Goal: Task Accomplishment & Management: Manage account settings

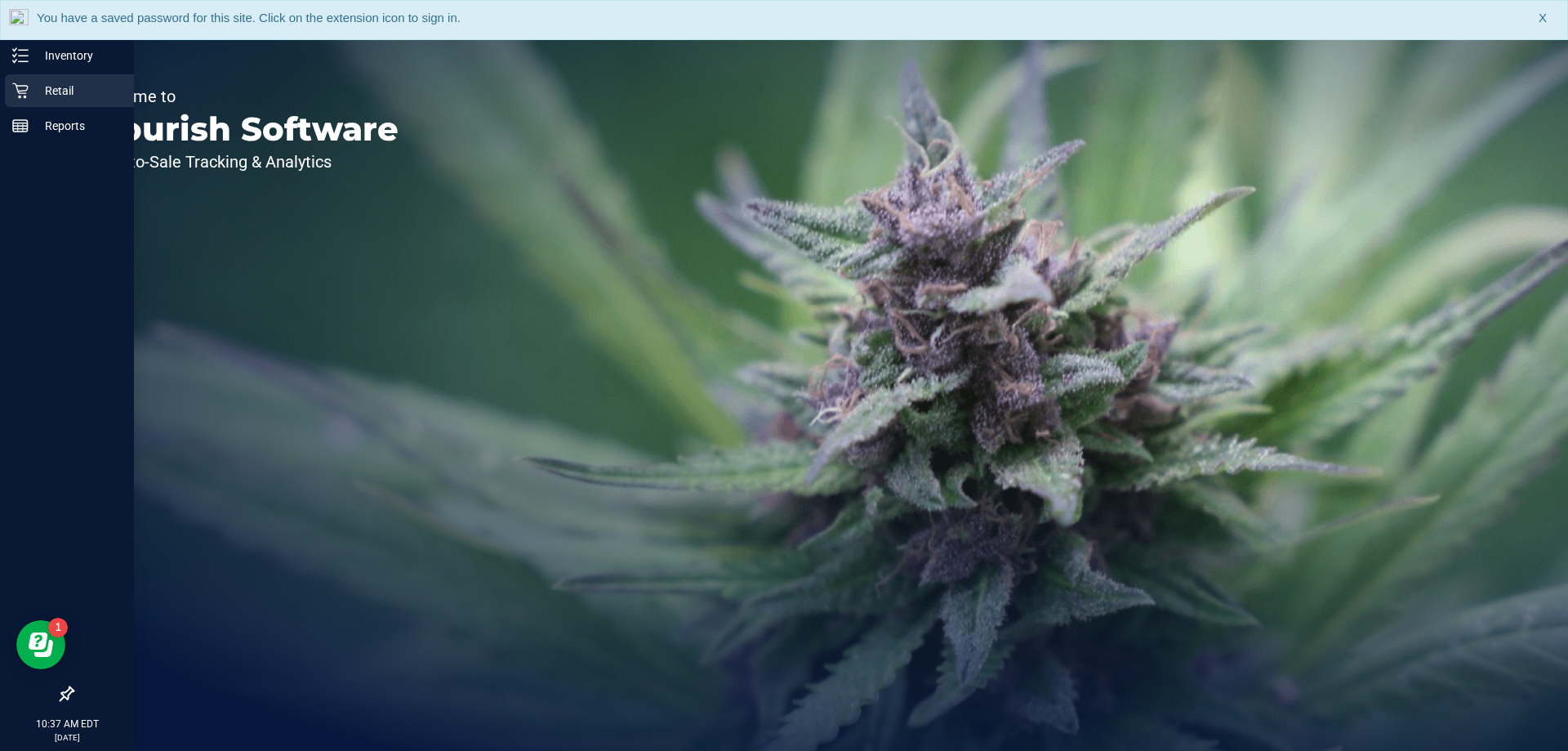
click at [38, 82] on p "Retail" at bounding box center [77, 91] width 98 height 20
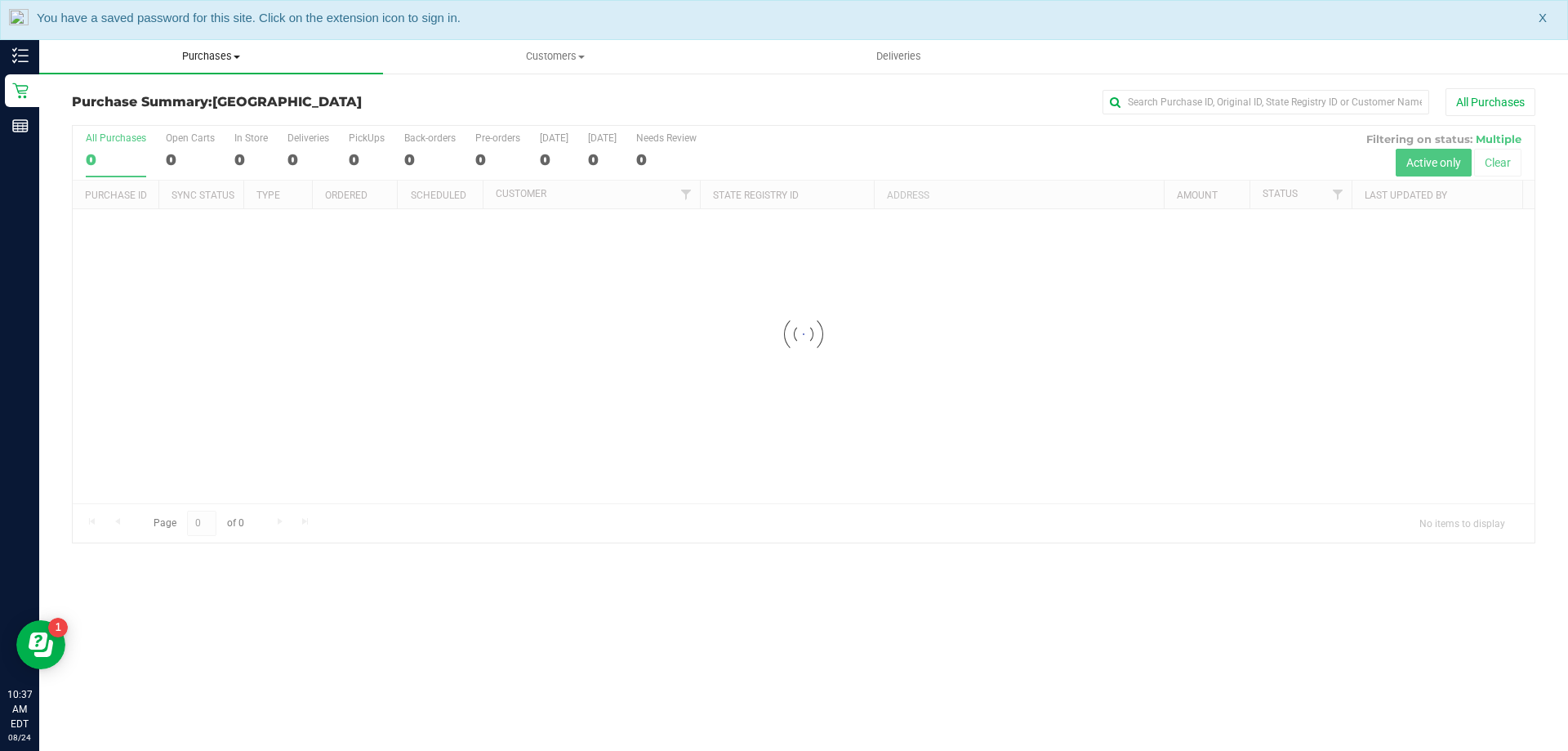
click at [197, 62] on span "Purchases" at bounding box center [212, 57] width 344 height 15
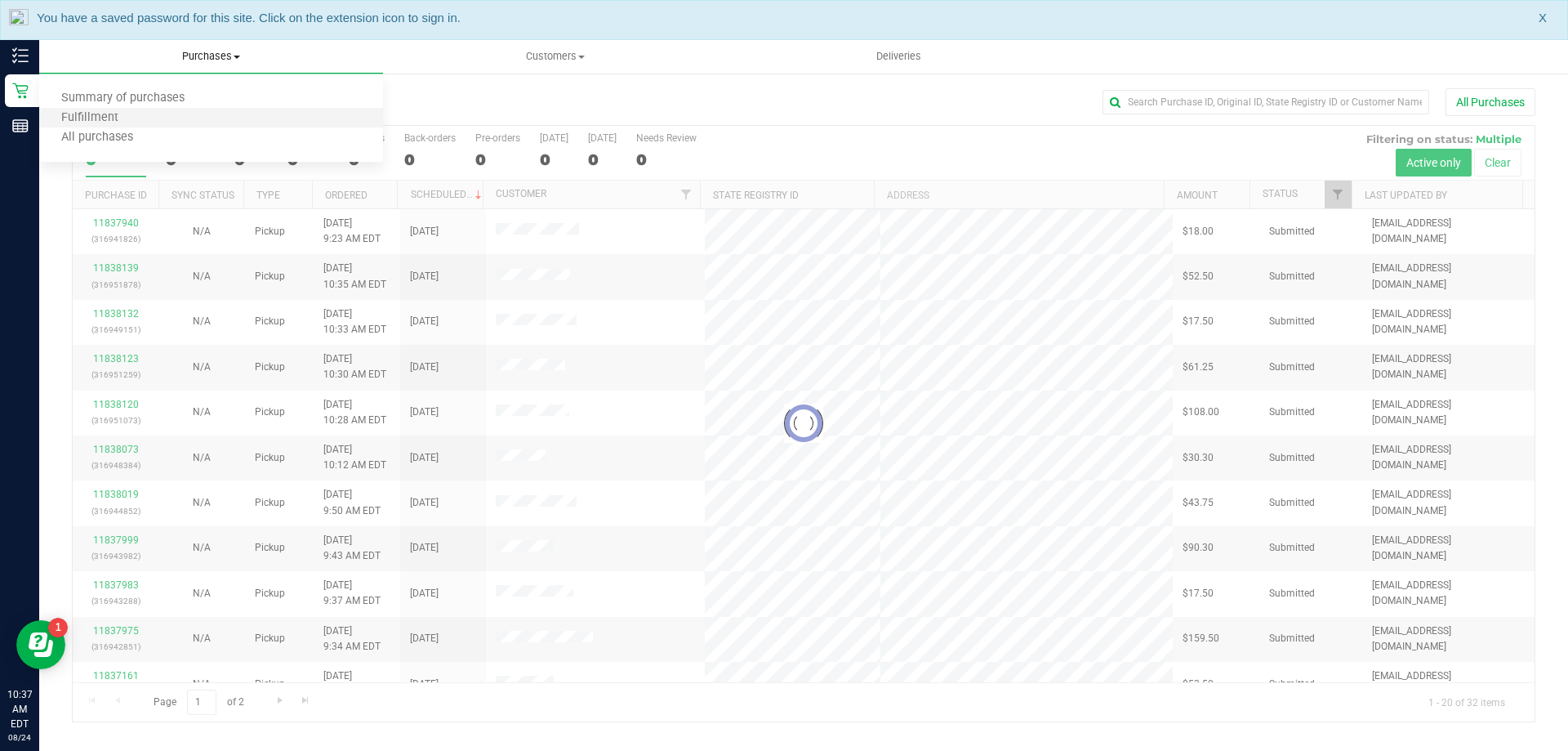
click at [195, 114] on li "Fulfillment" at bounding box center [212, 119] width 344 height 20
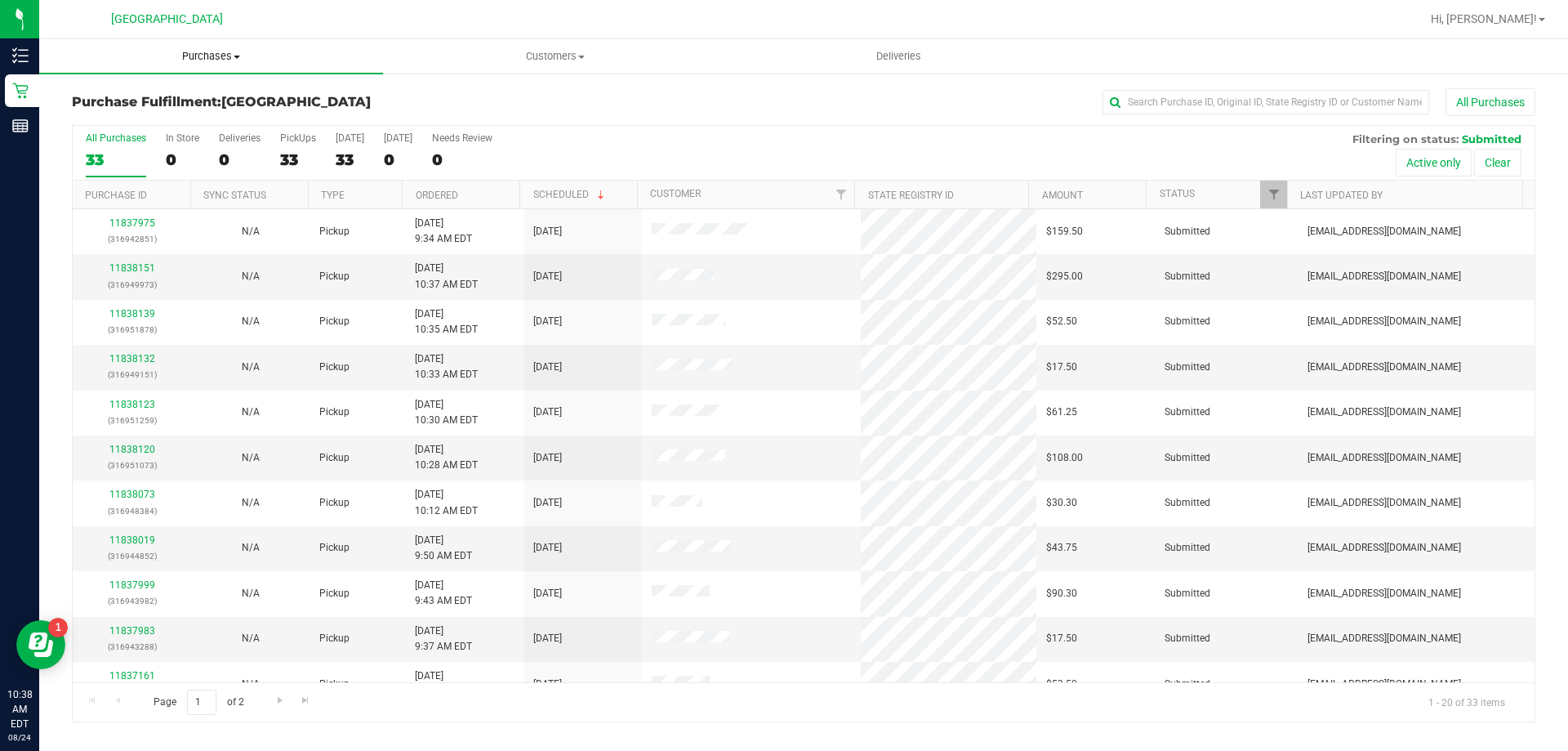
click at [216, 64] on uib-tab-heading "Purchases Summary of purchases Fulfillment All purchases" at bounding box center [212, 57] width 344 height 35
click at [212, 115] on li "Fulfillment" at bounding box center [212, 119] width 344 height 20
click at [605, 205] on th "Scheduled" at bounding box center [578, 194] width 118 height 29
click at [589, 205] on th "Scheduled" at bounding box center [578, 194] width 118 height 29
click at [607, 203] on th "Scheduled" at bounding box center [578, 194] width 118 height 29
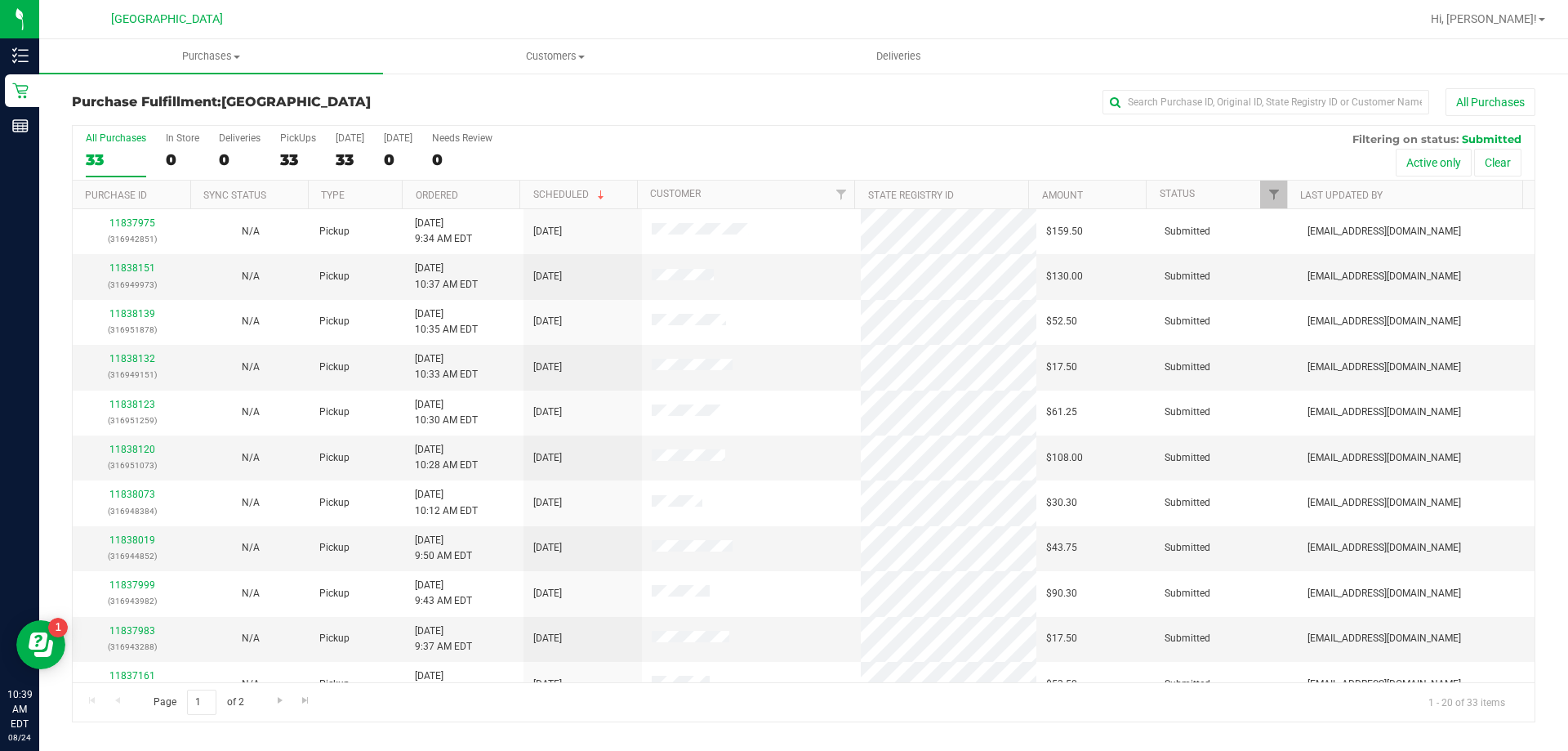
click at [485, 194] on th "Ordered" at bounding box center [460, 194] width 118 height 29
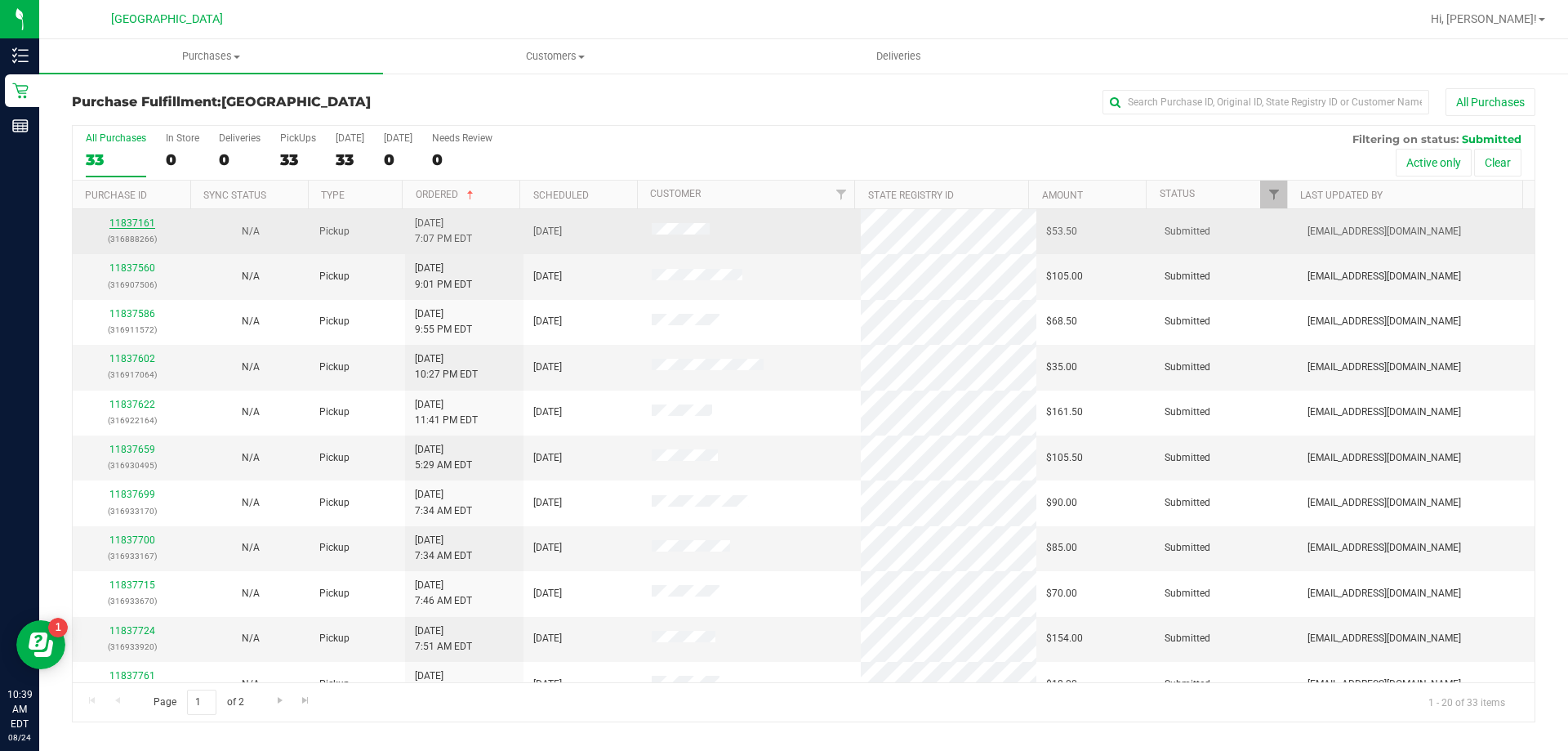
click at [148, 217] on link "11837161" at bounding box center [133, 223] width 46 height 12
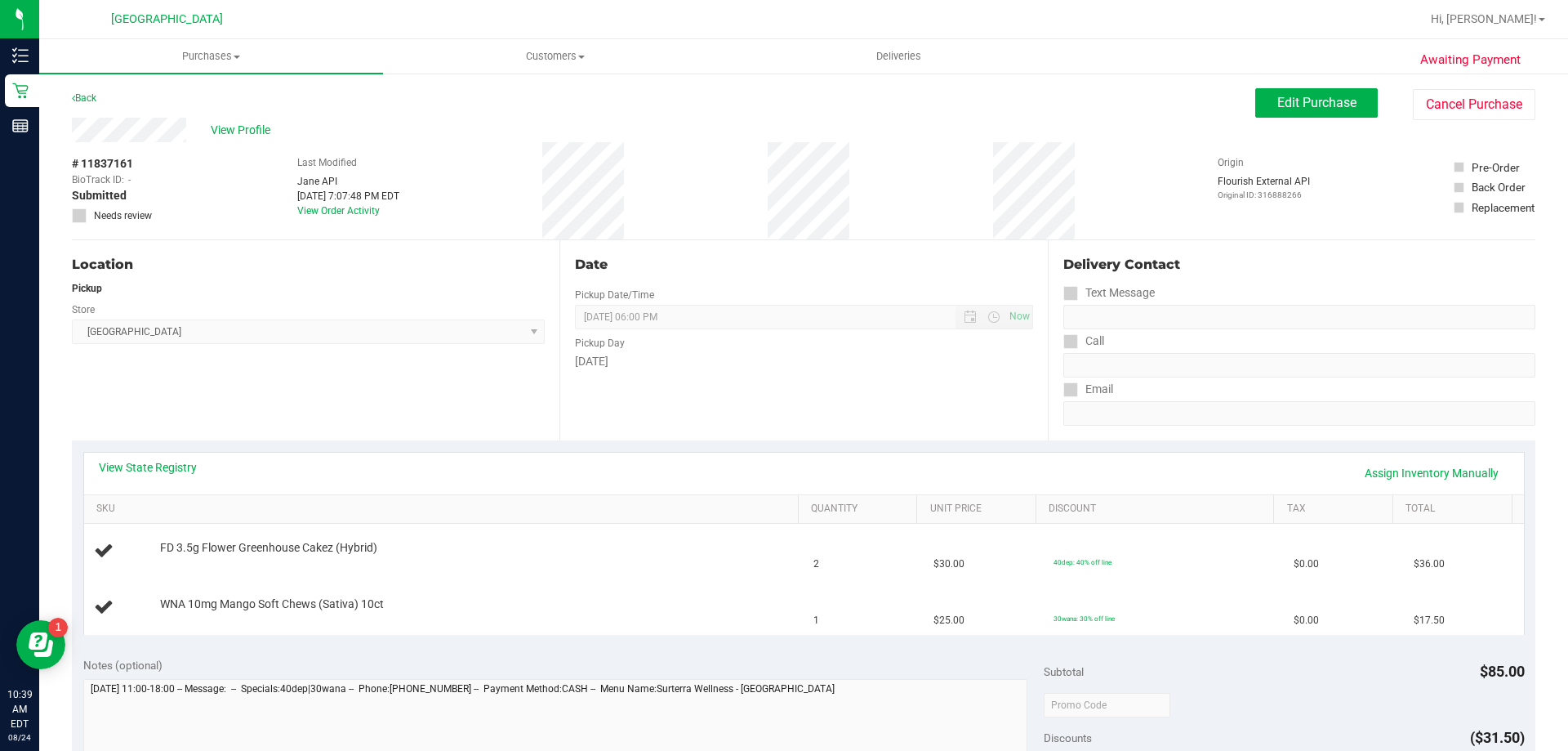
scroll to position [82, 0]
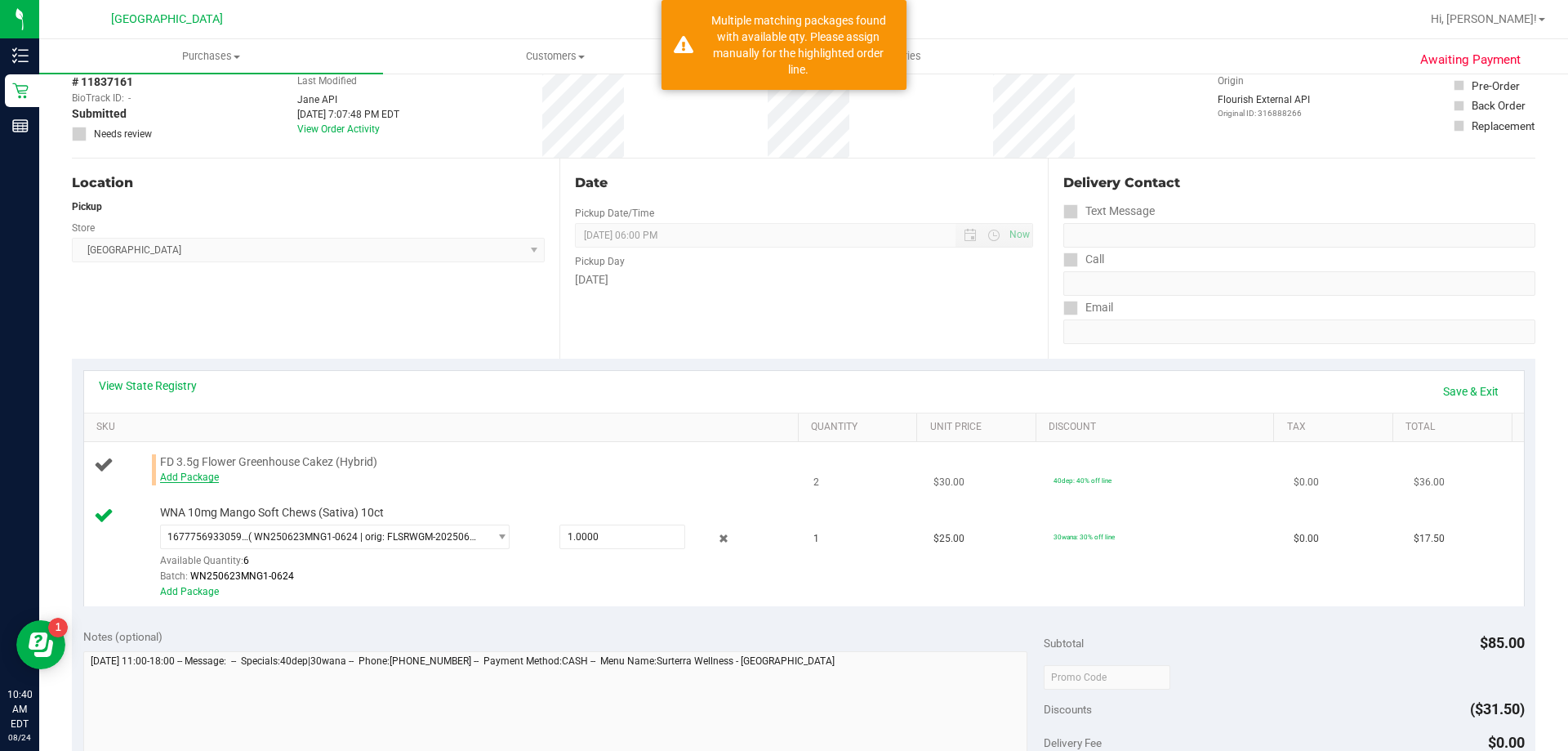
click at [186, 475] on link "Add Package" at bounding box center [189, 478] width 58 height 12
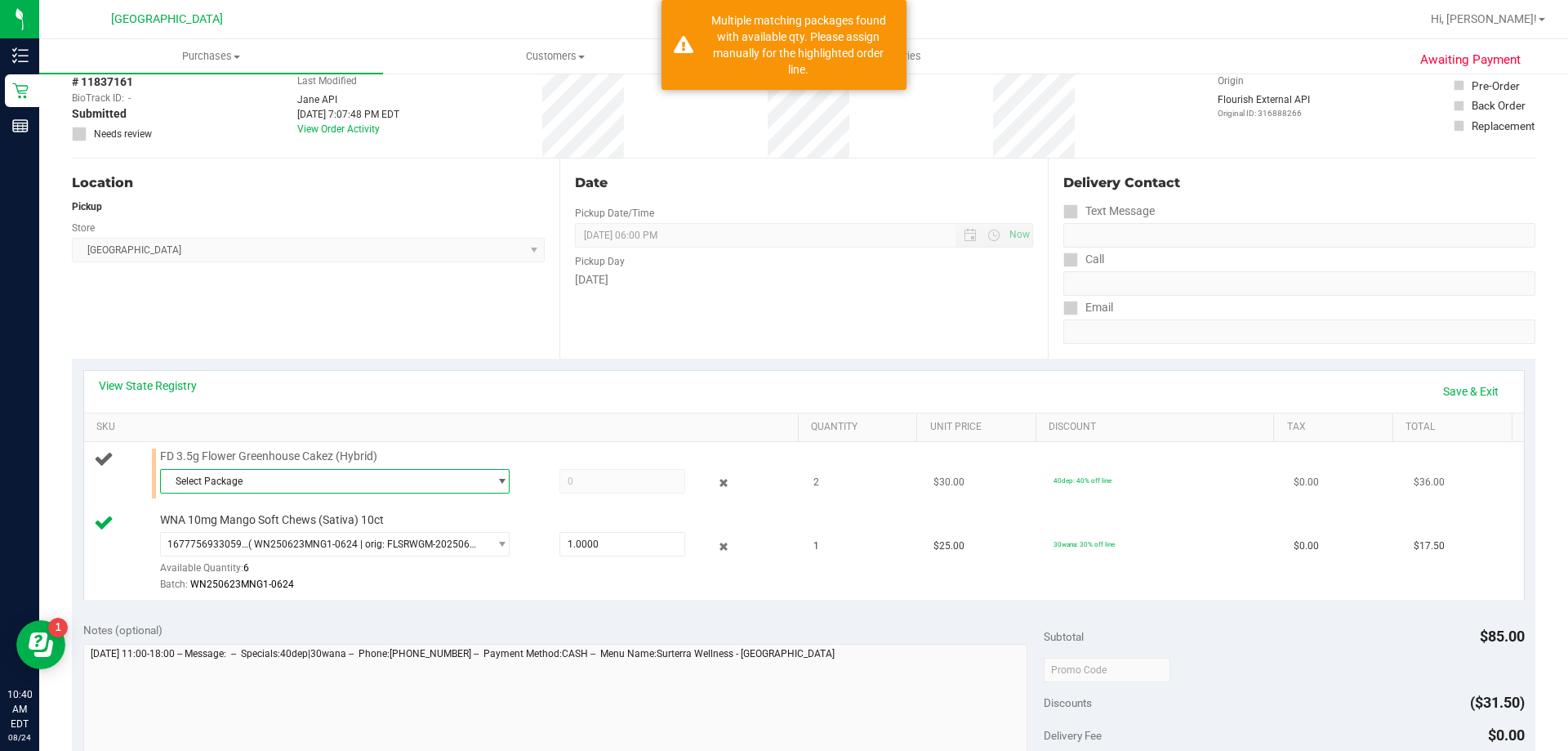
click at [222, 470] on span "Select Package" at bounding box center [324, 482] width 328 height 23
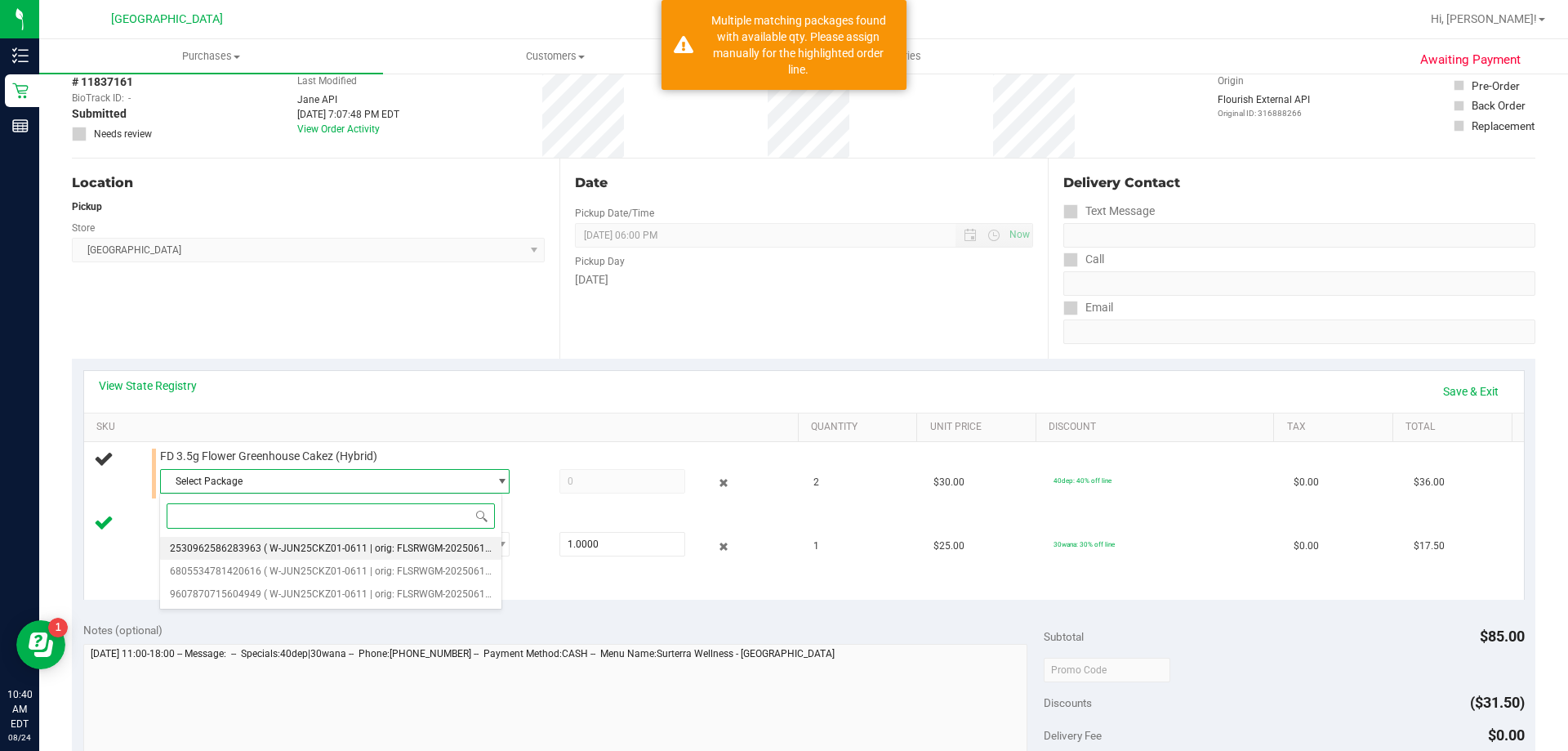
click at [316, 556] on li "2530962586283963 ( W-JUN25CKZ01-0611 | orig: FLSRWGM-20250617-708 )" at bounding box center [331, 548] width 342 height 23
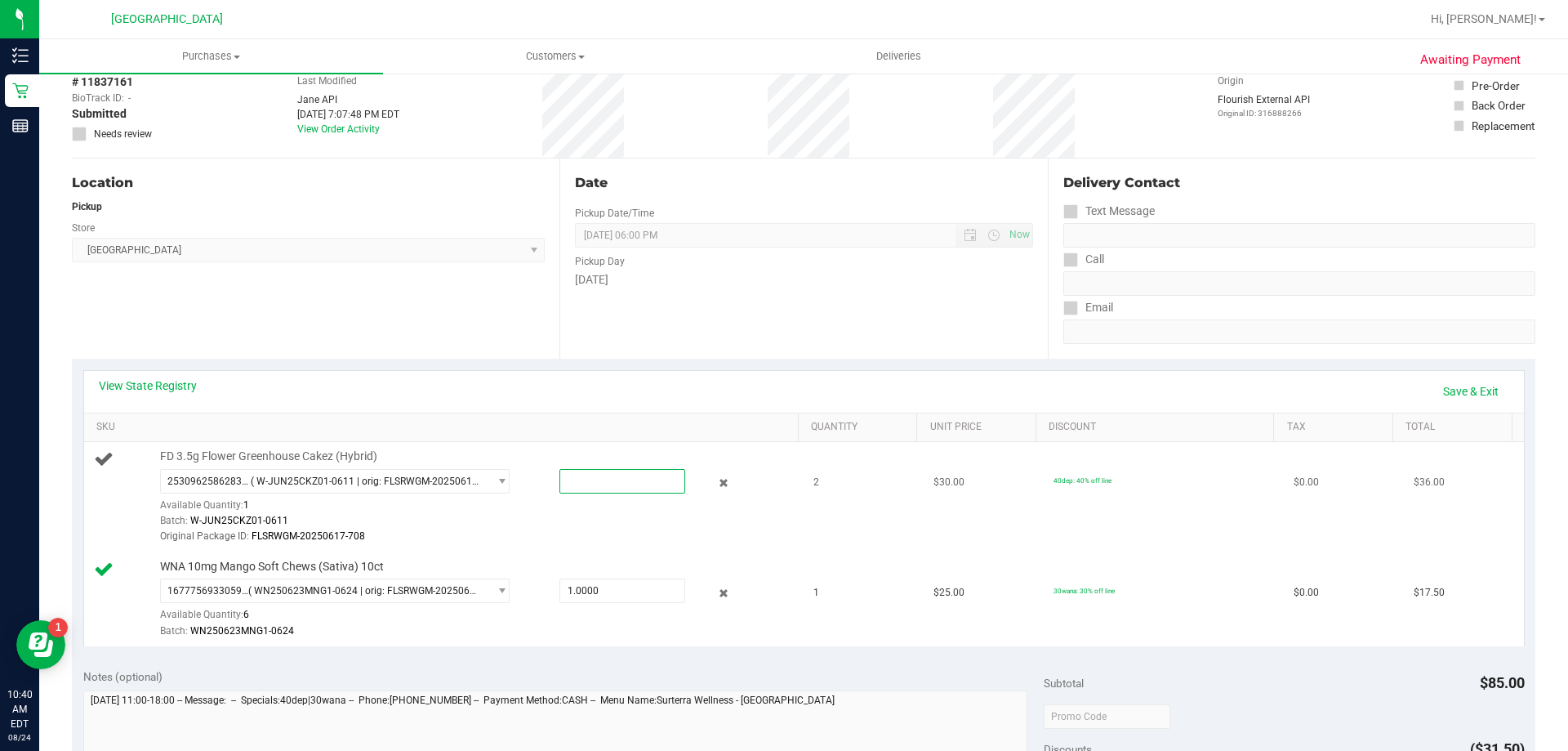
click at [567, 488] on span at bounding box center [622, 482] width 126 height 25
type input "1"
type input "1.0000"
click at [598, 545] on div at bounding box center [476, 544] width 630 height 1
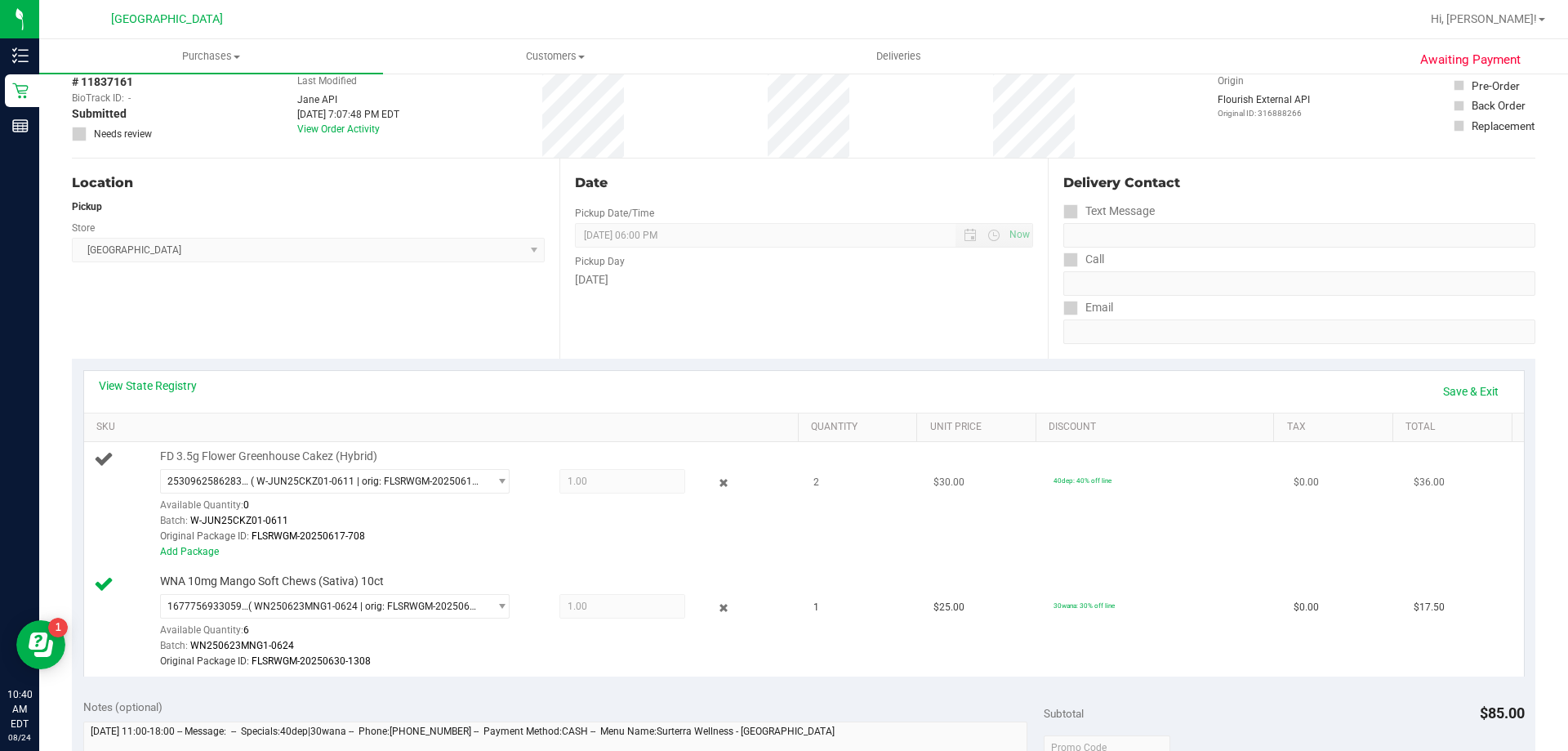
click at [197, 560] on div "Add Package" at bounding box center [476, 552] width 630 height 16
click at [198, 558] on div "Add Package" at bounding box center [476, 552] width 630 height 16
click at [199, 556] on link "Add Package" at bounding box center [189, 552] width 58 height 12
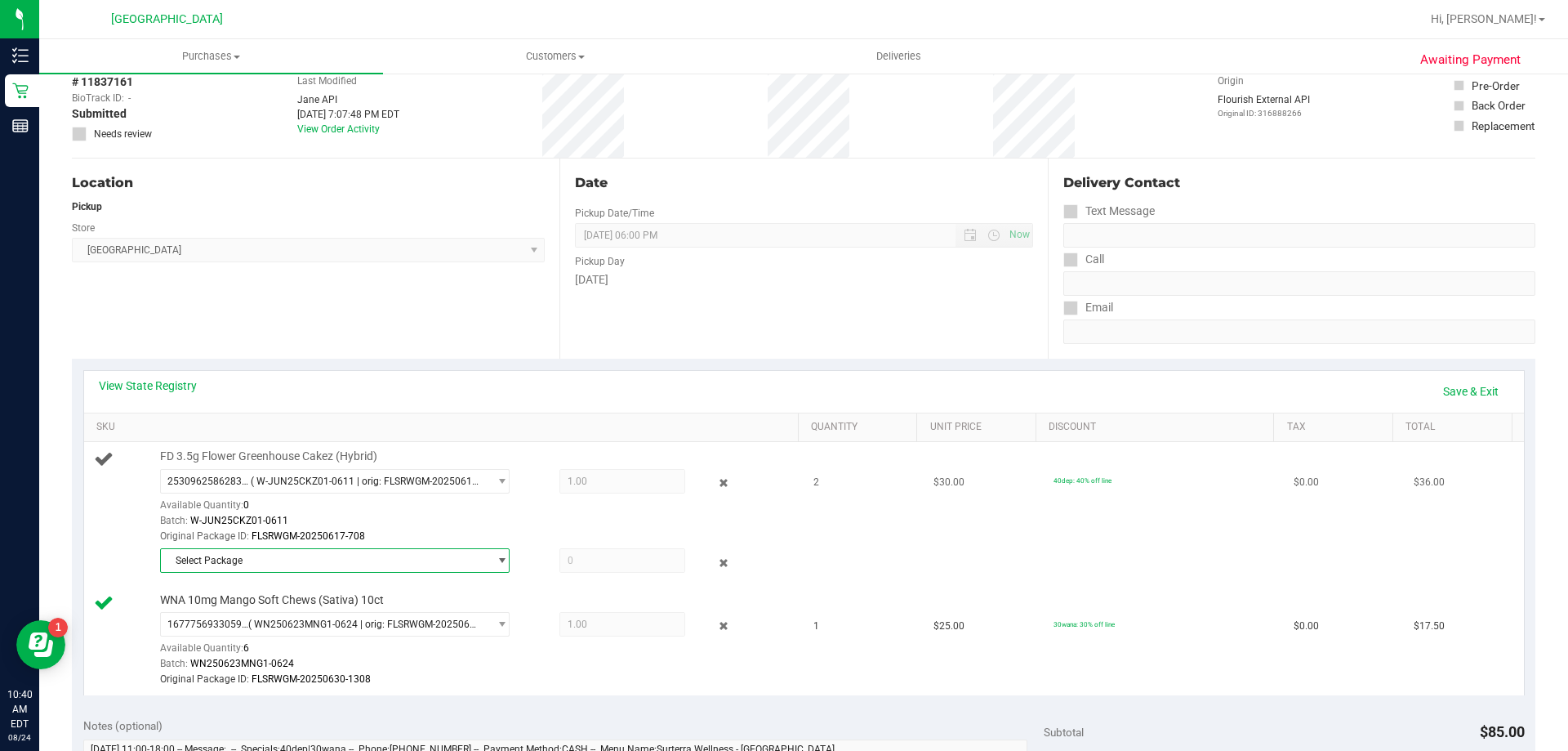
click at [245, 564] on span "Select Package" at bounding box center [324, 561] width 328 height 23
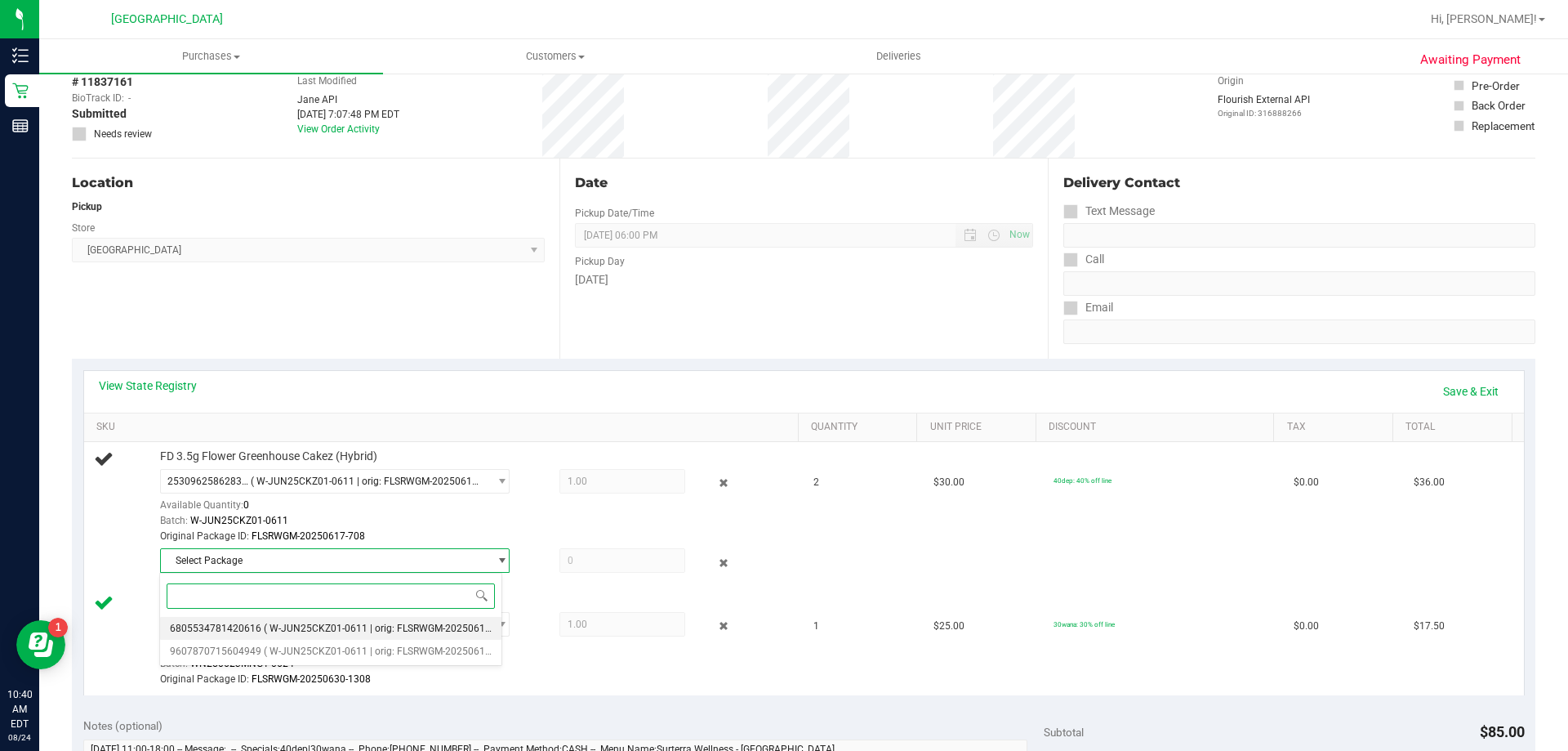
click at [279, 630] on span "( W-JUN25CKZ01-0611 | orig: FLSRWGM-20250617-619 )" at bounding box center [390, 628] width 253 height 12
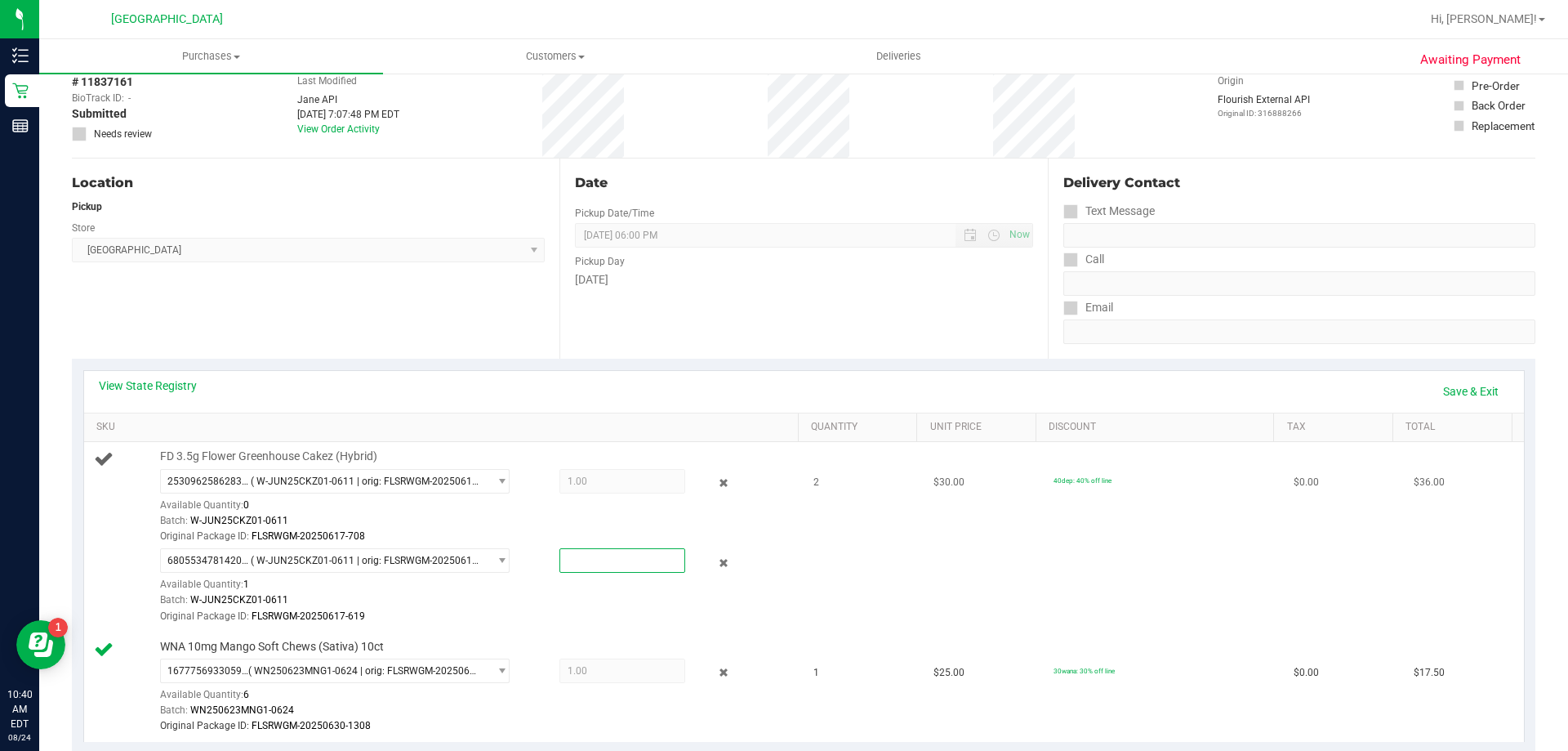
click at [604, 562] on span at bounding box center [622, 561] width 126 height 25
type input "1"
type input "1.0000"
click at [868, 589] on td "2" at bounding box center [863, 537] width 120 height 189
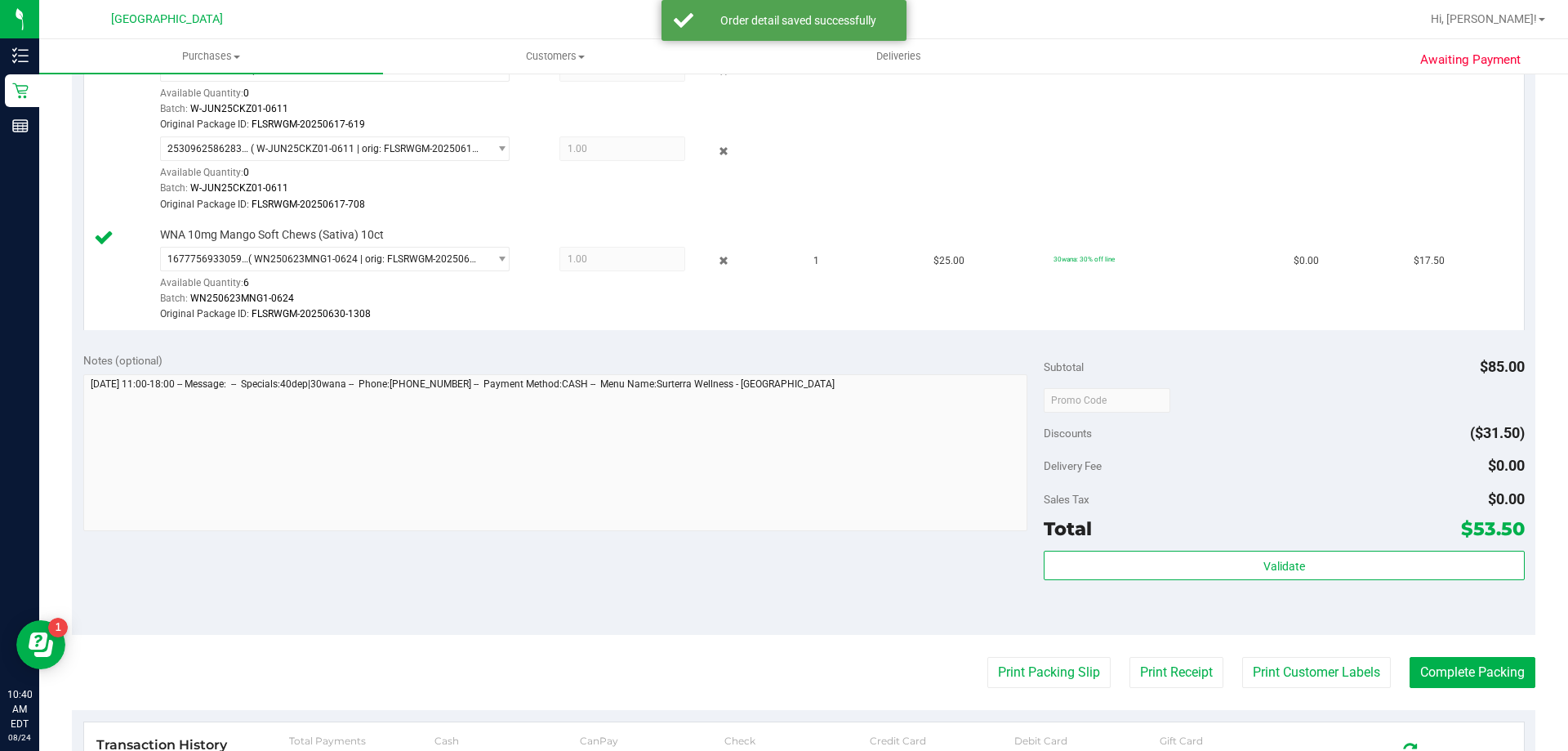
scroll to position [572, 0]
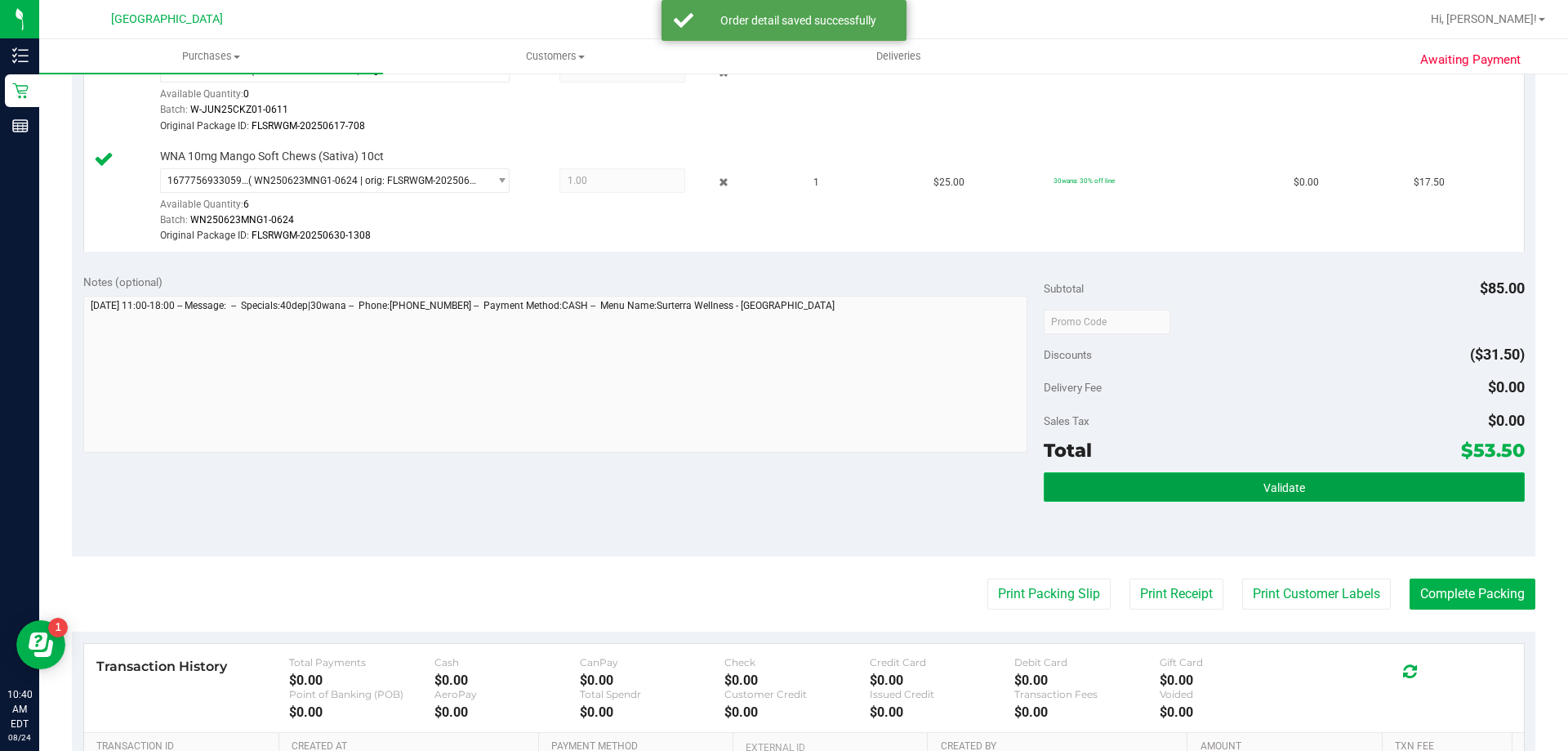
drag, startPoint x: 1254, startPoint y: 495, endPoint x: 1259, endPoint y: 485, distance: 11.2
click at [1254, 492] on button "Validate" at bounding box center [1284, 487] width 481 height 30
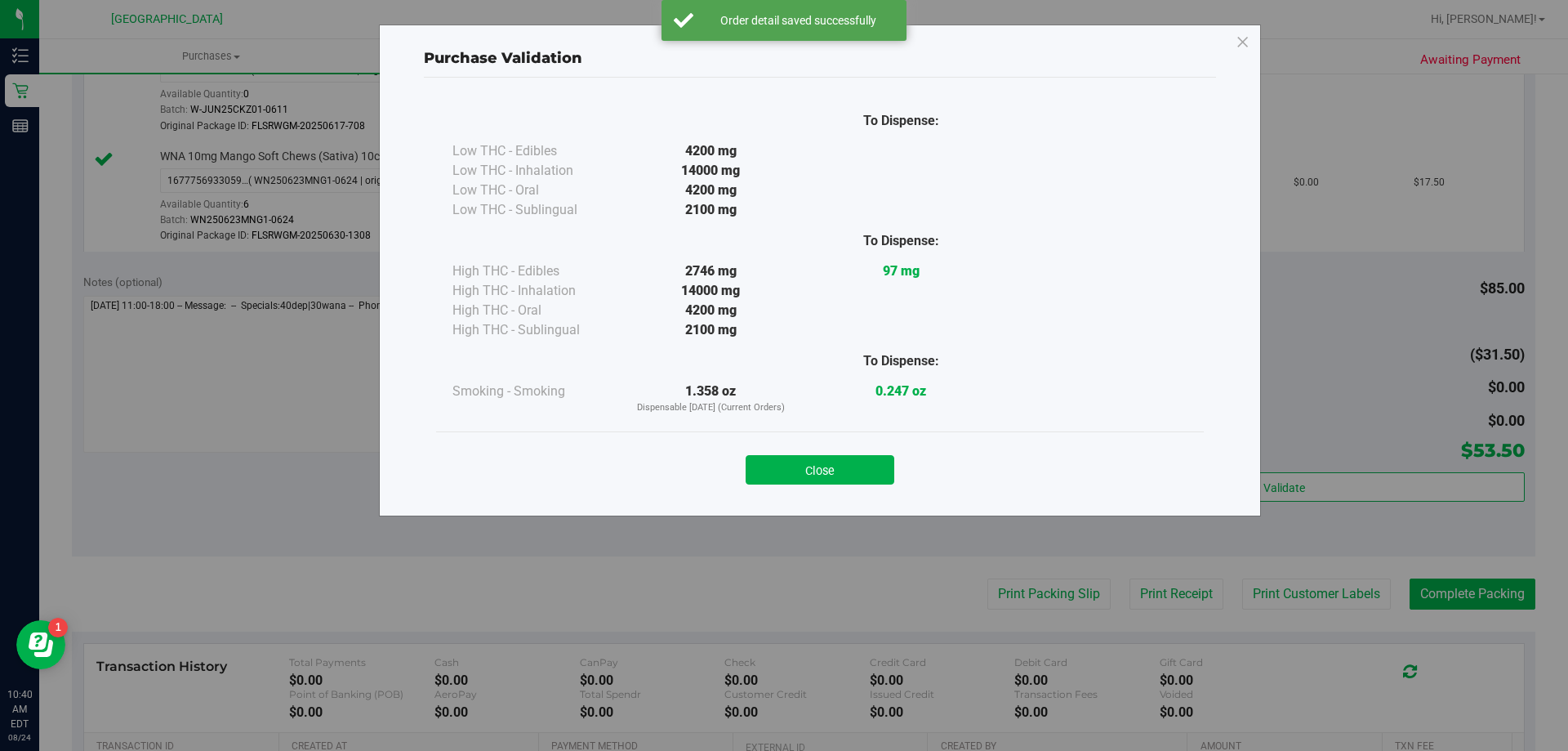
click at [864, 464] on button "Close" at bounding box center [820, 470] width 149 height 30
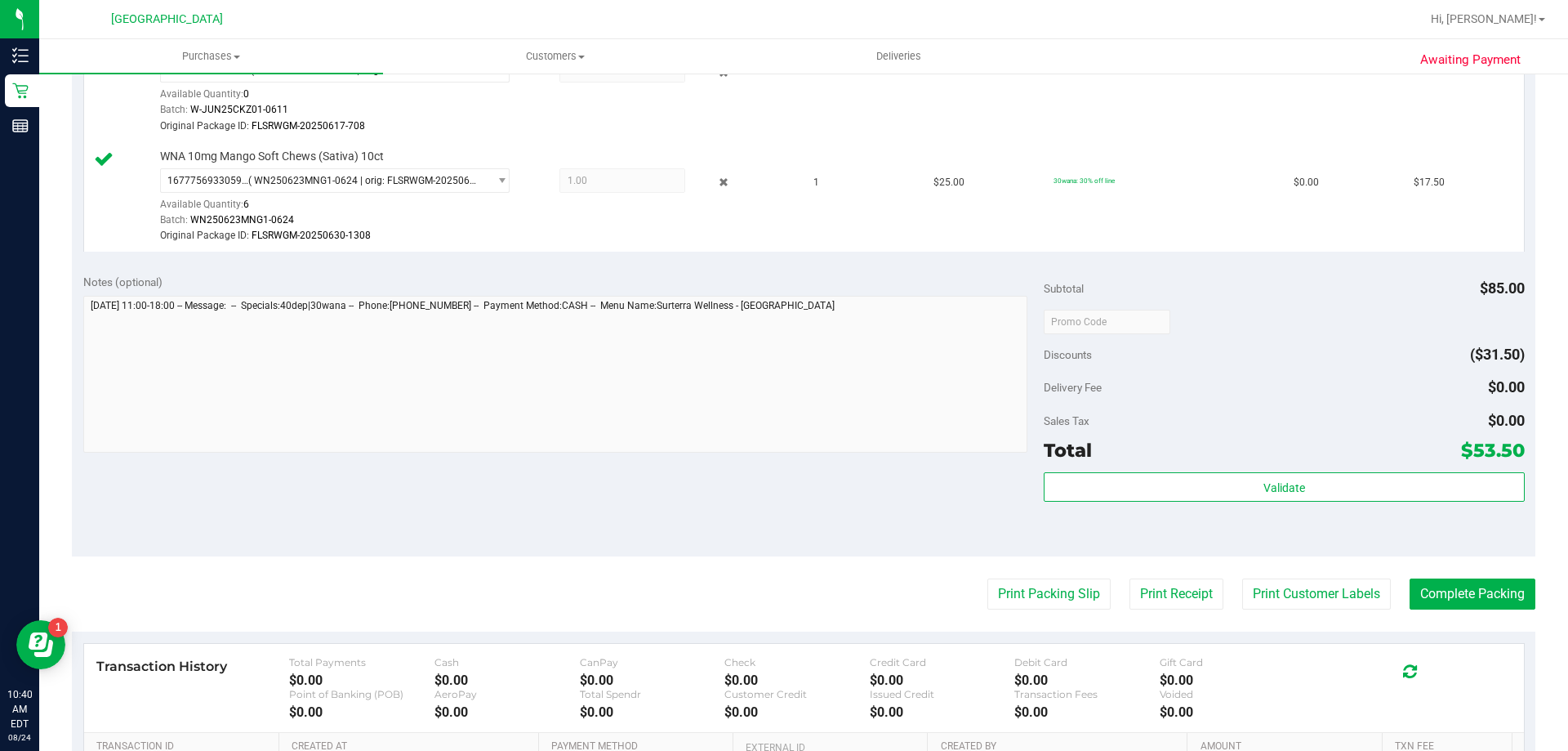
click at [1043, 613] on purchase-details "Back Edit Purchase Cancel Purchase View Profile # 11837161 BioTrack ID: - Submi…" at bounding box center [803, 227] width 1463 height 1421
click at [1031, 593] on button "Print Packing Slip" at bounding box center [1049, 595] width 123 height 31
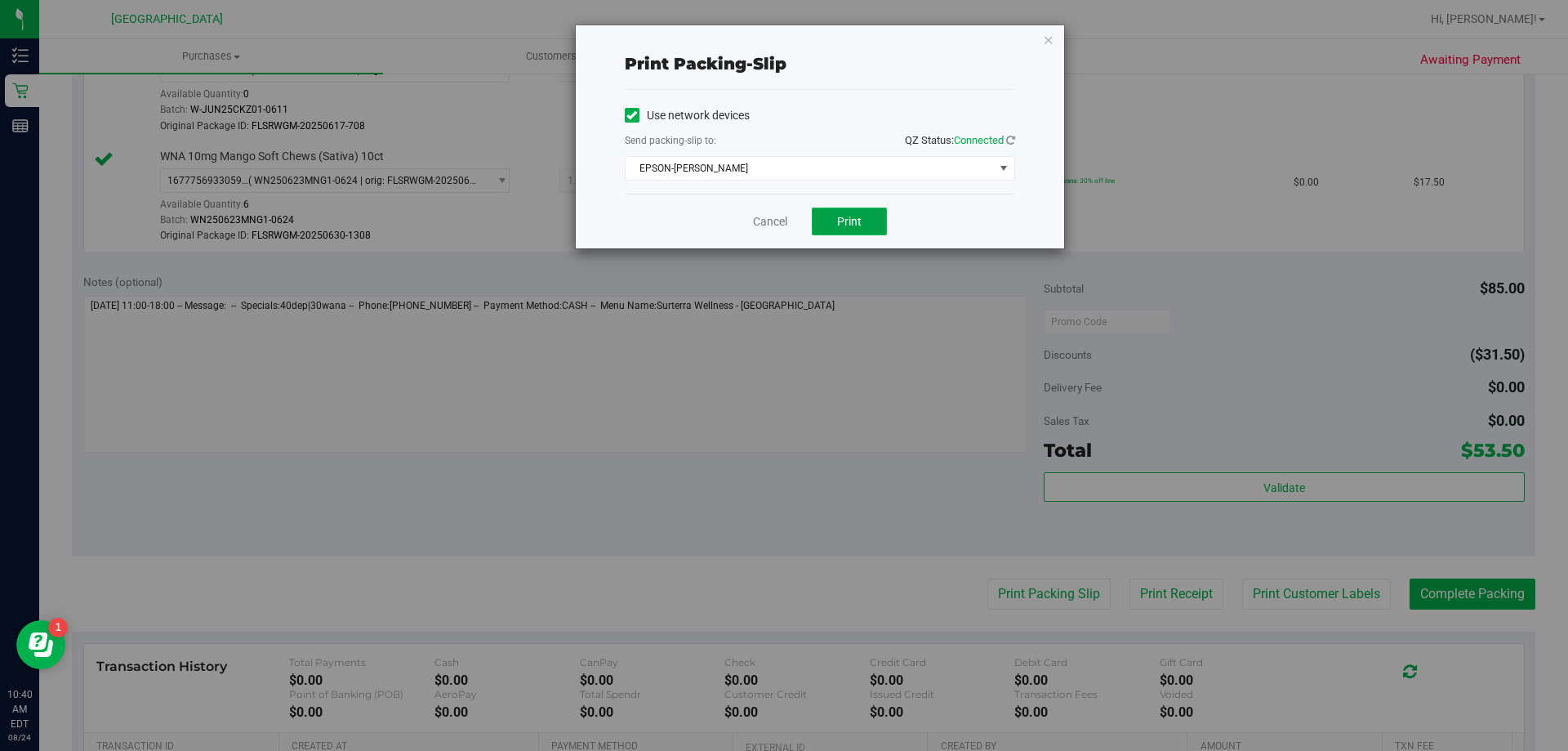
click at [841, 221] on span "Print" at bounding box center [849, 222] width 25 height 13
drag, startPoint x: 769, startPoint y: 200, endPoint x: 757, endPoint y: 226, distance: 28.6
click at [768, 200] on div "Cancel Print" at bounding box center [820, 221] width 390 height 54
click at [759, 227] on link "Cancel" at bounding box center [770, 222] width 35 height 17
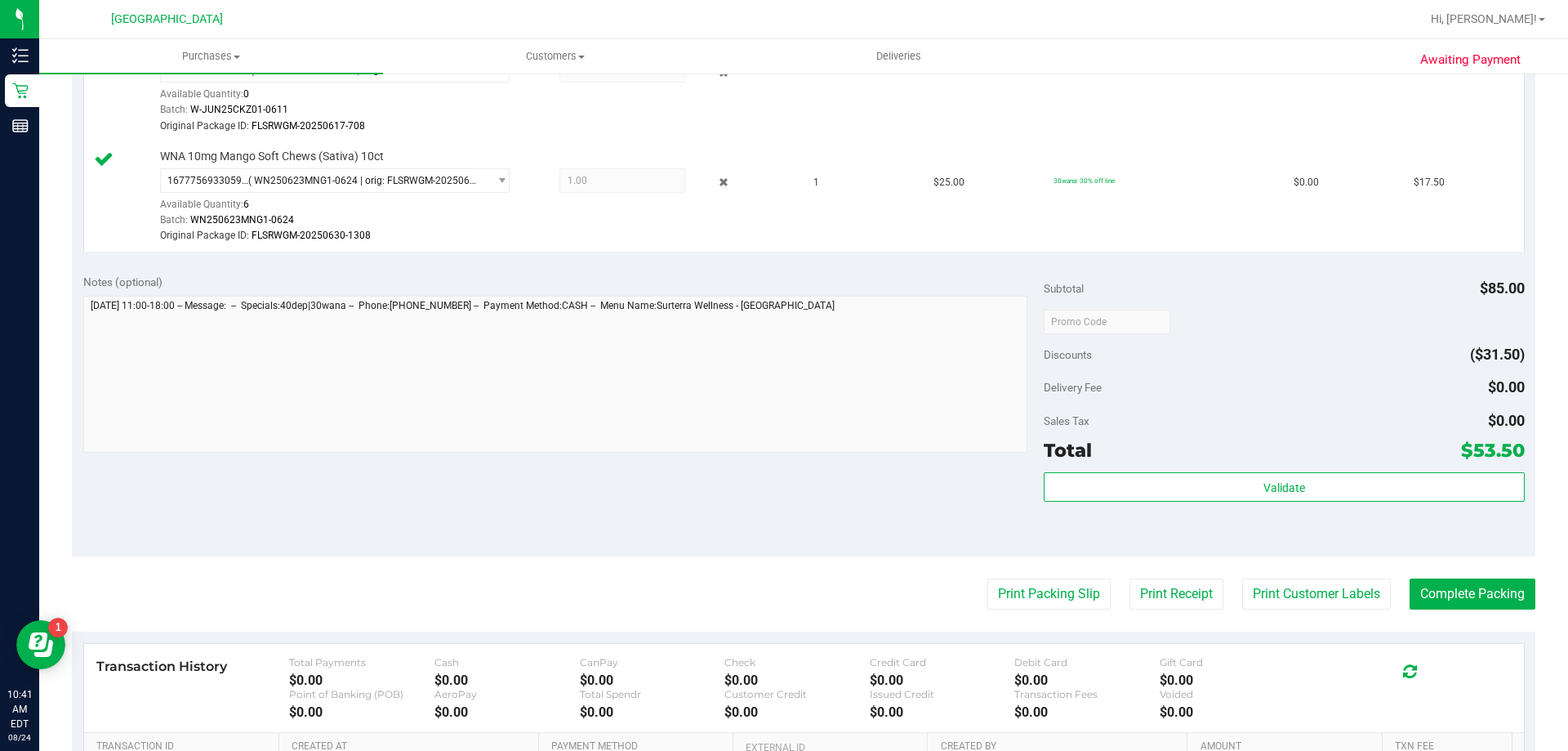
drag, startPoint x: 1463, startPoint y: 610, endPoint x: 1455, endPoint y: 614, distance: 8.9
click at [1456, 614] on purchase-details "Back Edit Purchase Cancel Purchase View Profile # 11837161 BioTrack ID: - Submi…" at bounding box center [803, 227] width 1463 height 1421
click at [1442, 604] on button "Complete Packing" at bounding box center [1473, 595] width 126 height 31
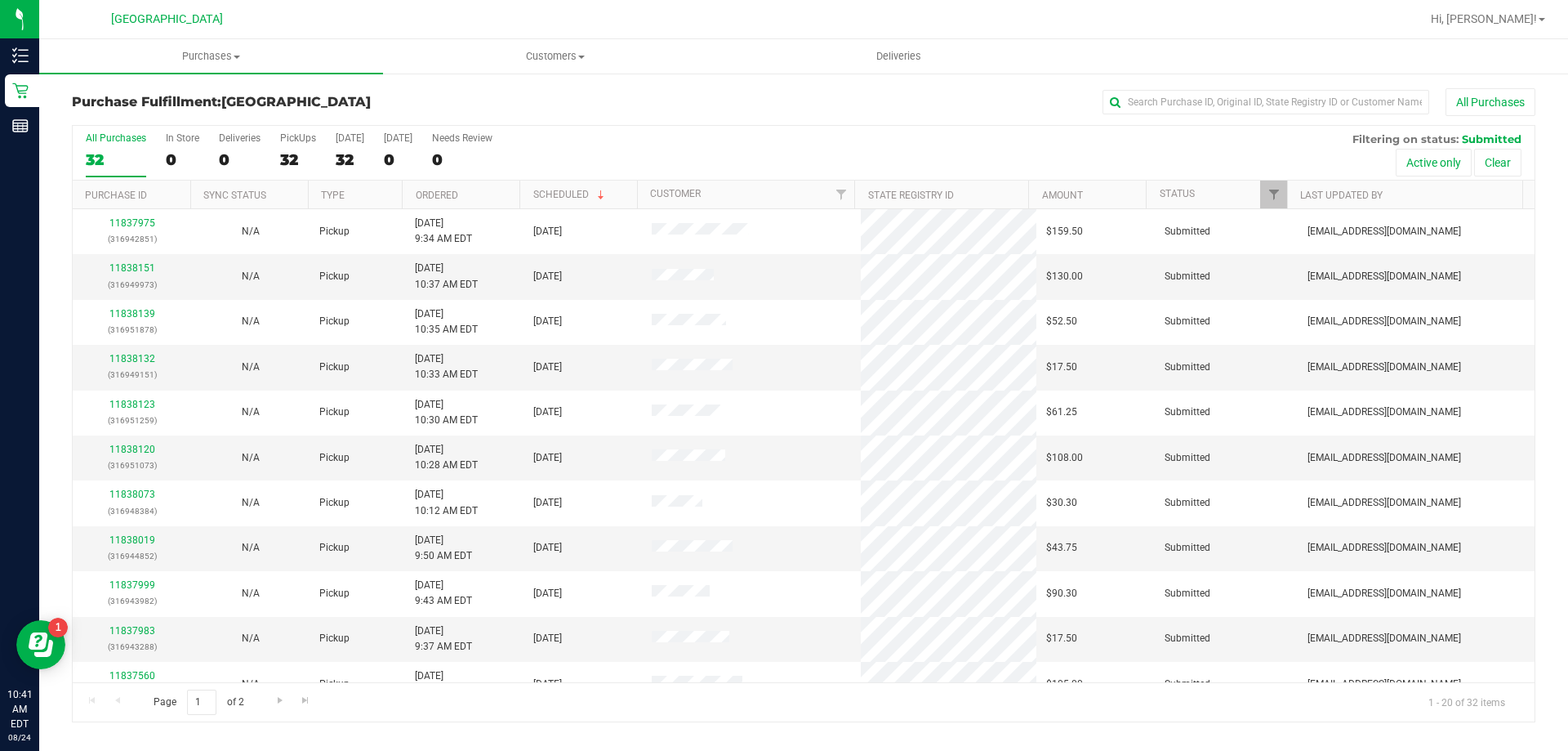
click at [493, 198] on th "Ordered" at bounding box center [460, 194] width 118 height 29
click at [496, 198] on th "Ordered" at bounding box center [460, 194] width 118 height 29
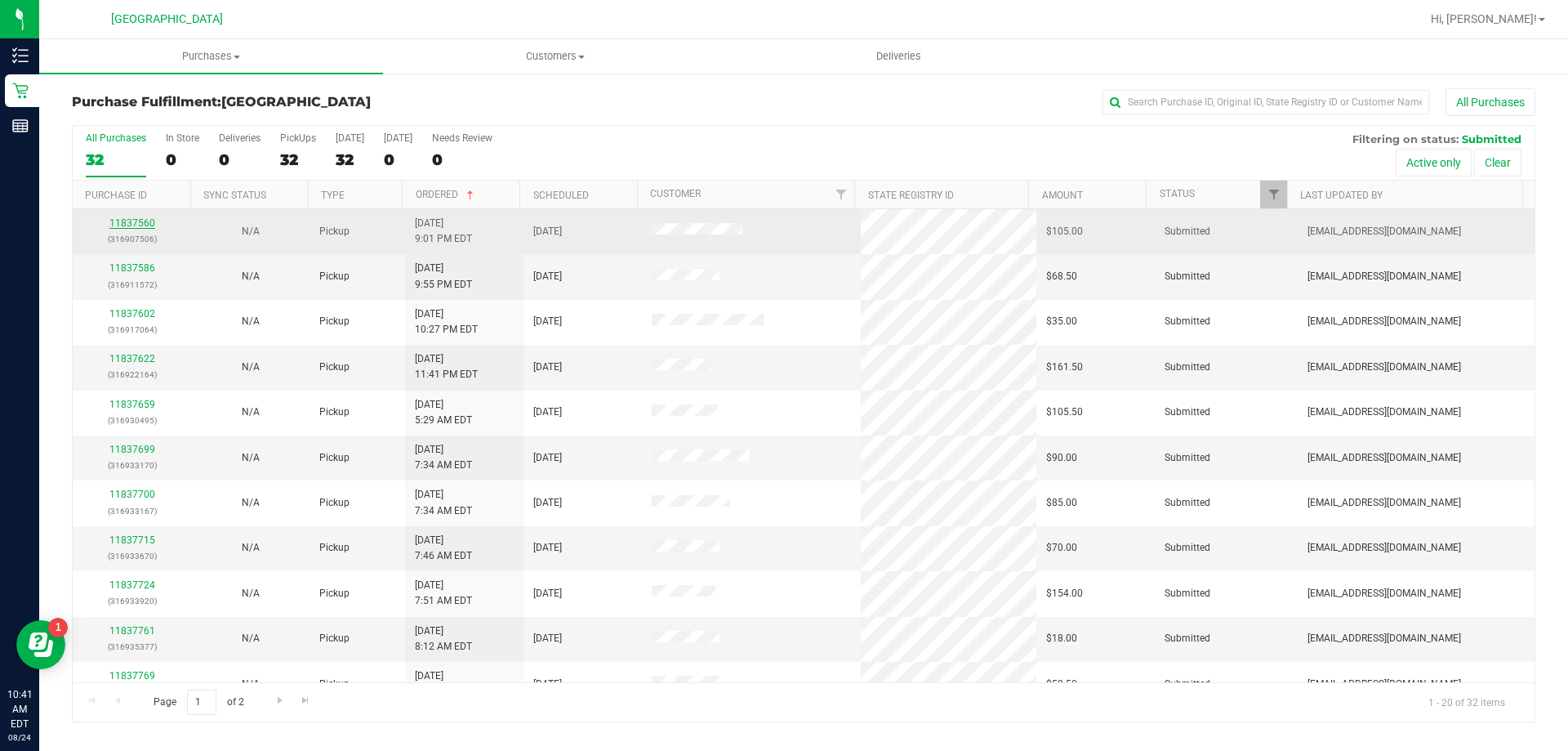
click at [149, 219] on link "11837560" at bounding box center [133, 223] width 46 height 12
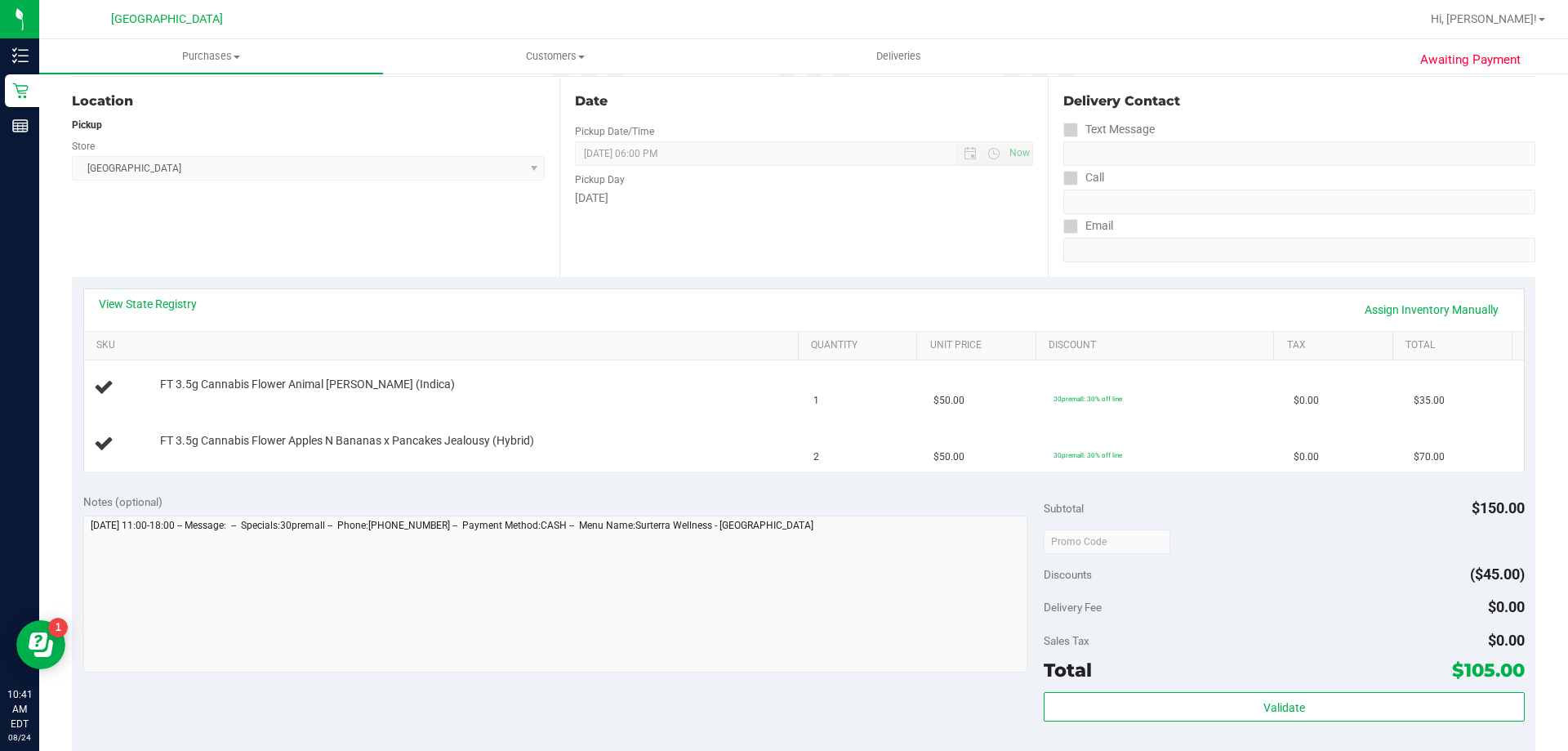
scroll to position [245, 0]
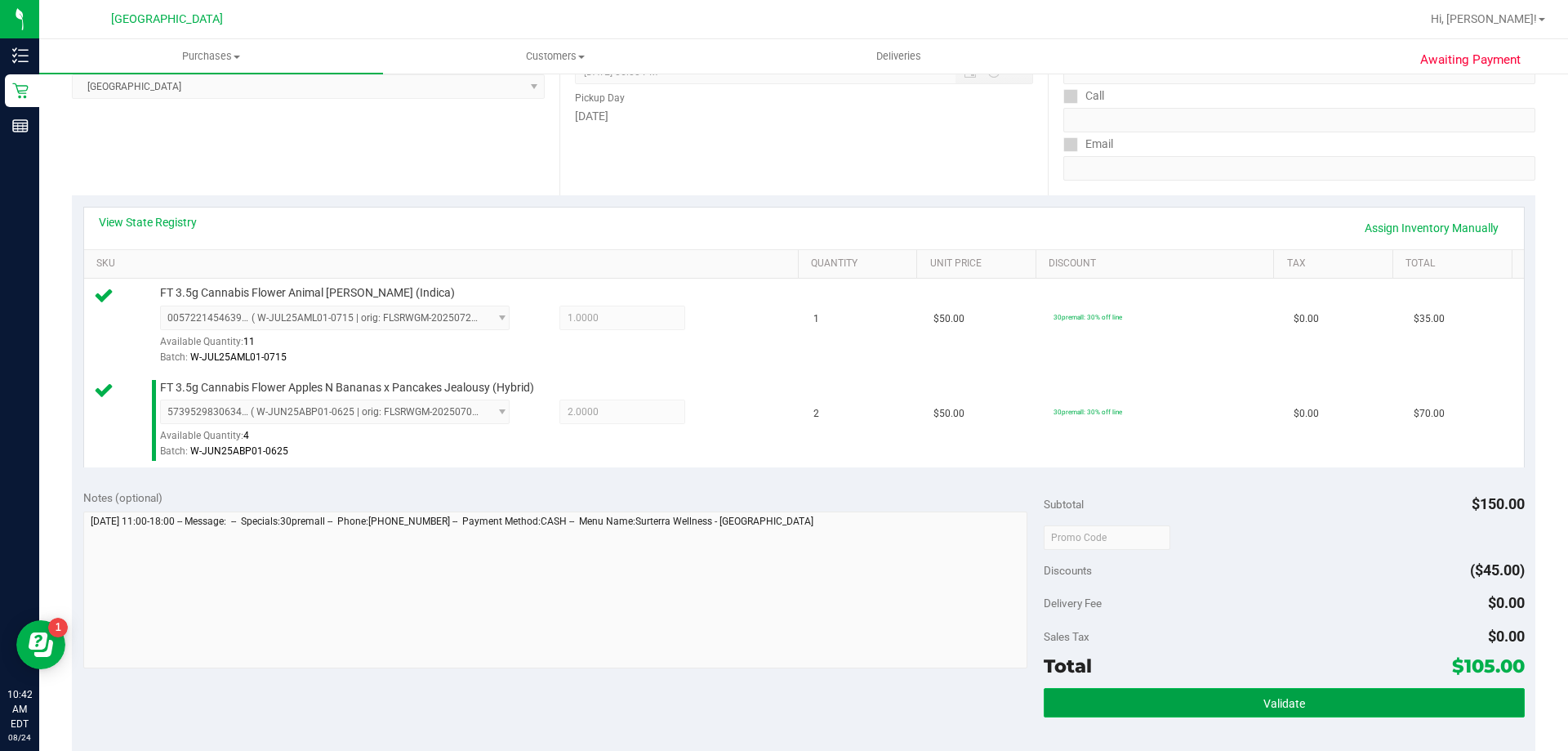
click at [1216, 703] on button "Validate" at bounding box center [1284, 703] width 481 height 30
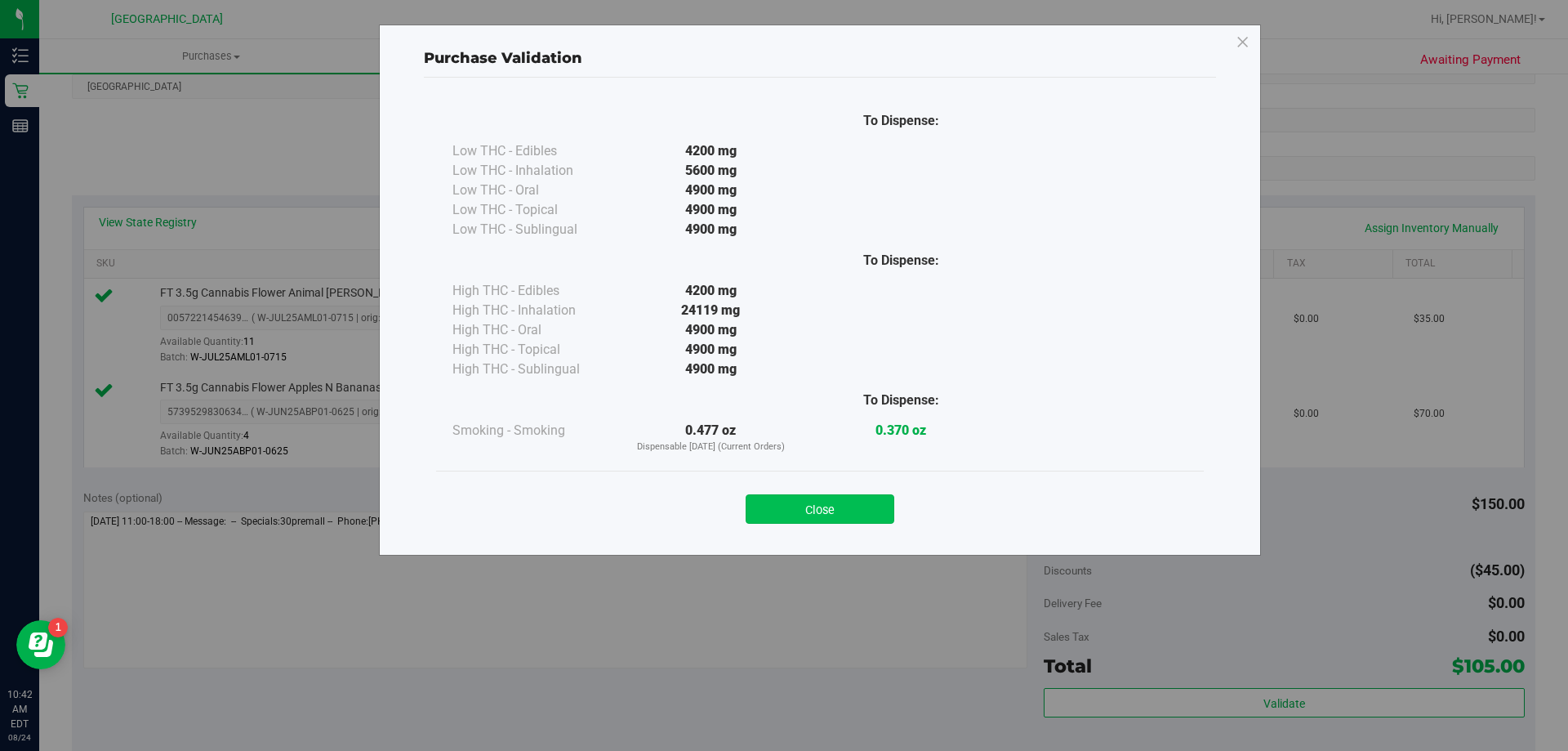
click at [871, 512] on button "Close" at bounding box center [820, 509] width 149 height 30
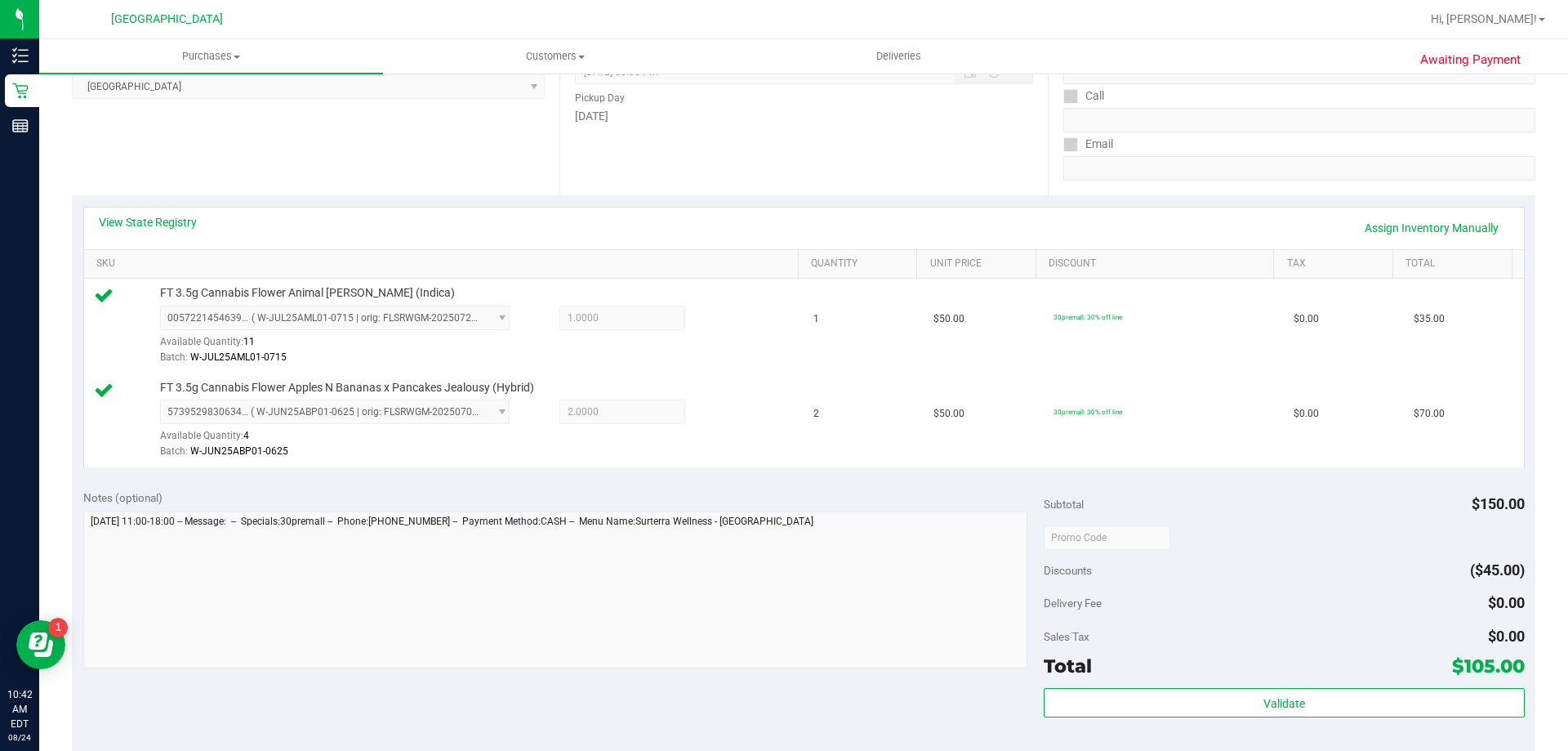
scroll to position [654, 0]
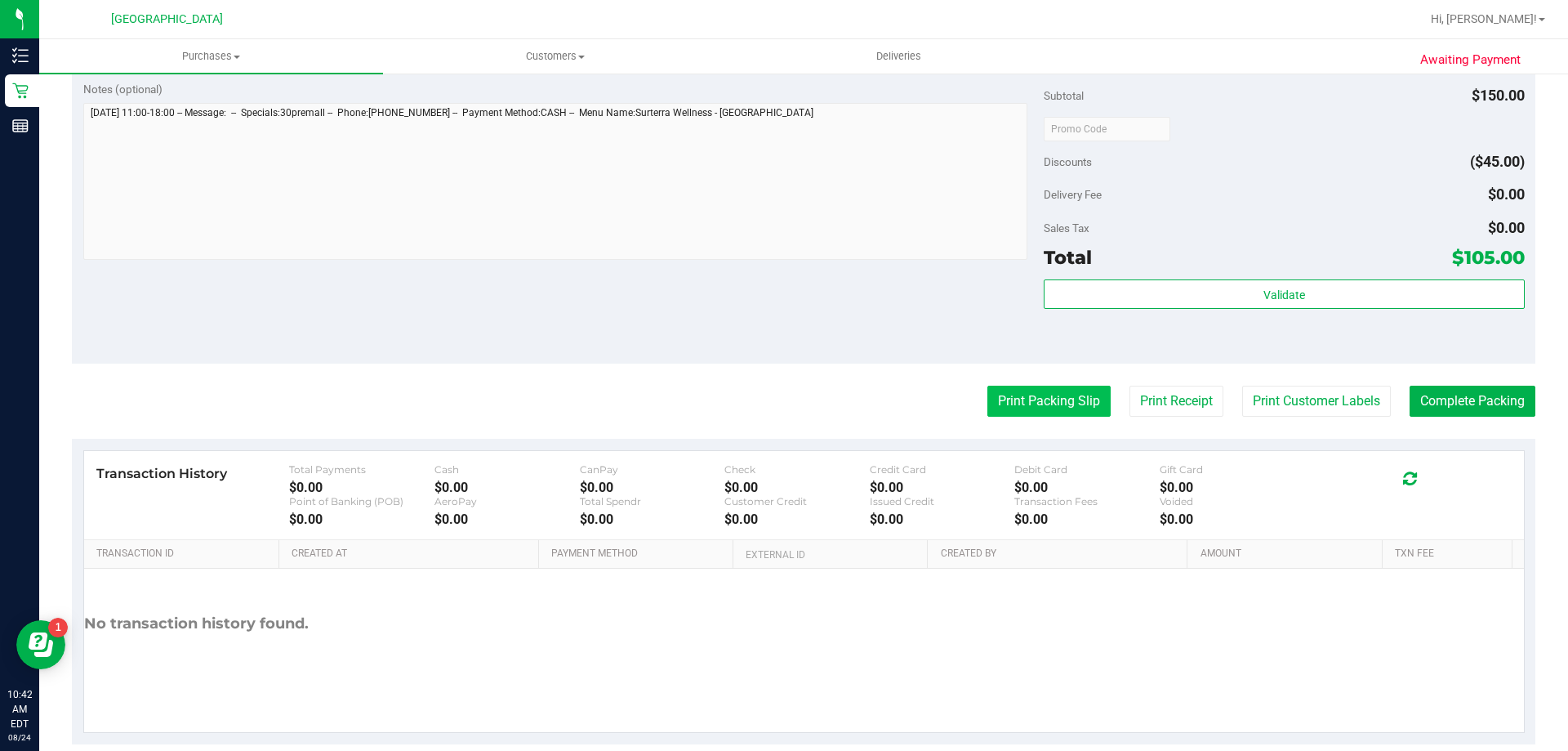
click at [993, 403] on button "Print Packing Slip" at bounding box center [1049, 401] width 123 height 31
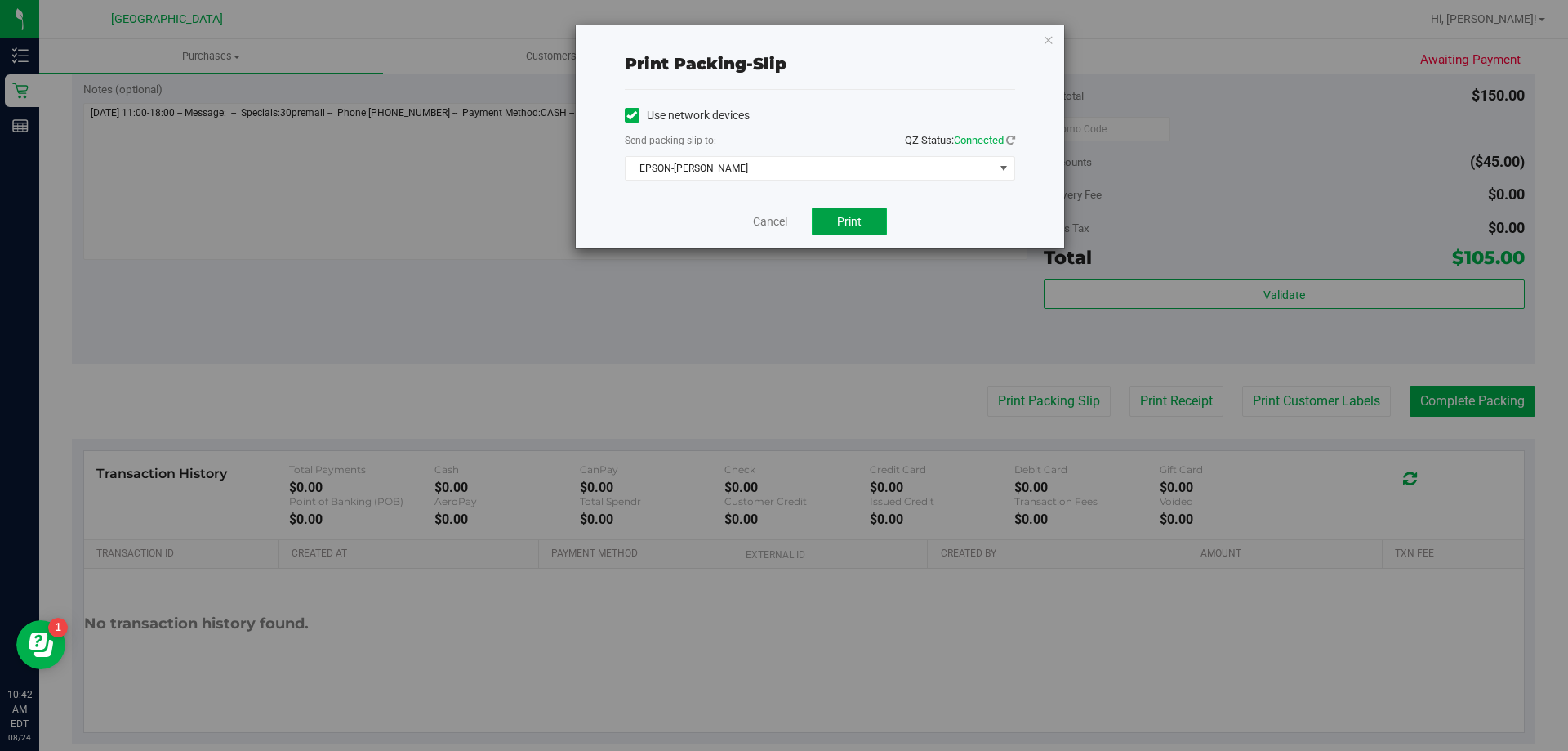
click at [849, 231] on button "Print" at bounding box center [849, 222] width 75 height 28
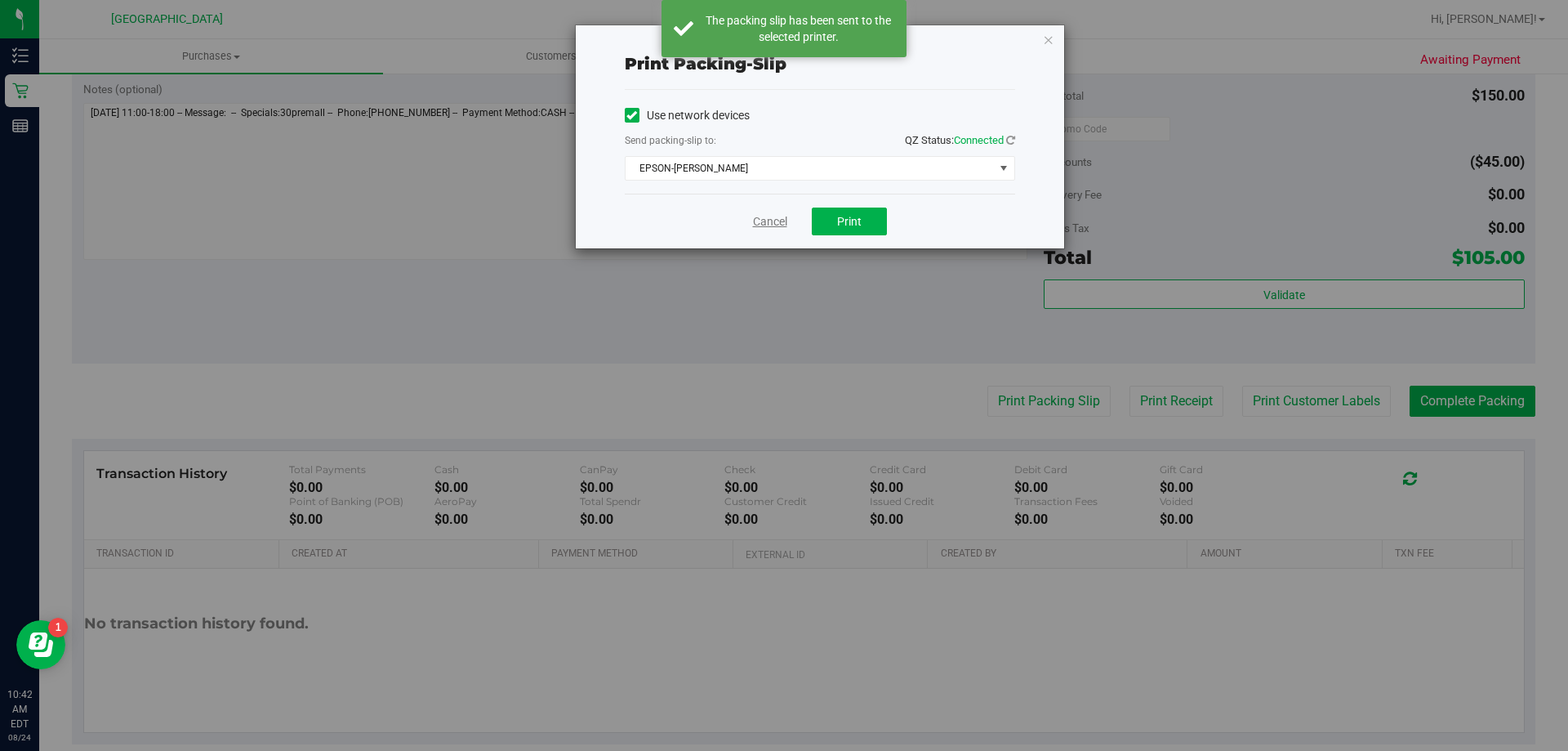
click at [781, 226] on link "Cancel" at bounding box center [770, 222] width 35 height 17
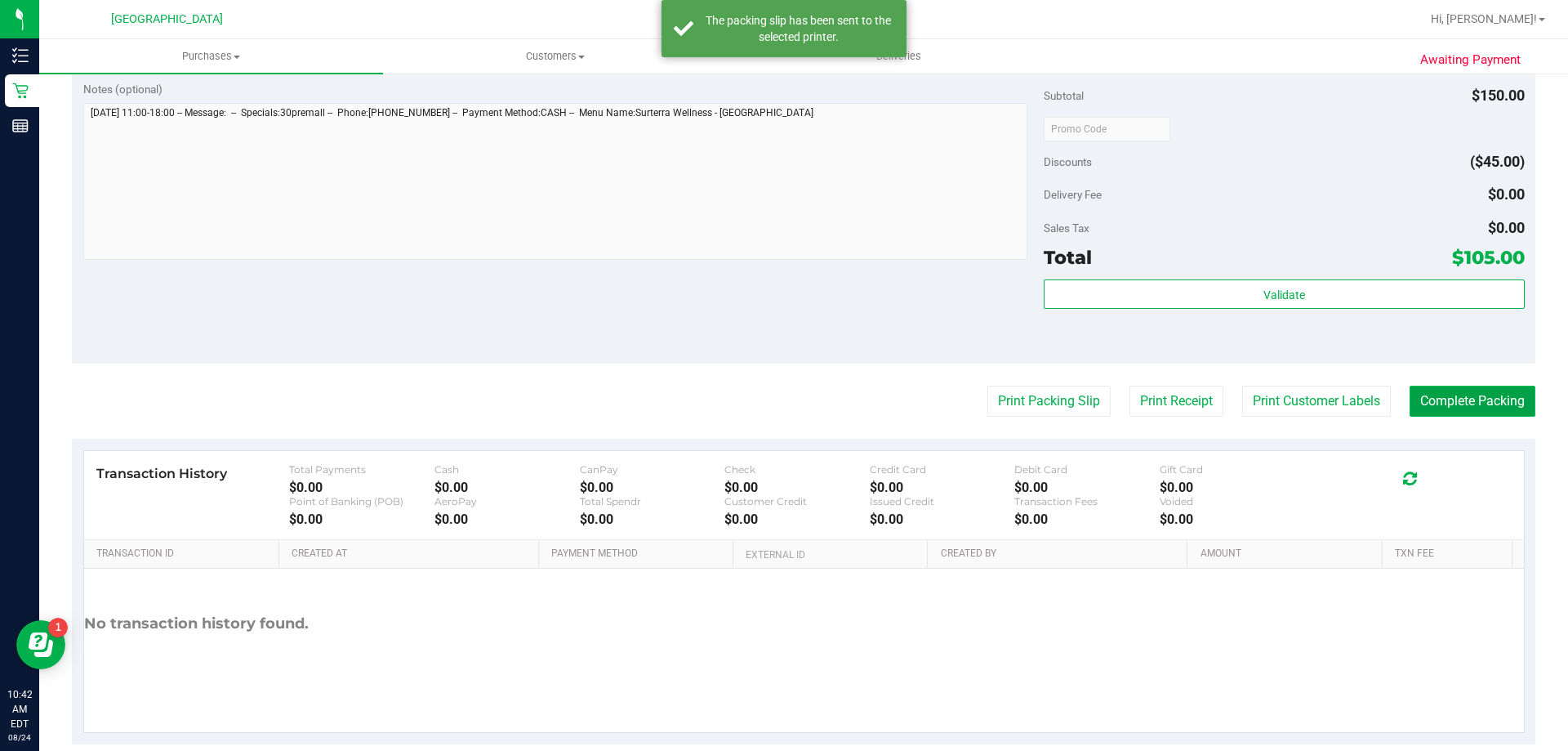
click at [1417, 391] on button "Complete Packing" at bounding box center [1473, 401] width 126 height 31
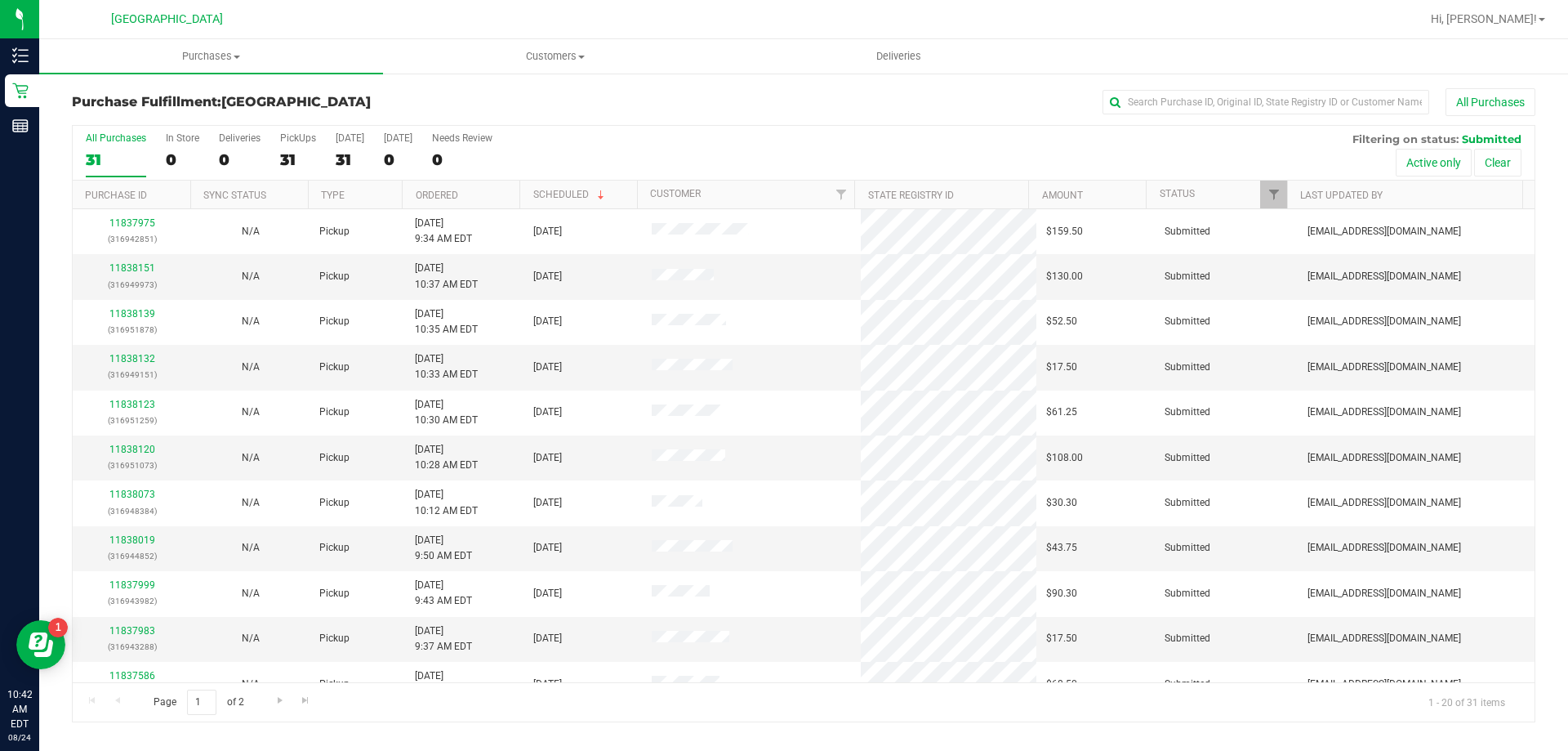
click at [486, 183] on th "Ordered" at bounding box center [460, 194] width 118 height 29
click at [486, 185] on th "Ordered" at bounding box center [460, 194] width 118 height 29
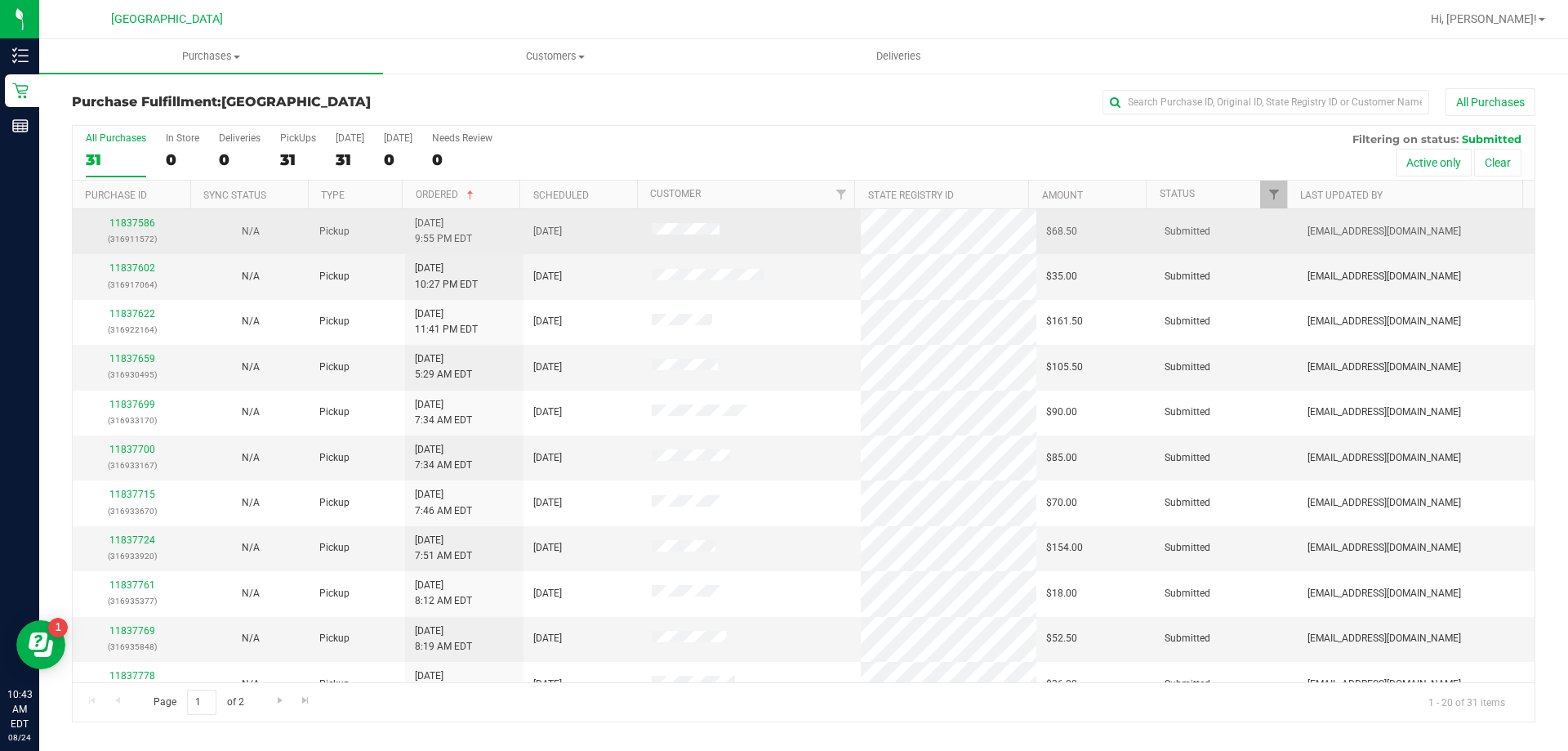
click at [139, 231] on p "(316911572)" at bounding box center [132, 239] width 99 height 16
click at [142, 226] on link "11837586" at bounding box center [133, 223] width 46 height 12
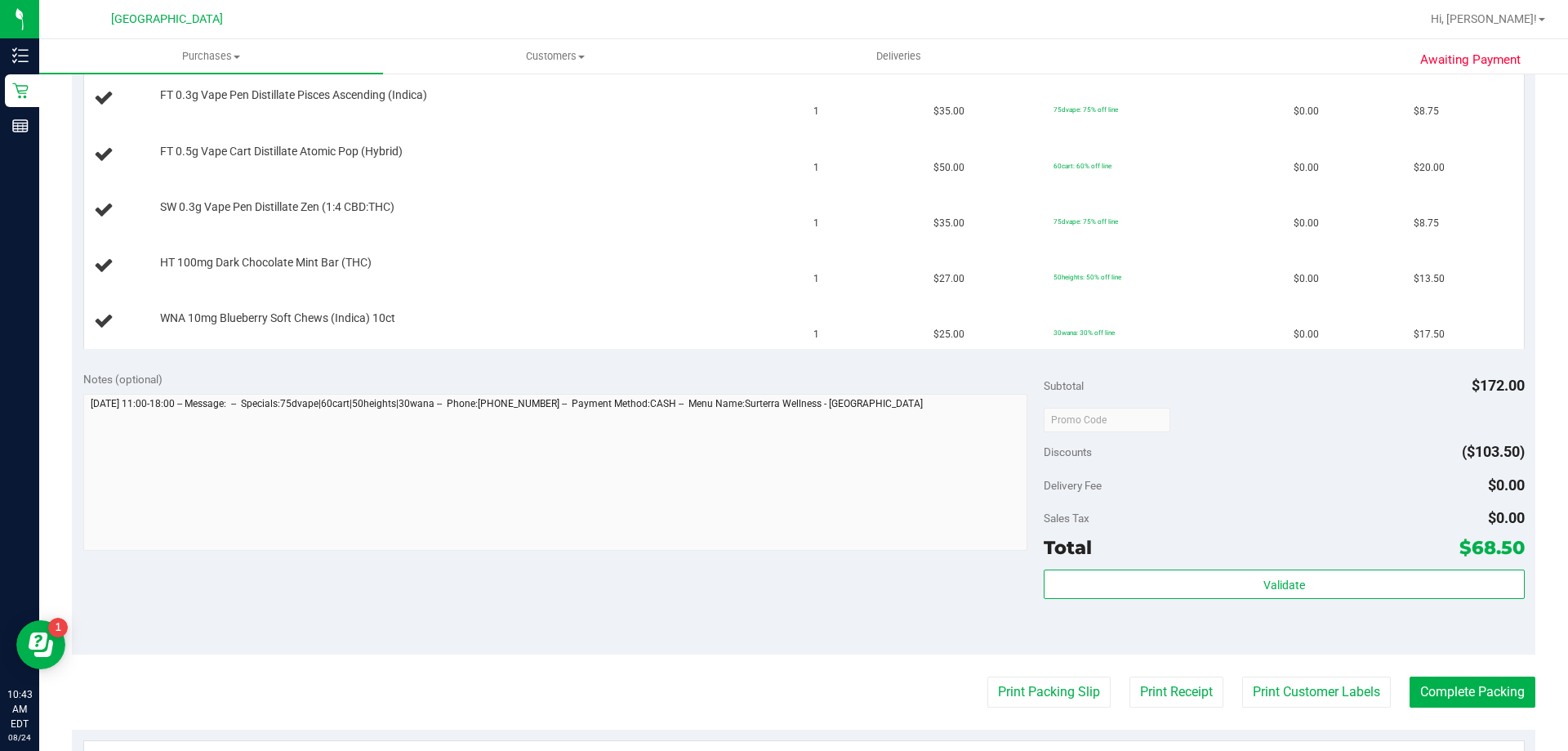
scroll to position [490, 0]
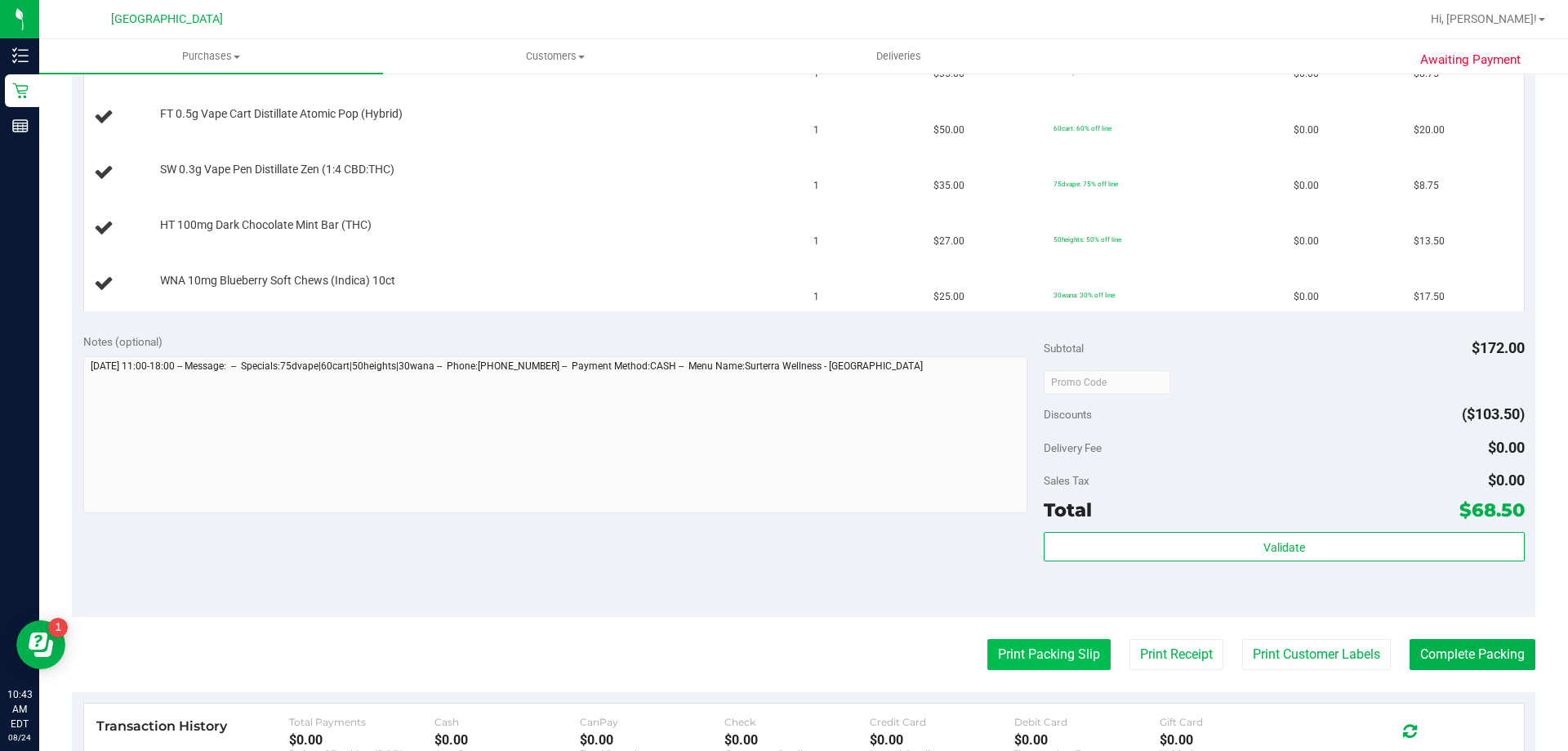
click at [1035, 652] on button "Print Packing Slip" at bounding box center [1049, 655] width 123 height 31
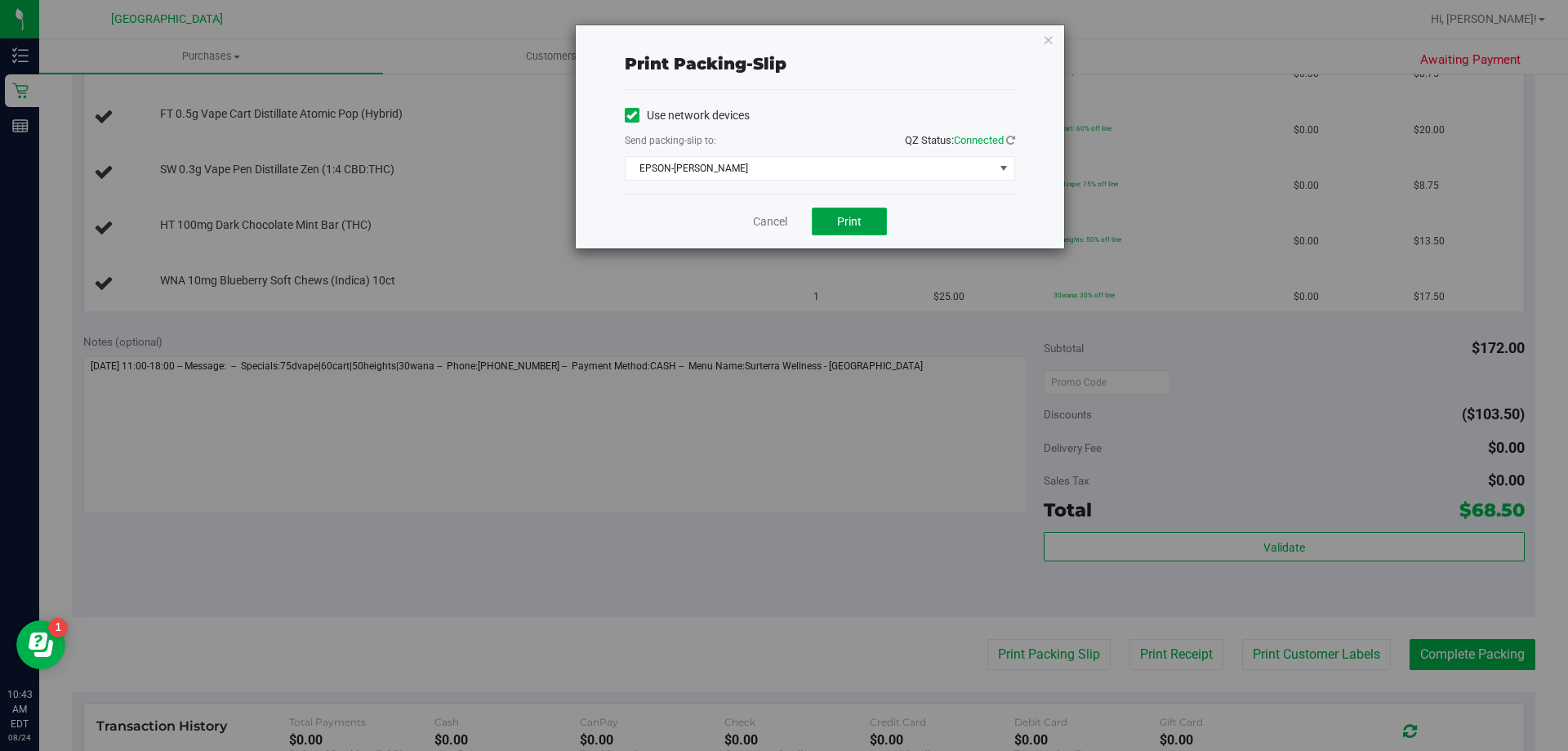
click at [859, 221] on span "Print" at bounding box center [849, 222] width 25 height 13
click at [777, 228] on link "Cancel" at bounding box center [770, 222] width 35 height 17
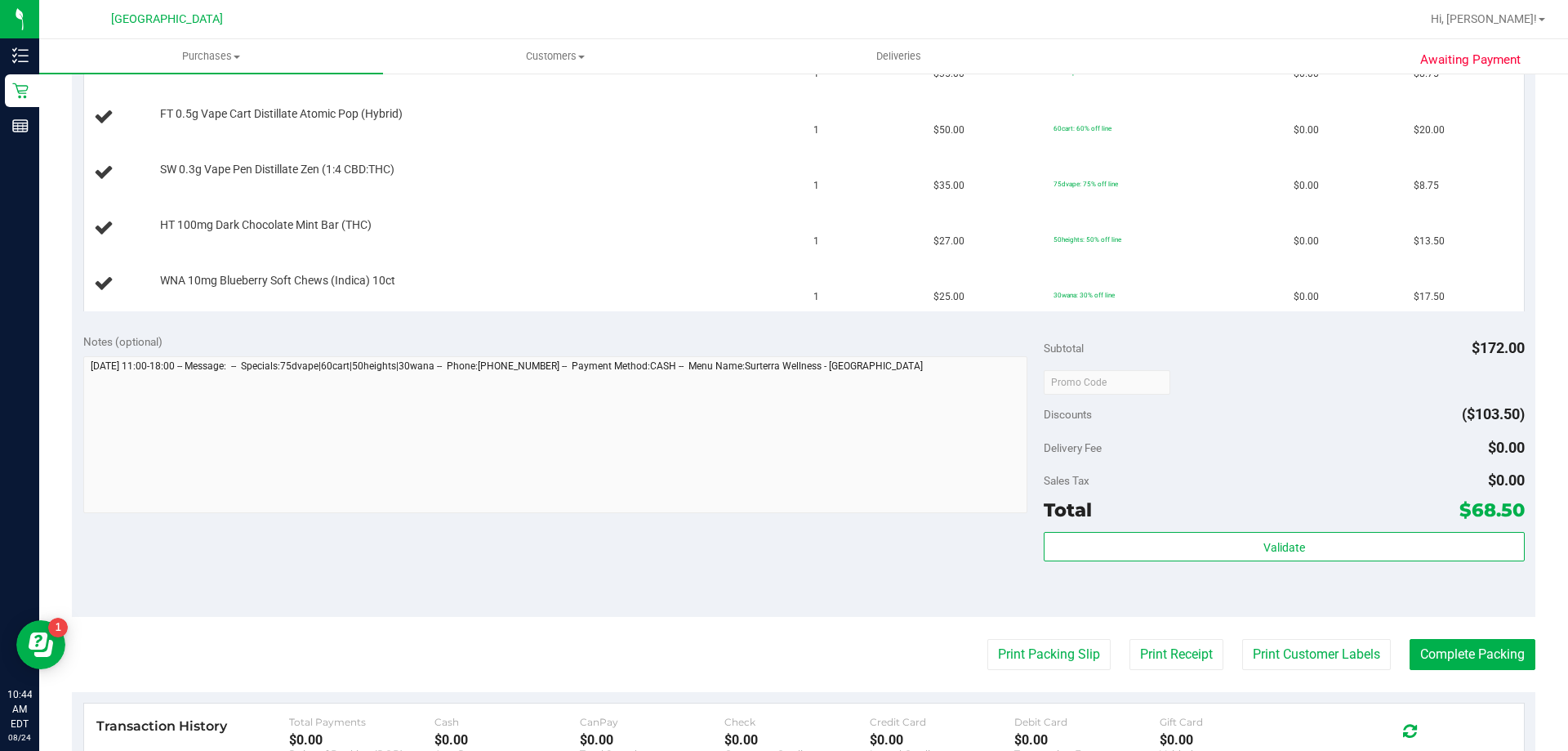
scroll to position [455, 0]
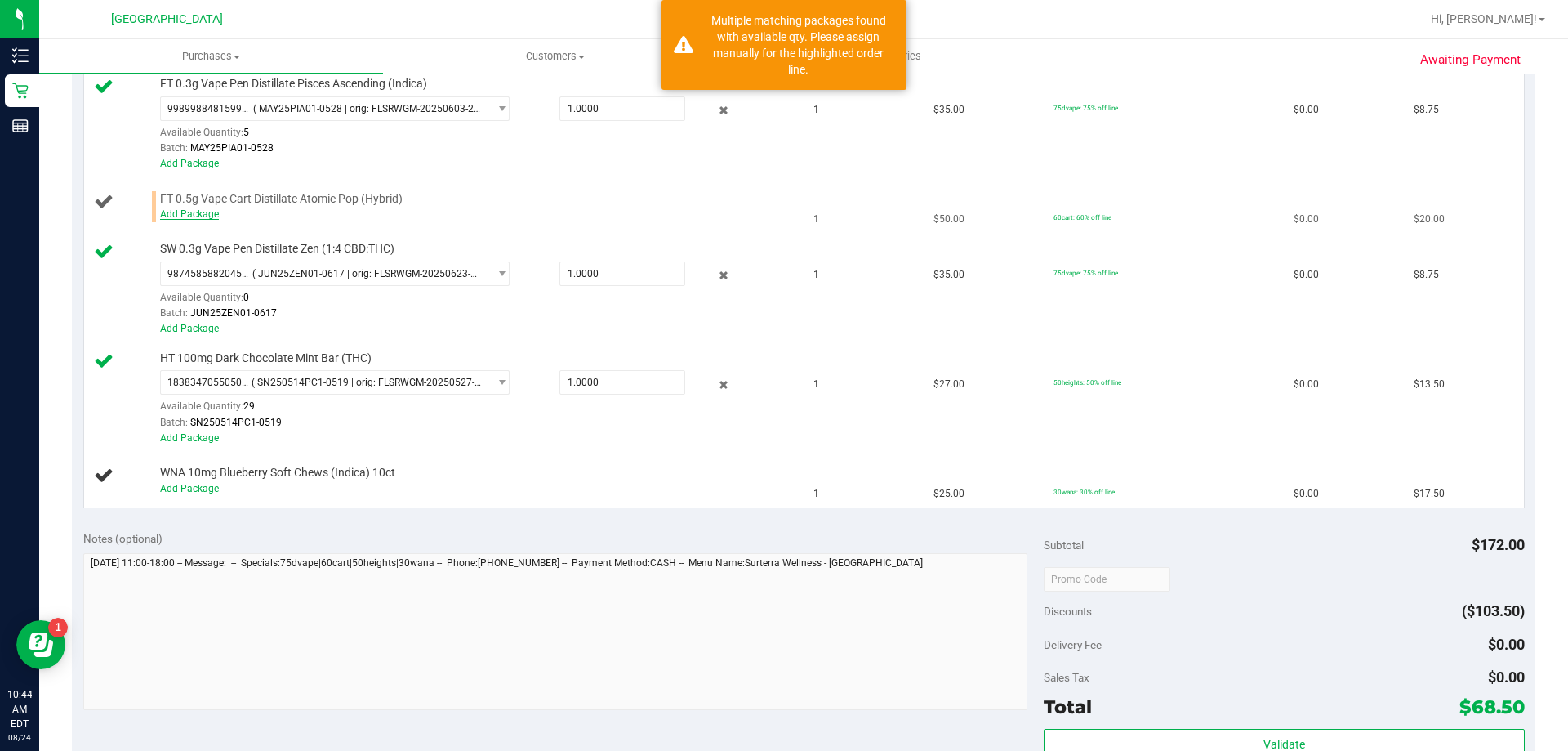
click at [197, 212] on link "Add Package" at bounding box center [189, 214] width 58 height 12
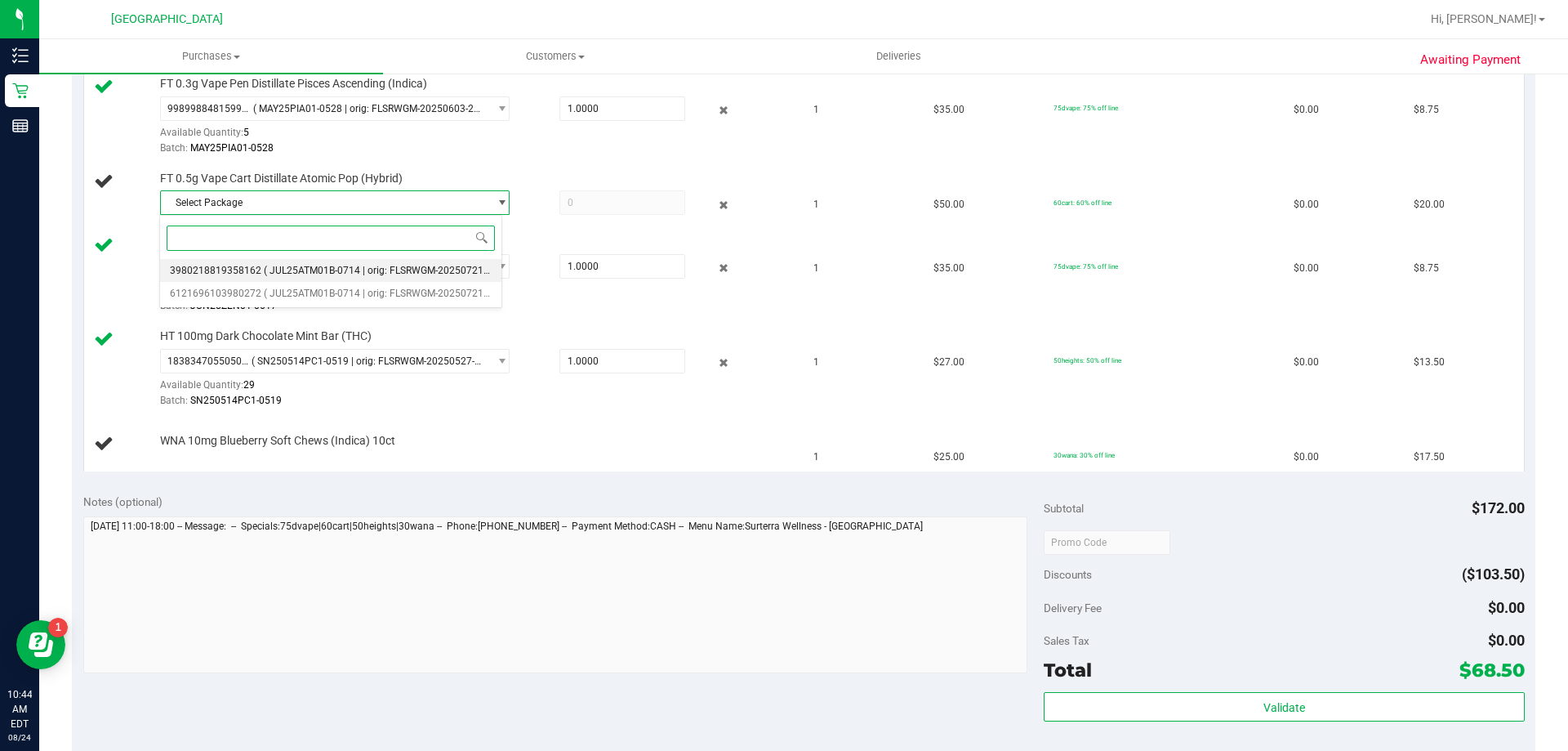
click at [344, 258] on div "Select Package 3980218819358162 ( JUL25ATM01B-0714 | orig: FLSRWGM-20250721-221…" at bounding box center [331, 261] width 343 height 93
click at [348, 260] on li "3980218819358162 ( JUL25ATM01B-0714 | orig: FLSRWGM-20250721-2211 )" at bounding box center [331, 271] width 342 height 23
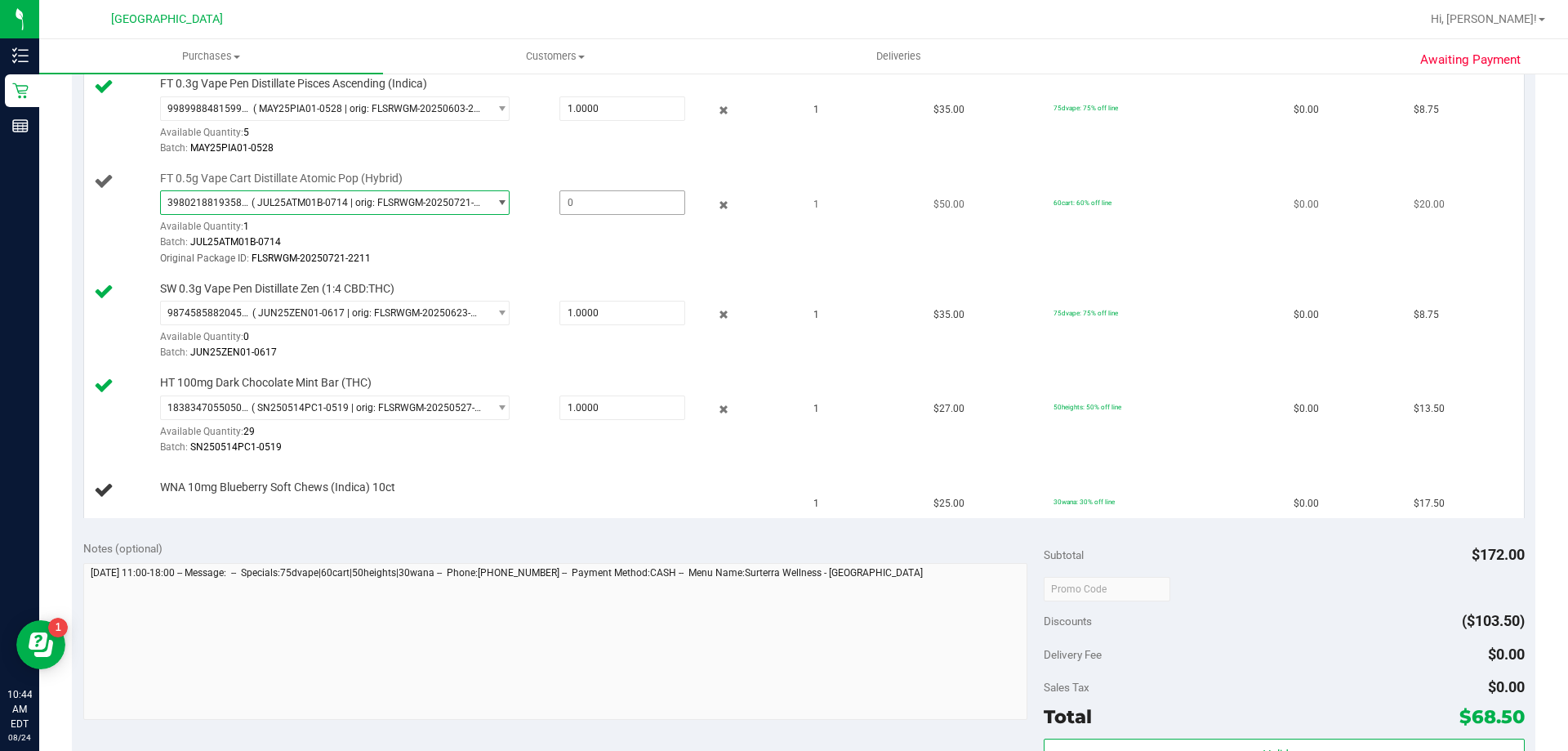
click at [628, 196] on span at bounding box center [622, 203] width 126 height 25
type input "1"
type input "1.0000"
click at [646, 255] on div "Original Package ID: FLSRWGM-20250721-2211" at bounding box center [476, 259] width 630 height 16
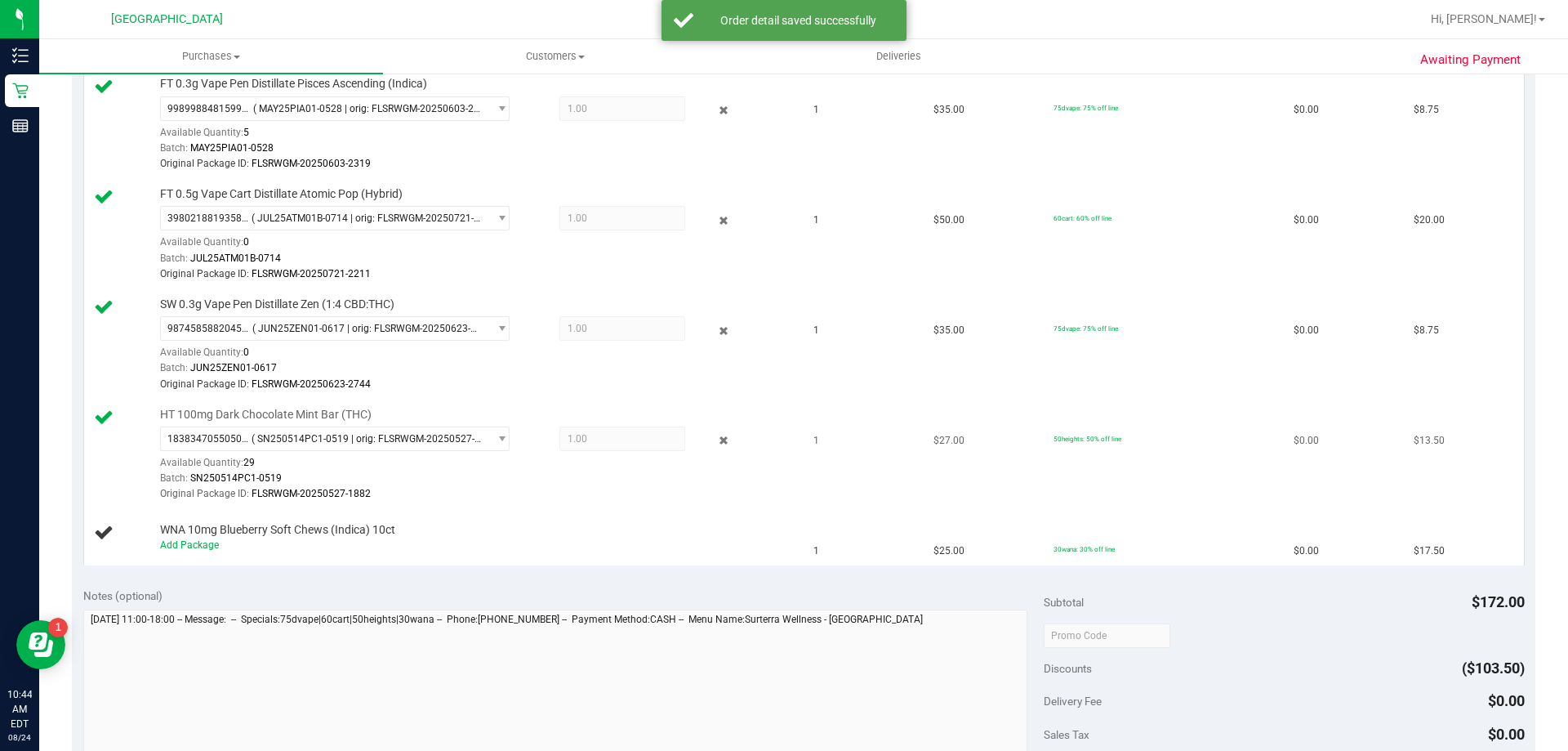
scroll to position [536, 0]
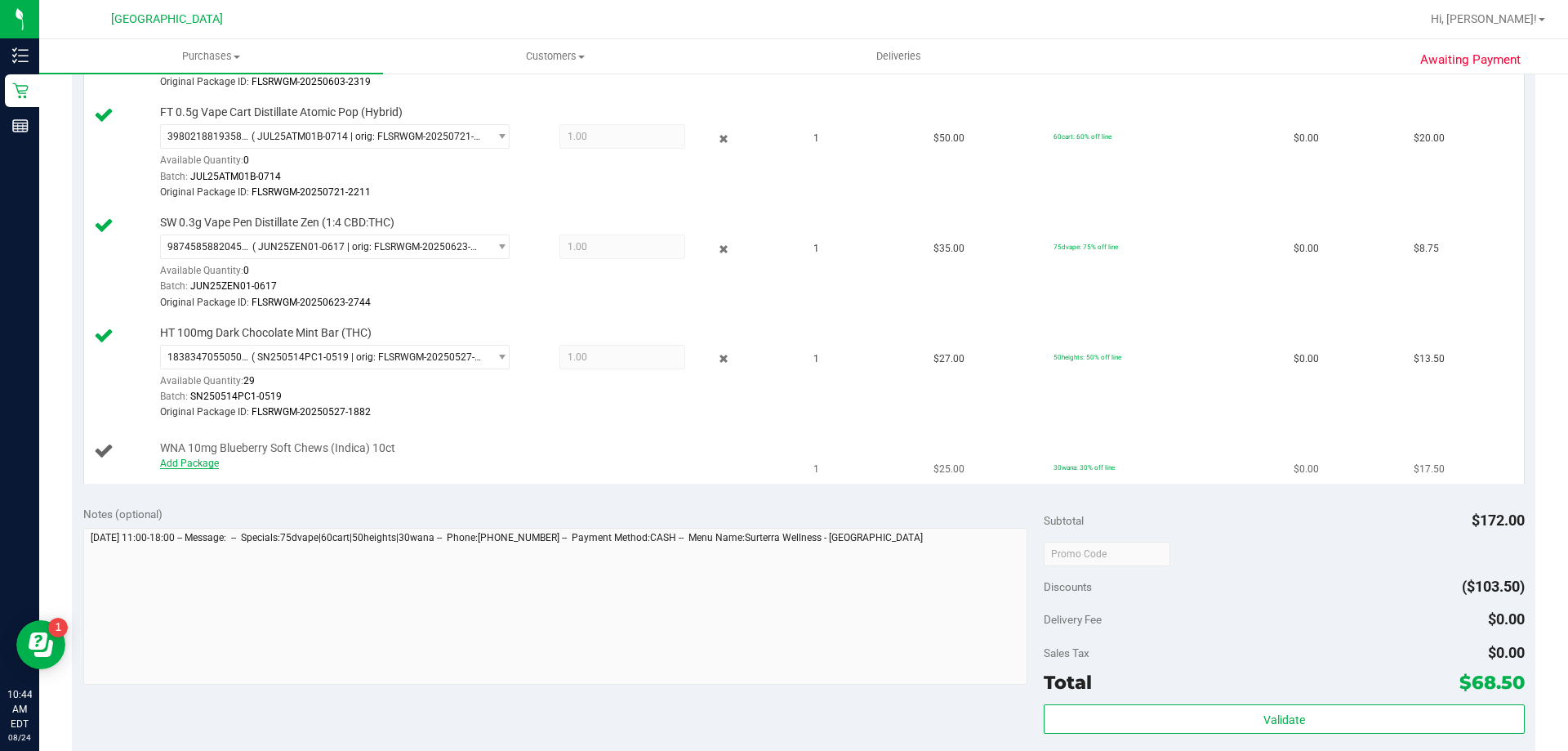
click at [184, 459] on link "Add Package" at bounding box center [189, 464] width 58 height 12
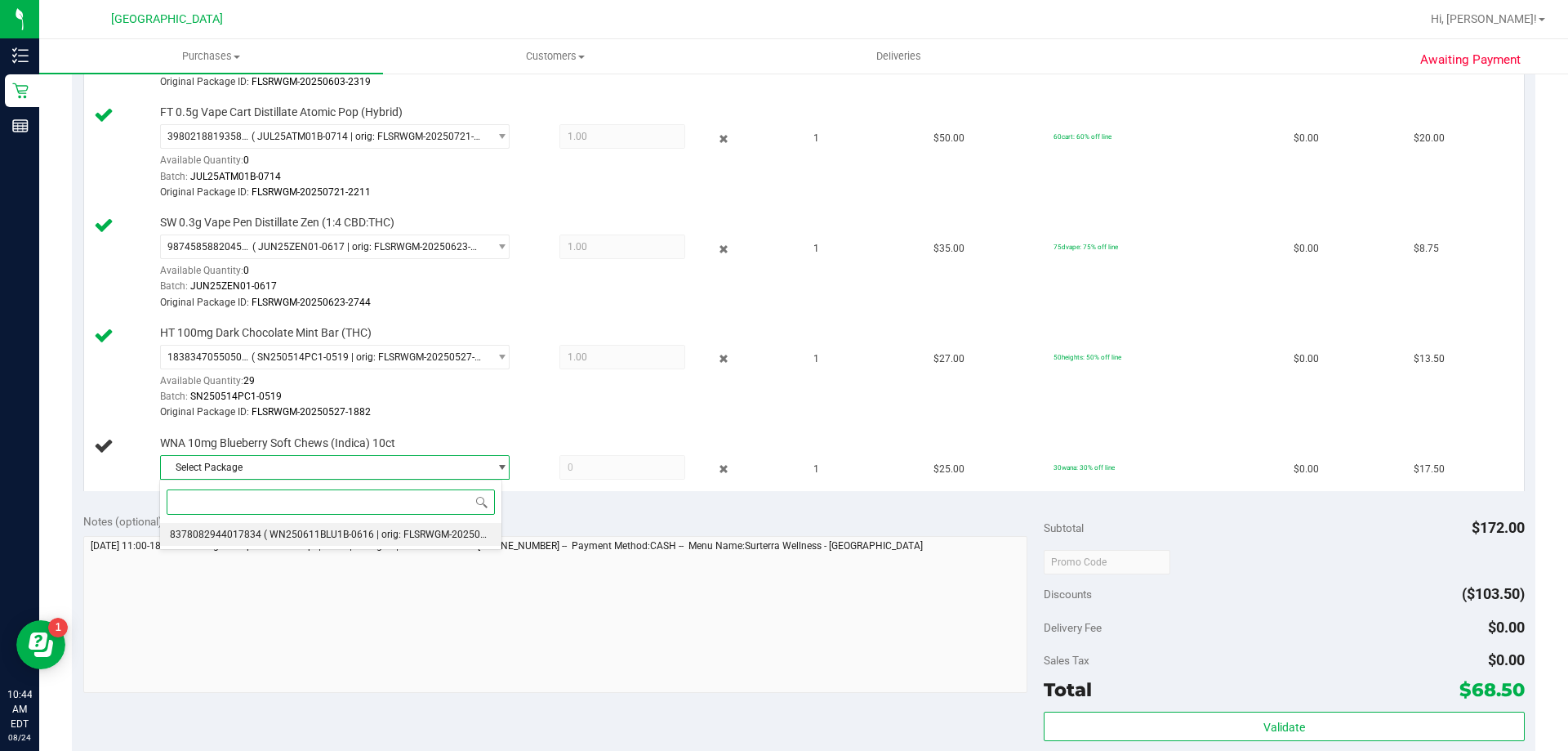
click at [305, 525] on li "8378082944017834 ( WN250611BLU1B-0616 | orig: FLSRWGM-20250623-041 )" at bounding box center [331, 534] width 342 height 23
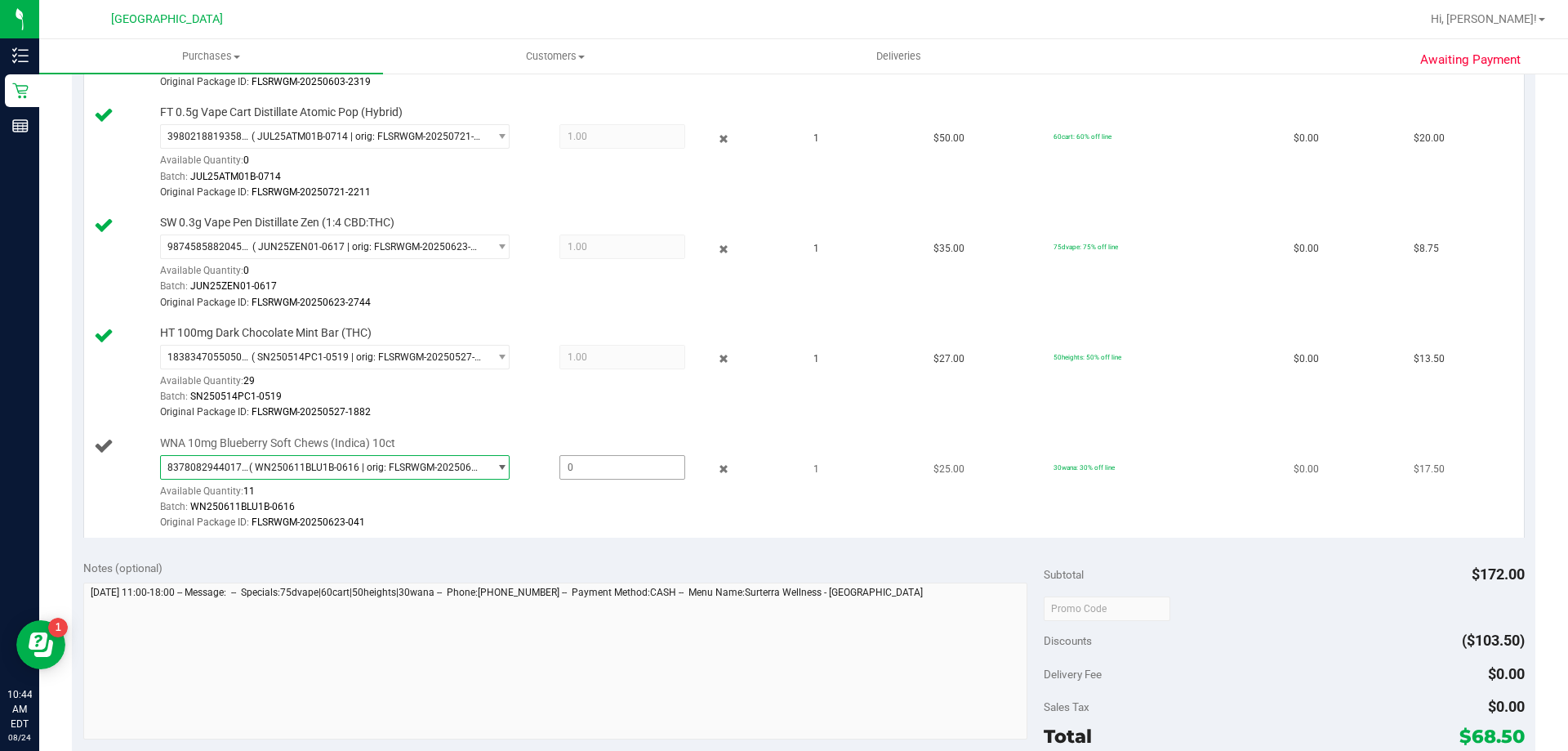
click at [583, 470] on span at bounding box center [622, 468] width 126 height 25
type input "1"
type input "1.0000"
click at [692, 521] on div "Original Package ID: FLSRWGM-20250623-041" at bounding box center [476, 522] width 630 height 16
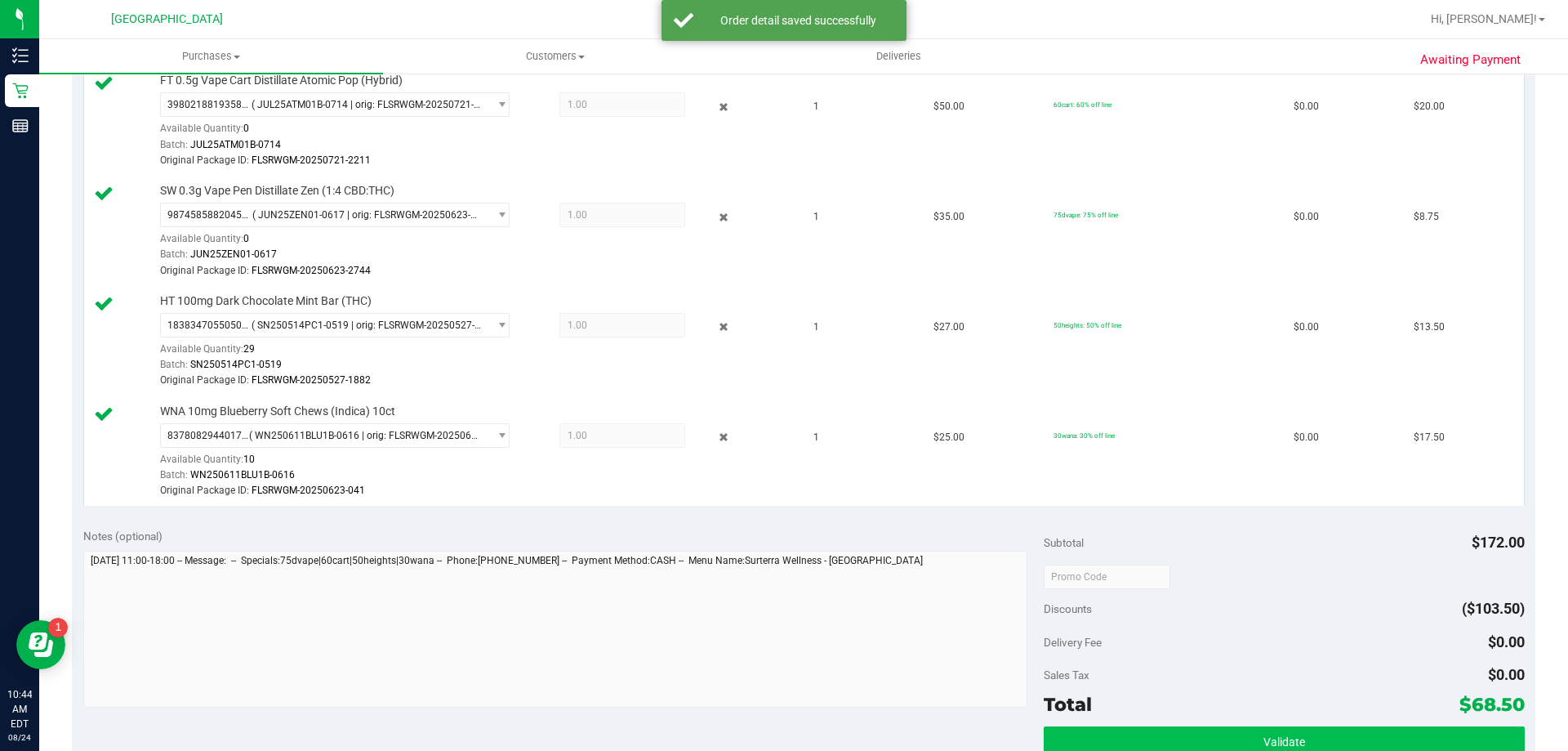
scroll to position [735, 0]
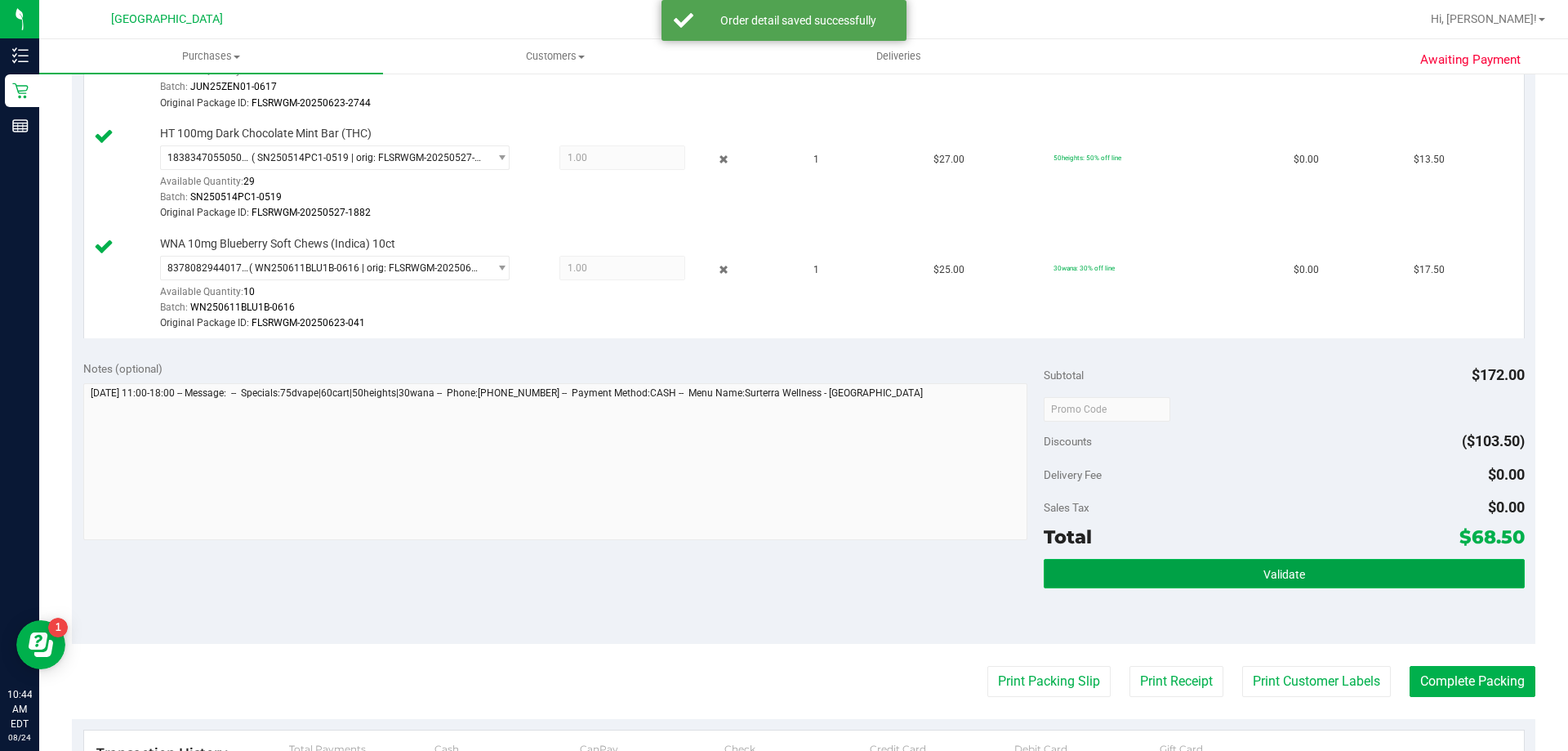
click at [1343, 569] on button "Validate" at bounding box center [1284, 574] width 481 height 30
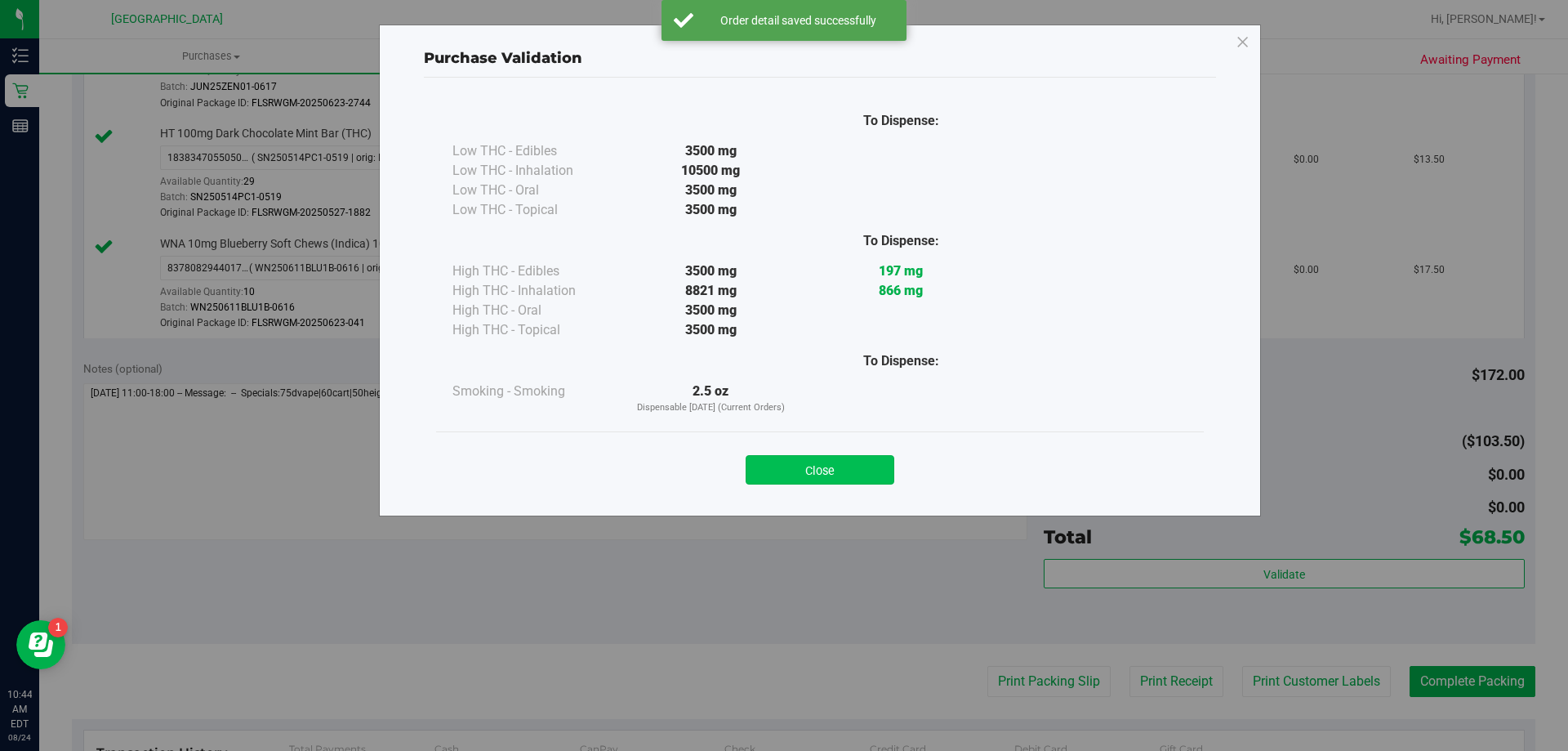
click at [891, 461] on button "Close" at bounding box center [820, 470] width 149 height 30
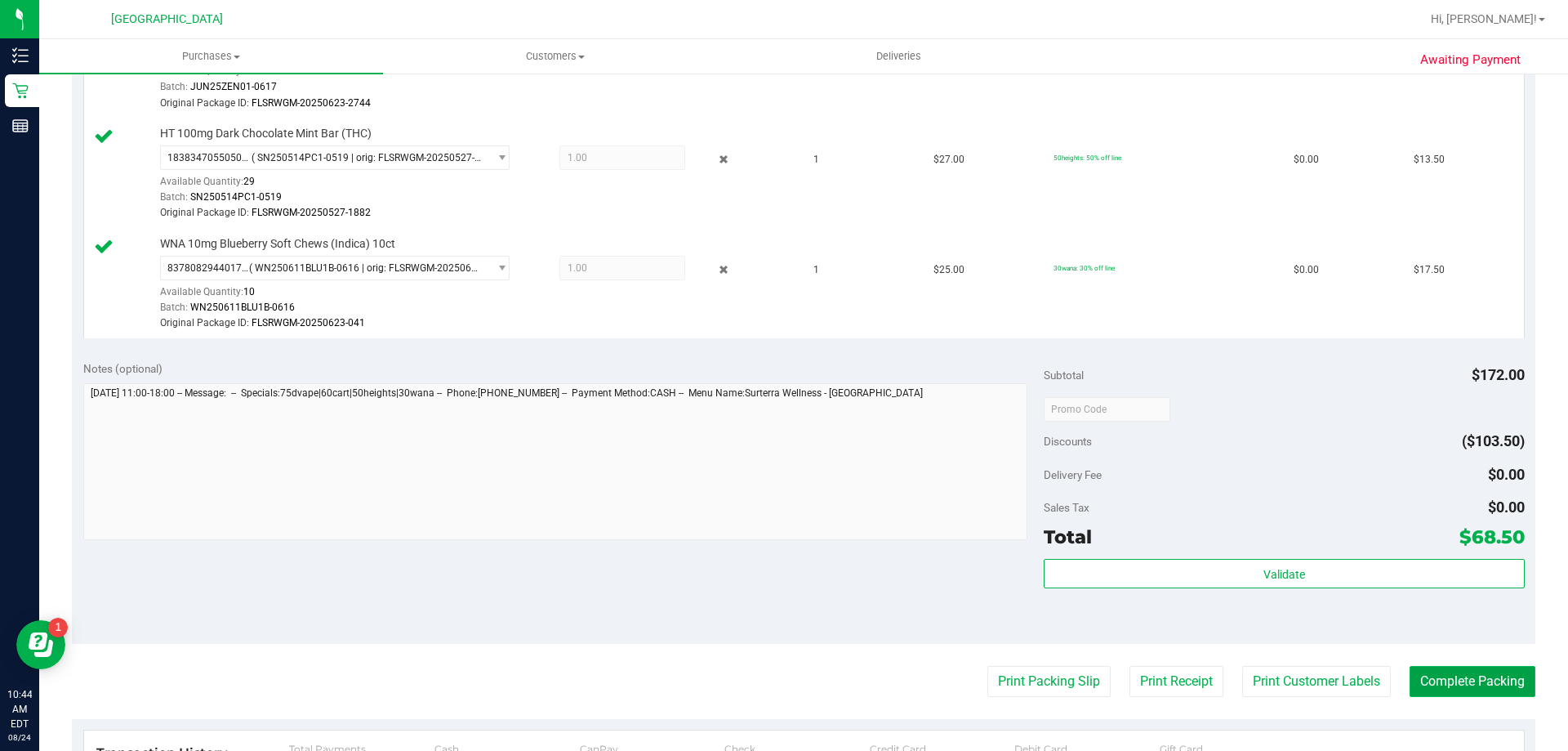
click at [1431, 682] on button "Complete Packing" at bounding box center [1473, 682] width 126 height 31
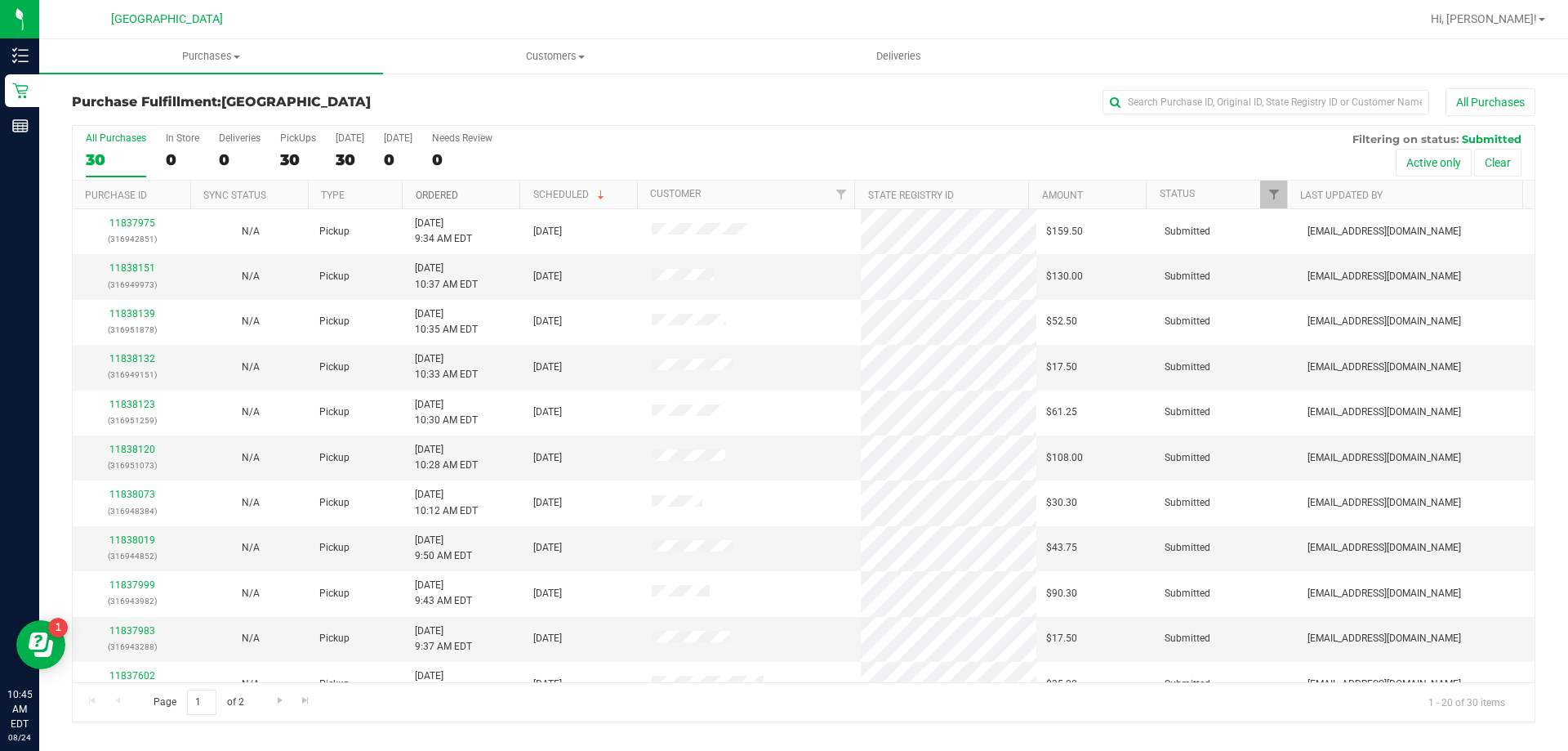
click at [453, 198] on link "Ordered" at bounding box center [437, 195] width 43 height 12
click at [451, 198] on link "Ordered" at bounding box center [446, 194] width 61 height 12
click at [451, 198] on link "Ordered" at bounding box center [437, 195] width 43 height 12
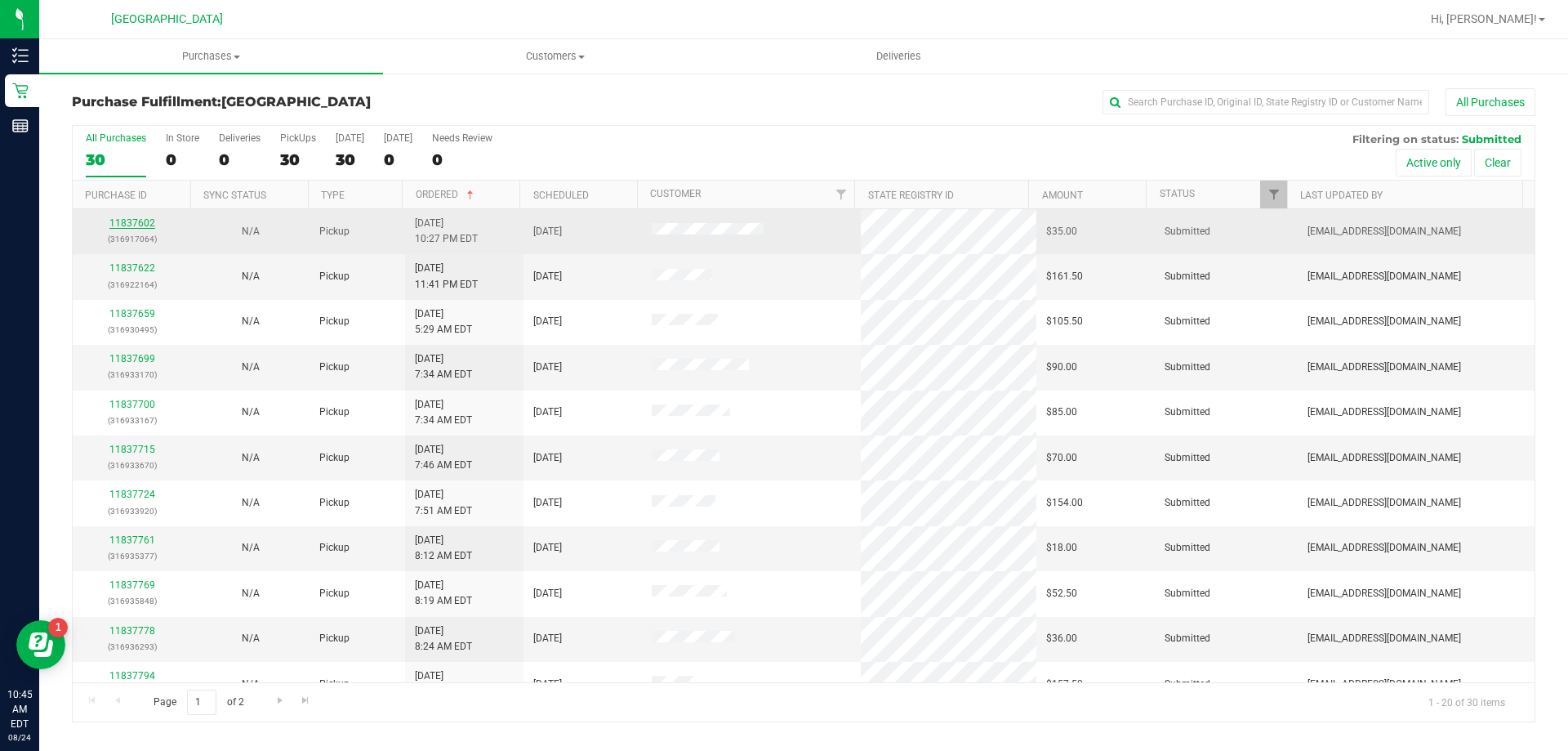
click at [126, 226] on link "11837602" at bounding box center [133, 223] width 46 height 12
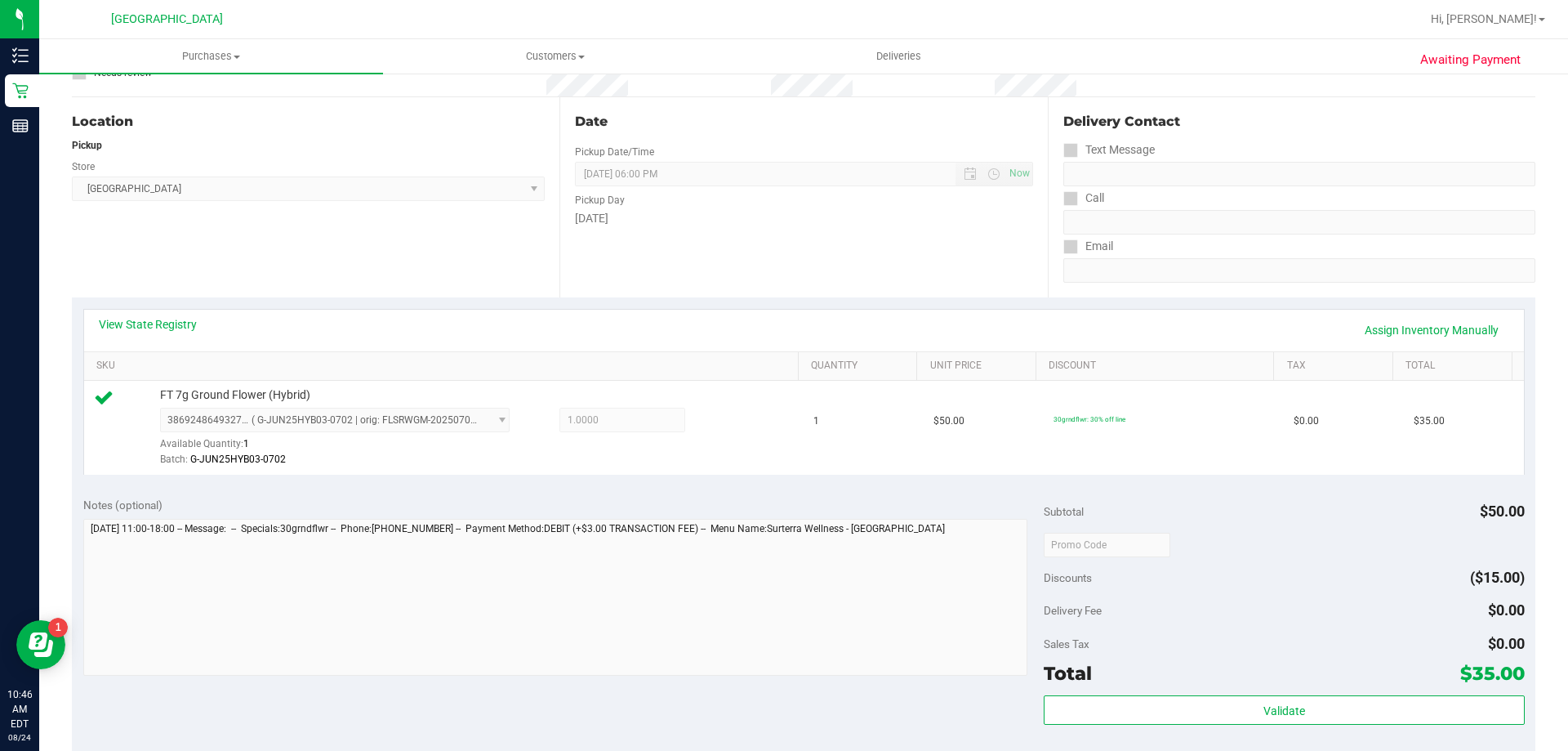
scroll to position [245, 0]
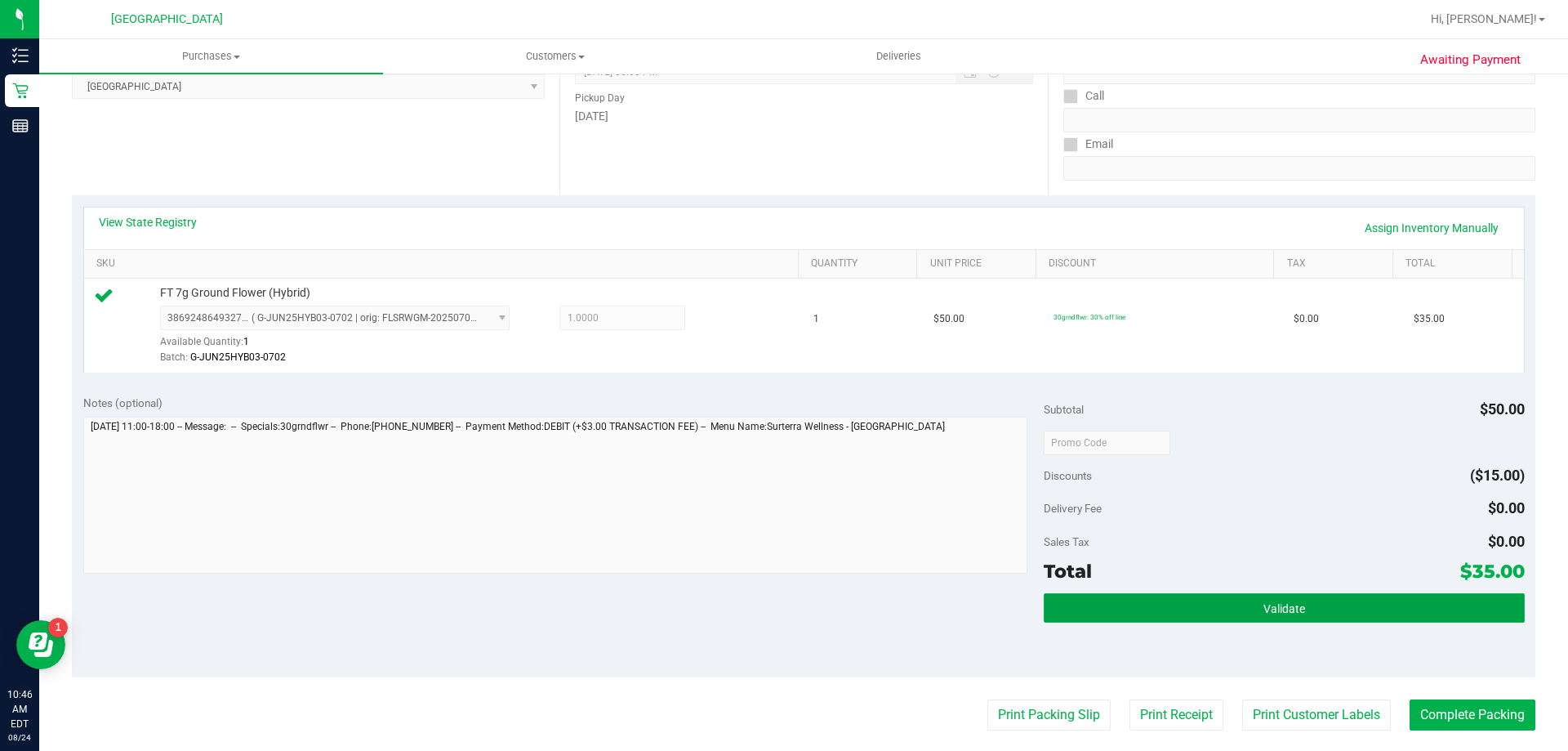
click at [1273, 603] on span "Validate" at bounding box center [1284, 609] width 42 height 13
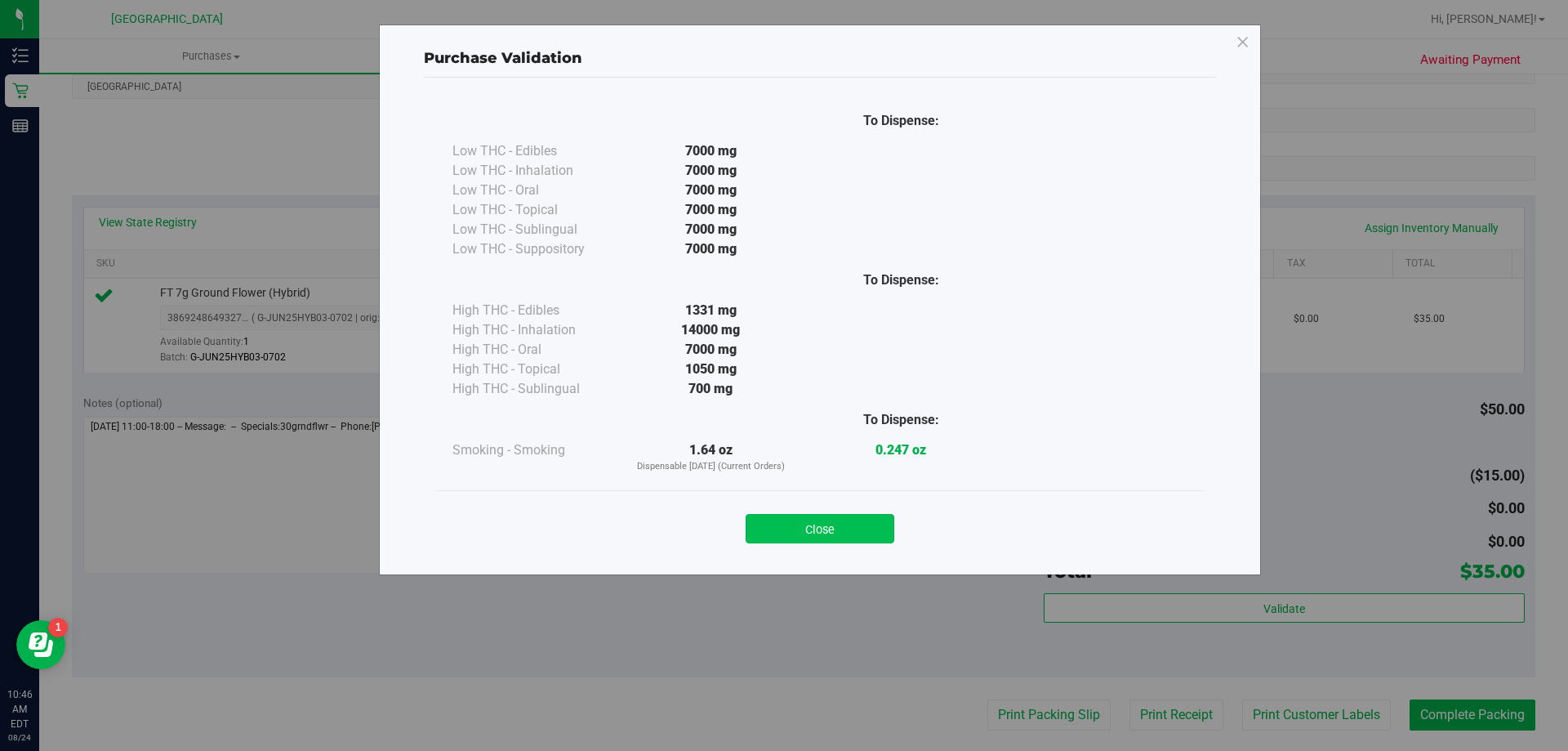
click at [876, 519] on button "Close" at bounding box center [820, 529] width 149 height 30
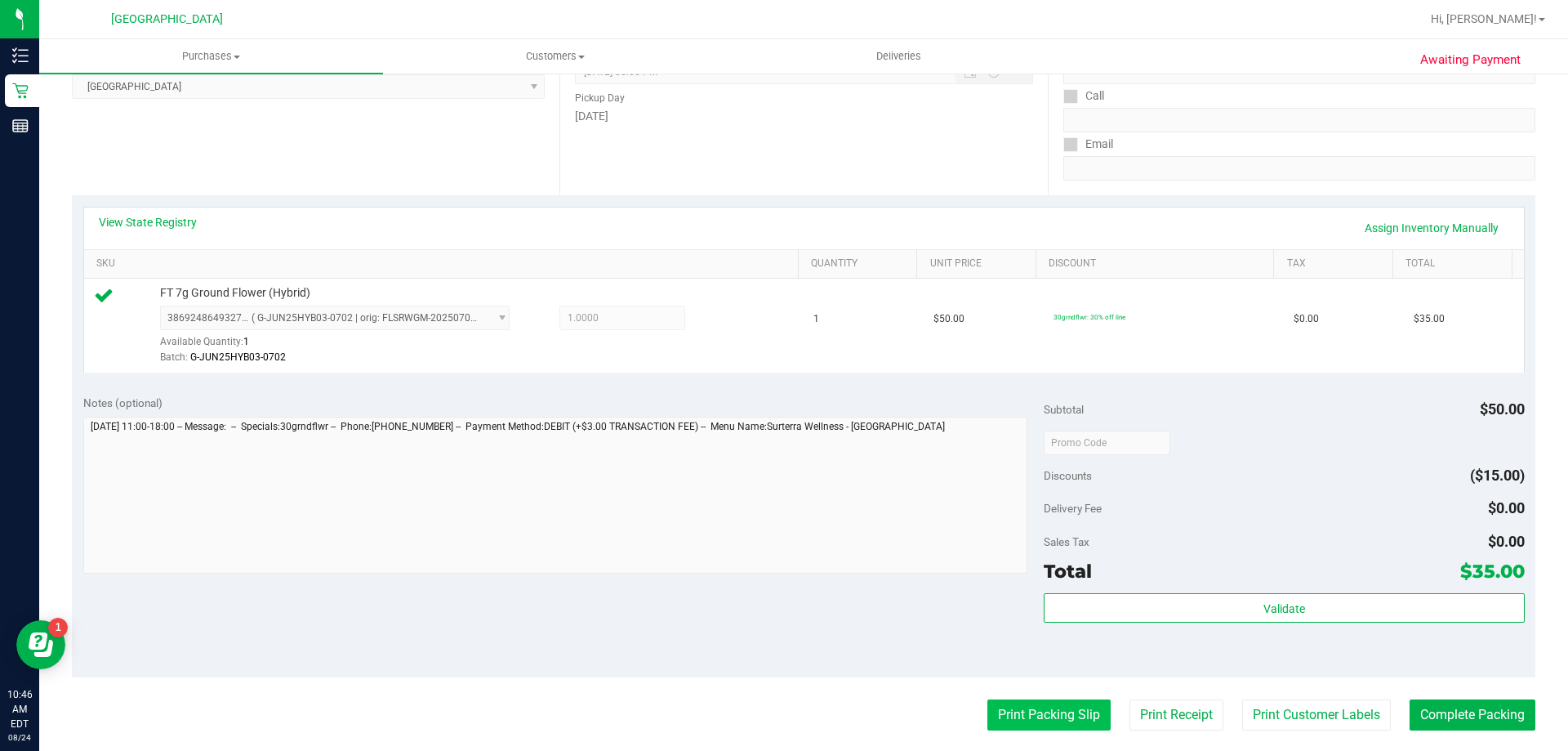
click at [998, 707] on button "Print Packing Slip" at bounding box center [1049, 715] width 123 height 31
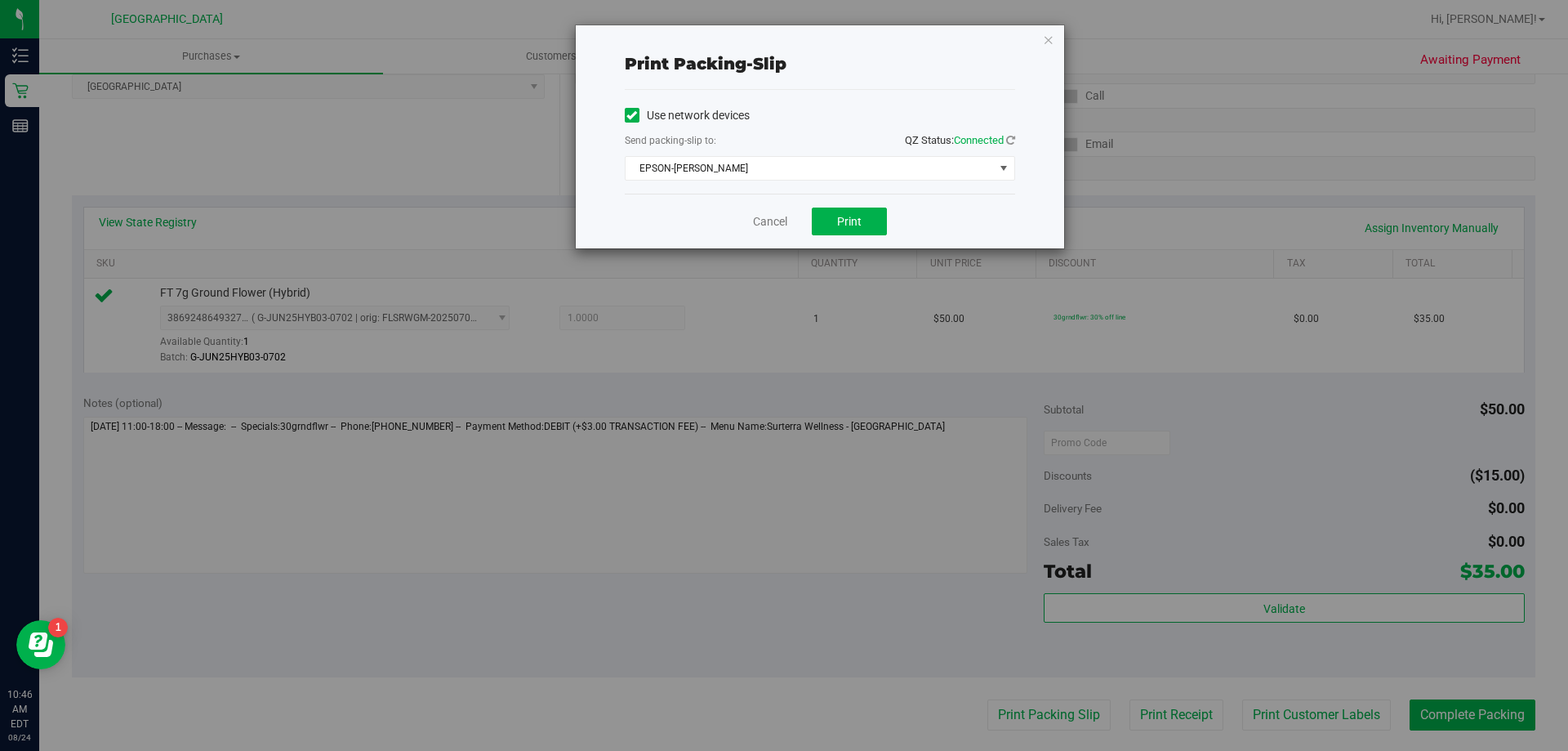
click at [849, 238] on div "Cancel Print" at bounding box center [820, 221] width 390 height 54
drag, startPoint x: 851, startPoint y: 229, endPoint x: 844, endPoint y: 237, distance: 10.6
click at [850, 229] on button "Print" at bounding box center [849, 222] width 75 height 28
click at [772, 224] on link "Cancel" at bounding box center [770, 222] width 35 height 17
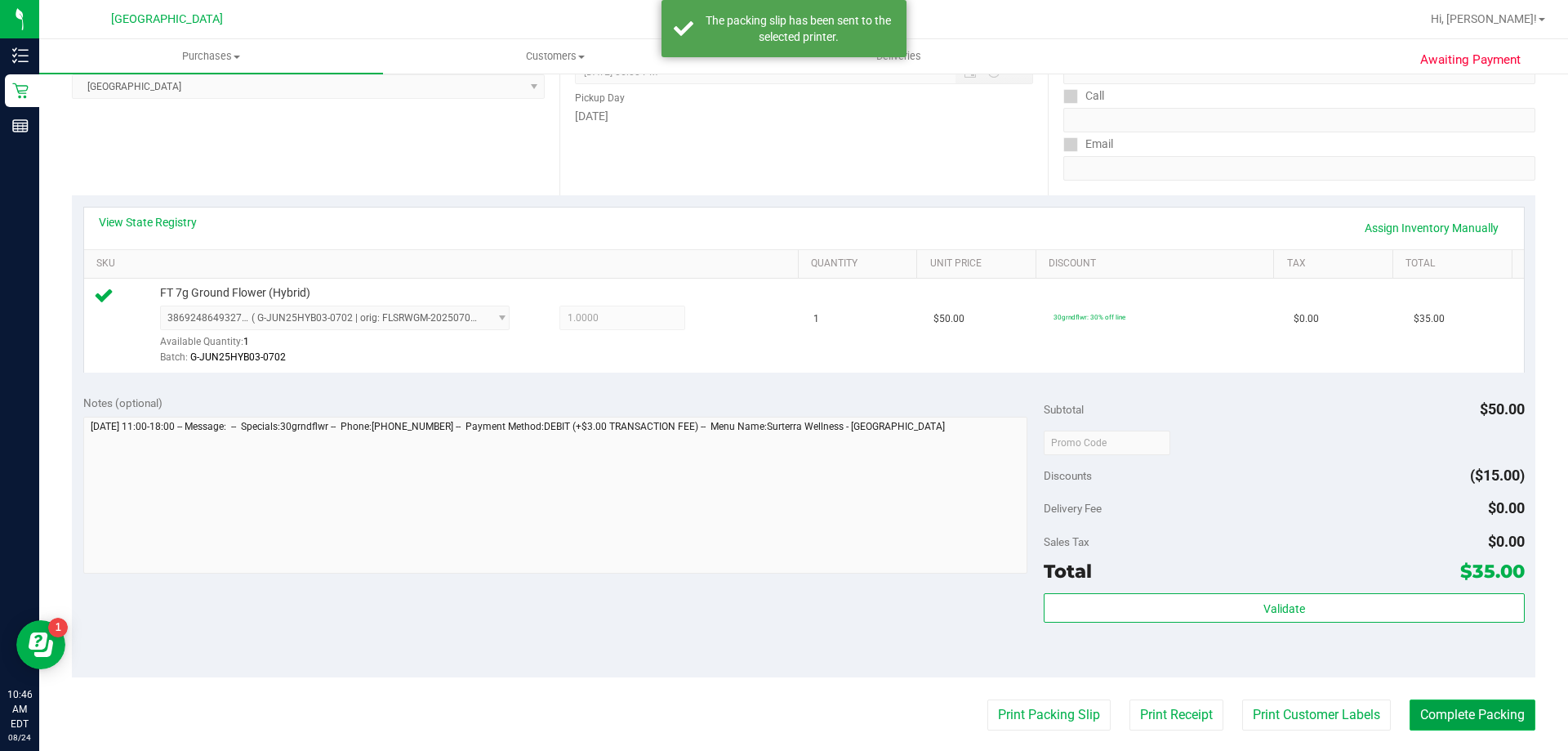
click at [1432, 724] on button "Complete Packing" at bounding box center [1473, 715] width 126 height 31
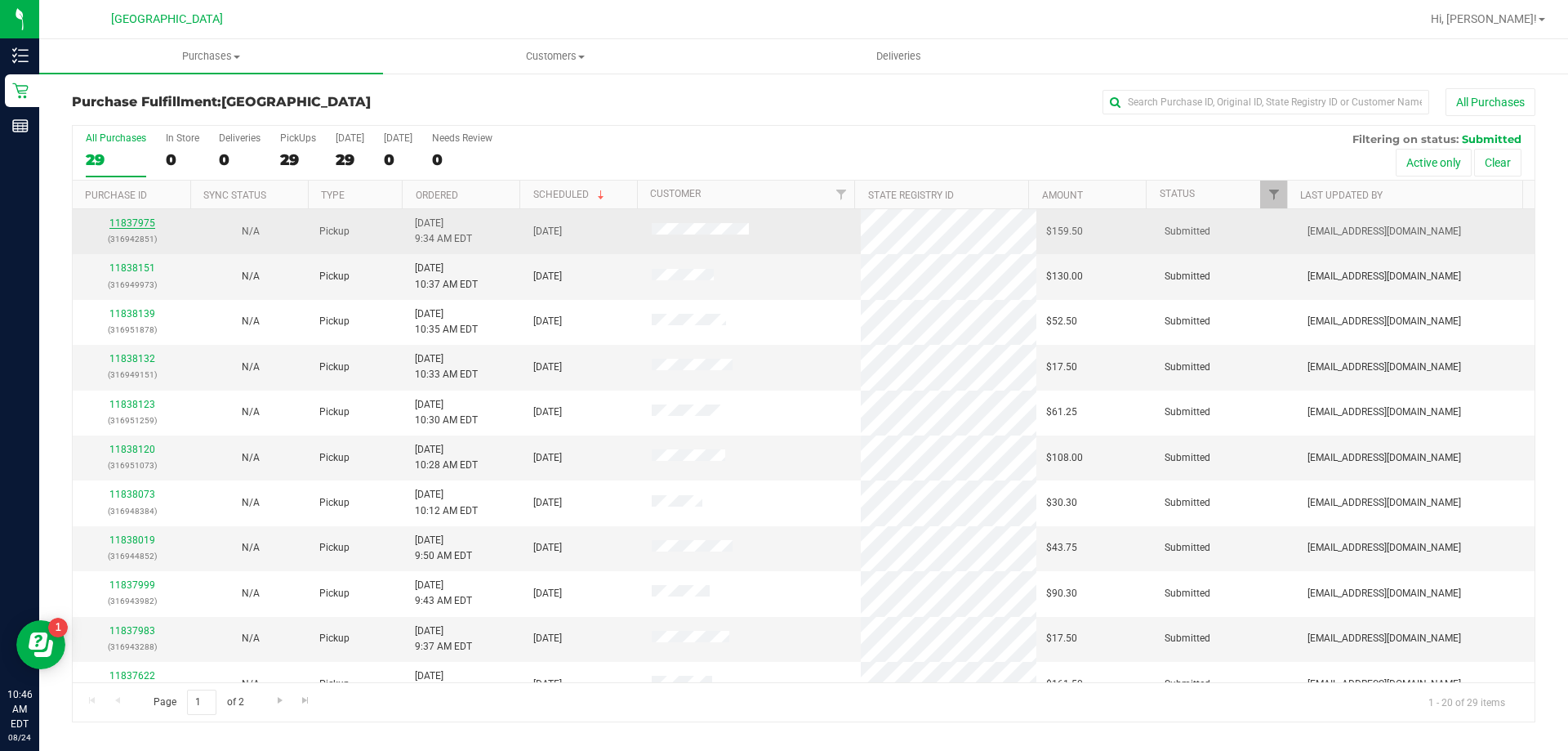
click at [128, 221] on link "11837975" at bounding box center [133, 223] width 46 height 12
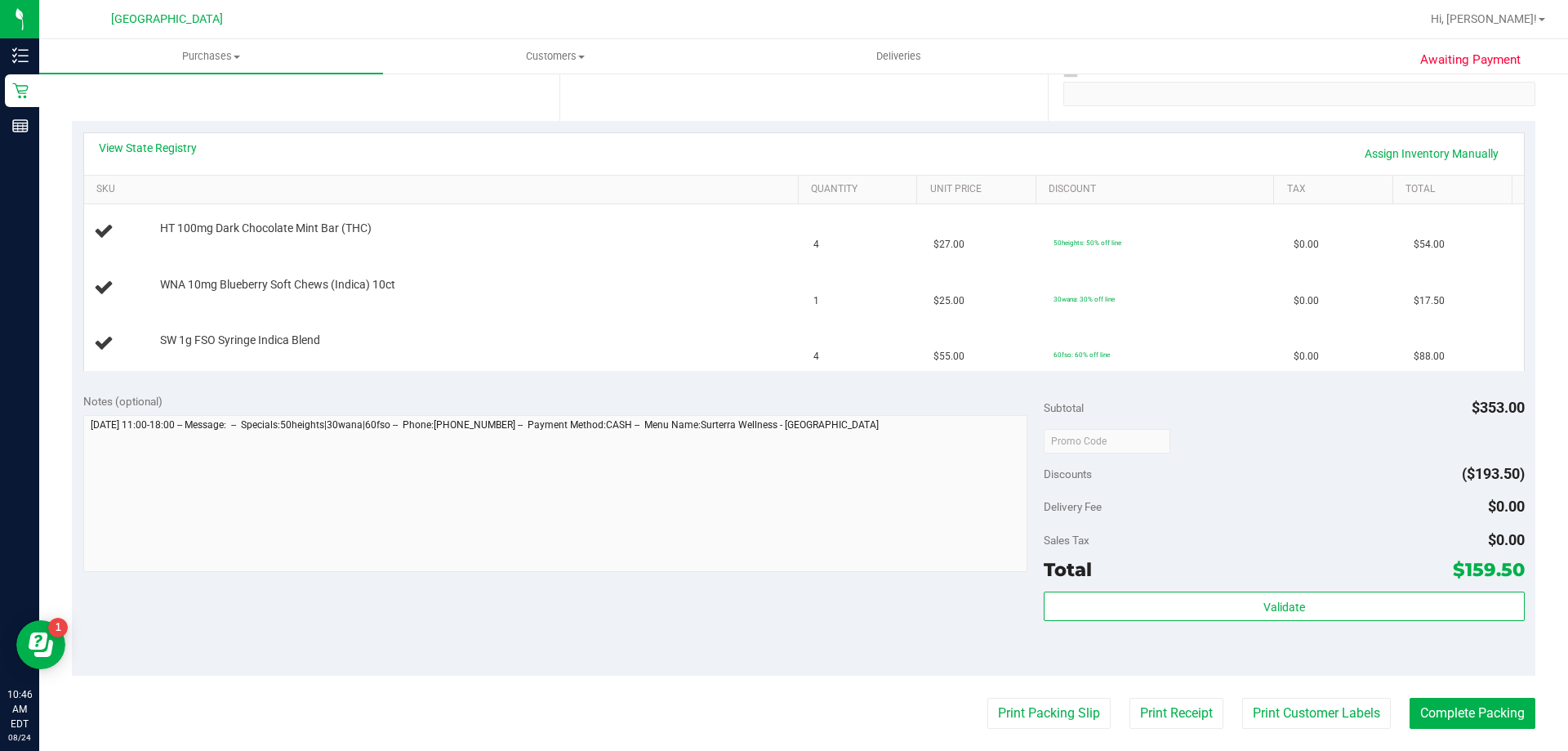
scroll to position [327, 0]
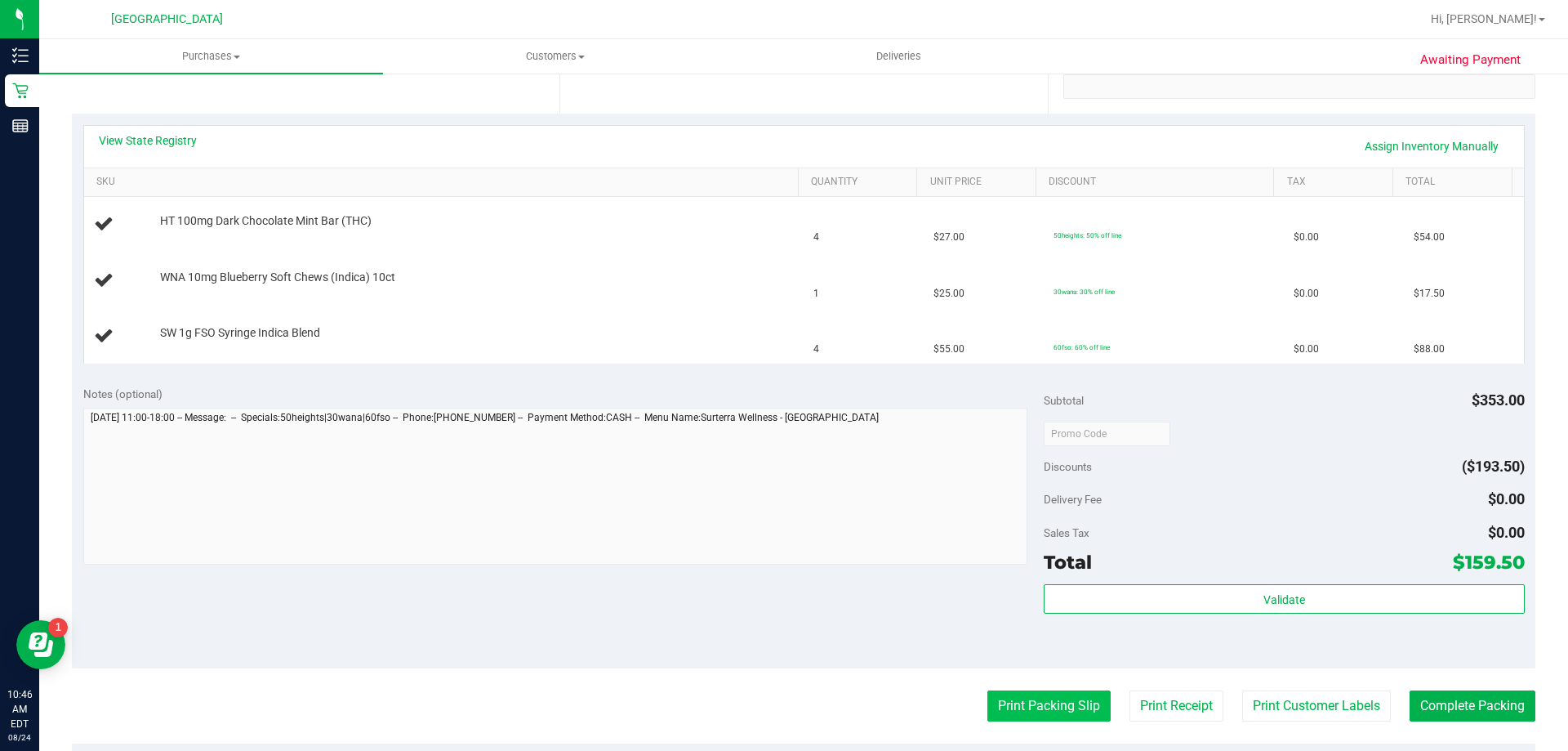
click at [996, 706] on button "Print Packing Slip" at bounding box center [1049, 707] width 123 height 31
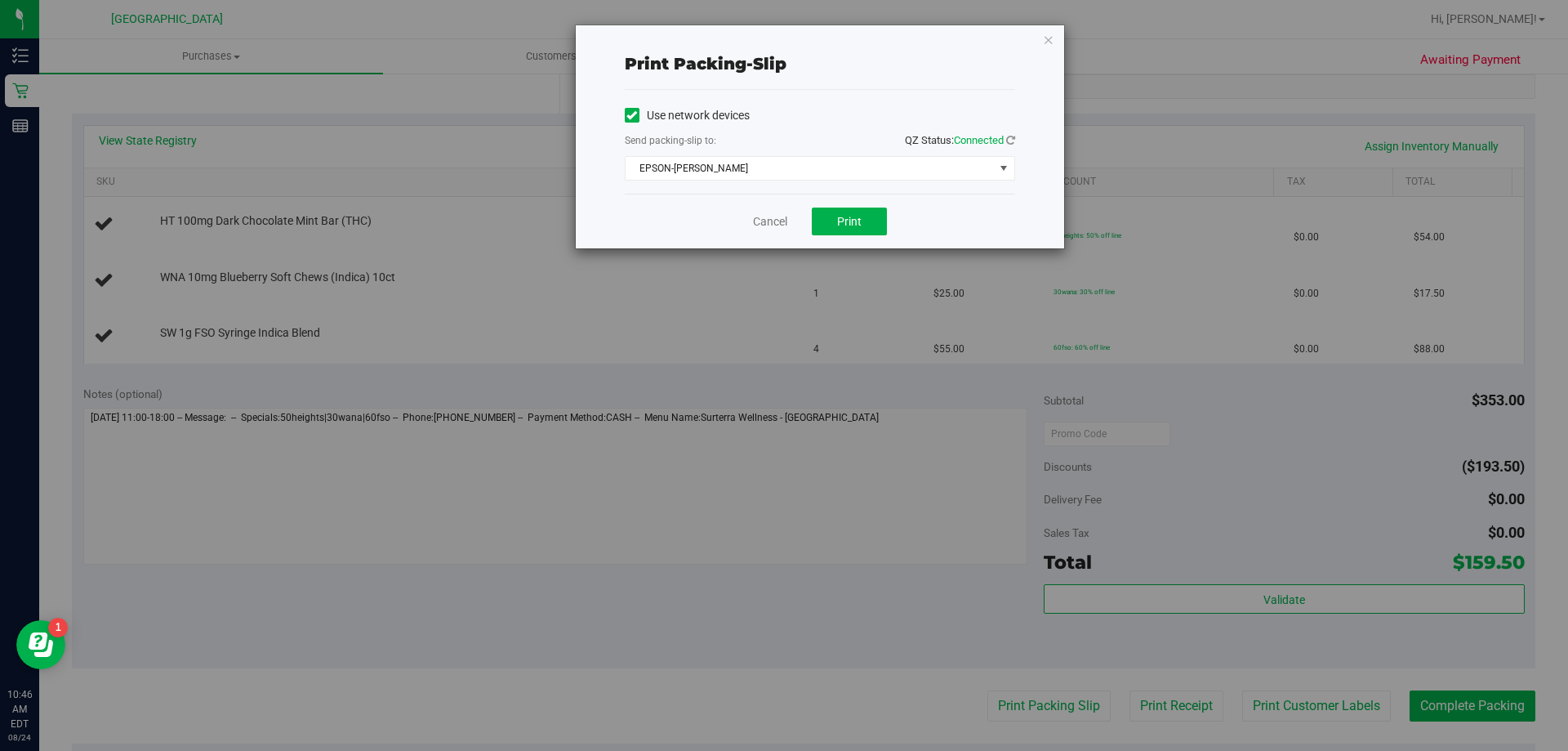
click at [841, 205] on div "Cancel Print" at bounding box center [820, 221] width 390 height 54
click at [835, 226] on button "Print" at bounding box center [849, 222] width 75 height 28
click at [757, 222] on link "Cancel" at bounding box center [770, 222] width 35 height 17
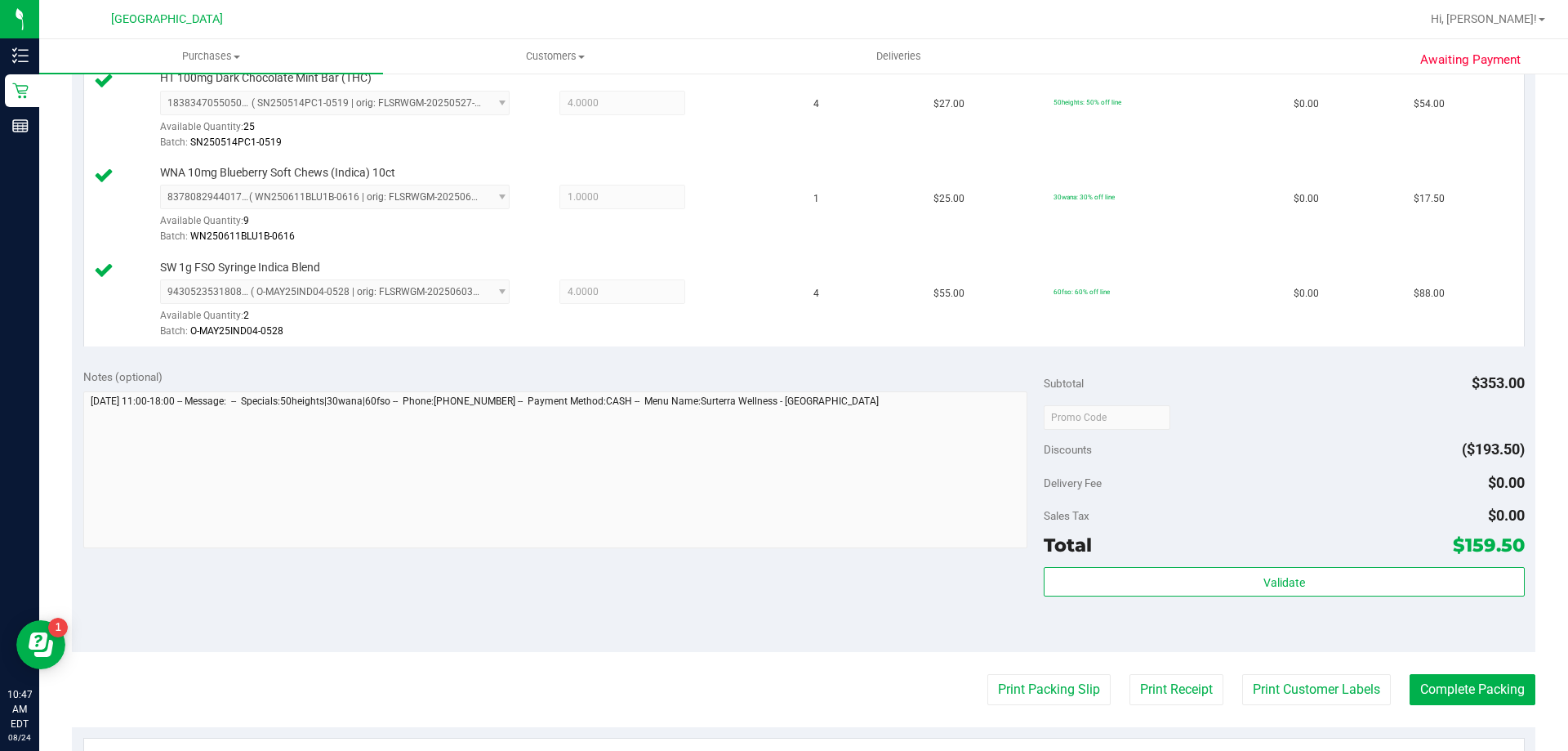
scroll to position [540, 0]
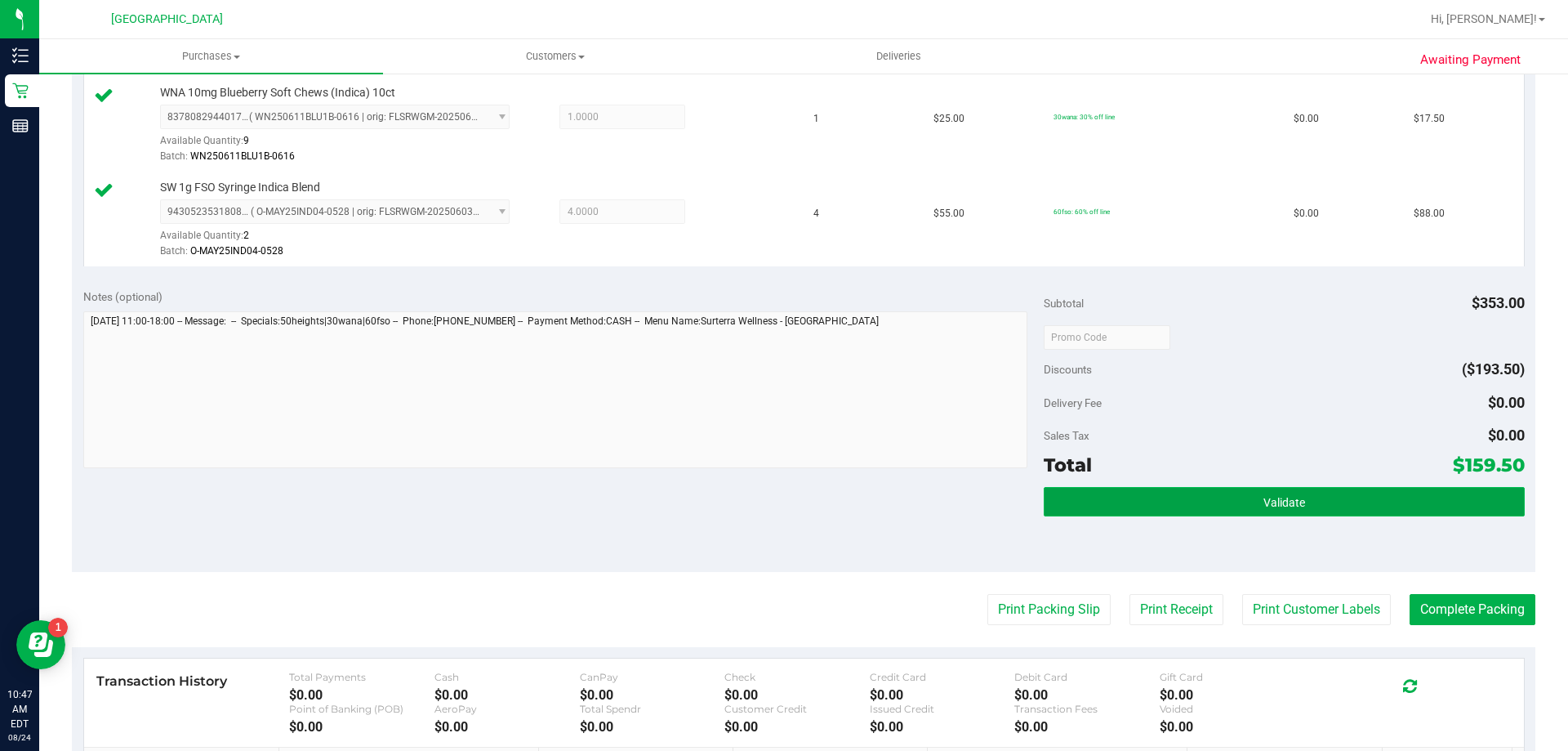
click at [1065, 501] on button "Validate" at bounding box center [1284, 501] width 481 height 30
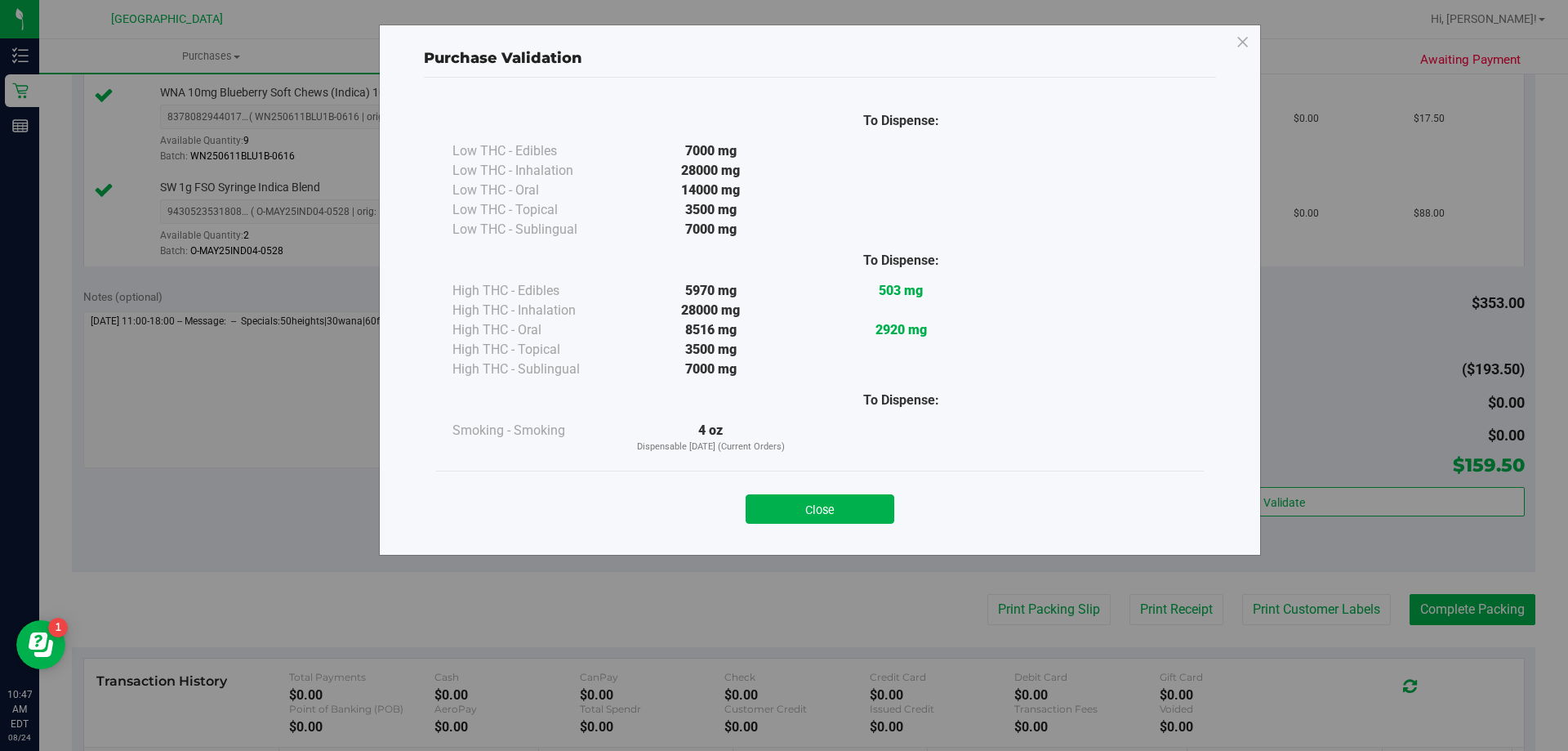
click at [855, 493] on div "Close" at bounding box center [820, 504] width 743 height 41
click at [863, 503] on button "Close" at bounding box center [820, 509] width 149 height 30
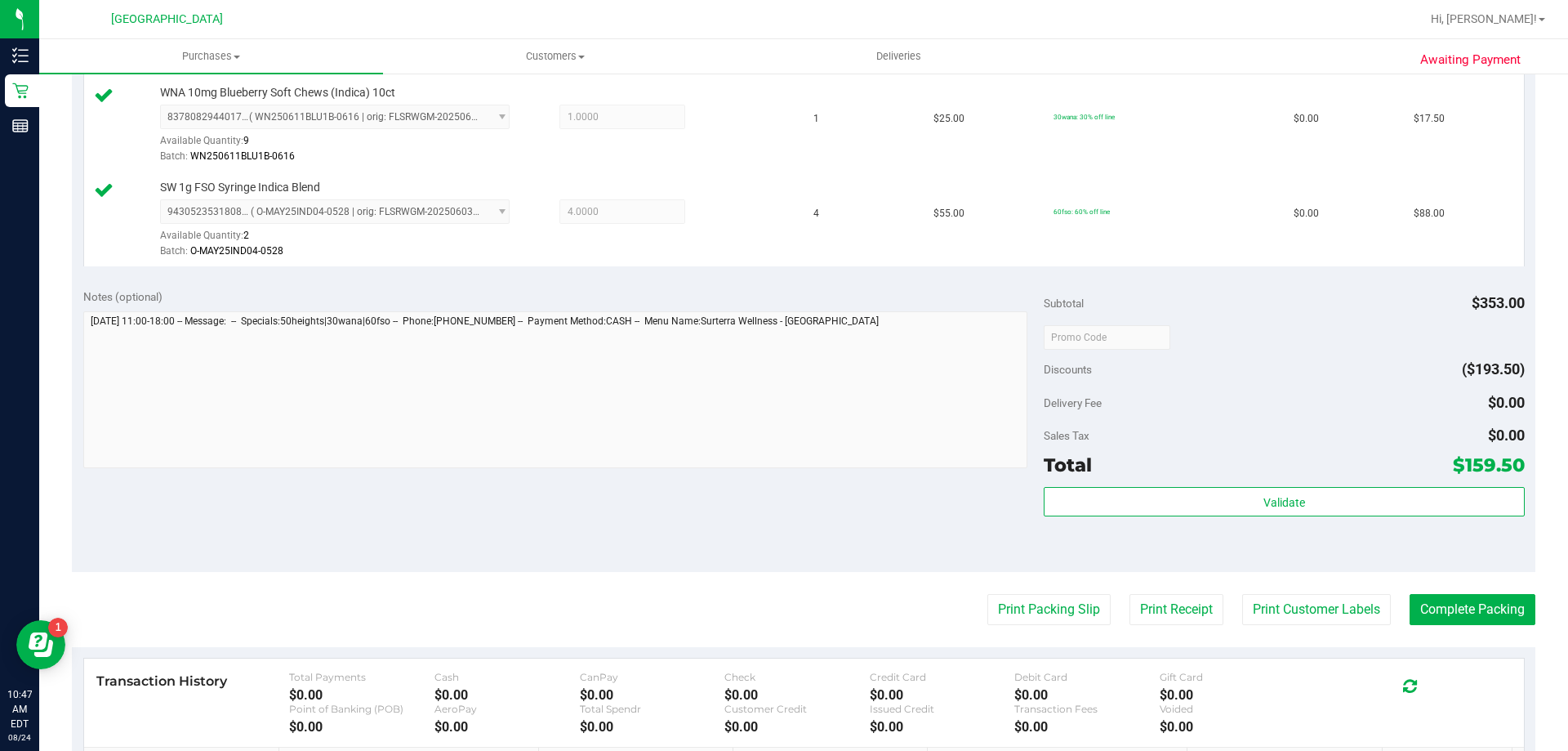
drag, startPoint x: 1261, startPoint y: 604, endPoint x: 1394, endPoint y: 590, distance: 133.7
click at [1364, 567] on purchase-details "Back Edit Purchase Cancel Purchase View Profile # 11837975 BioTrack ID: - Submi…" at bounding box center [803, 250] width 1463 height 1405
click at [1421, 622] on button "Complete Packing" at bounding box center [1473, 609] width 126 height 31
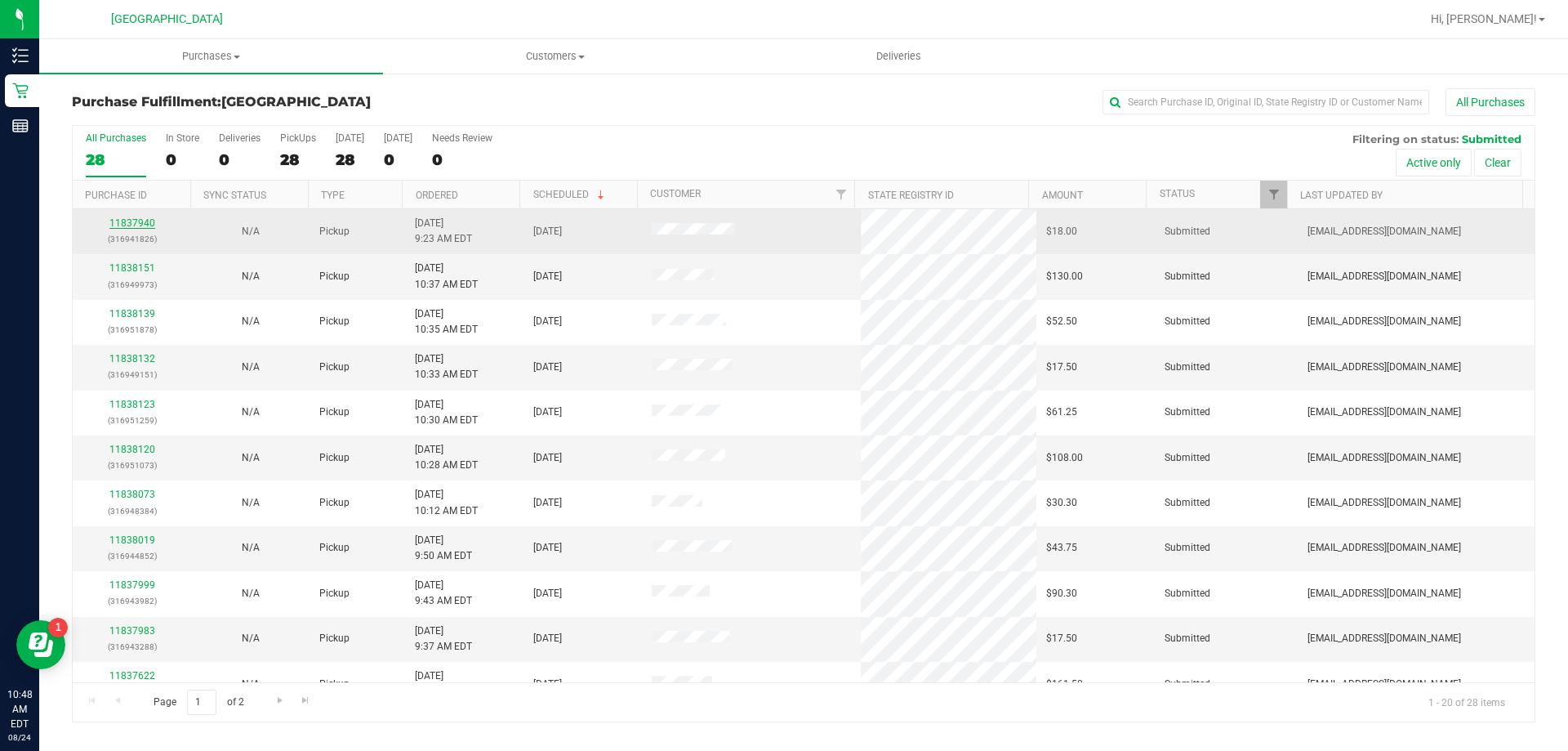
click at [132, 220] on link "11837940" at bounding box center [133, 223] width 46 height 12
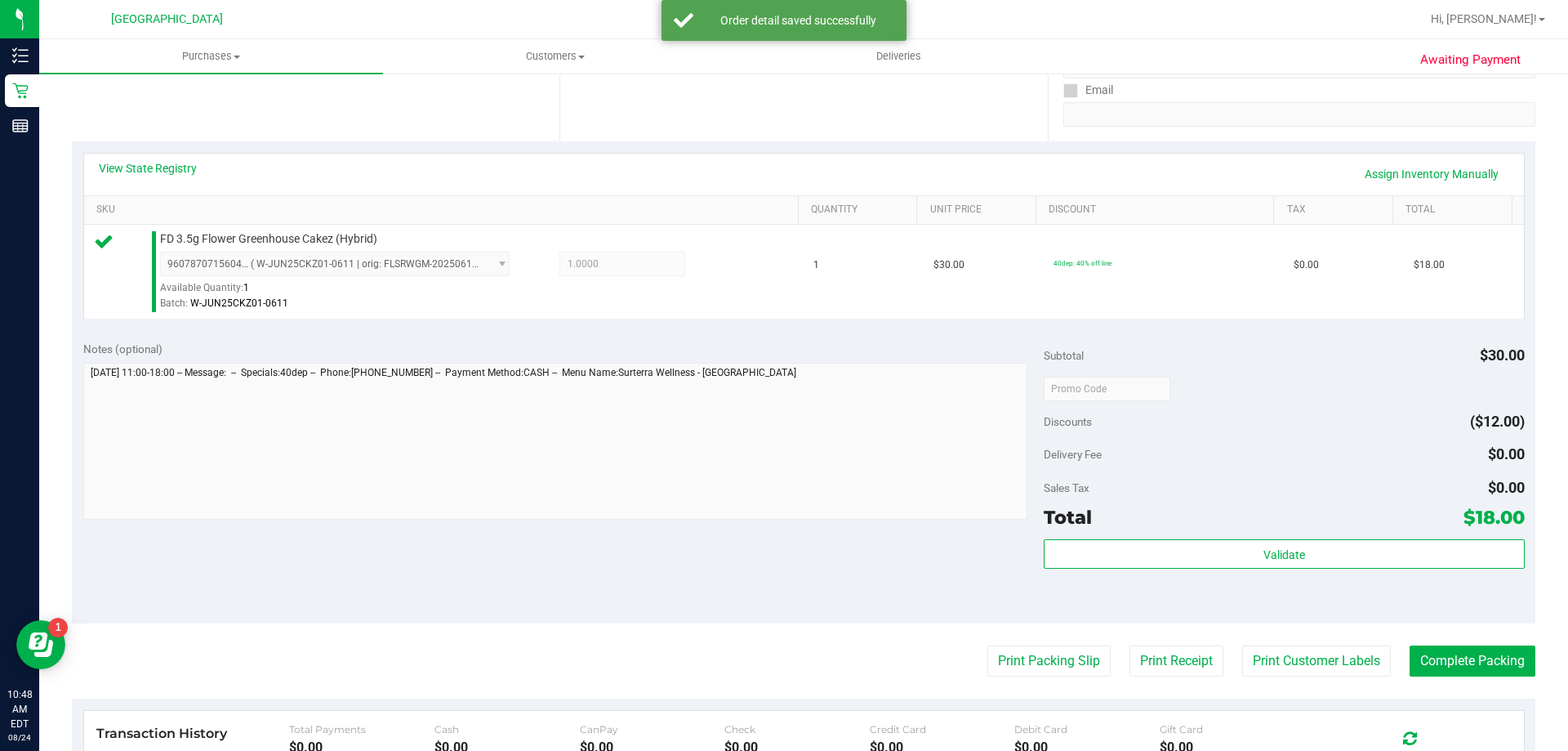
scroll to position [327, 0]
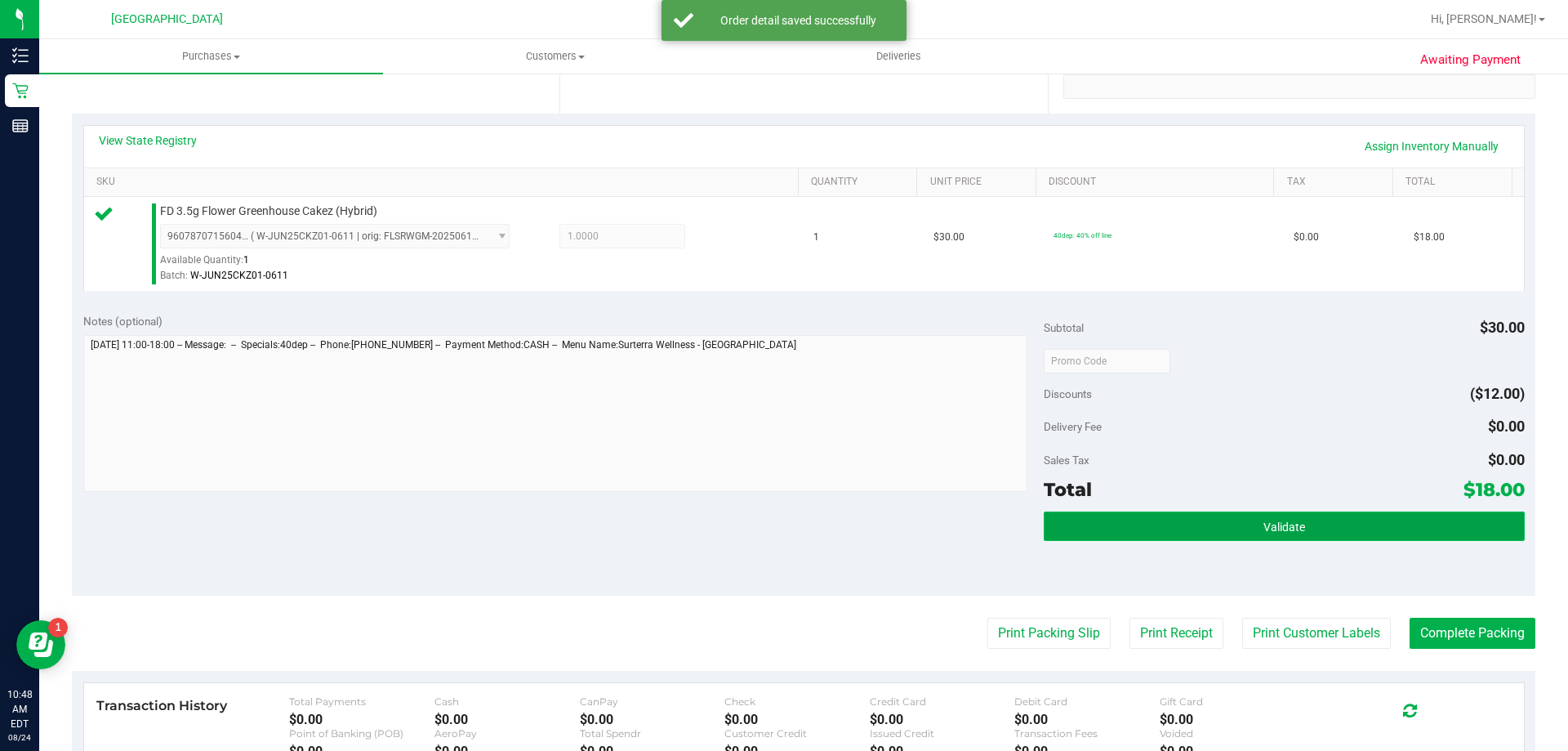
click at [1204, 537] on button "Validate" at bounding box center [1284, 526] width 481 height 30
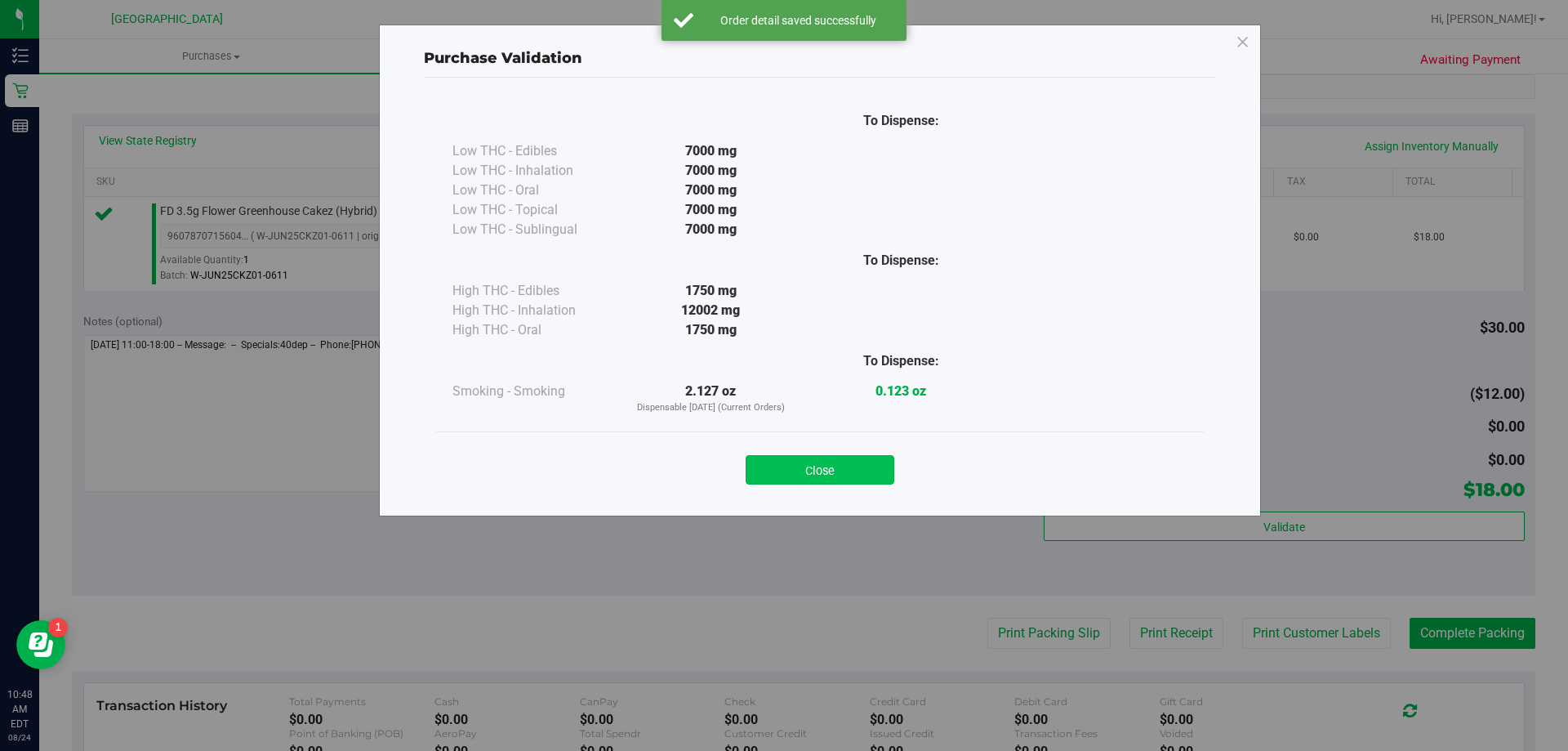
click at [843, 485] on div "Close" at bounding box center [820, 464] width 768 height 66
click at [844, 476] on button "Close" at bounding box center [820, 470] width 149 height 30
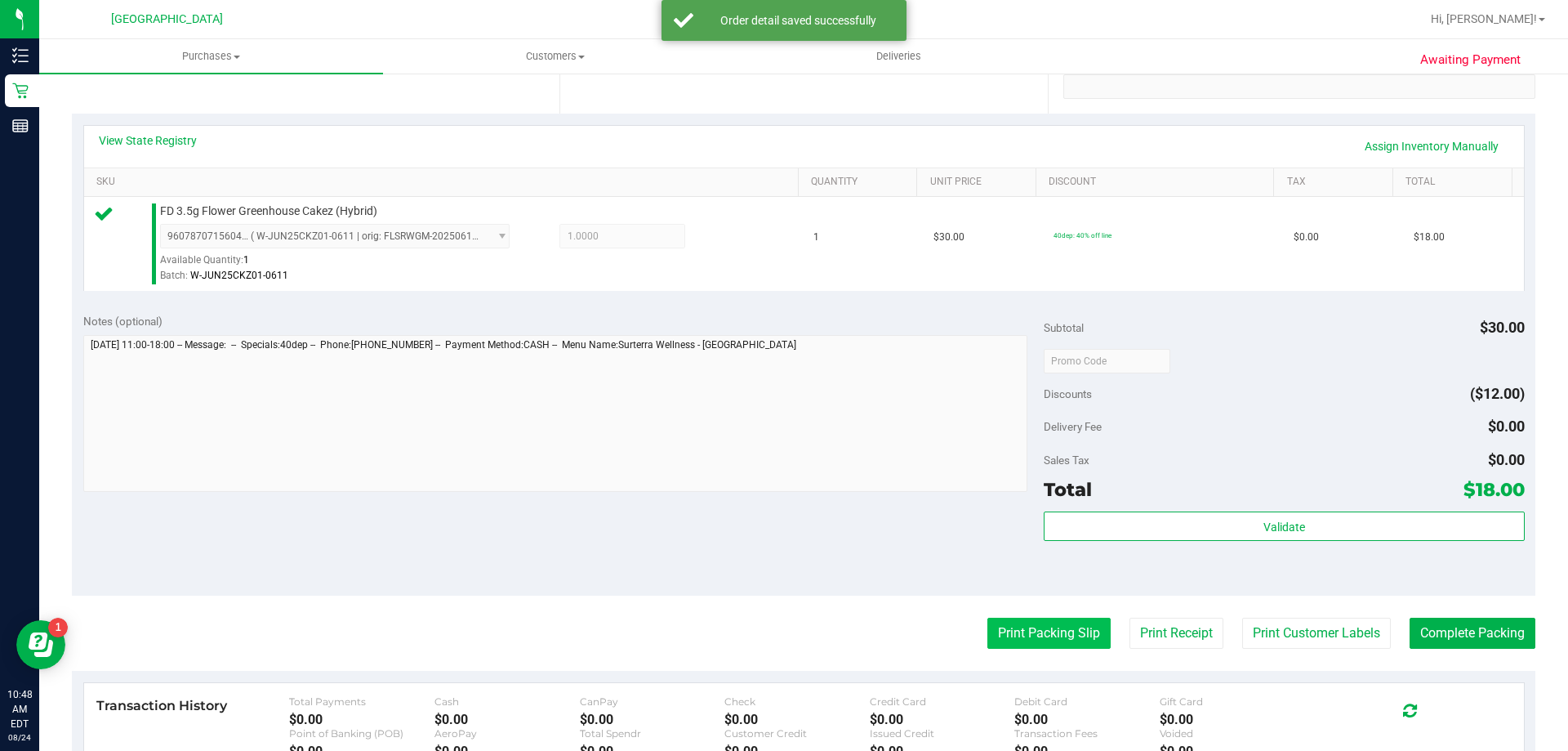
click at [1007, 620] on button "Print Packing Slip" at bounding box center [1049, 633] width 123 height 31
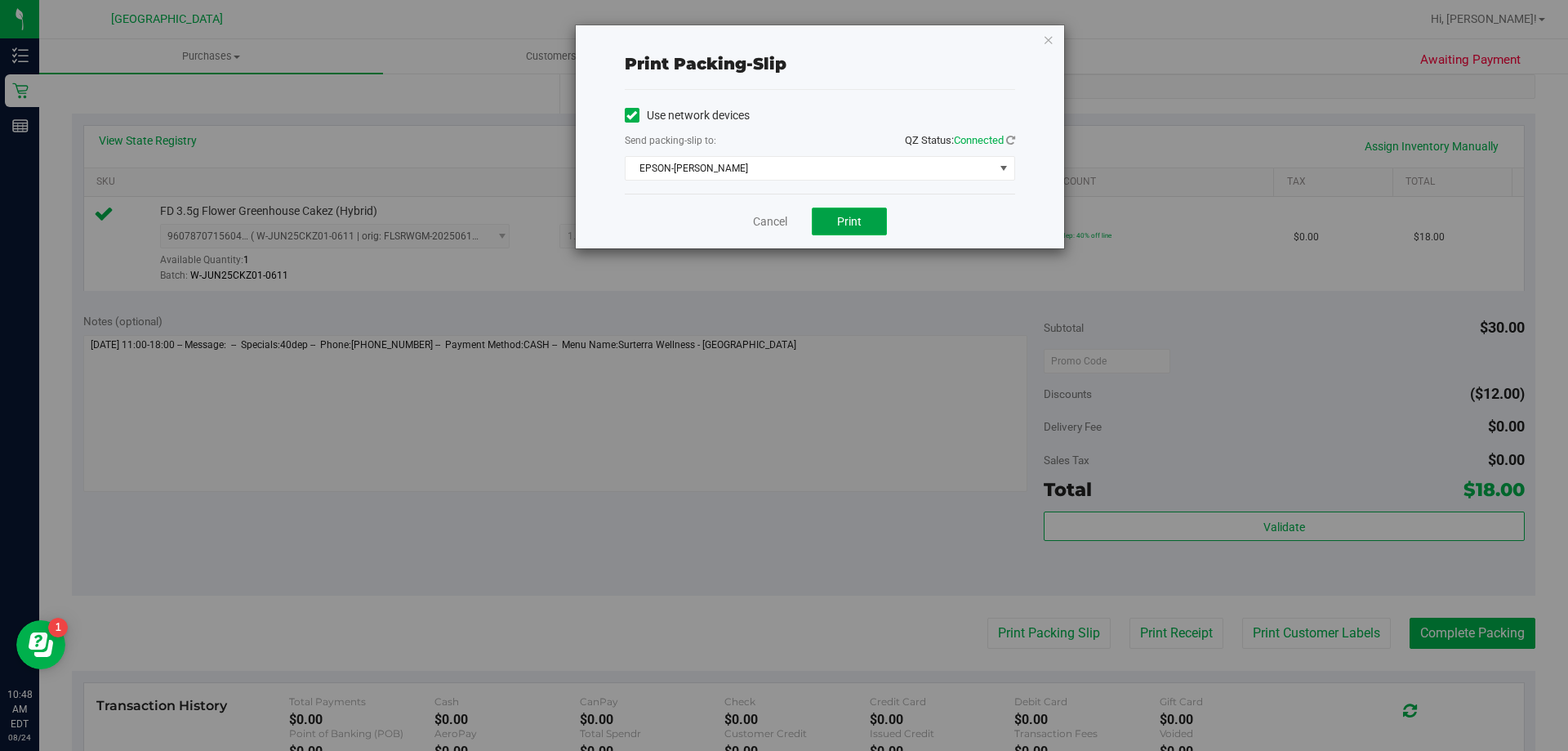
click at [828, 217] on button "Print" at bounding box center [849, 222] width 75 height 28
click at [773, 217] on link "Cancel" at bounding box center [770, 222] width 35 height 17
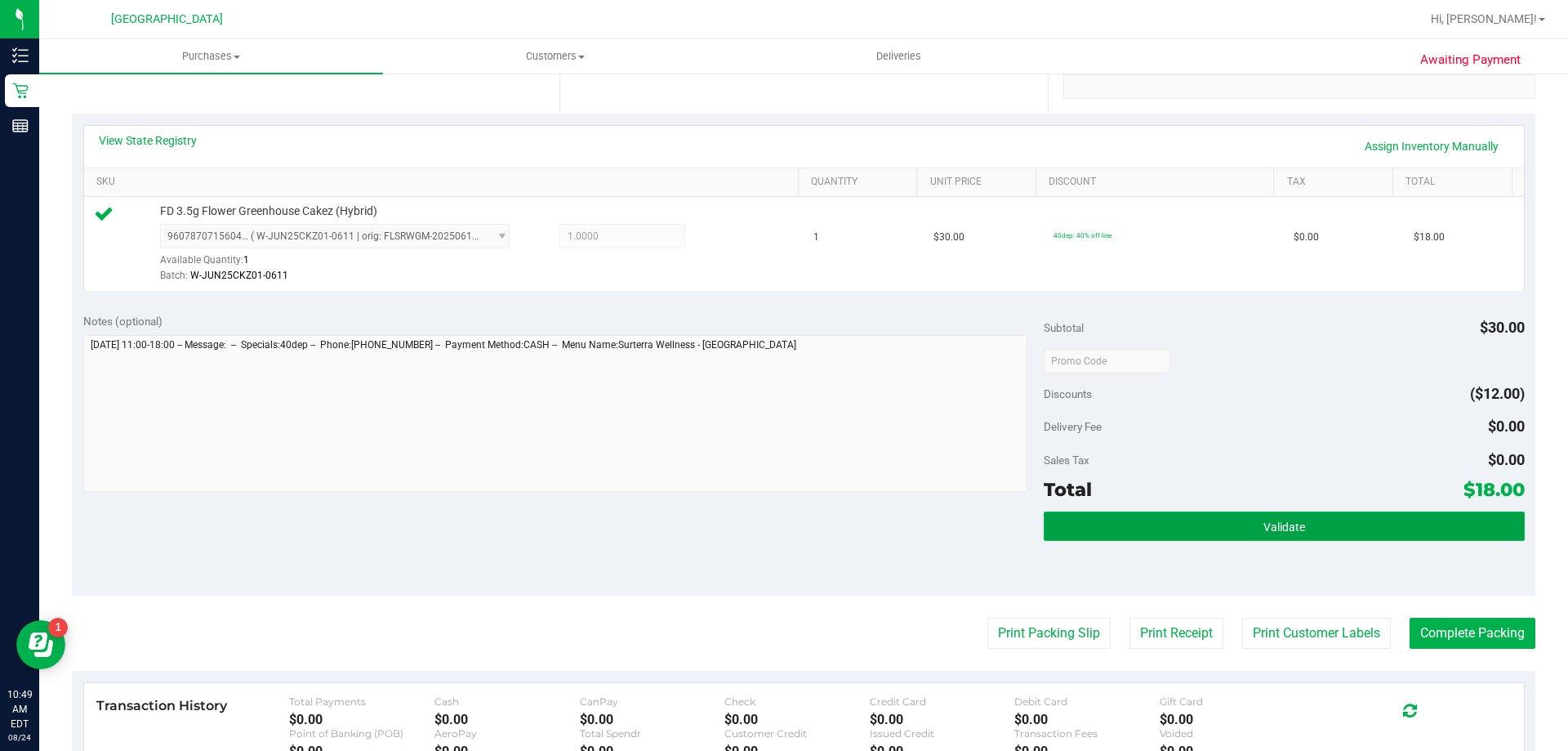
click at [1179, 519] on button "Validate" at bounding box center [1284, 526] width 481 height 30
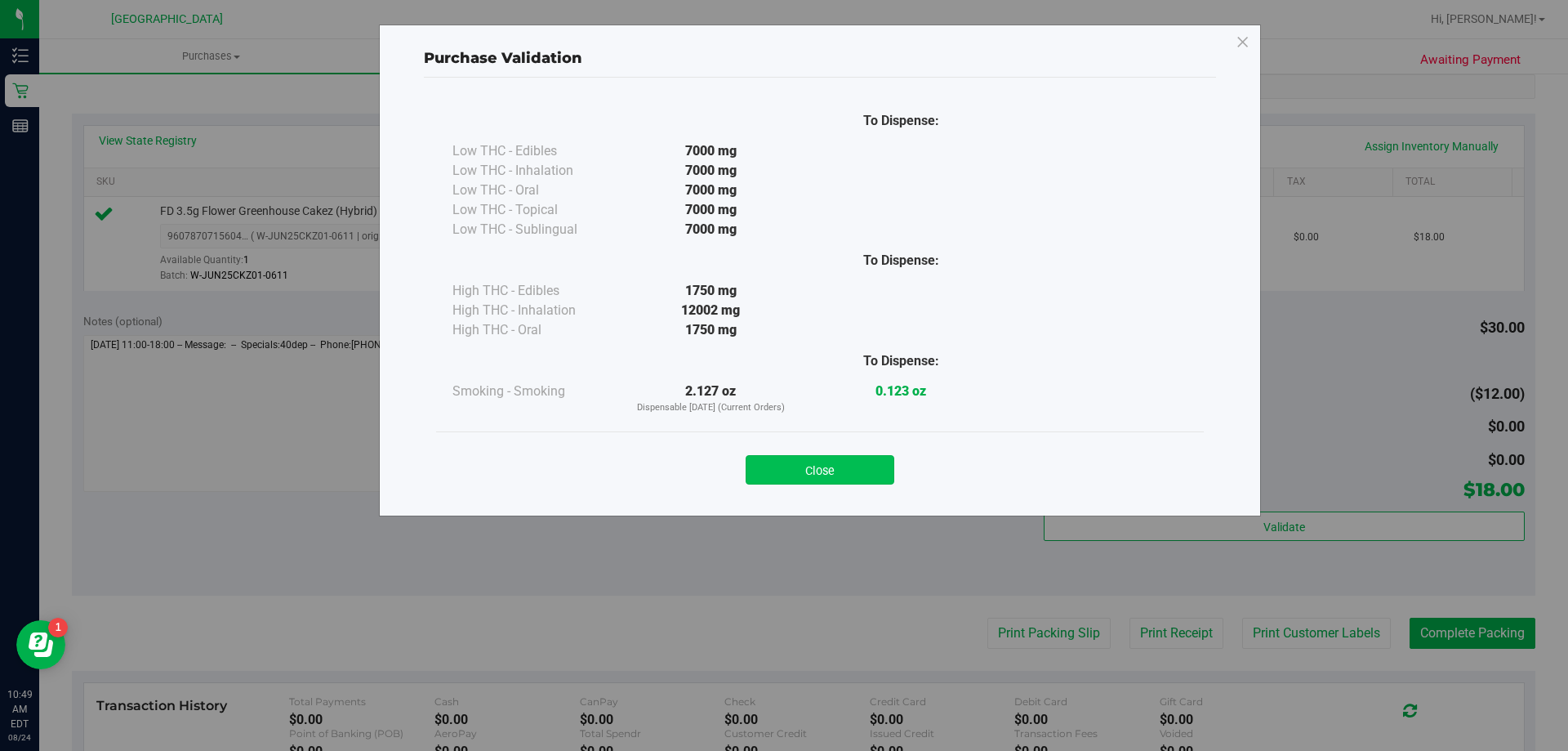
click at [851, 469] on button "Close" at bounding box center [820, 470] width 149 height 30
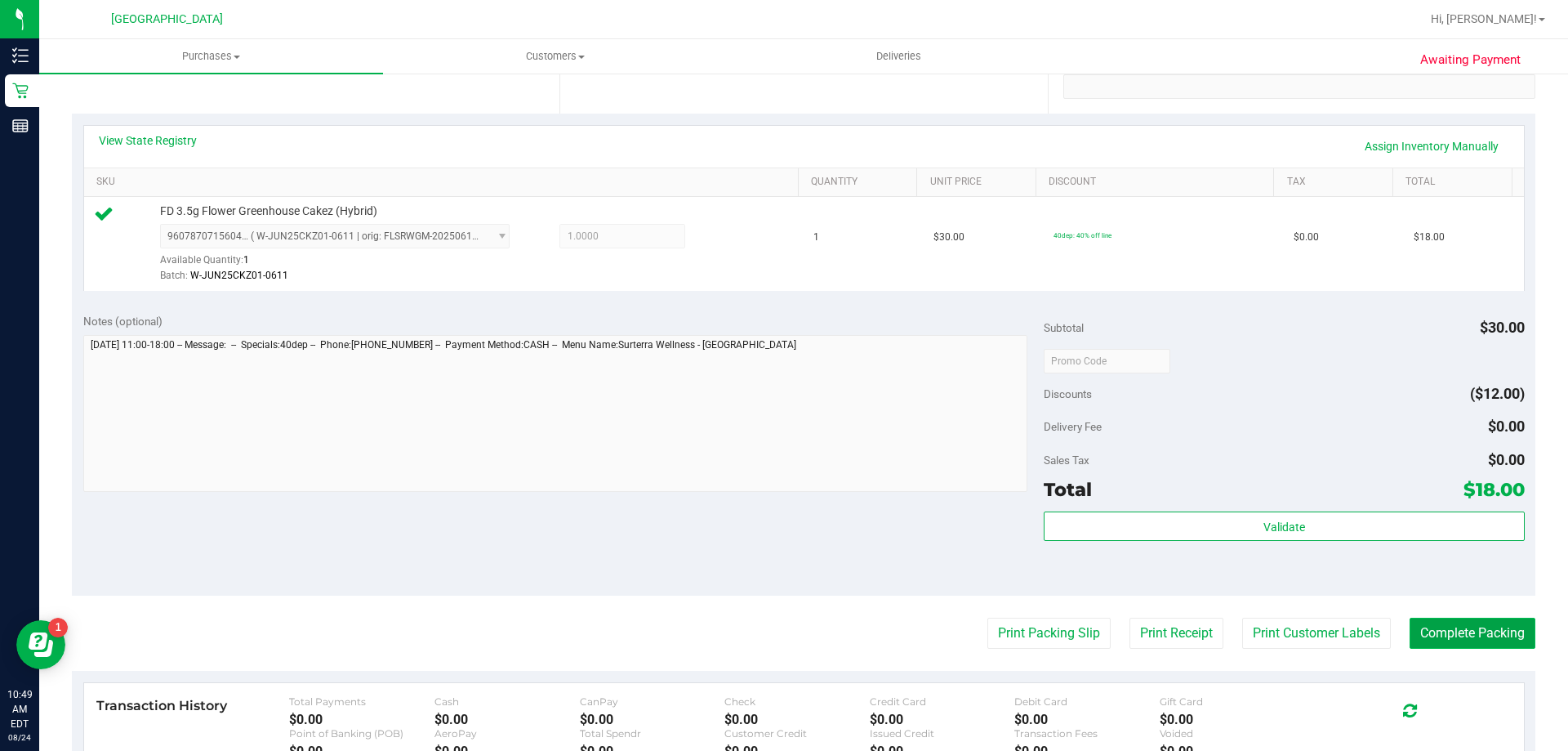
click at [1435, 647] on button "Complete Packing" at bounding box center [1473, 633] width 126 height 31
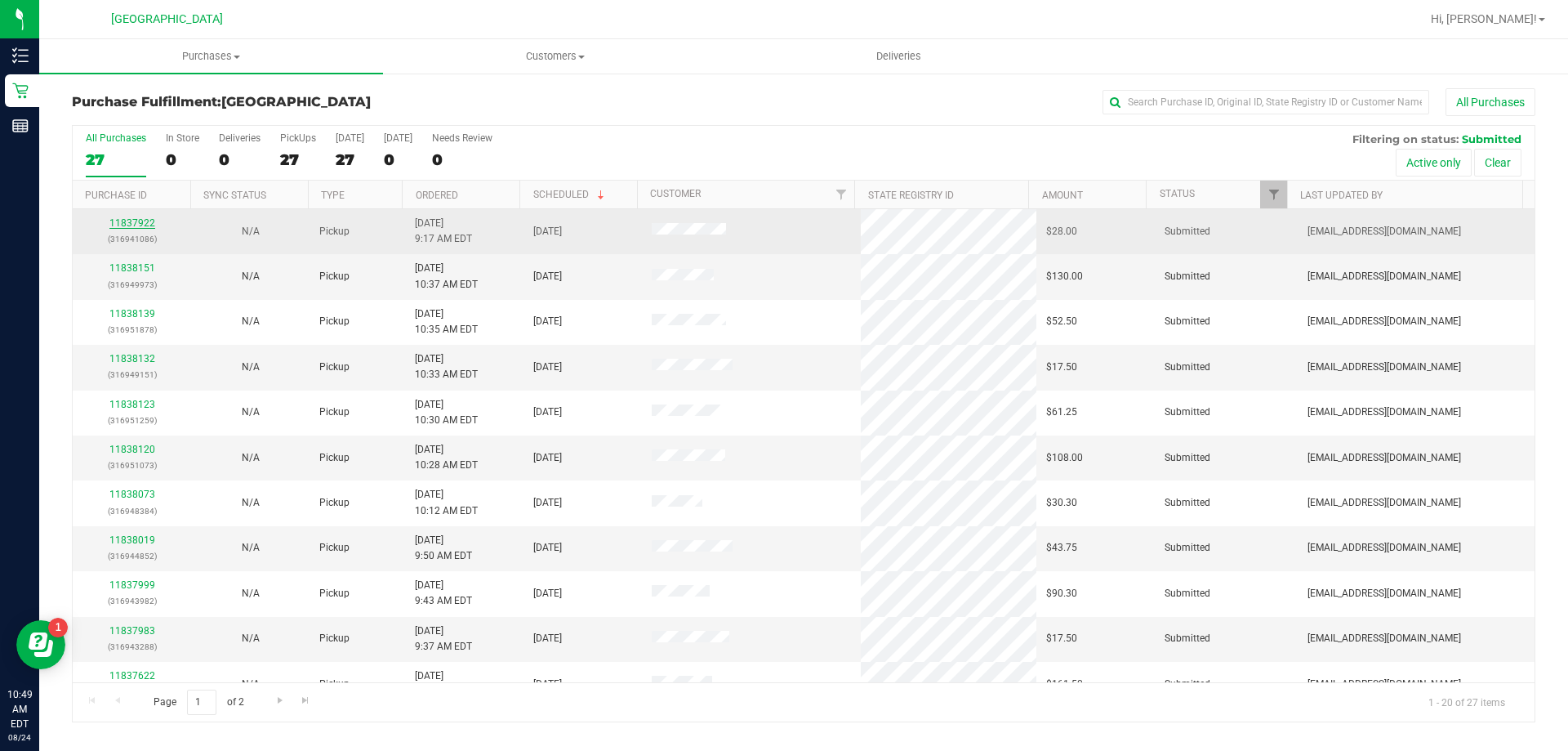
click at [117, 224] on link "11837922" at bounding box center [133, 223] width 46 height 12
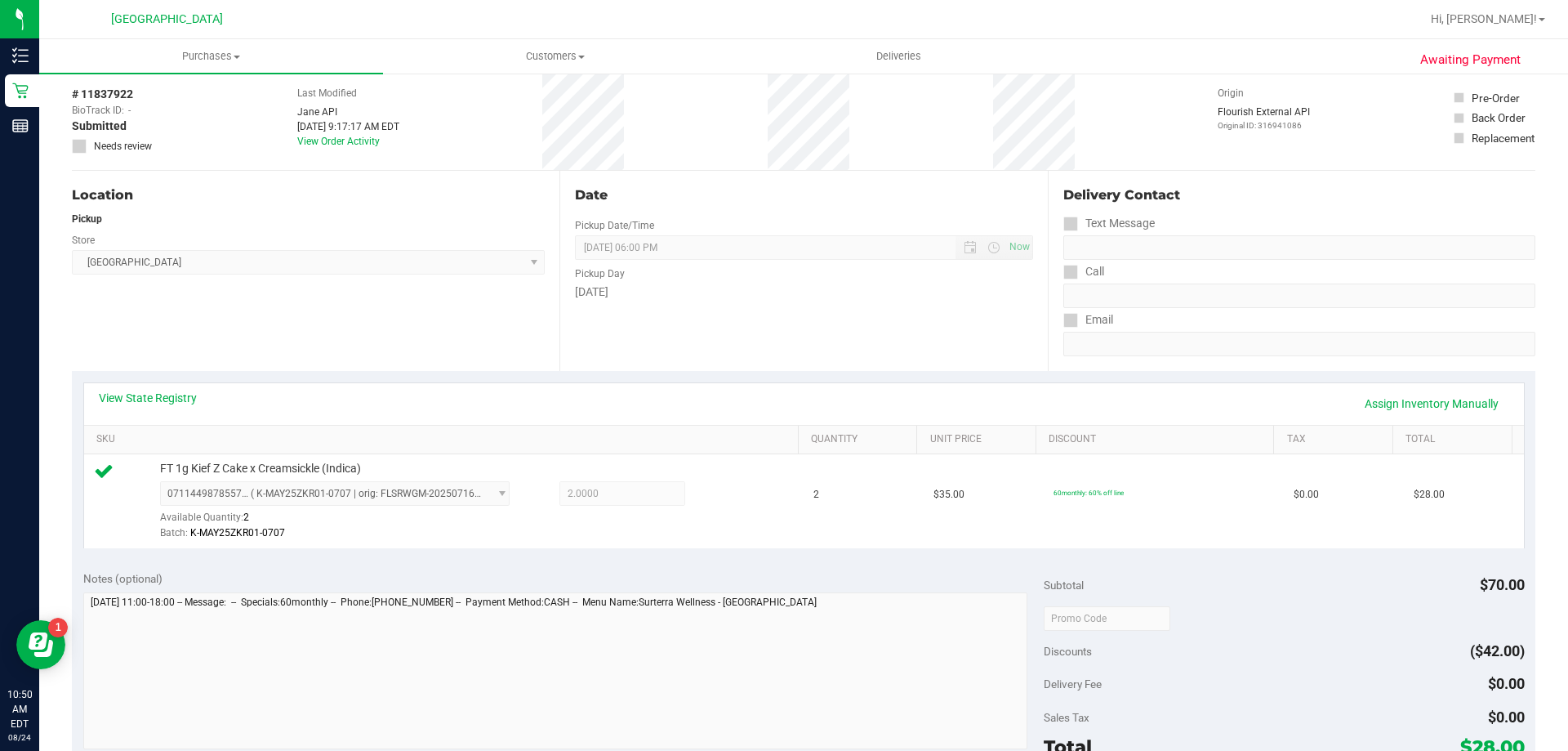
scroll to position [572, 0]
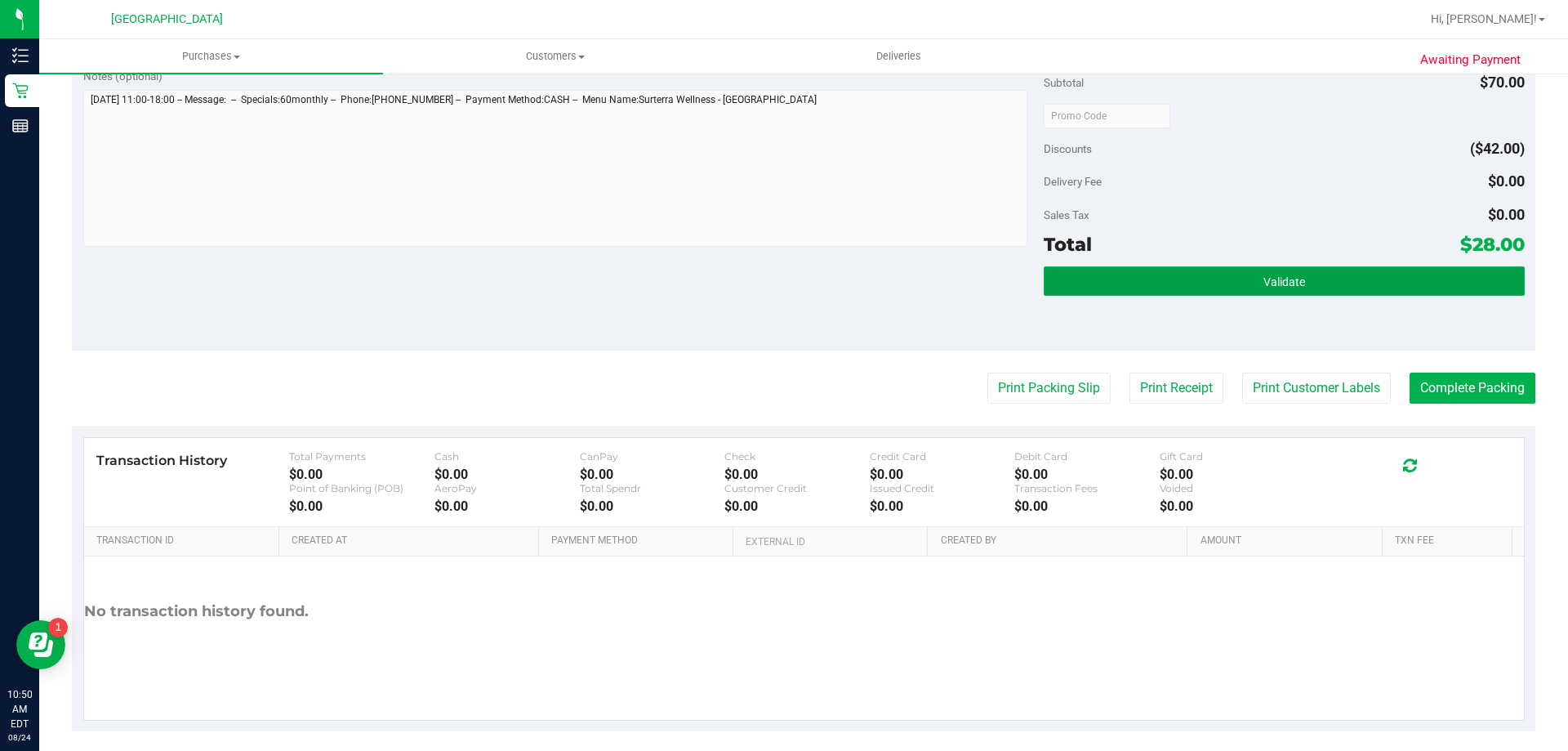
click at [1131, 274] on button "Validate" at bounding box center [1284, 282] width 481 height 30
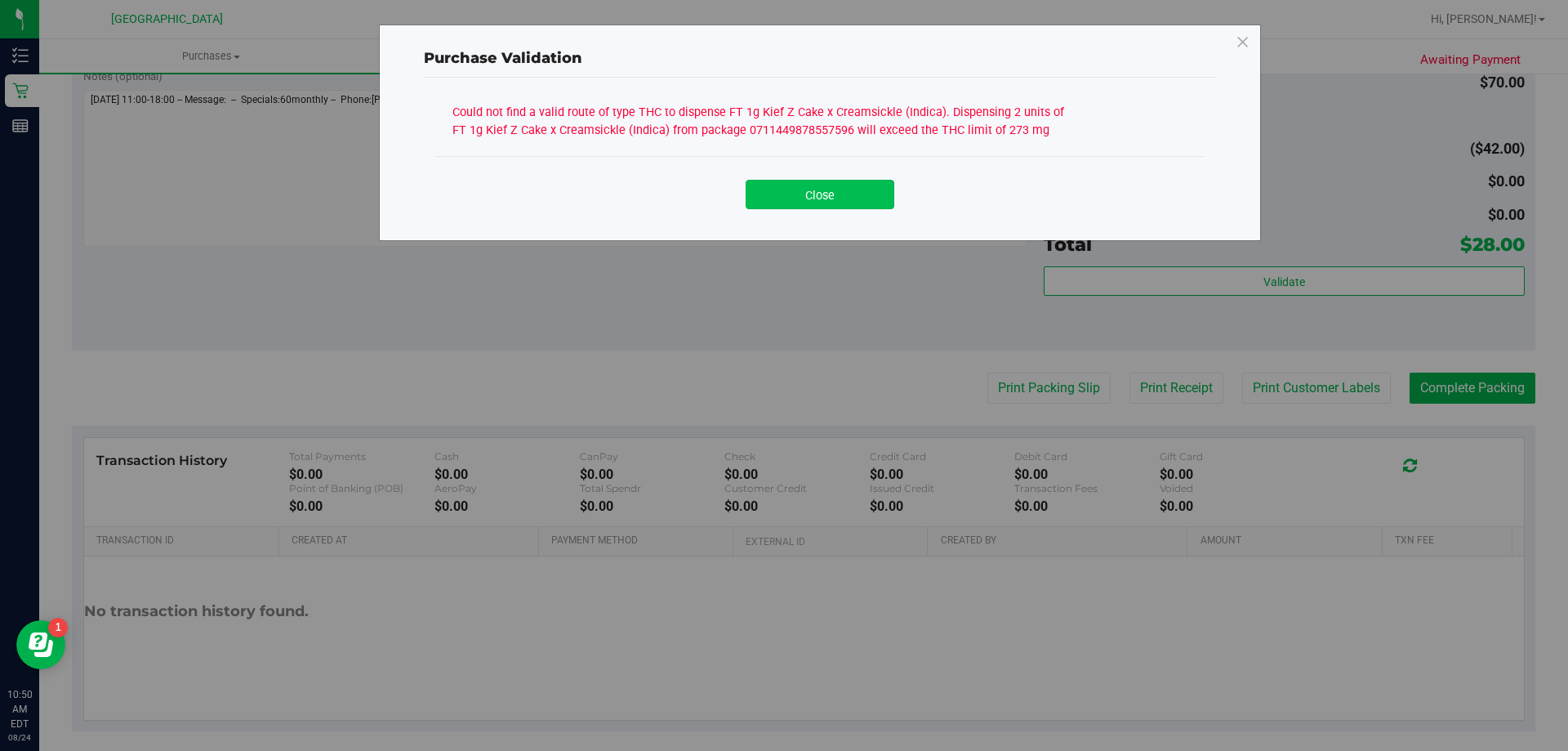
click at [826, 198] on button "Close" at bounding box center [820, 194] width 149 height 30
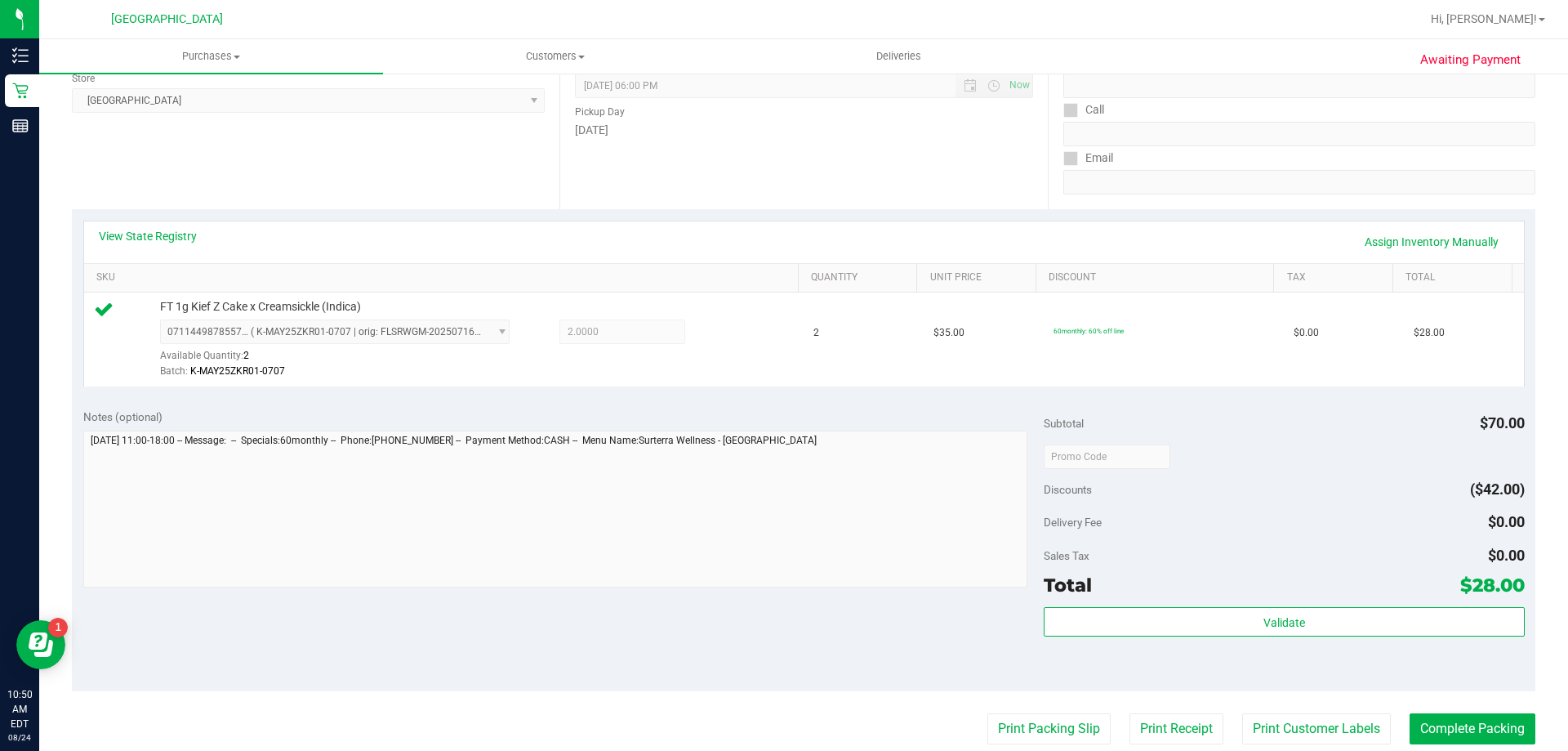
scroll to position [82, 0]
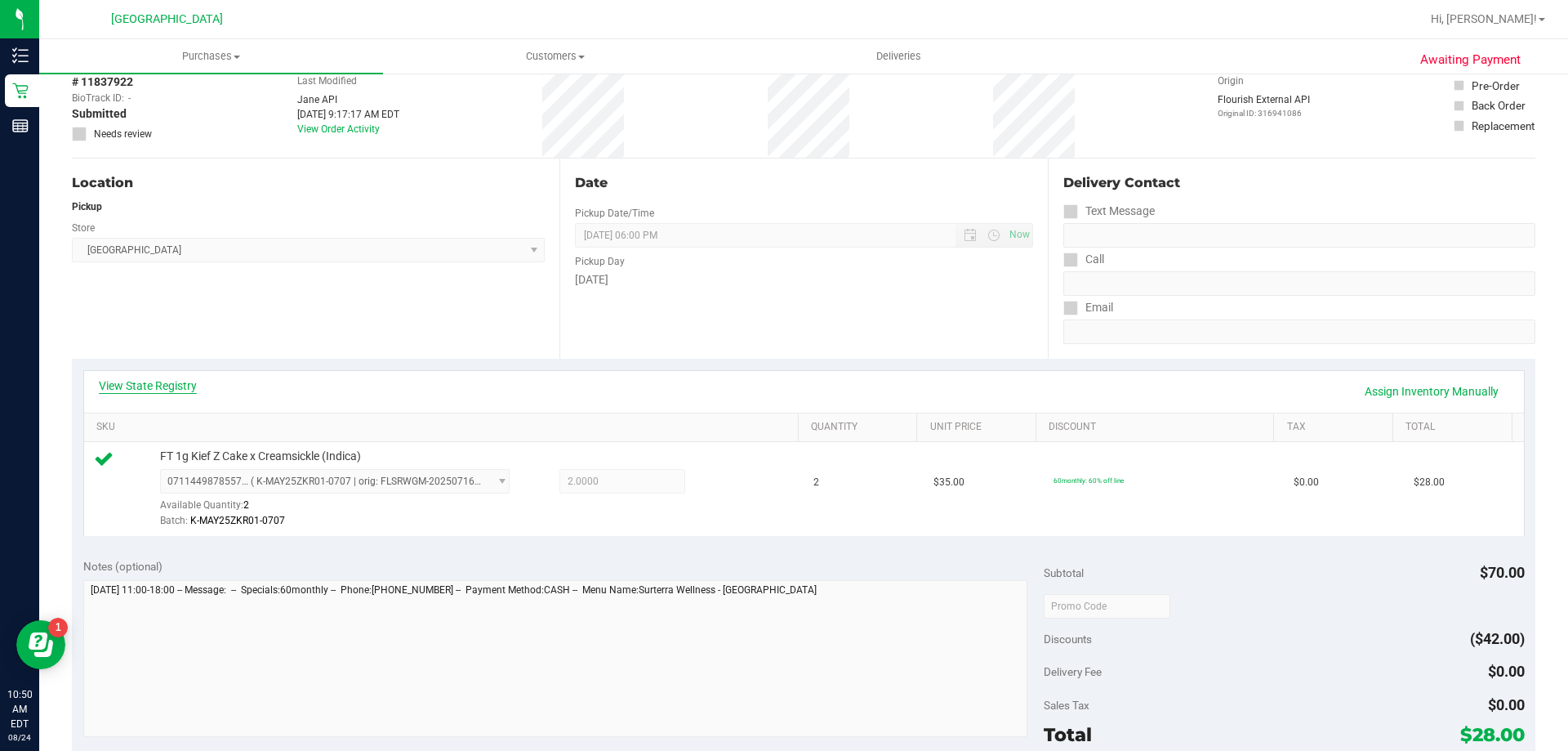
click at [188, 377] on link "View State Registry" at bounding box center [147, 385] width 98 height 16
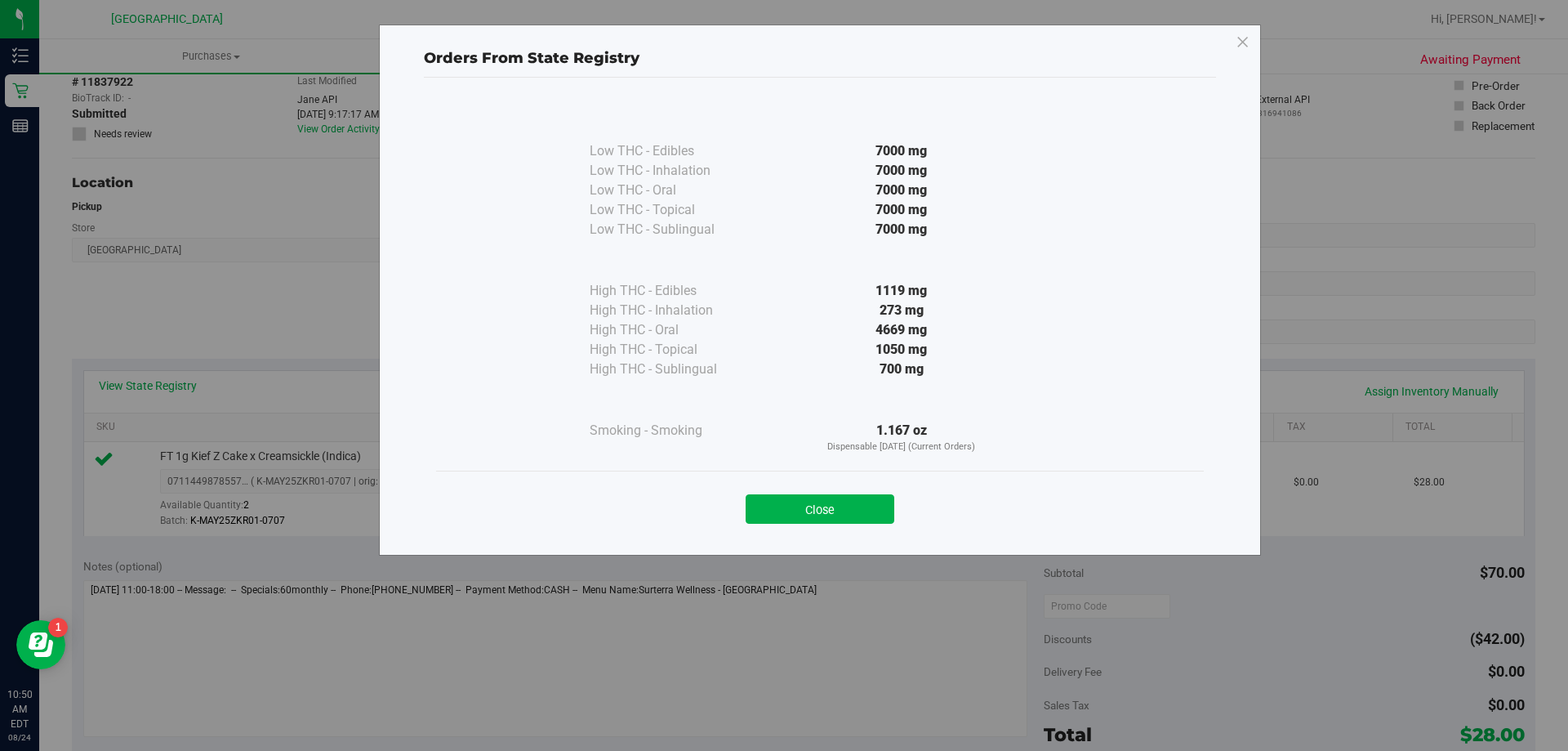
click at [796, 492] on div "Close" at bounding box center [820, 504] width 743 height 41
click at [803, 502] on button "Close" at bounding box center [820, 509] width 149 height 30
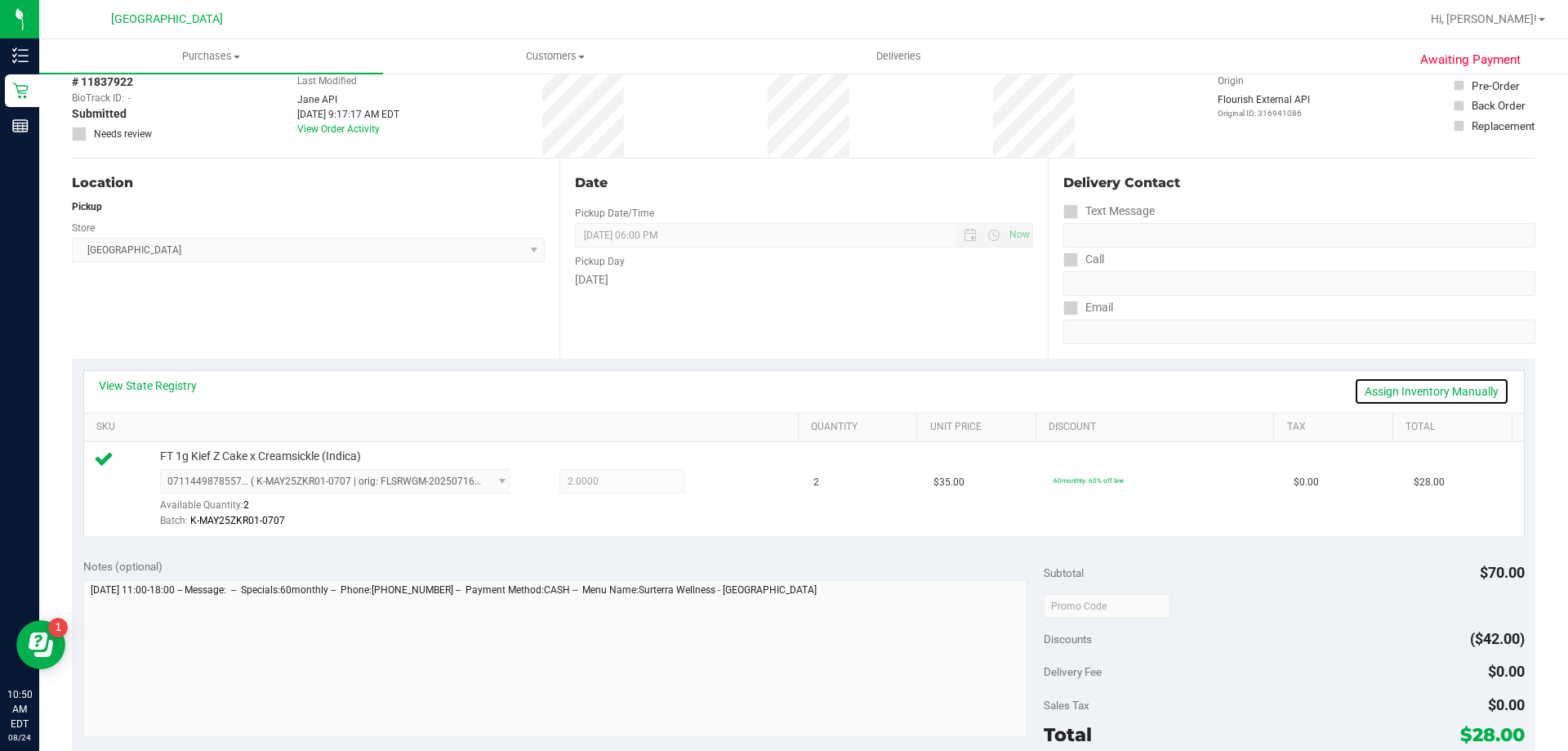
click at [1376, 396] on link "Assign Inventory Manually" at bounding box center [1431, 391] width 156 height 28
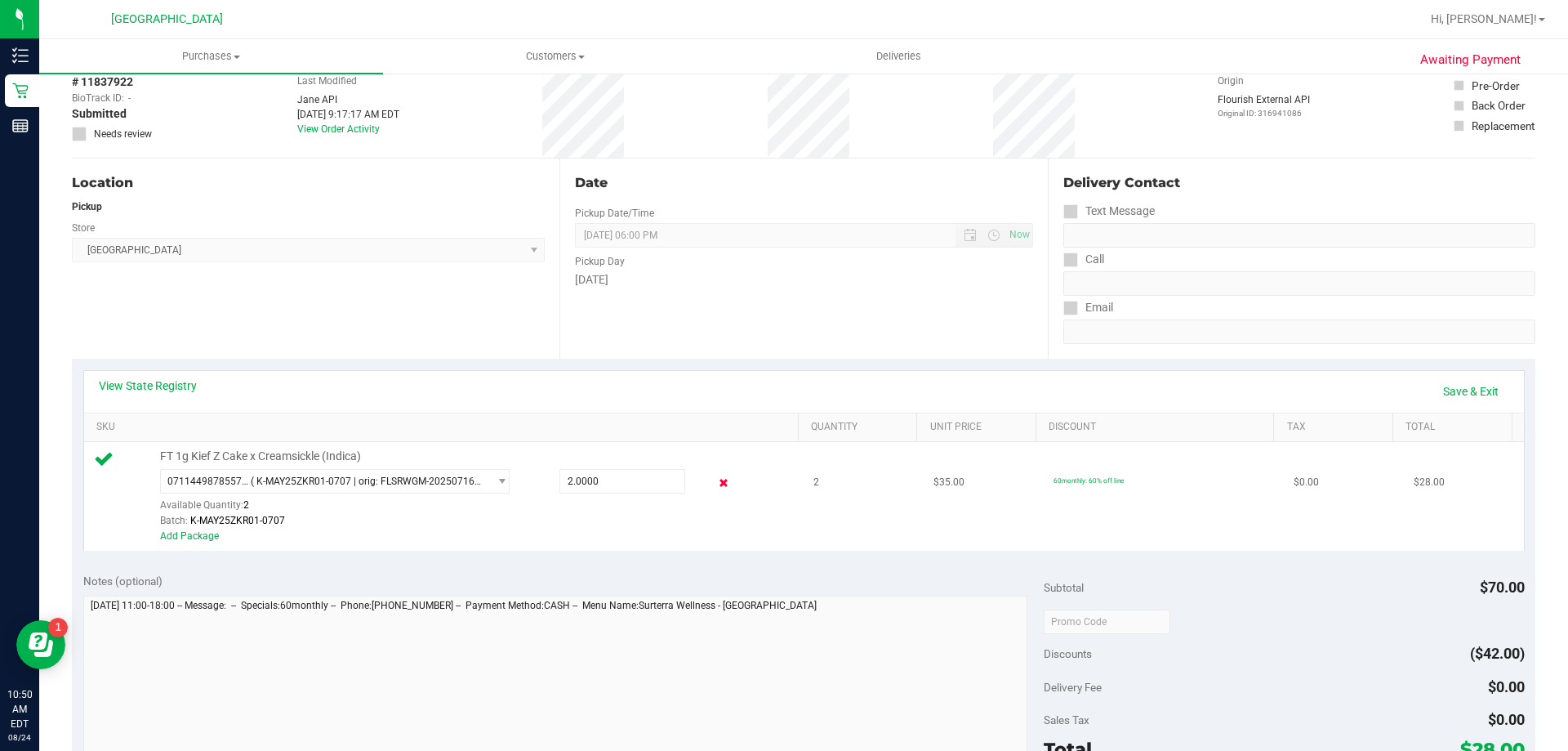
click at [716, 488] on icon at bounding box center [724, 483] width 17 height 19
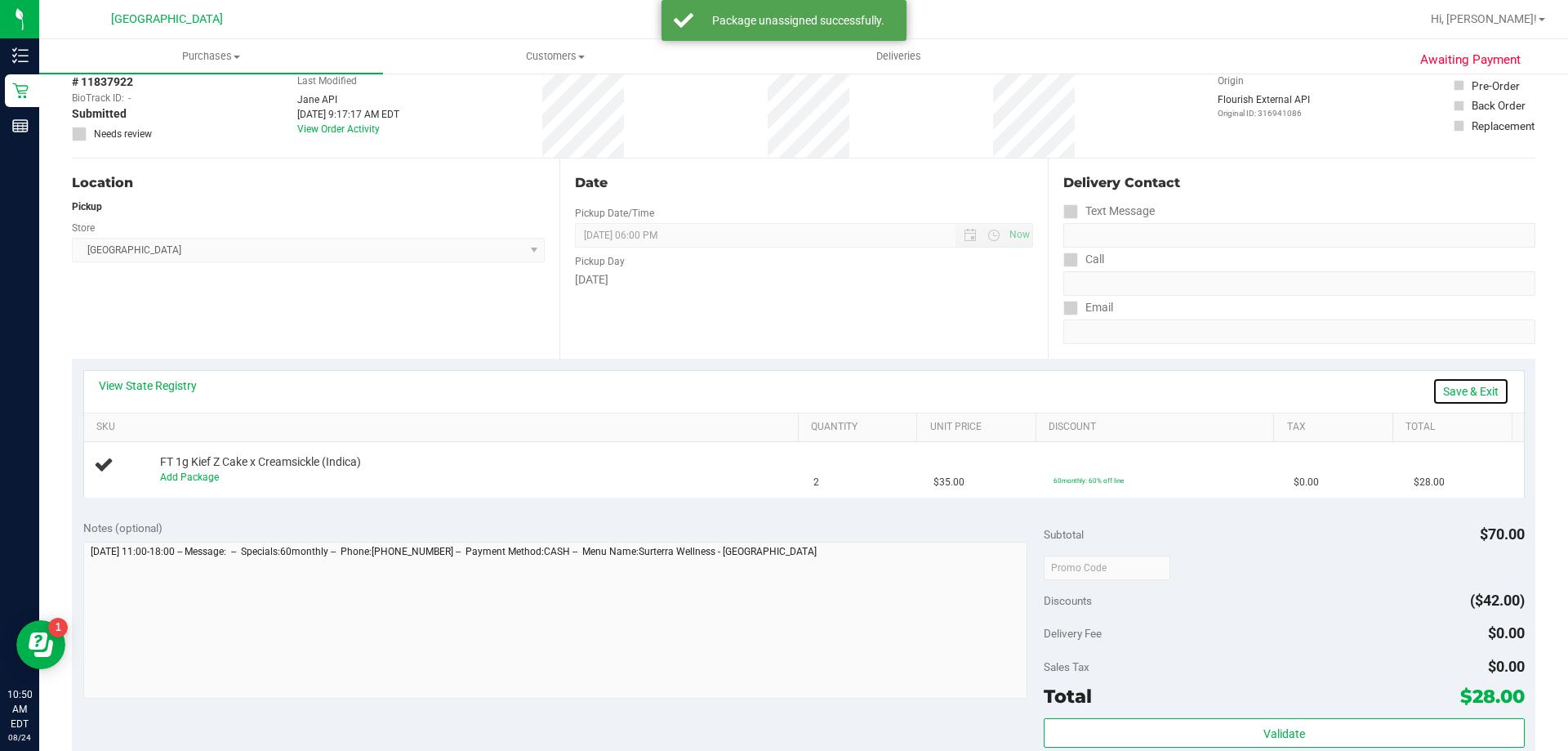
click at [1459, 389] on link "Save & Exit" at bounding box center [1471, 391] width 77 height 28
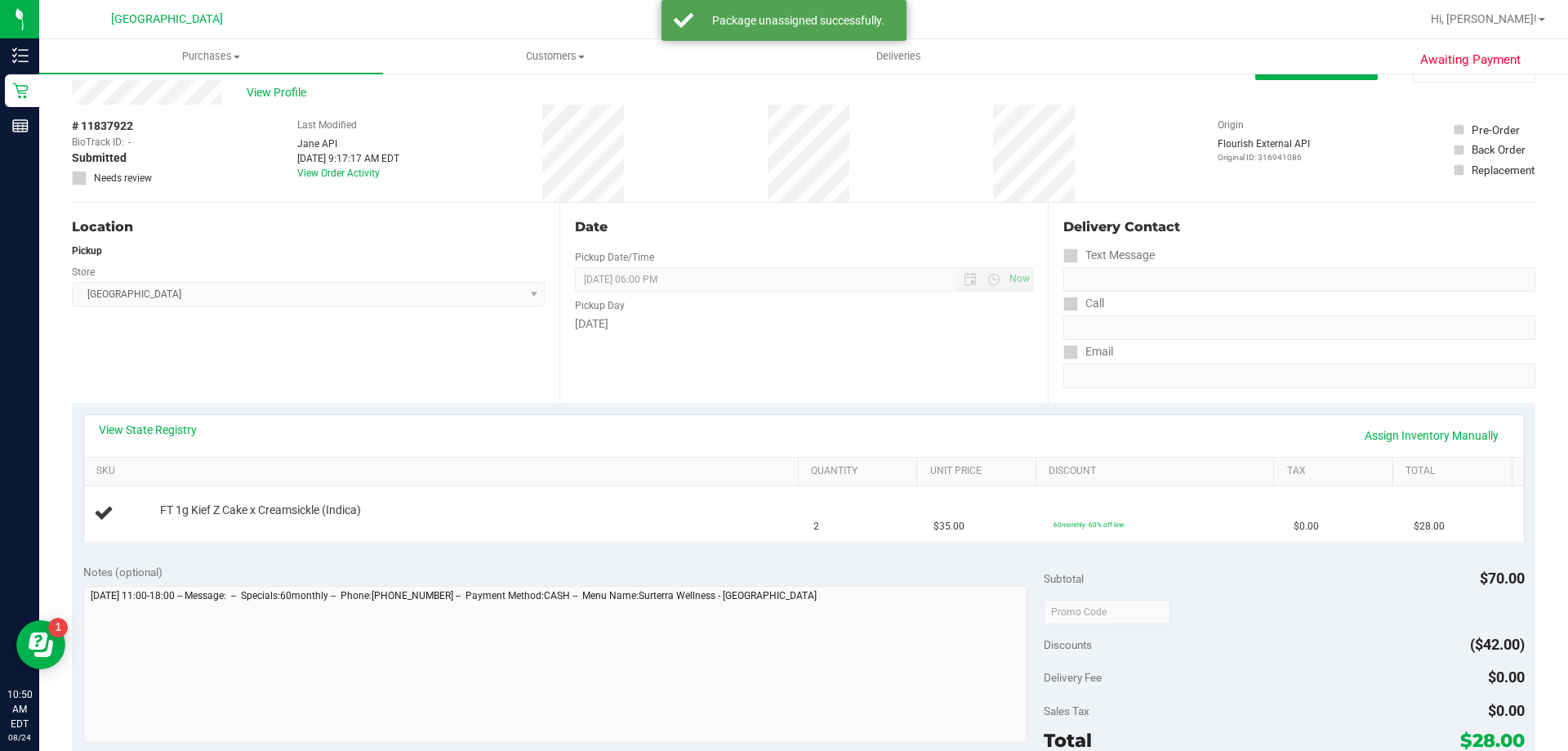
scroll to position [0, 0]
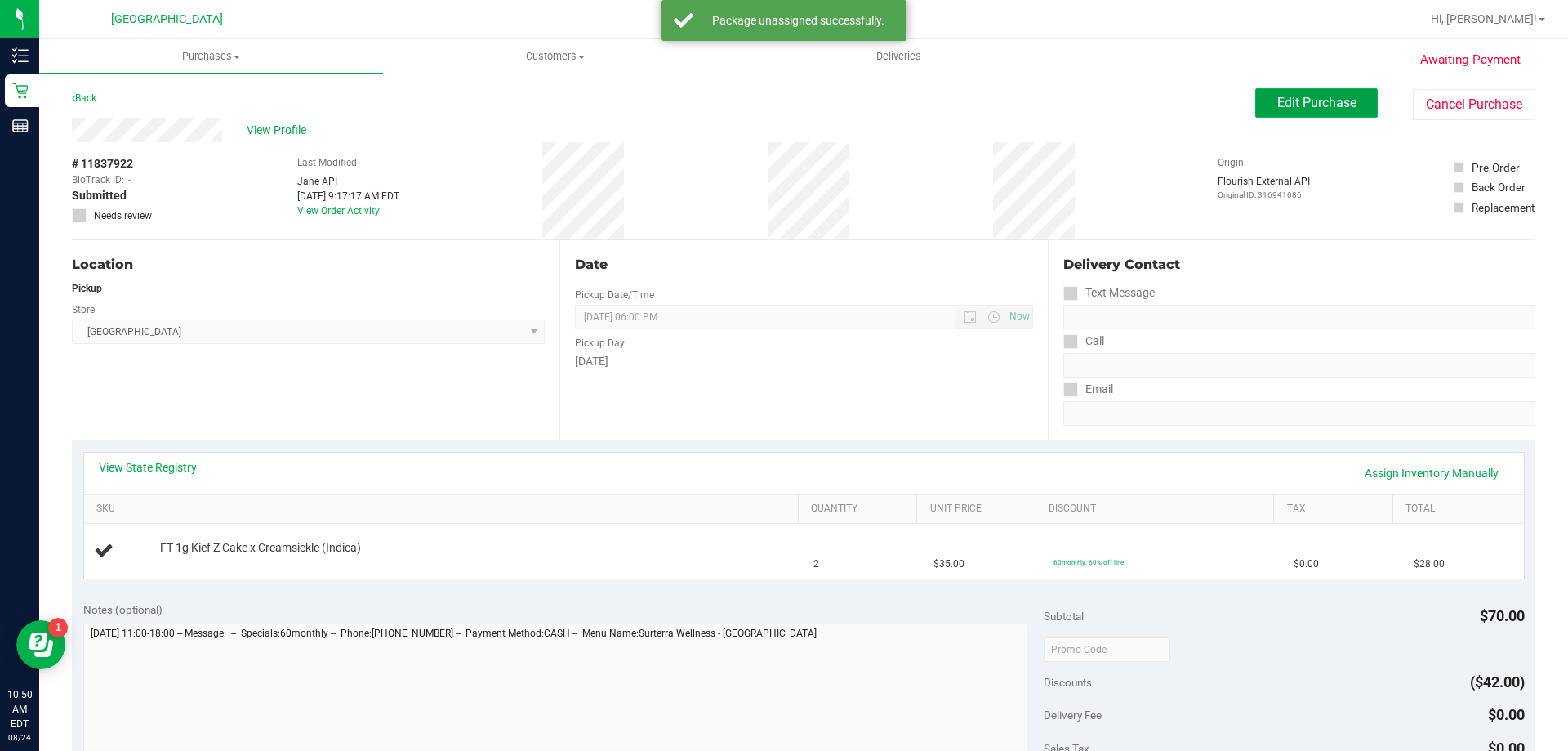
click at [1315, 110] on button "Edit Purchase" at bounding box center [1316, 103] width 123 height 30
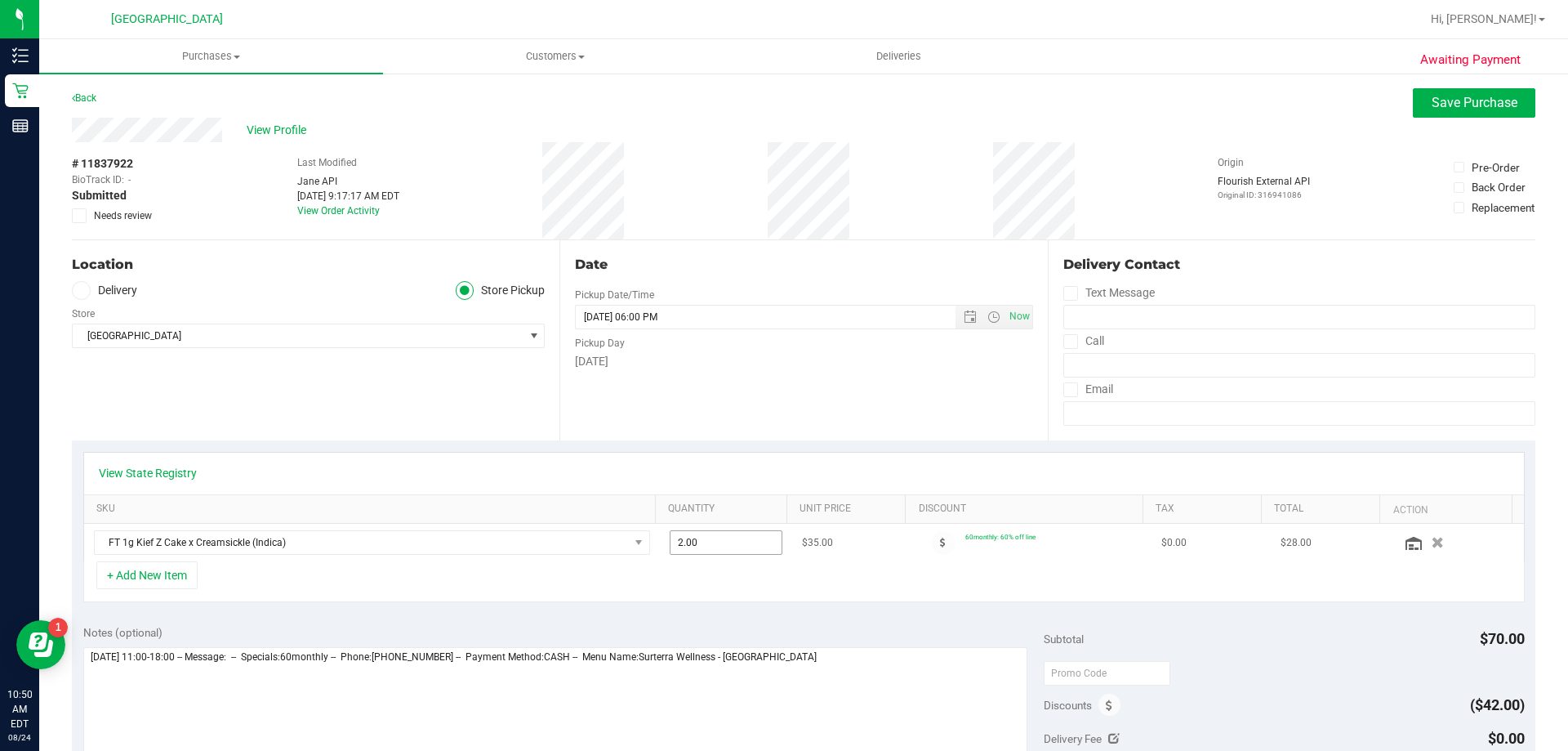
click at [680, 540] on span "2.00 2" at bounding box center [727, 543] width 114 height 25
type input "1"
type input "1.00"
click at [1413, 100] on button "Save Purchase" at bounding box center [1474, 103] width 123 height 30
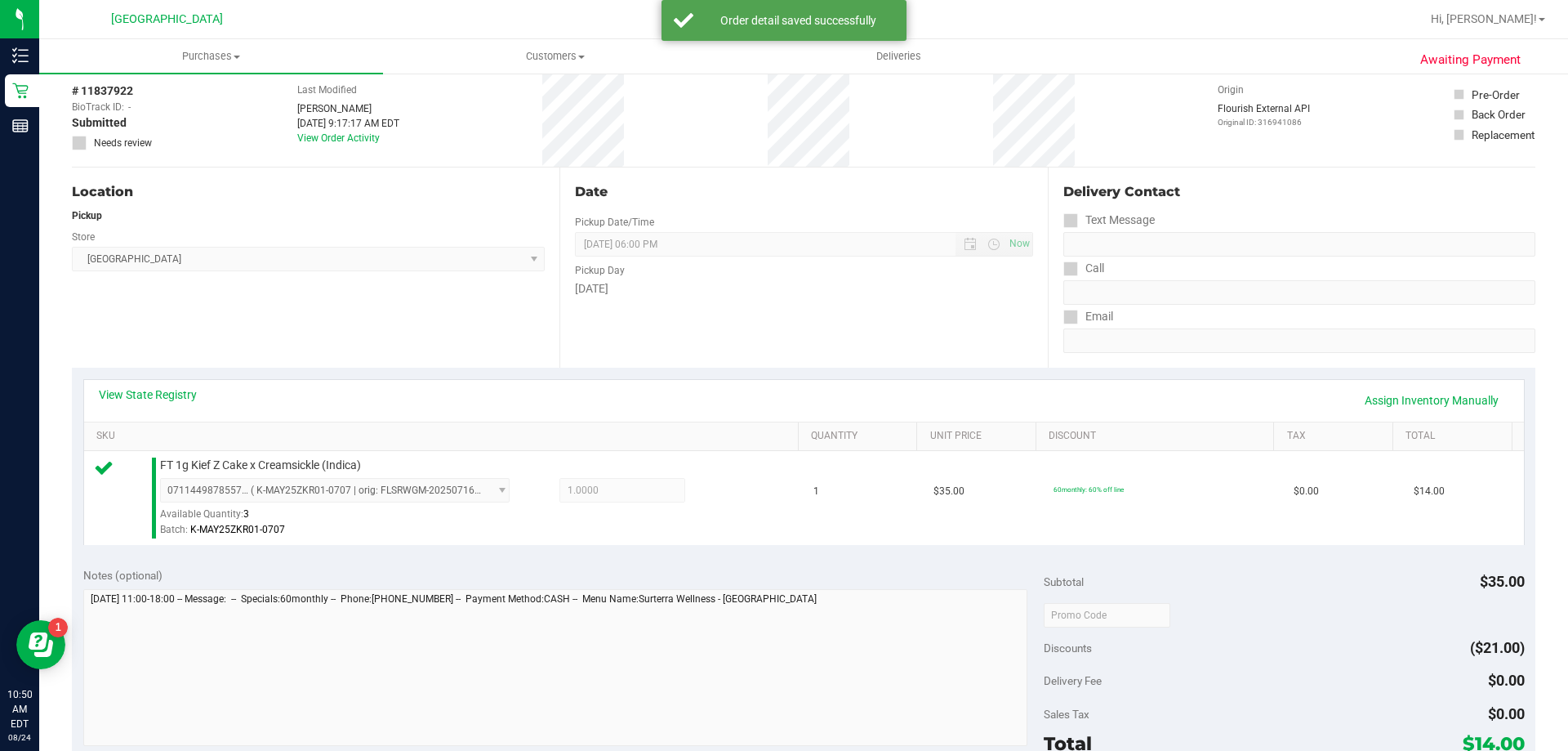
scroll to position [163, 0]
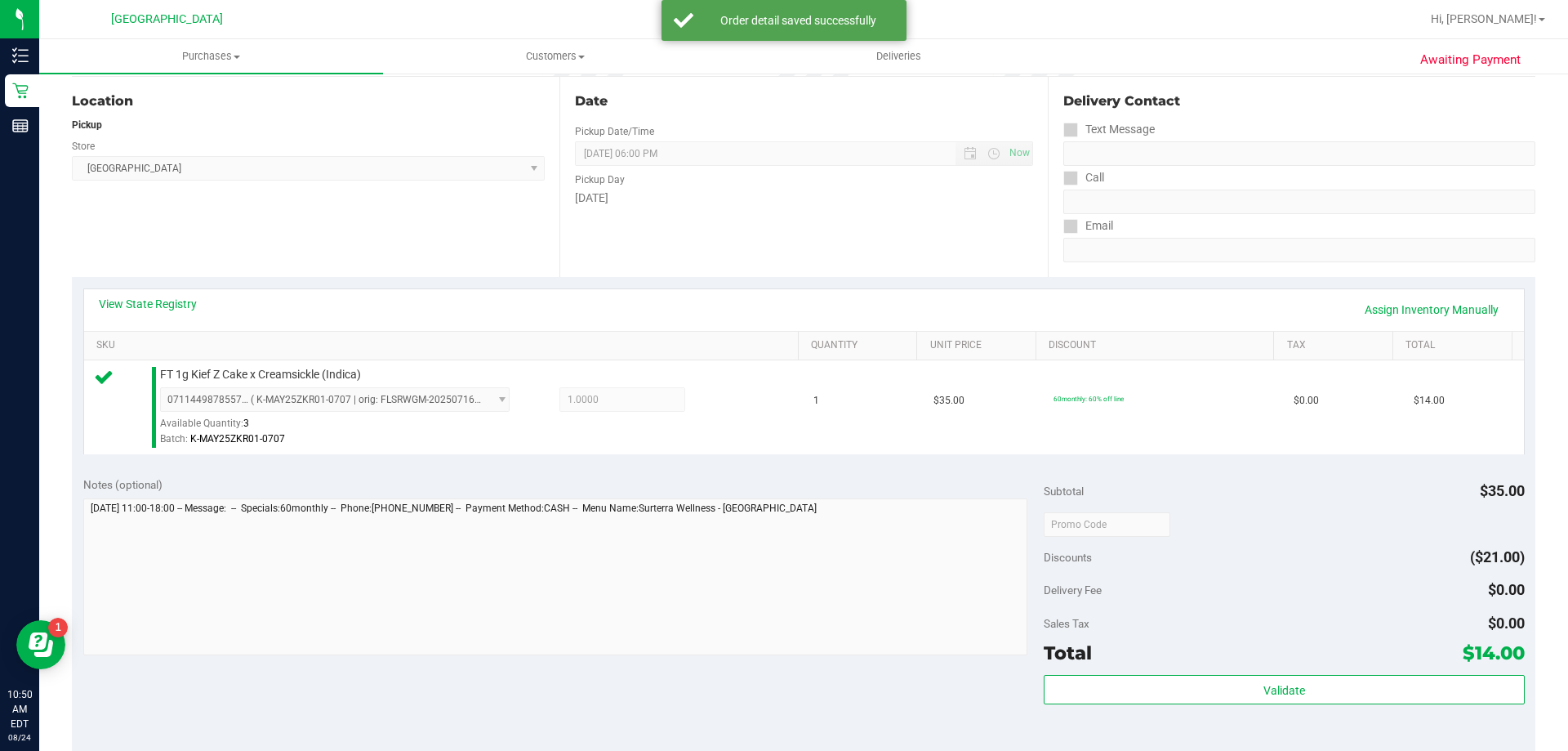
click at [1201, 706] on div "Validate" at bounding box center [1284, 711] width 481 height 73
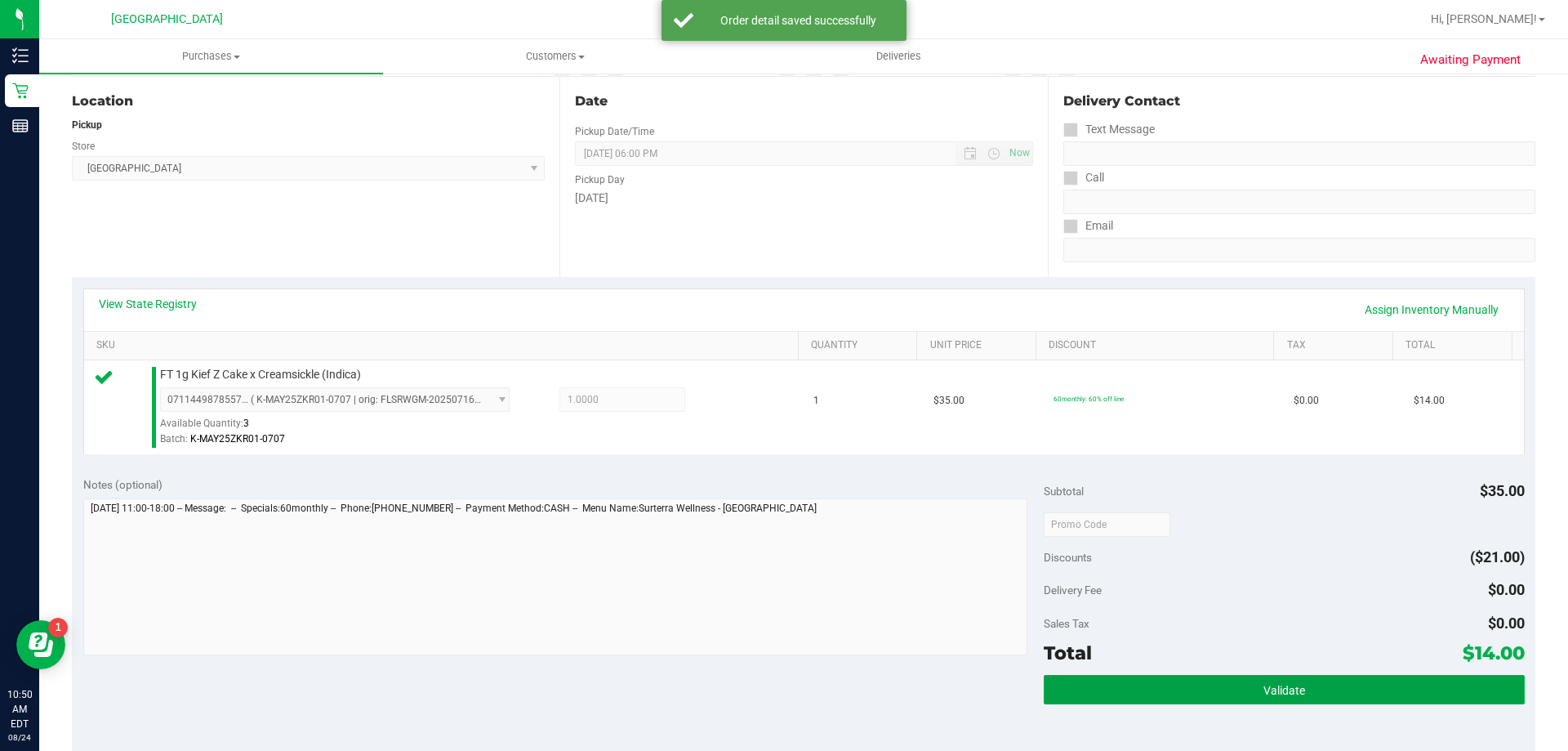
drag, startPoint x: 1200, startPoint y: 691, endPoint x: 1242, endPoint y: 665, distance: 49.4
click at [1200, 690] on button "Validate" at bounding box center [1284, 690] width 481 height 30
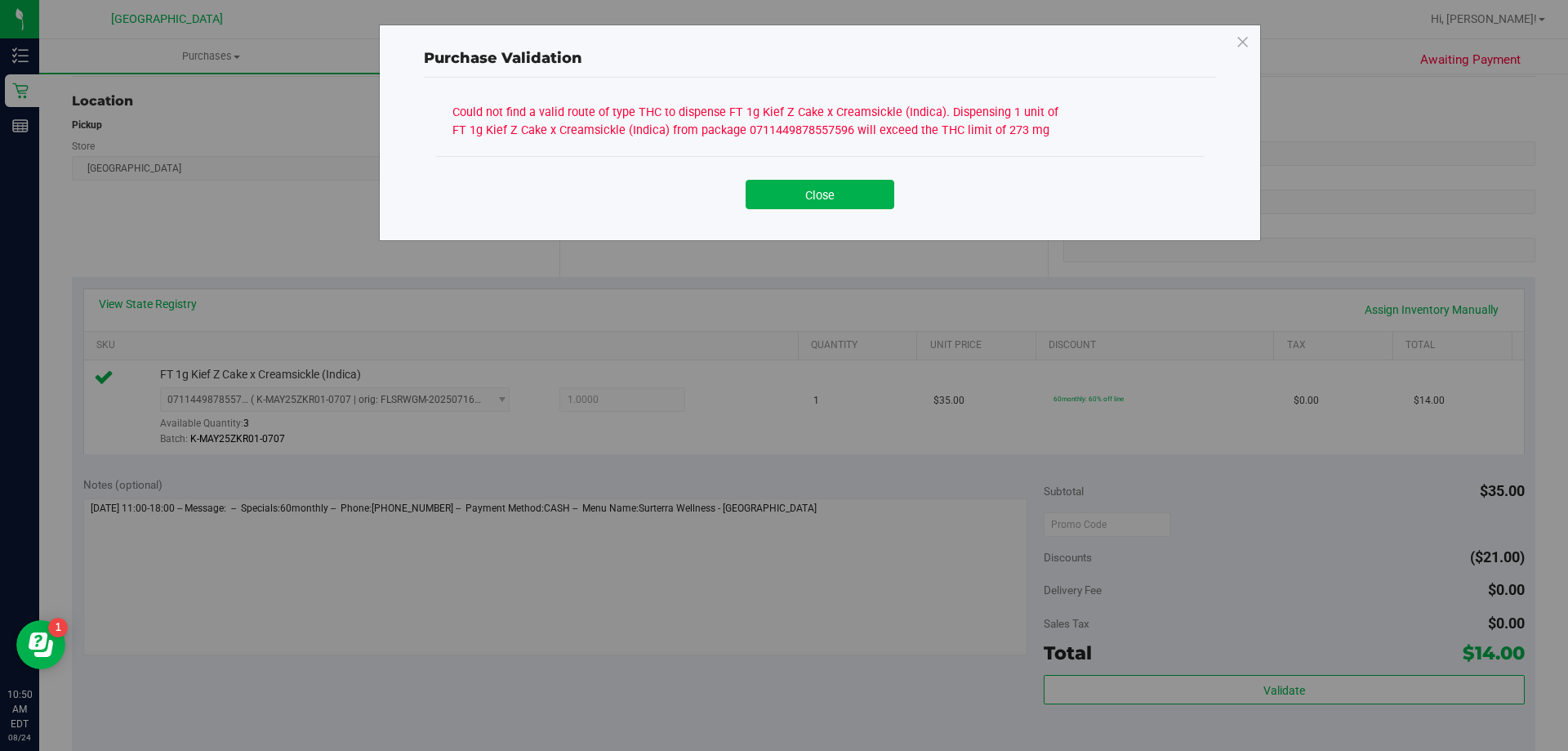
click at [872, 174] on div "Close" at bounding box center [820, 189] width 743 height 41
drag, startPoint x: 869, startPoint y: 193, endPoint x: 891, endPoint y: 192, distance: 22.0
click at [871, 193] on button "Close" at bounding box center [820, 194] width 149 height 30
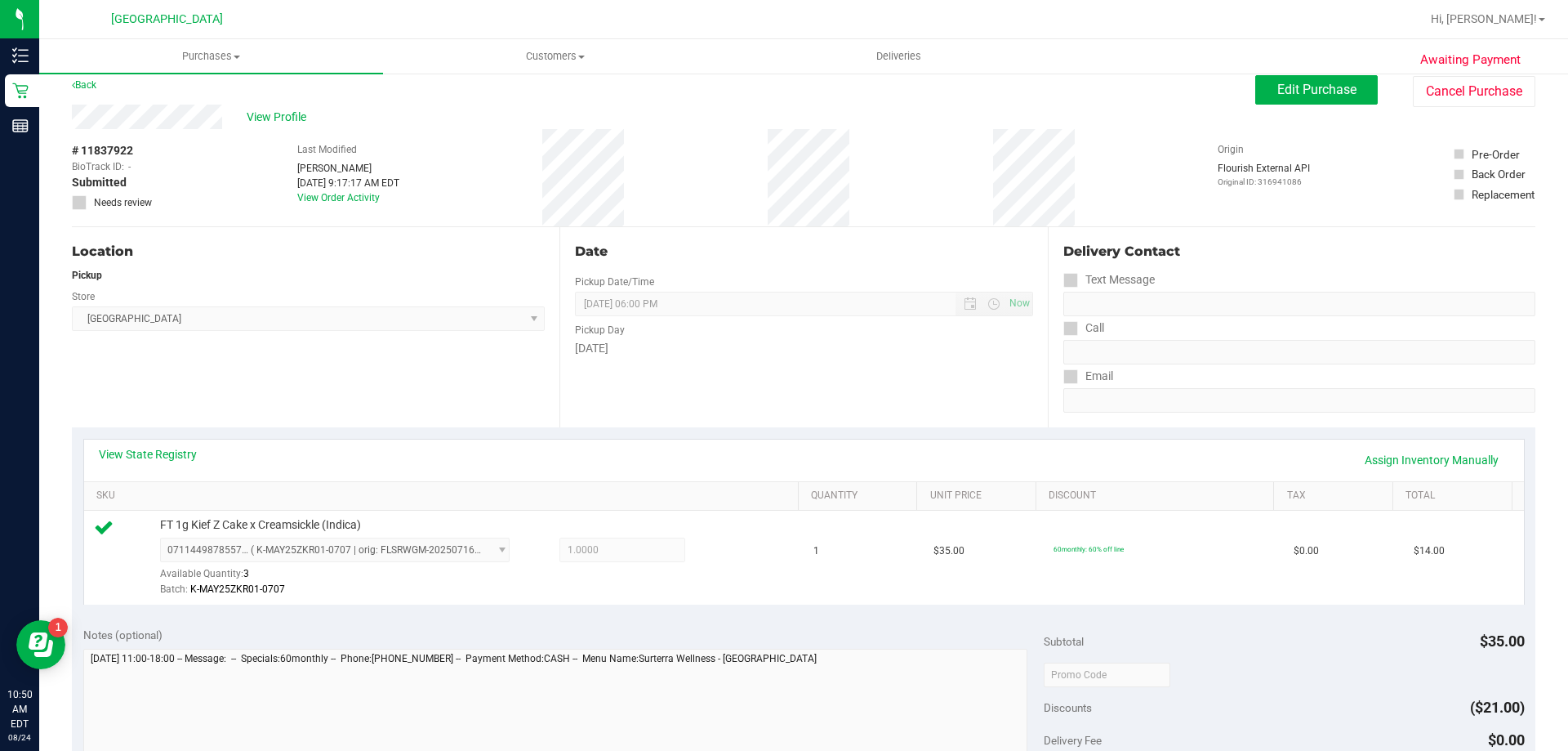
scroll to position [0, 0]
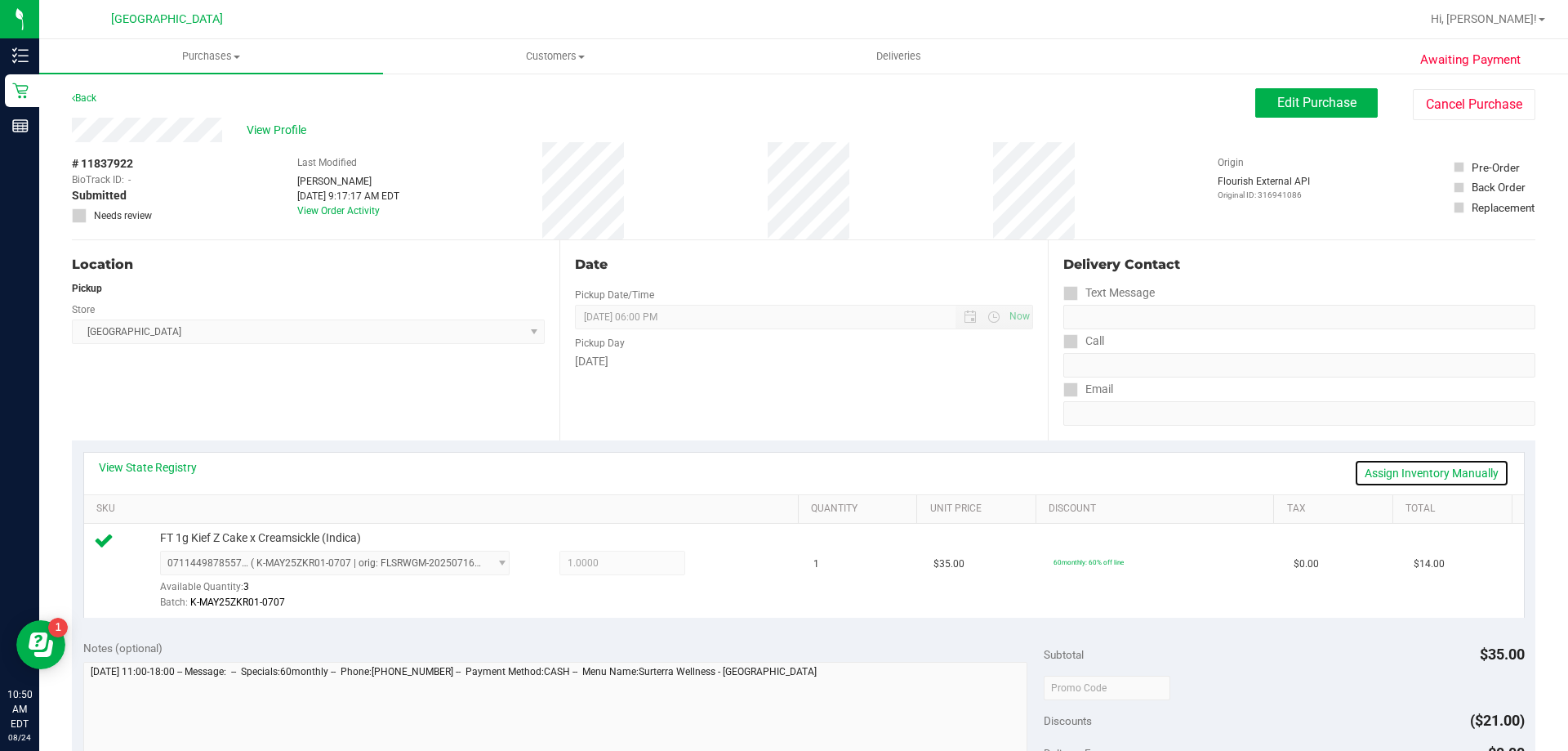
click at [1398, 463] on link "Assign Inventory Manually" at bounding box center [1431, 473] width 156 height 28
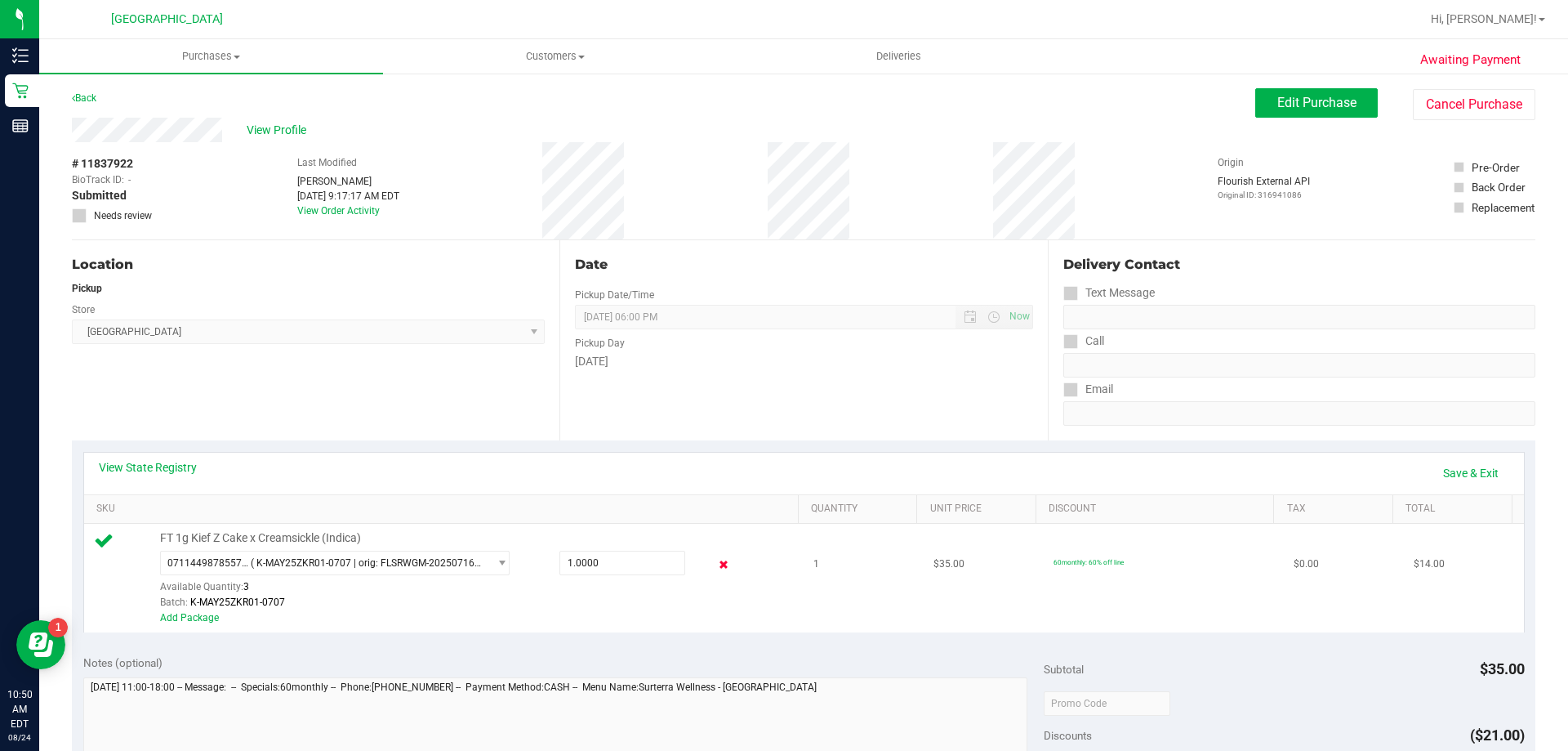
click at [719, 567] on icon at bounding box center [724, 565] width 17 height 19
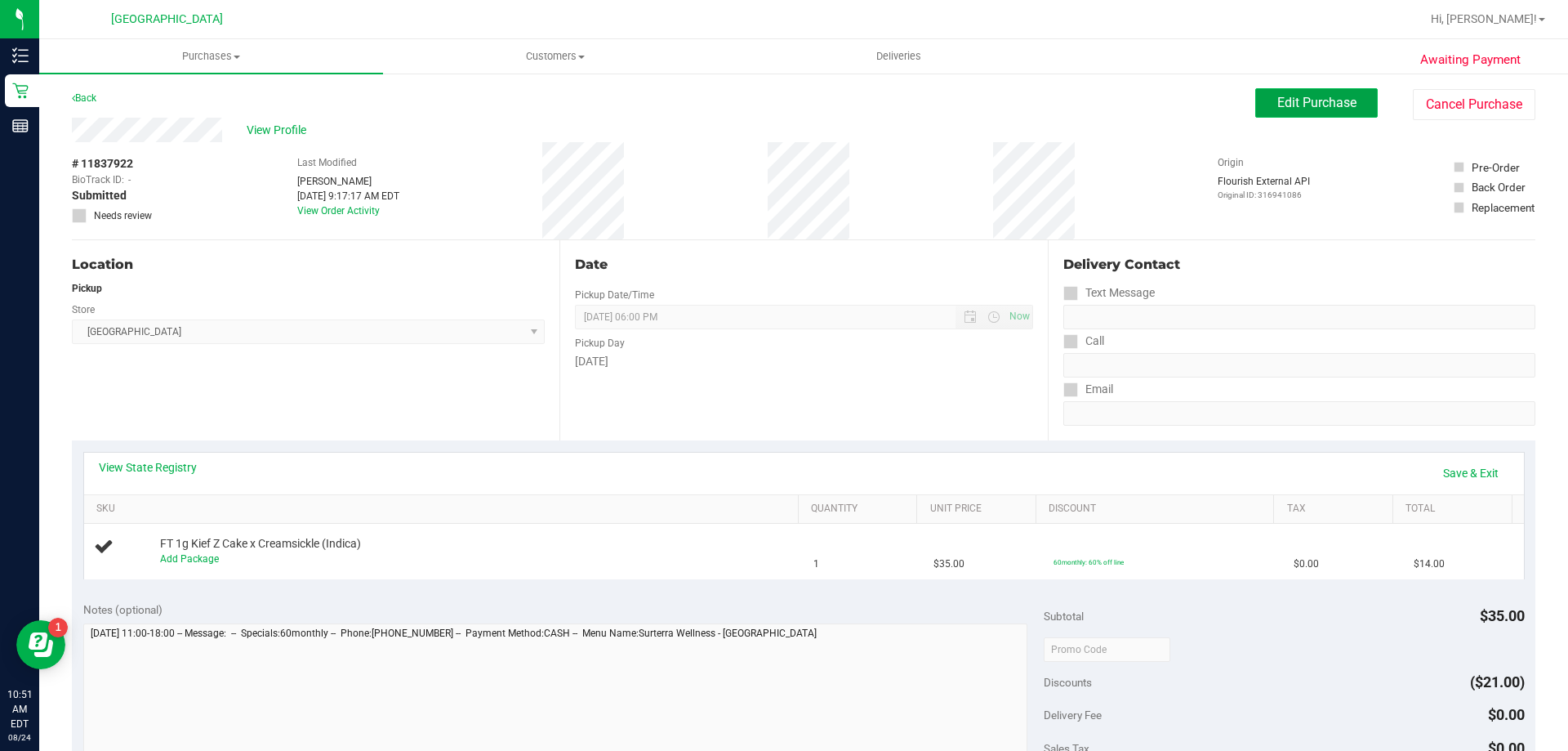
click at [1298, 114] on button "Edit Purchase" at bounding box center [1316, 103] width 123 height 30
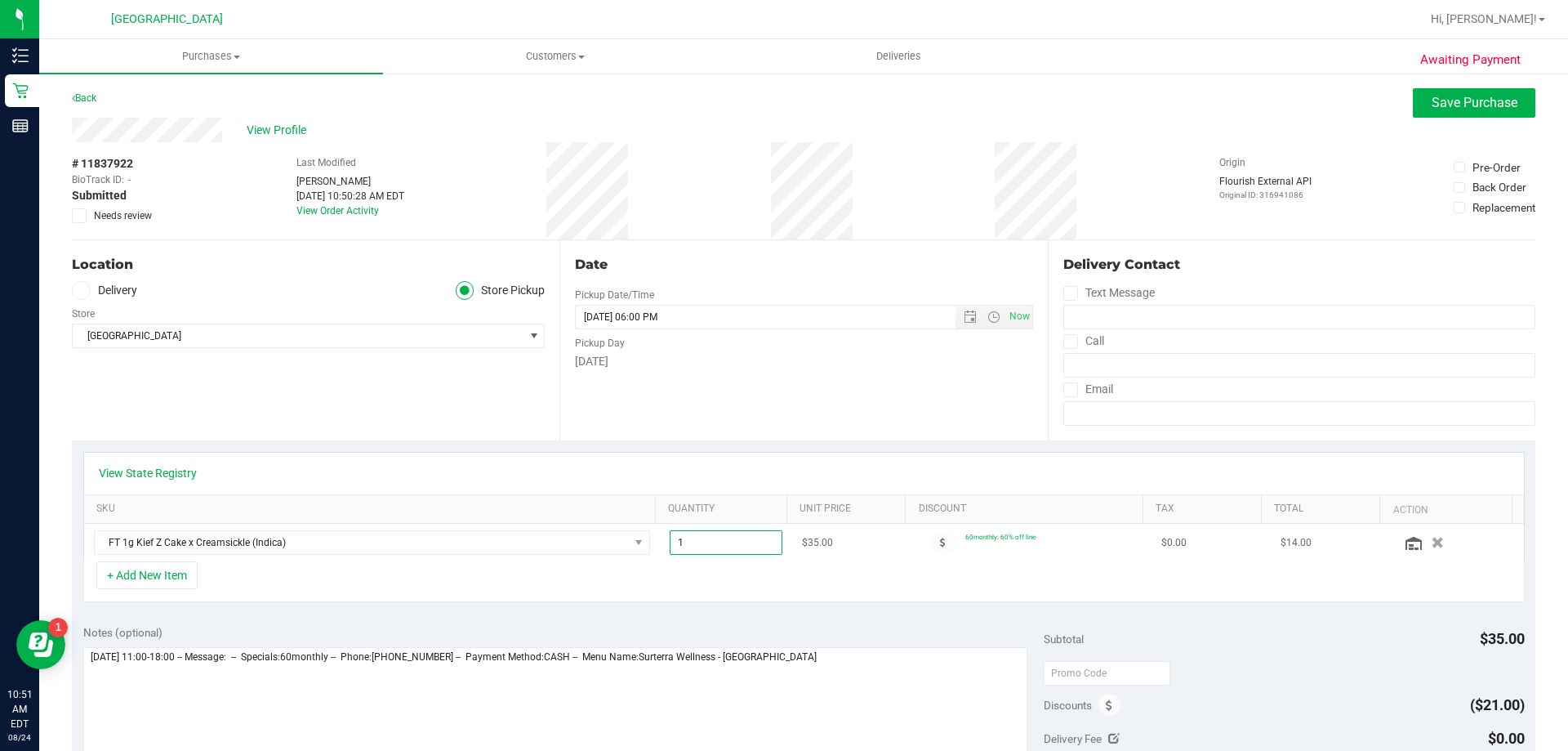
click at [706, 542] on span "1.00 1" at bounding box center [727, 543] width 114 height 25
drag, startPoint x: 706, startPoint y: 542, endPoint x: 671, endPoint y: 539, distance: 35.1
click at [671, 539] on input "1" at bounding box center [727, 543] width 112 height 23
type input "2"
type input "2.00"
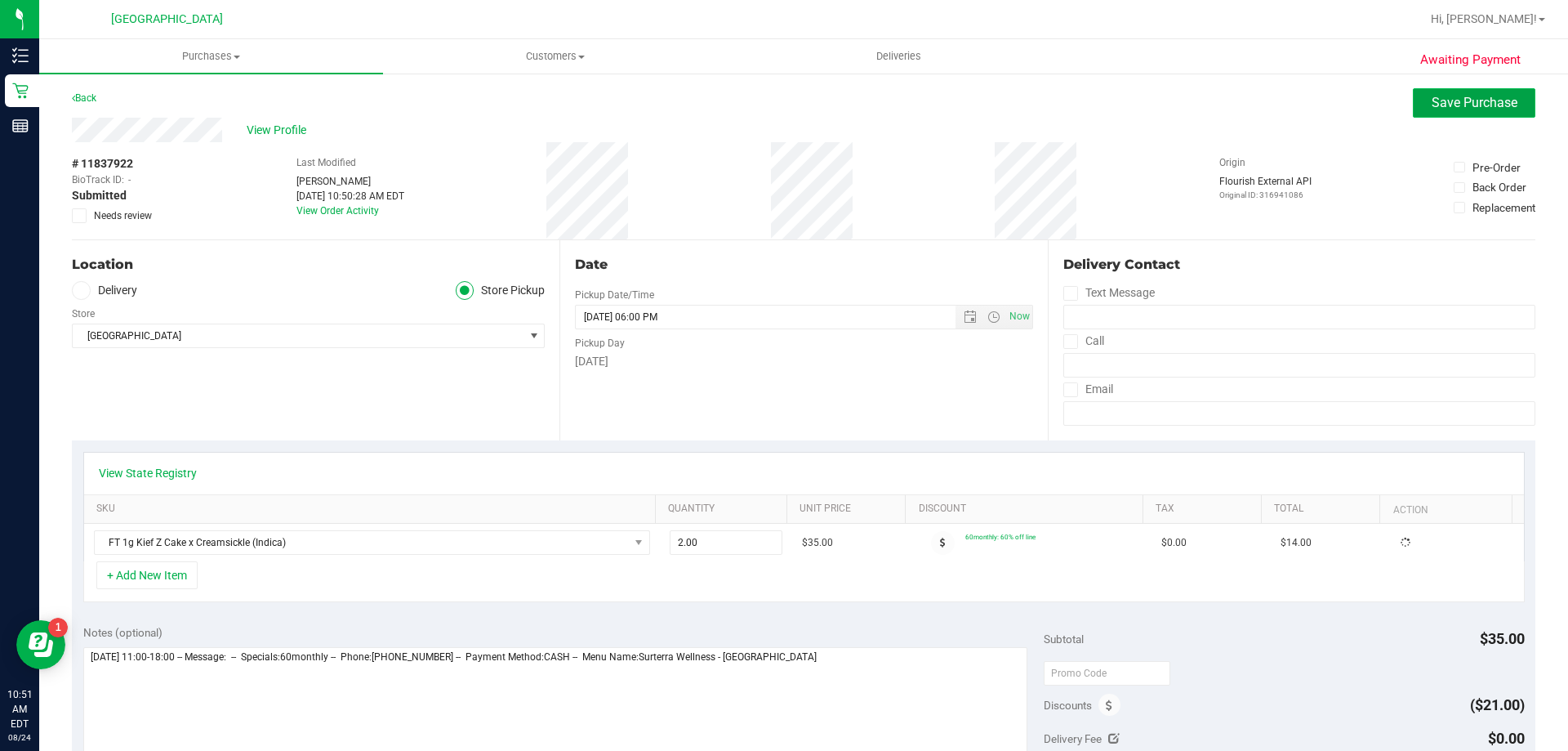
click at [1436, 105] on span "Save Purchase" at bounding box center [1475, 102] width 86 height 16
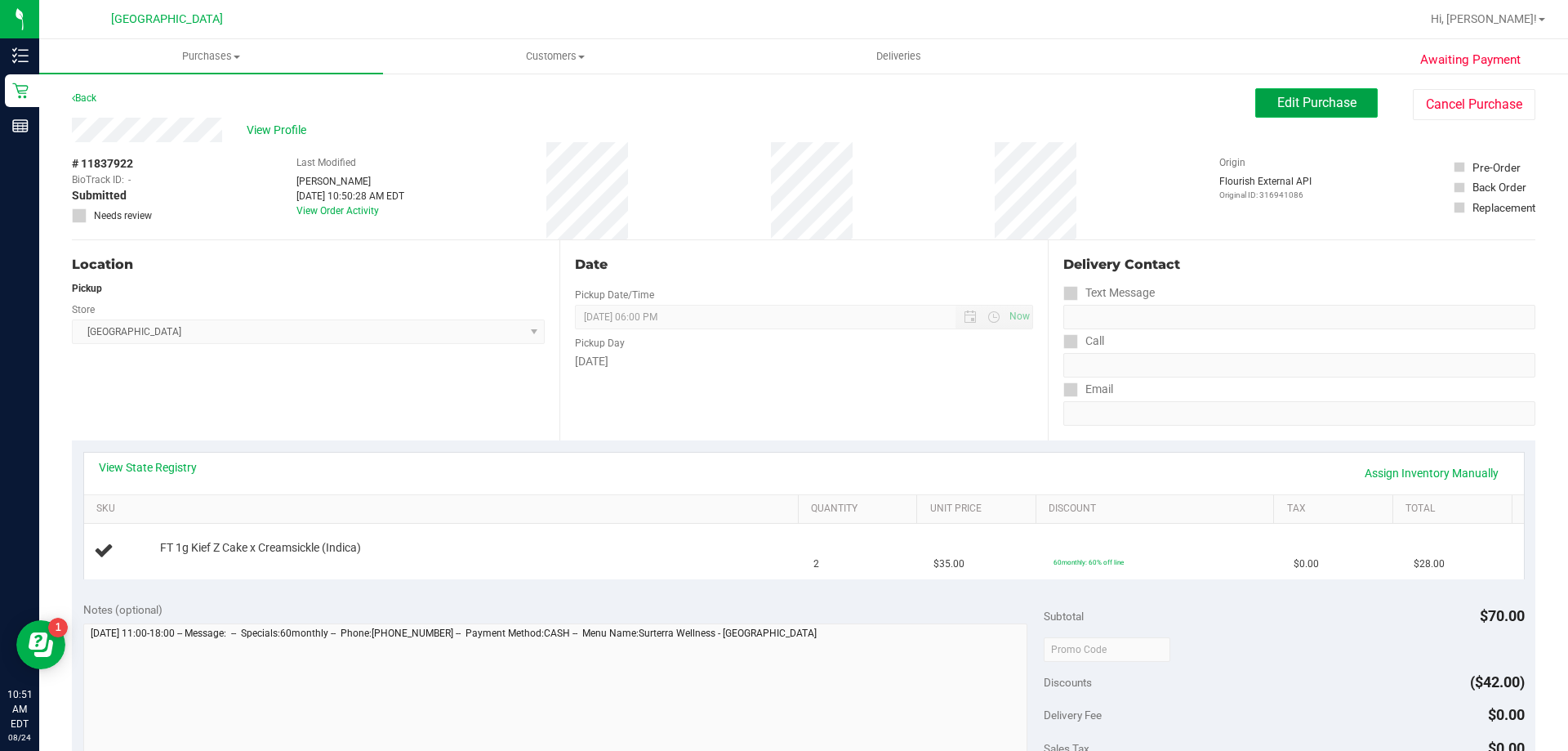
click at [1291, 114] on button "Edit Purchase" at bounding box center [1316, 103] width 123 height 30
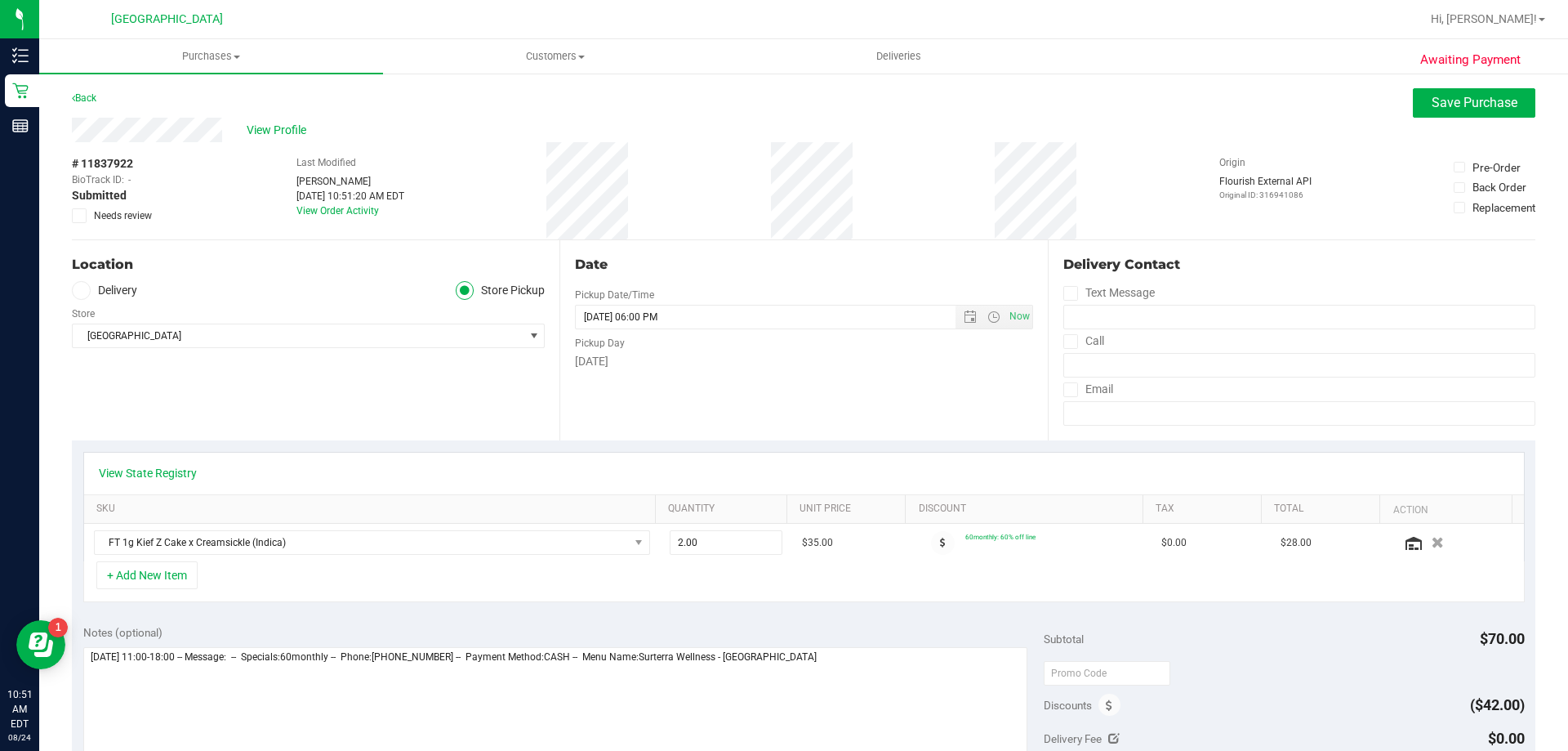
click at [79, 216] on icon at bounding box center [79, 216] width 11 height 0
click at [0, 0] on input "Needs review" at bounding box center [0, 0] width 0 height 0
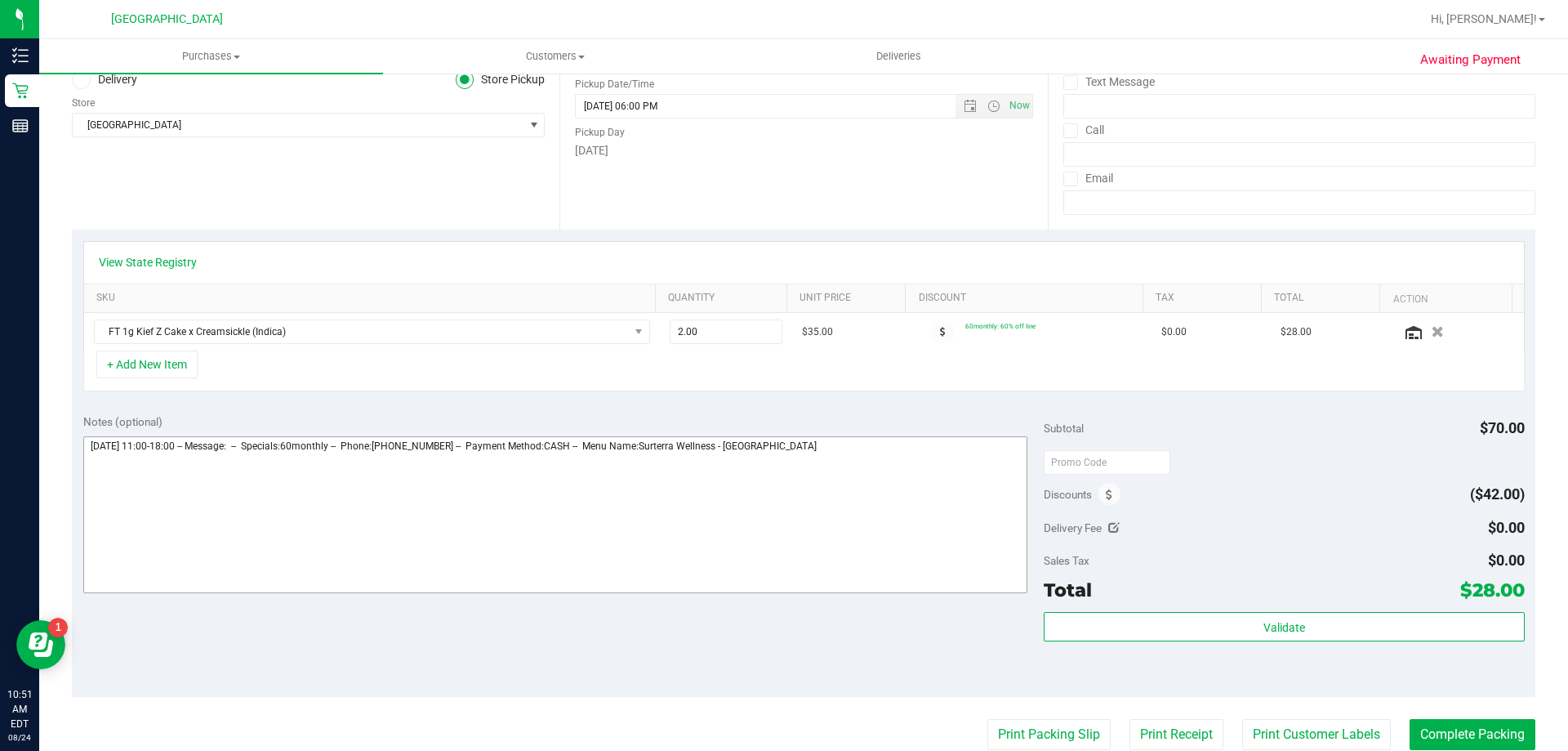
scroll to position [327, 0]
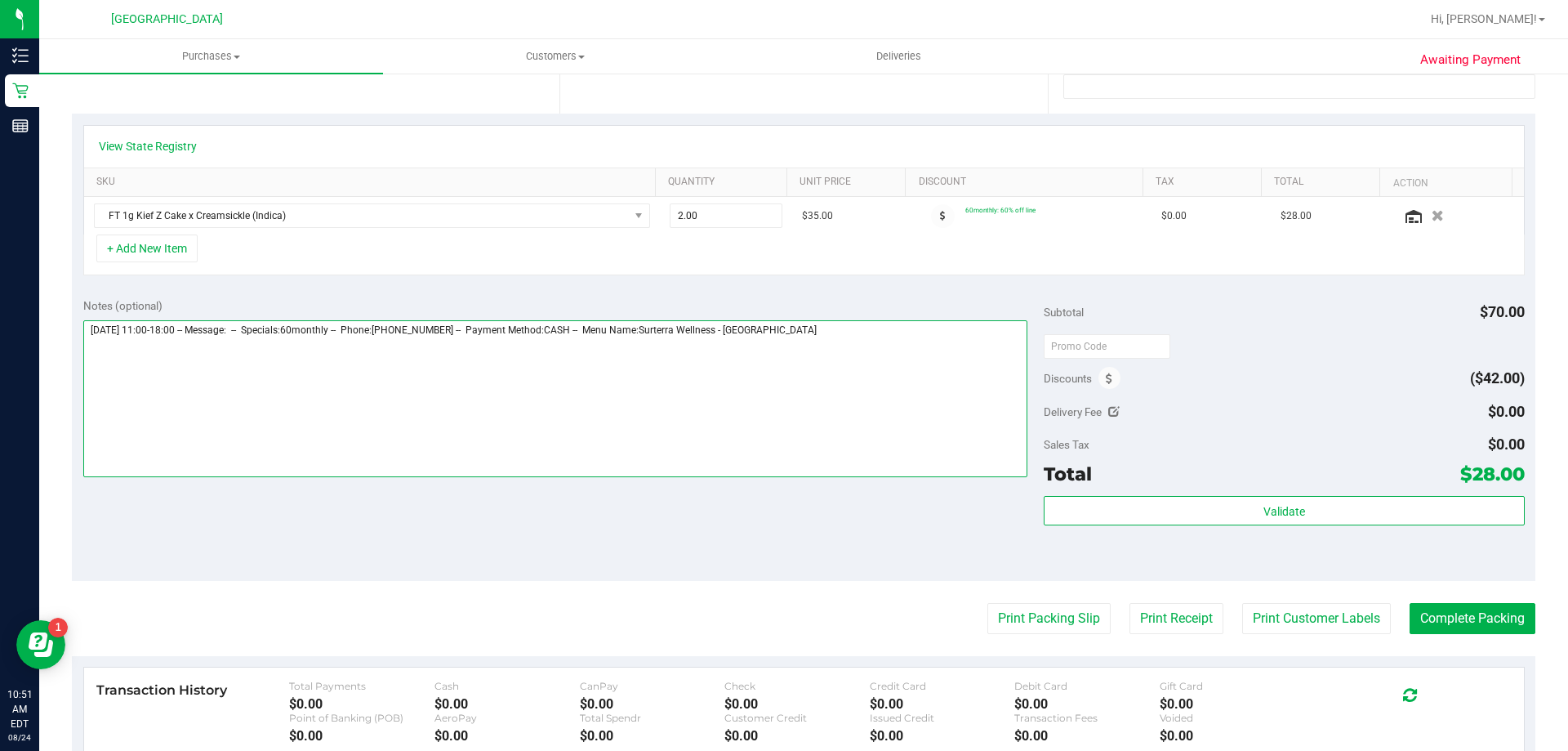
click at [905, 356] on textarea at bounding box center [556, 399] width 945 height 157
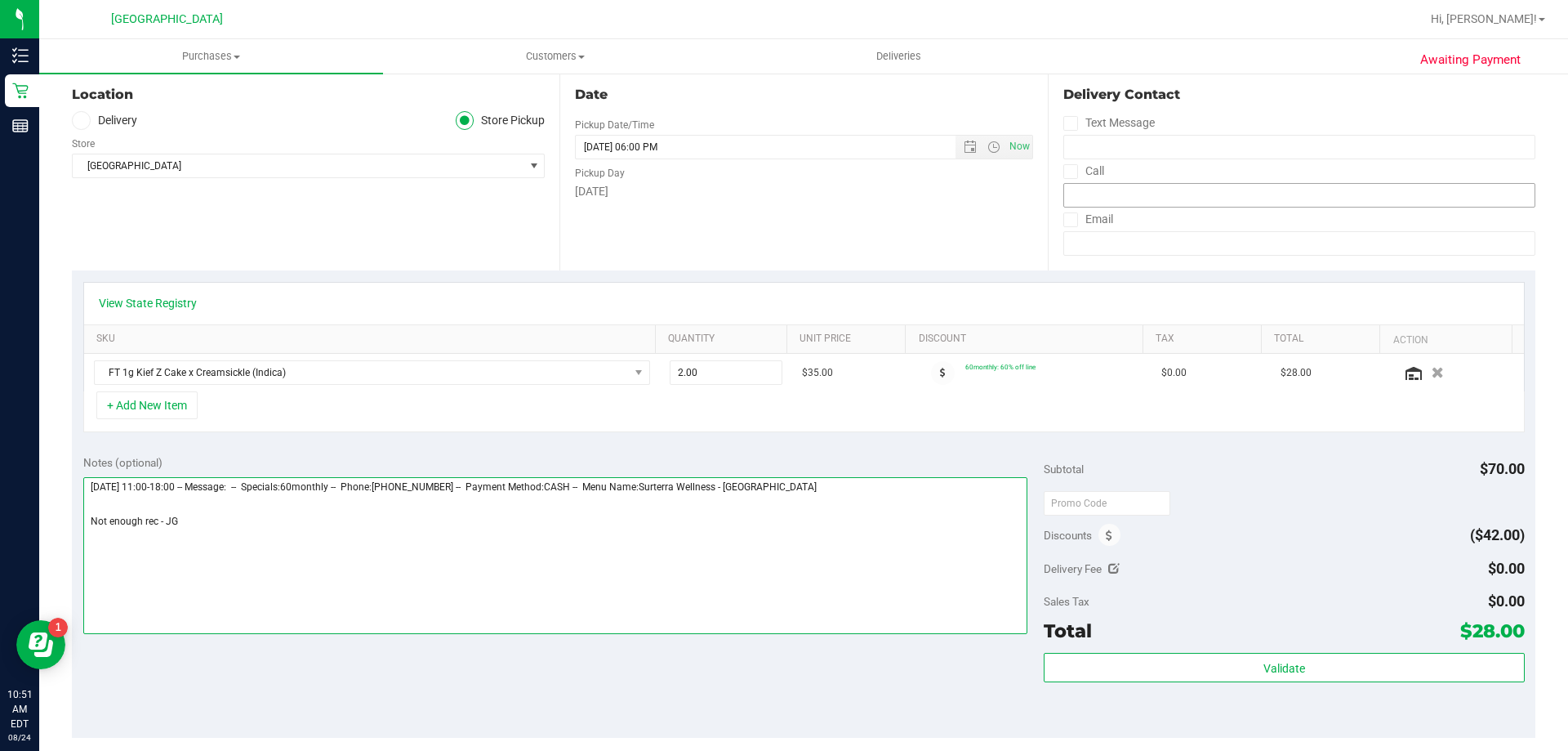
scroll to position [0, 0]
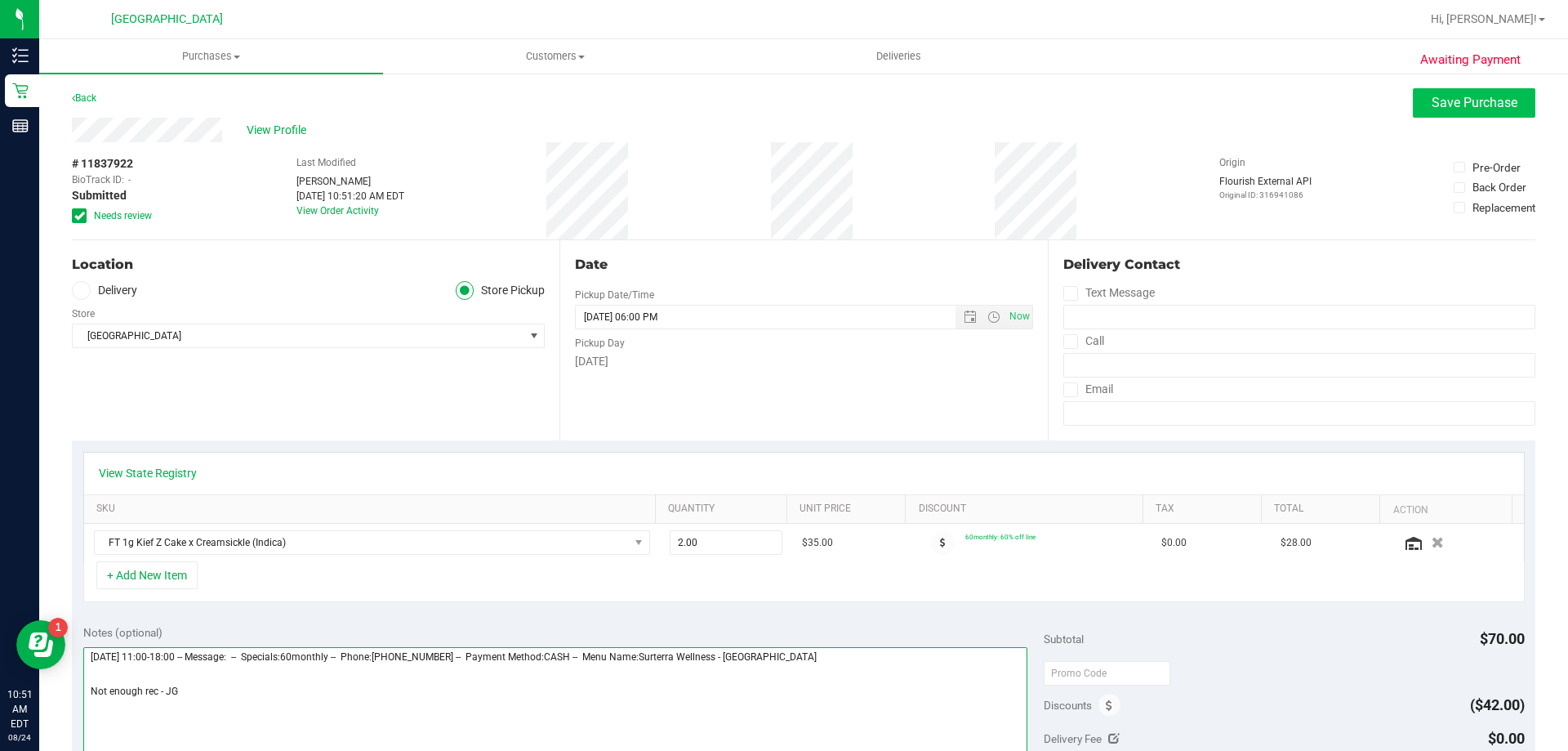
type textarea "Sunday 08/24/2025 11:00-18:00 -- Message: -- Specials:60monthly -- Phone:386597…"
click at [1414, 107] on button "Save Purchase" at bounding box center [1474, 103] width 123 height 30
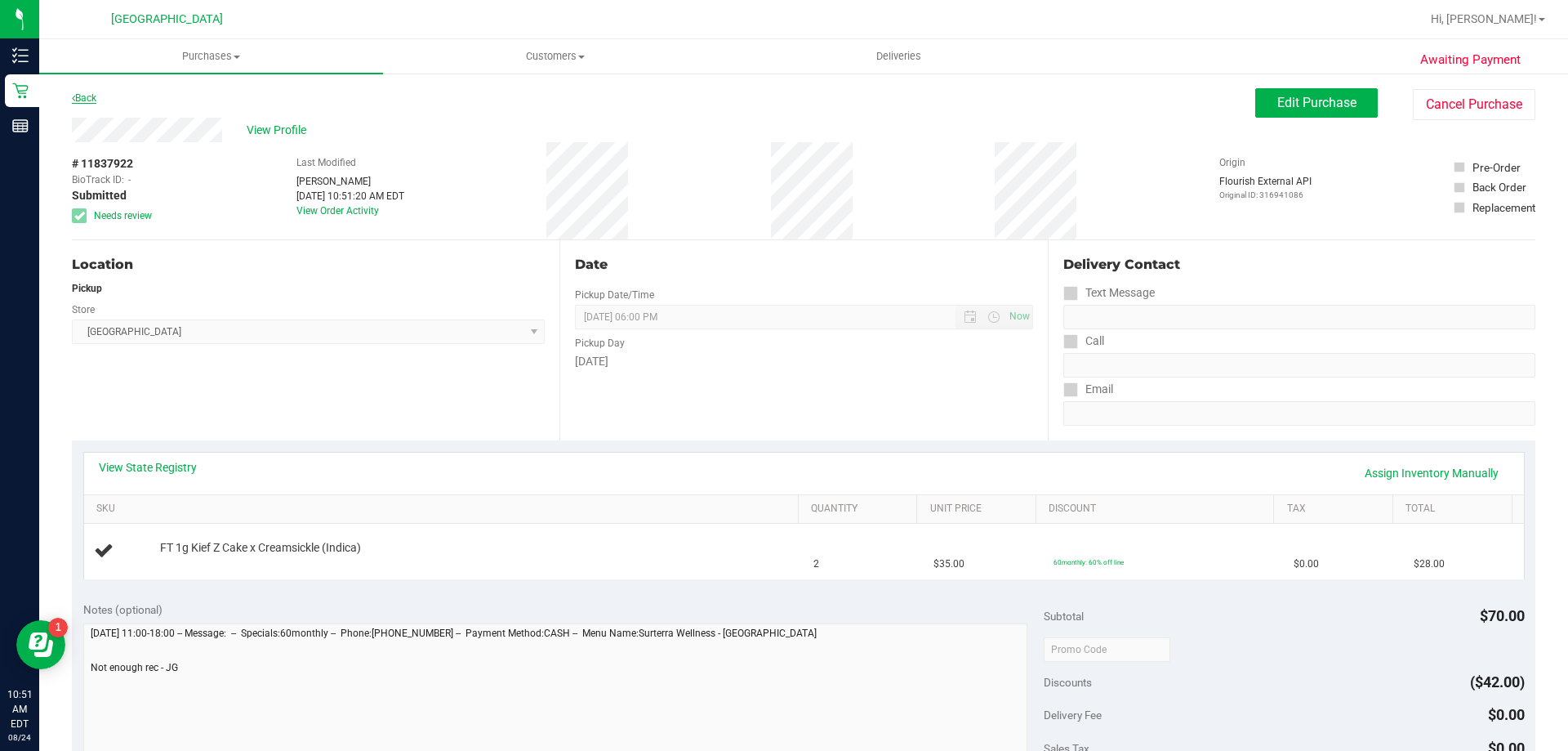
click at [80, 99] on link "Back" at bounding box center [84, 98] width 25 height 12
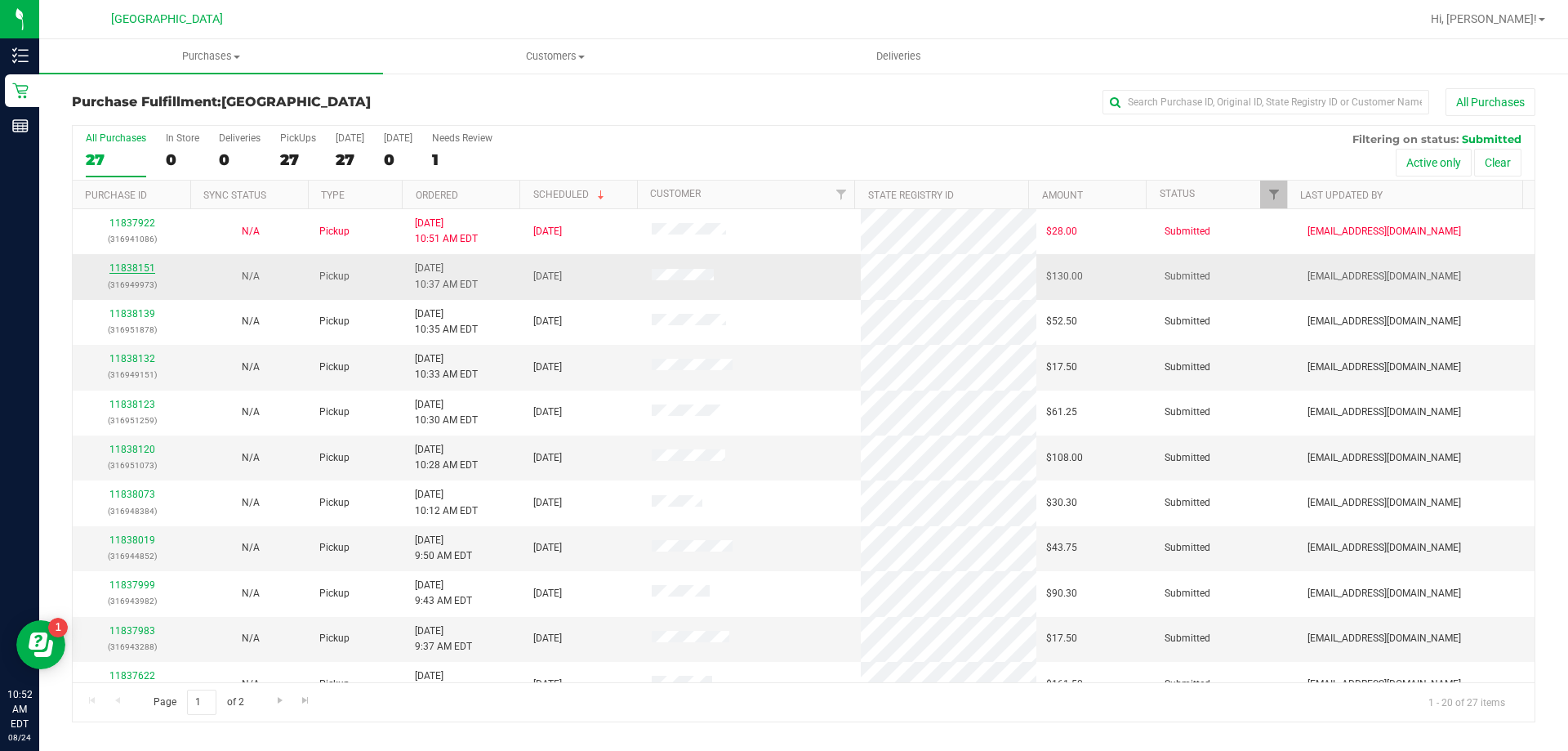
click at [128, 269] on link "11838151" at bounding box center [133, 268] width 46 height 12
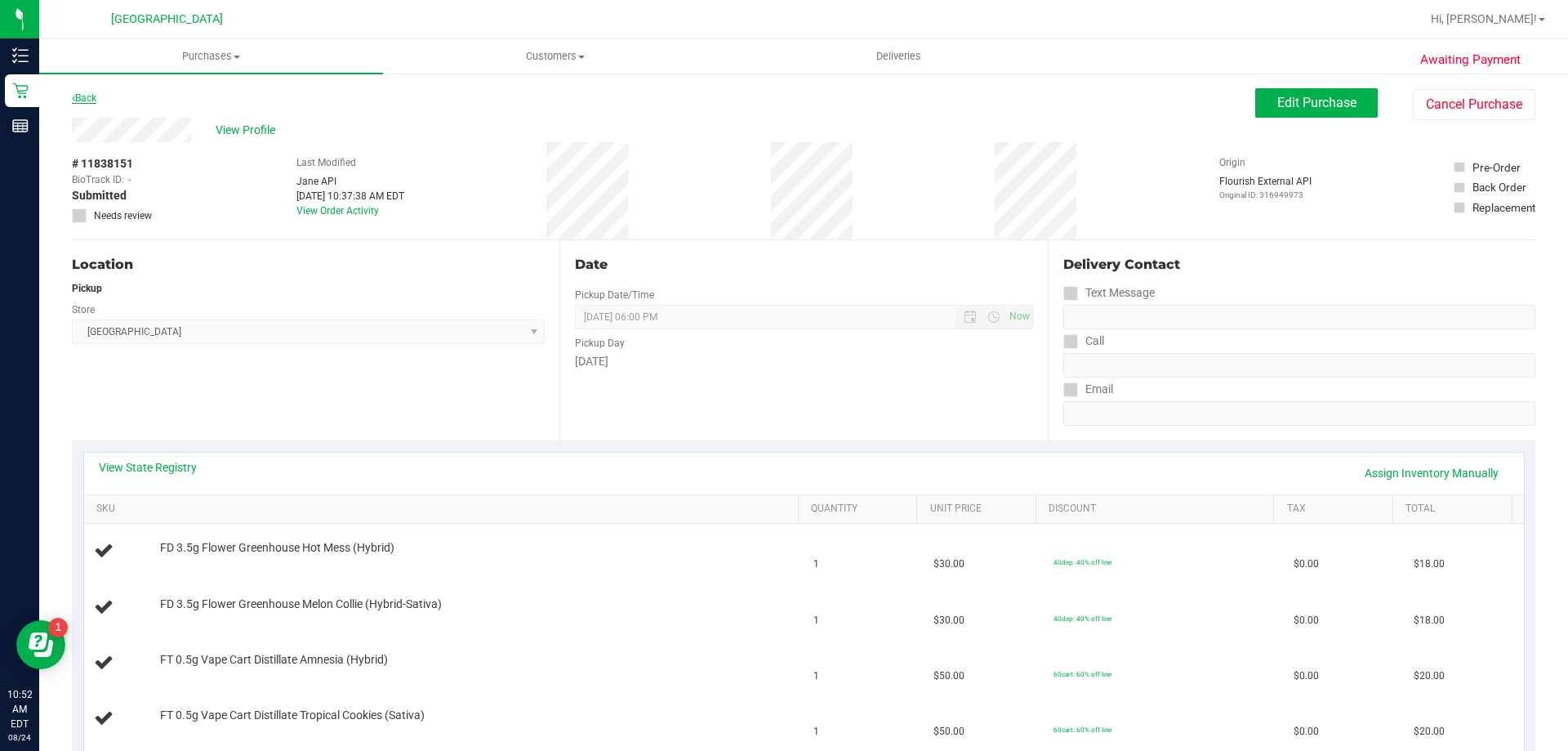
click at [86, 96] on link "Back" at bounding box center [84, 98] width 25 height 12
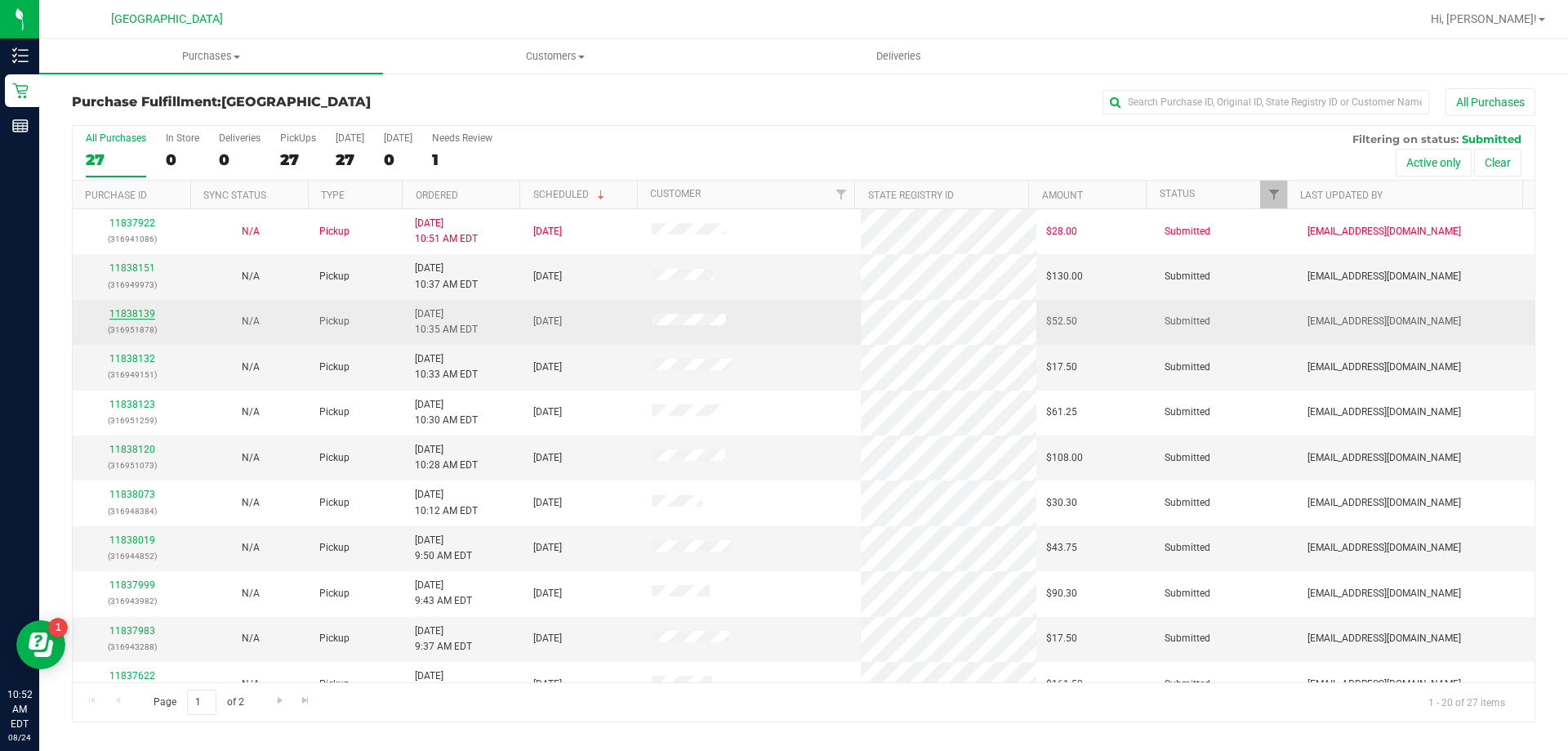
click at [150, 308] on link "11838139" at bounding box center [133, 314] width 46 height 12
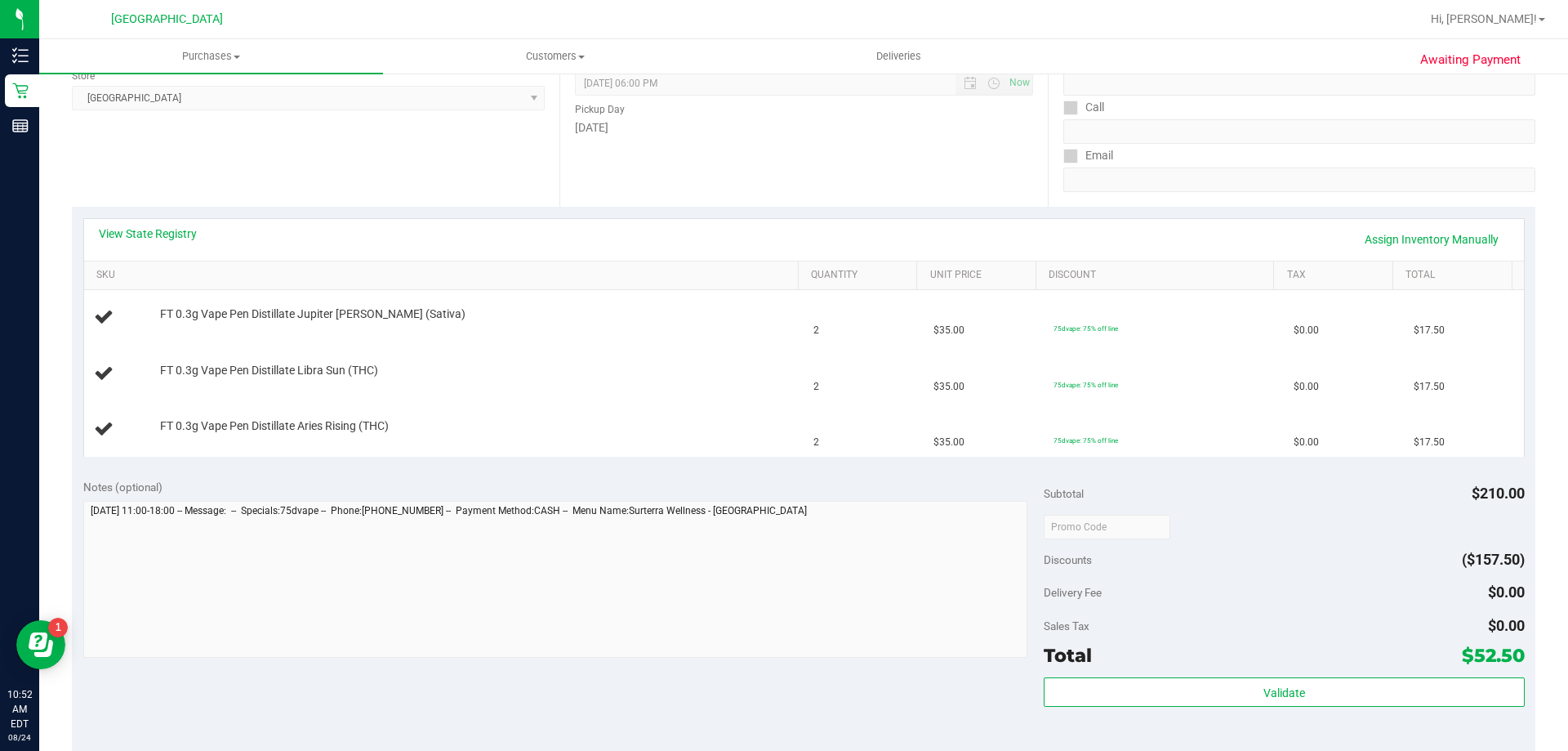
scroll to position [327, 0]
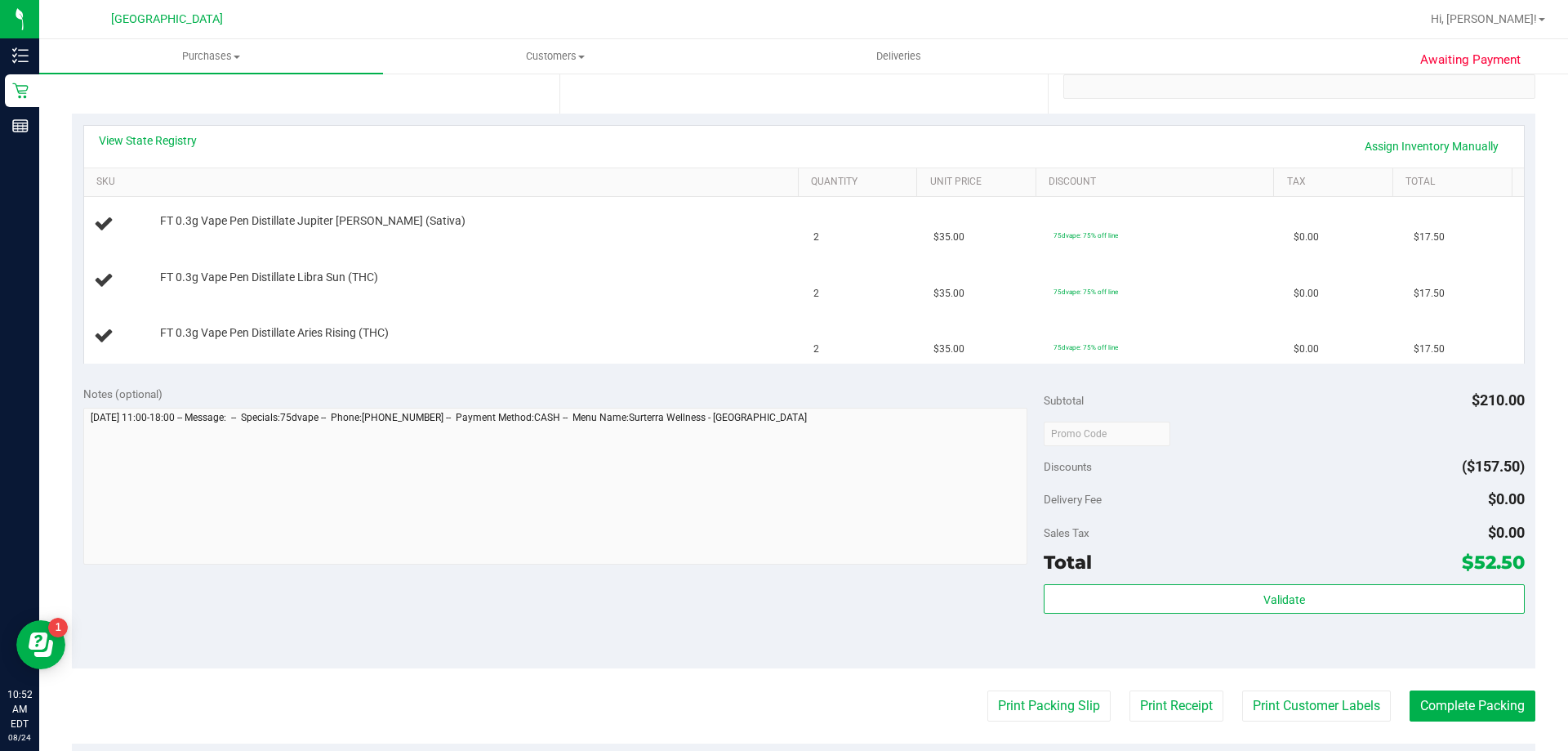
click at [998, 688] on purchase-details "Back Edit Purchase Cancel Purchase View Profile # 11838139 BioTrack ID: - Submi…" at bounding box center [803, 405] width 1463 height 1288
click at [998, 695] on button "Print Packing Slip" at bounding box center [1049, 707] width 123 height 31
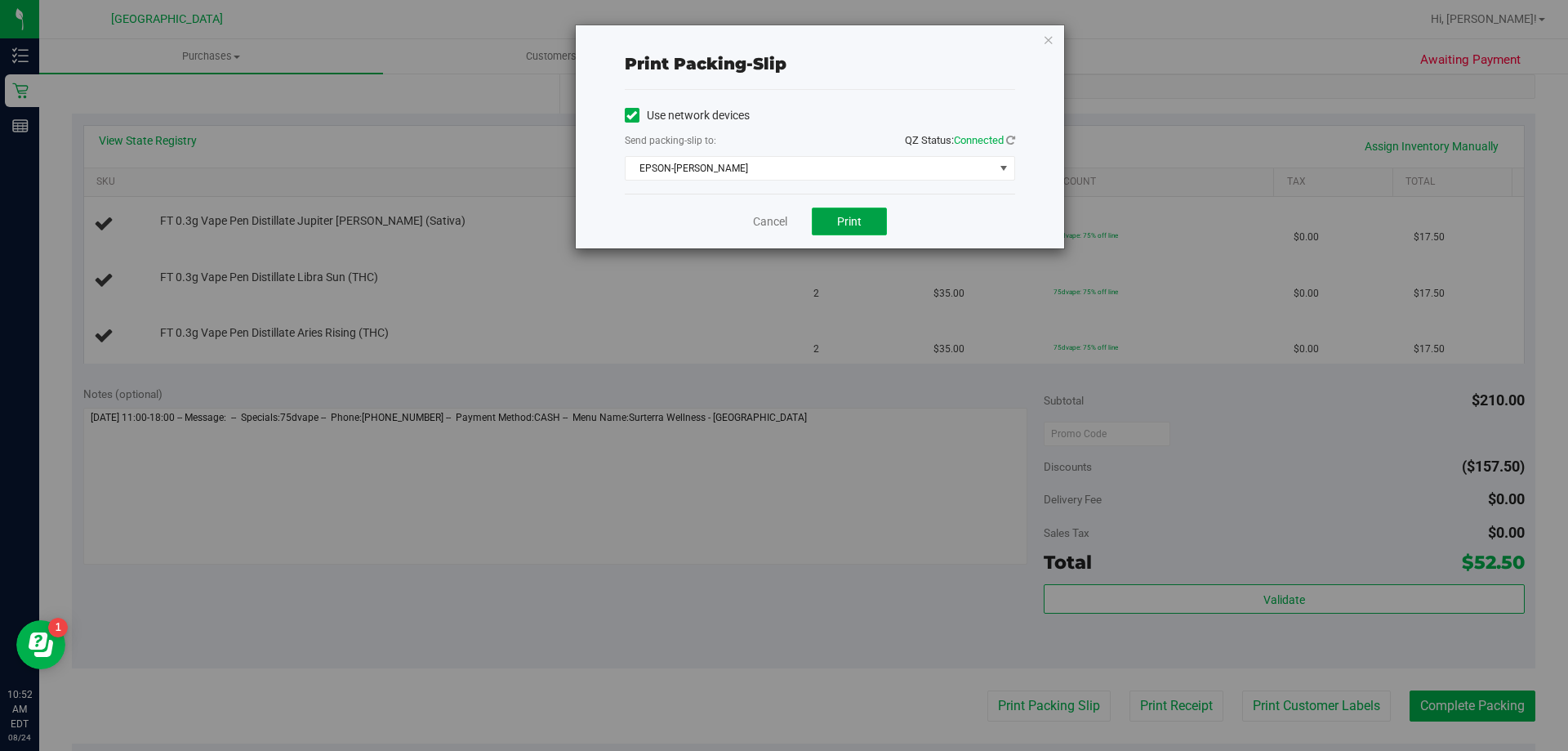
click at [863, 218] on button "Print" at bounding box center [849, 222] width 75 height 28
click at [776, 231] on div "Cancel Print" at bounding box center [820, 221] width 390 height 54
click at [780, 228] on link "Cancel" at bounding box center [770, 222] width 35 height 17
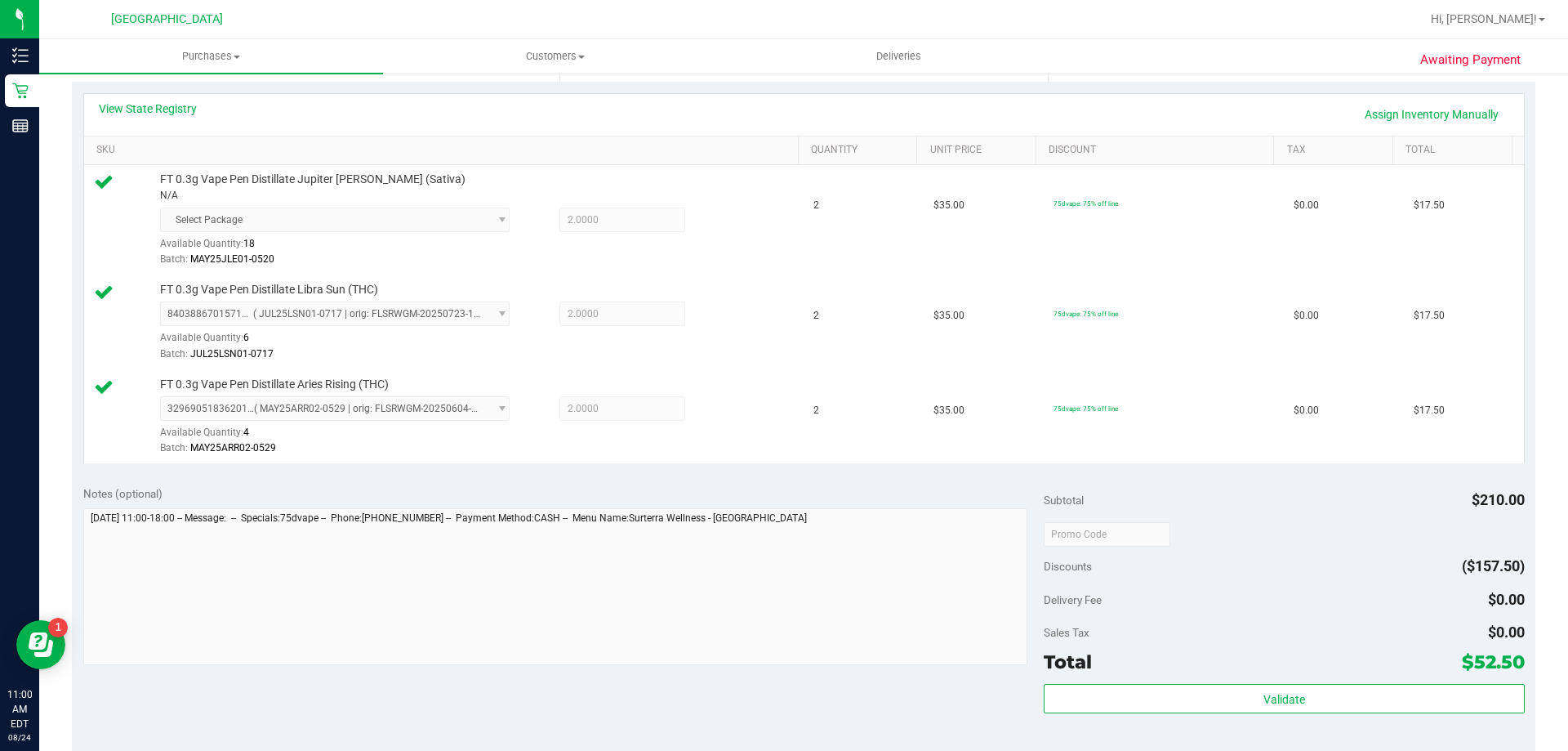
scroll to position [408, 0]
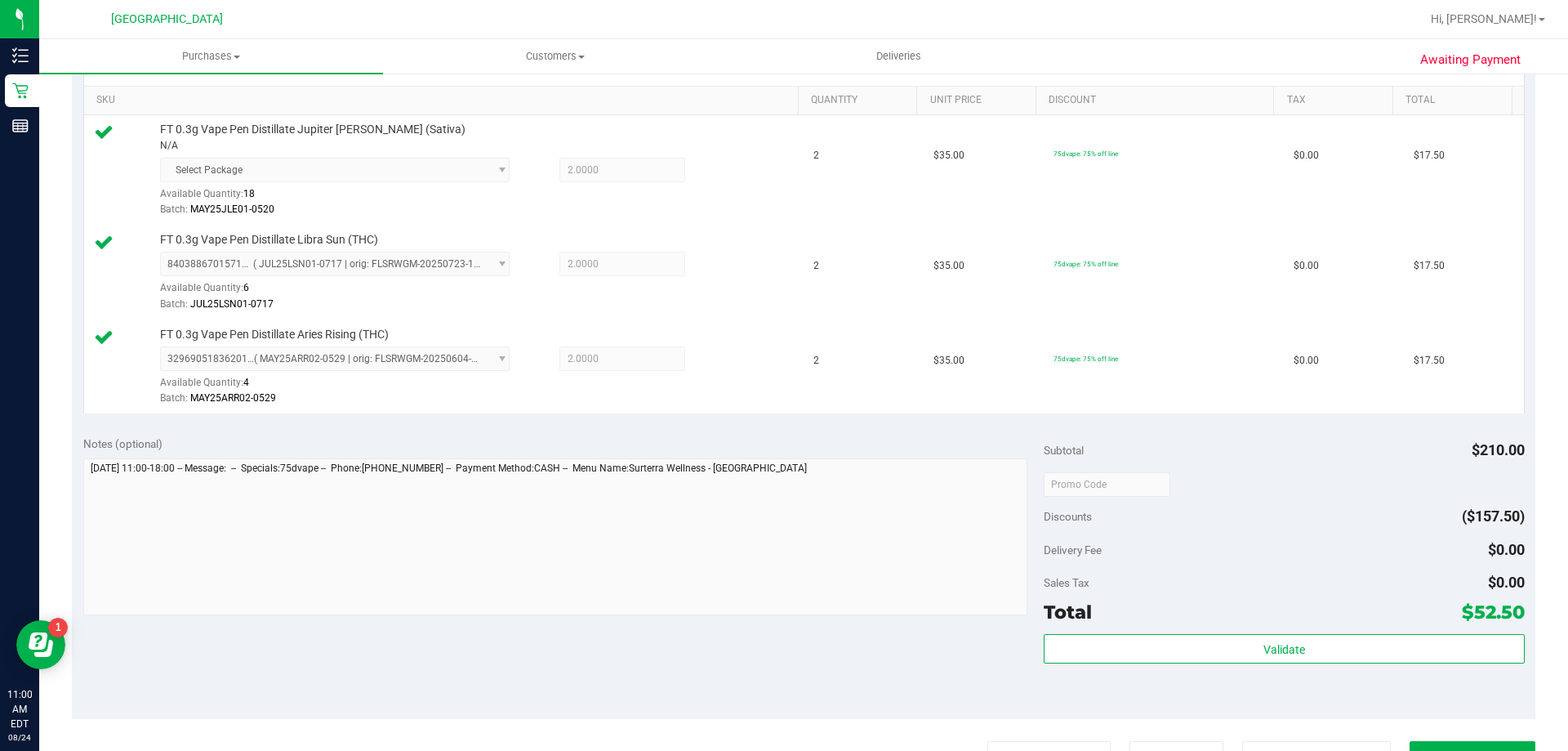
click at [1259, 633] on div "Subtotal $210.00 Discounts ($157.50) Delivery Fee $0.00 Sales Tax $0.00 Total $…" at bounding box center [1284, 571] width 481 height 272
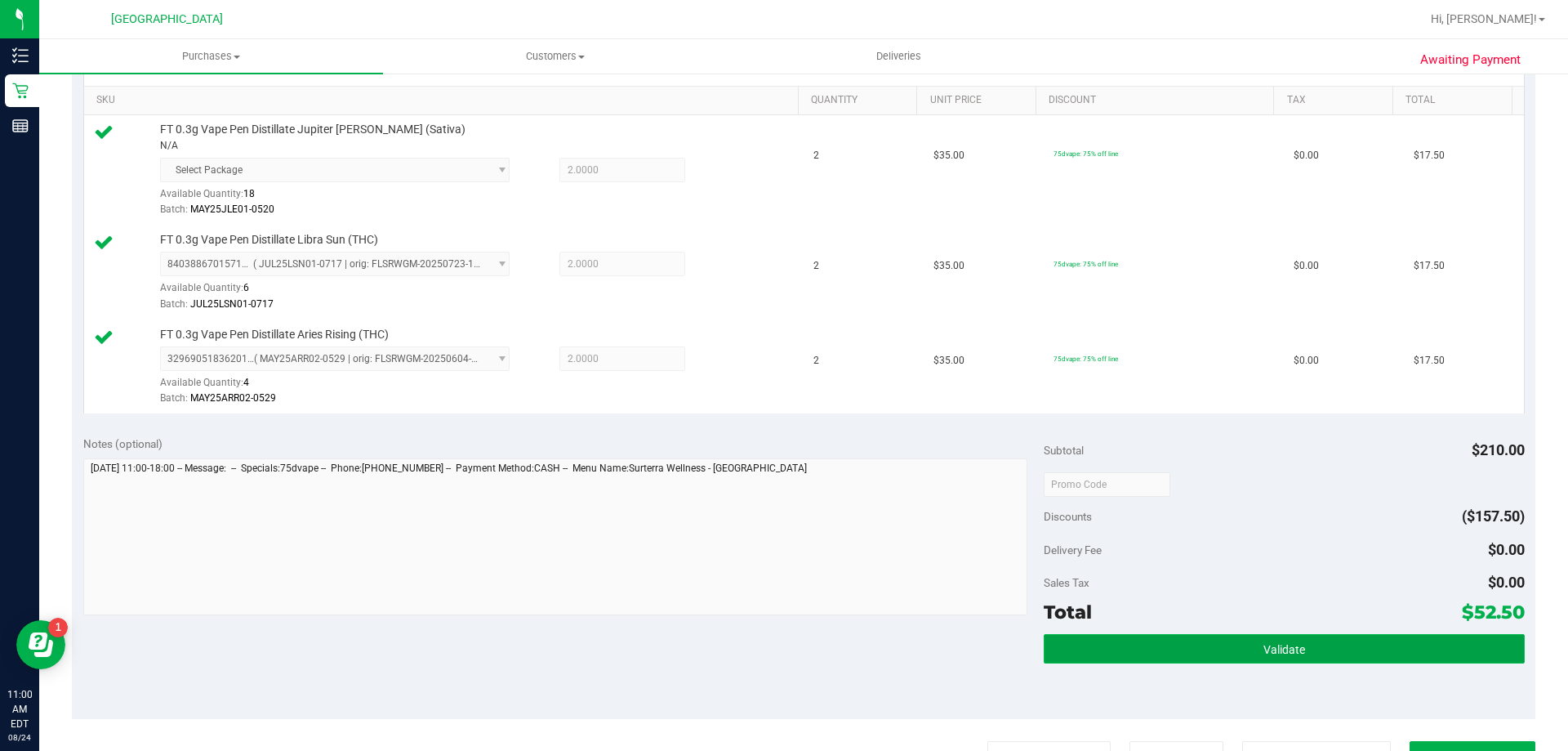
click at [1262, 636] on button "Validate" at bounding box center [1284, 649] width 481 height 30
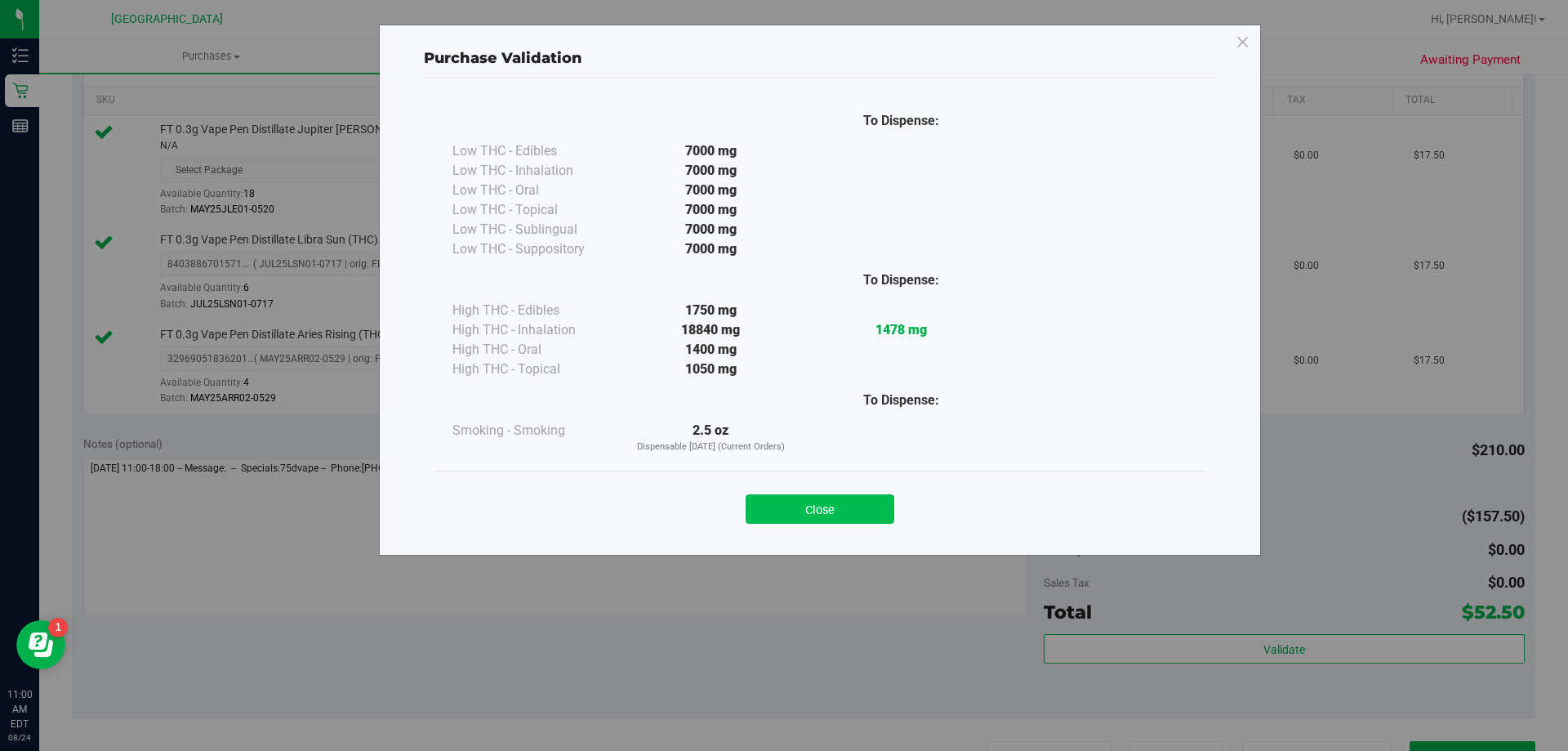
click at [864, 501] on button "Close" at bounding box center [820, 509] width 149 height 30
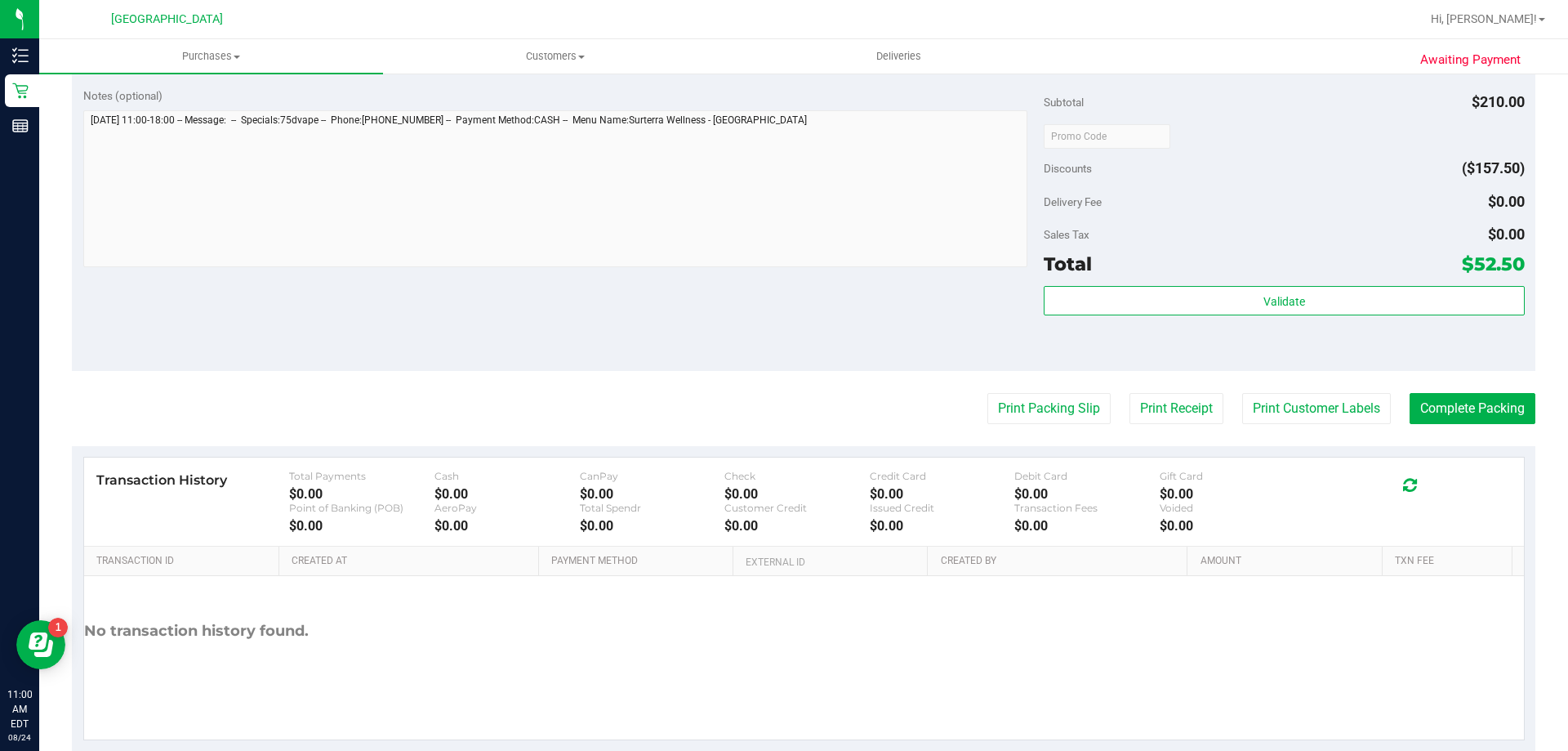
scroll to position [791, 0]
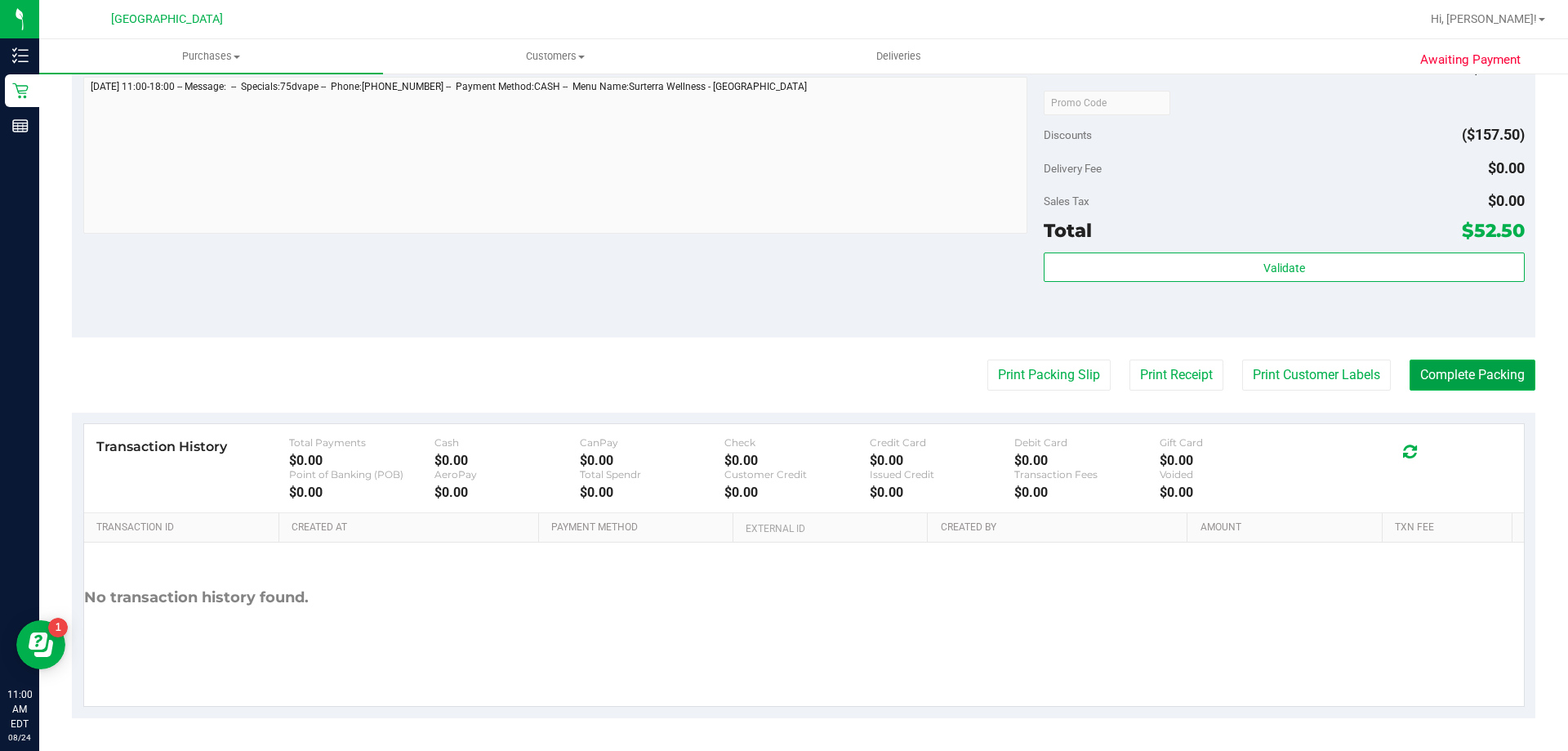
click at [1426, 372] on button "Complete Packing" at bounding box center [1473, 376] width 126 height 31
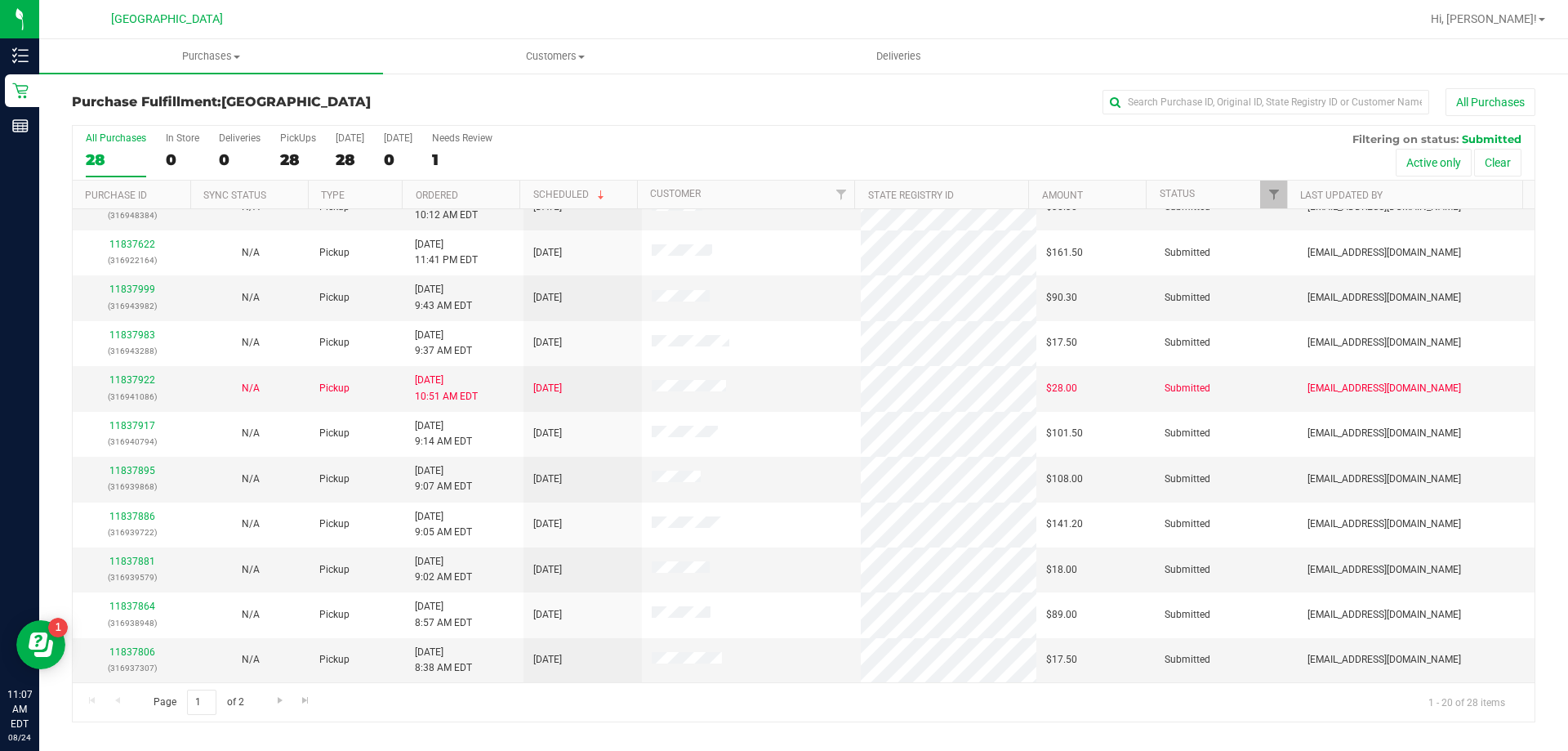
scroll to position [430, 0]
click at [131, 651] on link "11837806" at bounding box center [133, 654] width 46 height 12
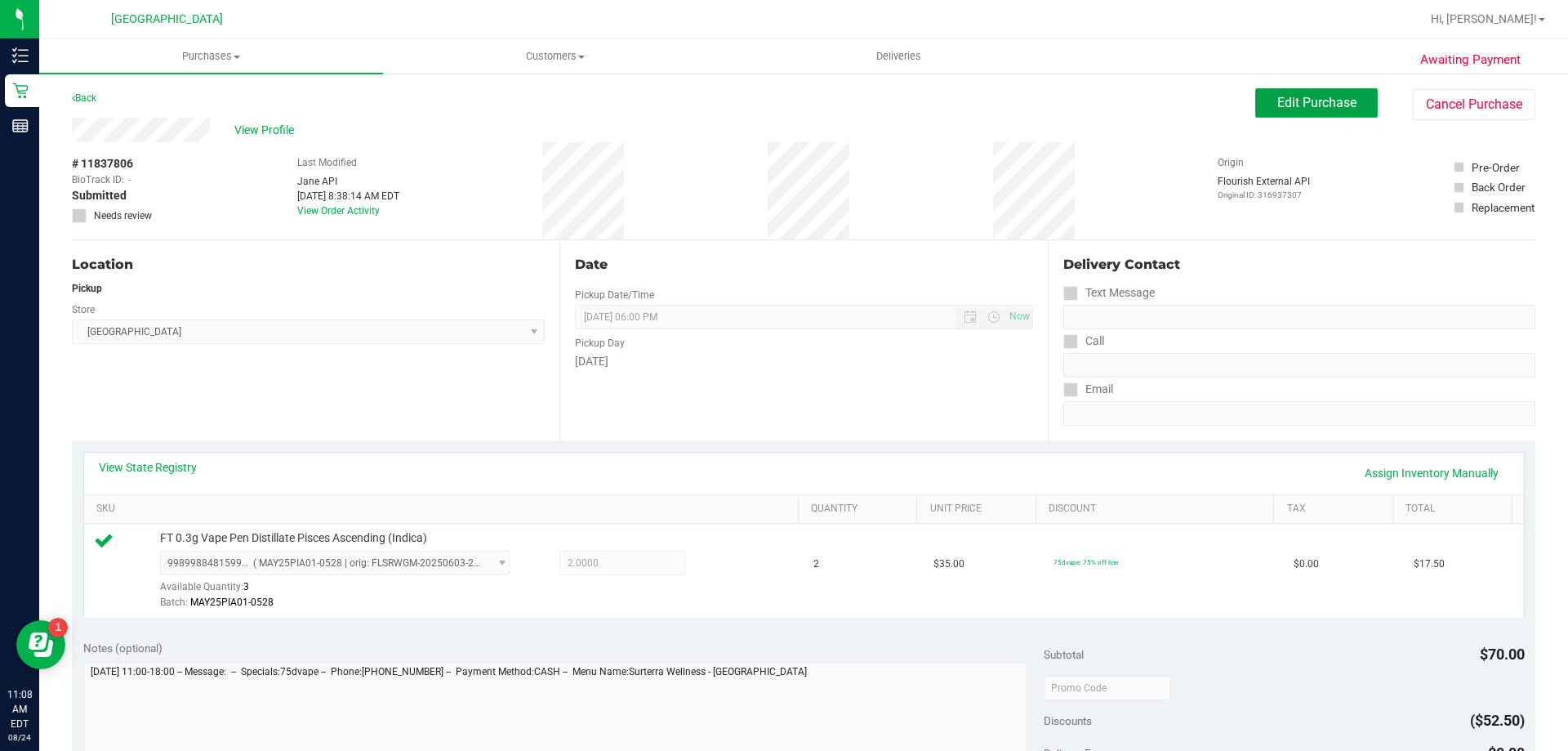
click at [1287, 100] on span "Edit Purchase" at bounding box center [1317, 102] width 79 height 16
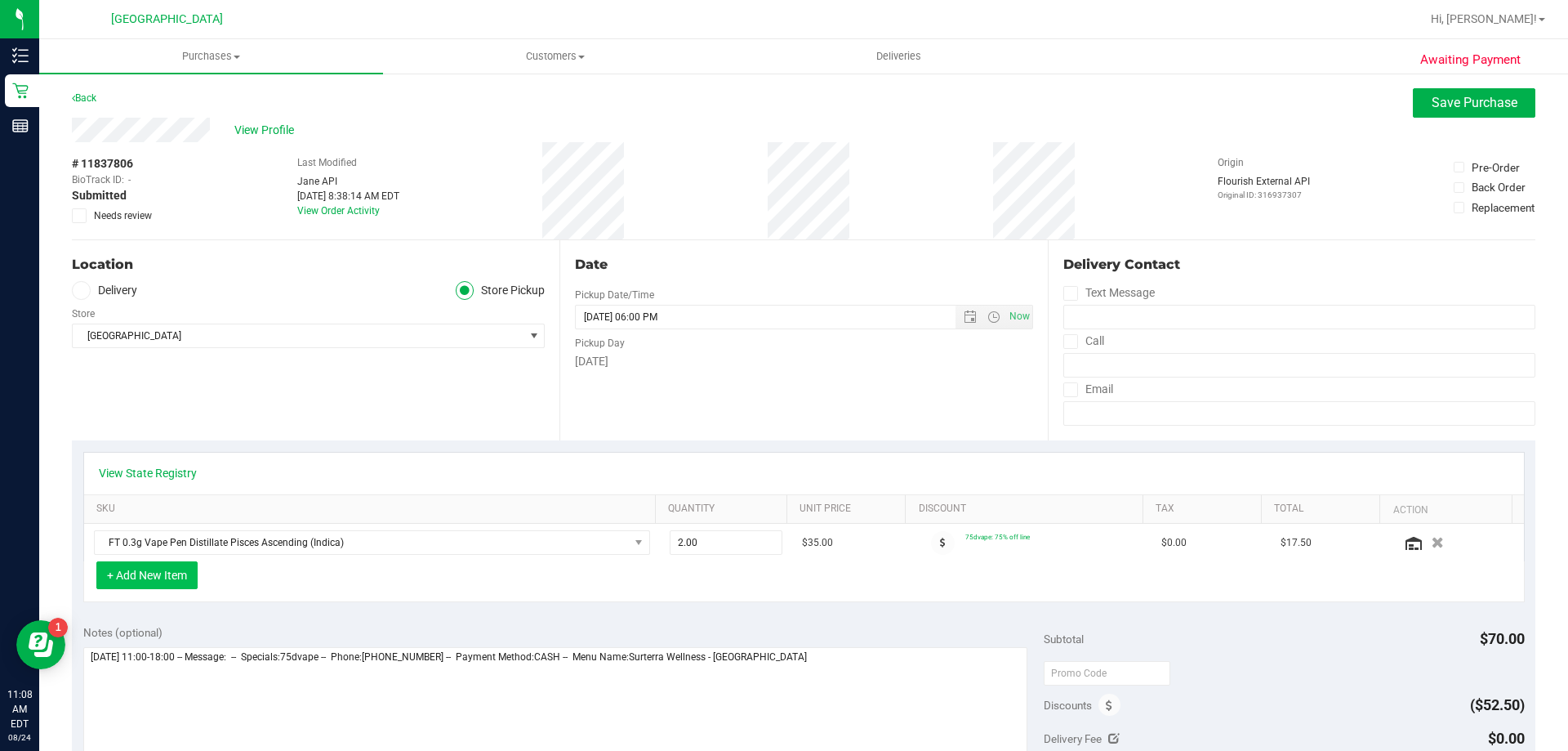
click at [186, 571] on button "+ Add New Item" at bounding box center [147, 576] width 101 height 28
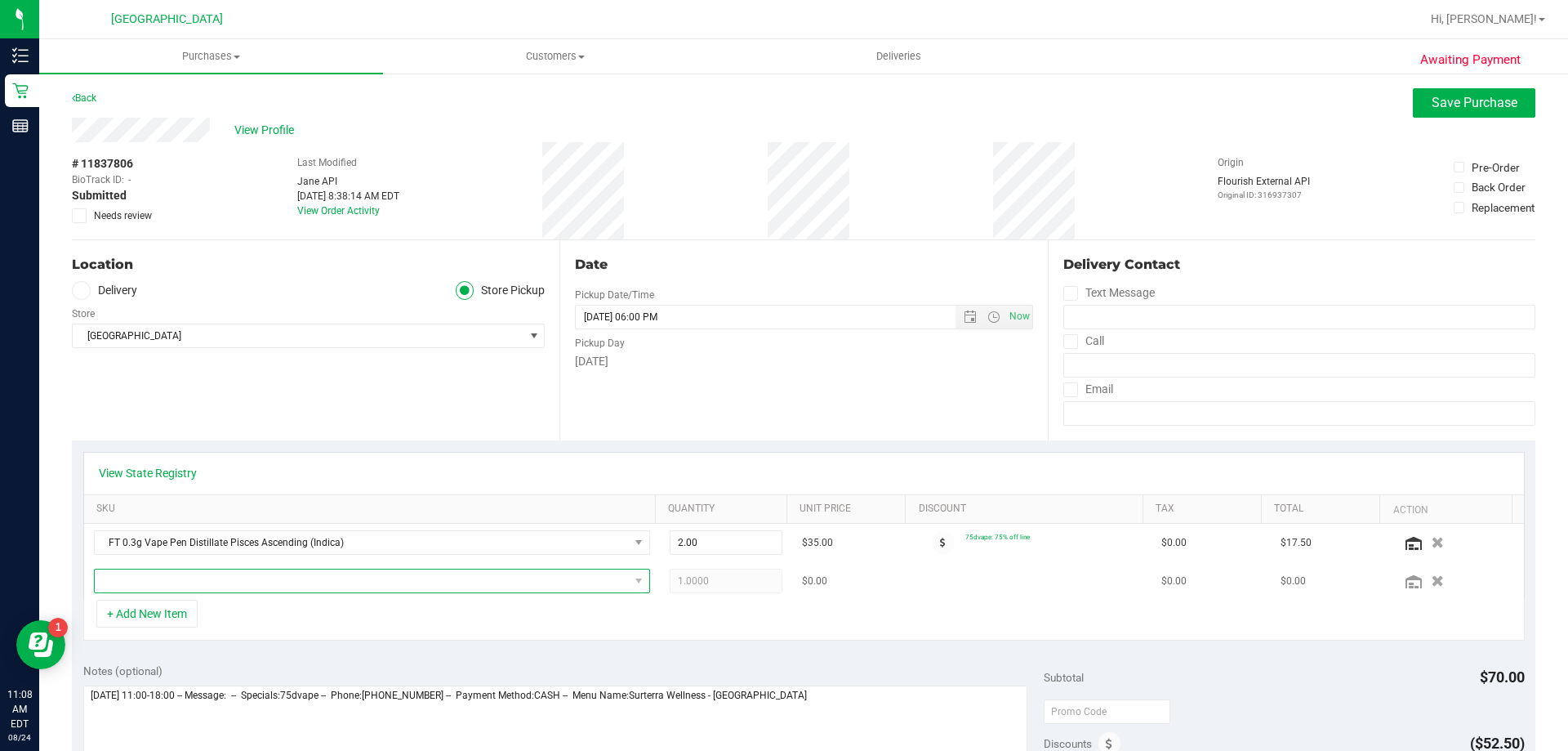
click at [224, 584] on span "NO DATA FOUND" at bounding box center [361, 581] width 534 height 23
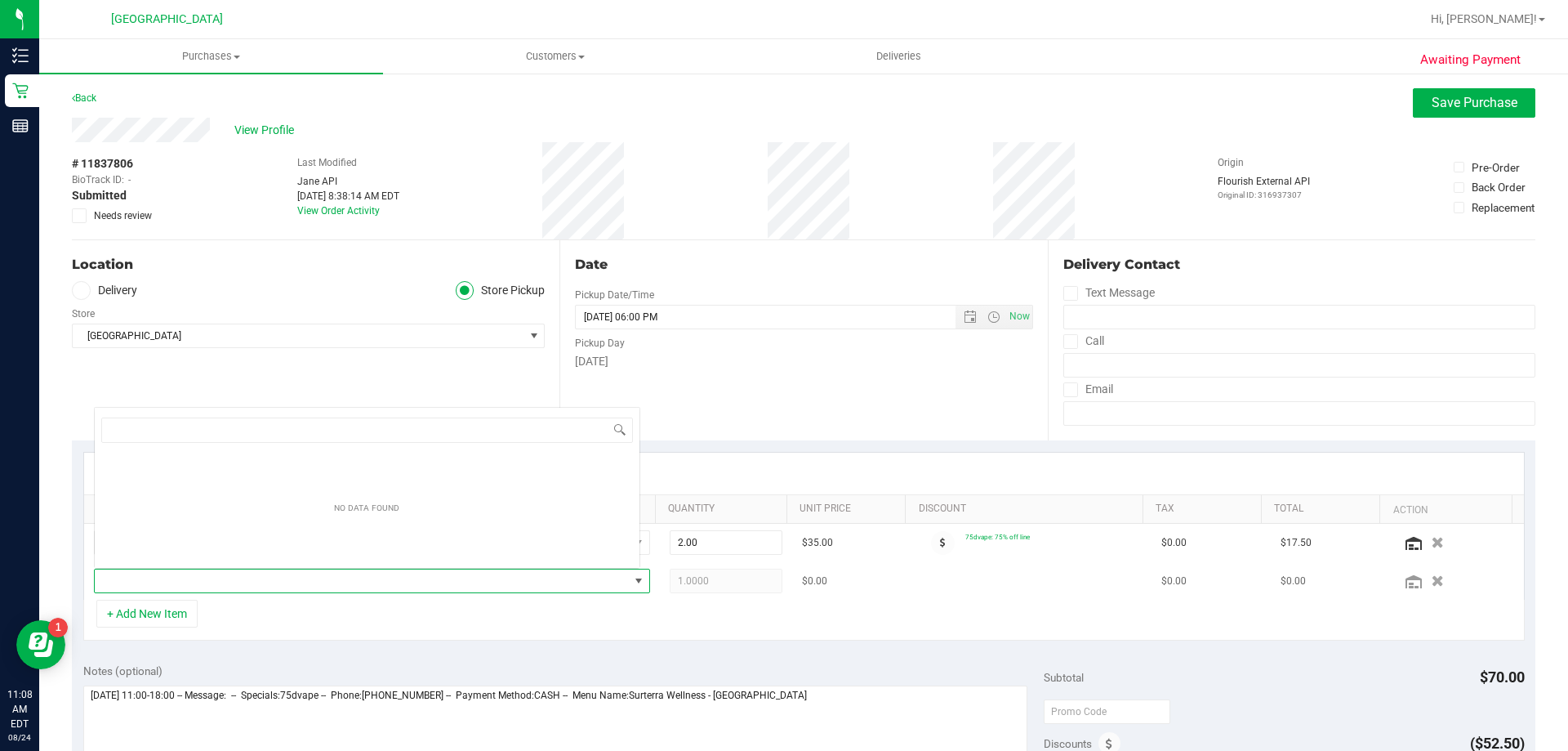
scroll to position [25, 542]
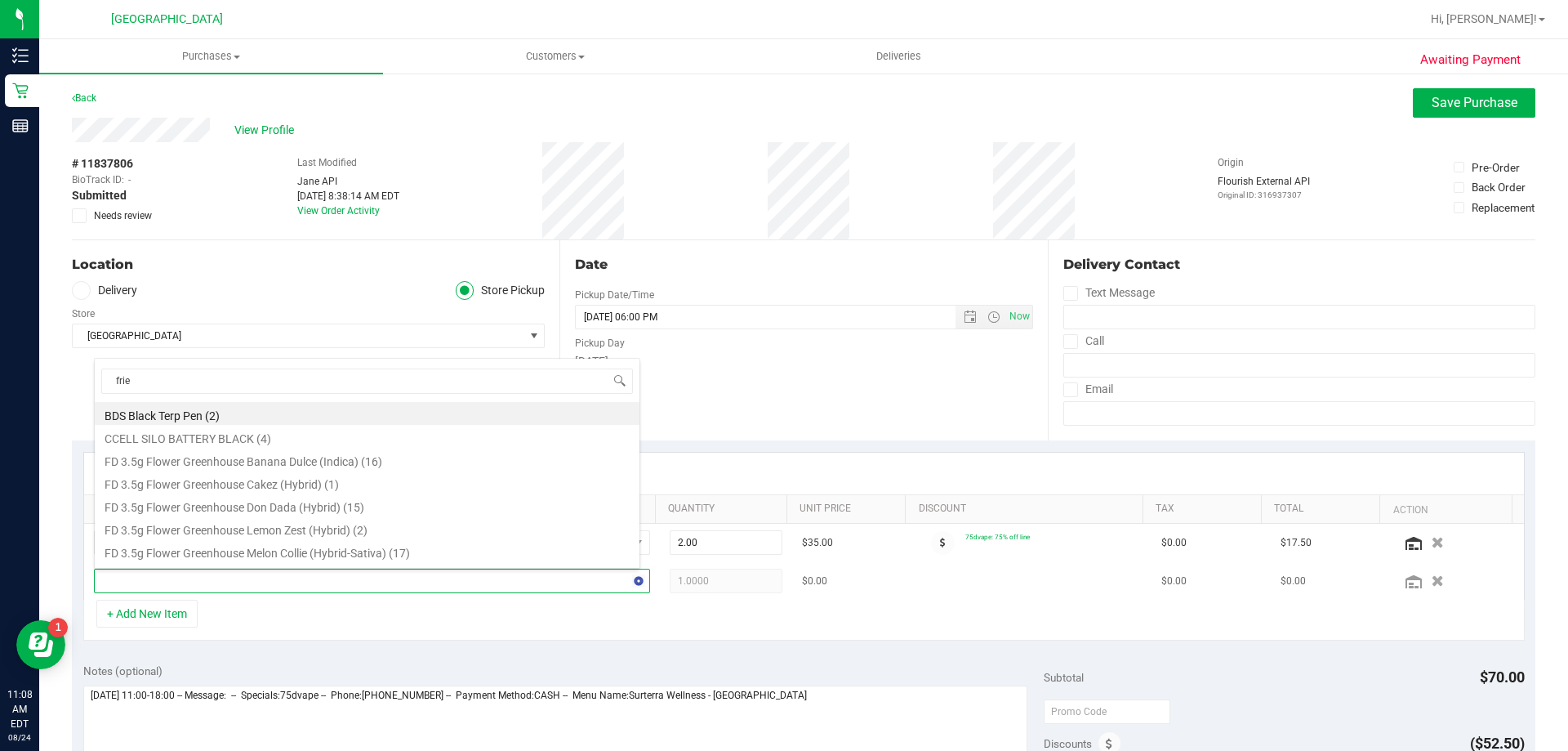
type input "fried"
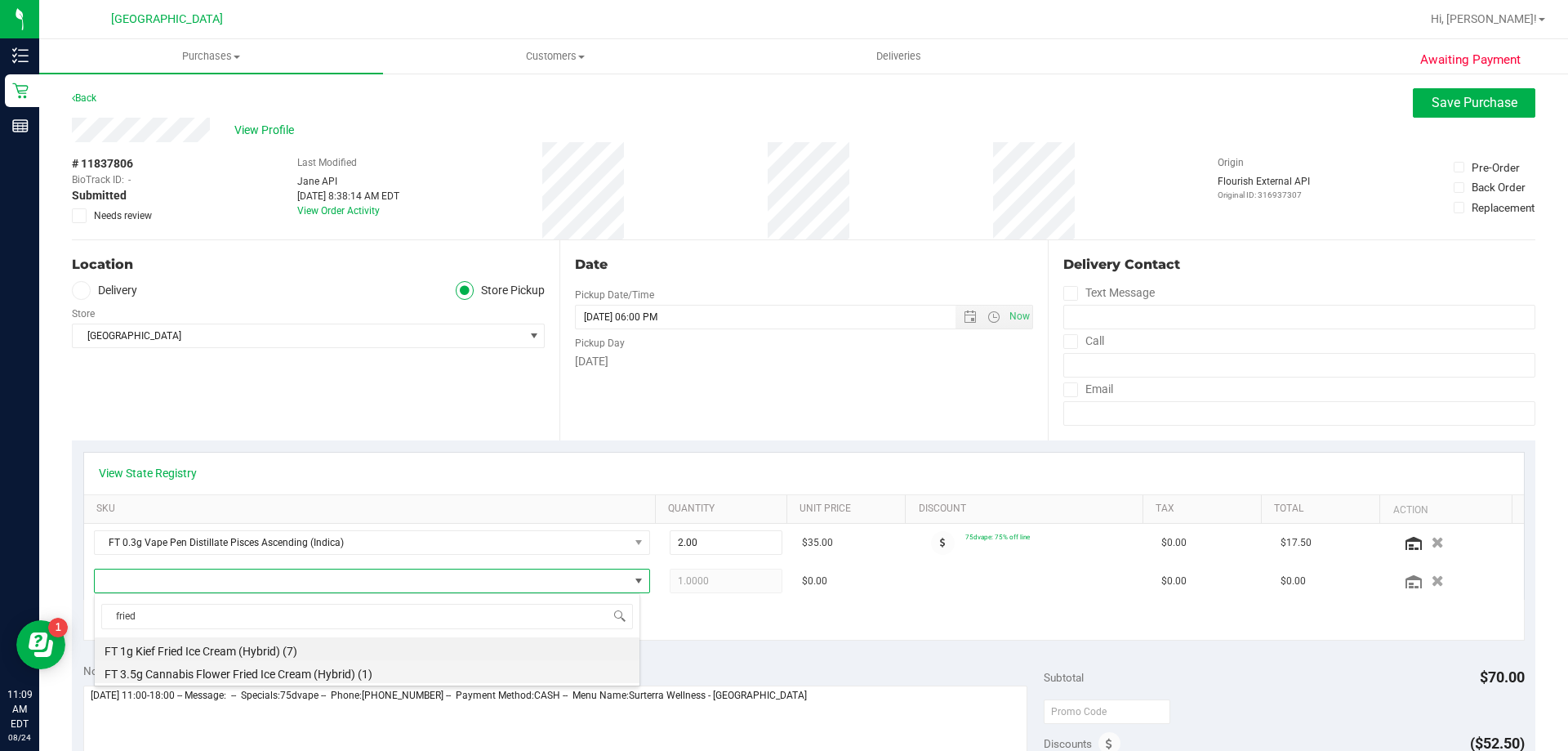
click at [229, 668] on li "FT 3.5g Cannabis Flower Fried Ice Cream (Hybrid) (1)" at bounding box center [367, 672] width 545 height 23
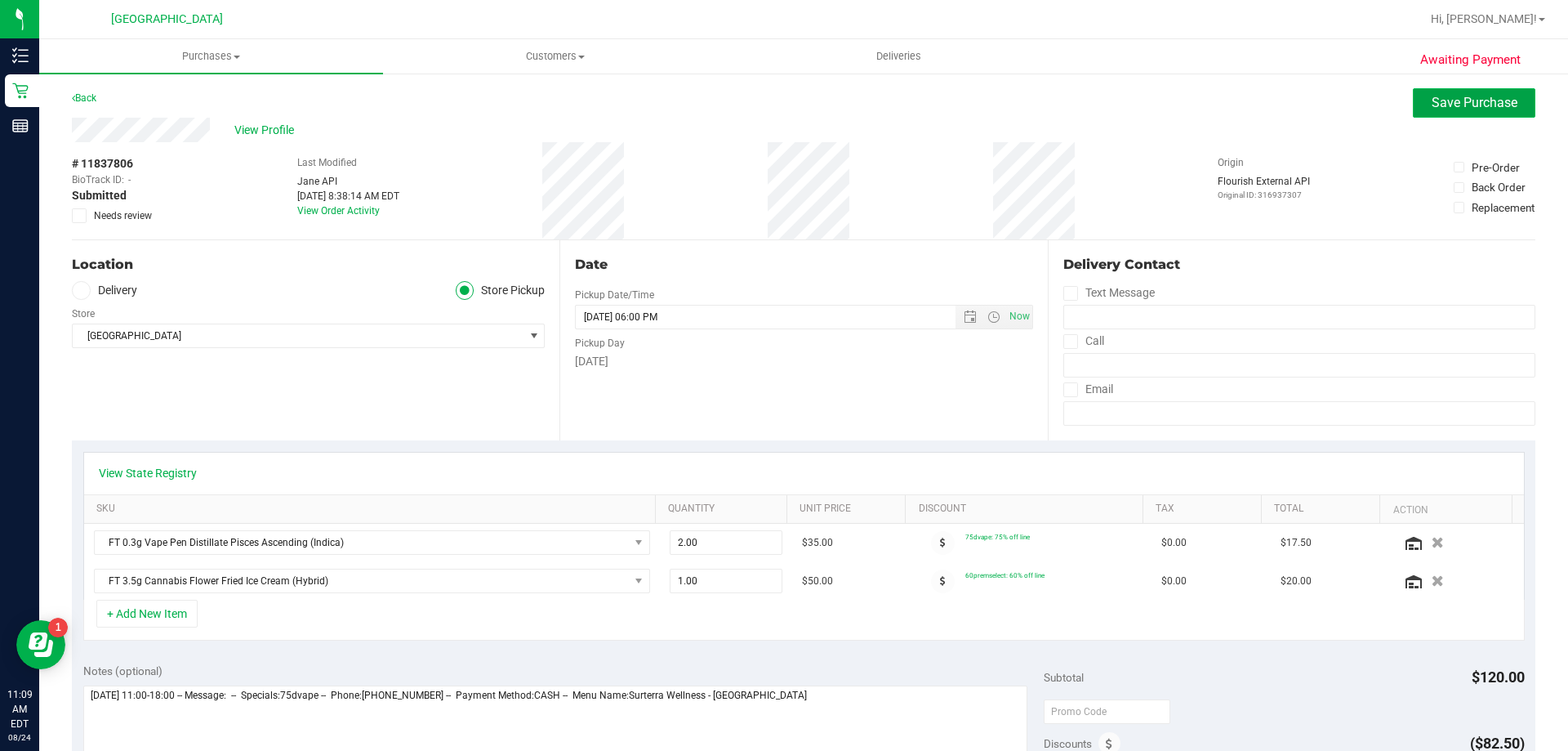
click at [1420, 93] on button "Save Purchase" at bounding box center [1474, 103] width 123 height 30
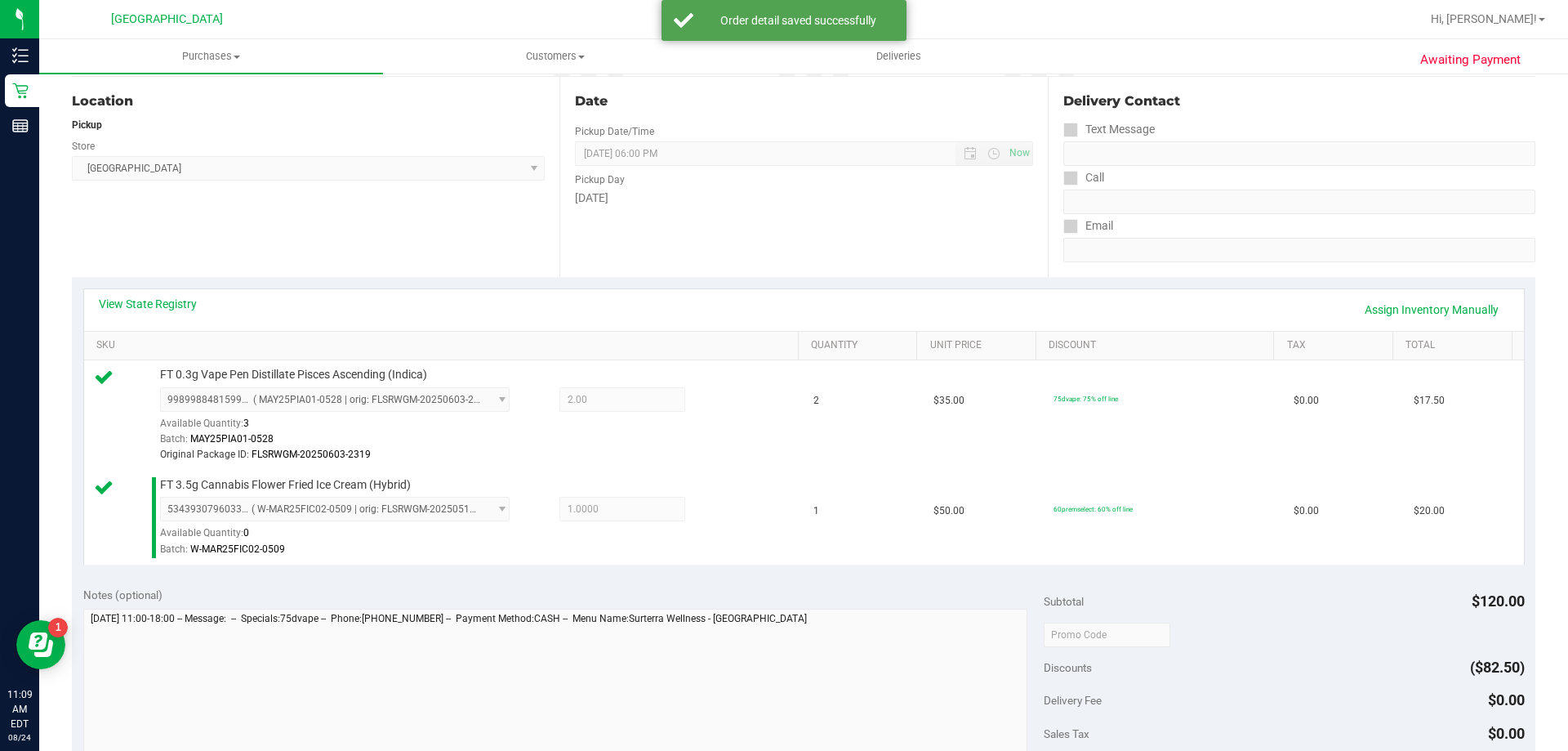
scroll to position [327, 0]
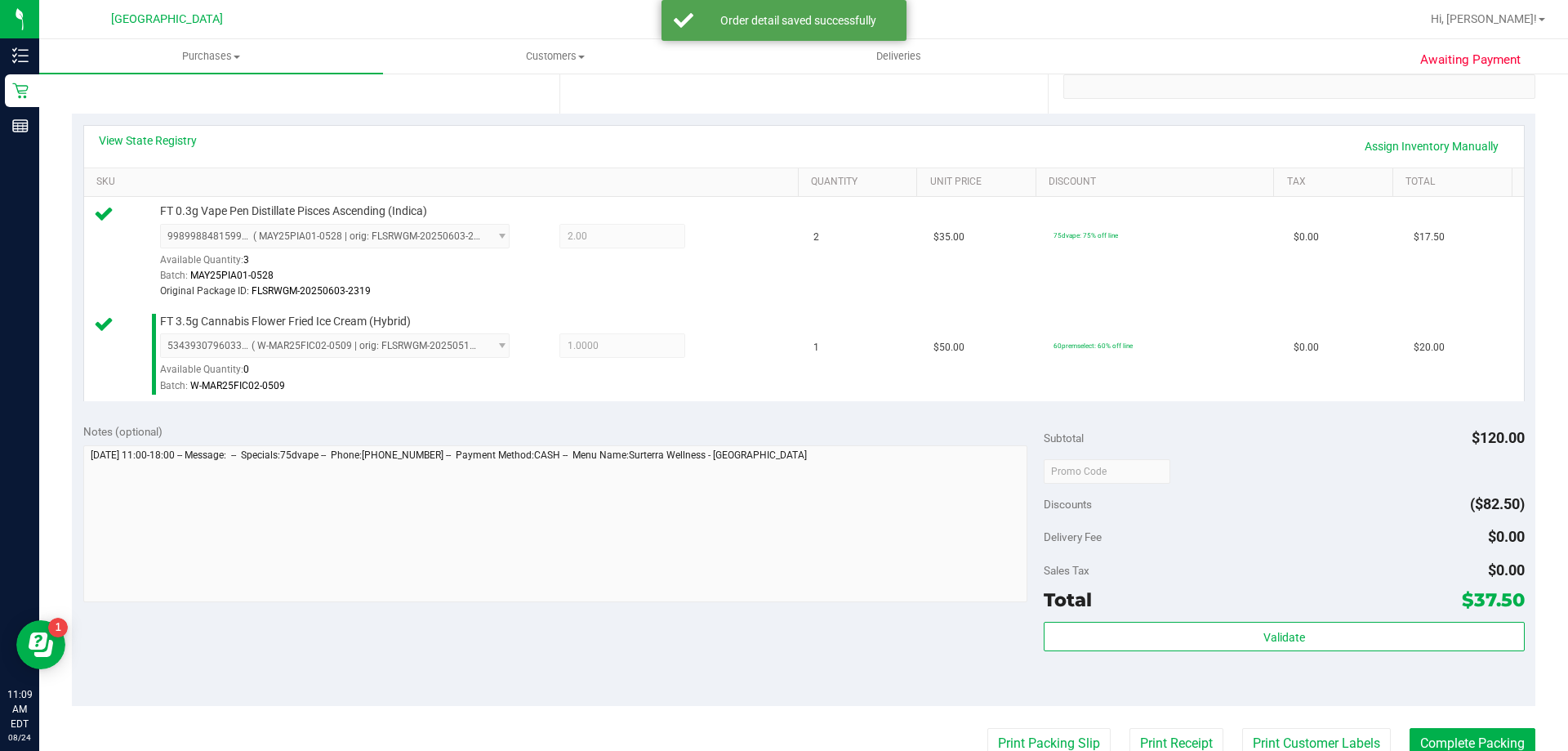
click at [1080, 660] on div "Validate" at bounding box center [1284, 658] width 481 height 73
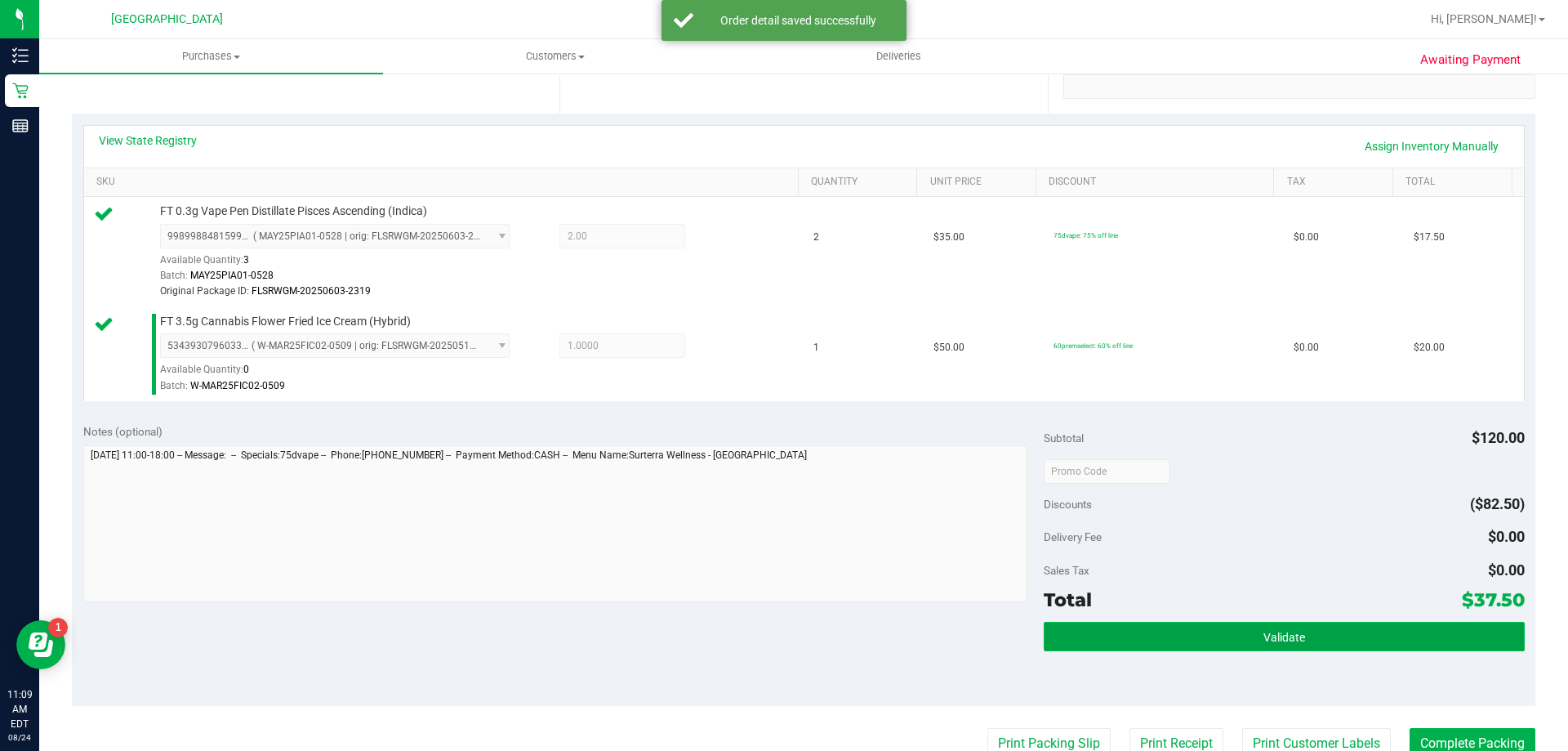
click at [1075, 644] on button "Validate" at bounding box center [1284, 637] width 481 height 30
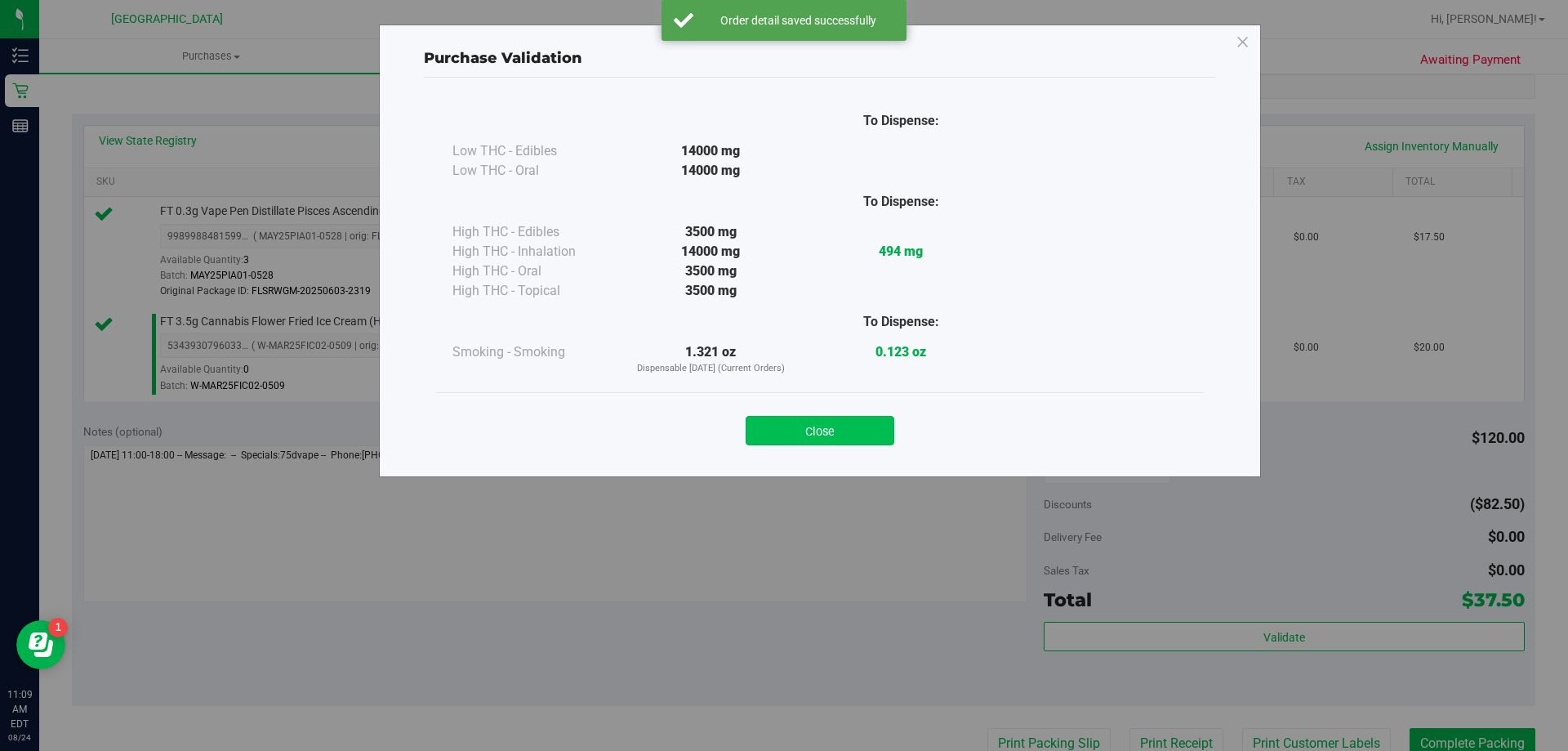
click at [830, 422] on button "Close" at bounding box center [820, 431] width 149 height 30
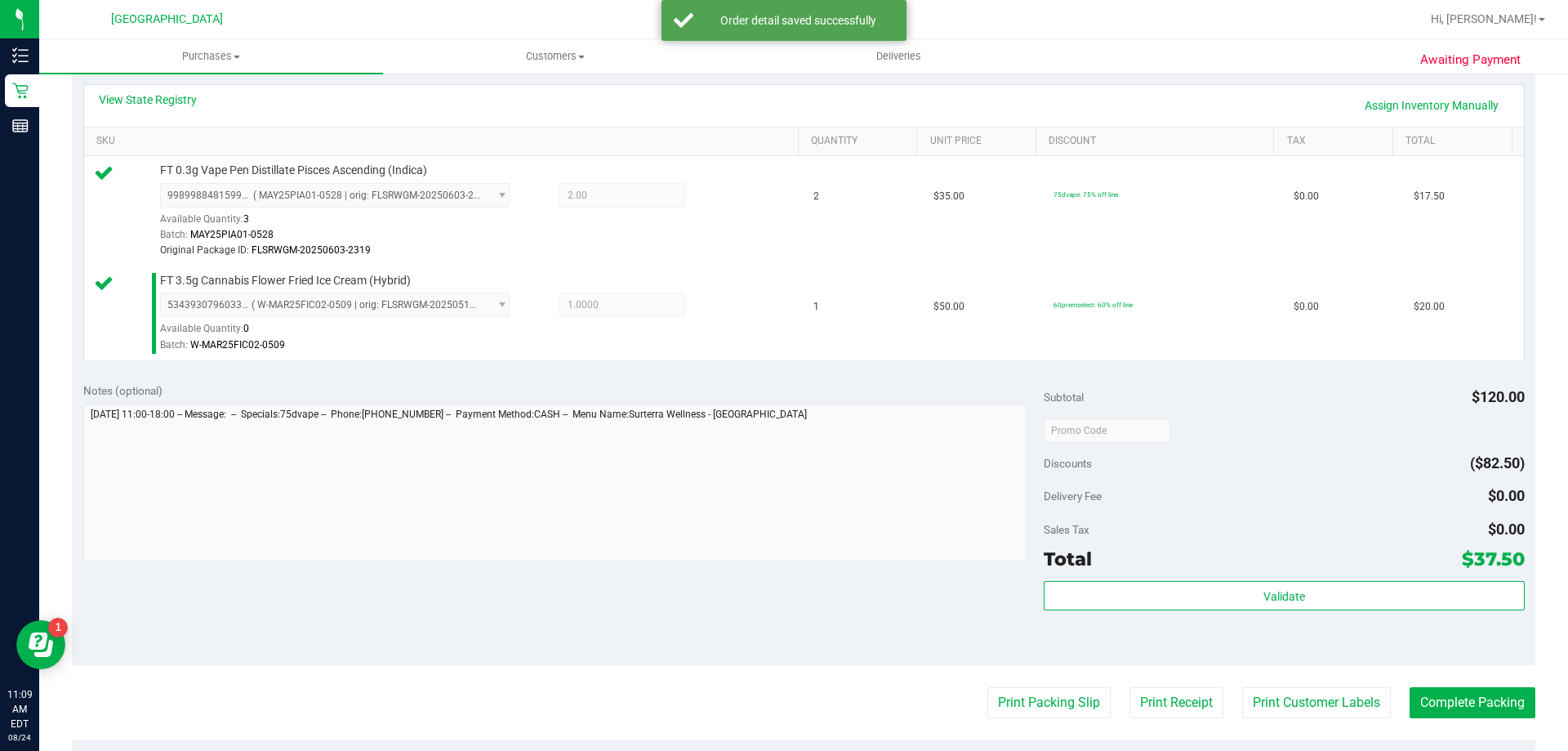
scroll to position [408, 0]
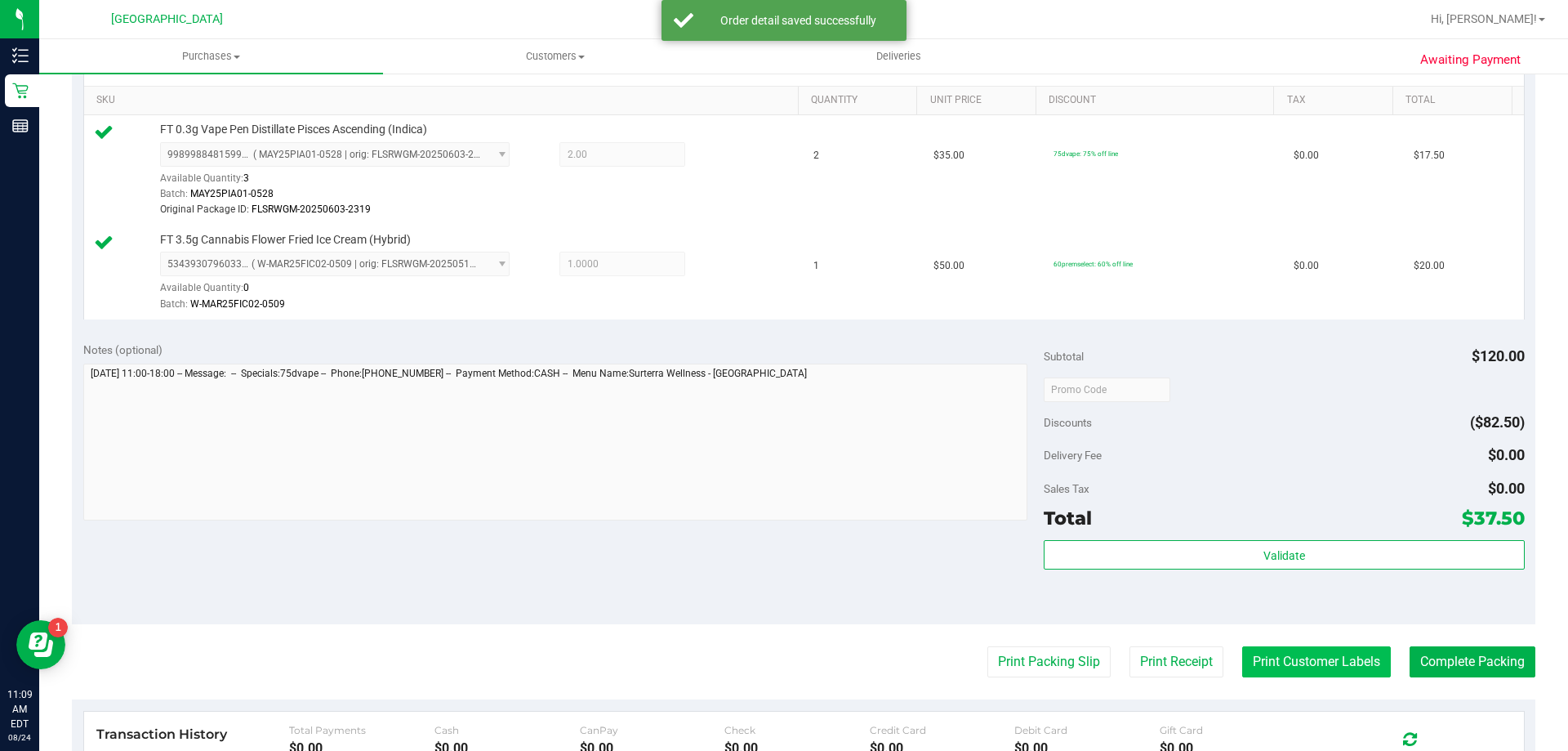
click at [1332, 666] on button "Print Customer Labels" at bounding box center [1316, 662] width 149 height 31
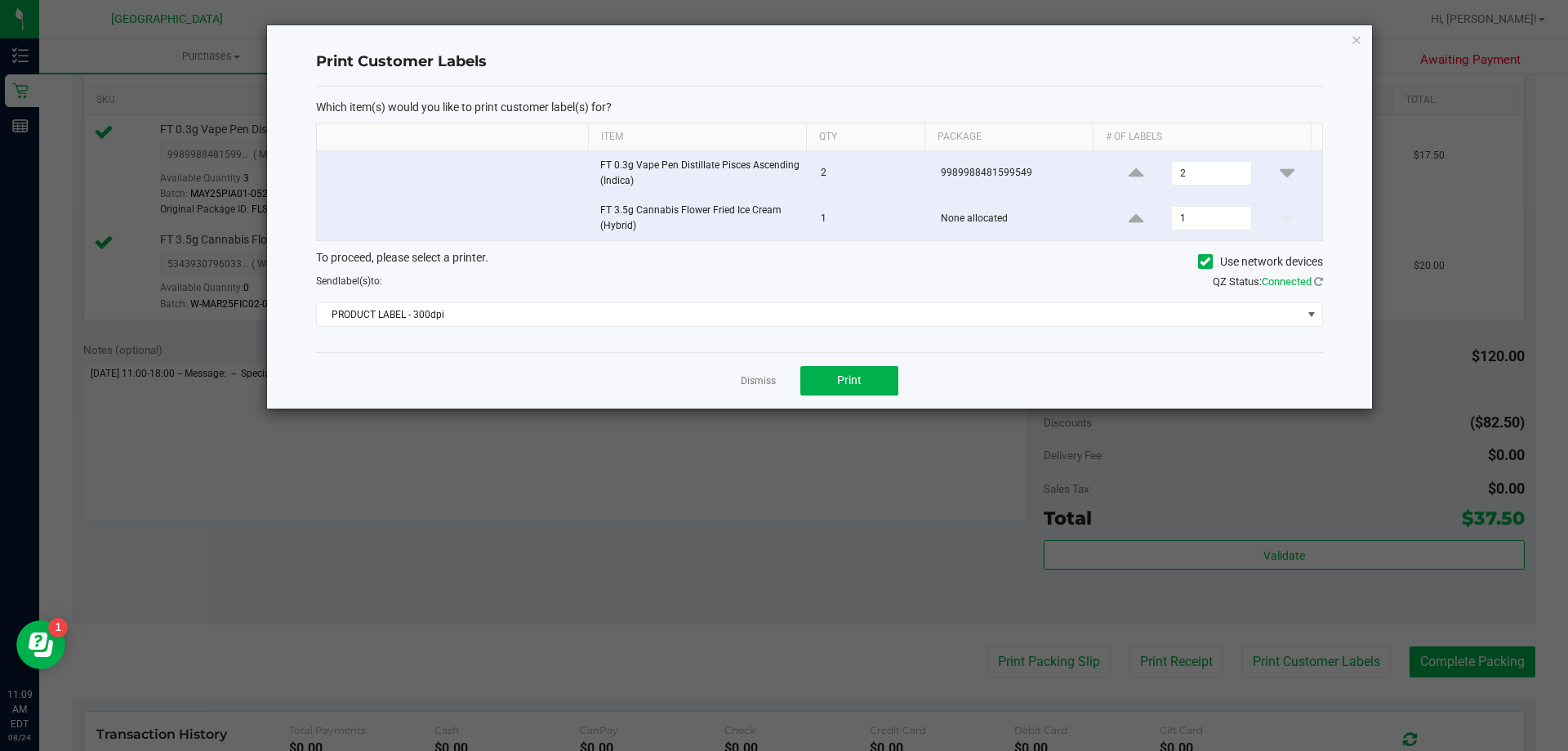
click at [771, 339] on div "Which item(s) would you like to print customer label(s) for? Item Qty Package #…" at bounding box center [820, 219] width 1007 height 266
drag, startPoint x: 770, startPoint y: 319, endPoint x: 762, endPoint y: 323, distance: 8.9
click at [769, 319] on span "PRODUCT LABEL - 300dpi" at bounding box center [809, 315] width 985 height 23
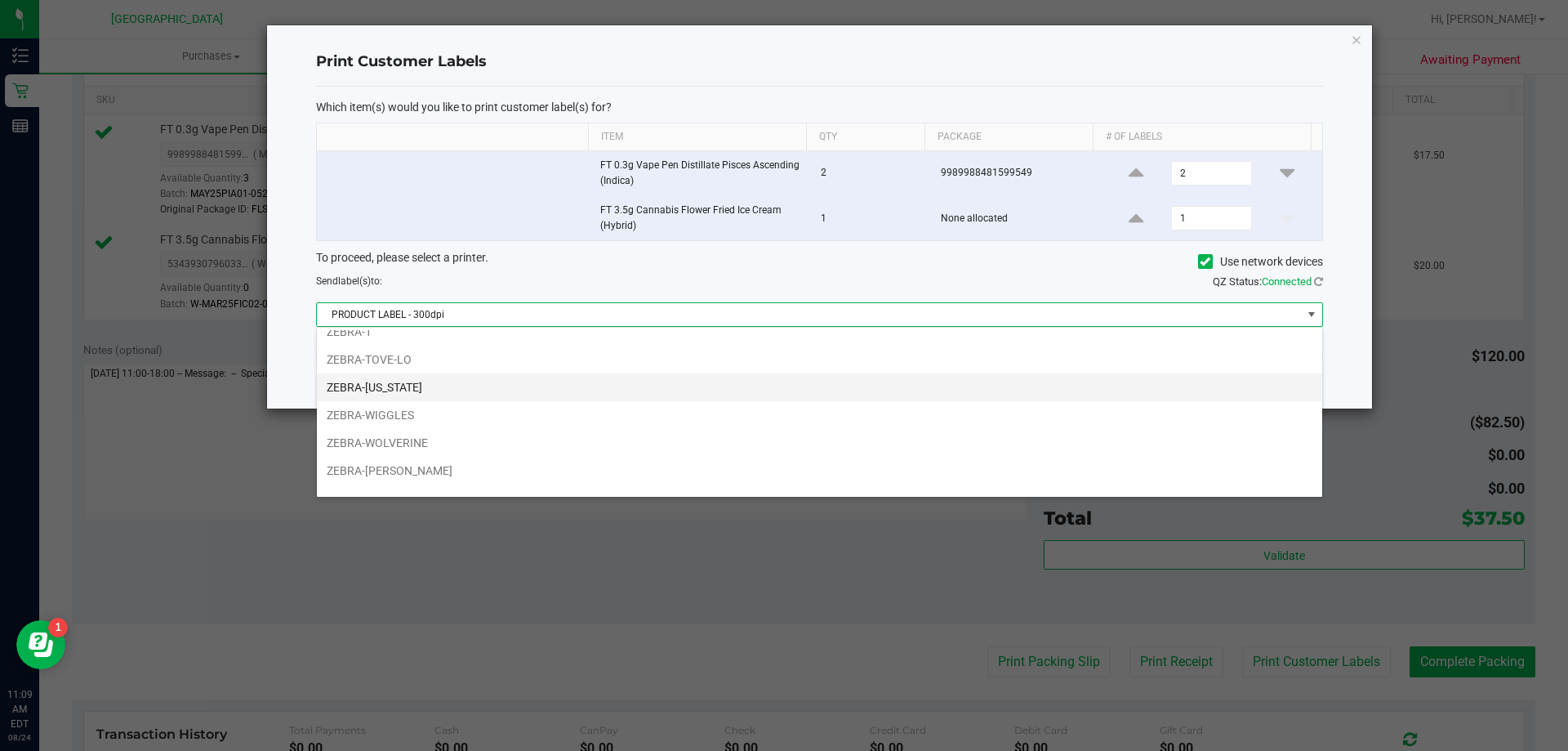
scroll to position [58, 0]
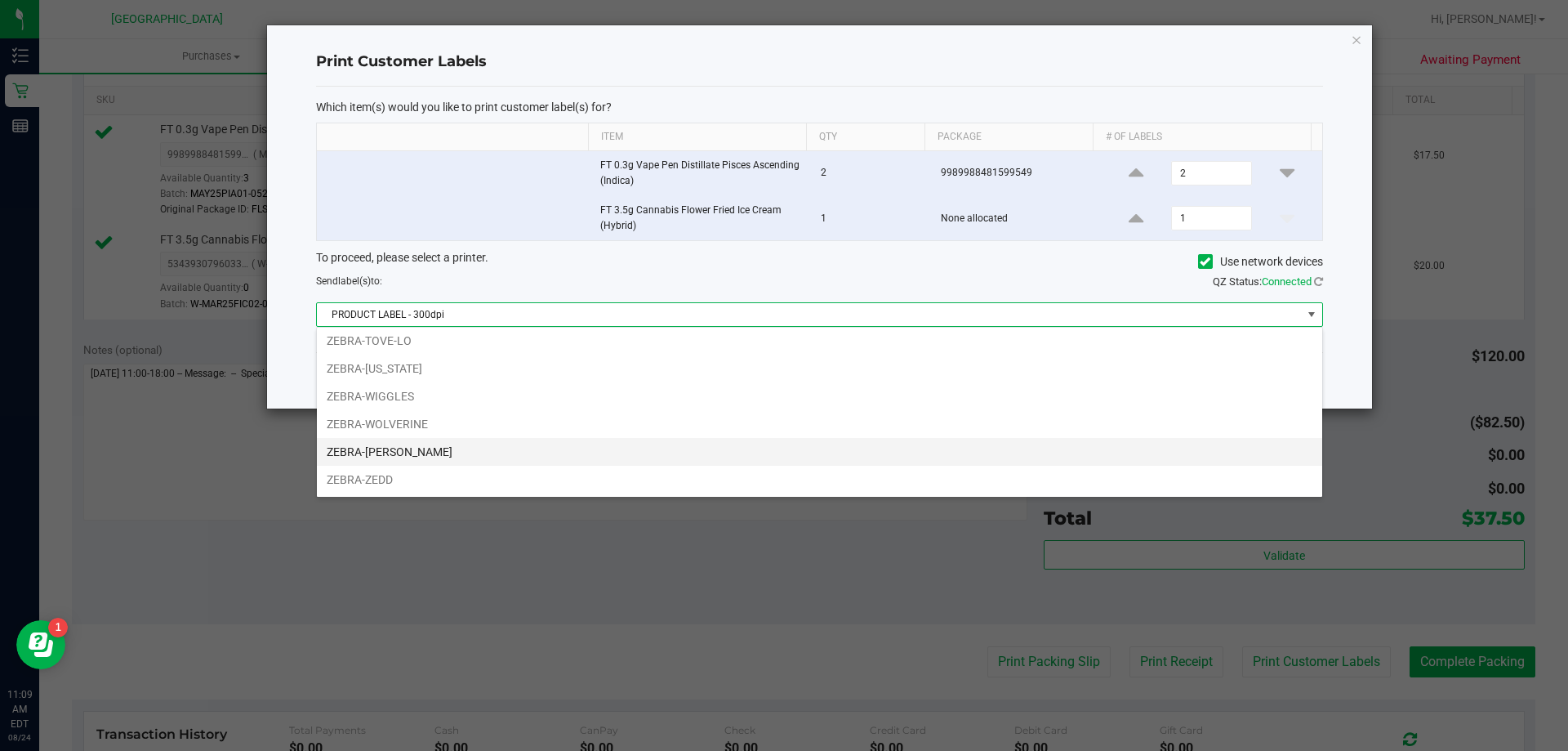
click at [521, 456] on li "ZEBRA-YIRUMA" at bounding box center [820, 452] width 1006 height 28
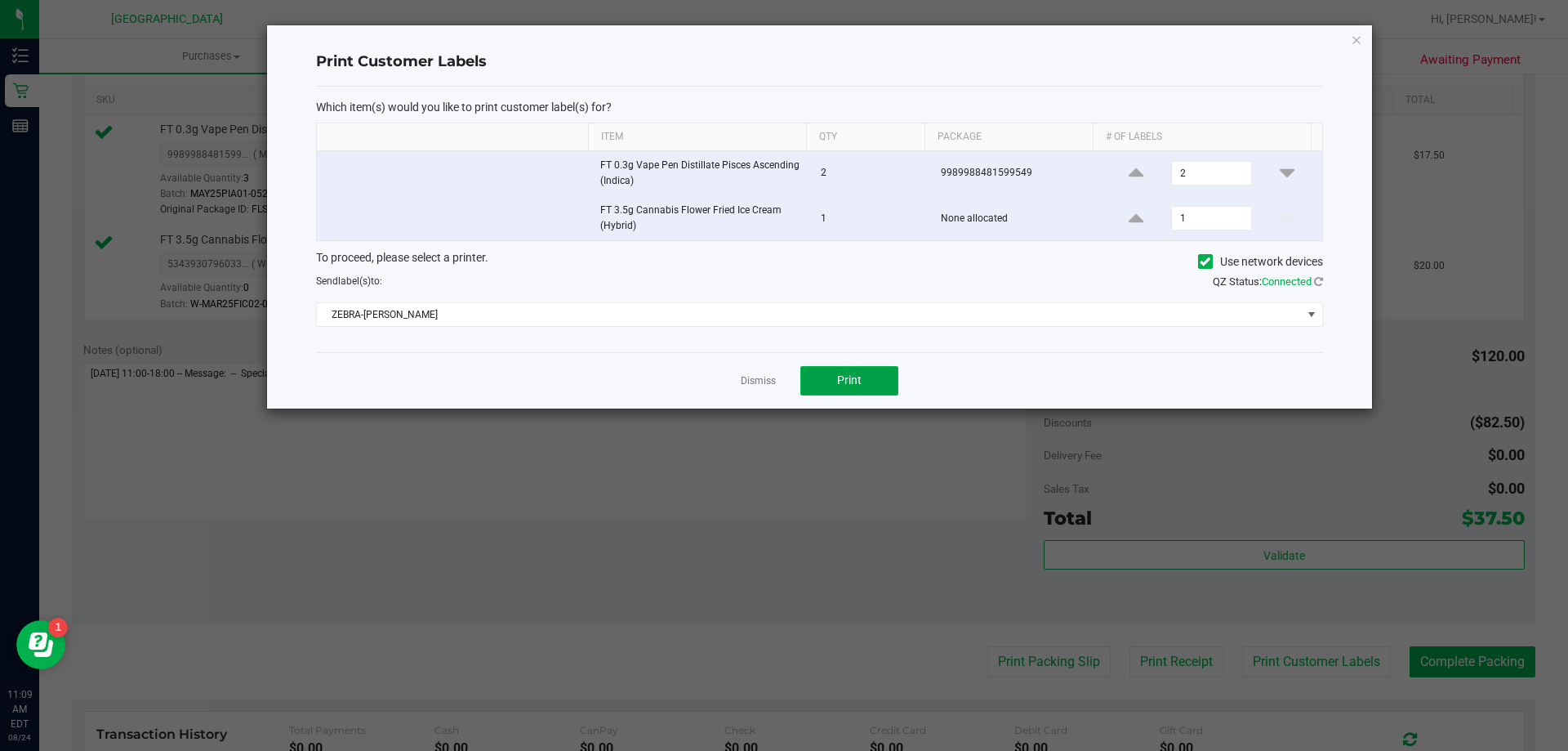
click at [849, 368] on button "Print" at bounding box center [849, 381] width 98 height 30
click at [743, 381] on link "Dismiss" at bounding box center [758, 381] width 35 height 14
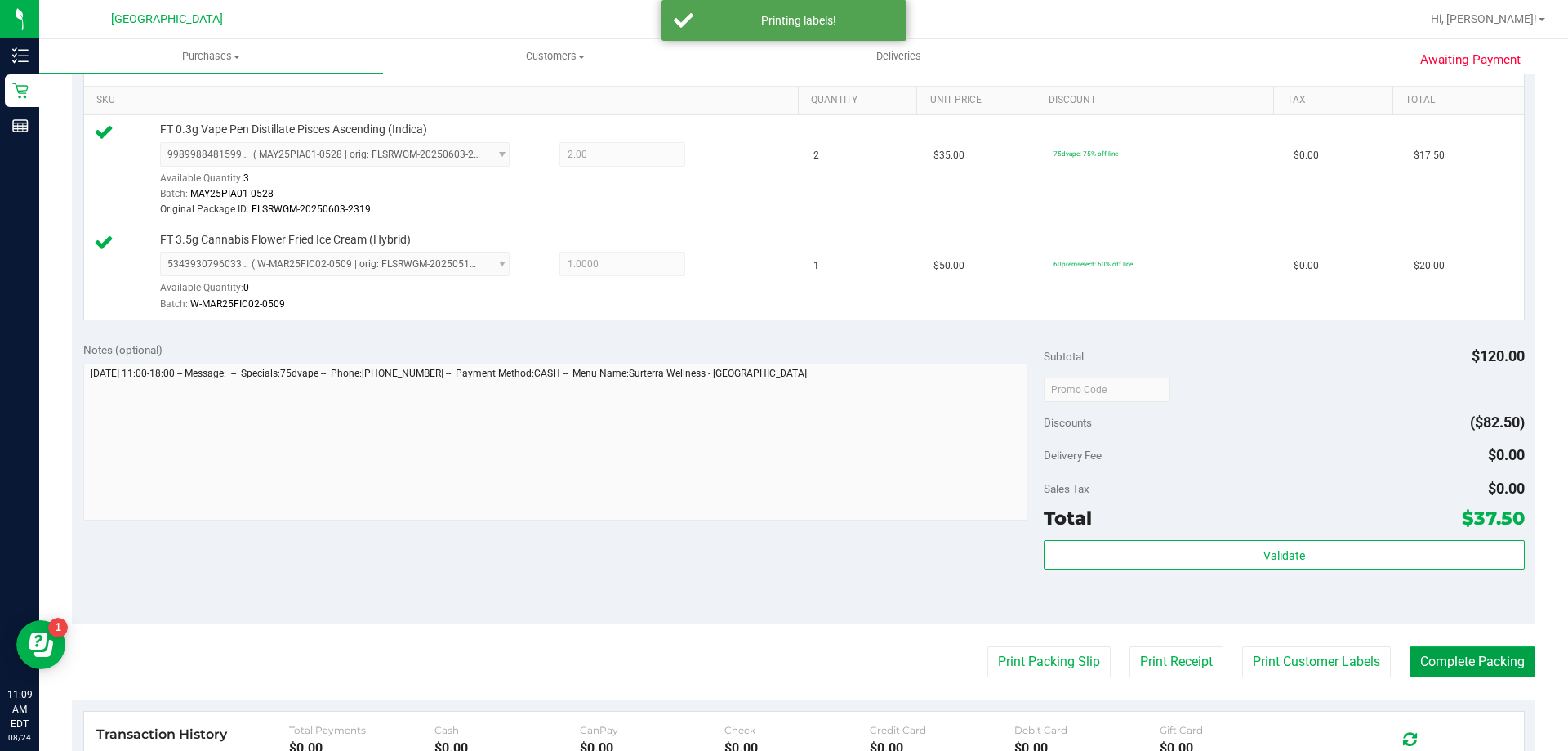
click at [1410, 669] on button "Complete Packing" at bounding box center [1473, 662] width 126 height 31
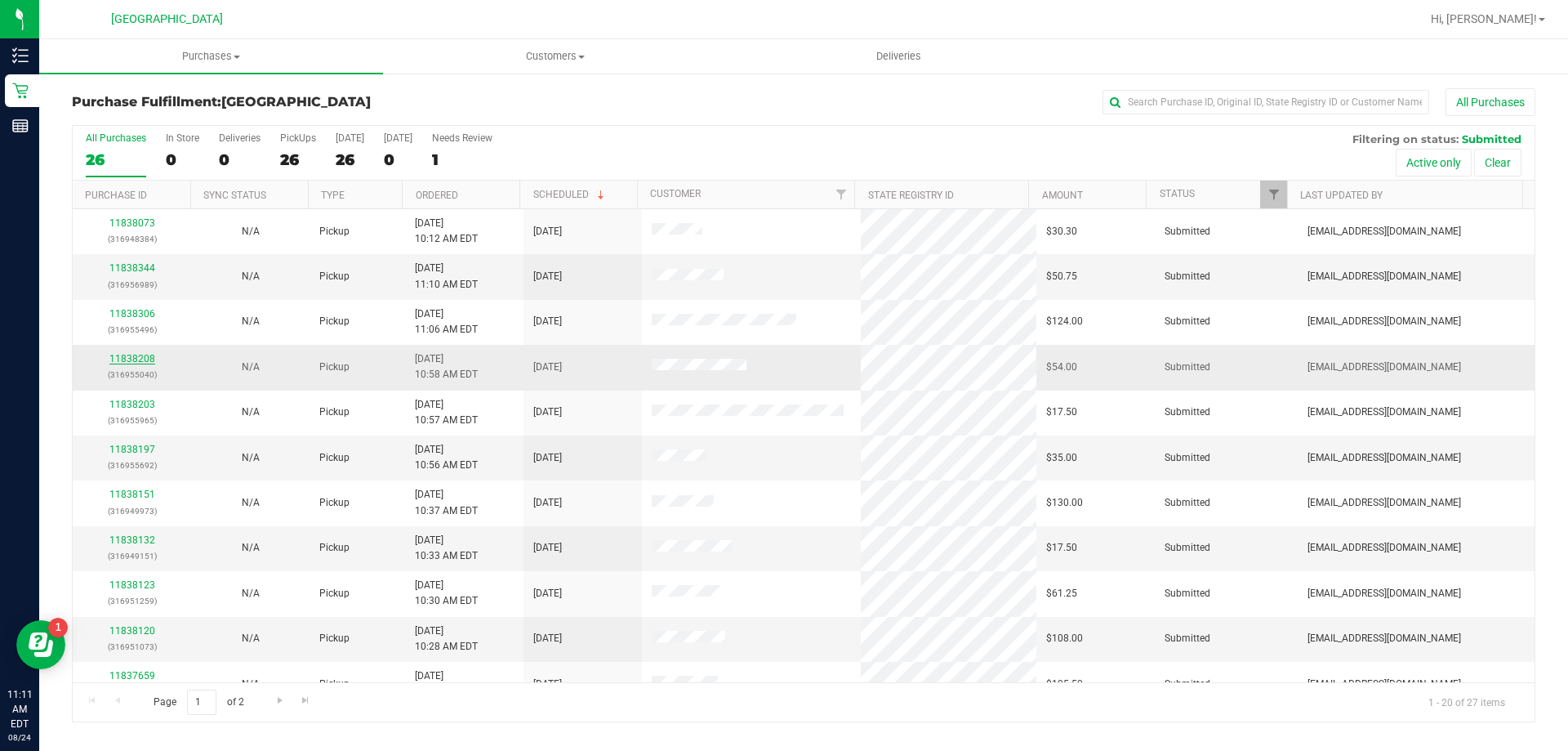
click at [122, 357] on link "11838208" at bounding box center [133, 359] width 46 height 12
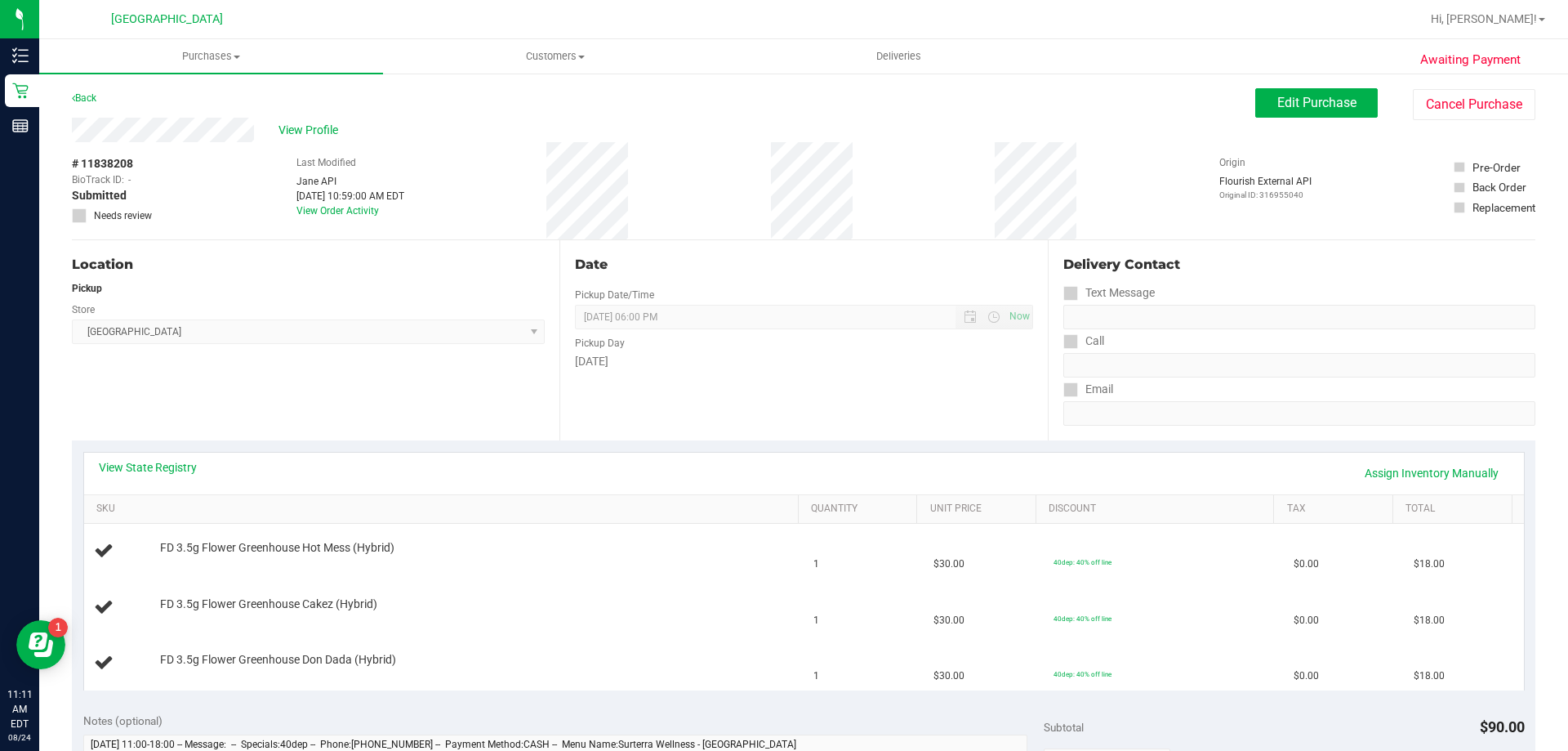
click at [137, 489] on div "View State Registry Assign Inventory Manually" at bounding box center [804, 473] width 1440 height 42
click at [160, 468] on link "View State Registry" at bounding box center [147, 468] width 98 height 16
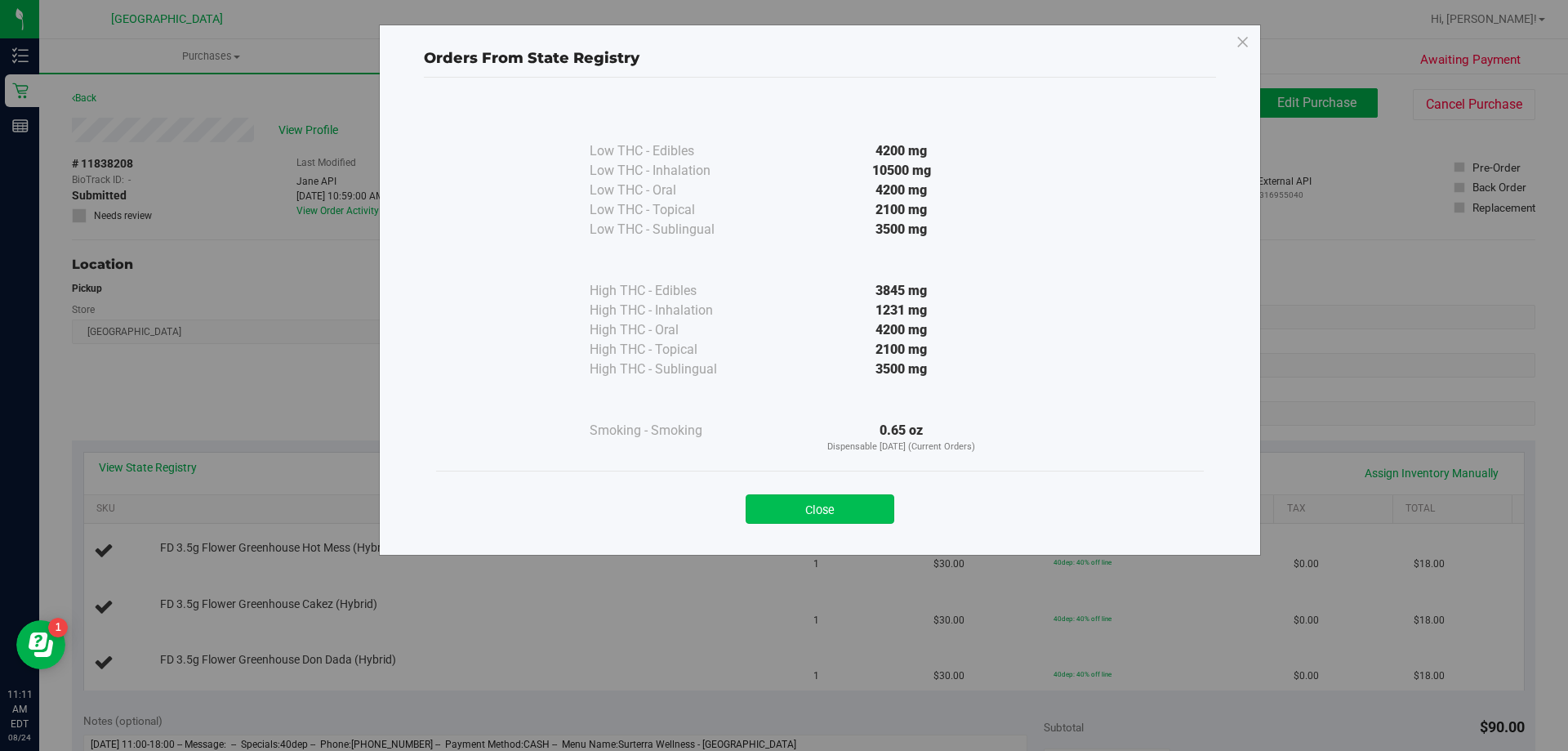
click at [763, 496] on button "Close" at bounding box center [820, 509] width 149 height 30
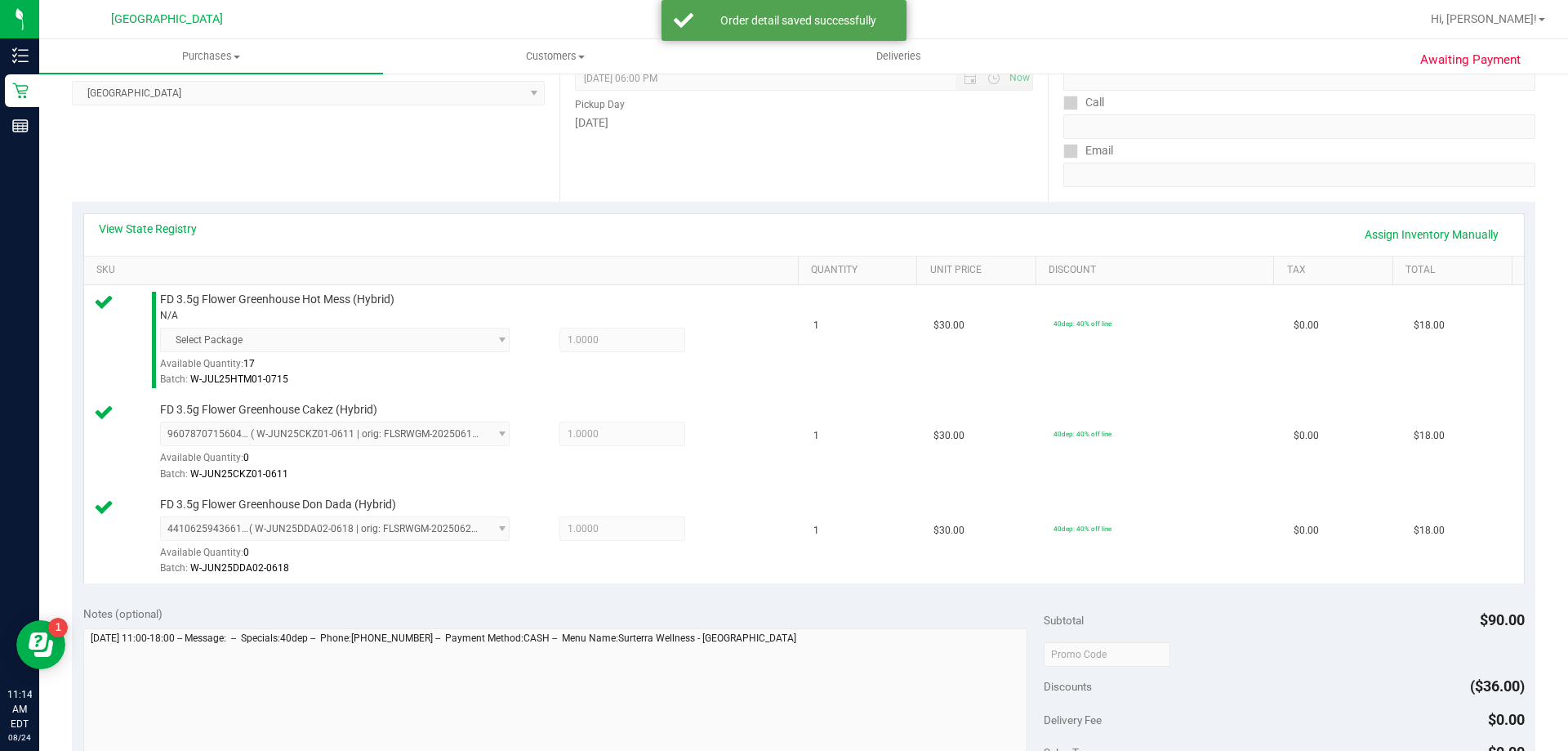
scroll to position [327, 0]
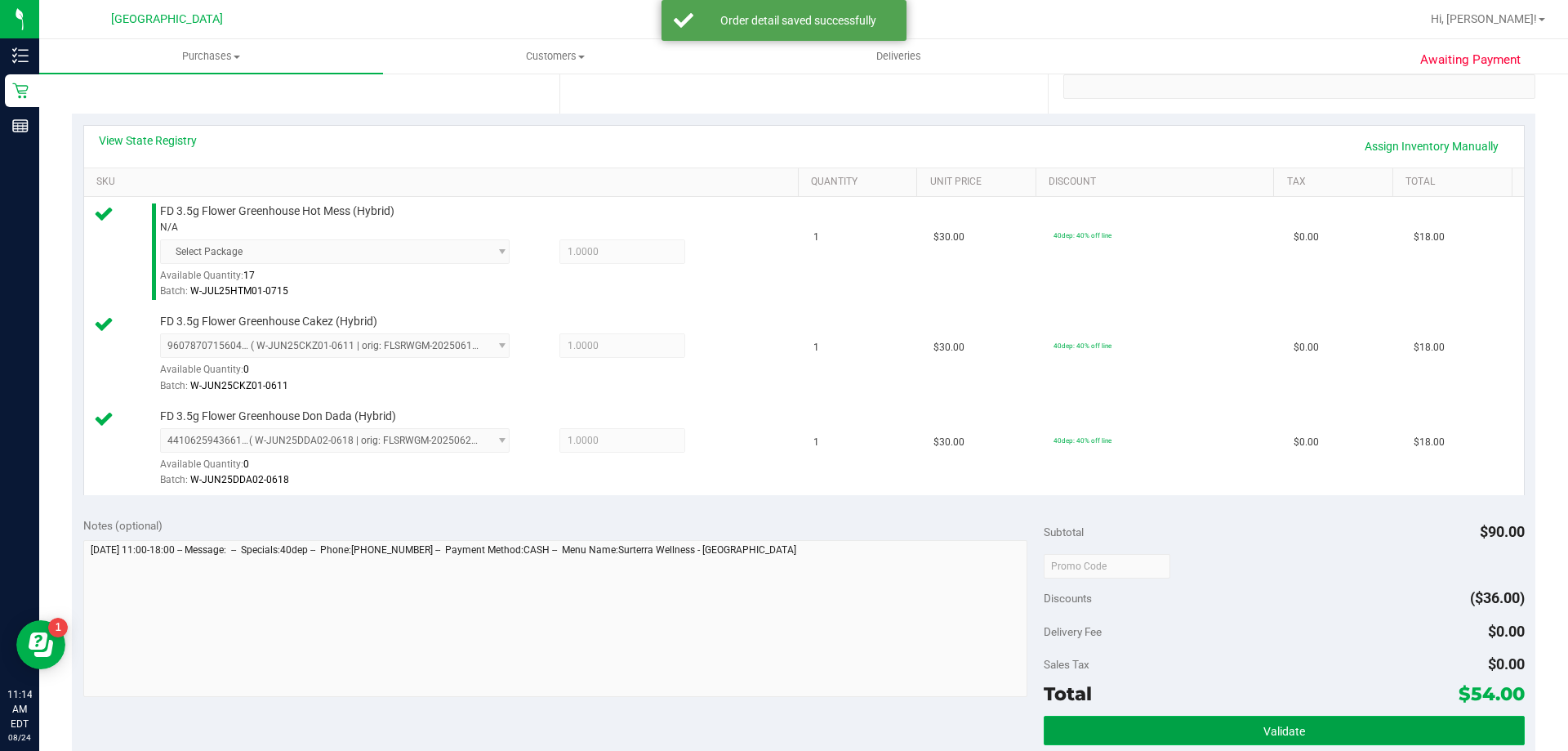
click at [1049, 724] on button "Validate" at bounding box center [1284, 730] width 481 height 30
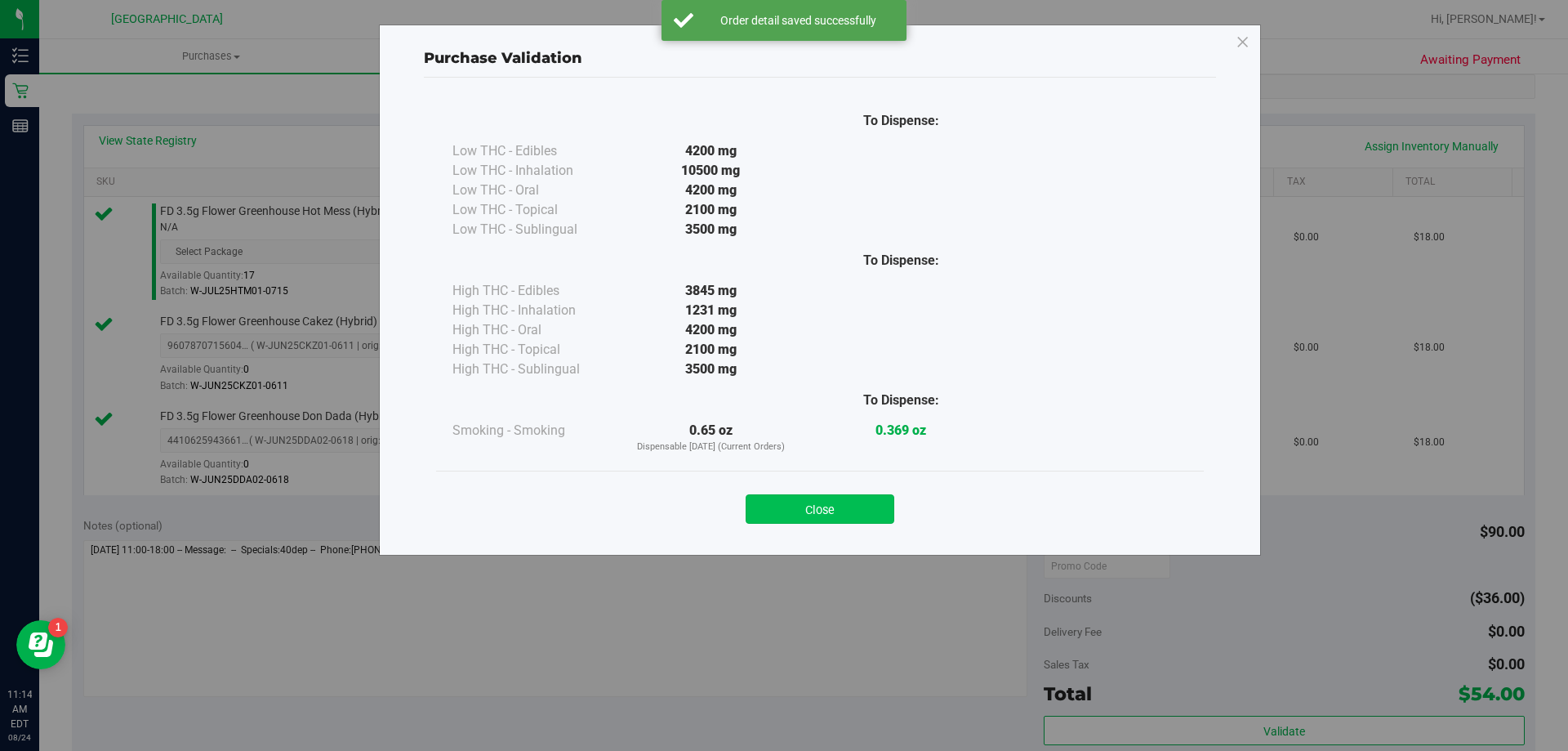
drag, startPoint x: 845, startPoint y: 530, endPoint x: 844, endPoint y: 505, distance: 25.0
click at [844, 528] on div "Close" at bounding box center [820, 504] width 768 height 66
click at [844, 505] on button "Close" at bounding box center [820, 509] width 149 height 30
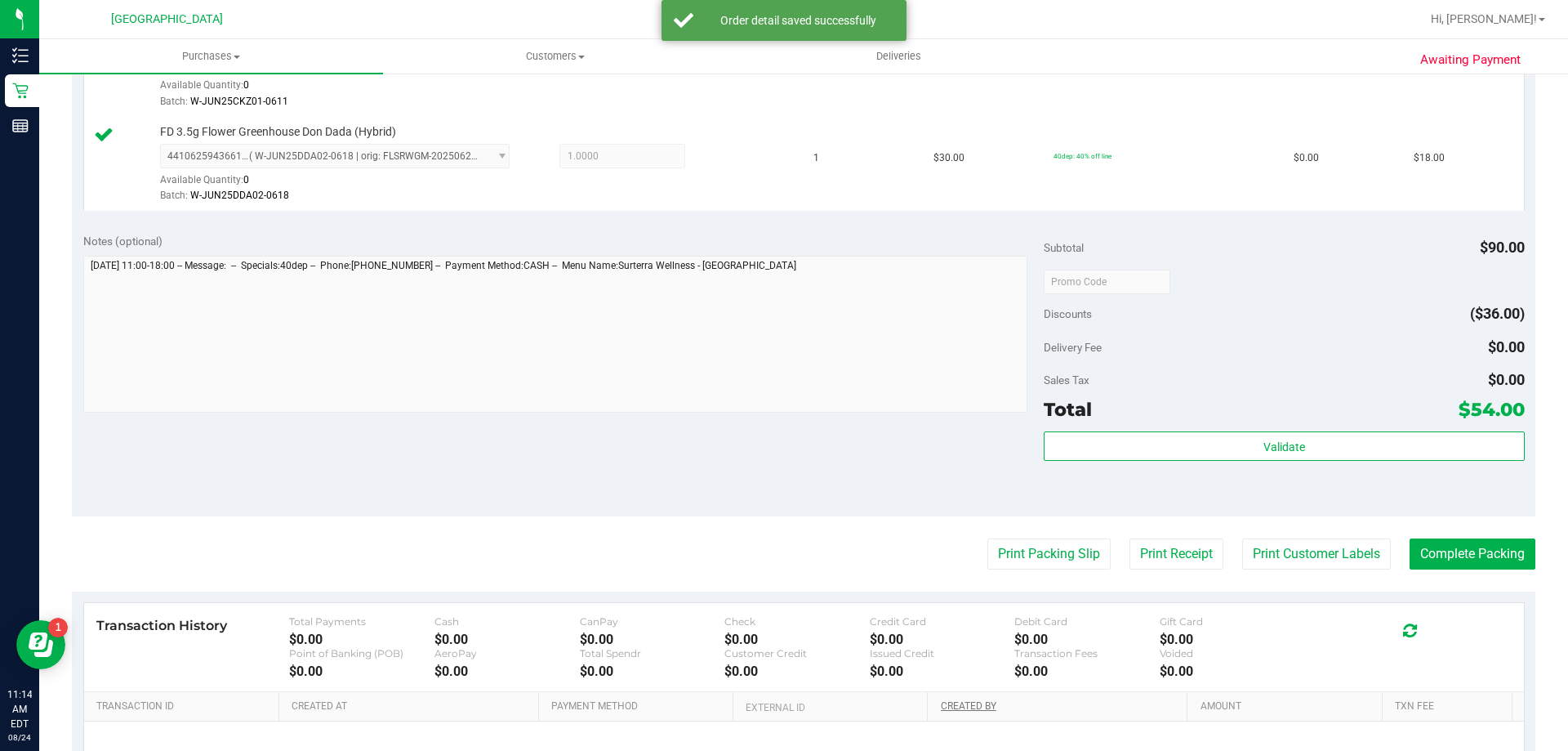
scroll to position [735, 0]
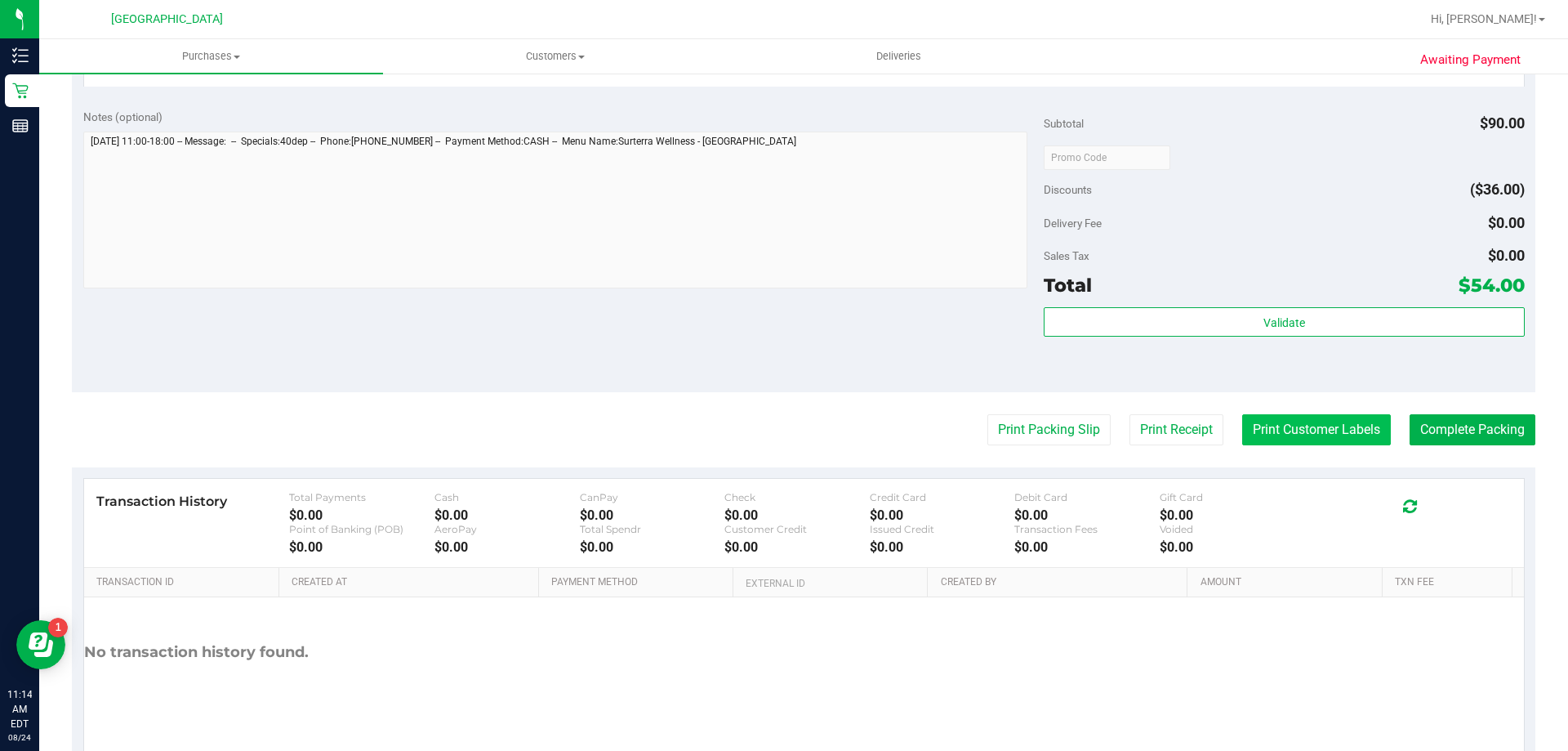
click at [1260, 431] on button "Print Customer Labels" at bounding box center [1316, 430] width 149 height 31
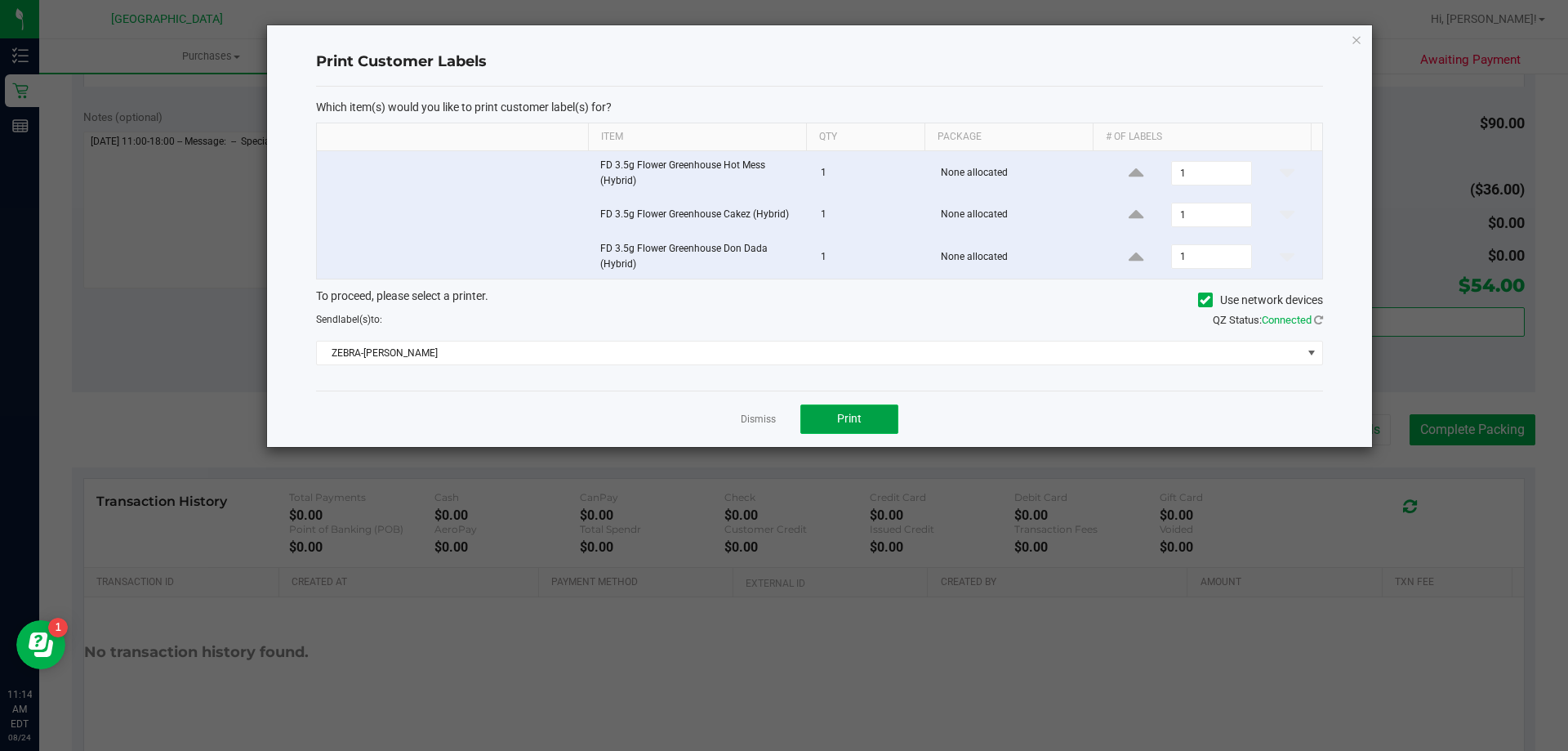
click at [811, 413] on button "Print" at bounding box center [849, 419] width 98 height 30
click at [749, 422] on link "Dismiss" at bounding box center [758, 419] width 35 height 14
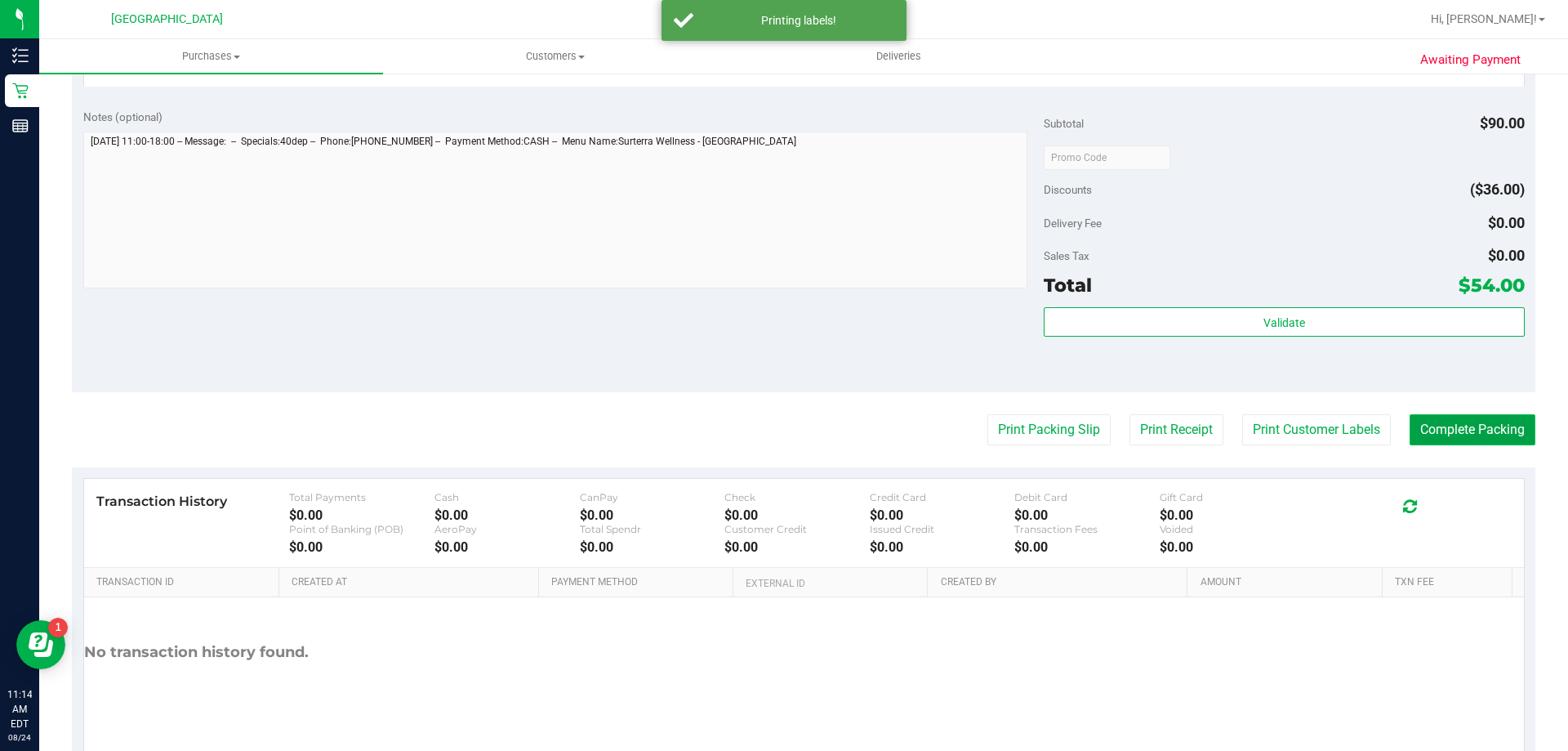
click at [1410, 432] on button "Complete Packing" at bounding box center [1473, 430] width 126 height 31
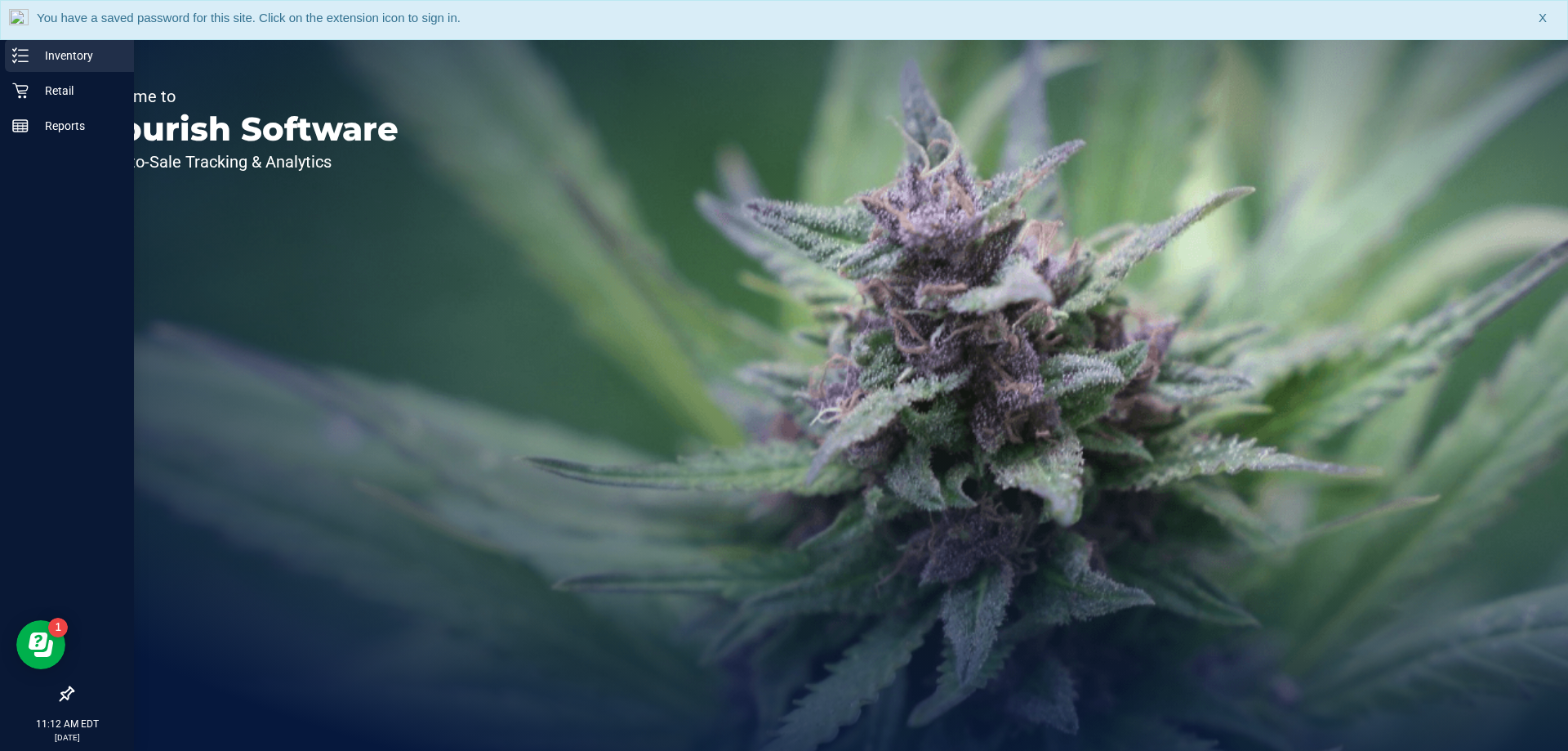
click at [30, 62] on p "Inventory" at bounding box center [77, 56] width 98 height 20
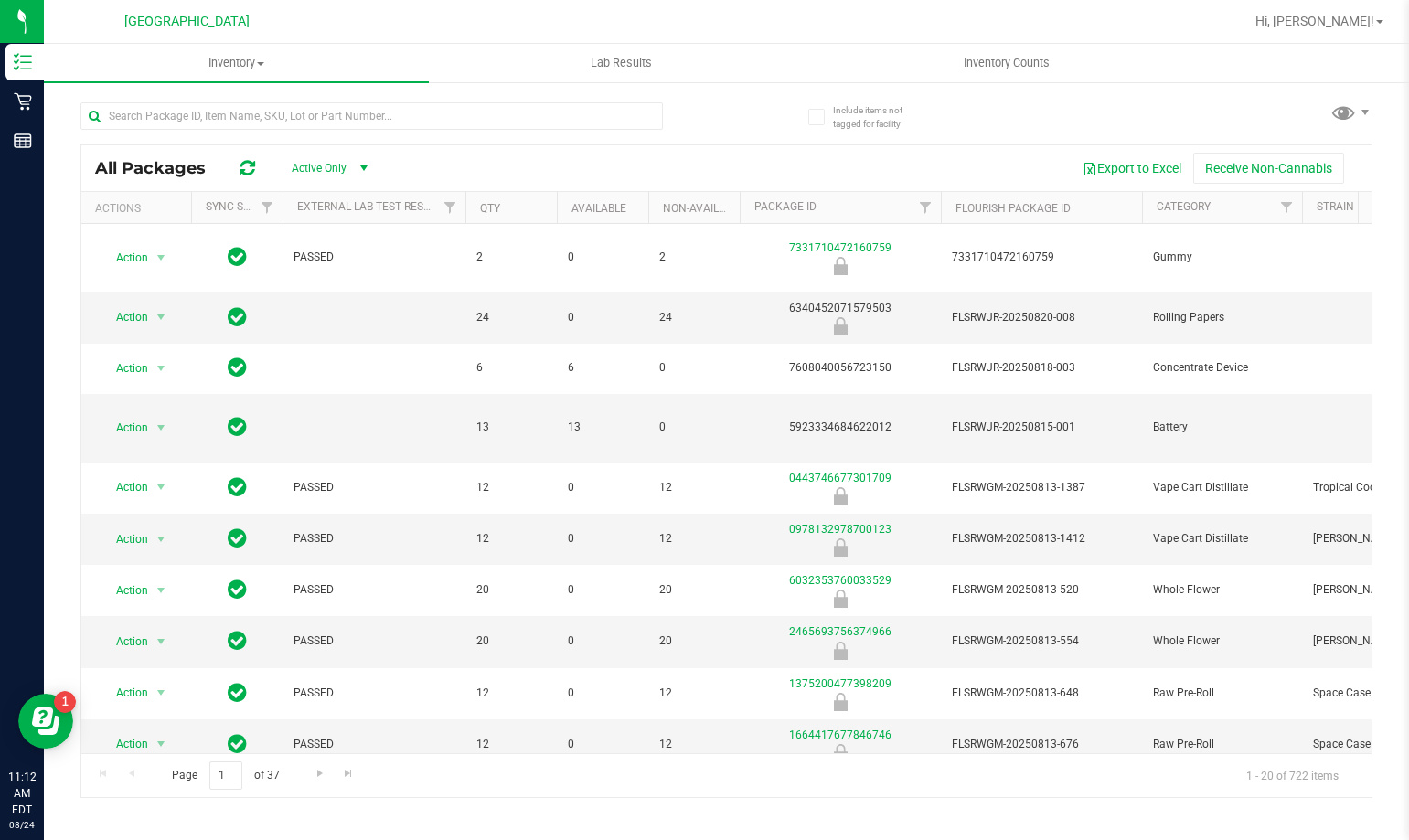
click at [230, 177] on div "All Packages" at bounding box center [184, 169] width 180 height 22
click at [237, 121] on input "text" at bounding box center [371, 116] width 582 height 28
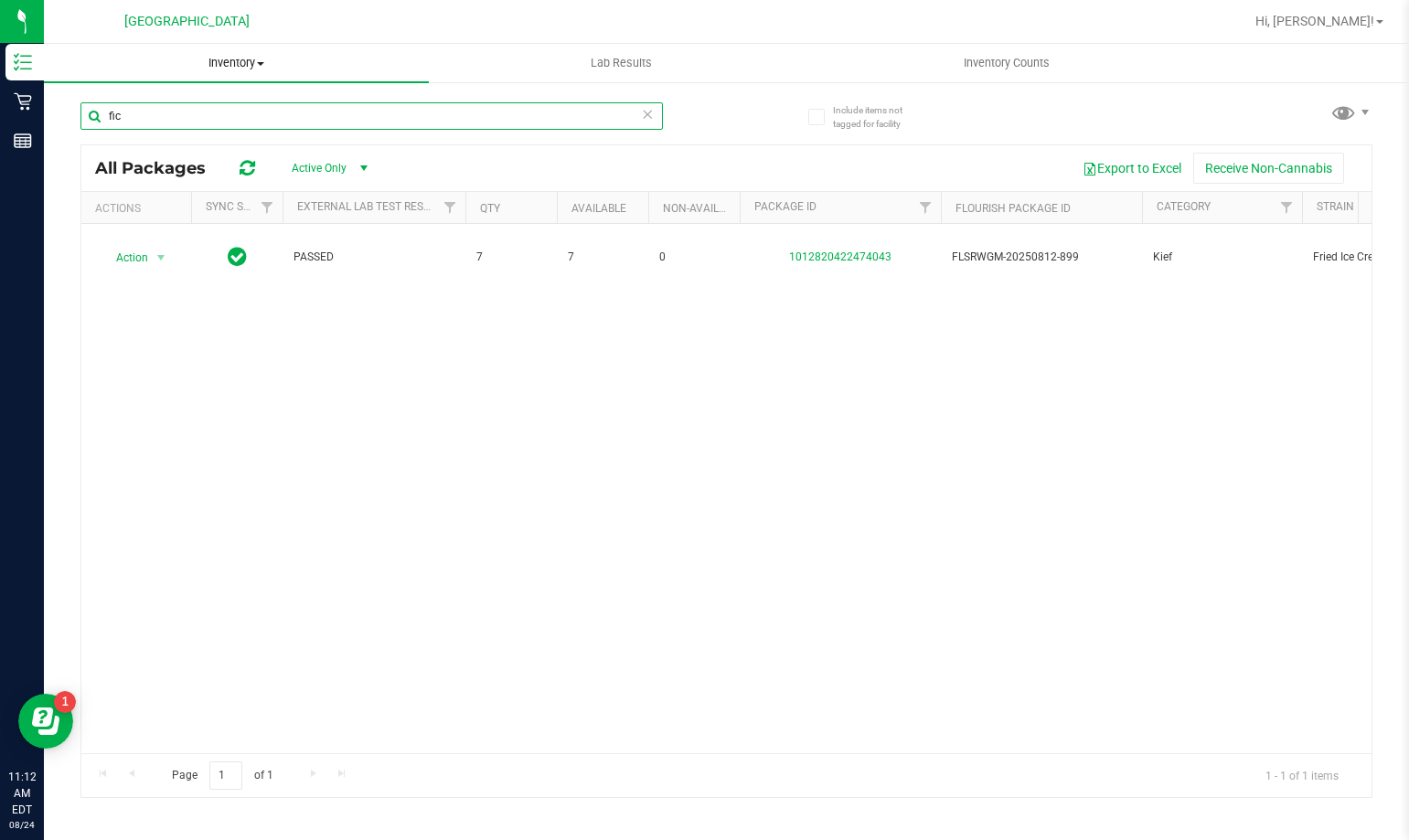
drag, startPoint x: 166, startPoint y: 108, endPoint x: 391, endPoint y: 55, distance: 231.2
click at [91, 95] on div "fic" at bounding box center [404, 115] width 647 height 59
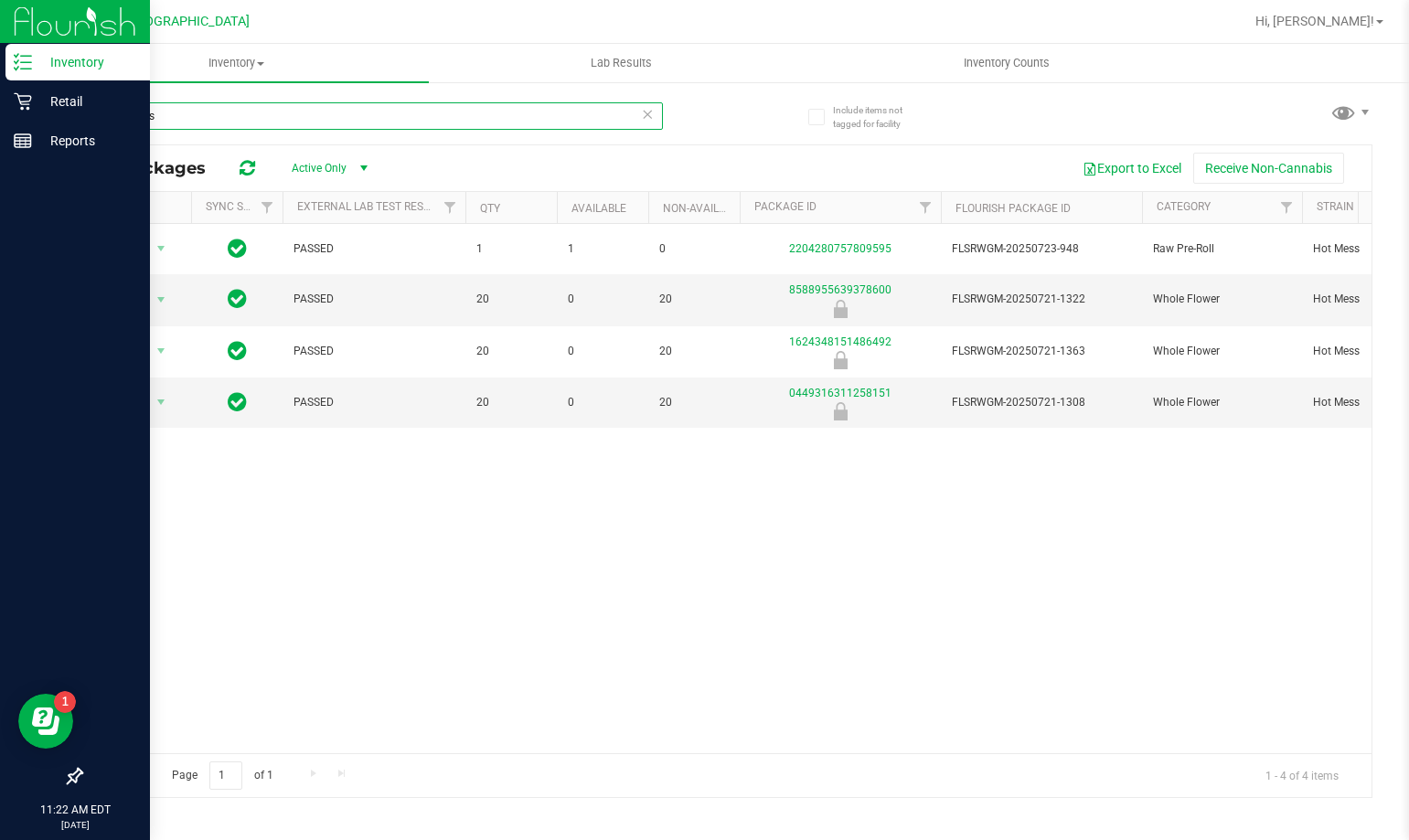
drag, startPoint x: 206, startPoint y: 125, endPoint x: 0, endPoint y: 54, distance: 217.9
click at [0, 55] on div "Inventory Retail Reports 11:22 AM EDT 08/24/2025 08/24 Palm Coast WC Hi, James!…" at bounding box center [704, 420] width 1409 height 840
type input "pbs"
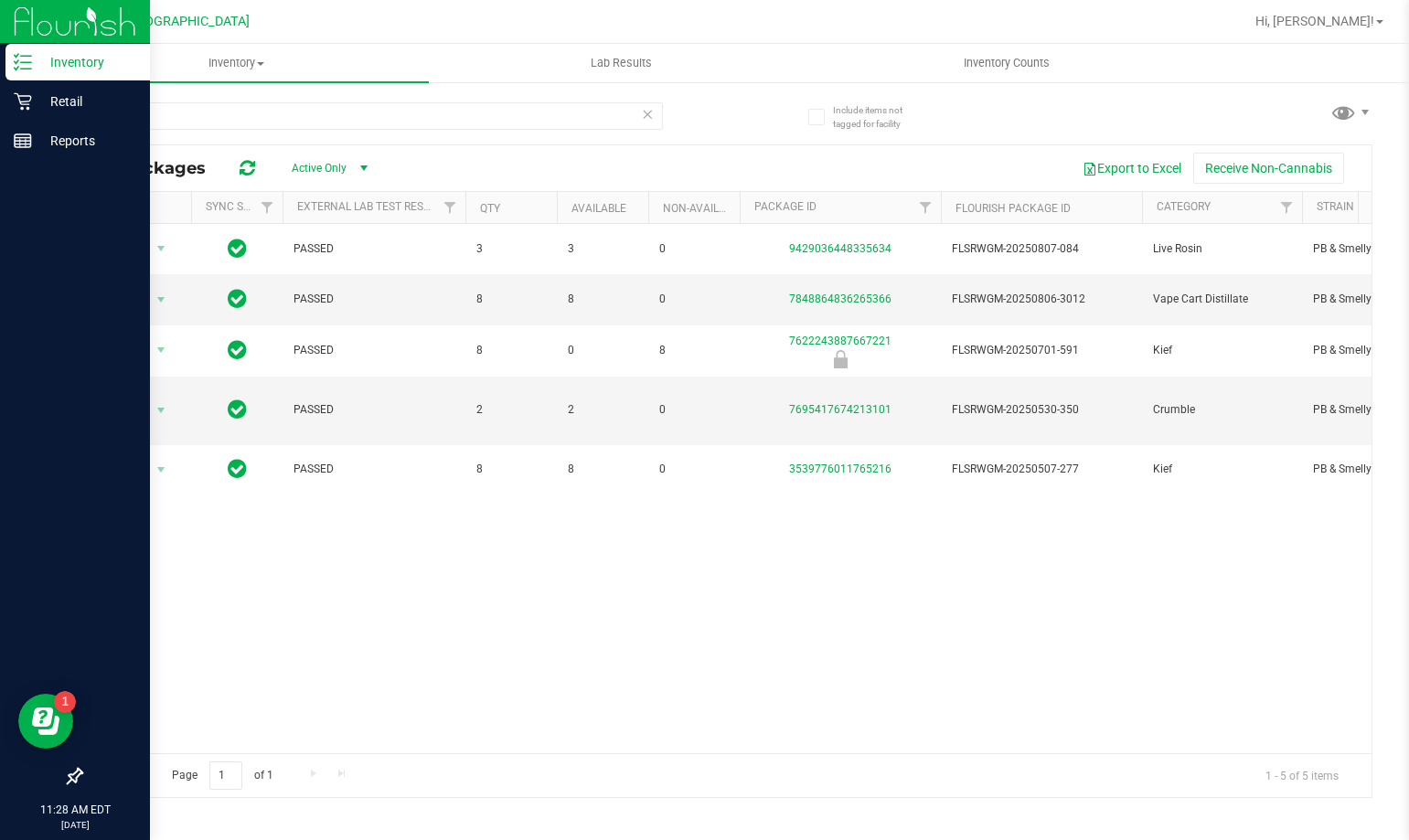
click at [42, 57] on p "Inventory" at bounding box center [87, 63] width 110 height 22
click at [53, 65] on p "Inventory" at bounding box center [87, 63] width 110 height 22
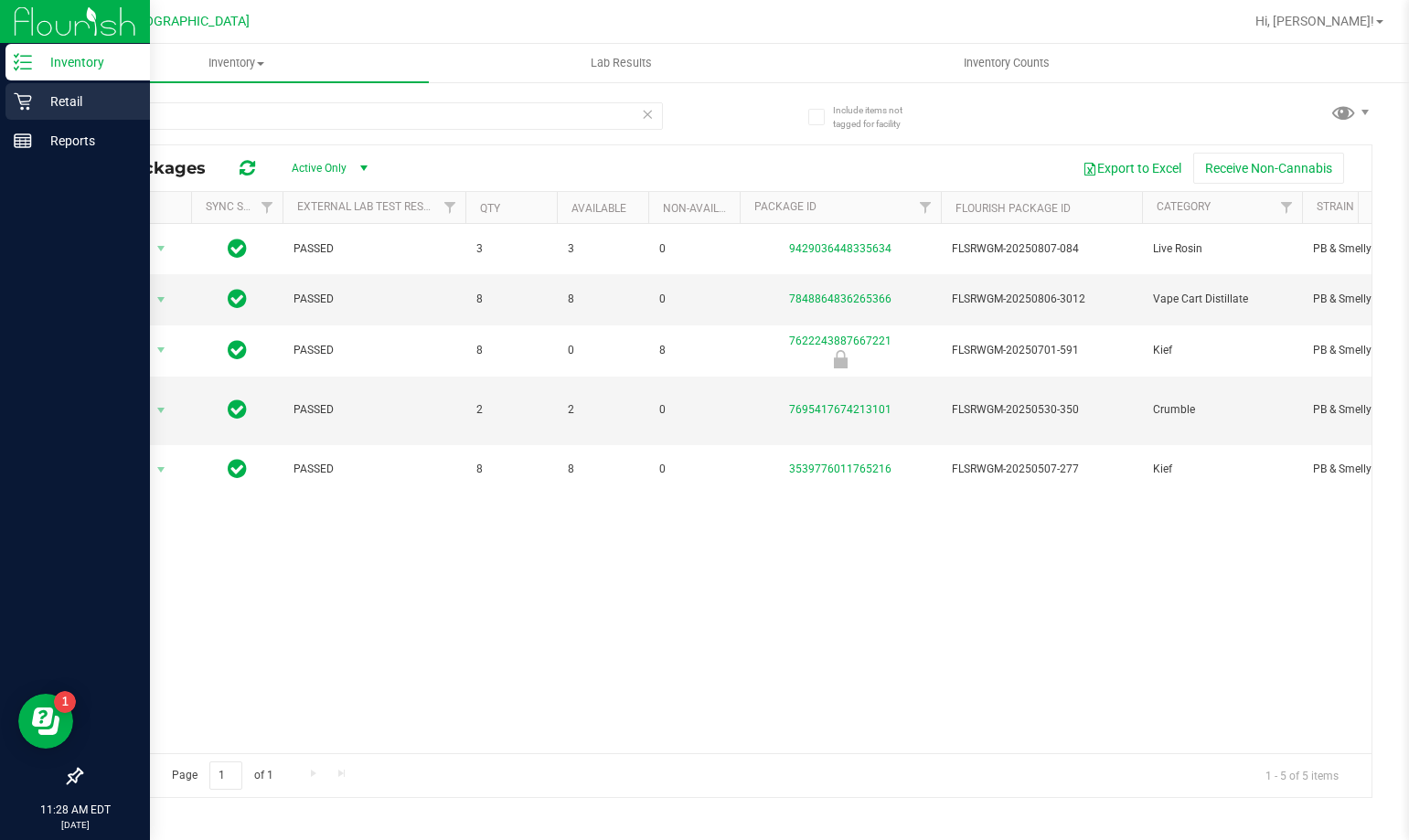
click at [58, 113] on div "Retail" at bounding box center [77, 101] width 145 height 37
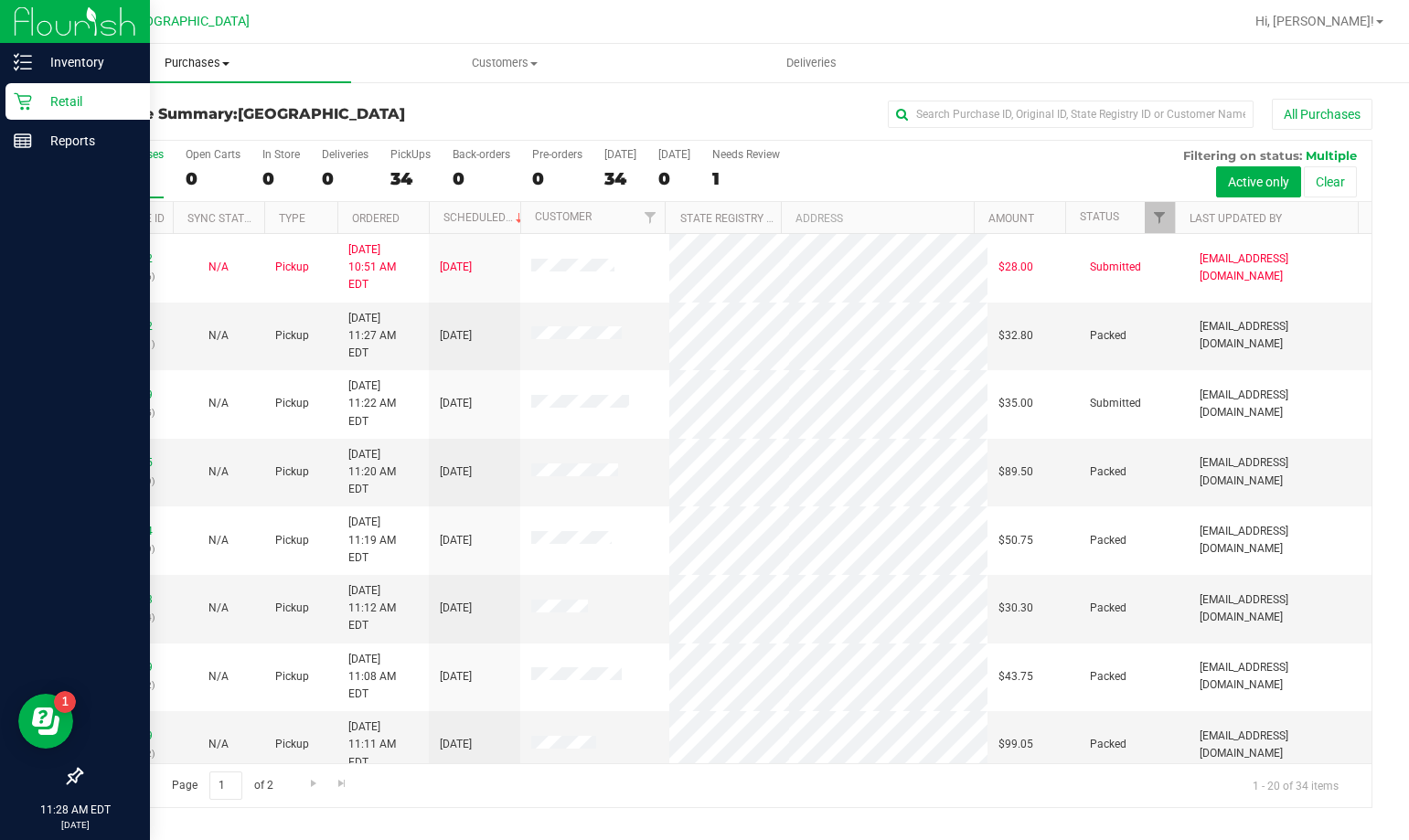
click at [185, 69] on span "Purchases" at bounding box center [197, 64] width 307 height 17
click at [200, 138] on li "Fulfillment" at bounding box center [197, 133] width 307 height 22
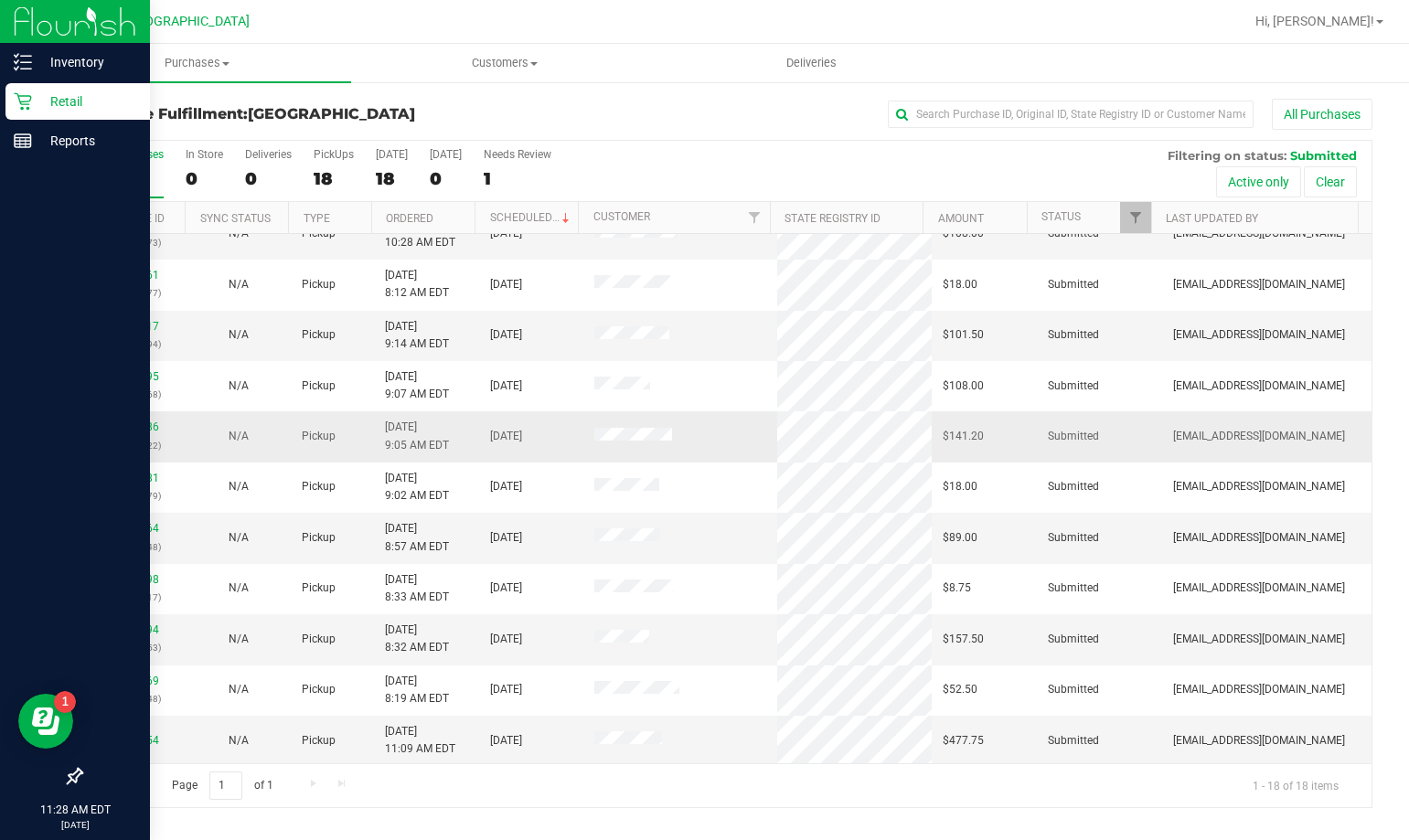
scroll to position [381, 0]
click at [143, 739] on link "11838254" at bounding box center [134, 740] width 52 height 13
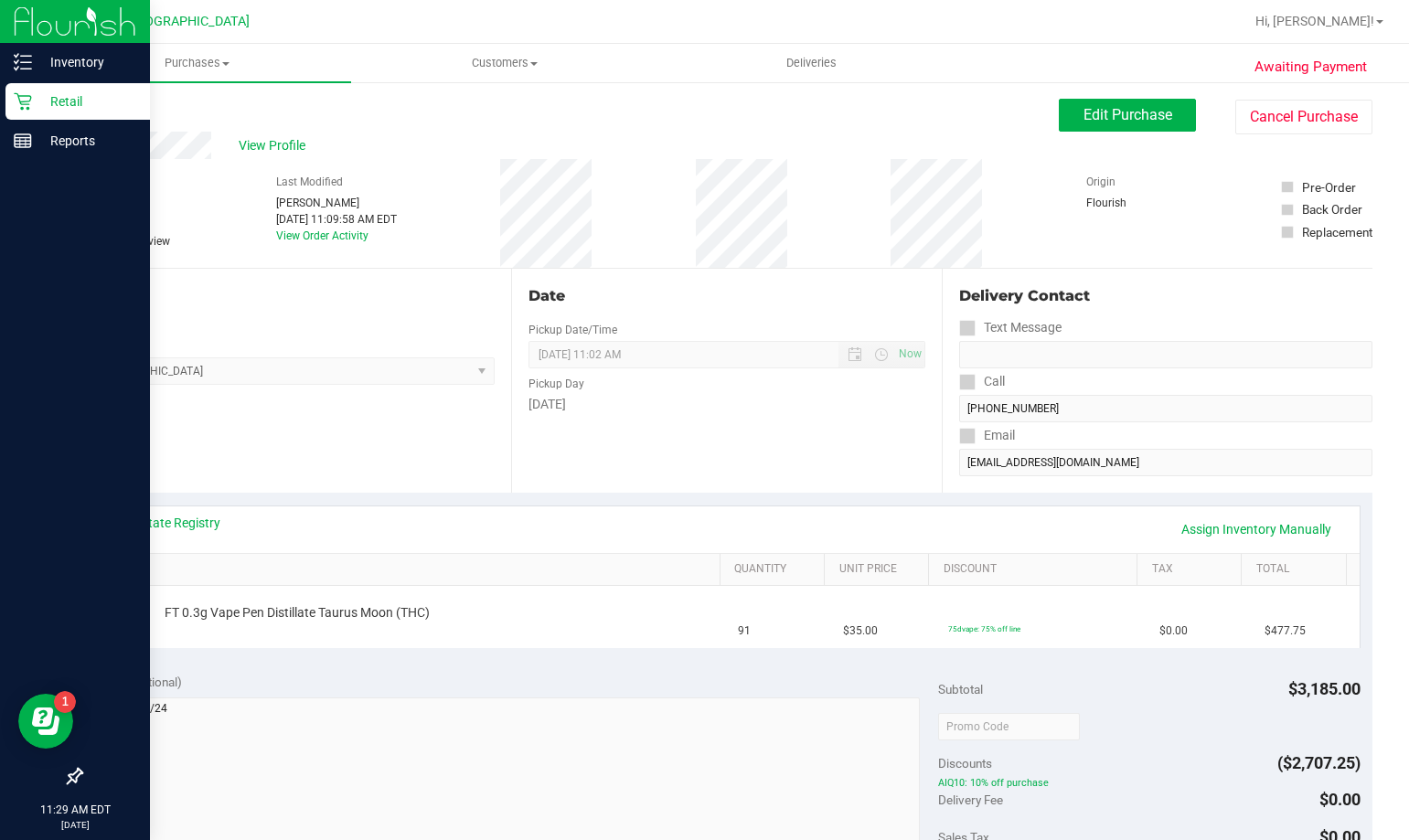
click at [101, 108] on link "Back" at bounding box center [94, 110] width 28 height 13
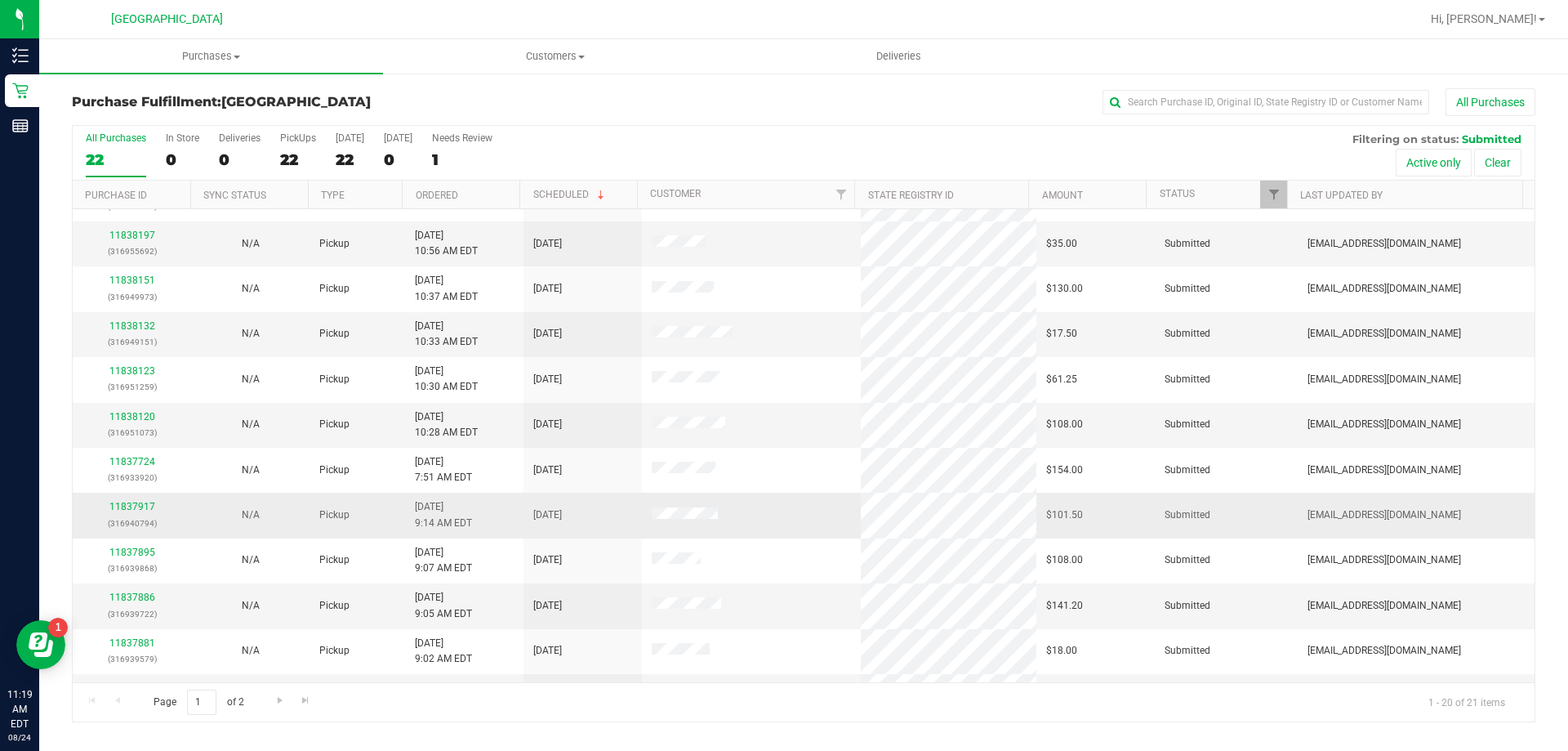
scroll to position [186, 0]
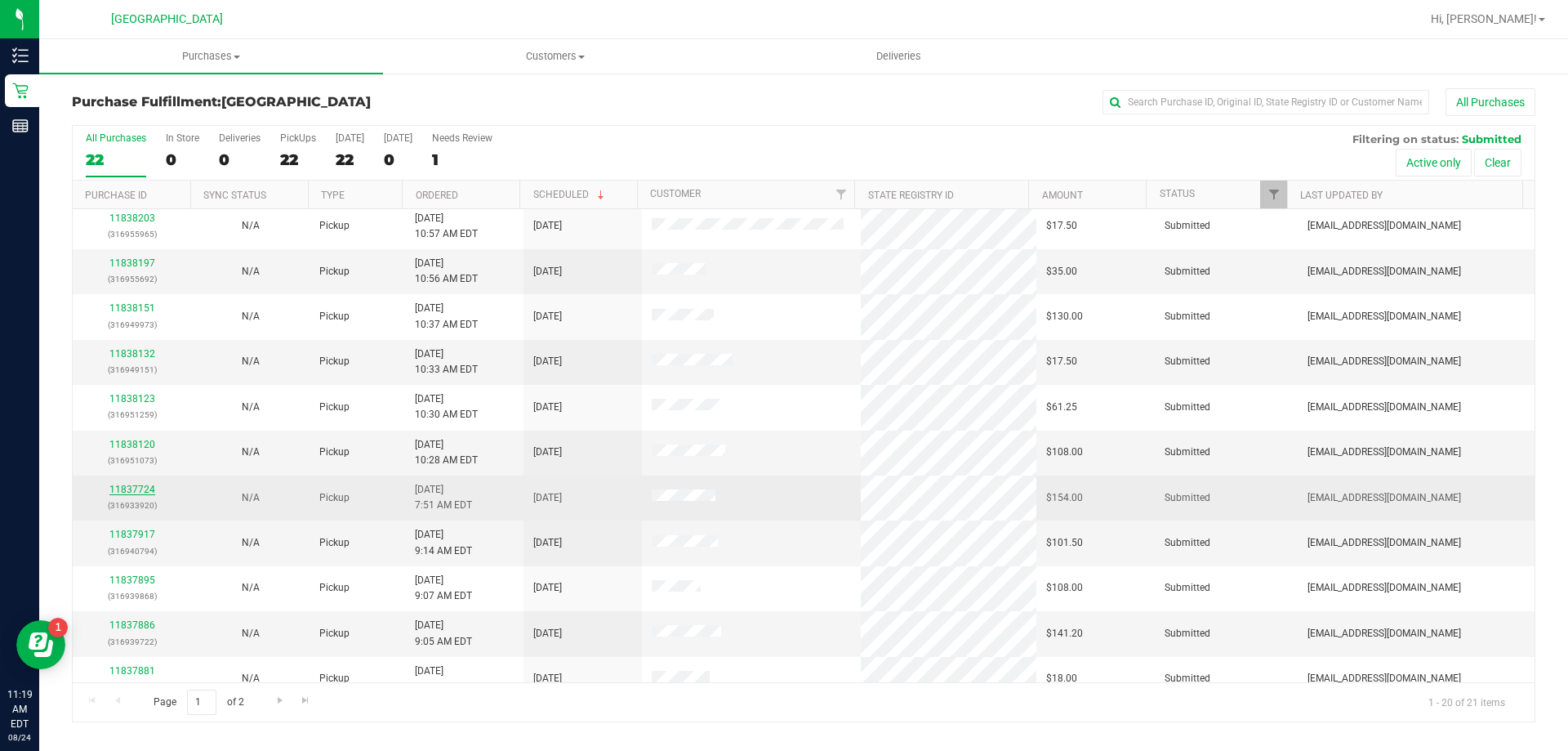
click at [138, 489] on link "11837724" at bounding box center [133, 489] width 46 height 12
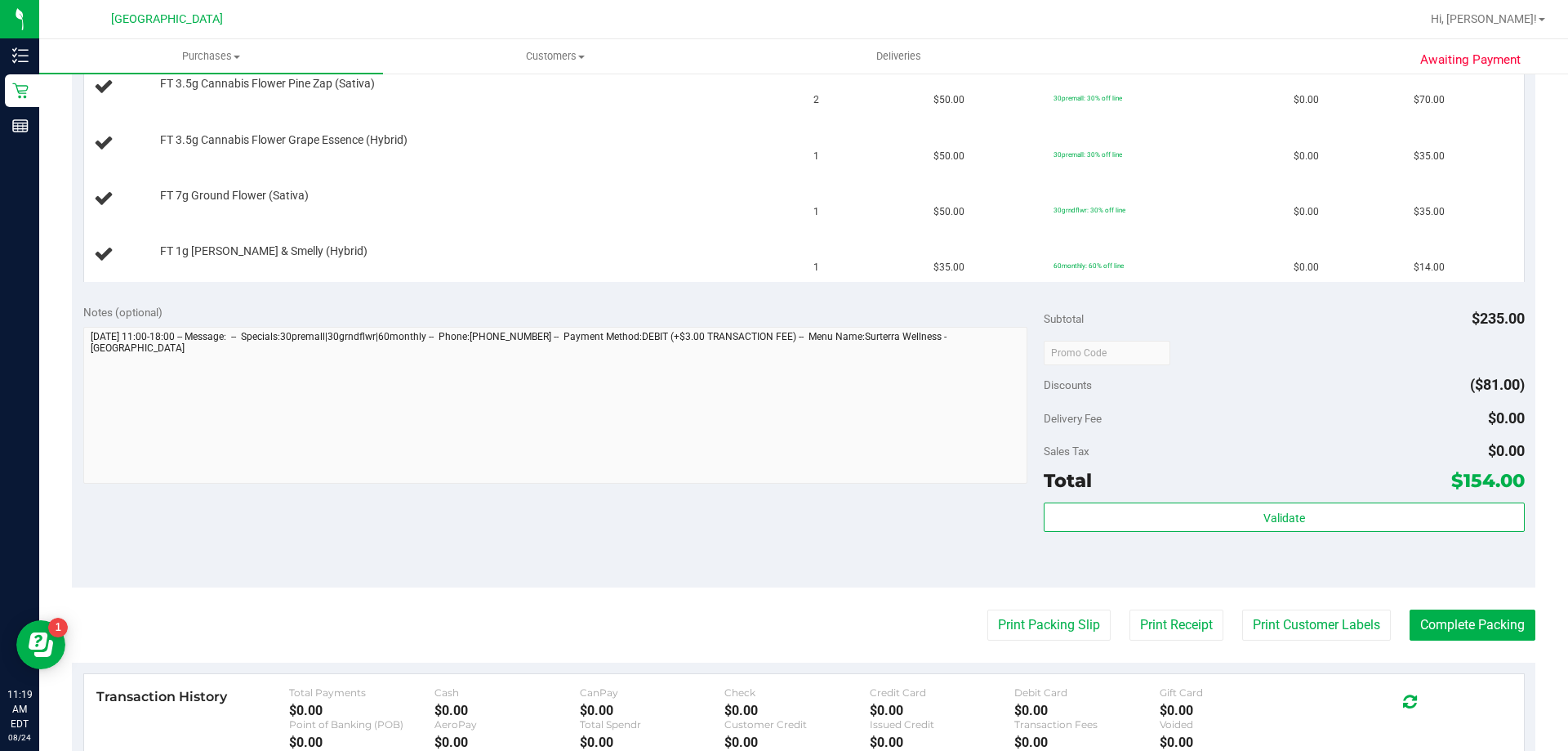
scroll to position [572, 0]
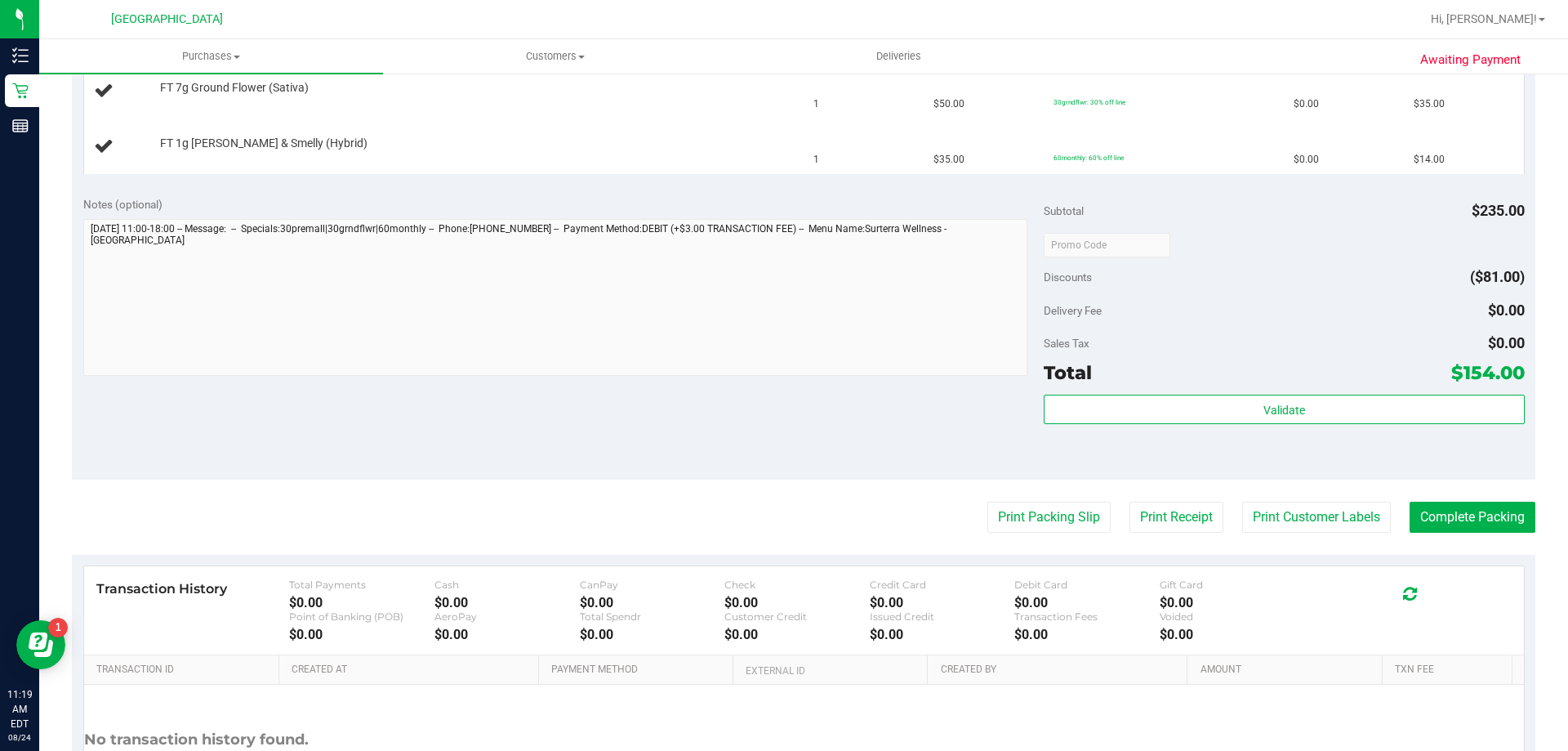
click at [1035, 533] on purchase-details "Back Edit Purchase Cancel Purchase View Profile # 11837724 BioTrack ID: - Submi…" at bounding box center [803, 189] width 1463 height 1344
click at [1026, 524] on button "Print Packing Slip" at bounding box center [1049, 517] width 123 height 31
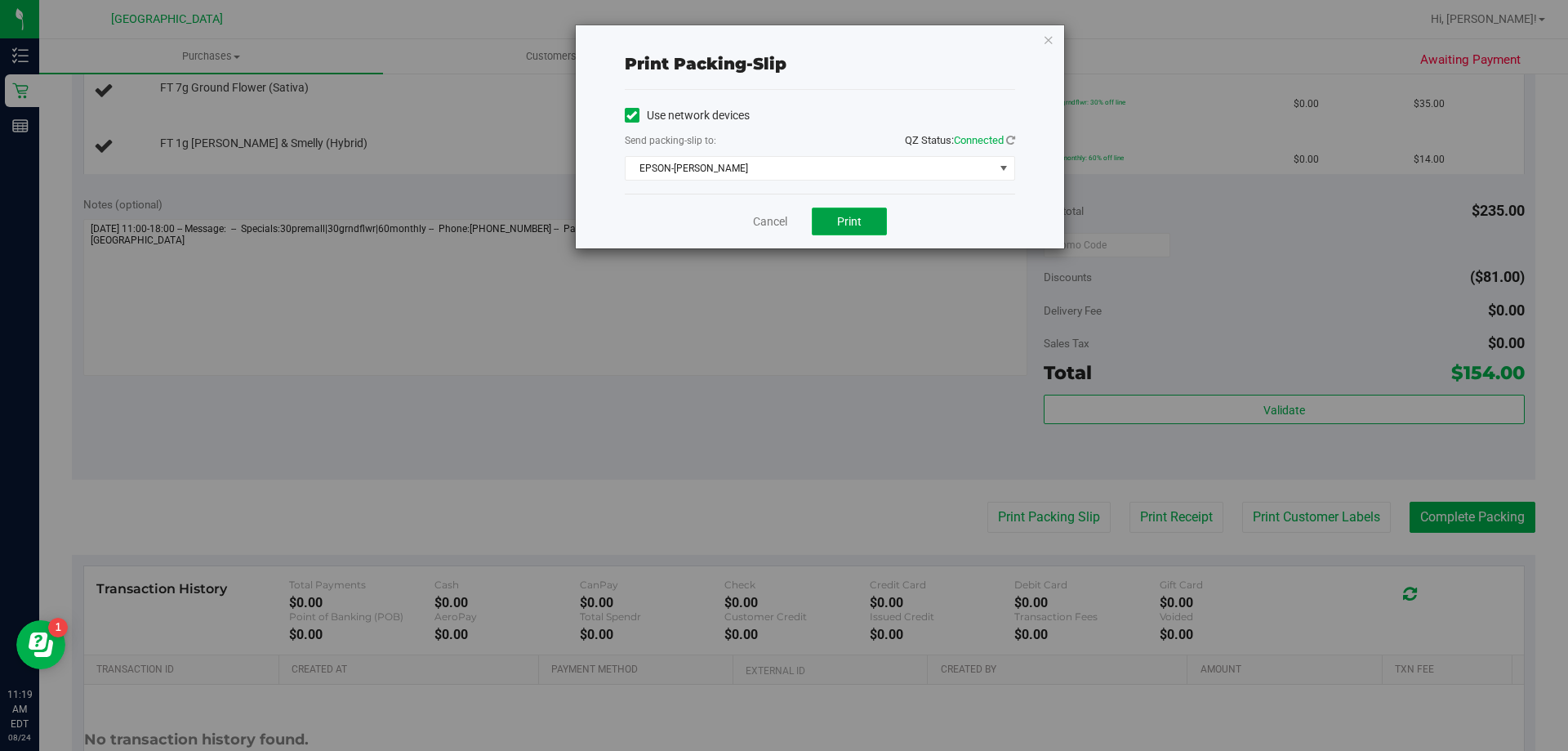
click at [820, 224] on button "Print" at bounding box center [849, 222] width 75 height 28
click at [773, 196] on div "Cancel Print" at bounding box center [820, 221] width 390 height 54
click at [775, 226] on link "Cancel" at bounding box center [770, 222] width 35 height 17
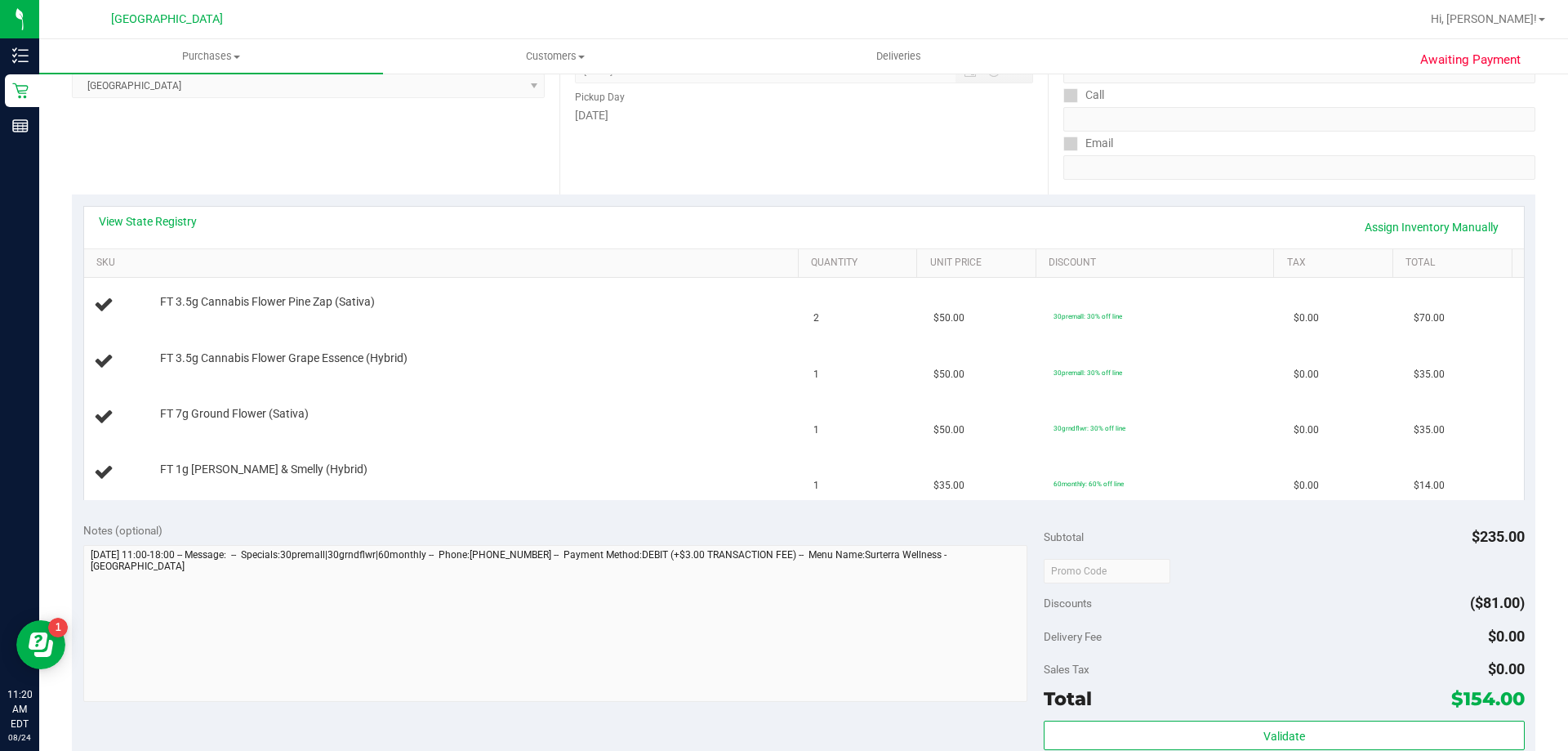
scroll to position [243, 0]
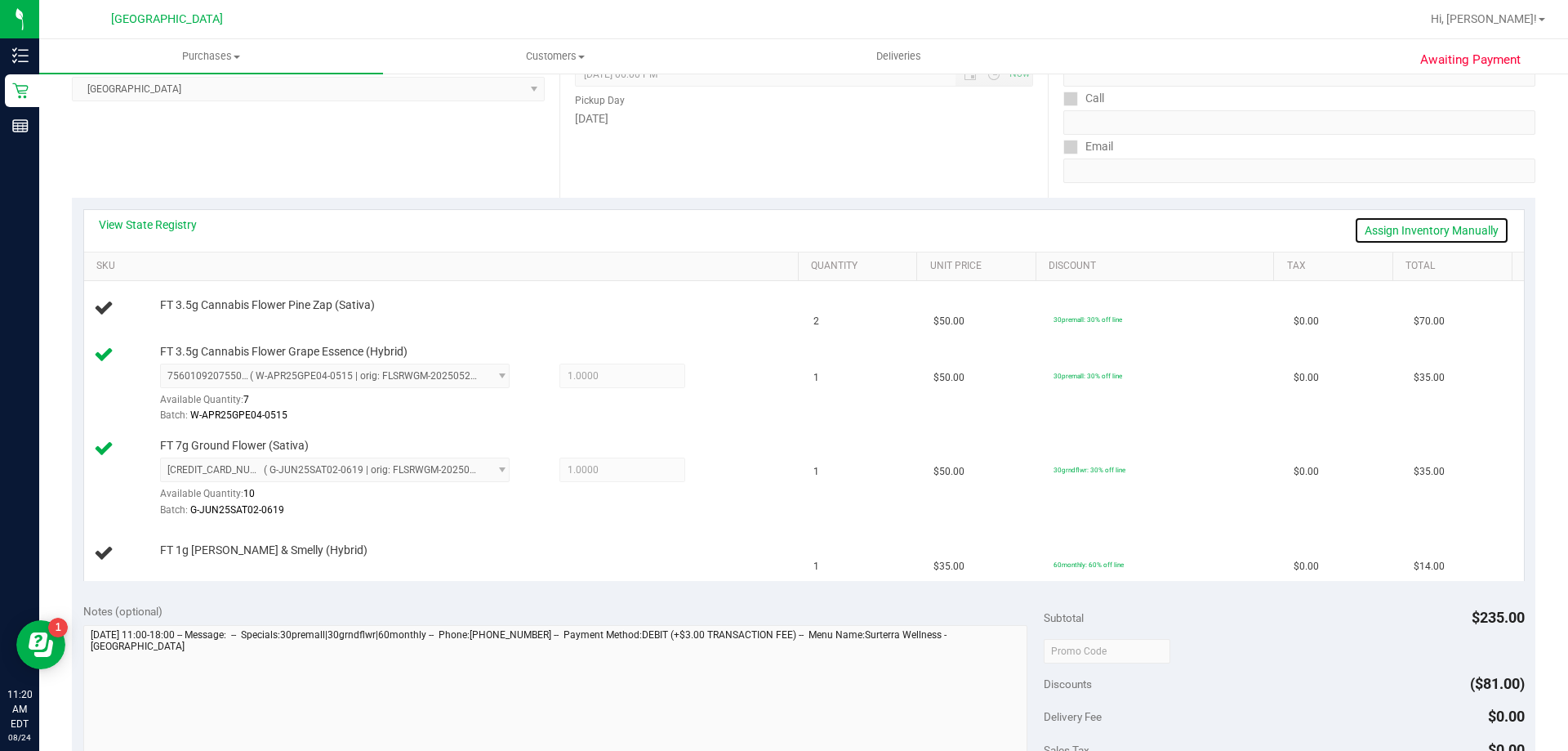
click at [1421, 233] on link "Assign Inventory Manually" at bounding box center [1431, 231] width 156 height 28
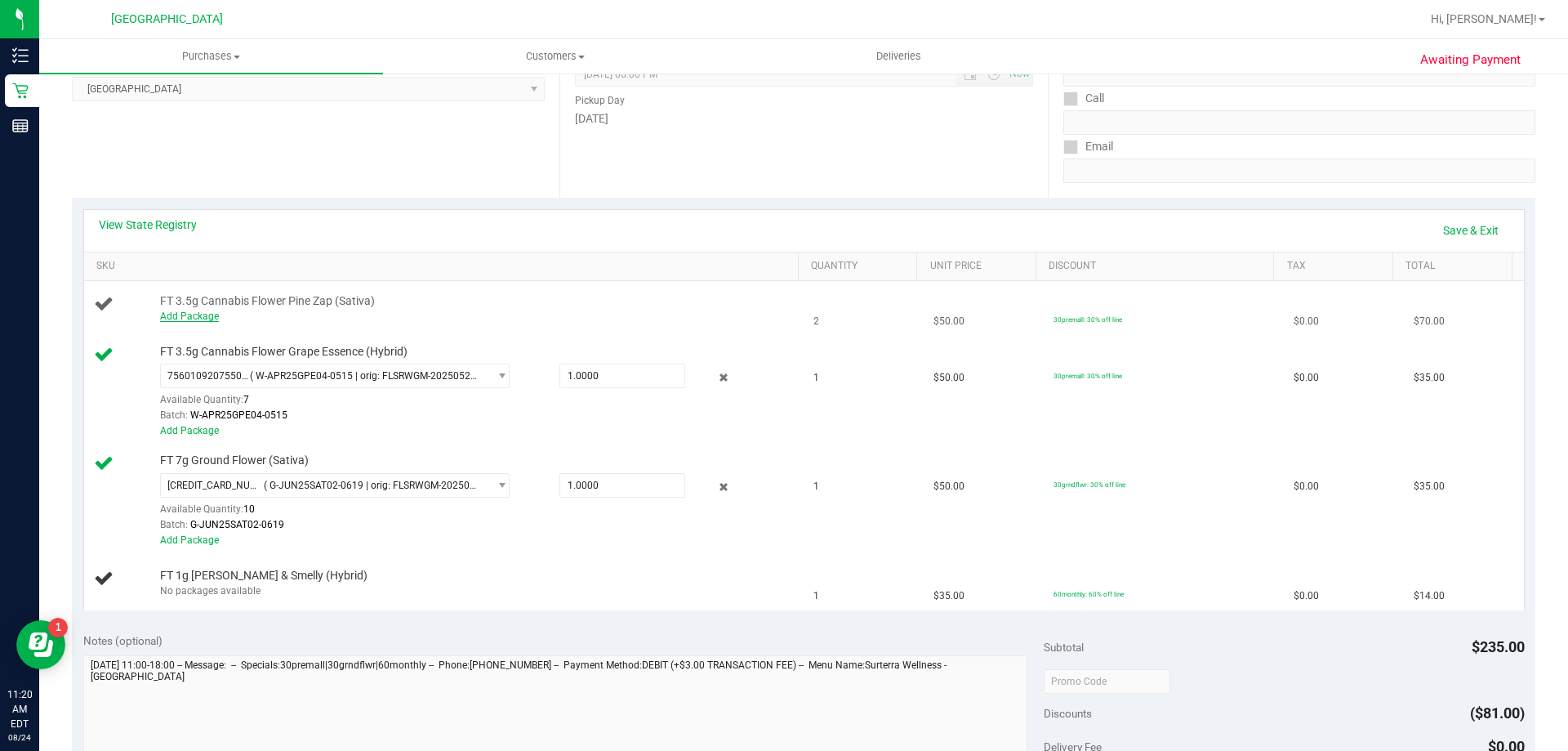
click at [210, 316] on link "Add Package" at bounding box center [189, 316] width 58 height 12
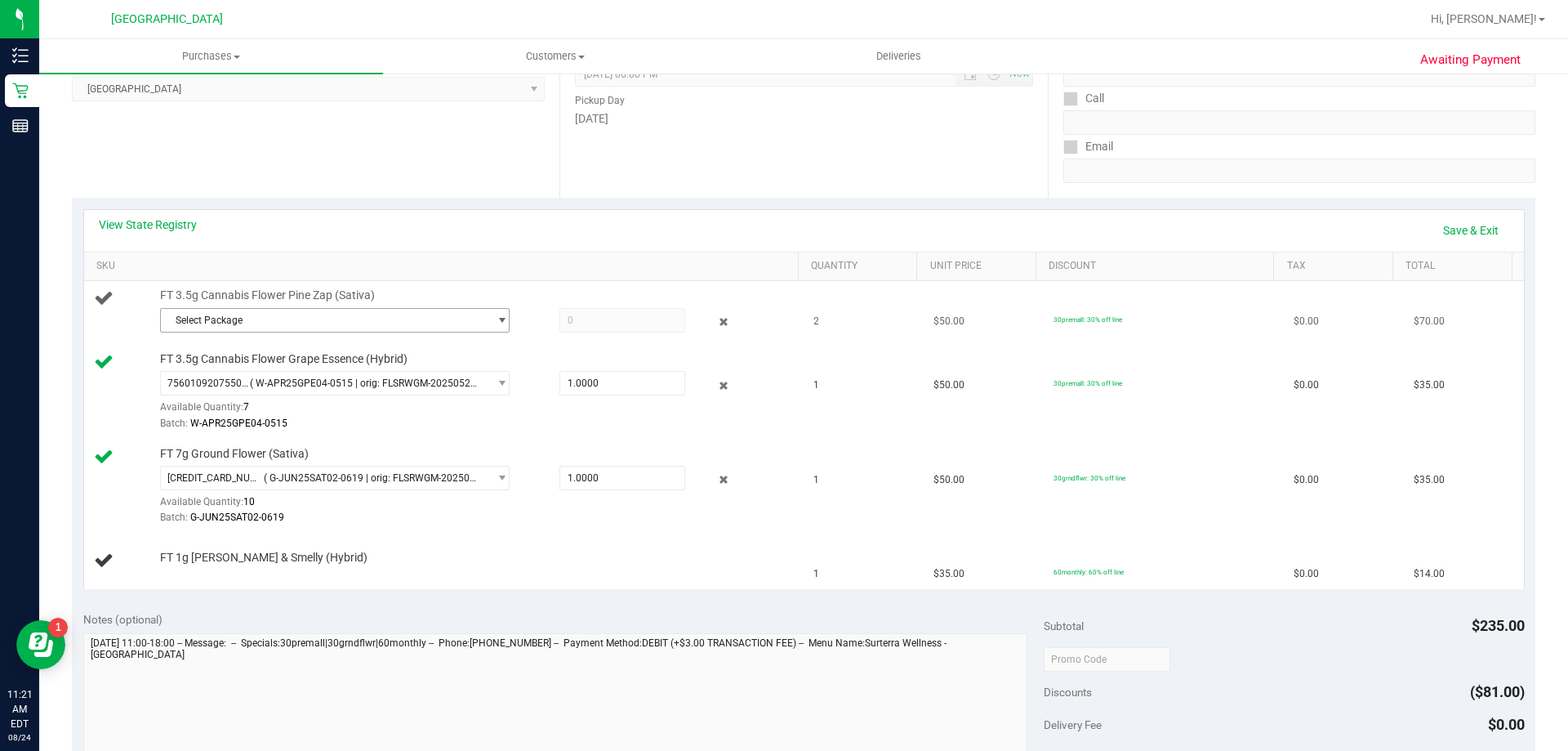
click at [212, 327] on span "Select Package" at bounding box center [324, 320] width 328 height 23
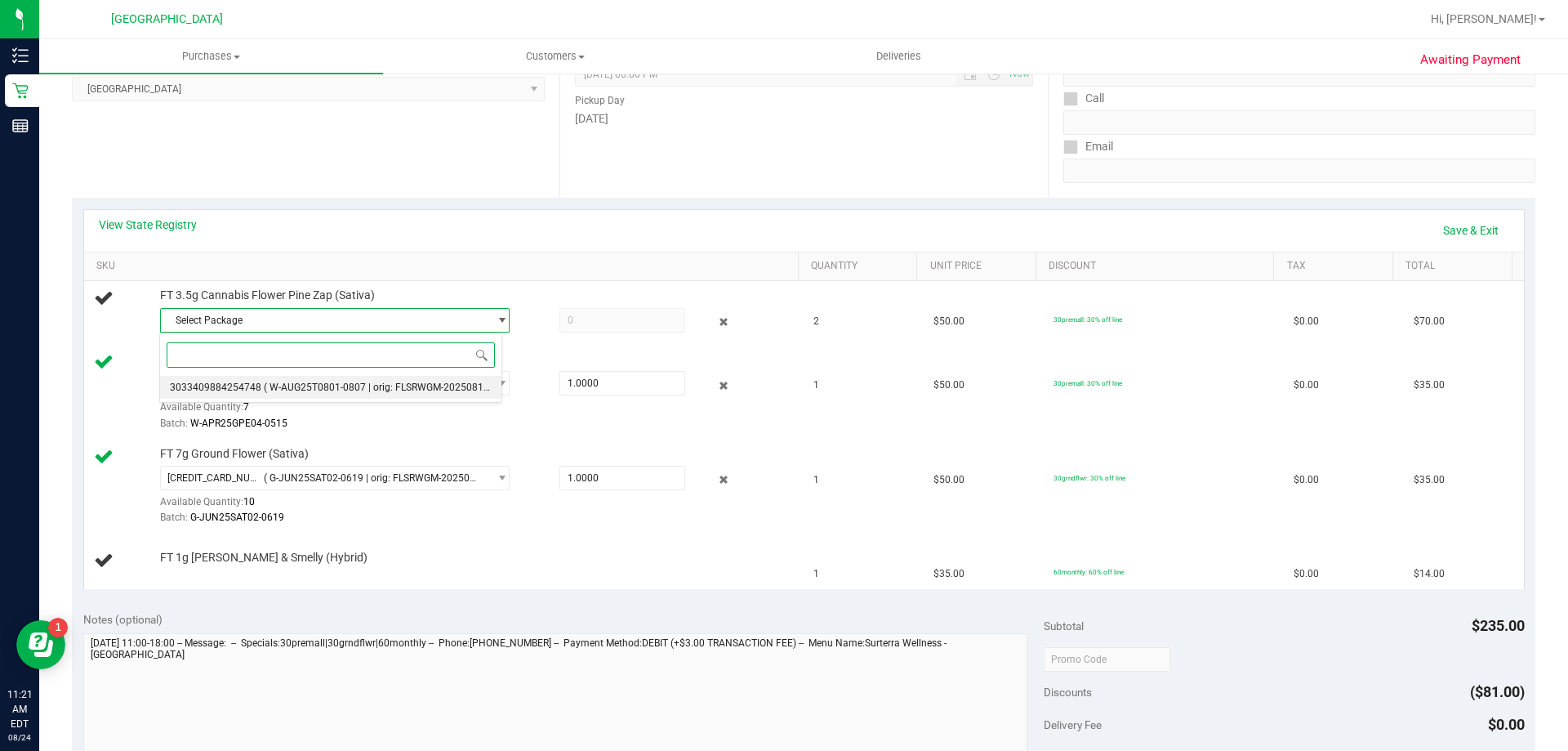
click at [234, 394] on li "3033409884254748 ( W-AUG25T0801-0807 | orig: FLSRWGM-20250813-359 )" at bounding box center [331, 387] width 342 height 23
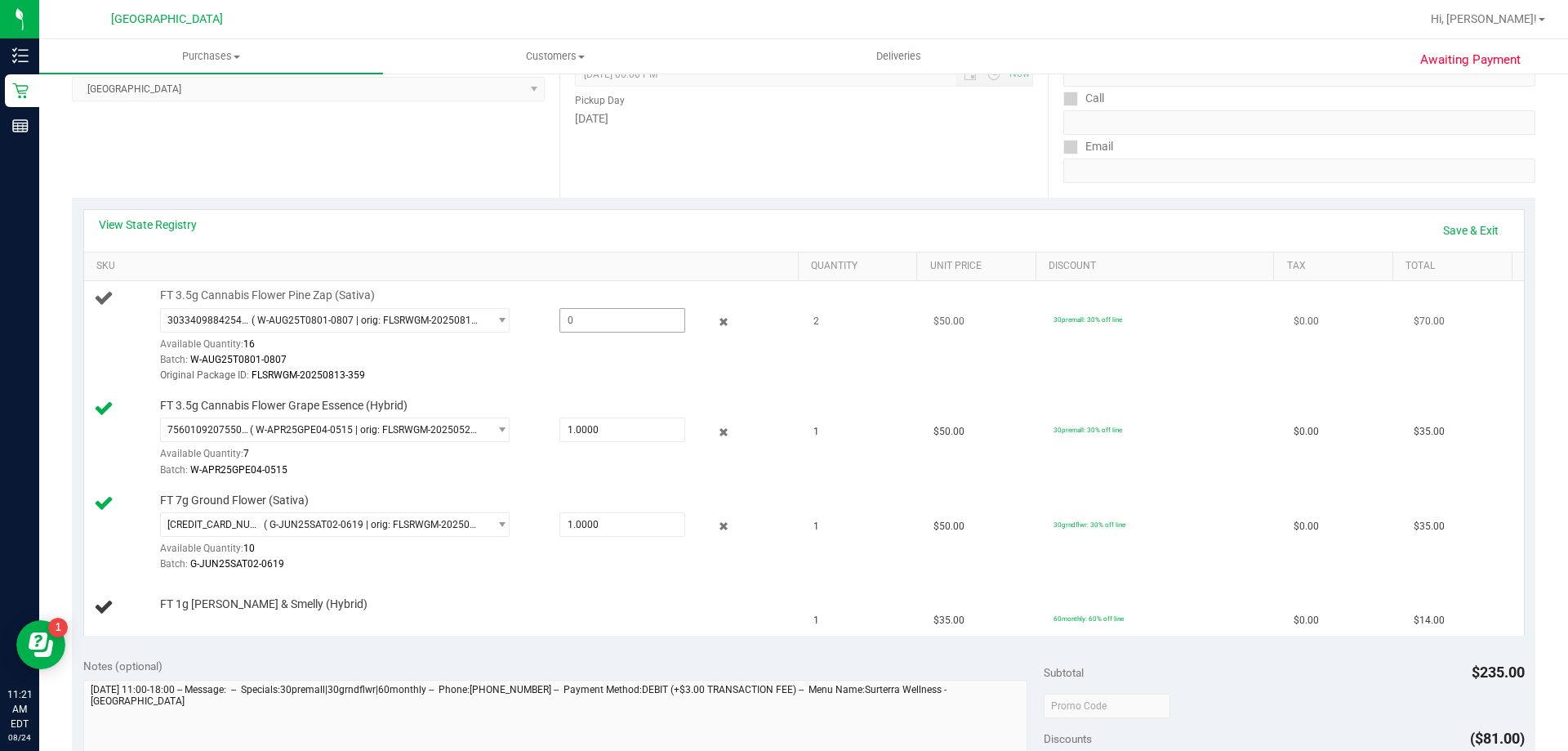
click at [571, 308] on span at bounding box center [622, 320] width 126 height 25
drag, startPoint x: 571, startPoint y: 329, endPoint x: 561, endPoint y: 326, distance: 10.4
click at [571, 329] on span at bounding box center [622, 320] width 126 height 25
type input "2"
type input "2.0000"
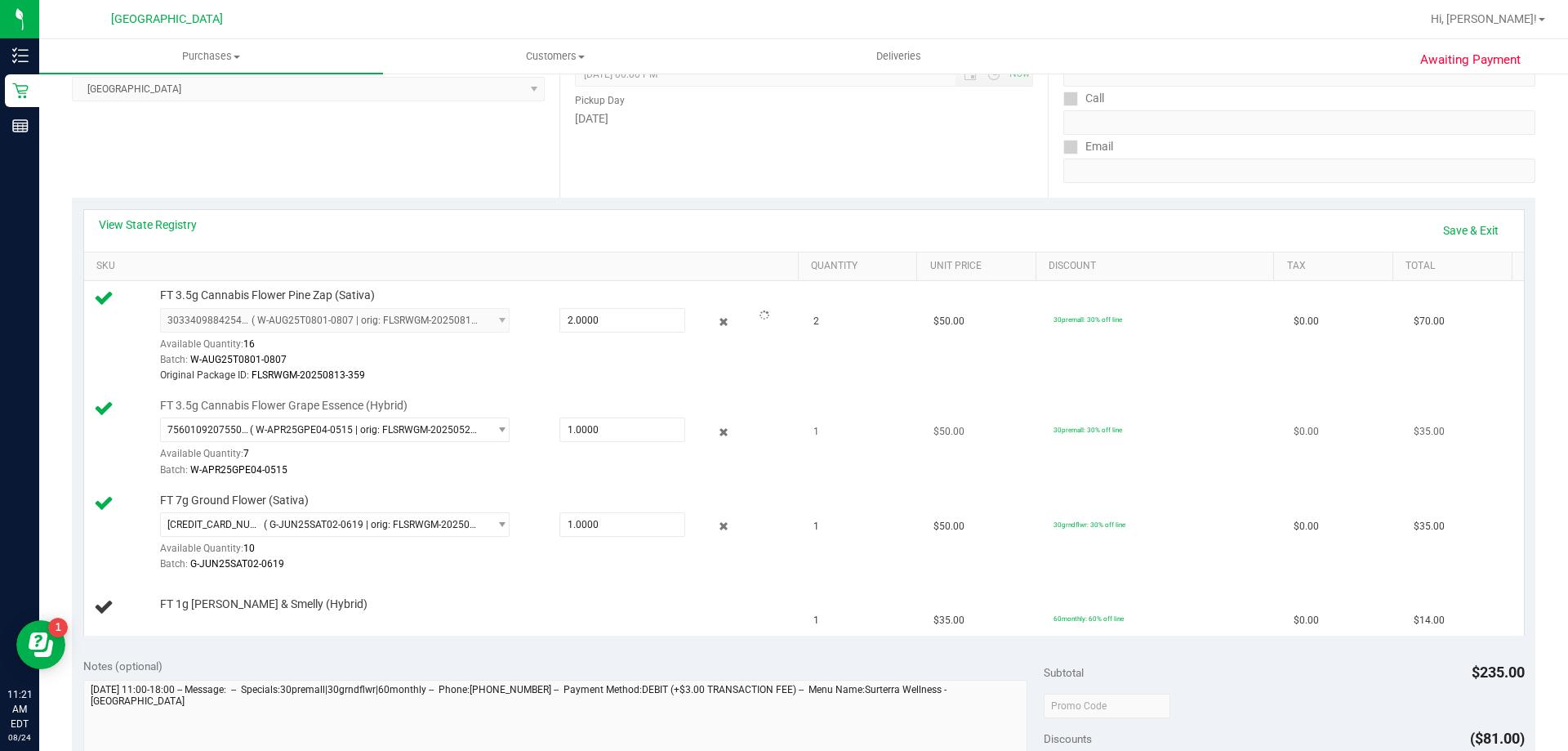
click at [696, 401] on div "FT 3.5g Cannabis Flower Grape Essence (Hybrid) 7560109207550611 ( W-APR25GPE04-…" at bounding box center [472, 438] width 639 height 81
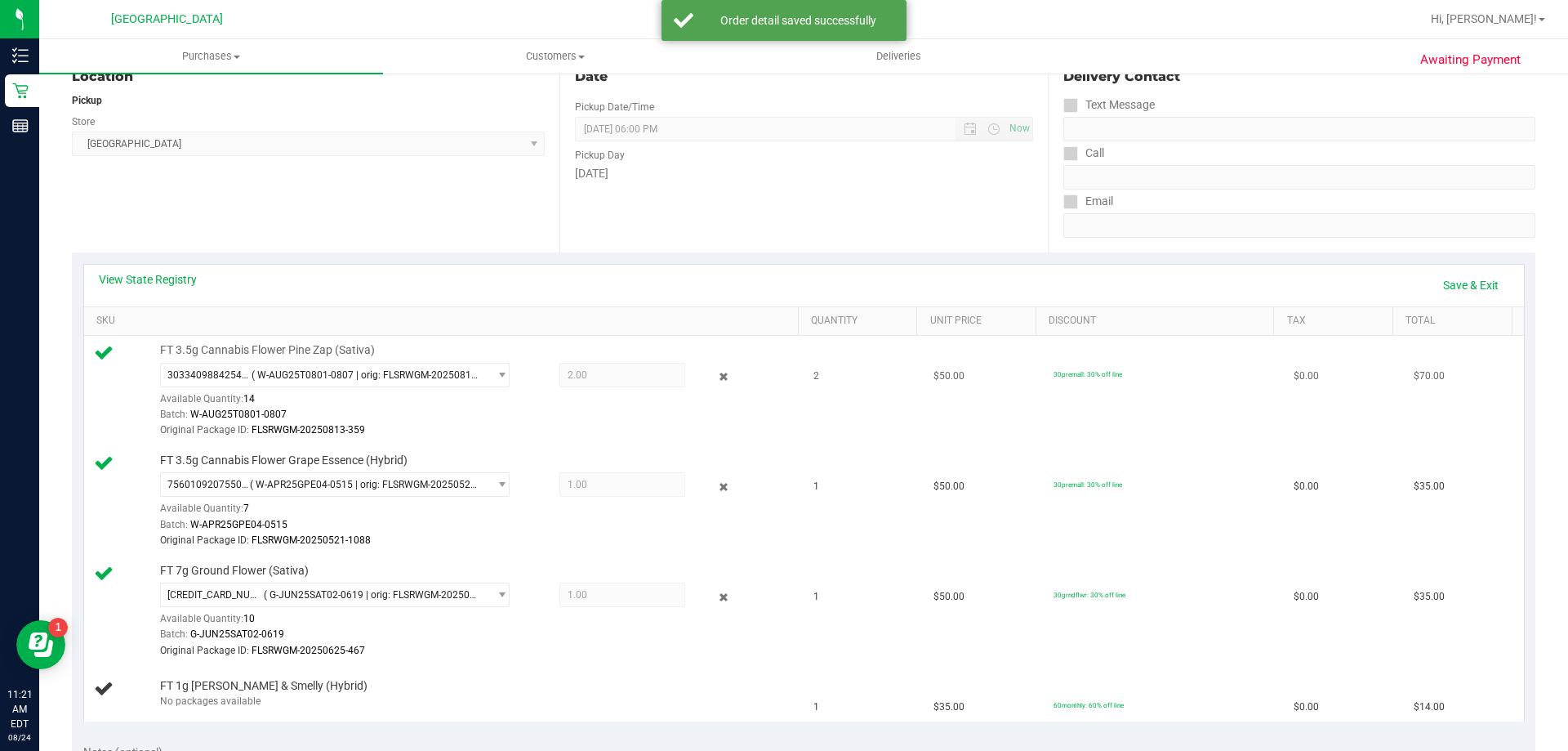
scroll to position [161, 0]
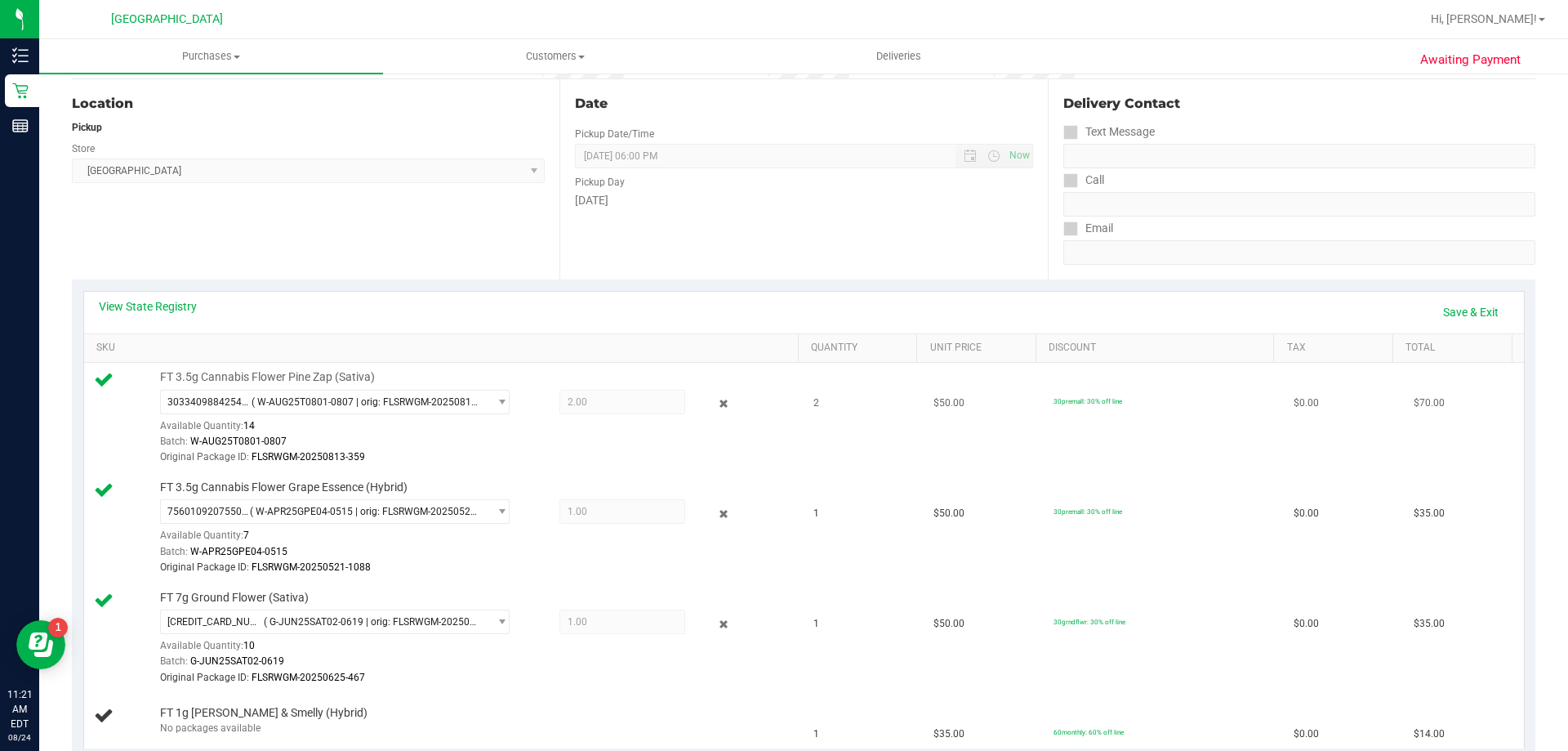
click at [683, 384] on div "FT 3.5g Cannabis Flower Pine Zap (Sativa) 3033409884254748 ( W-AUG25T0801-0807 …" at bounding box center [472, 417] width 639 height 96
drag, startPoint x: 683, startPoint y: 384, endPoint x: 550, endPoint y: 354, distance: 136.3
click at [543, 351] on link "SKU" at bounding box center [444, 348] width 696 height 13
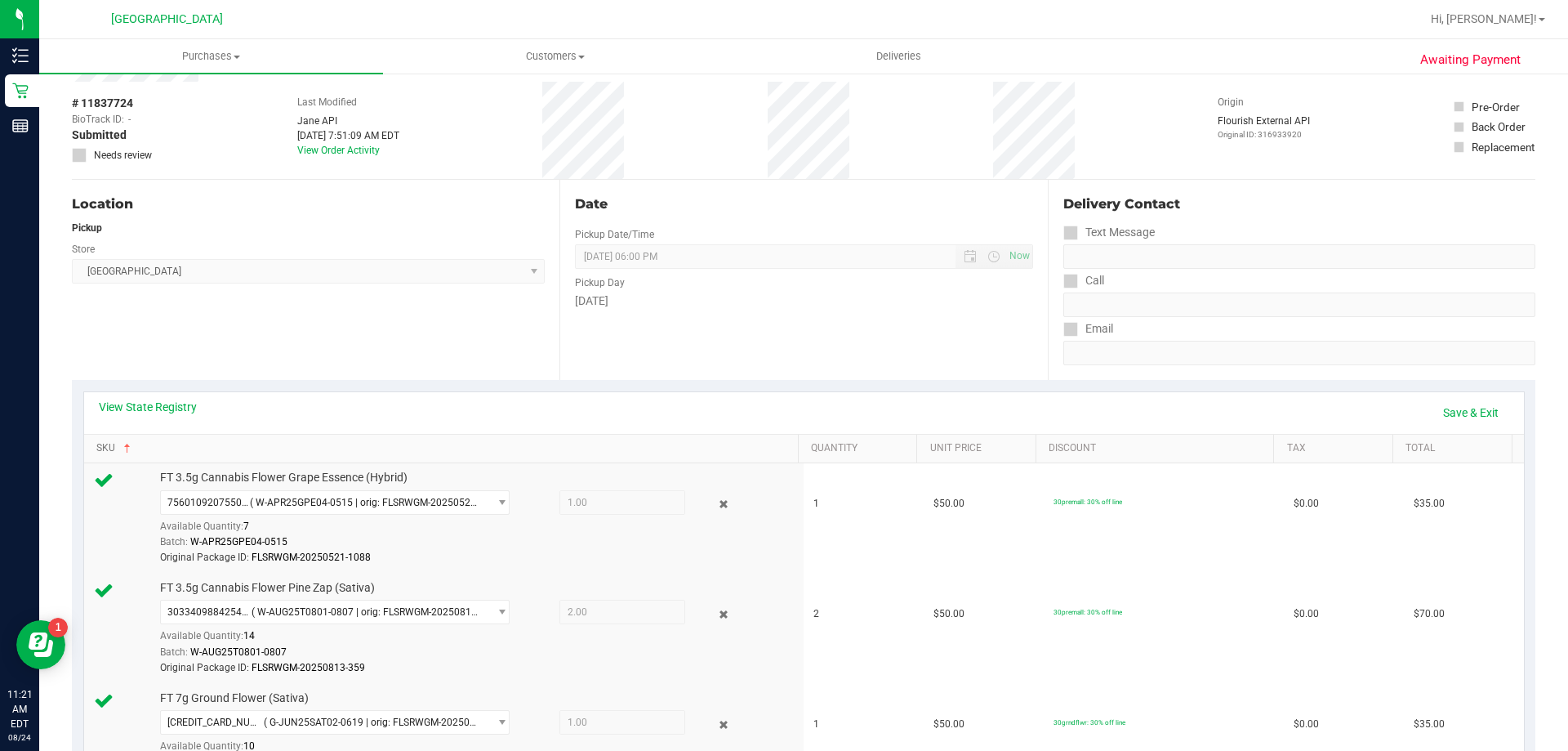
scroll to position [0, 0]
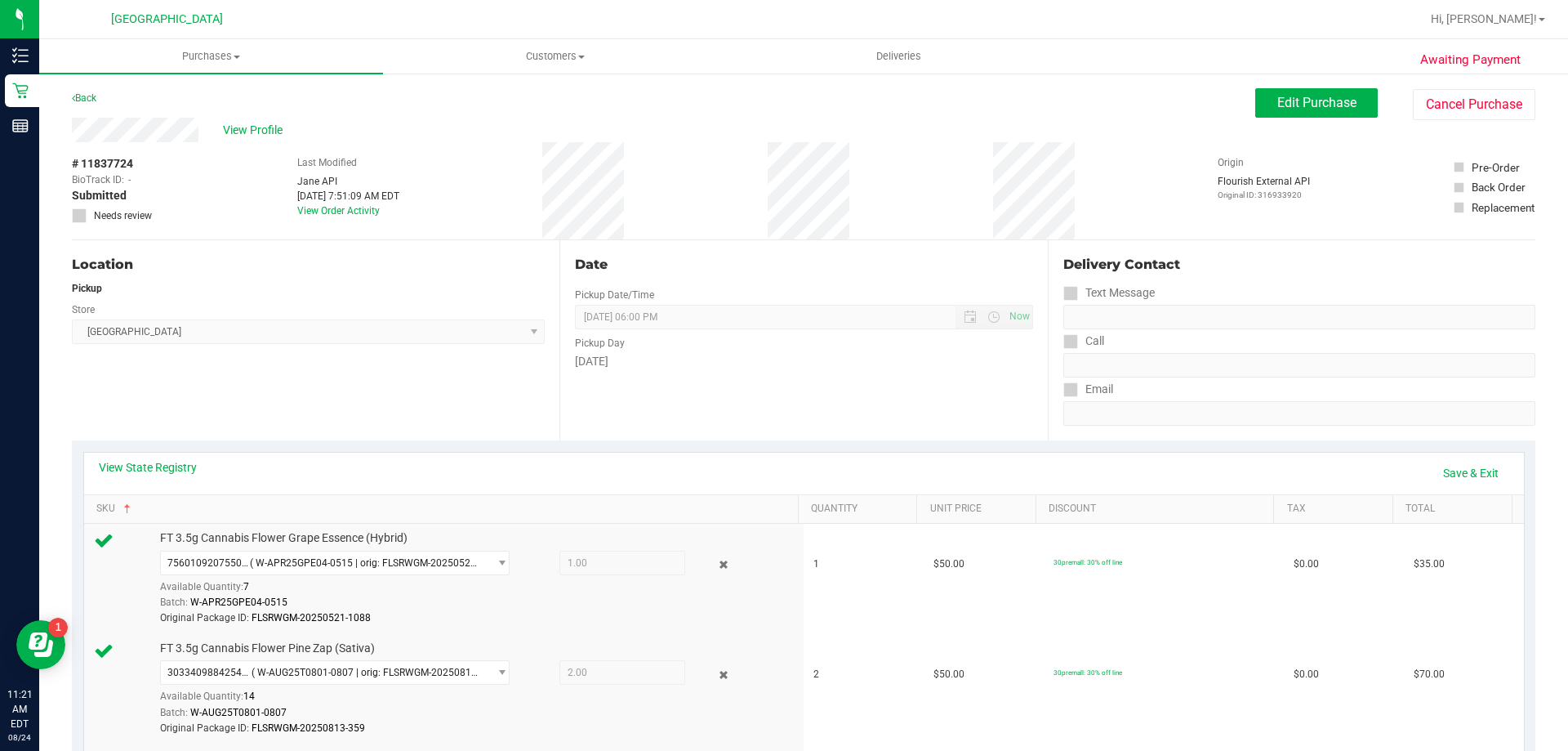
click at [243, 120] on div "View Profile" at bounding box center [663, 130] width 1184 height 25
click at [243, 128] on span "View Profile" at bounding box center [255, 130] width 65 height 17
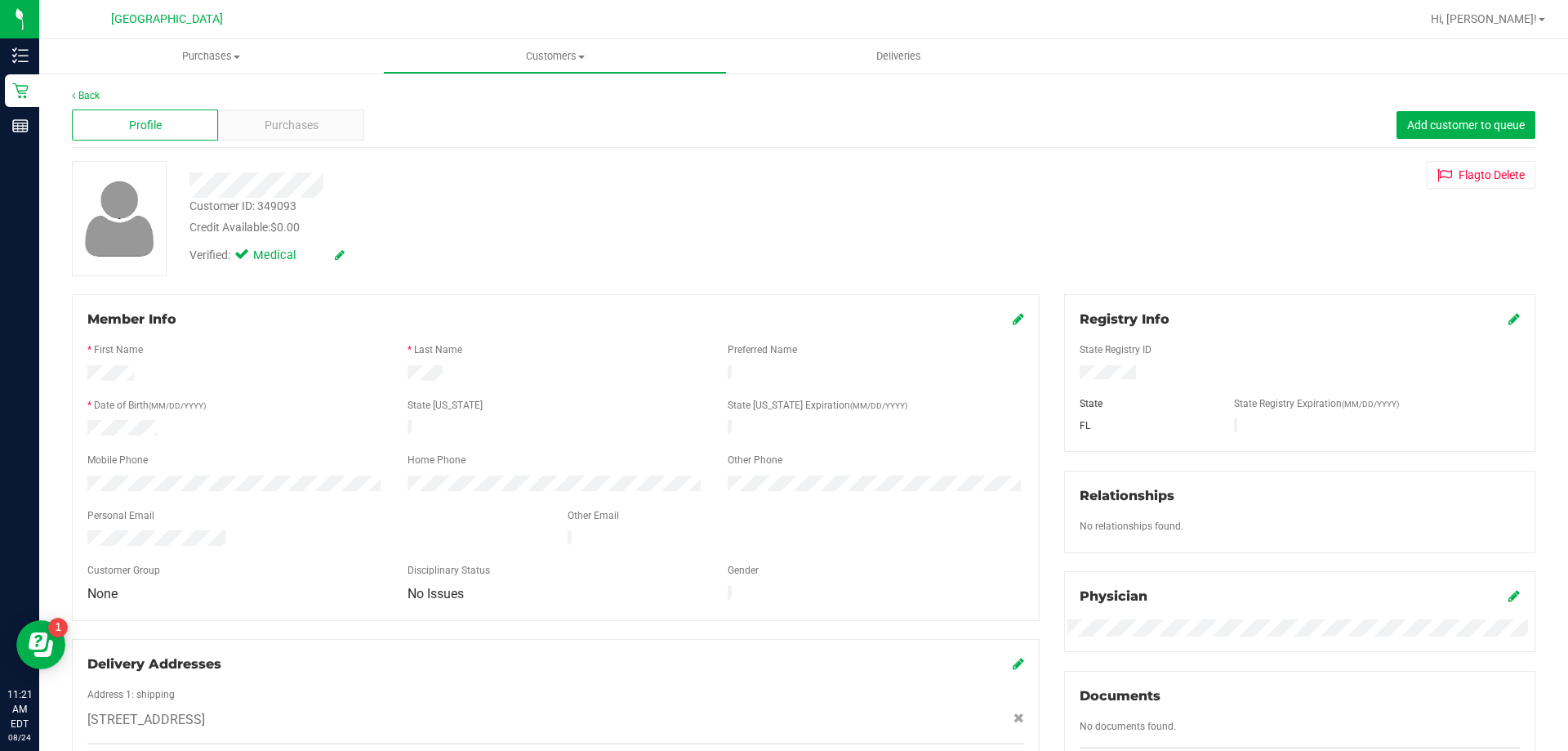
click at [275, 141] on div "Profile Purchases Add customer to queue" at bounding box center [803, 125] width 1463 height 45
click at [281, 117] on span "Purchases" at bounding box center [291, 125] width 54 height 17
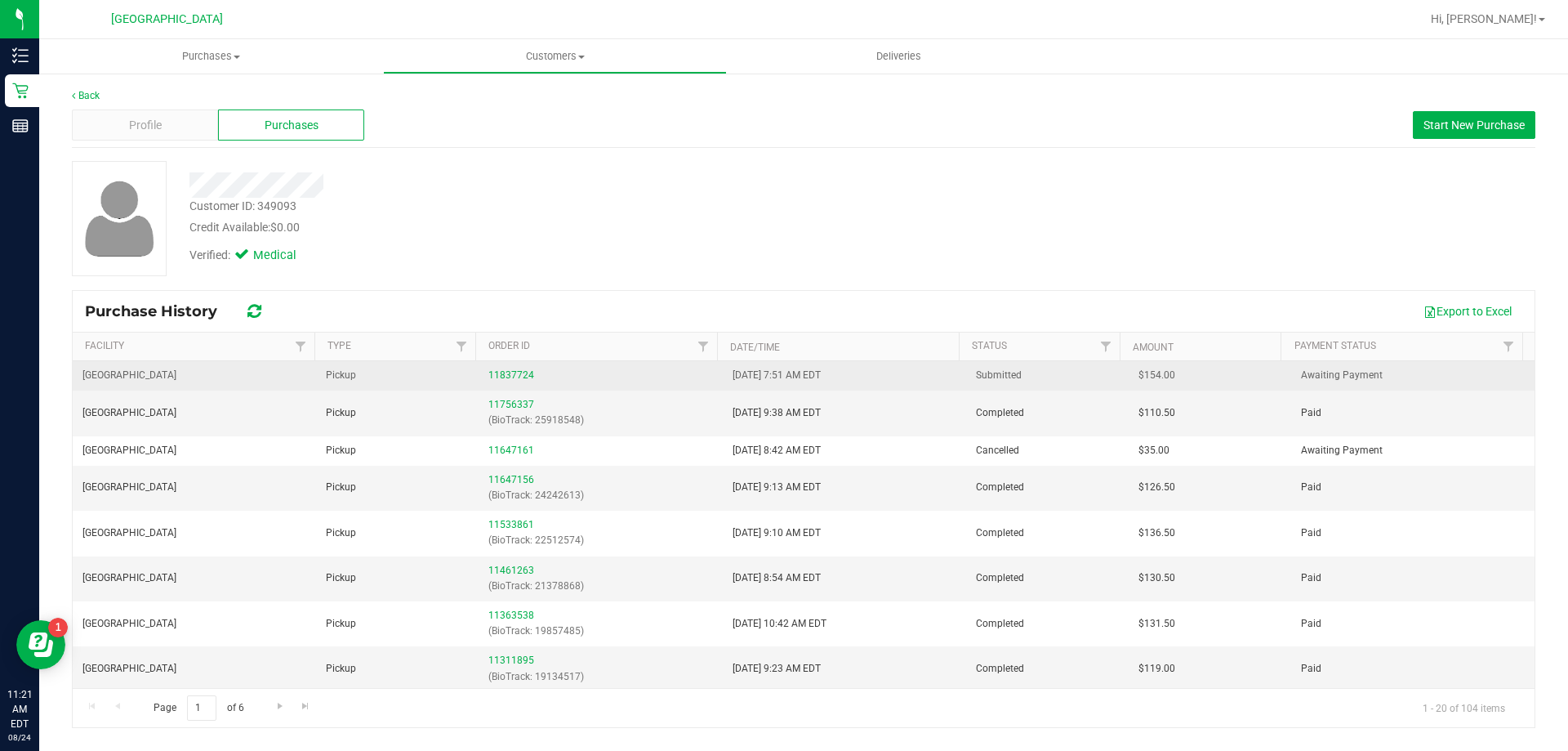
click at [494, 369] on div "11837724" at bounding box center [600, 376] width 224 height 16
click at [500, 375] on link "11837724" at bounding box center [511, 376] width 46 height 12
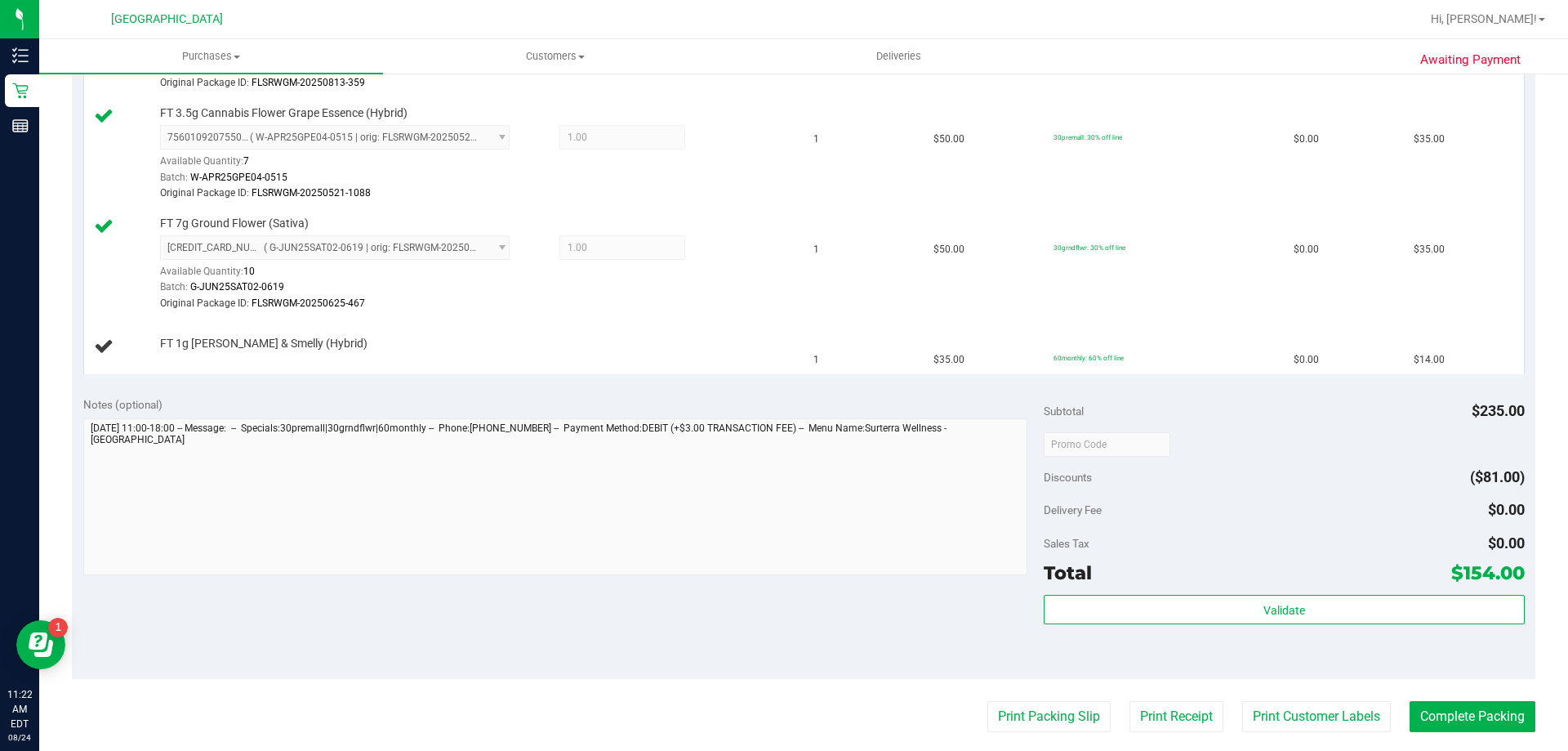
scroll to position [654, 0]
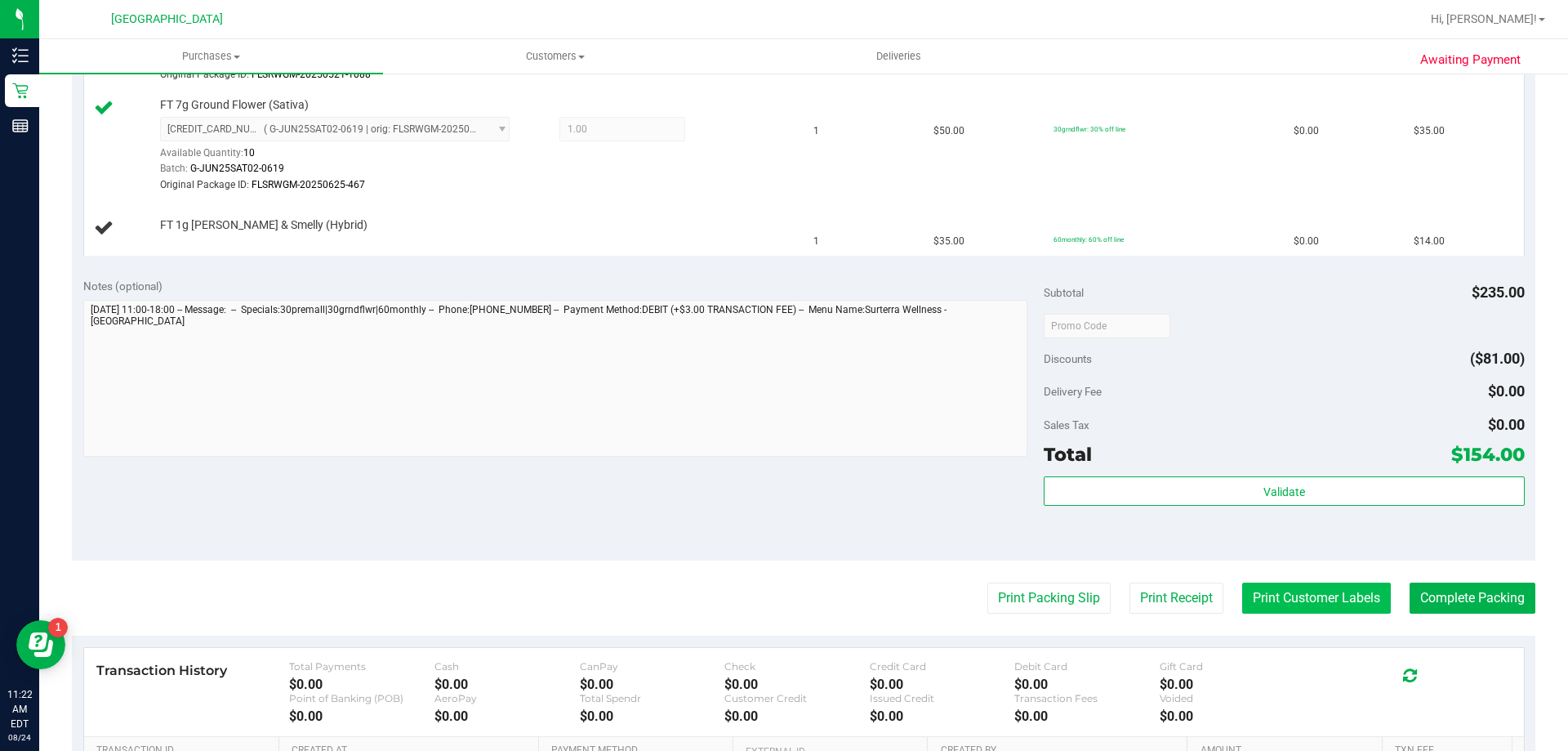
click at [1267, 602] on button "Print Customer Labels" at bounding box center [1316, 599] width 149 height 31
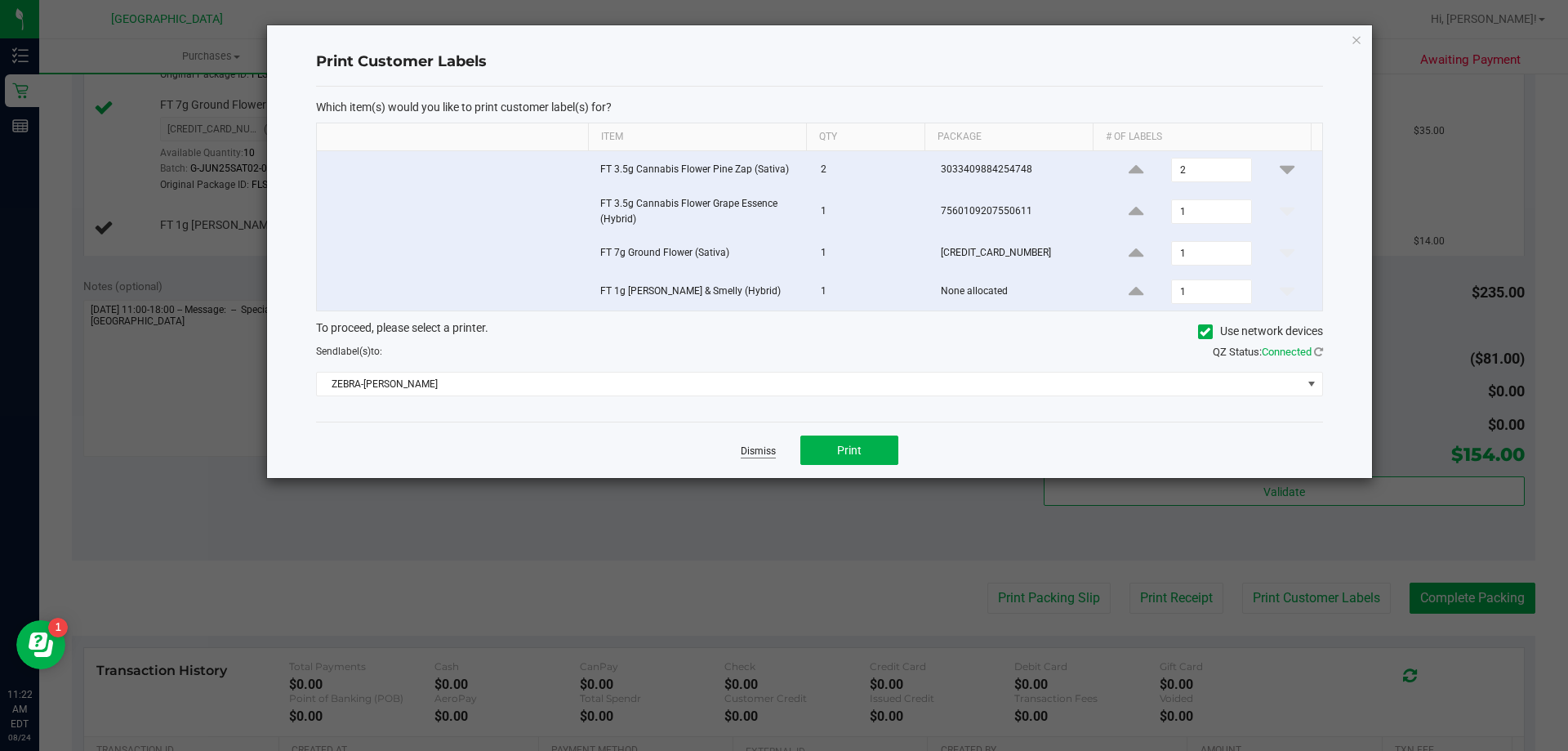
click at [748, 446] on link "Dismiss" at bounding box center [758, 451] width 35 height 14
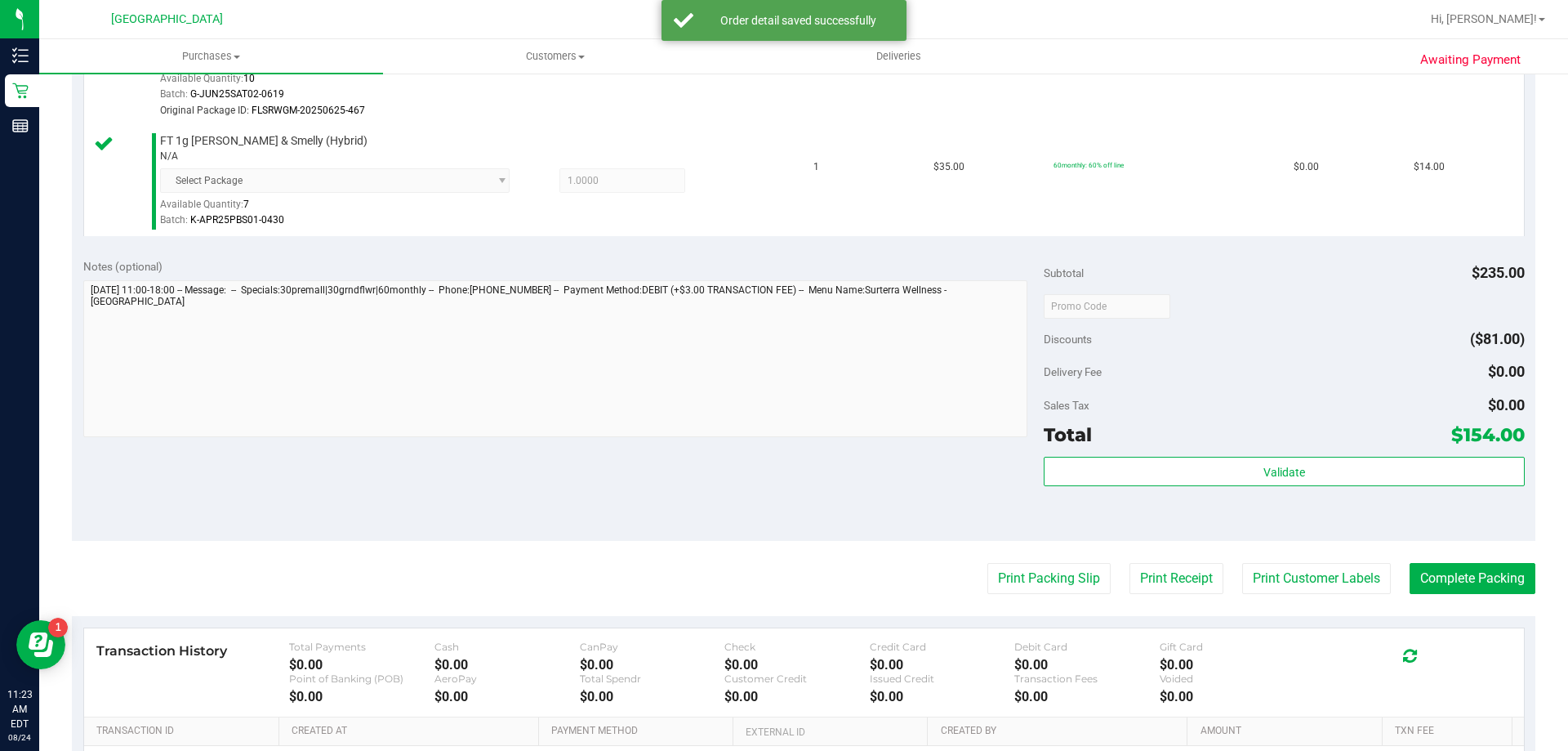
scroll to position [735, 0]
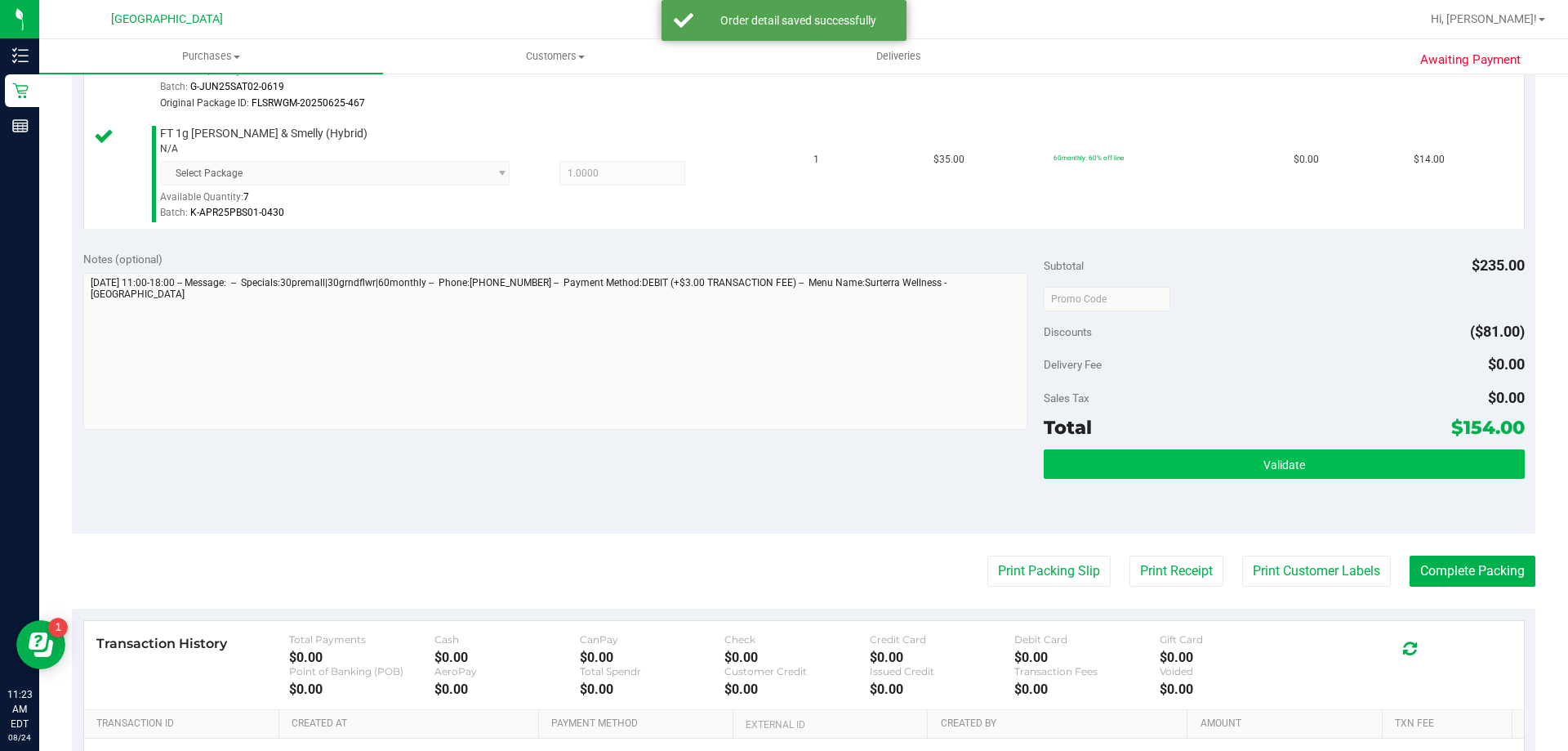
drag, startPoint x: 1158, startPoint y: 486, endPoint x: 1146, endPoint y: 478, distance: 14.4
click at [1154, 484] on div "Validate" at bounding box center [1284, 486] width 481 height 73
click at [1146, 478] on button "Validate" at bounding box center [1284, 464] width 481 height 30
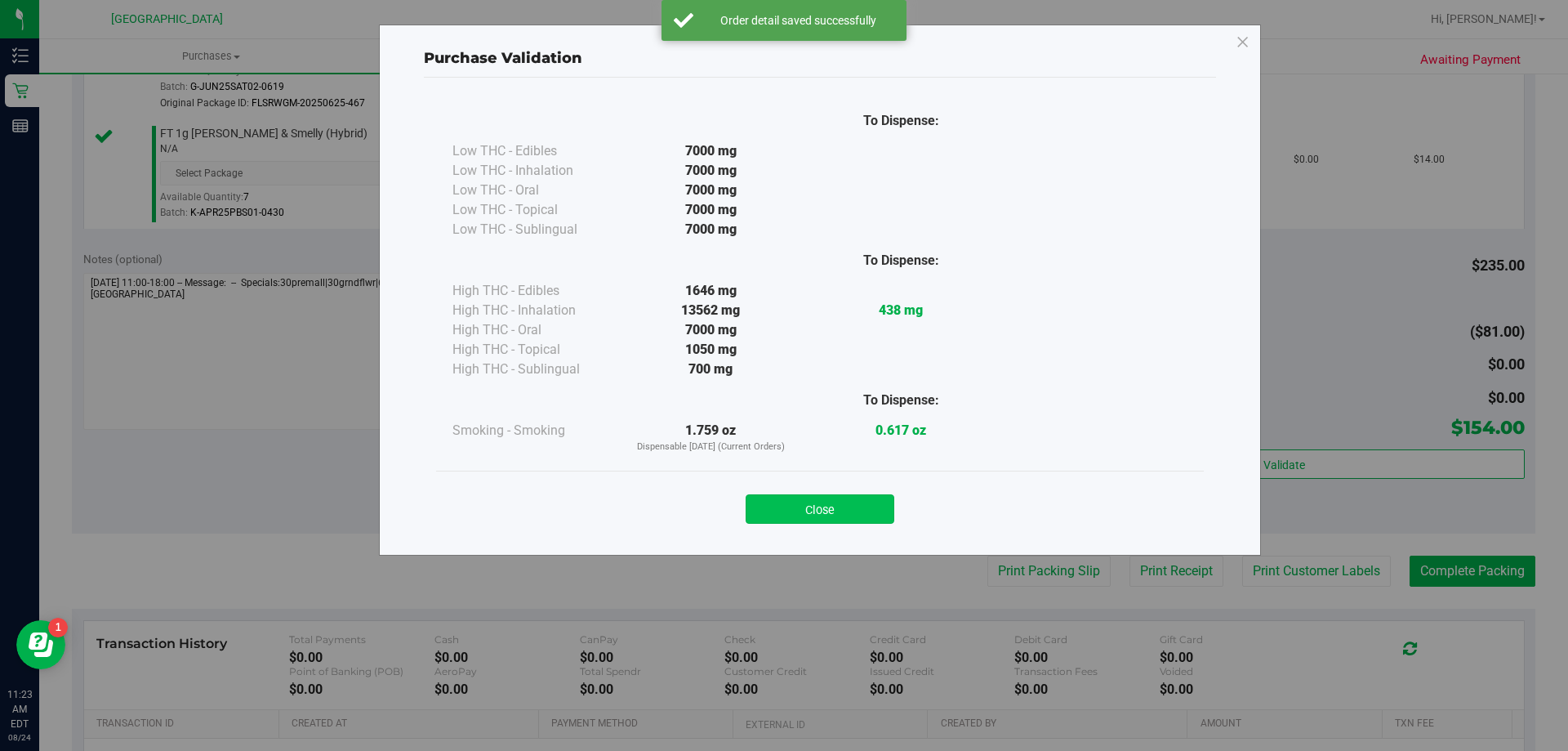
click at [867, 496] on button "Close" at bounding box center [820, 509] width 149 height 30
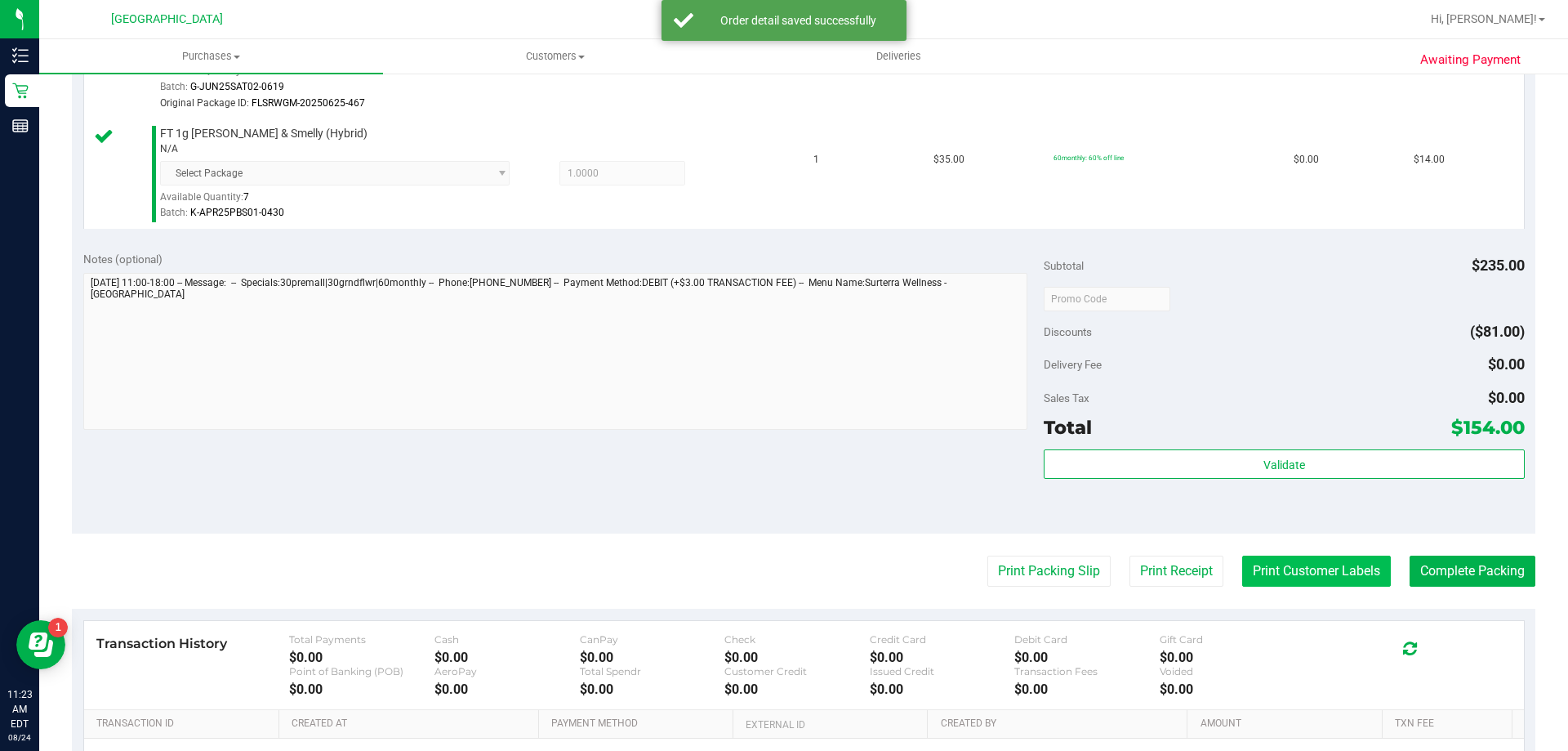
click at [1249, 565] on button "Print Customer Labels" at bounding box center [1316, 571] width 149 height 31
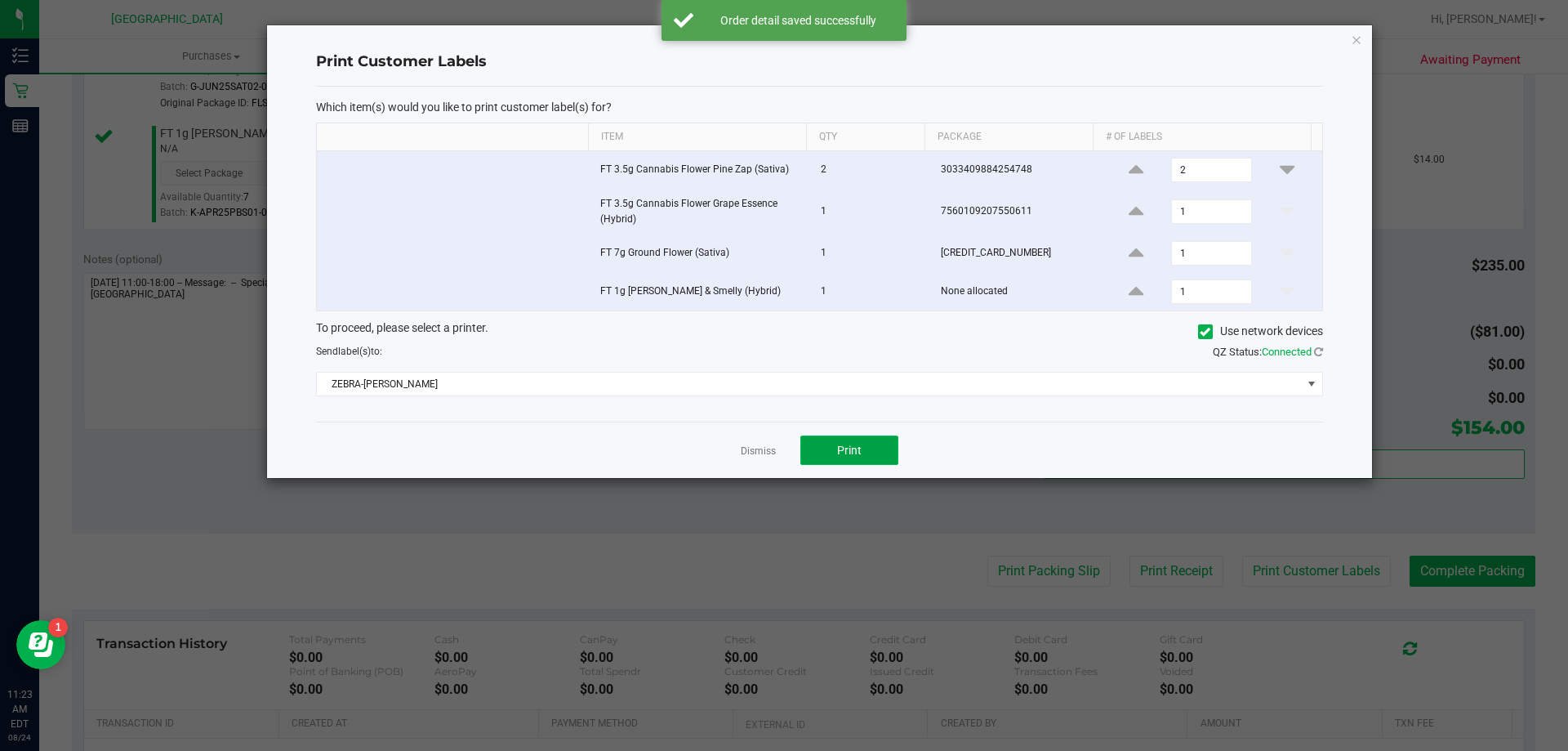
click at [838, 441] on button "Print" at bounding box center [849, 450] width 98 height 30
click at [767, 454] on link "Dismiss" at bounding box center [758, 451] width 35 height 14
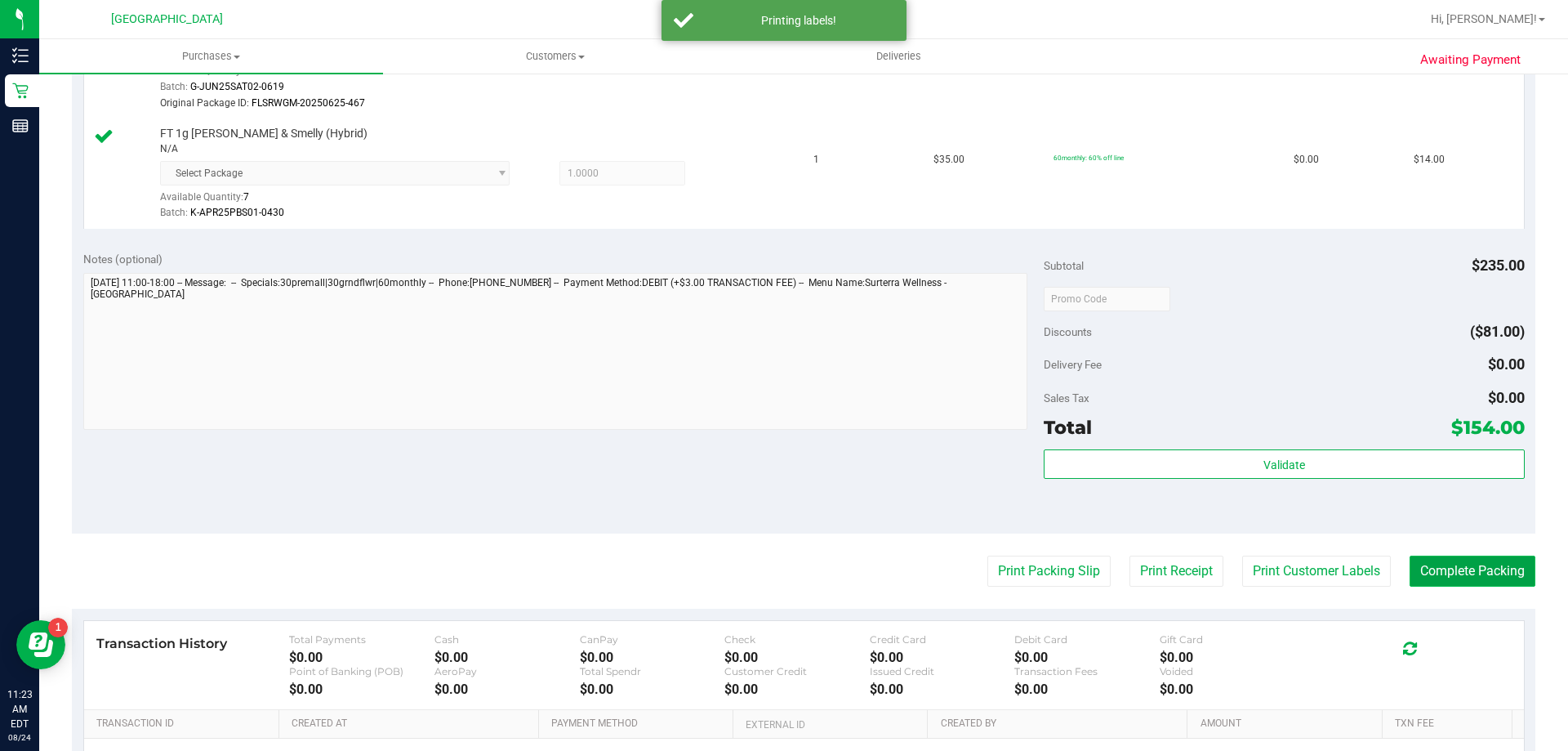
drag, startPoint x: 1417, startPoint y: 567, endPoint x: 1399, endPoint y: 569, distance: 18.1
click at [1417, 568] on button "Complete Packing" at bounding box center [1473, 571] width 126 height 31
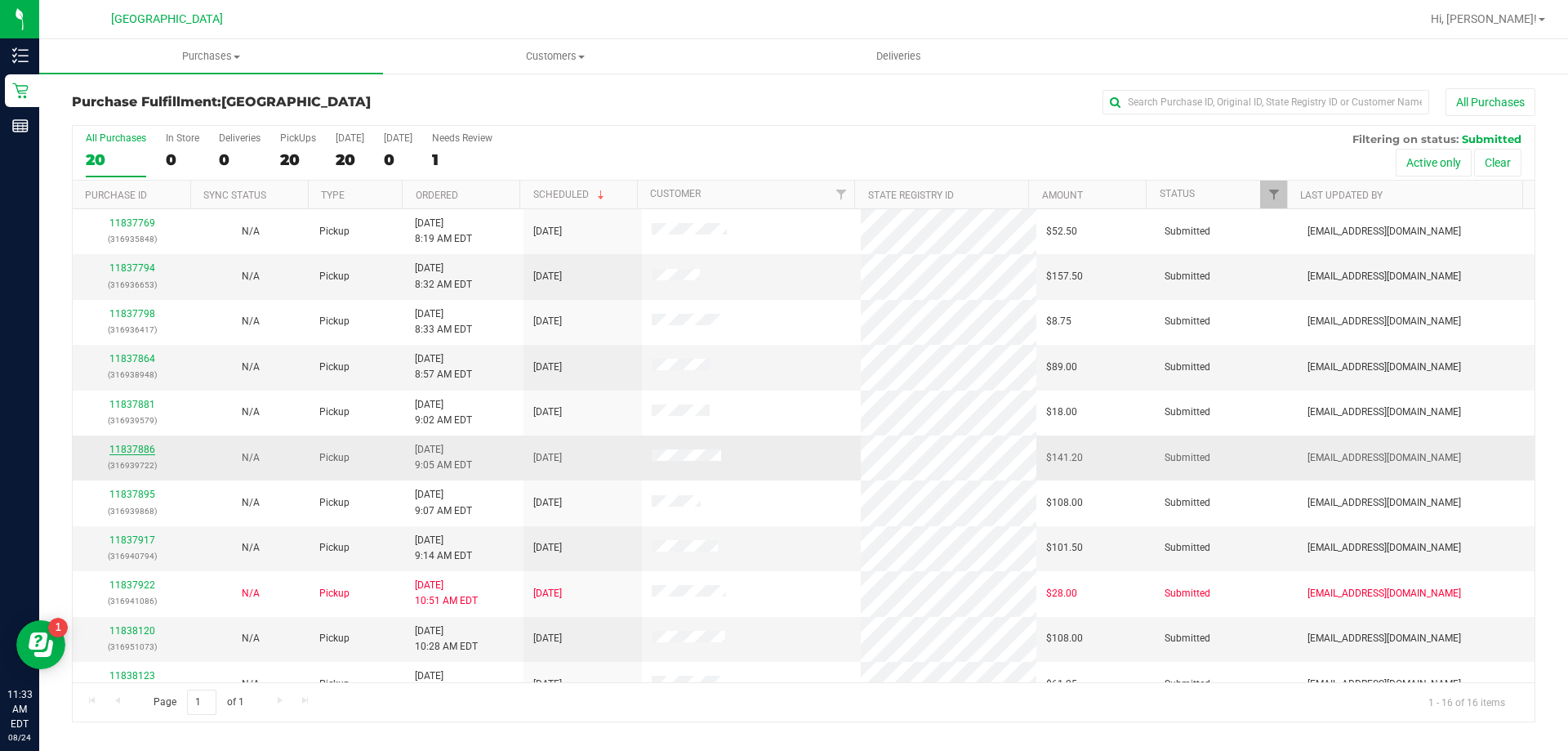
click at [127, 450] on link "11837886" at bounding box center [133, 450] width 46 height 12
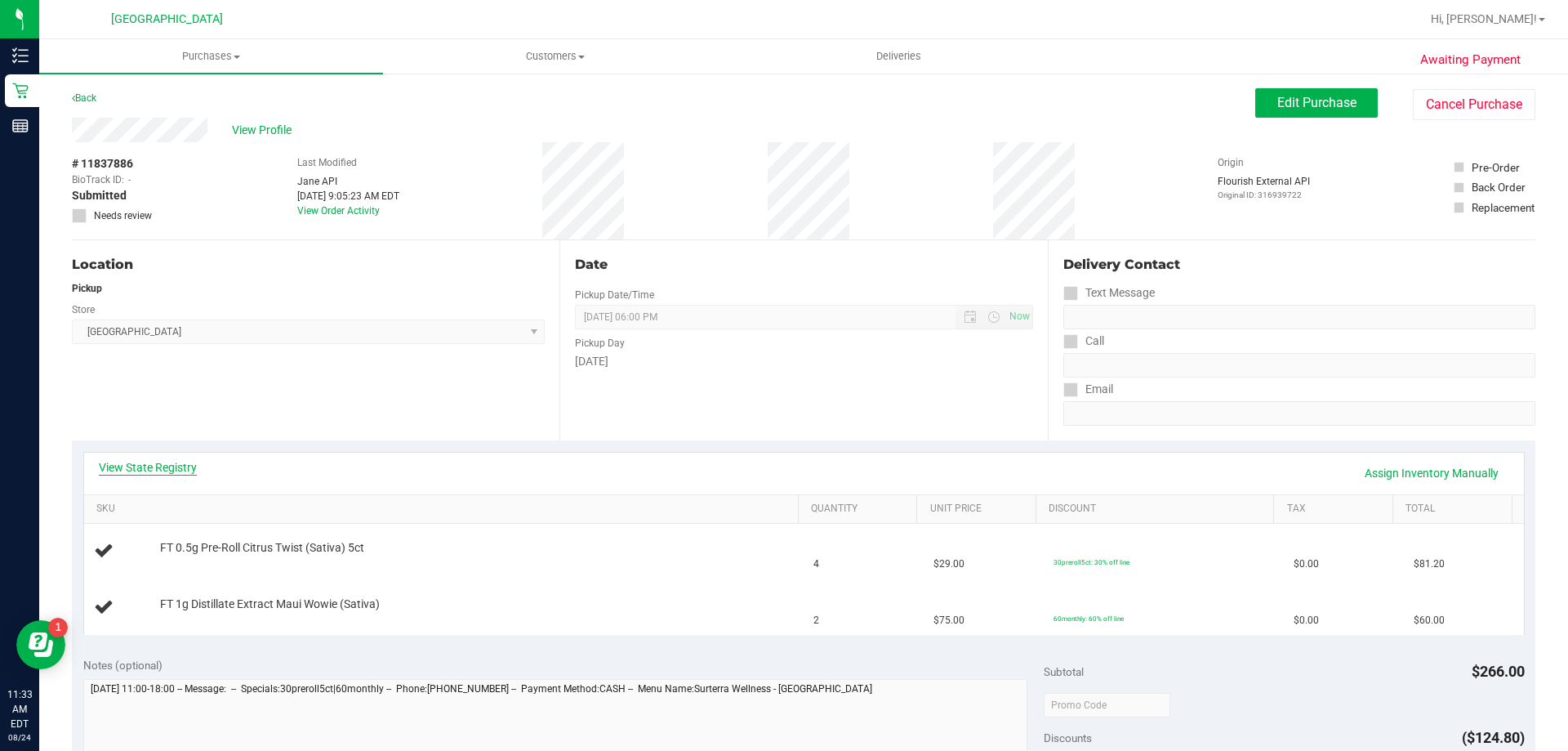
click at [152, 470] on link "View State Registry" at bounding box center [147, 468] width 98 height 16
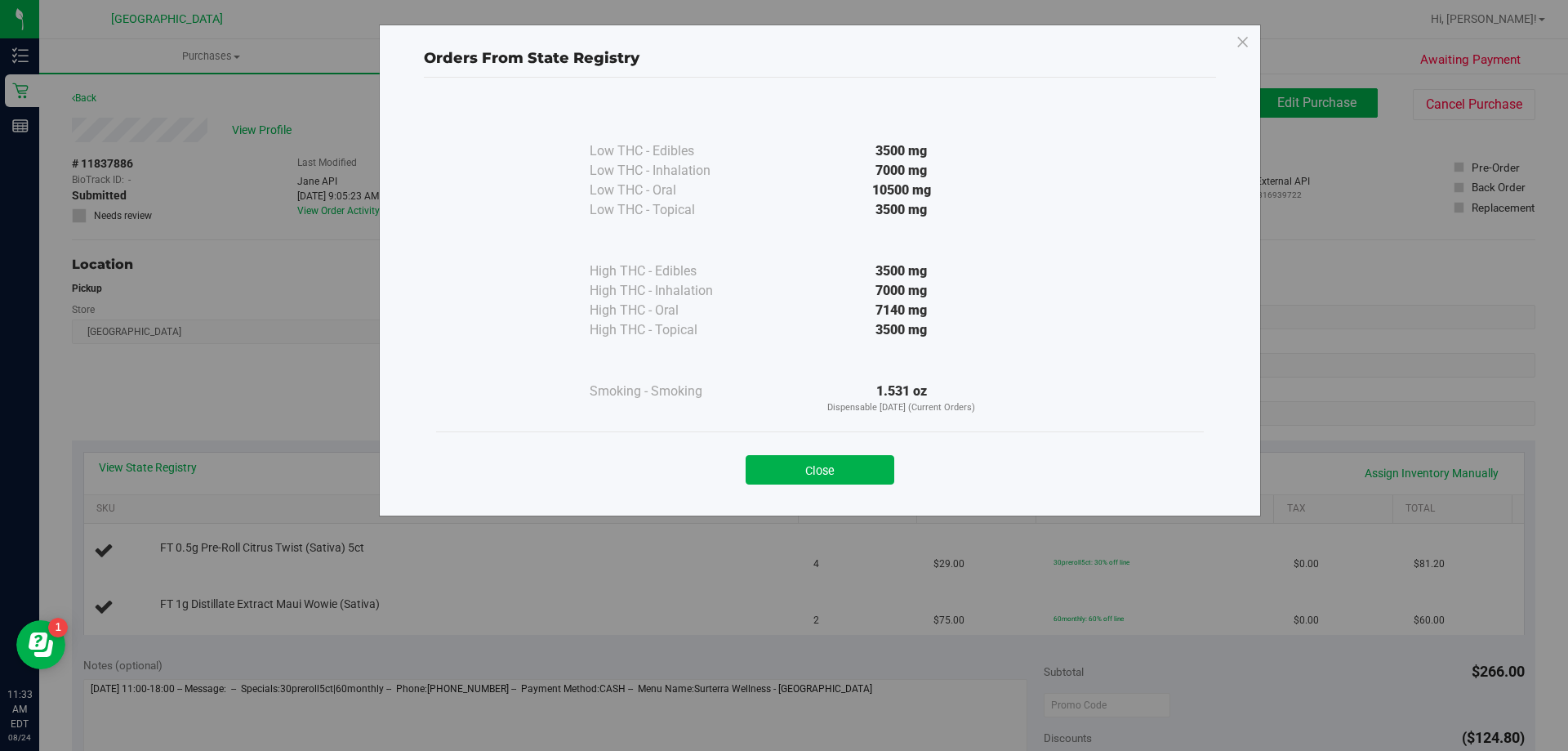
click at [774, 465] on button "Close" at bounding box center [820, 470] width 149 height 30
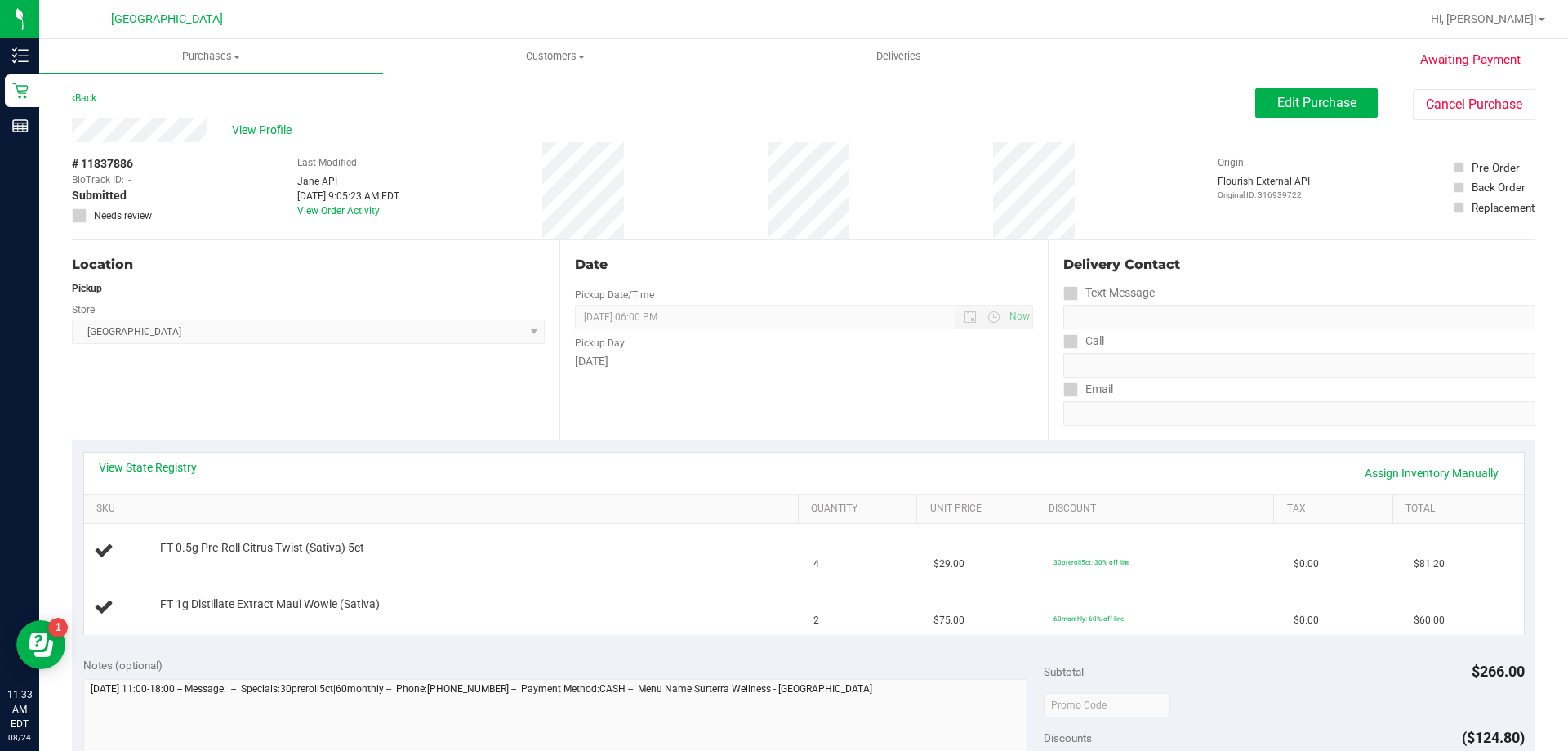
scroll to position [245, 0]
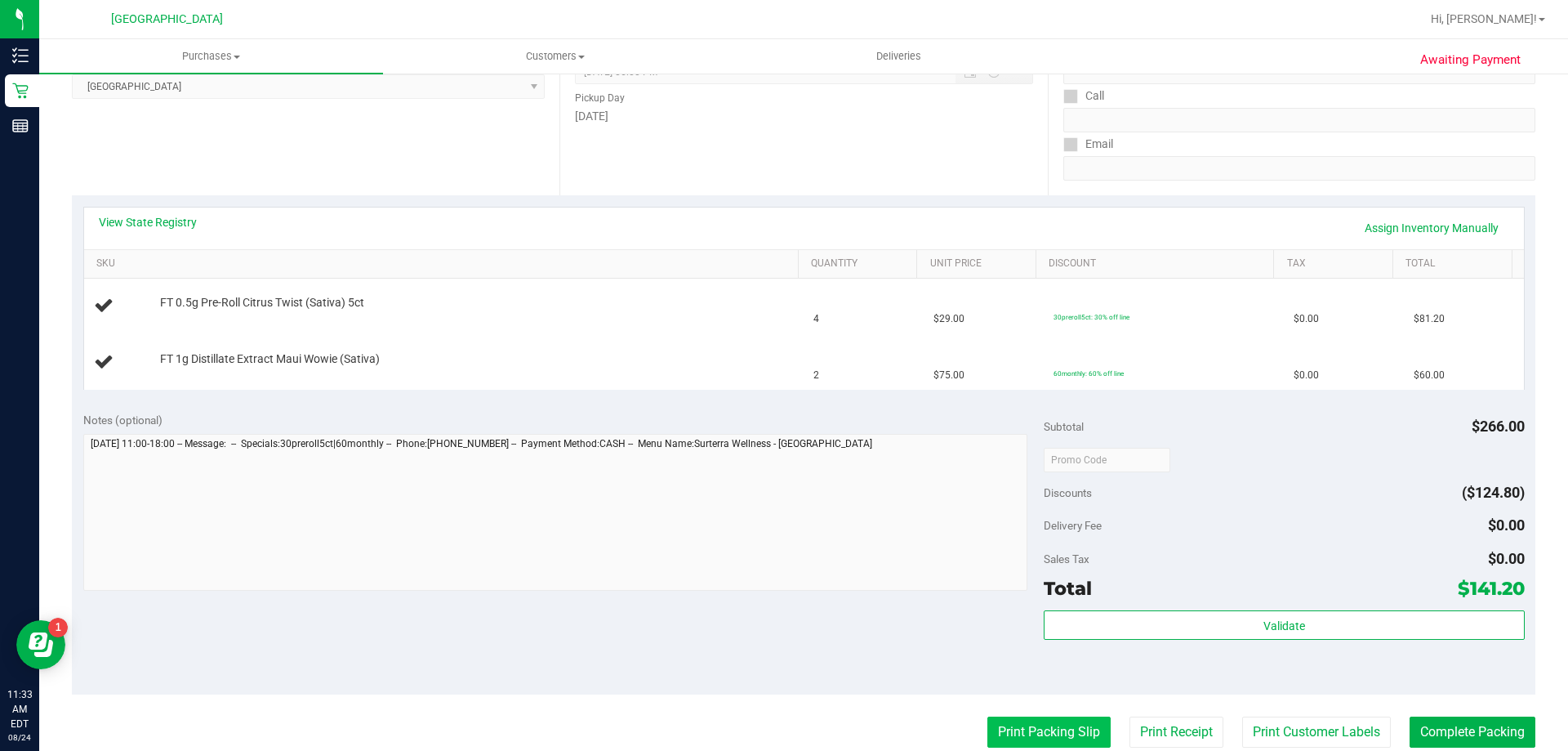
click at [998, 729] on button "Print Packing Slip" at bounding box center [1049, 732] width 123 height 31
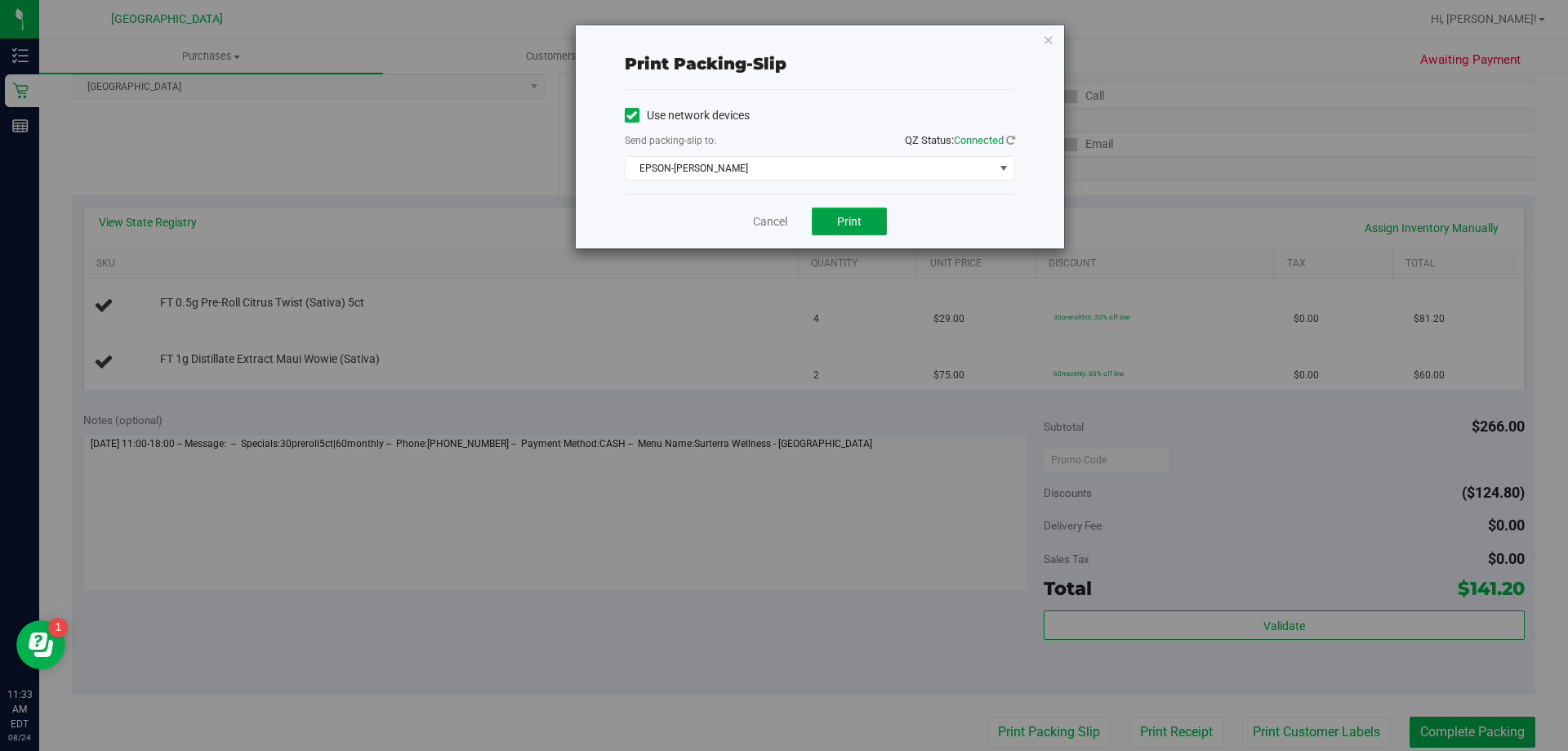
click at [851, 227] on span "Print" at bounding box center [849, 222] width 25 height 13
click at [775, 222] on link "Cancel" at bounding box center [770, 222] width 35 height 17
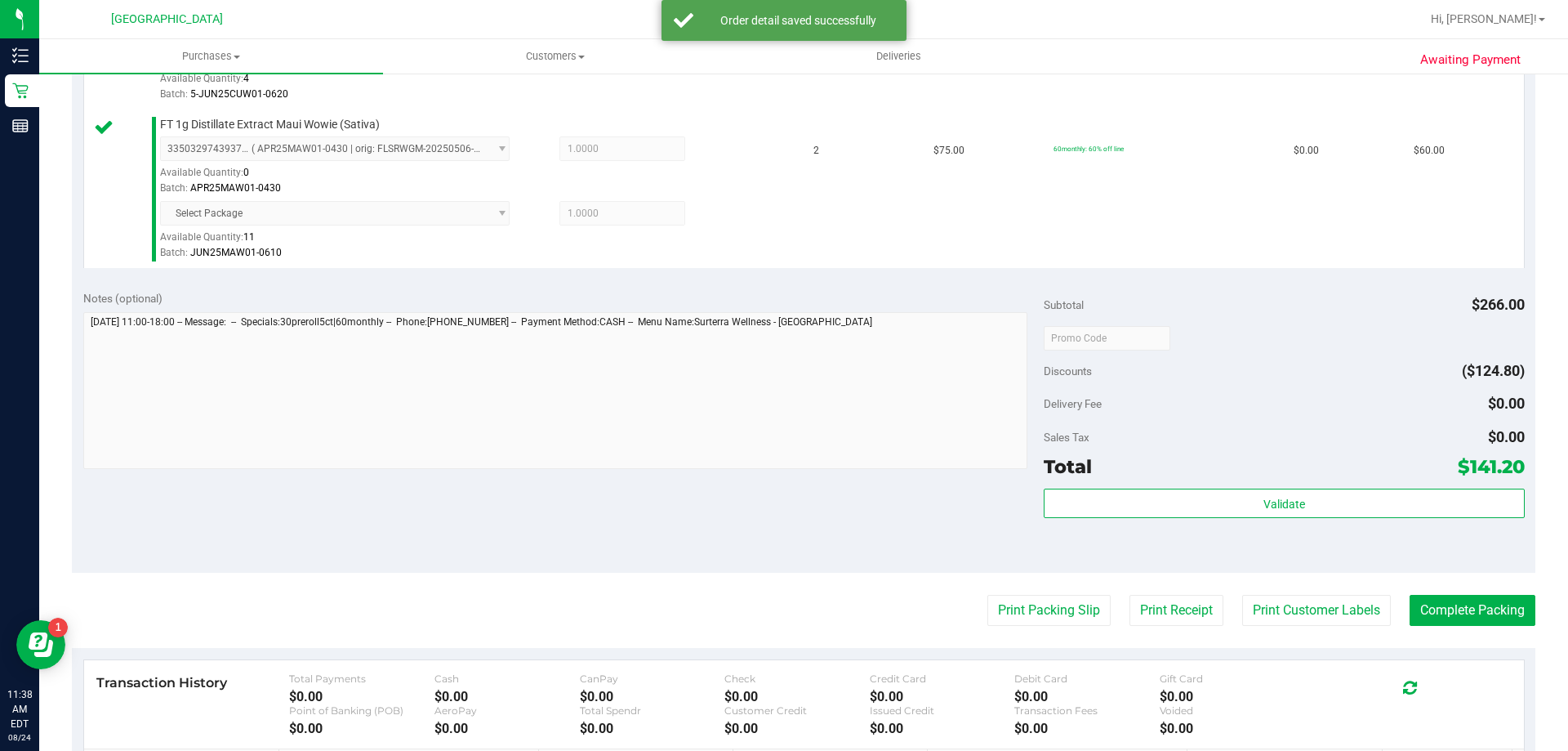
scroll to position [654, 0]
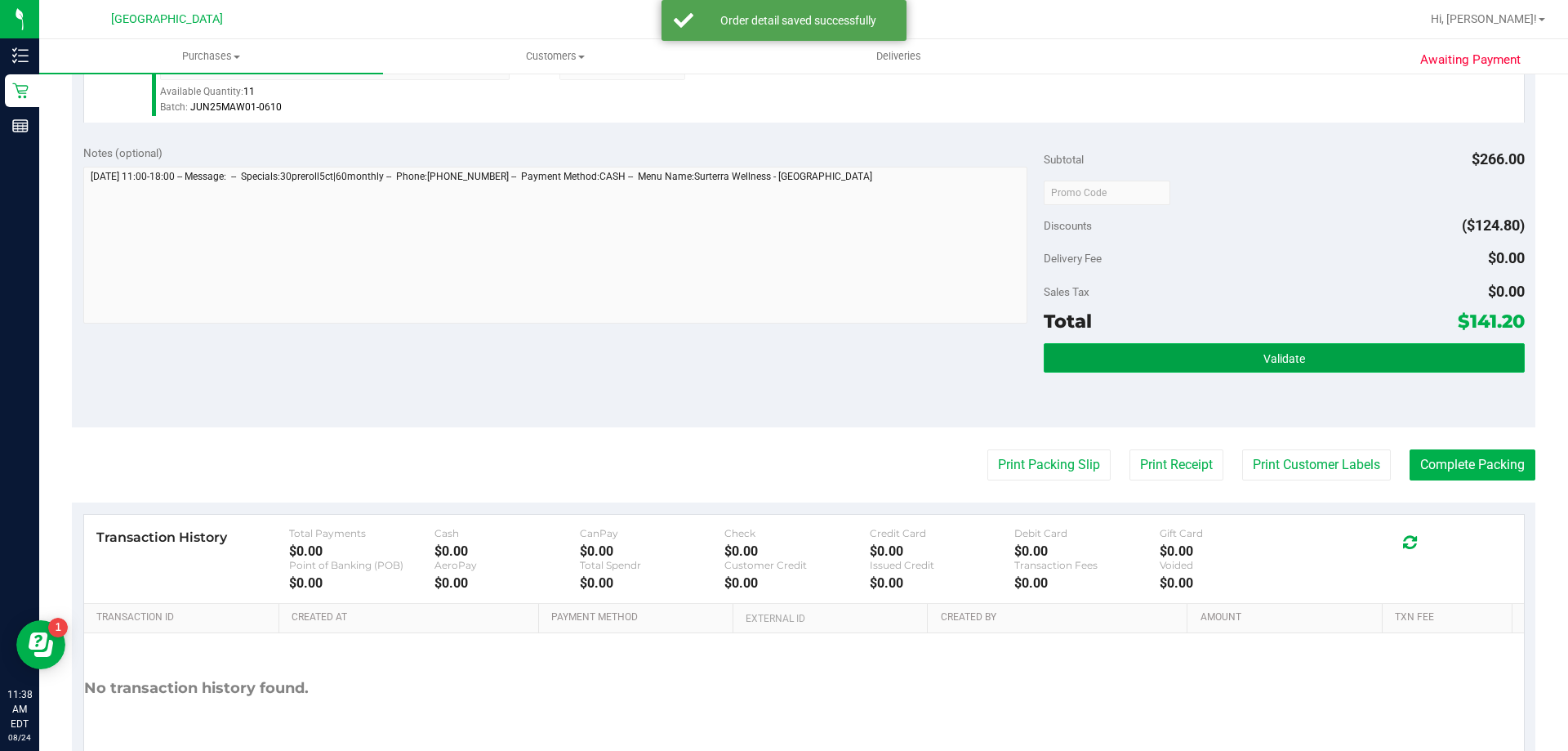
click at [1174, 366] on button "Validate" at bounding box center [1284, 358] width 481 height 30
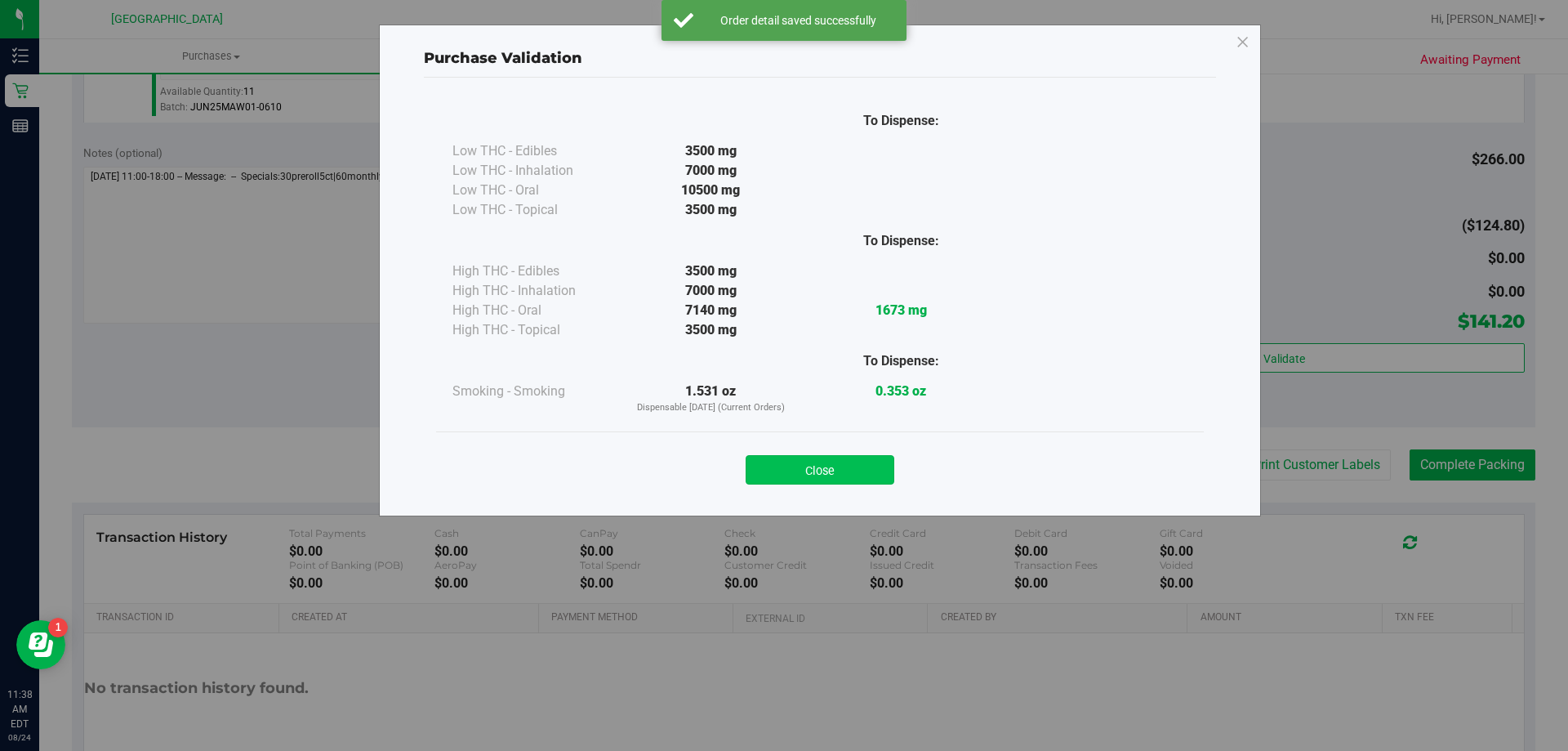
click at [797, 469] on button "Close" at bounding box center [820, 470] width 149 height 30
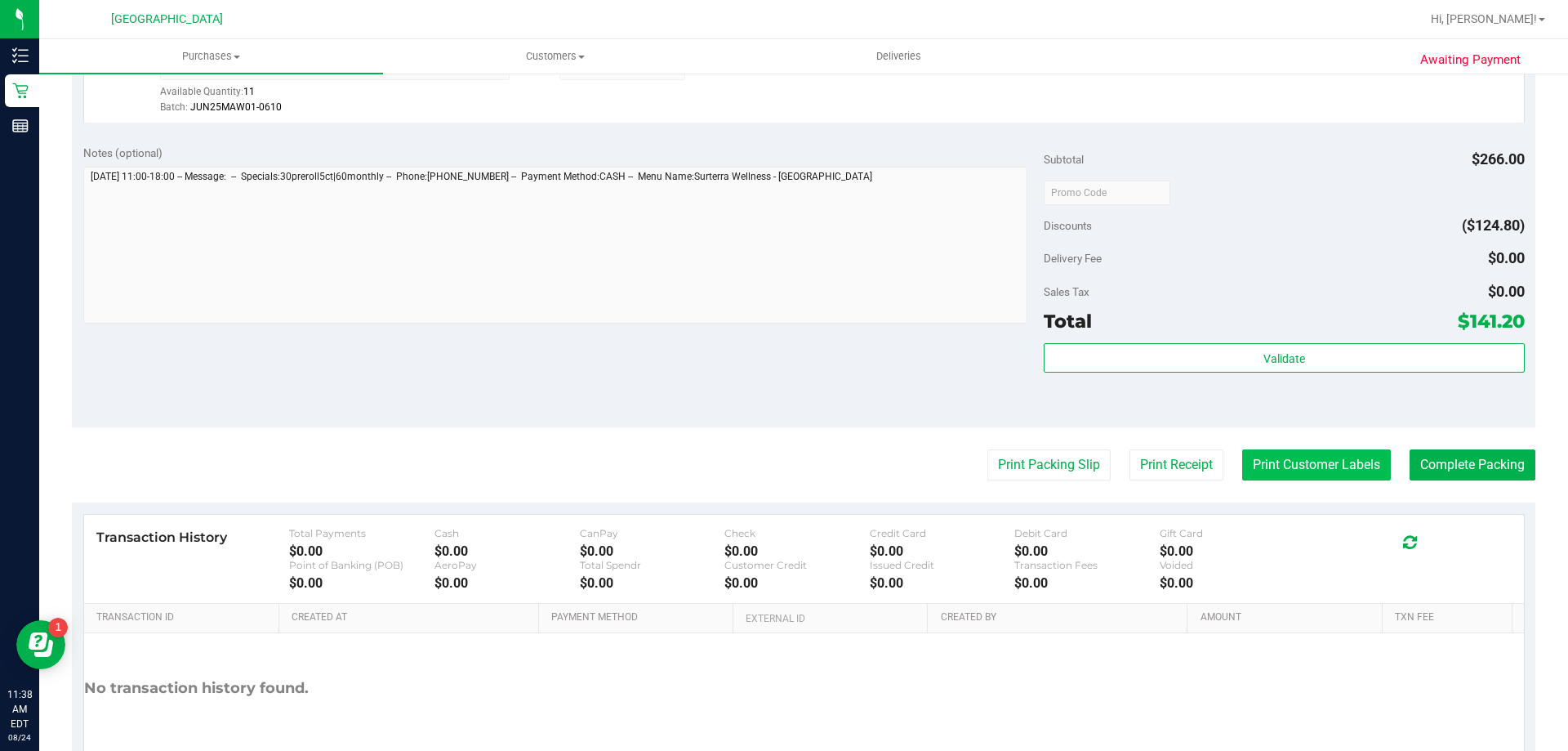
click at [1242, 472] on button "Print Customer Labels" at bounding box center [1316, 465] width 149 height 31
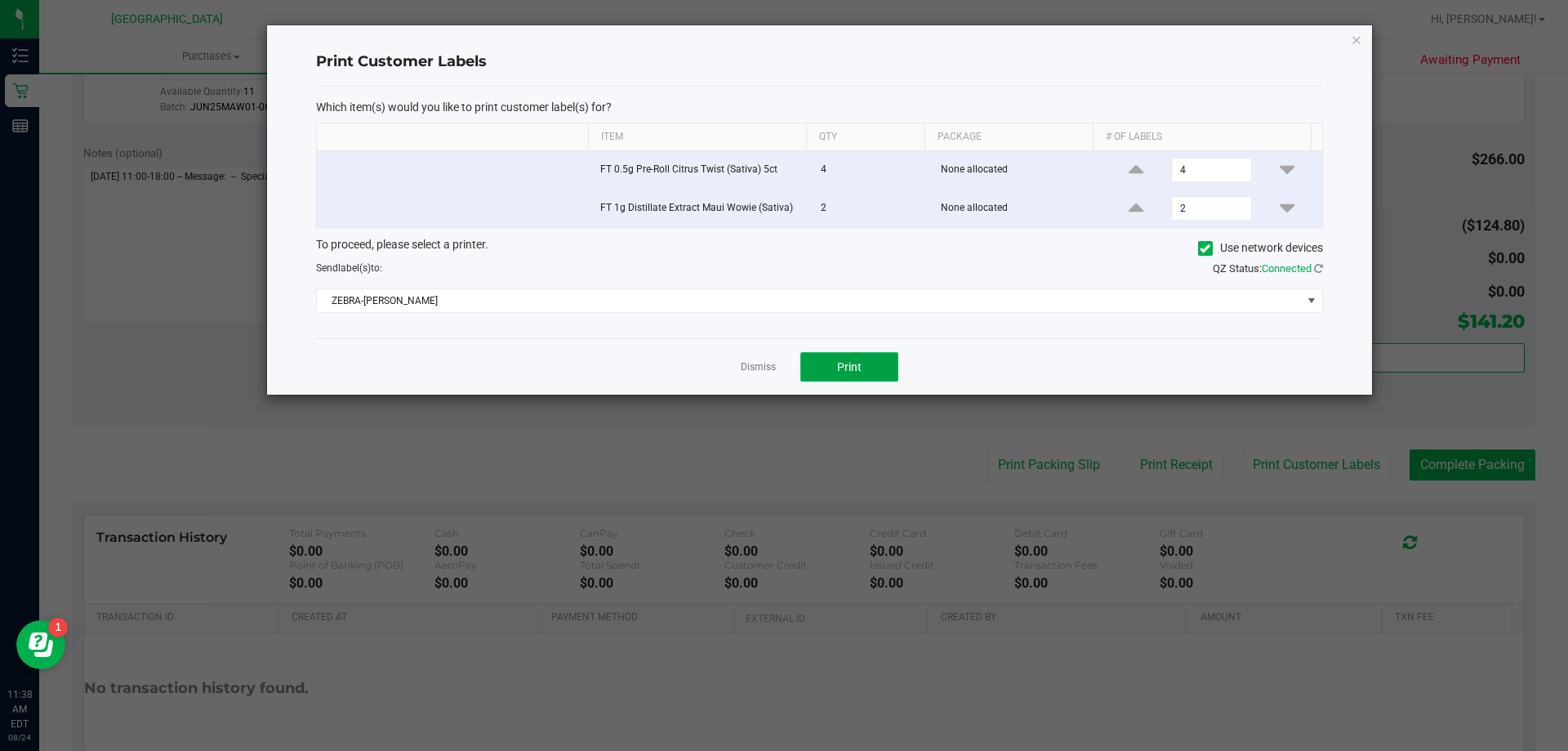
click at [858, 371] on span "Print" at bounding box center [849, 367] width 25 height 13
click at [751, 371] on link "Dismiss" at bounding box center [758, 367] width 35 height 14
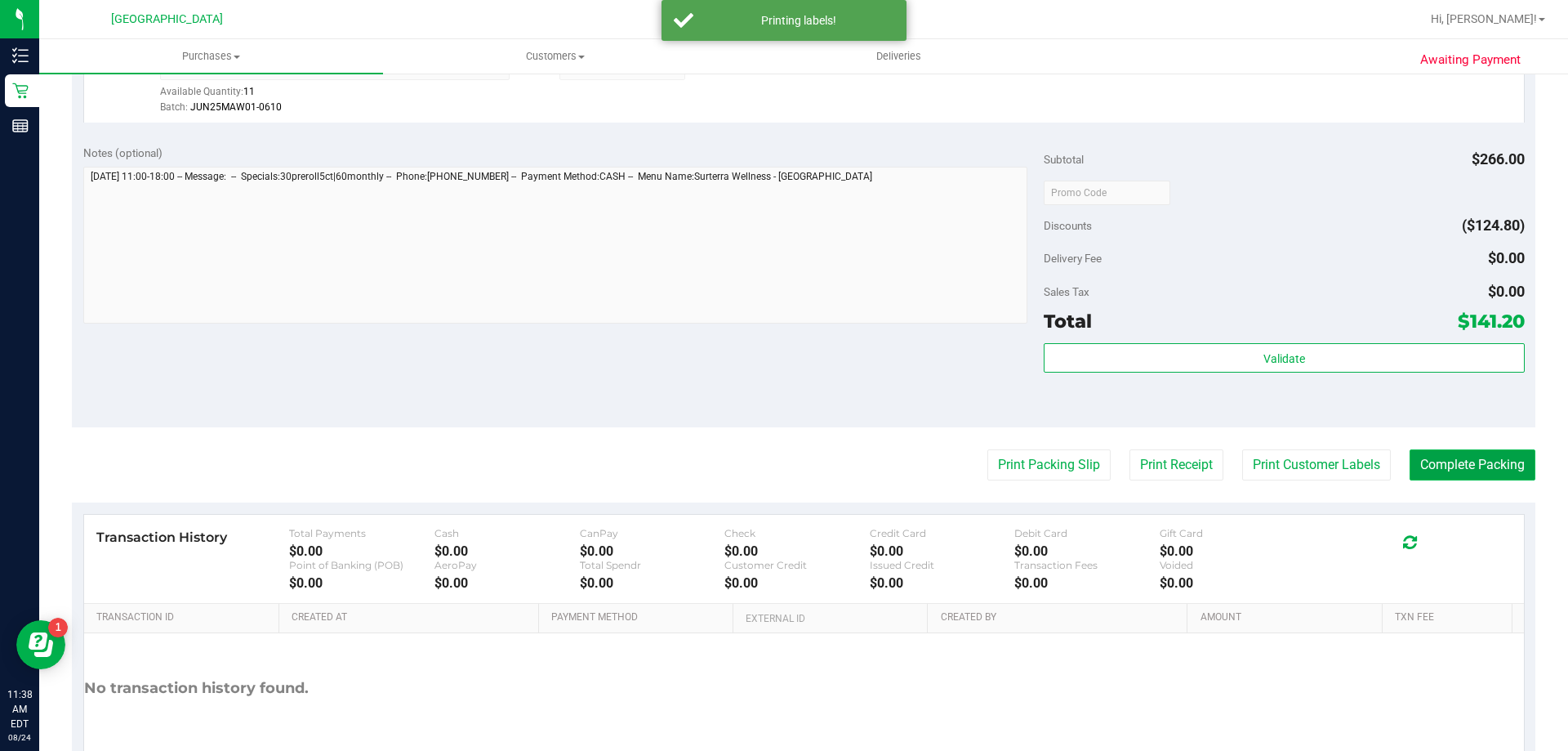
click at [1412, 465] on button "Complete Packing" at bounding box center [1473, 465] width 126 height 31
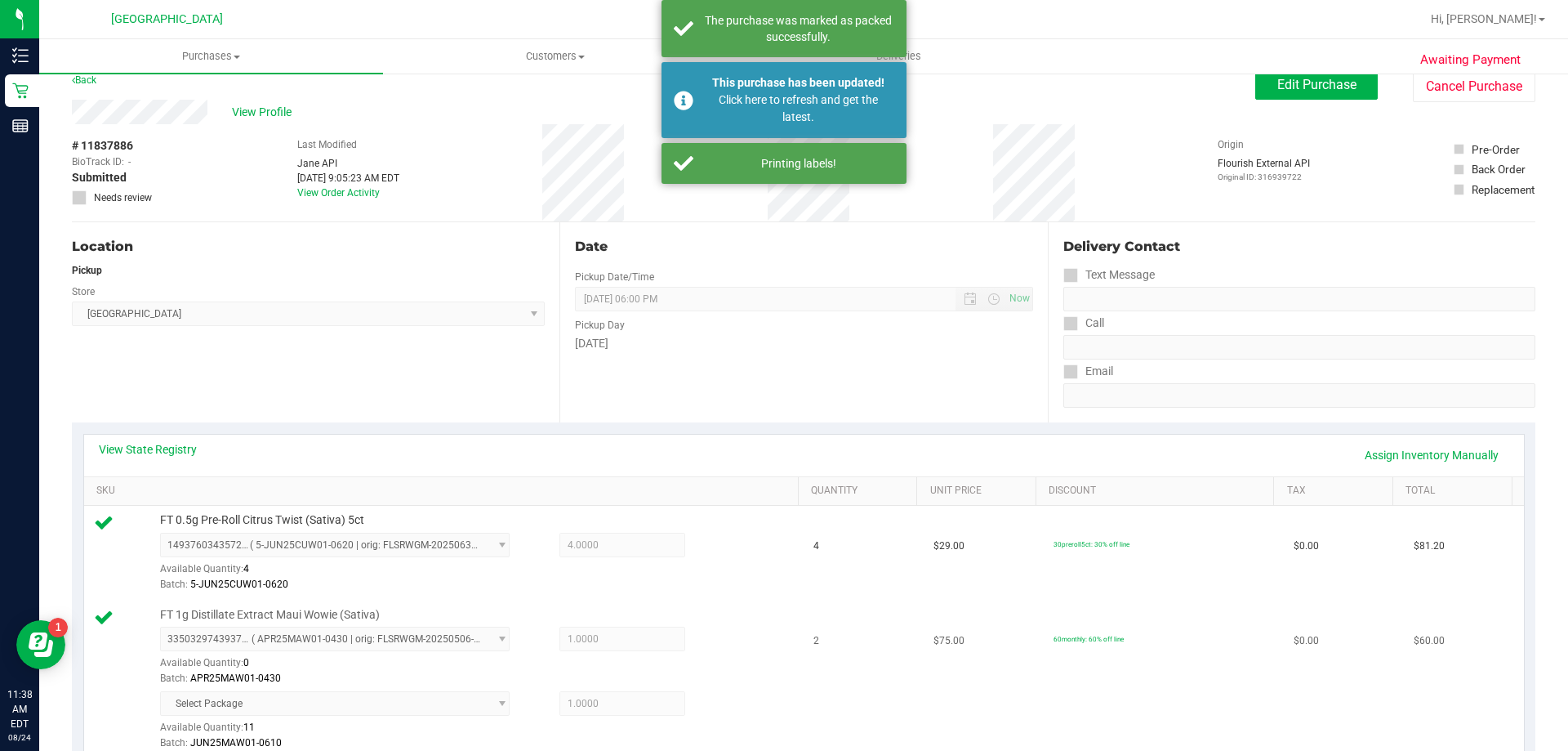
scroll to position [0, 0]
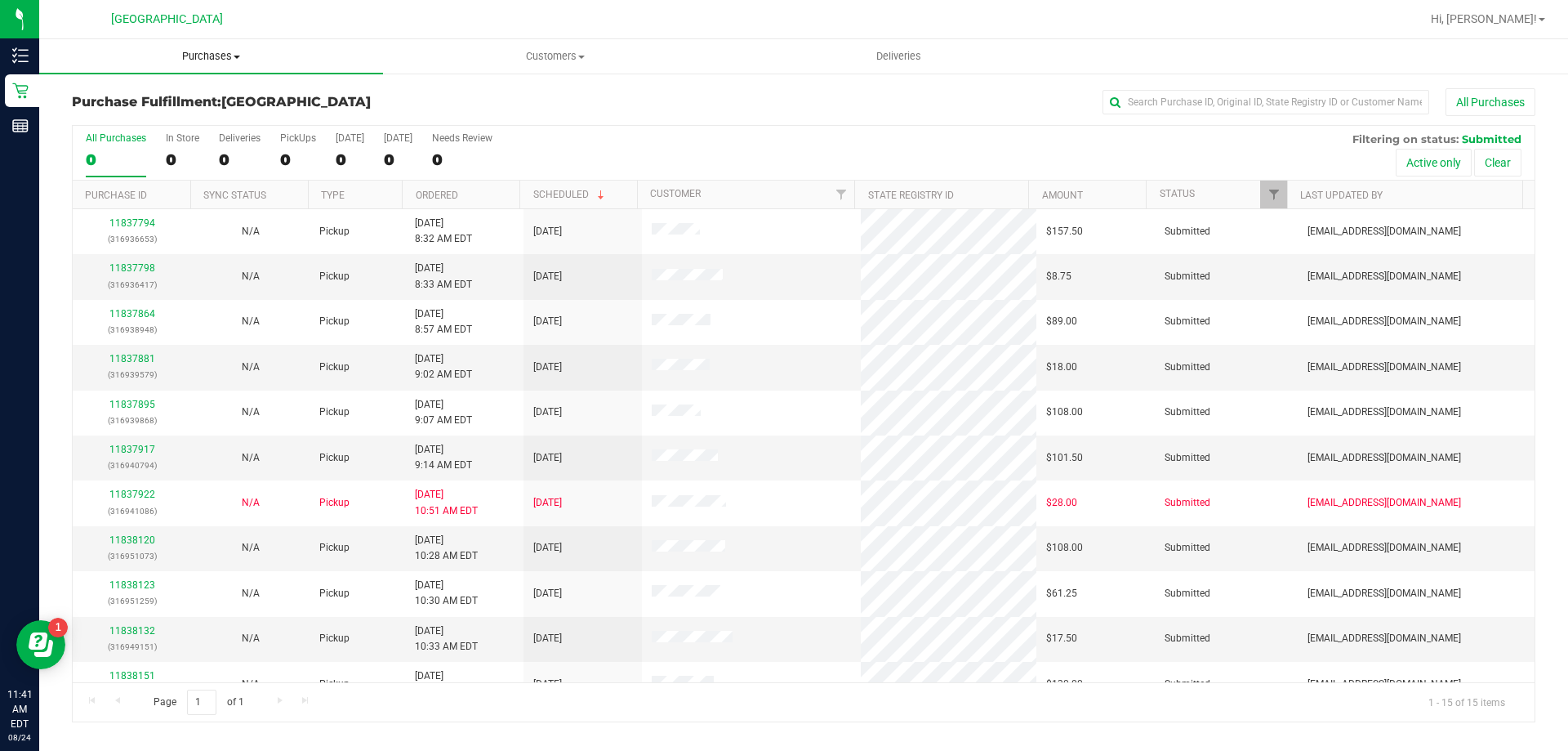
click at [207, 60] on span "Purchases" at bounding box center [212, 57] width 344 height 15
click at [199, 113] on li "Fulfillment" at bounding box center [212, 119] width 344 height 20
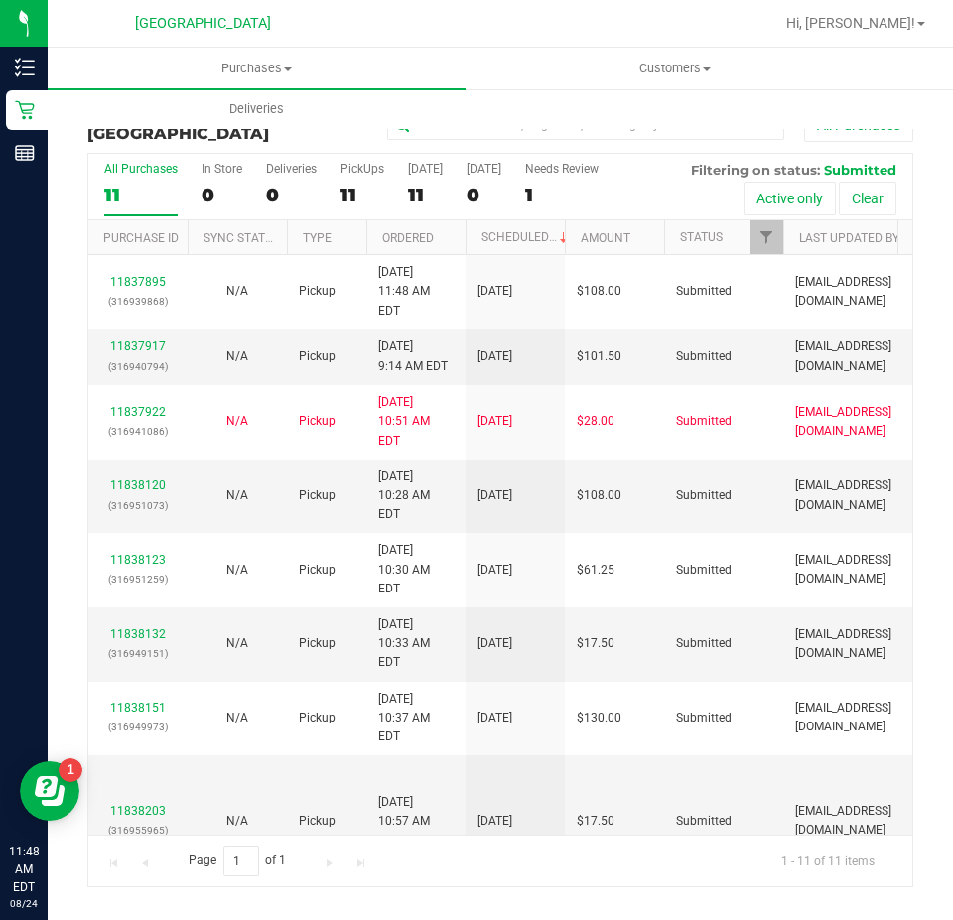
click at [953, 104] on html "Inventory Retail Reports 11:48 AM EDT [DATE] 08/24 Palm Coast WC Hi, [PERSON_NA…" at bounding box center [476, 460] width 953 height 920
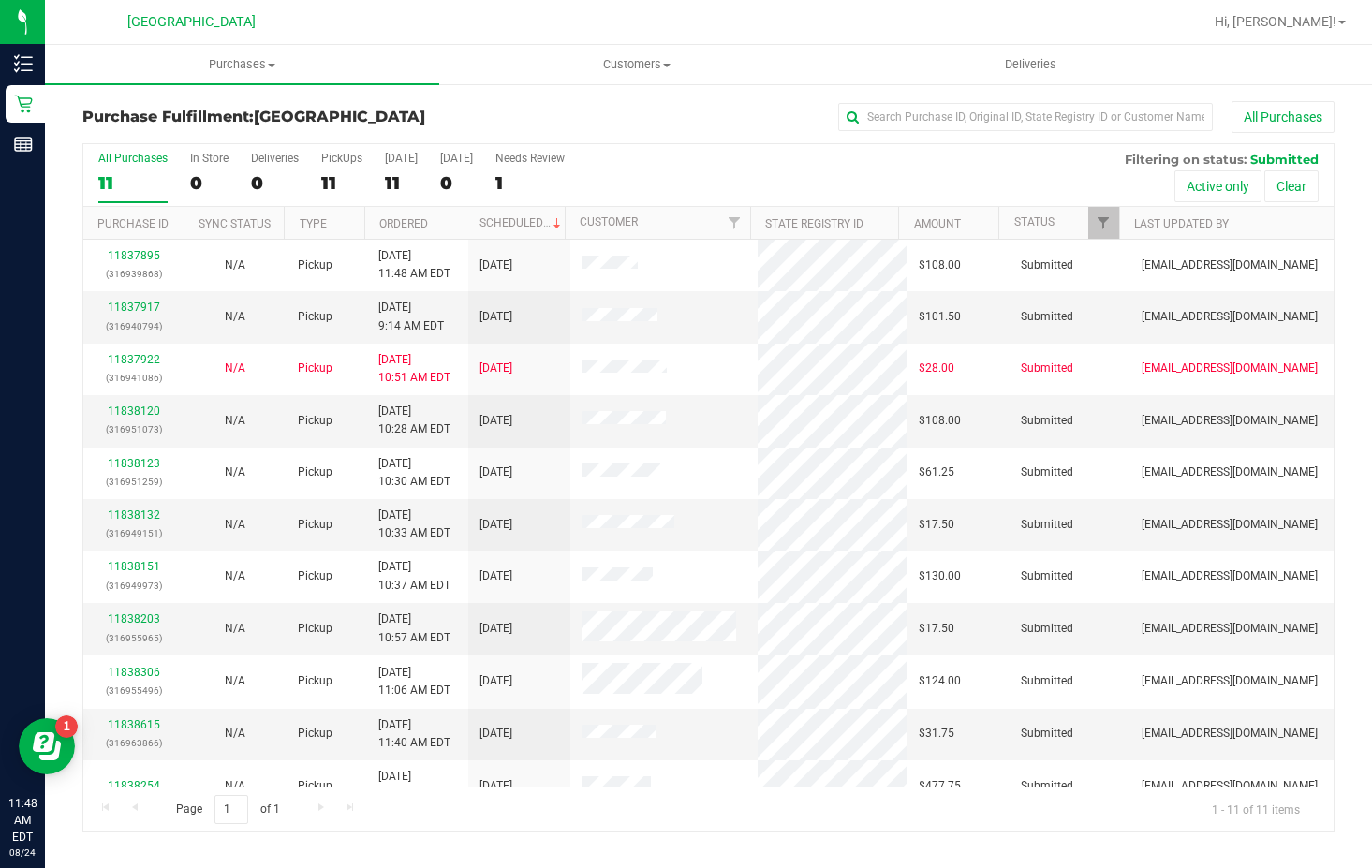
click at [819, 180] on div "All Purchases 11 In Store 0 Deliveries 0 PickUps 11 [DATE] 11 [DATE] 0 Needs Re…" at bounding box center [708, 175] width 1250 height 62
click at [776, 126] on div "All Purchases" at bounding box center [917, 117] width 834 height 32
click at [202, 58] on span "Purchases" at bounding box center [194, 65] width 299 height 17
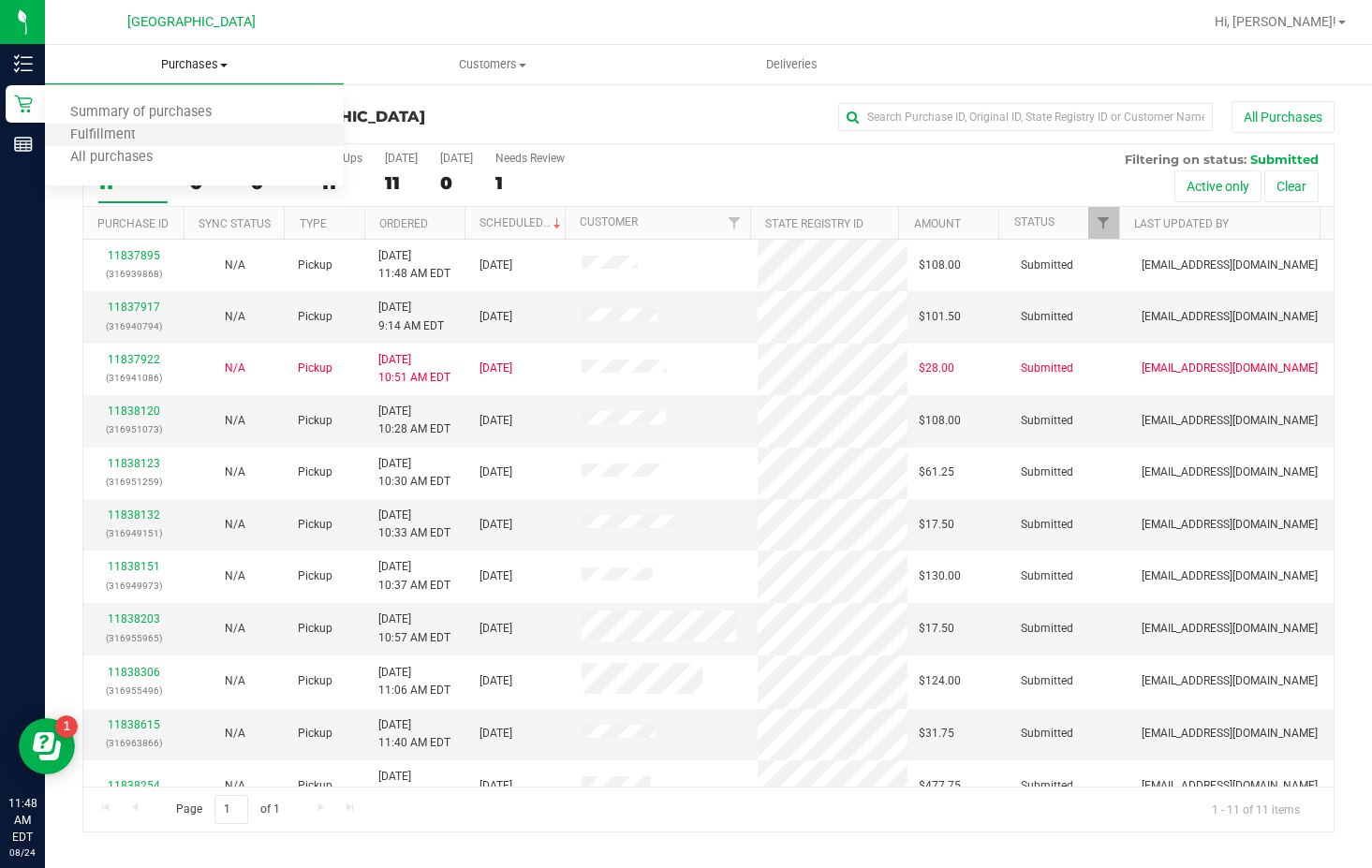
click at [213, 140] on li "Fulfillment" at bounding box center [194, 136] width 299 height 23
click at [509, 224] on link "Scheduled" at bounding box center [522, 223] width 85 height 13
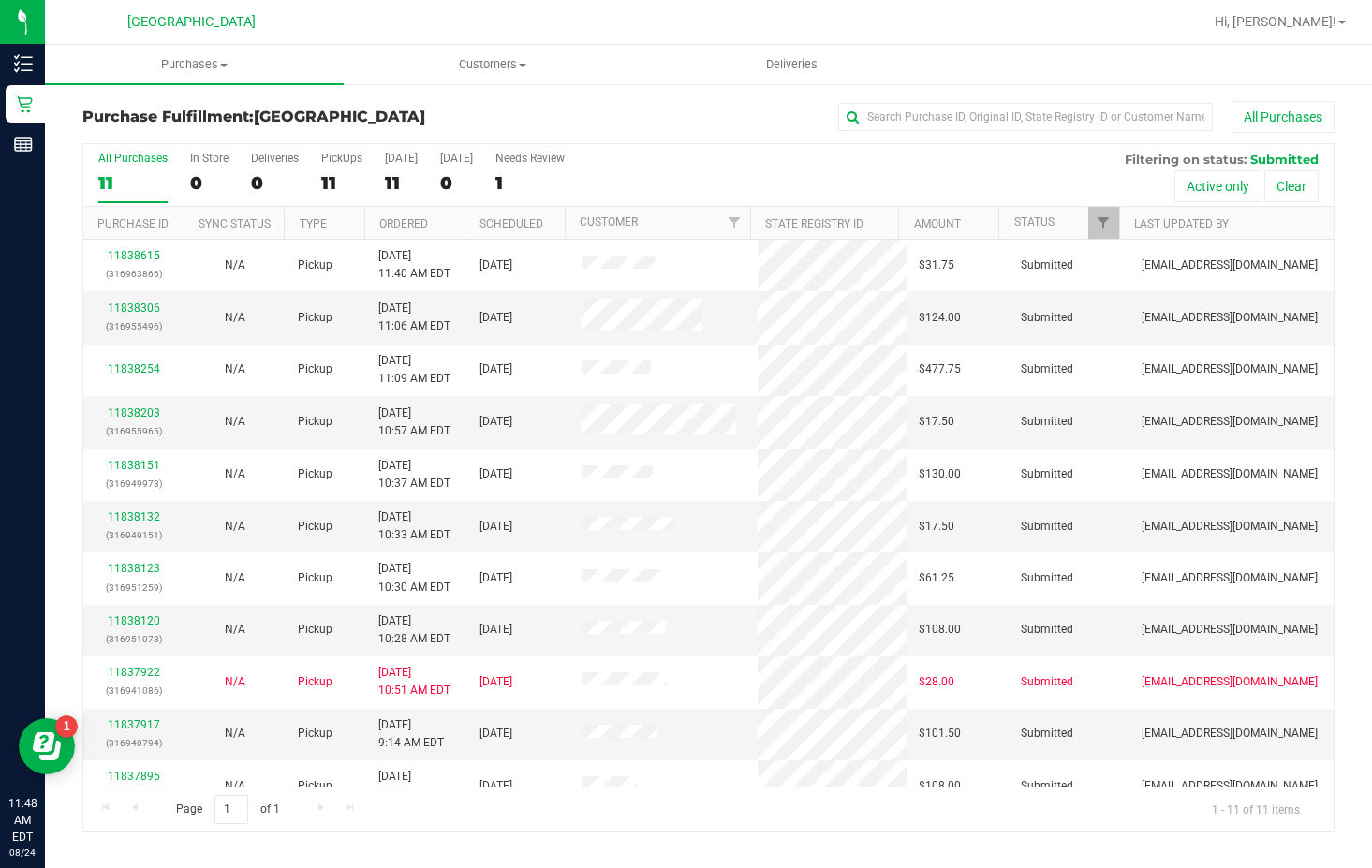
click at [434, 211] on th "Ordered" at bounding box center [414, 223] width 100 height 33
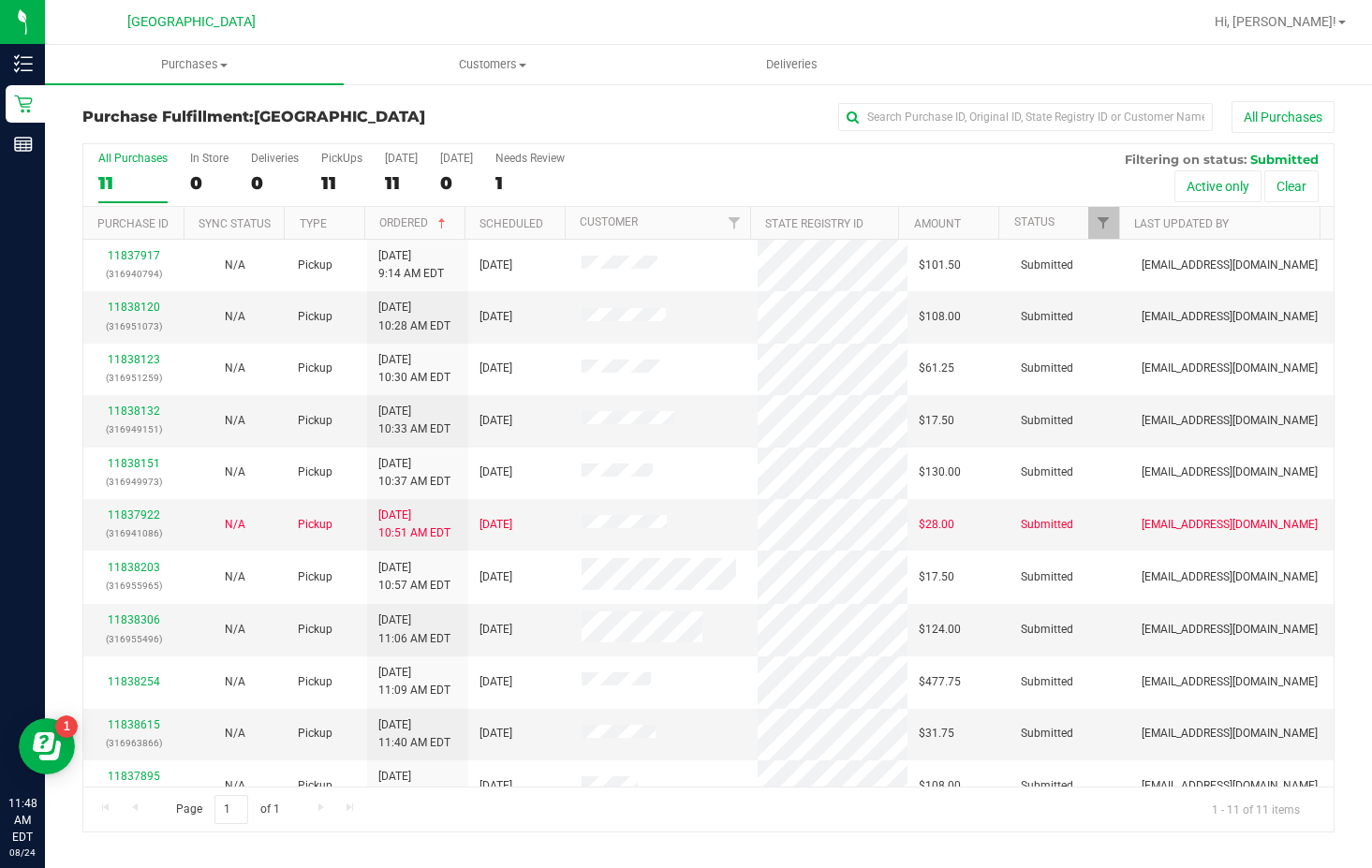
click at [434, 211] on th "Ordered" at bounding box center [414, 223] width 100 height 33
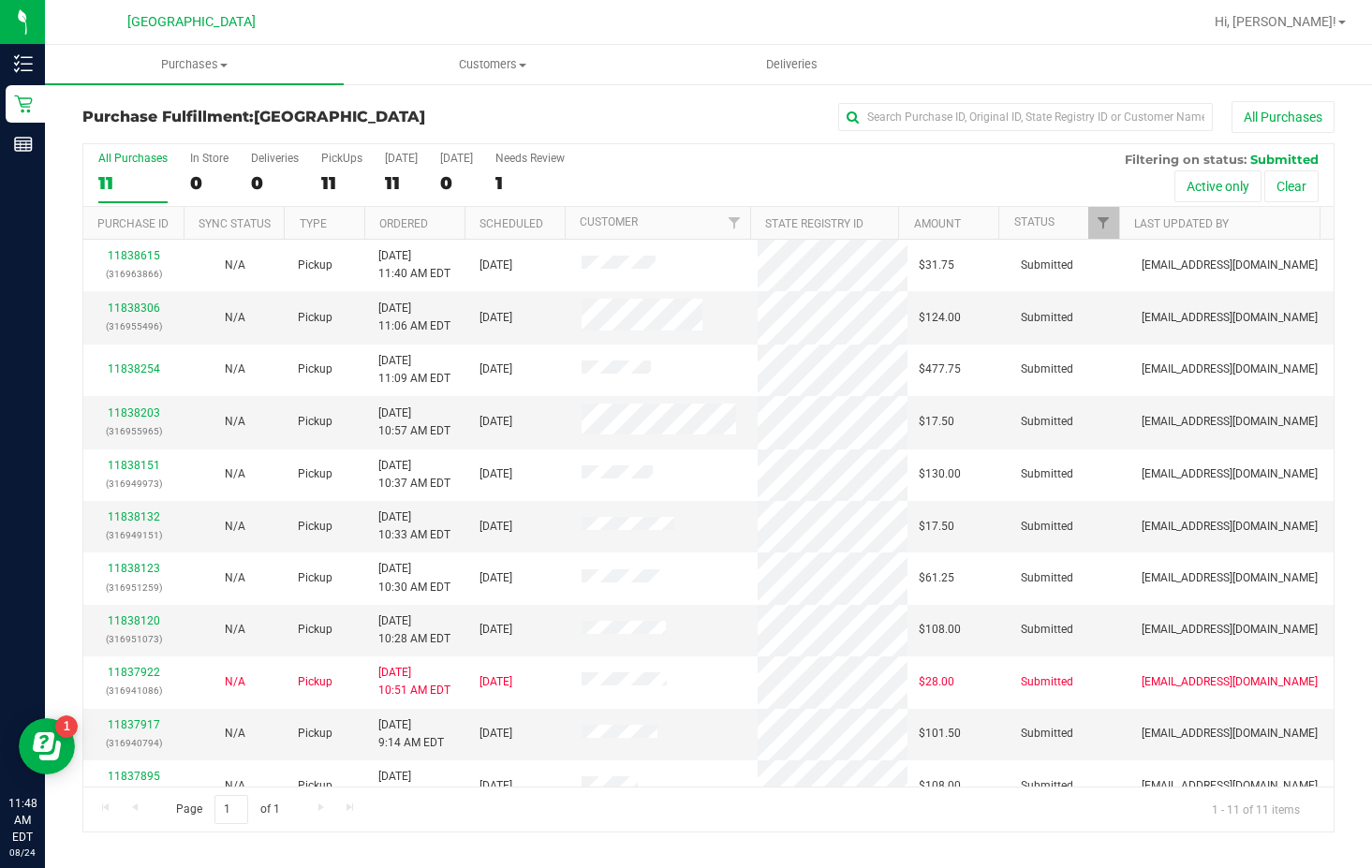
click at [434, 211] on th "Ordered" at bounding box center [414, 223] width 100 height 33
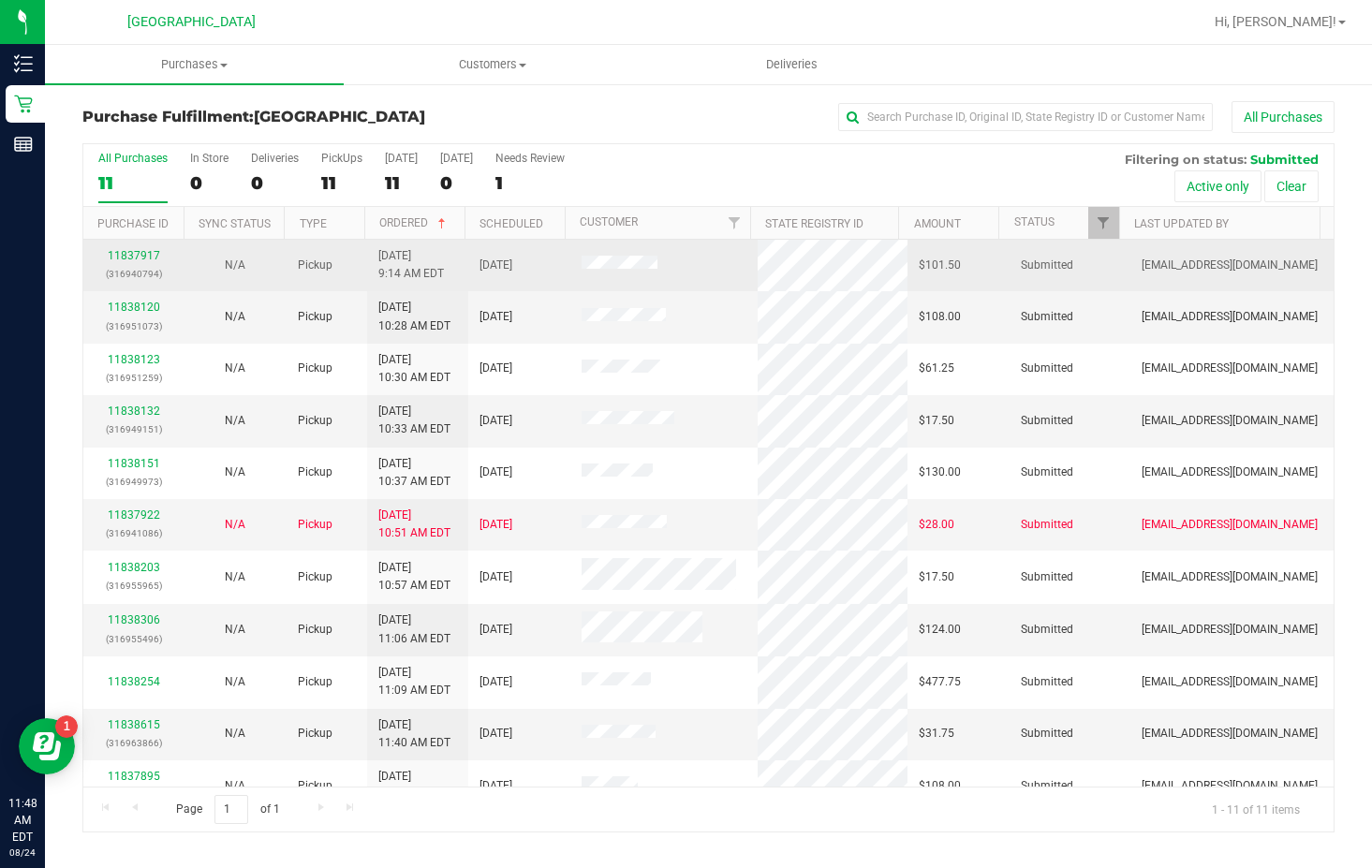
click at [616, 242] on td at bounding box center [663, 265] width 187 height 52
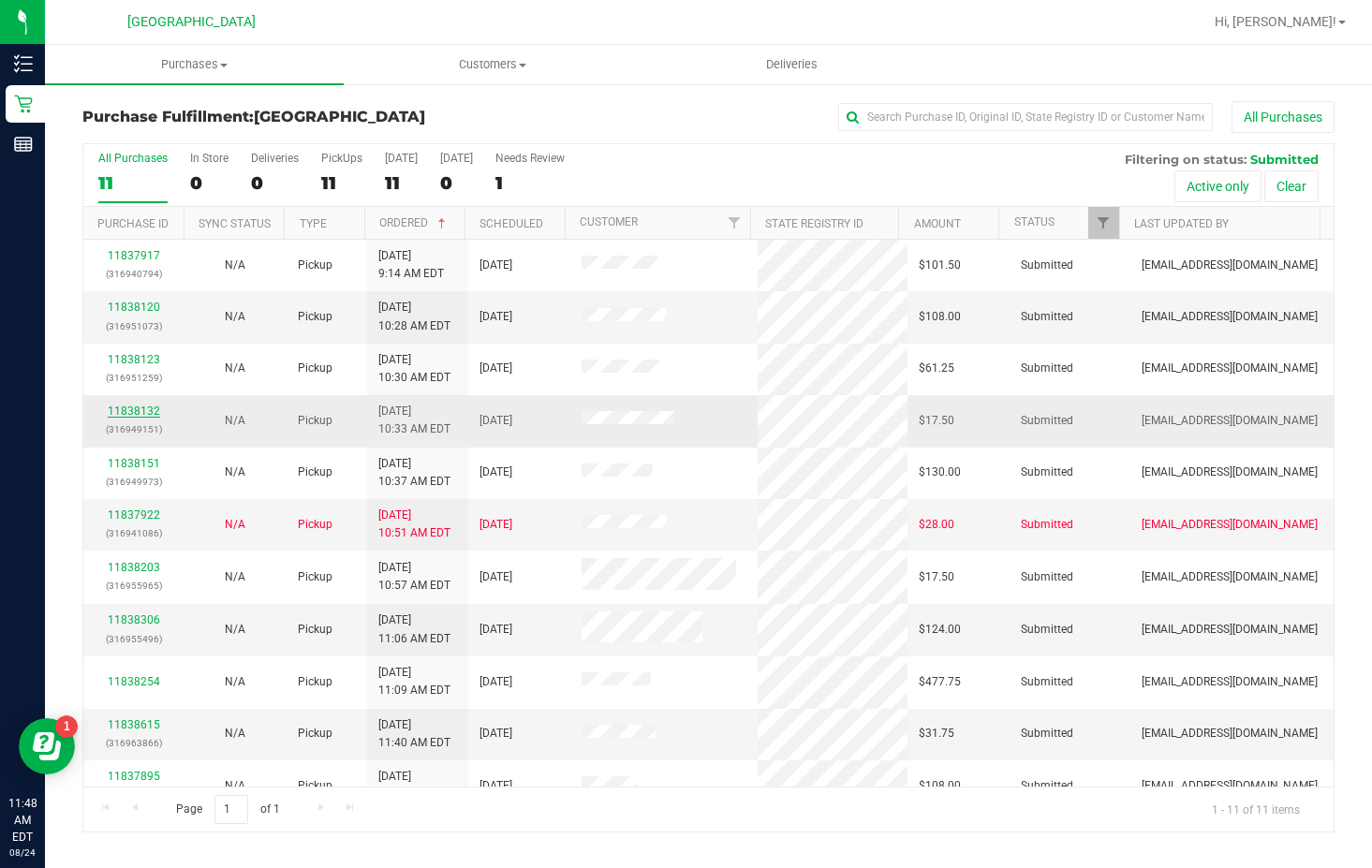
click at [127, 408] on link "11838132" at bounding box center [134, 411] width 53 height 13
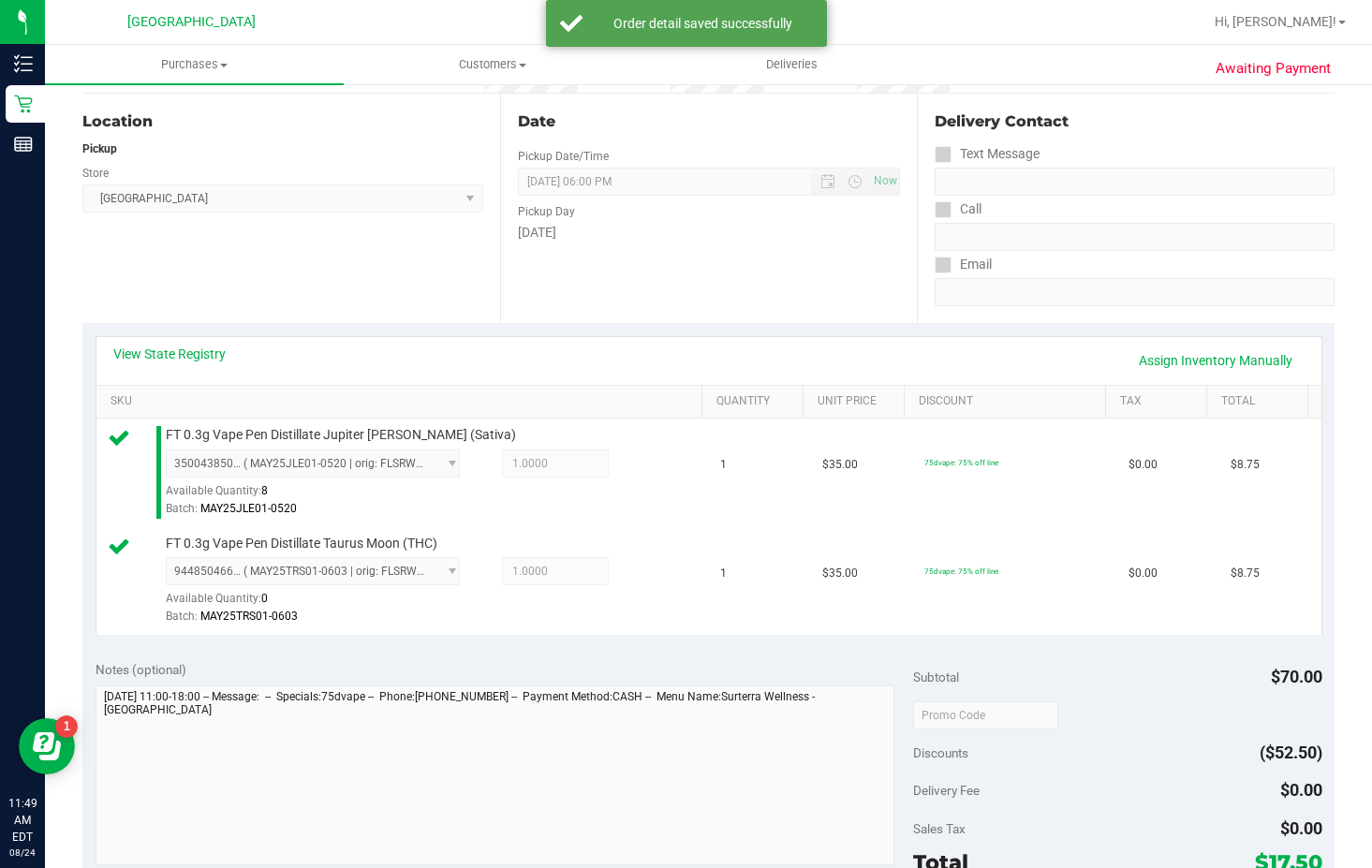
scroll to position [468, 0]
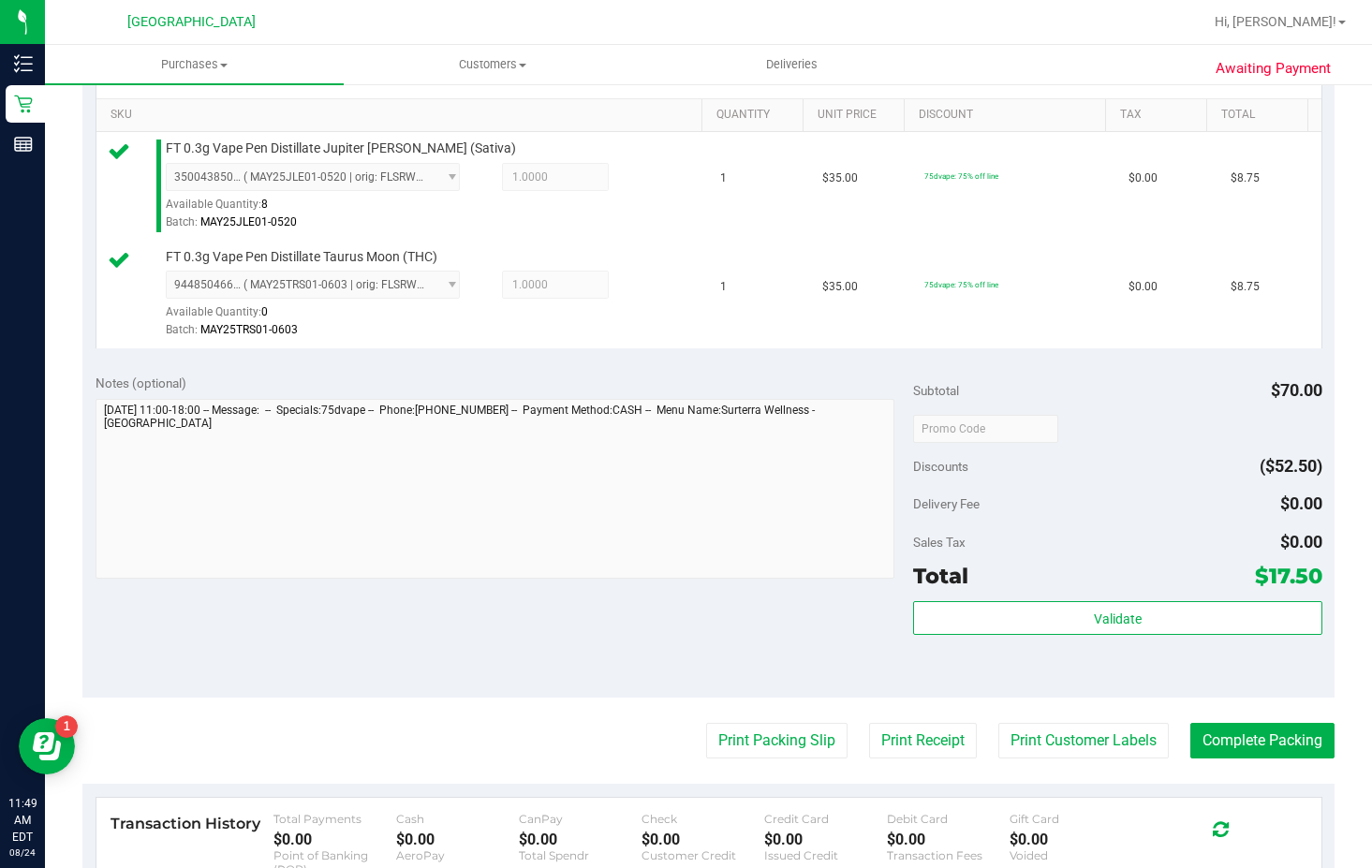
click at [1045, 639] on div "Validate" at bounding box center [1118, 643] width 410 height 84
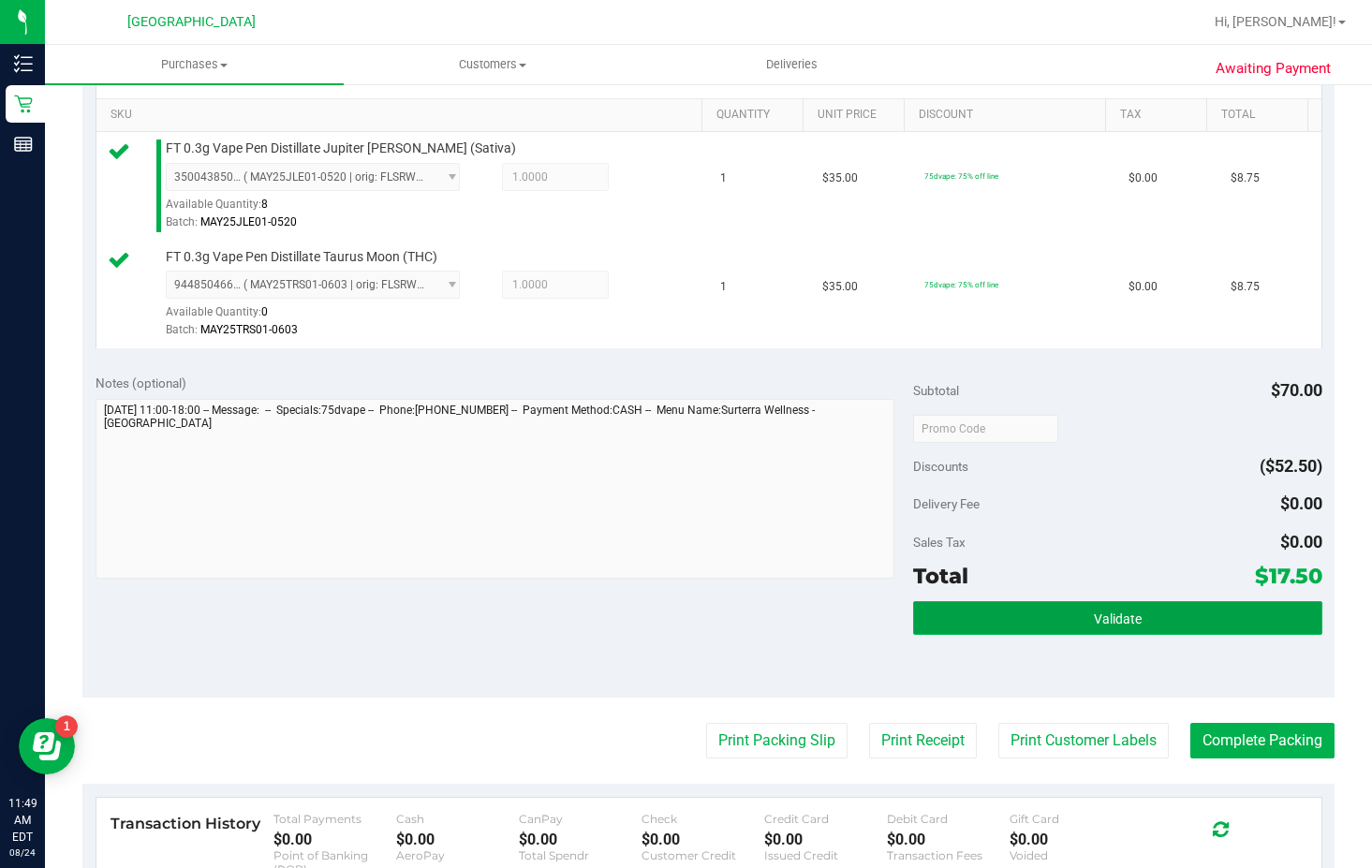
click at [1043, 621] on button "Validate" at bounding box center [1118, 618] width 410 height 34
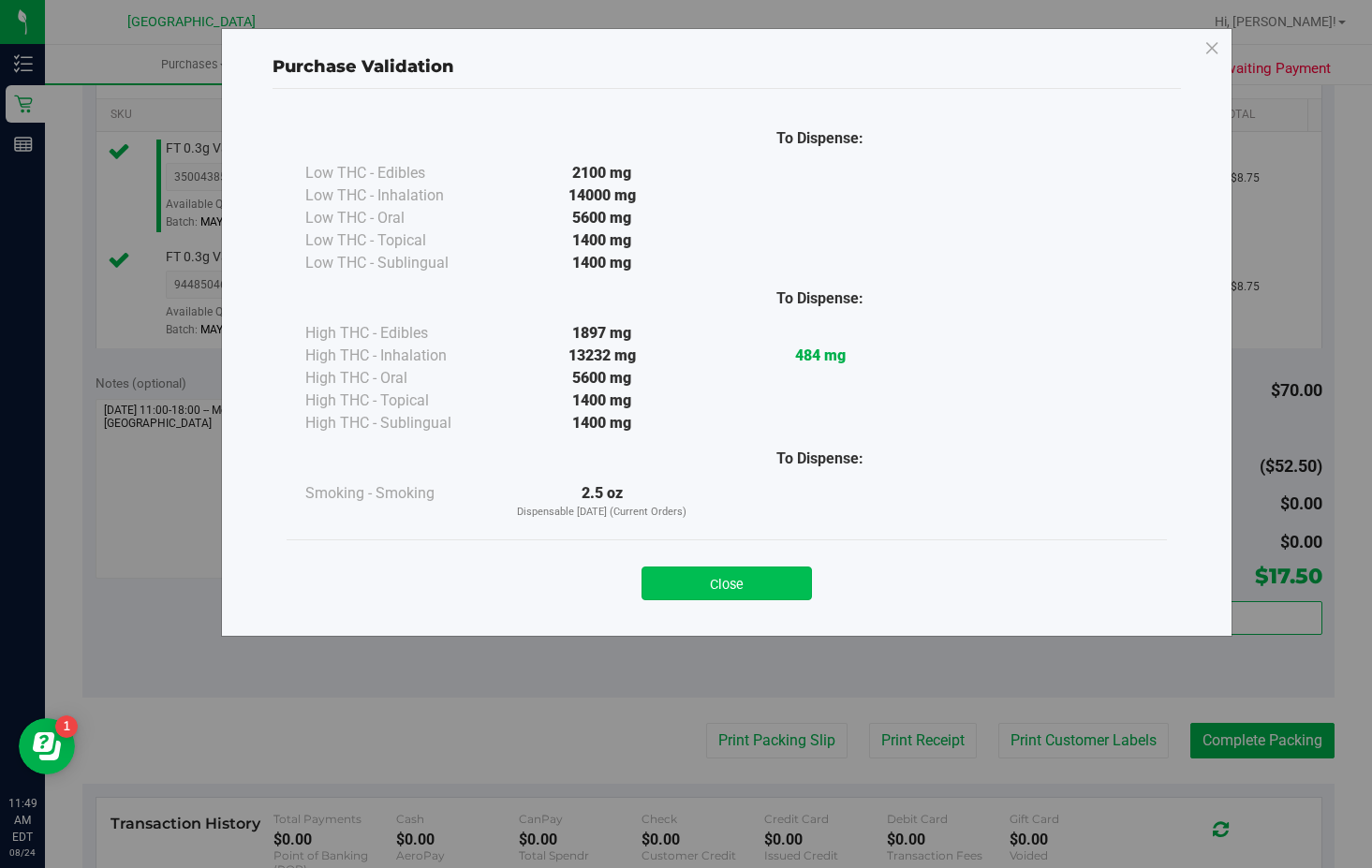
click at [785, 599] on button "Close" at bounding box center [727, 583] width 171 height 34
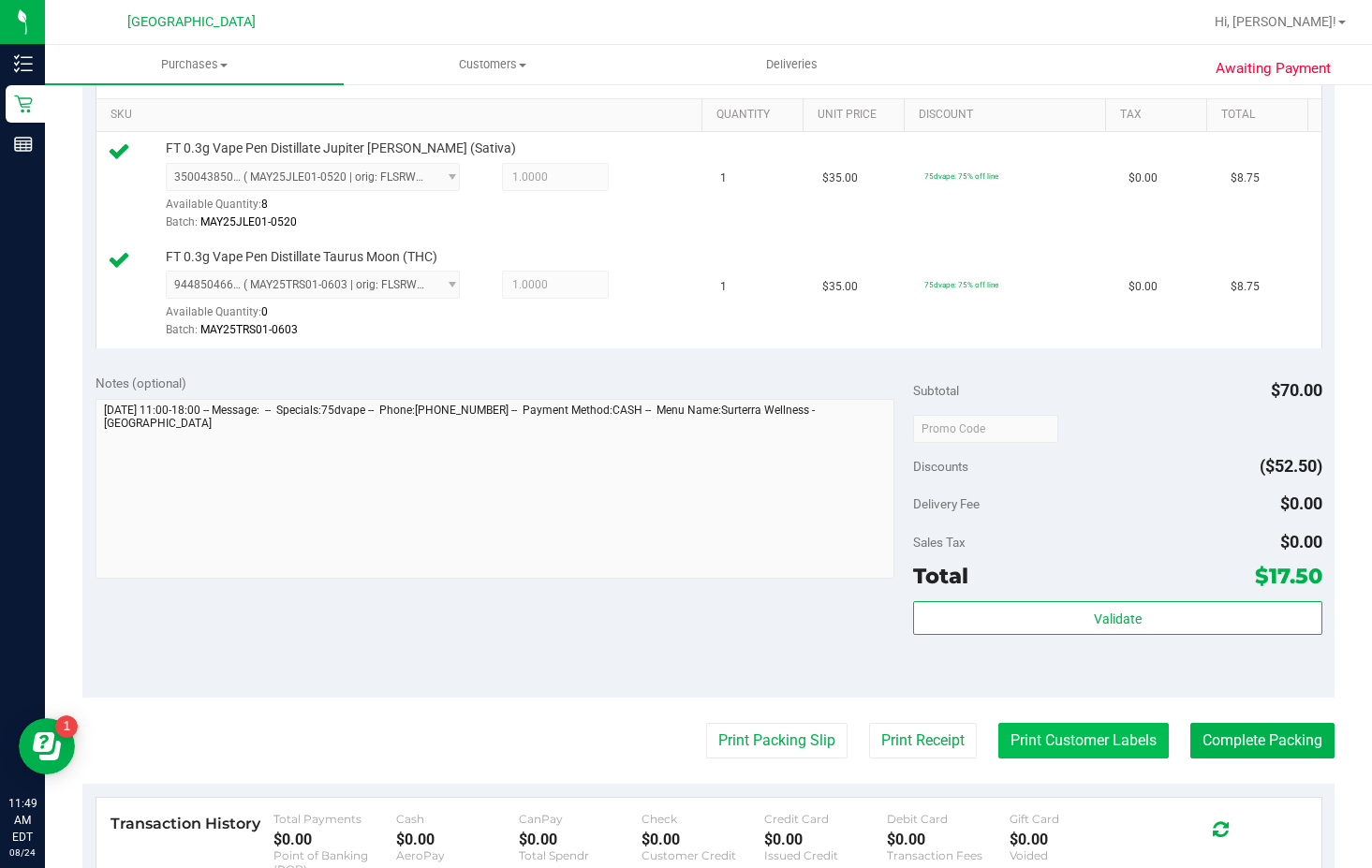
click at [998, 738] on button "Print Customer Labels" at bounding box center [1083, 741] width 171 height 36
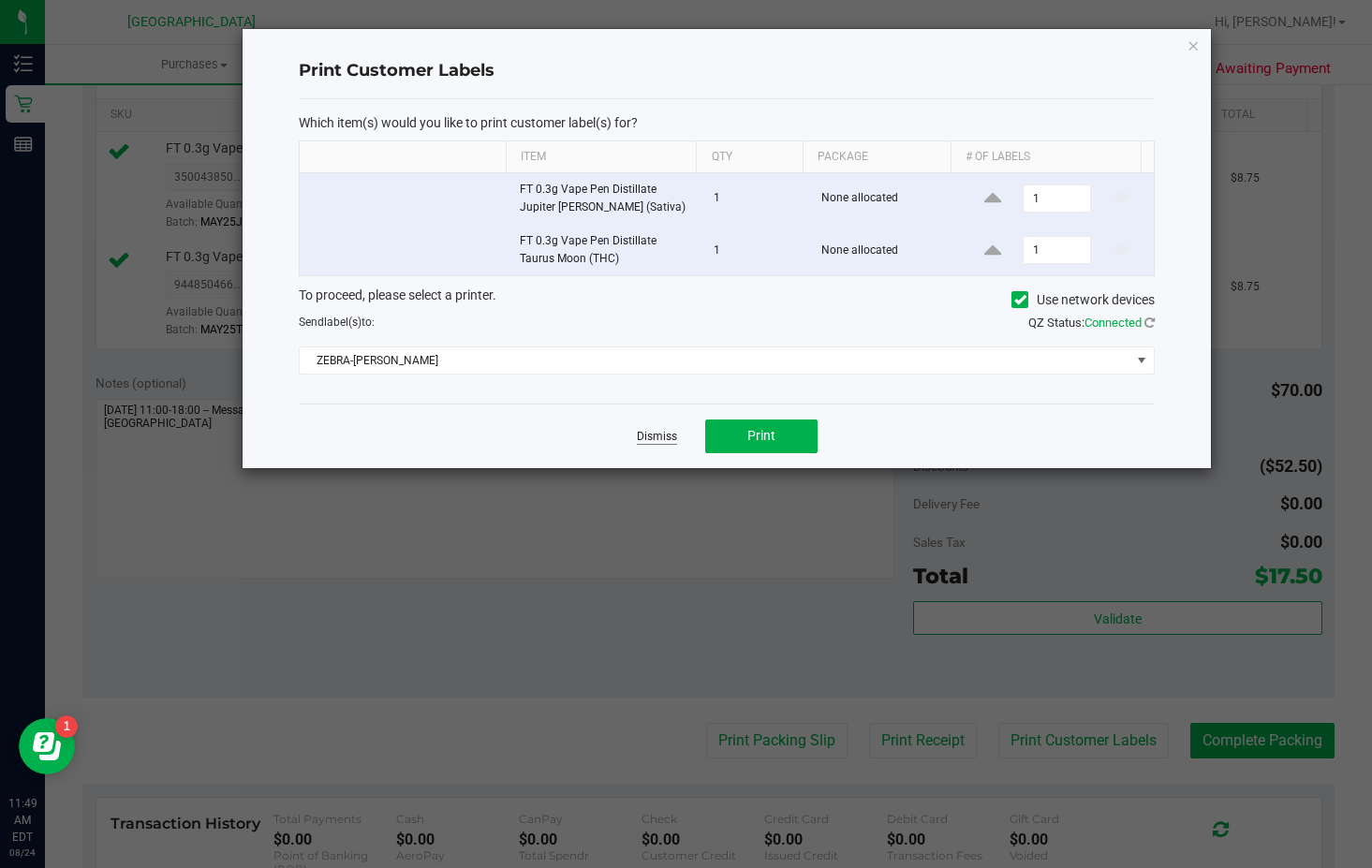
click at [663, 433] on link "Dismiss" at bounding box center [657, 437] width 41 height 16
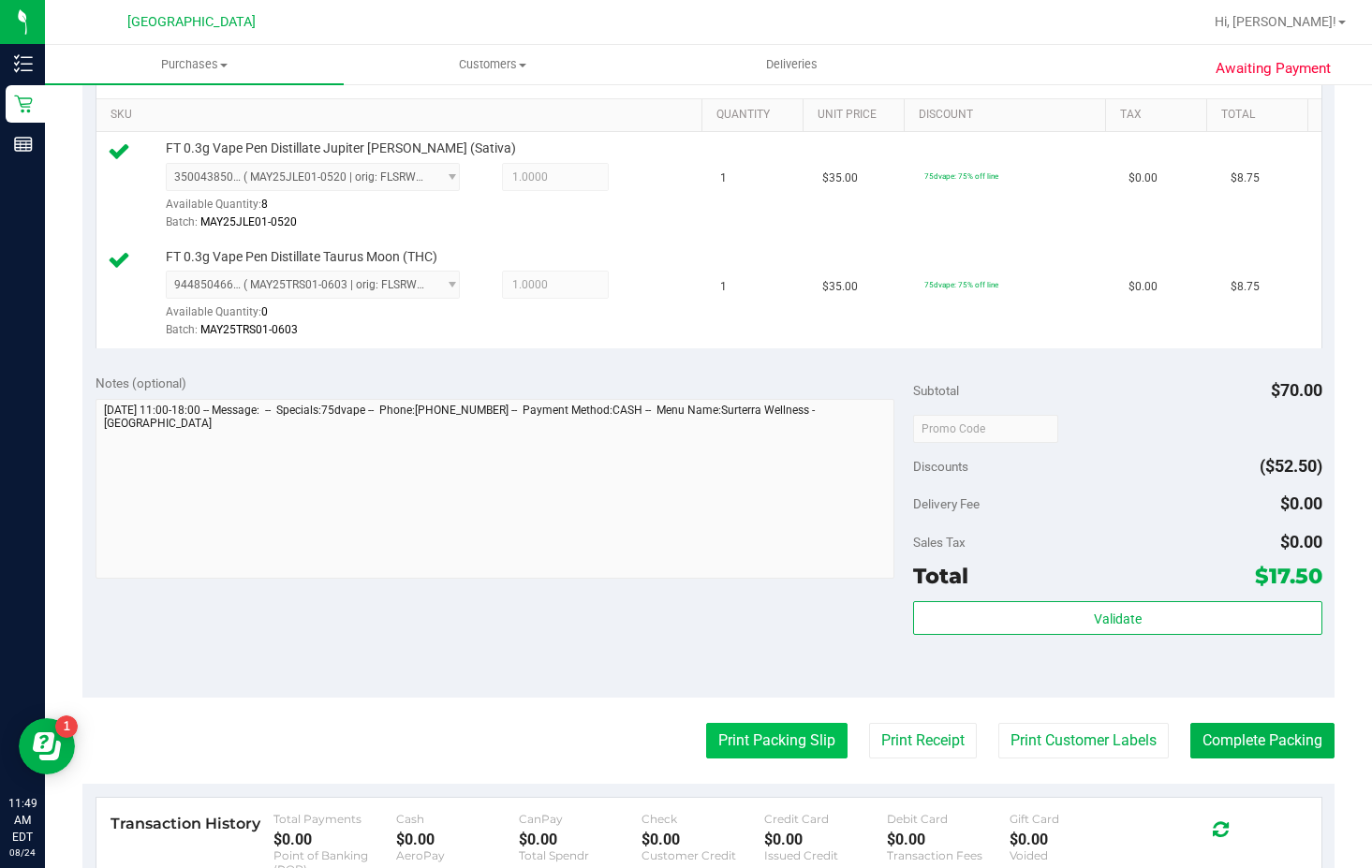
click at [747, 741] on button "Print Packing Slip" at bounding box center [777, 741] width 142 height 36
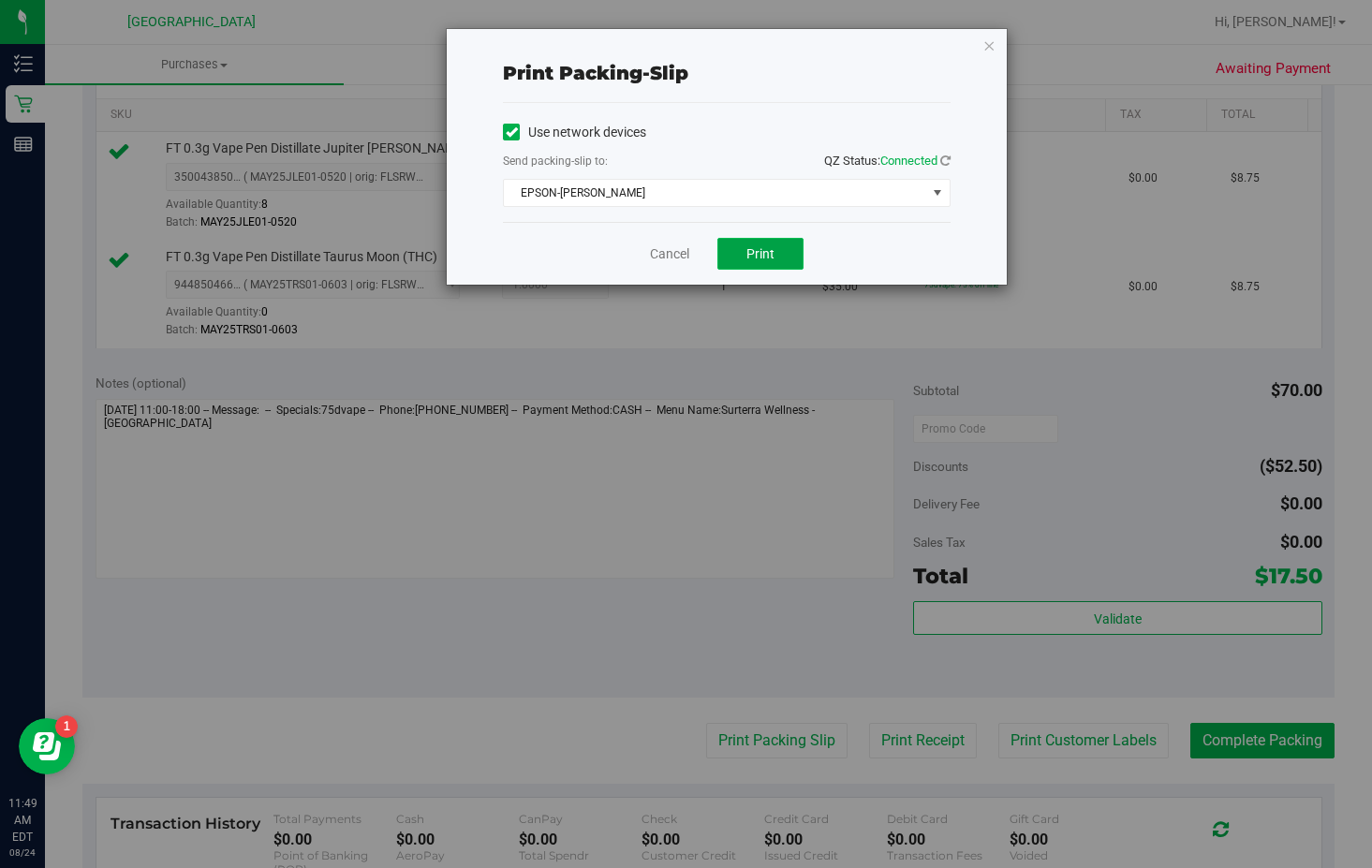
click at [734, 254] on button "Print" at bounding box center [760, 254] width 86 height 32
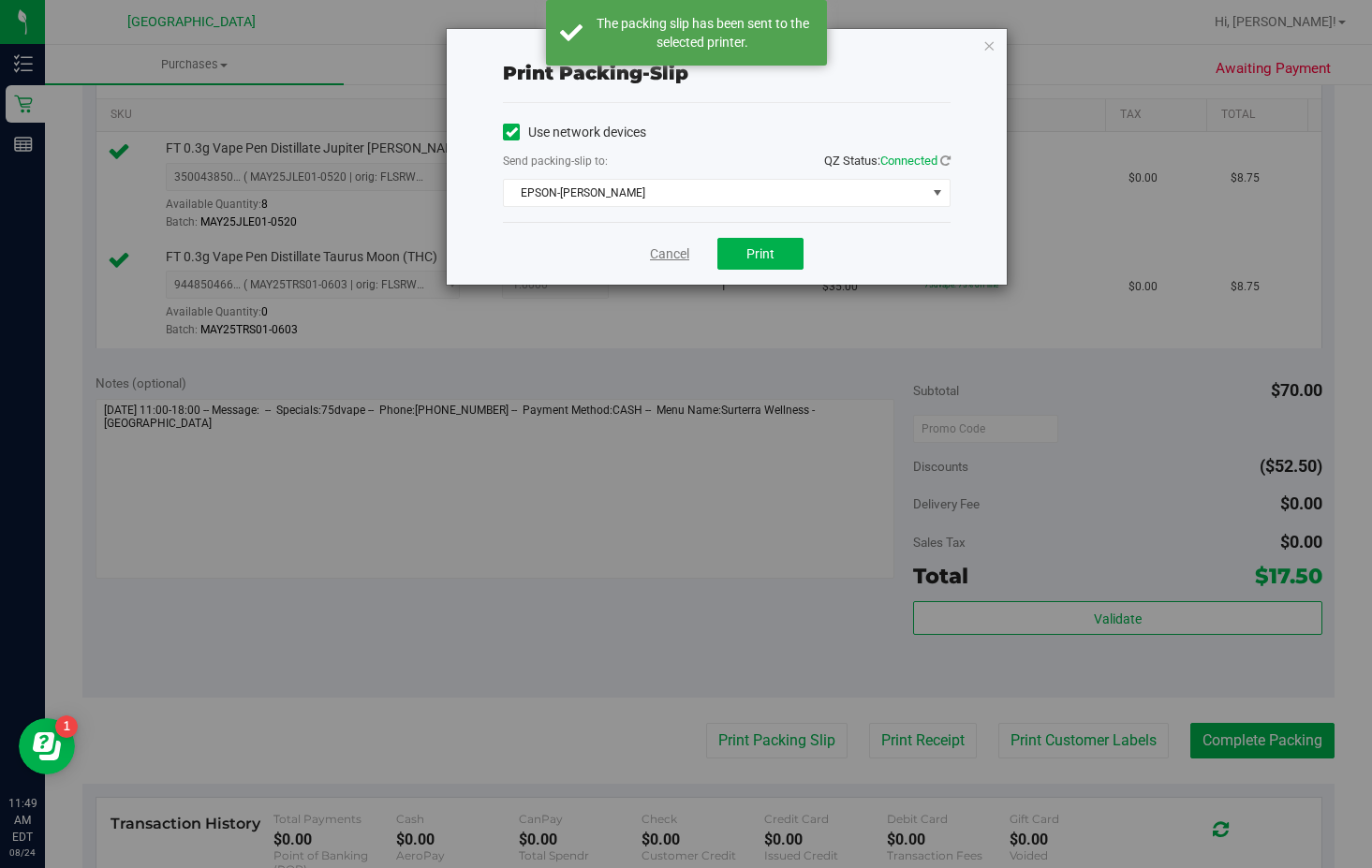
click at [672, 257] on link "Cancel" at bounding box center [670, 254] width 40 height 20
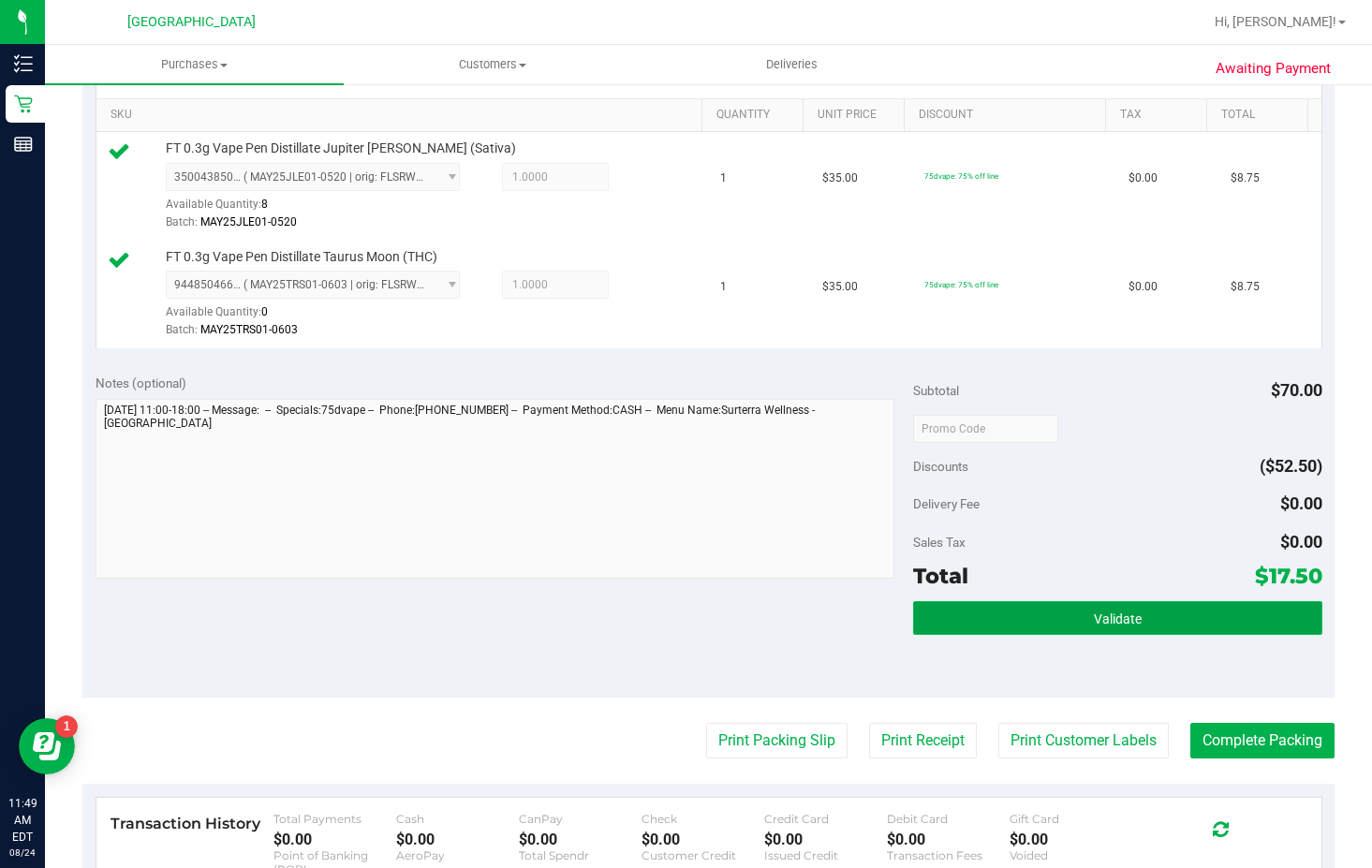
click at [1070, 601] on button "Validate" at bounding box center [1118, 618] width 410 height 34
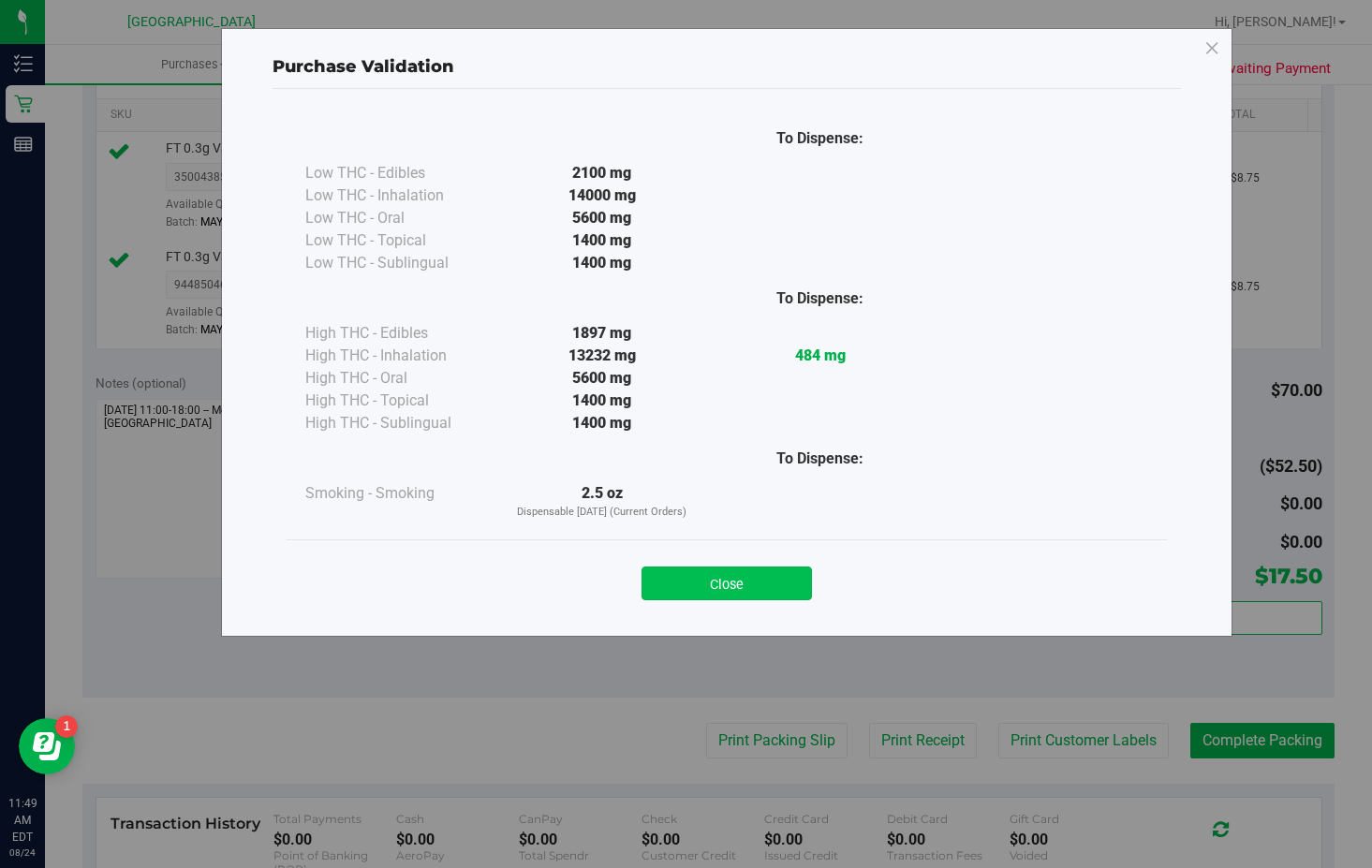
click at [800, 564] on div "Close" at bounding box center [727, 577] width 852 height 47
click at [797, 585] on button "Close" at bounding box center [727, 583] width 171 height 34
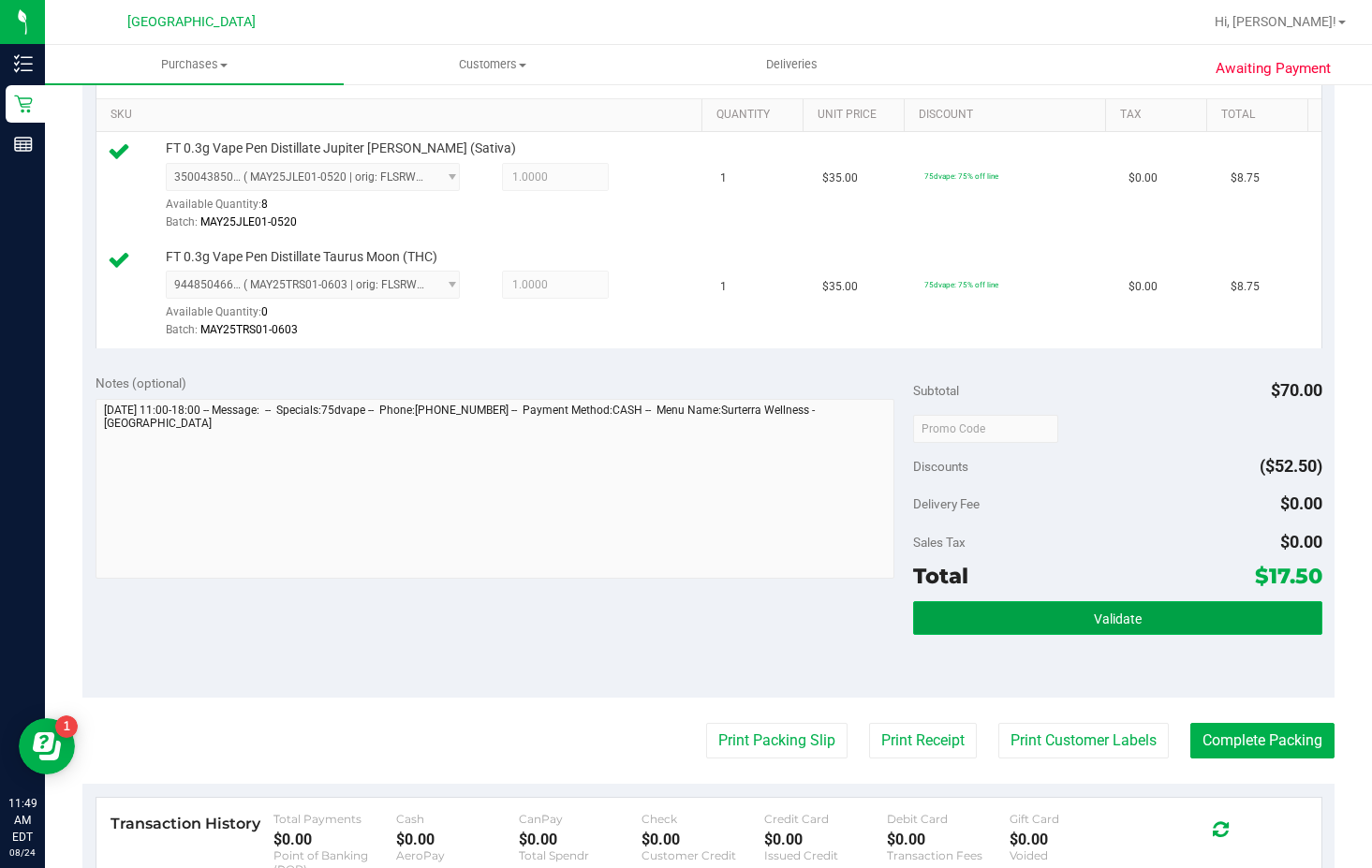
click at [1135, 625] on button "Validate" at bounding box center [1118, 618] width 410 height 34
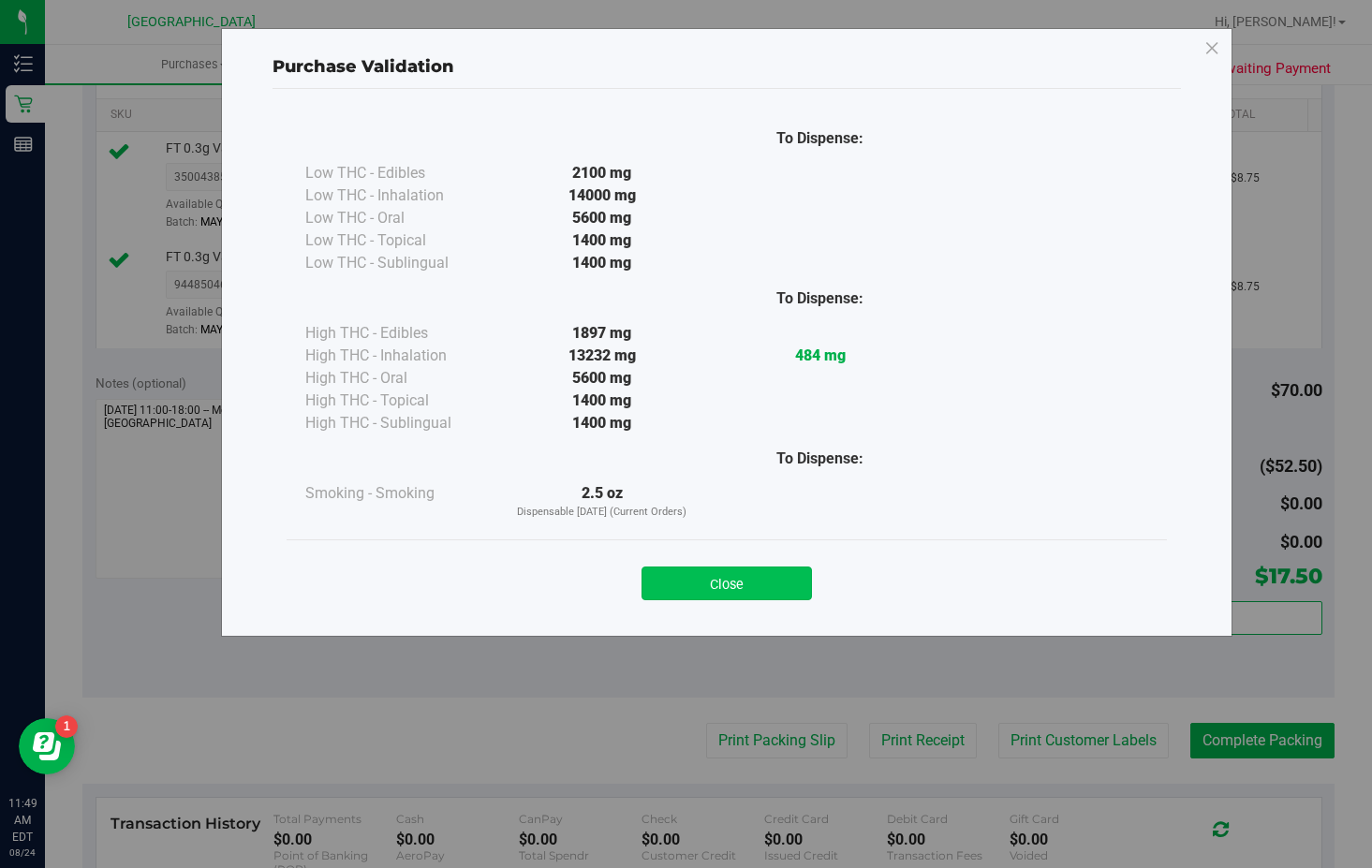
click at [705, 578] on button "Close" at bounding box center [727, 583] width 171 height 34
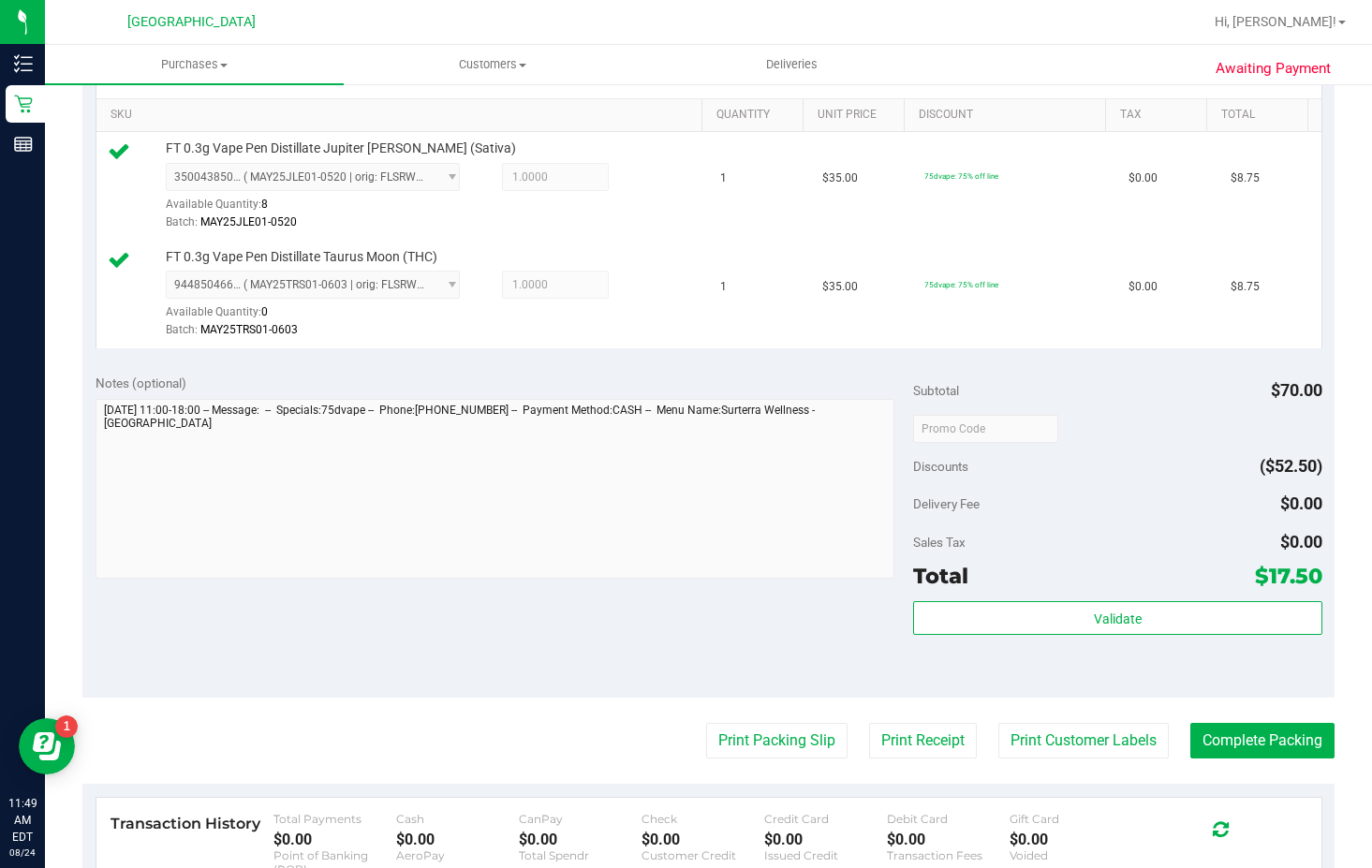
click at [1240, 762] on purchase-details "Back Edit Purchase Cancel Purchase View Profile # 11838132 BioTrack ID: - Submi…" at bounding box center [708, 391] width 1252 height 1515
drag, startPoint x: 1240, startPoint y: 749, endPoint x: 1253, endPoint y: 736, distance: 18.4
click at [1240, 749] on button "Complete Packing" at bounding box center [1262, 741] width 144 height 36
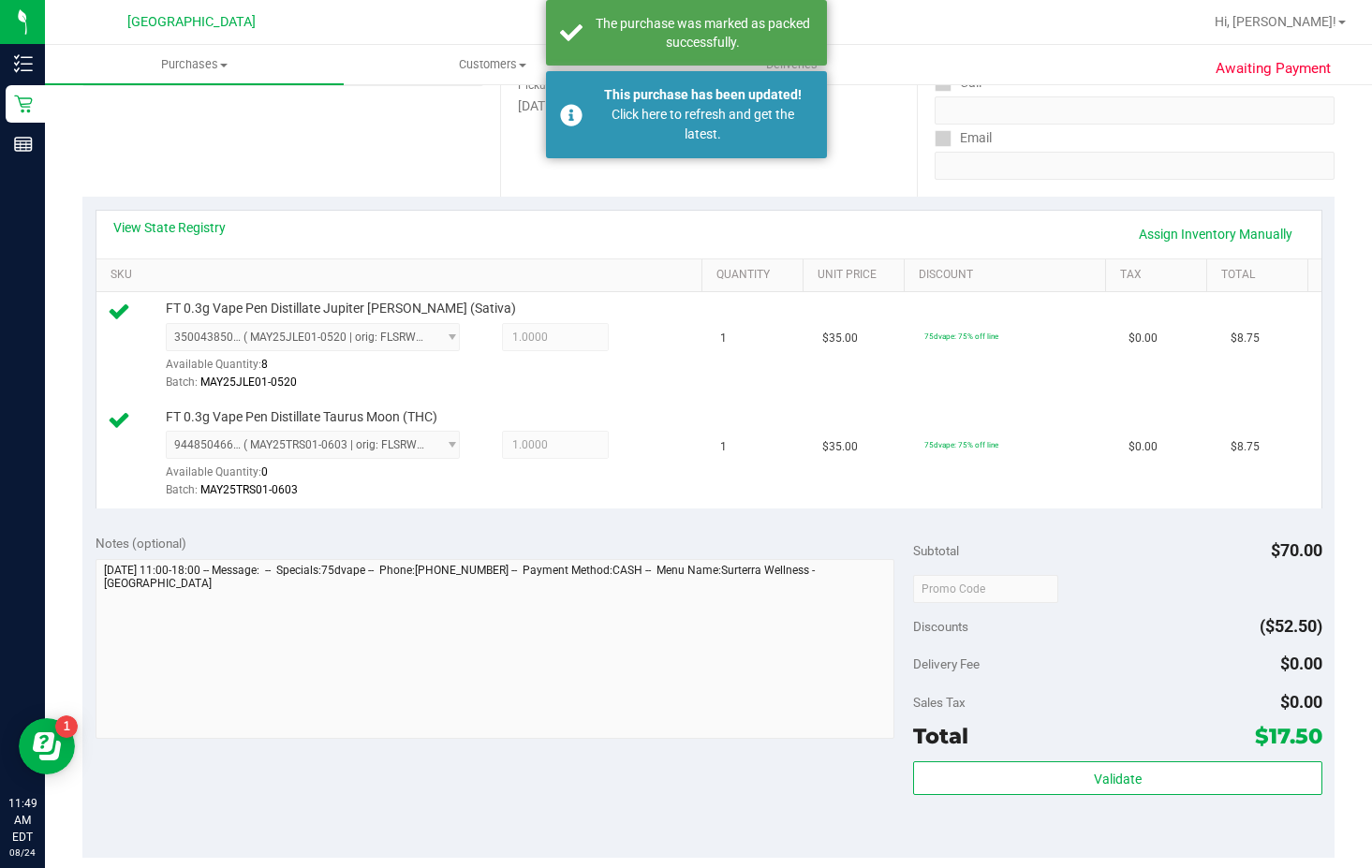
scroll to position [561, 0]
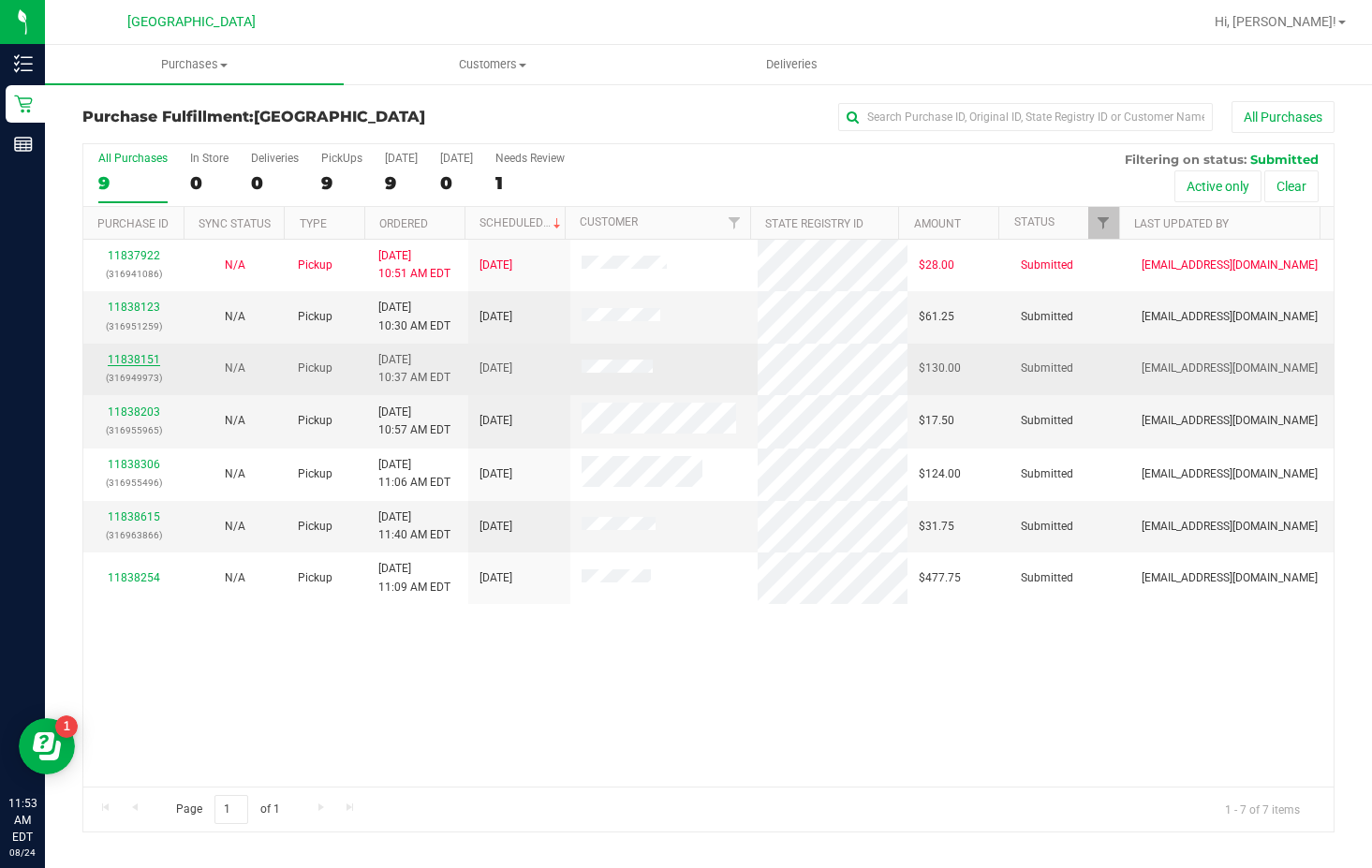
click at [125, 360] on link "11838151" at bounding box center [134, 359] width 53 height 13
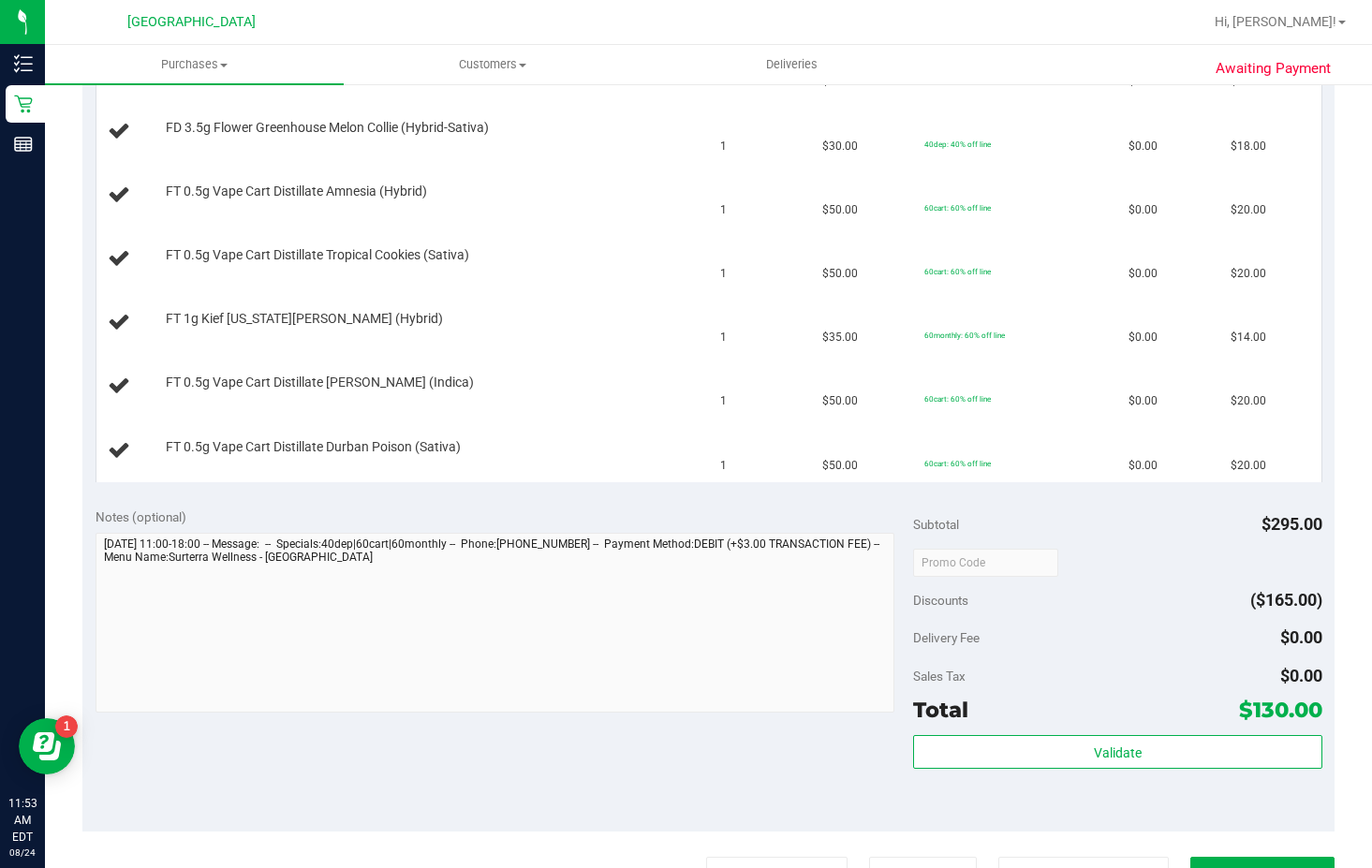
scroll to position [656, 0]
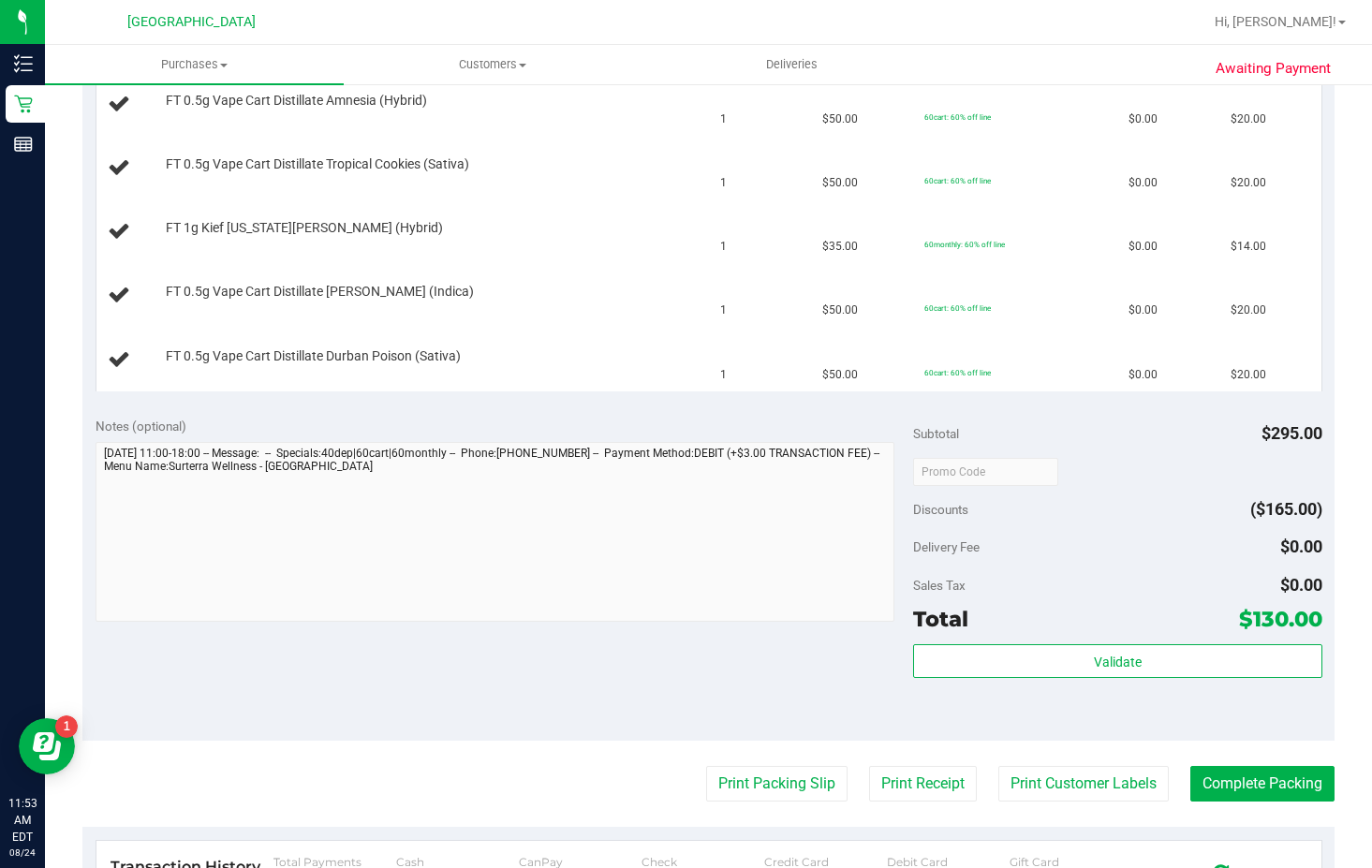
click at [797, 761] on purchase-details "Back Edit Purchase Cancel Purchase View Profile # 11838151 BioTrack ID: - Submi…" at bounding box center [708, 319] width 1252 height 1745
click at [796, 772] on button "Print Packing Slip" at bounding box center [777, 784] width 142 height 36
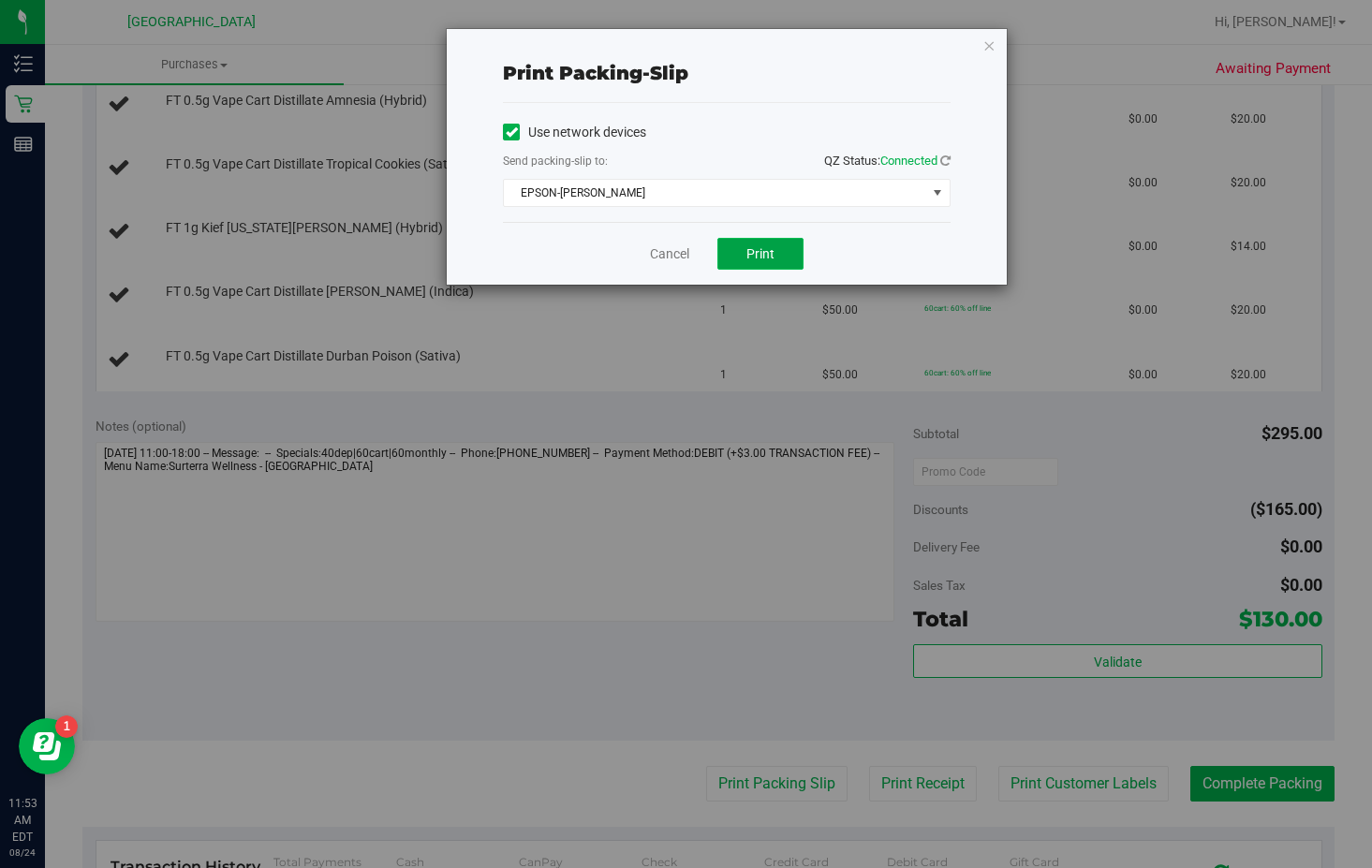
click at [760, 254] on span "Print" at bounding box center [761, 254] width 28 height 15
click at [671, 260] on link "Cancel" at bounding box center [670, 254] width 40 height 20
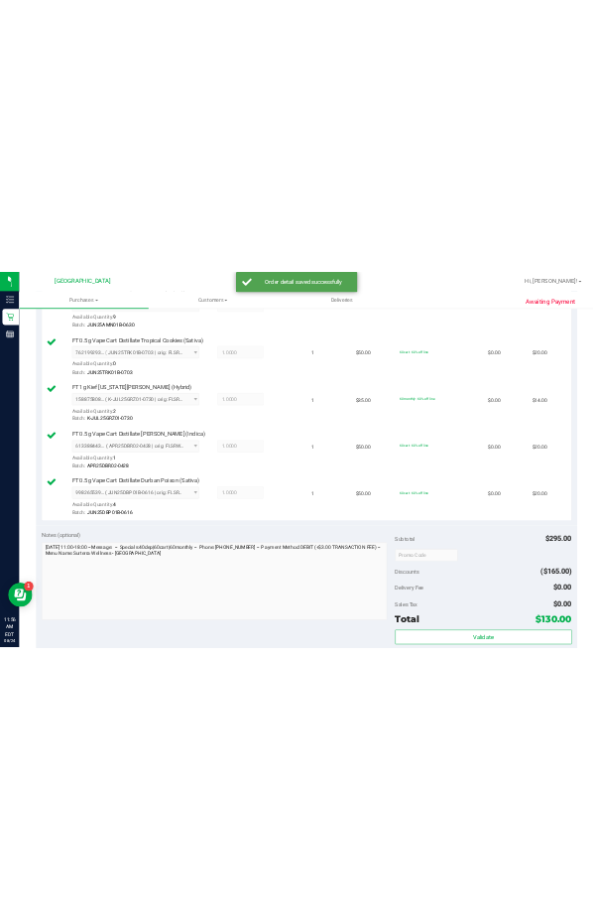
scroll to position [992, 0]
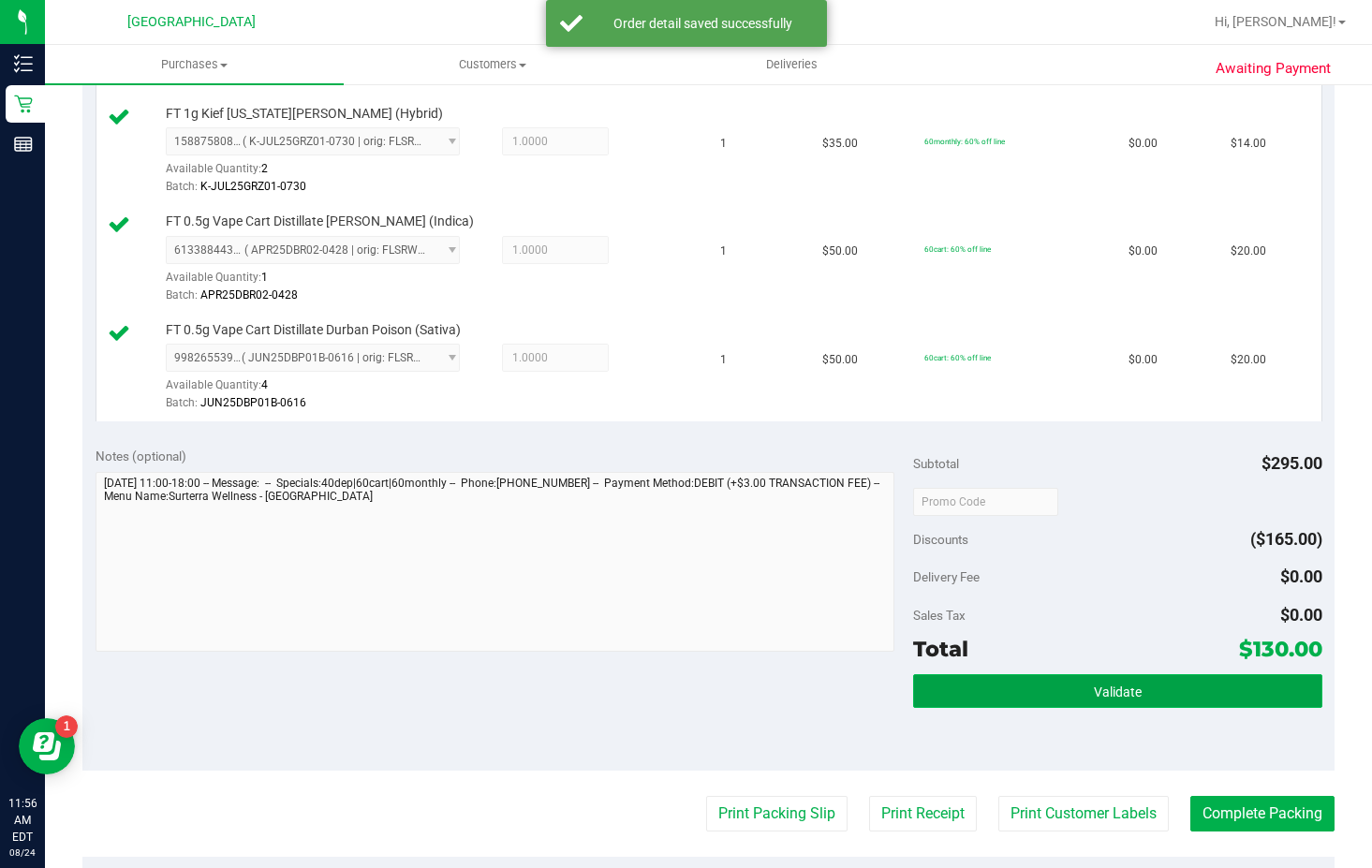
click at [1063, 680] on button "Validate" at bounding box center [1118, 692] width 410 height 34
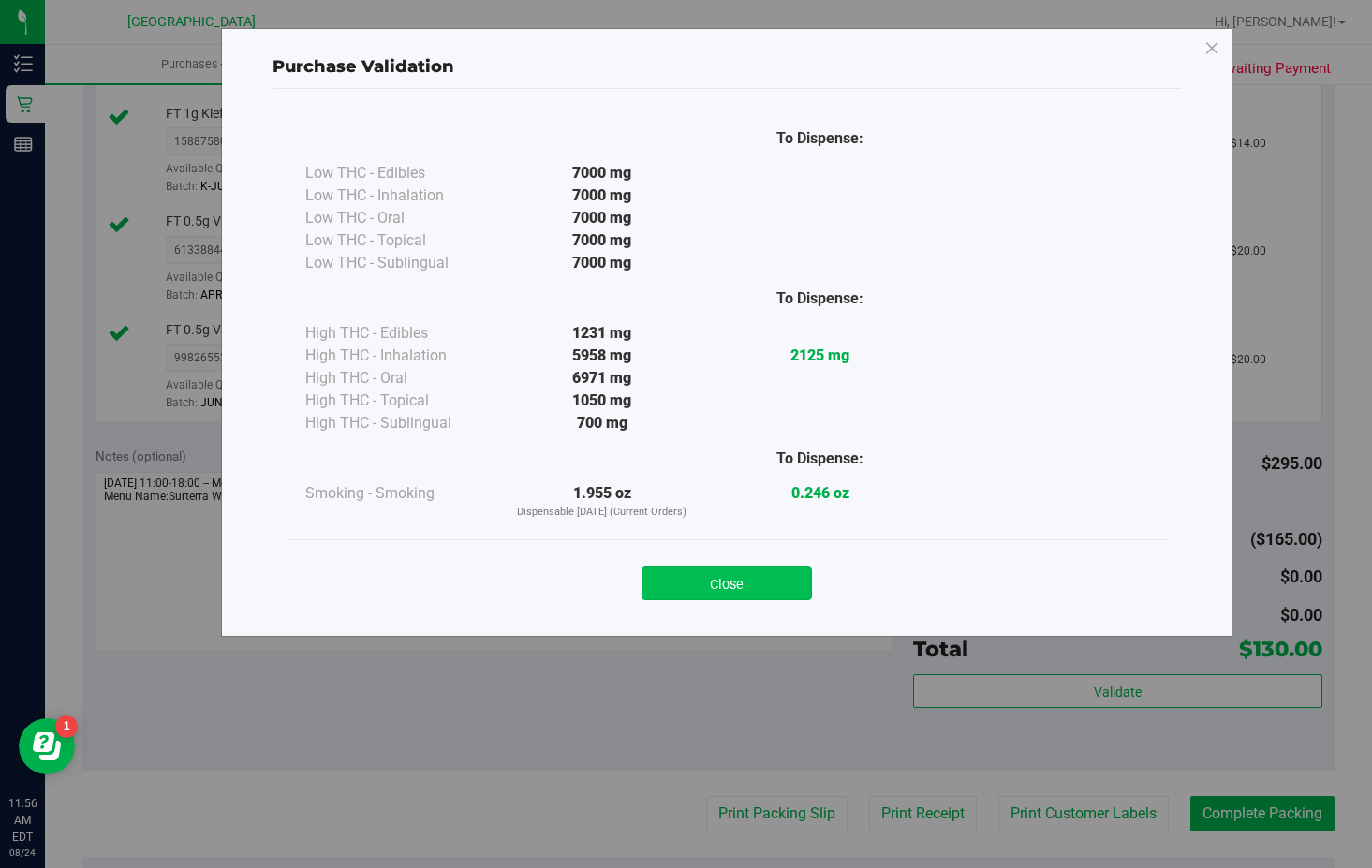
drag, startPoint x: 728, startPoint y: 604, endPoint x: 725, endPoint y: 593, distance: 11.4
click at [725, 604] on div "Close" at bounding box center [727, 577] width 880 height 75
click at [737, 578] on button "Close" at bounding box center [727, 583] width 171 height 34
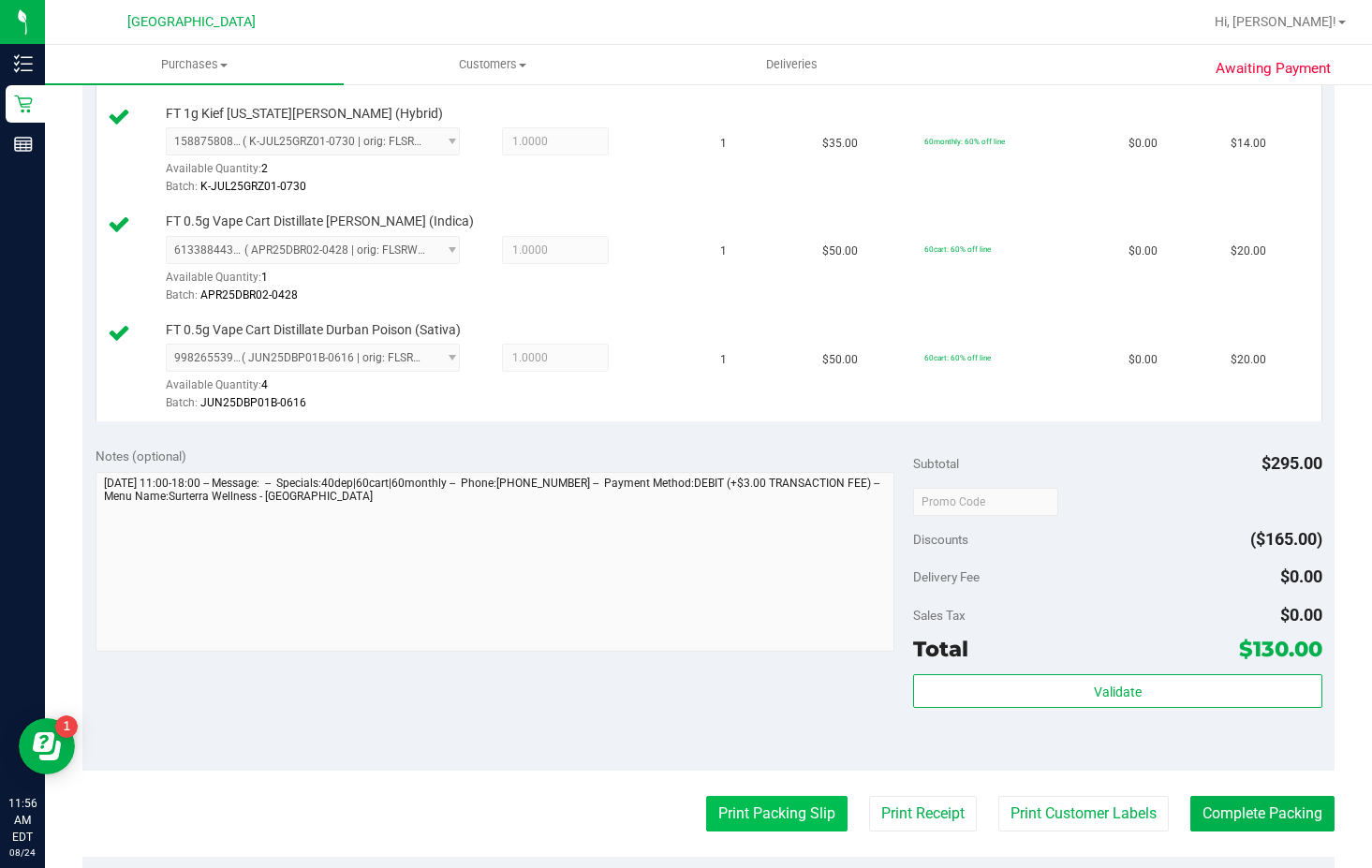
click at [768, 813] on button "Print Packing Slip" at bounding box center [777, 814] width 142 height 36
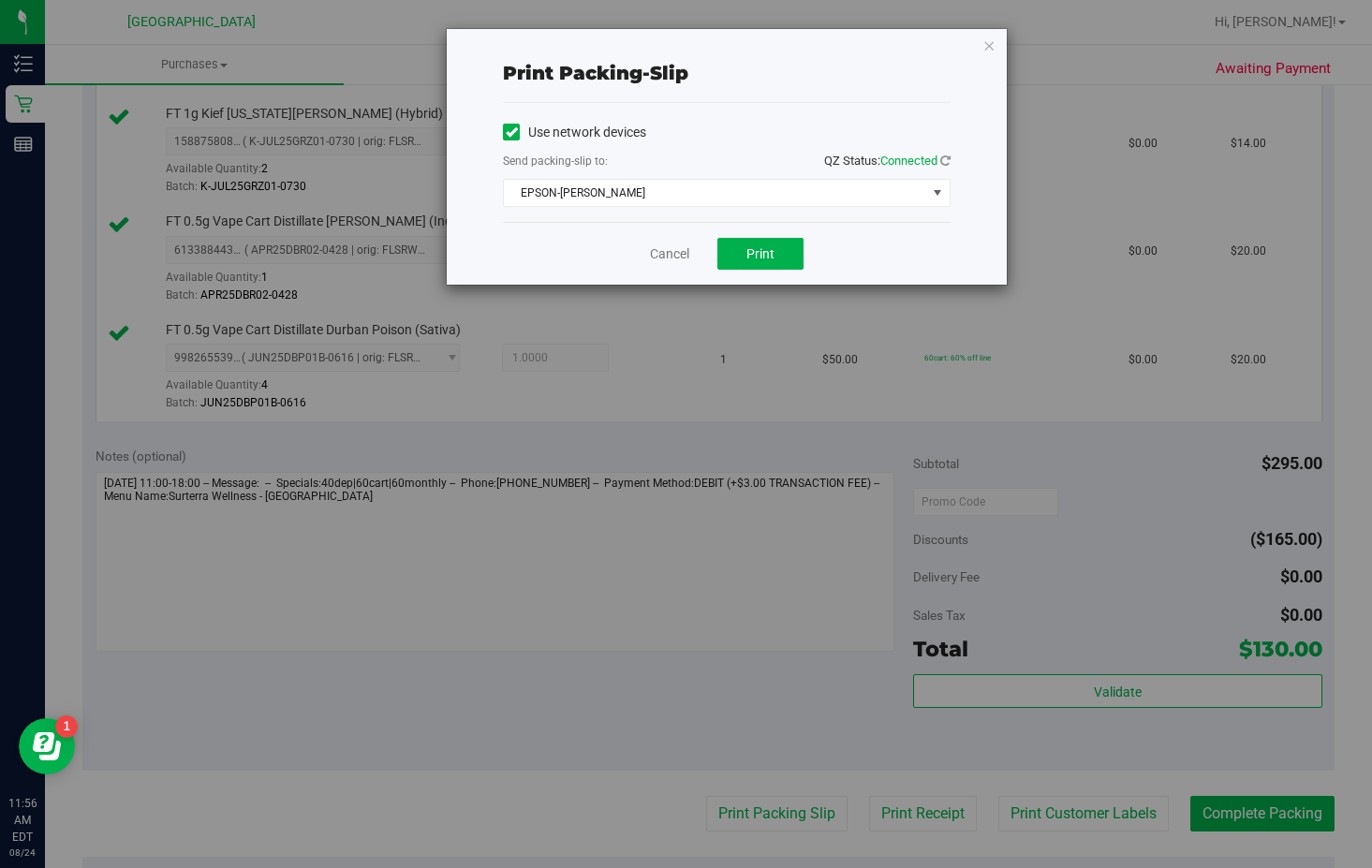
click at [776, 275] on div "Cancel Print" at bounding box center [727, 253] width 447 height 62
click at [762, 253] on span "Print" at bounding box center [761, 254] width 28 height 15
click at [691, 256] on div "Cancel Print" at bounding box center [727, 253] width 447 height 62
drag, startPoint x: 675, startPoint y: 257, endPoint x: 1191, endPoint y: 570, distance: 603.5
click at [675, 259] on link "Cancel" at bounding box center [670, 254] width 40 height 20
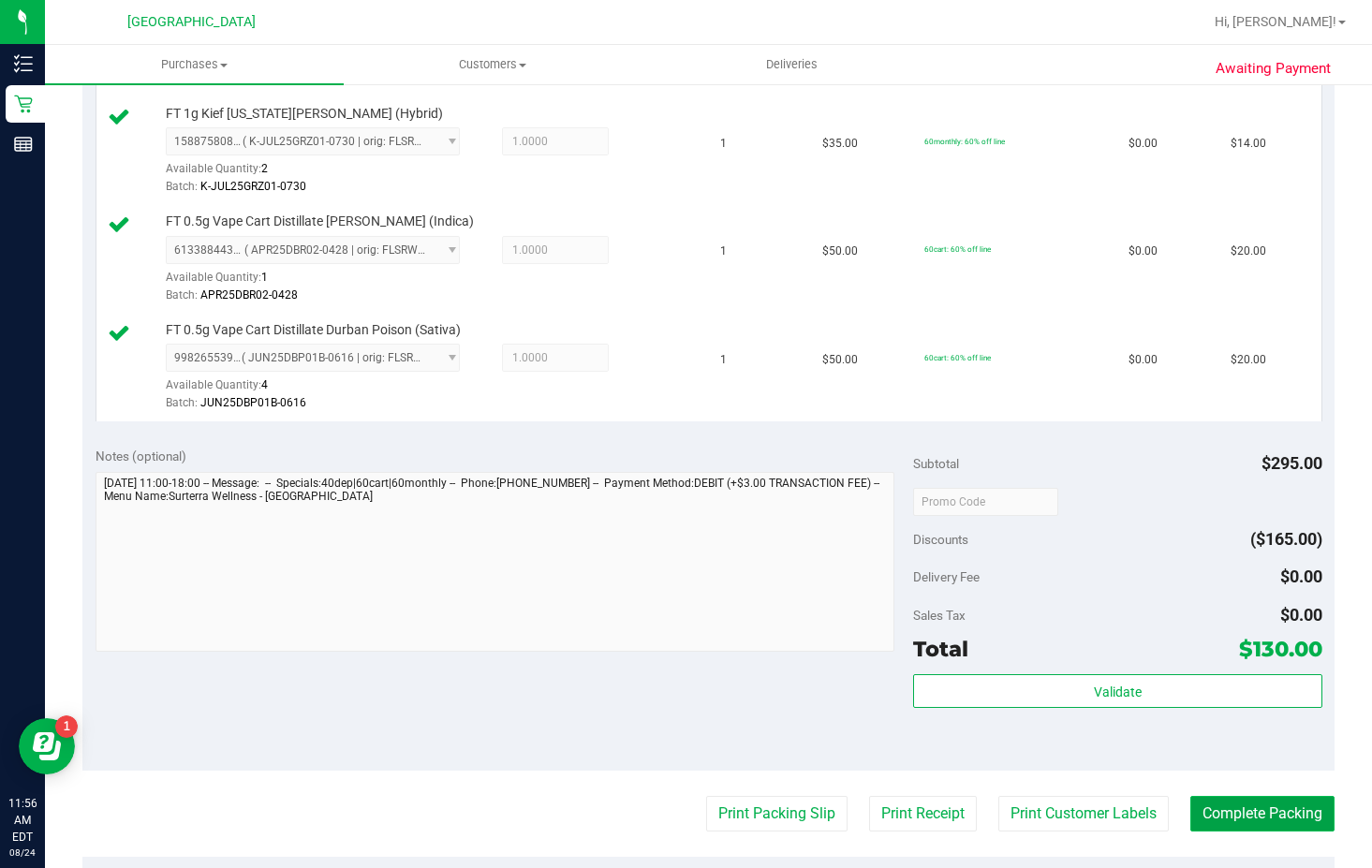
click at [1280, 797] on button "Complete Packing" at bounding box center [1262, 814] width 144 height 36
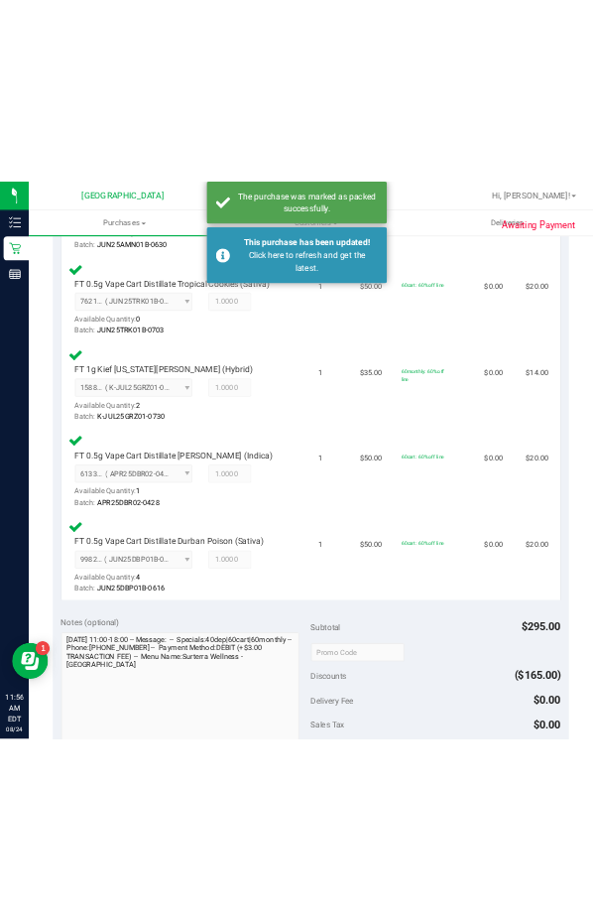
scroll to position [1072, 0]
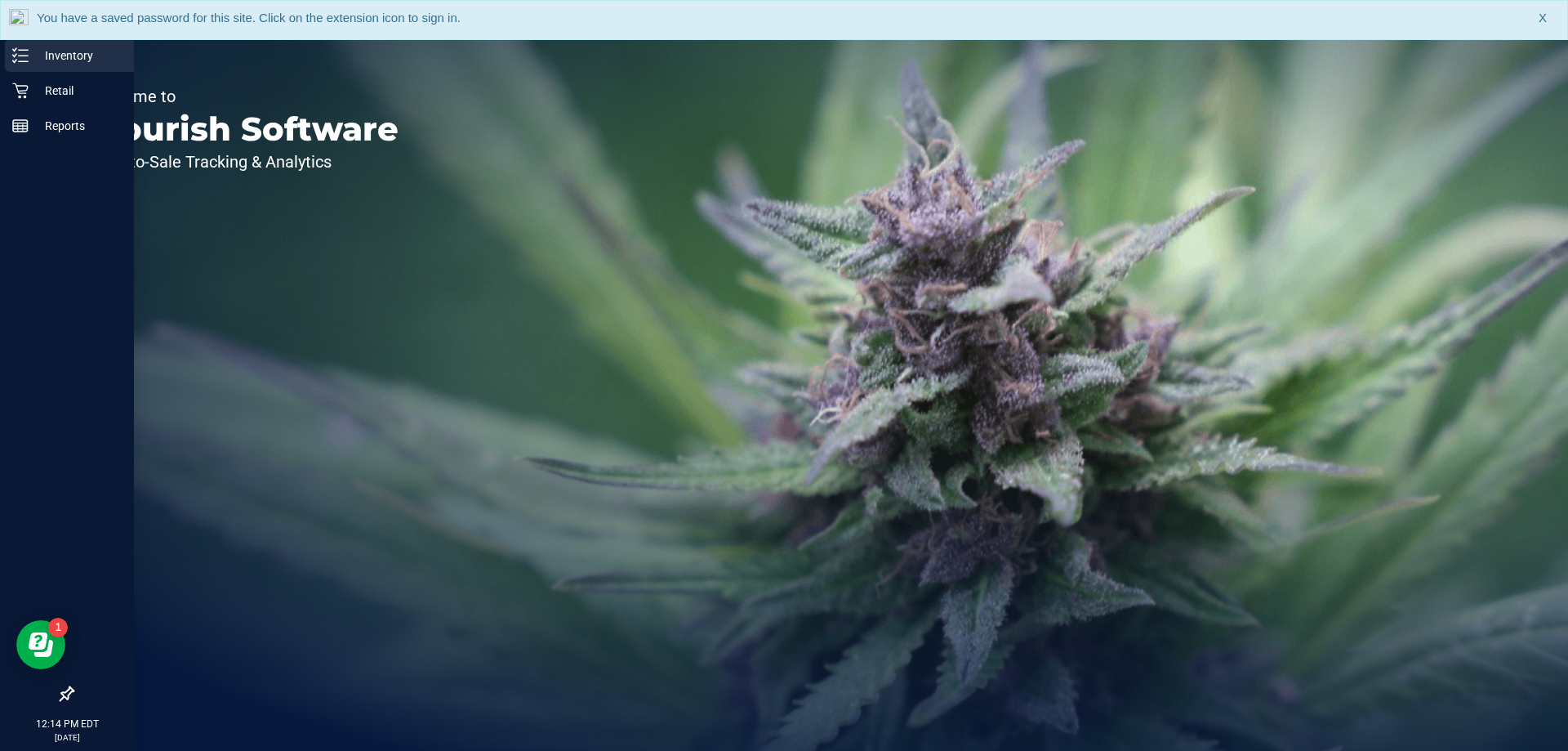
click at [17, 69] on div "Inventory" at bounding box center [69, 56] width 129 height 33
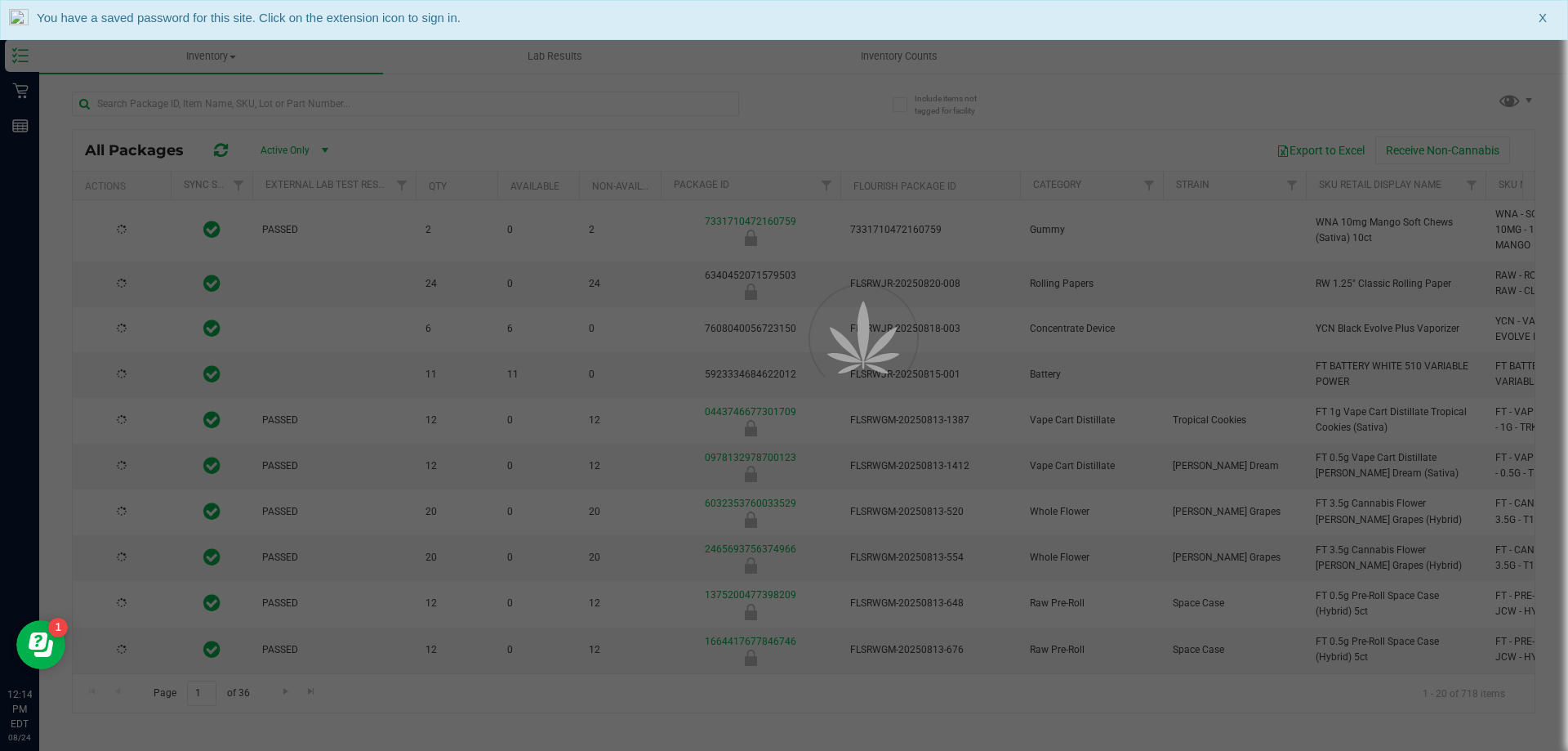
click at [326, 110] on div at bounding box center [784, 376] width 1568 height 751
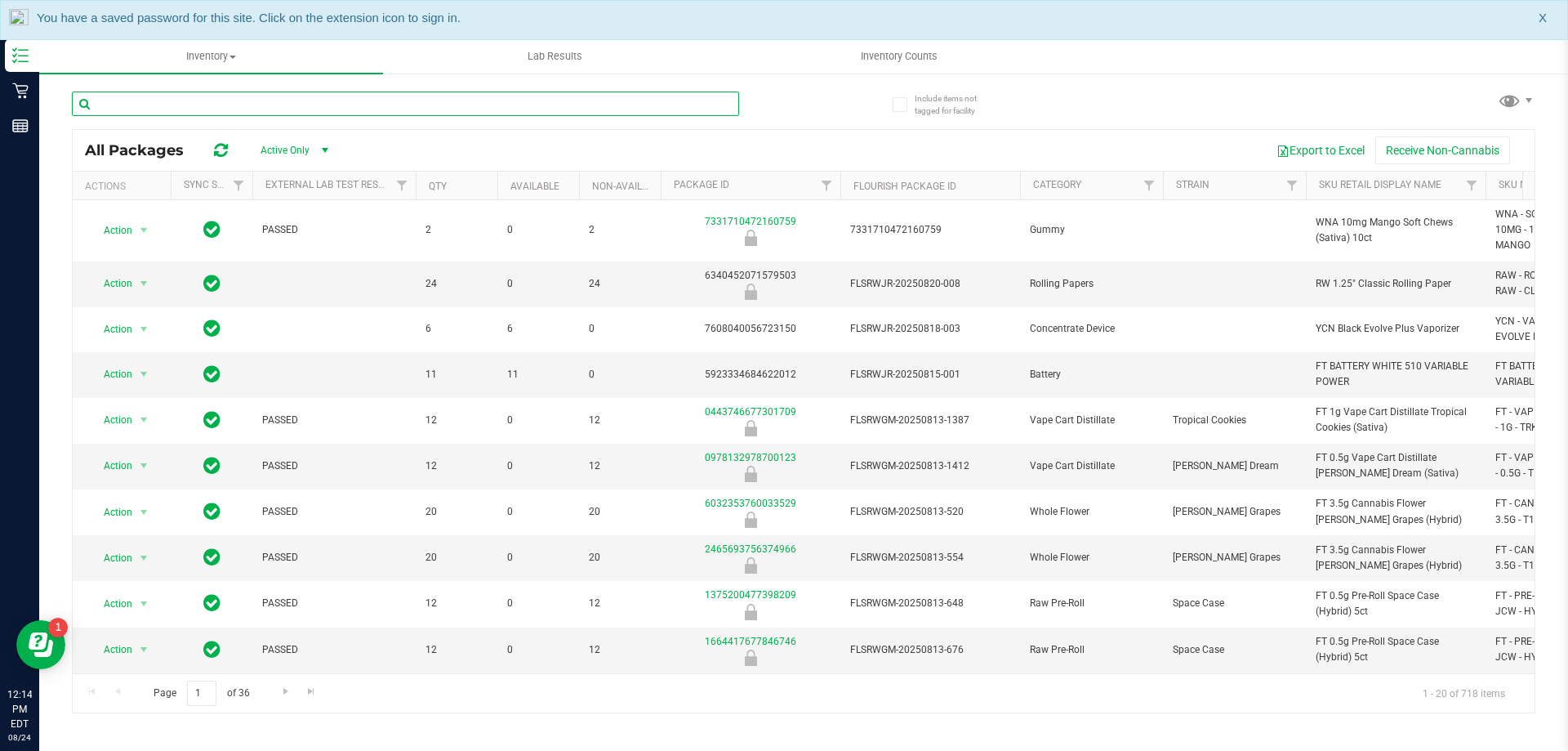
click at [310, 104] on input "text" at bounding box center [405, 104] width 668 height 25
click at [308, 102] on input "text" at bounding box center [405, 104] width 668 height 25
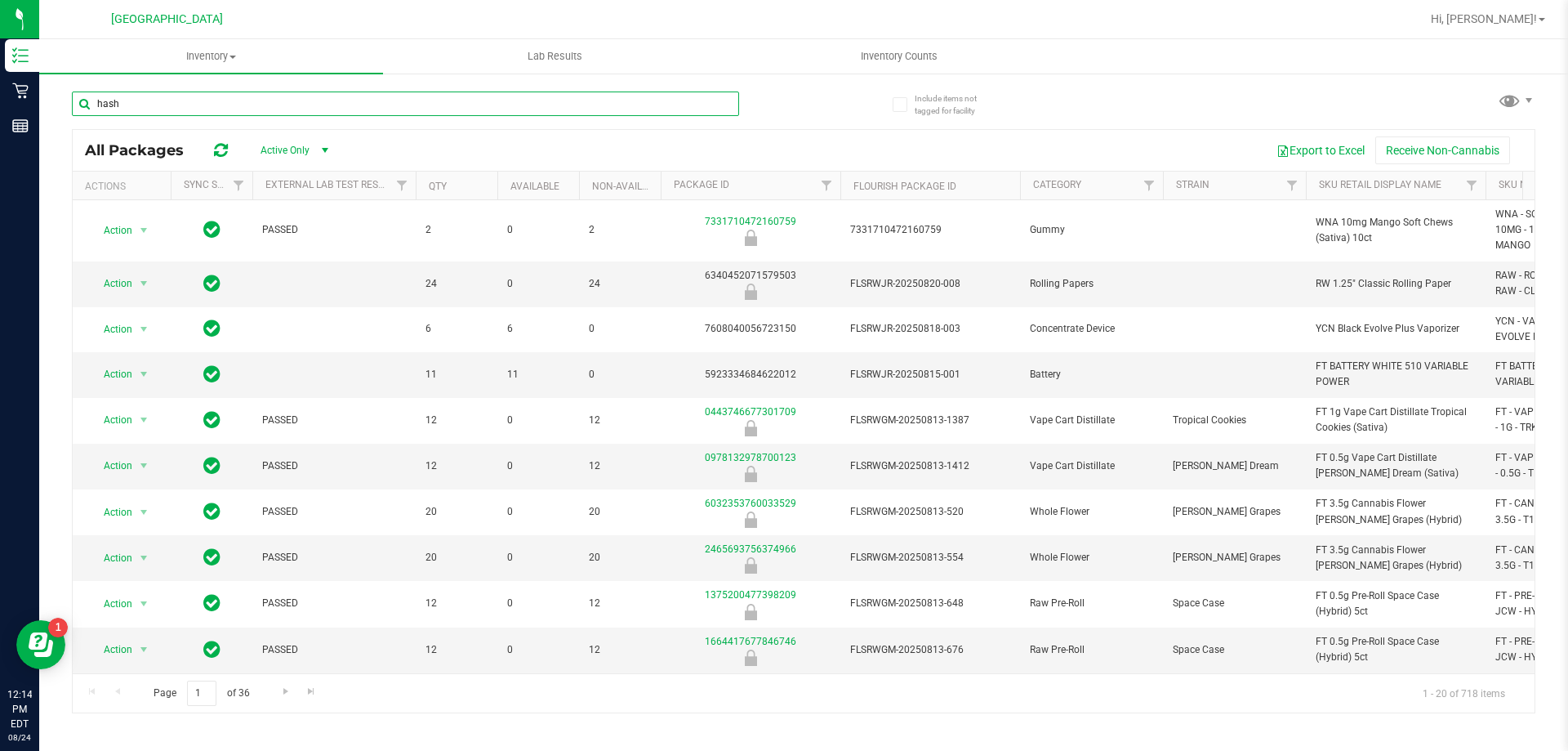
type input "hash"
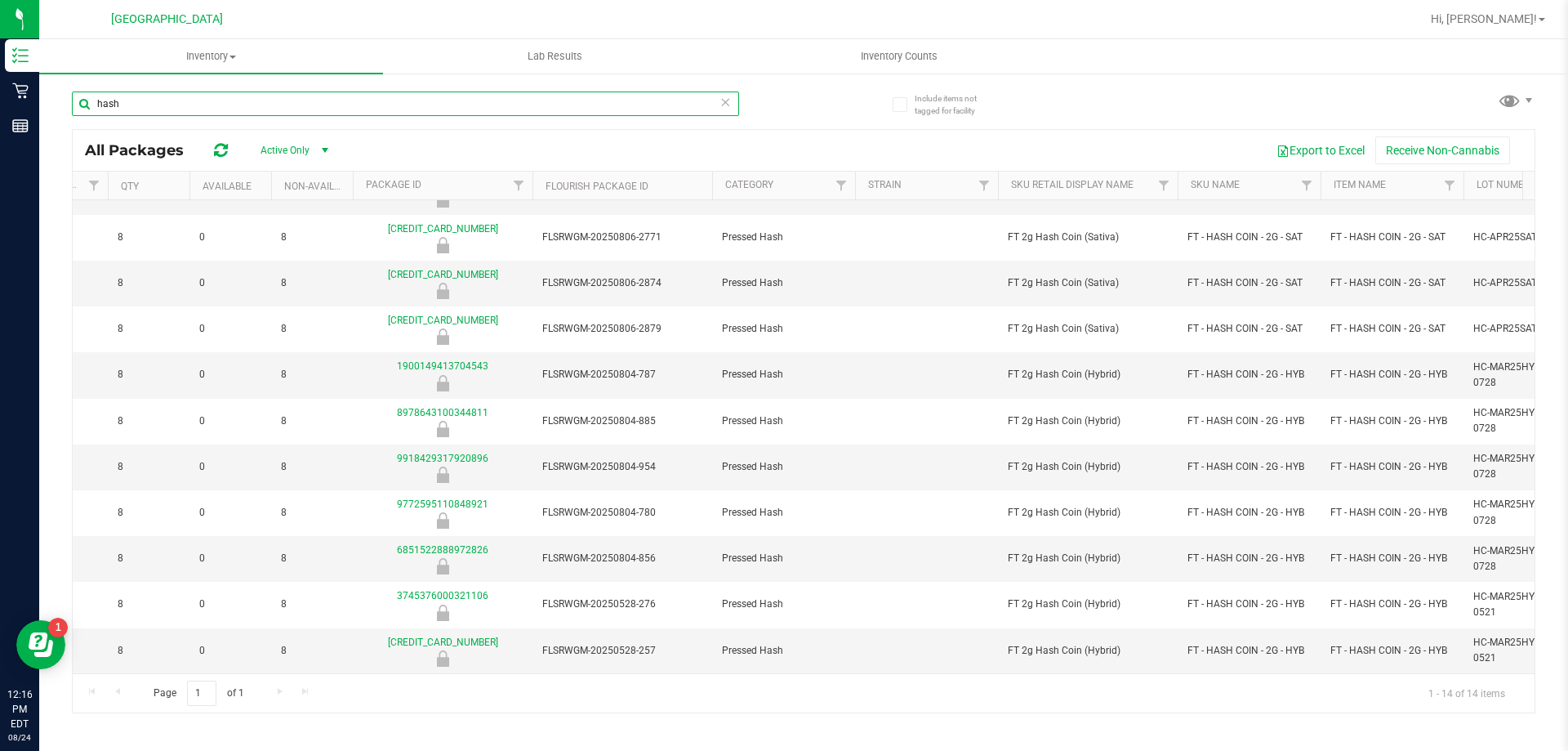
scroll to position [0, 314]
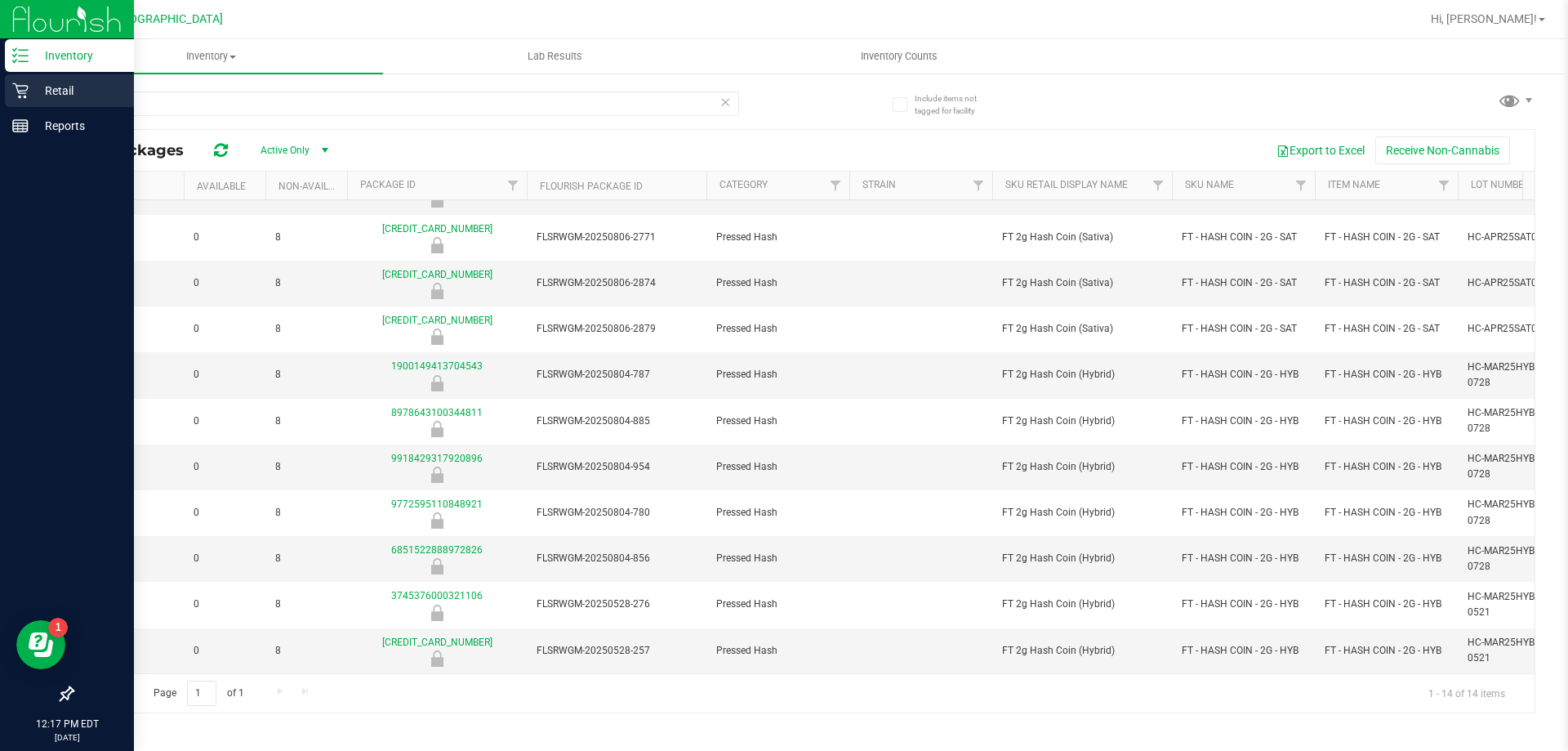
click at [19, 101] on div "Retail" at bounding box center [69, 91] width 129 height 33
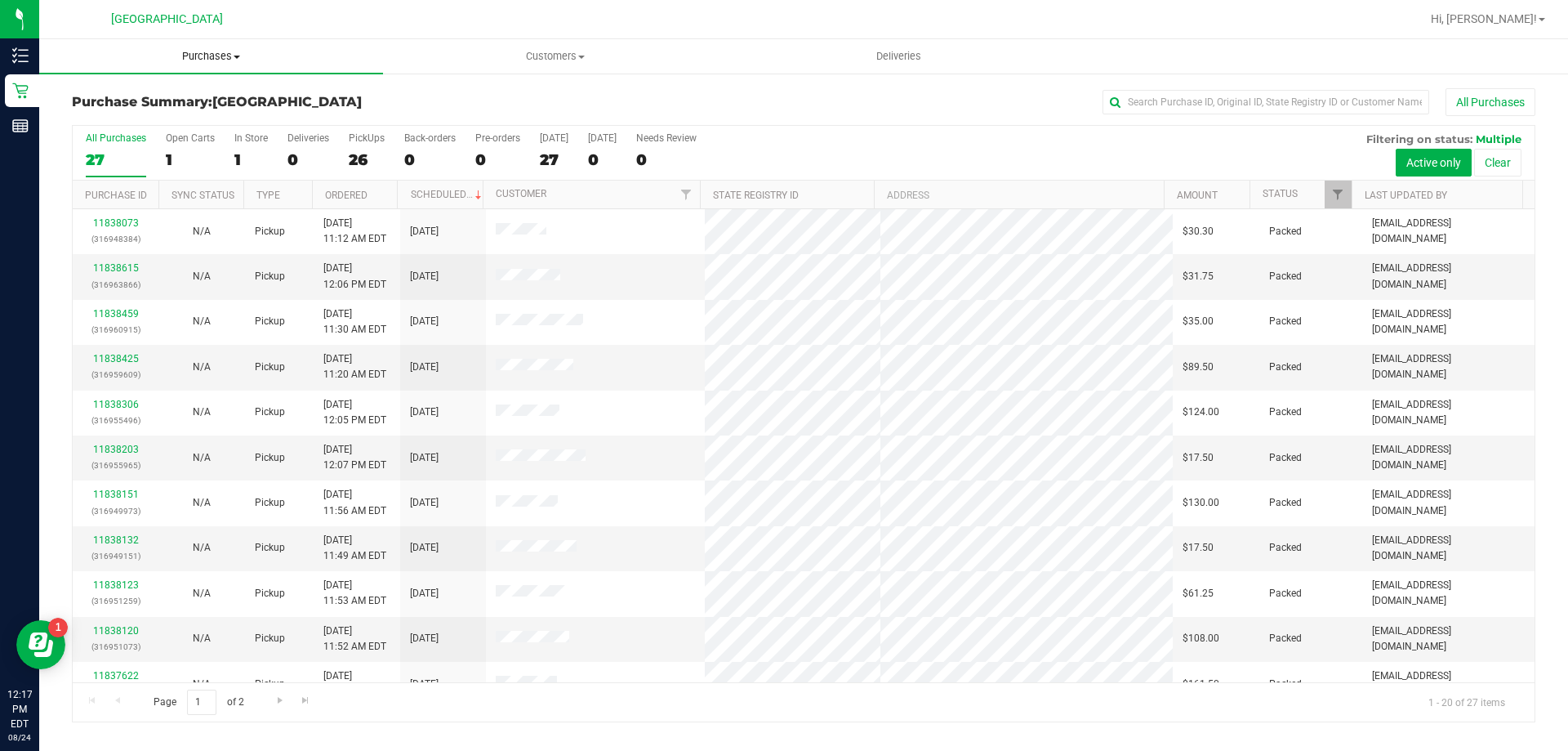
click at [225, 60] on span "Purchases" at bounding box center [212, 57] width 344 height 15
click at [228, 124] on li "Fulfillment" at bounding box center [212, 119] width 344 height 20
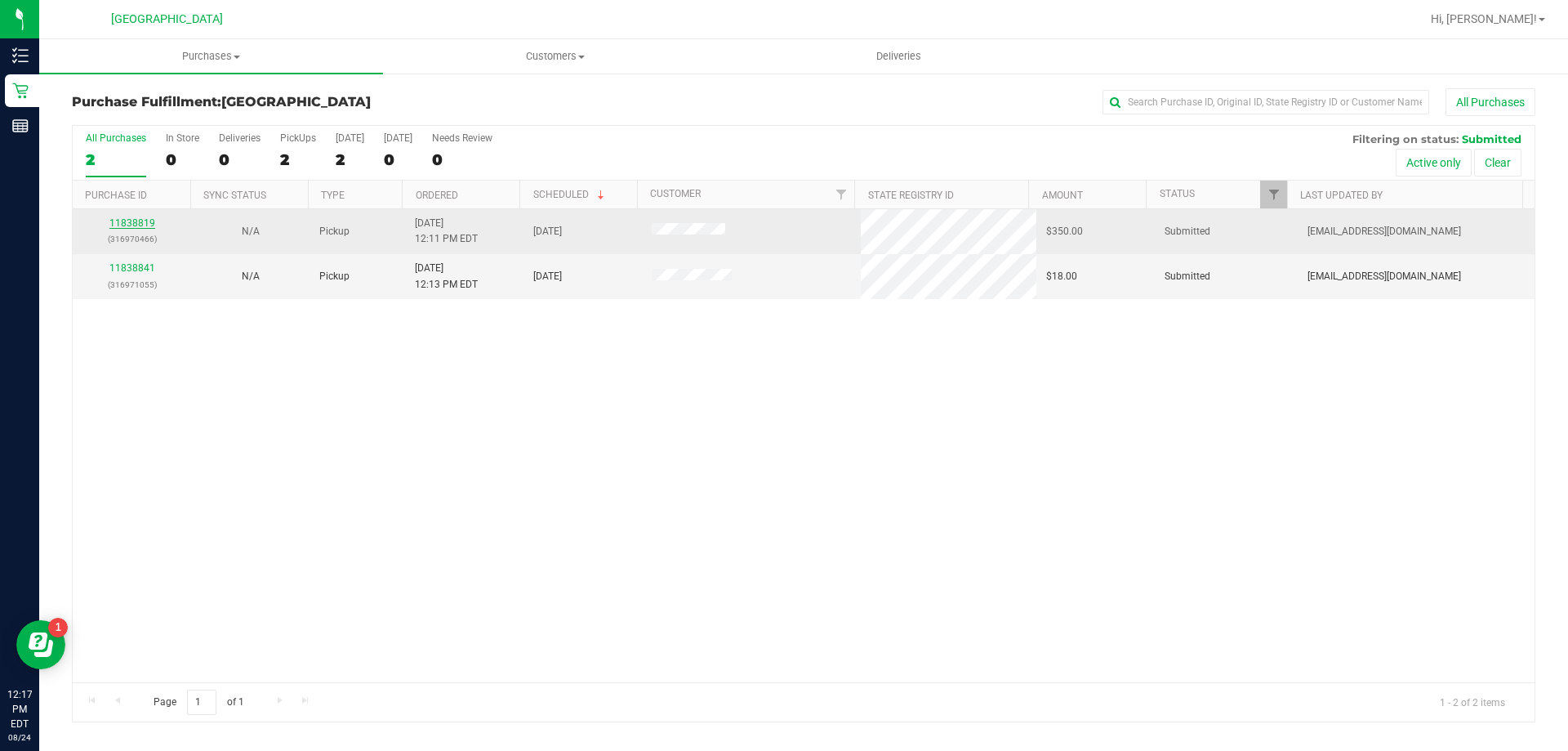
click at [126, 227] on link "11838819" at bounding box center [133, 223] width 46 height 12
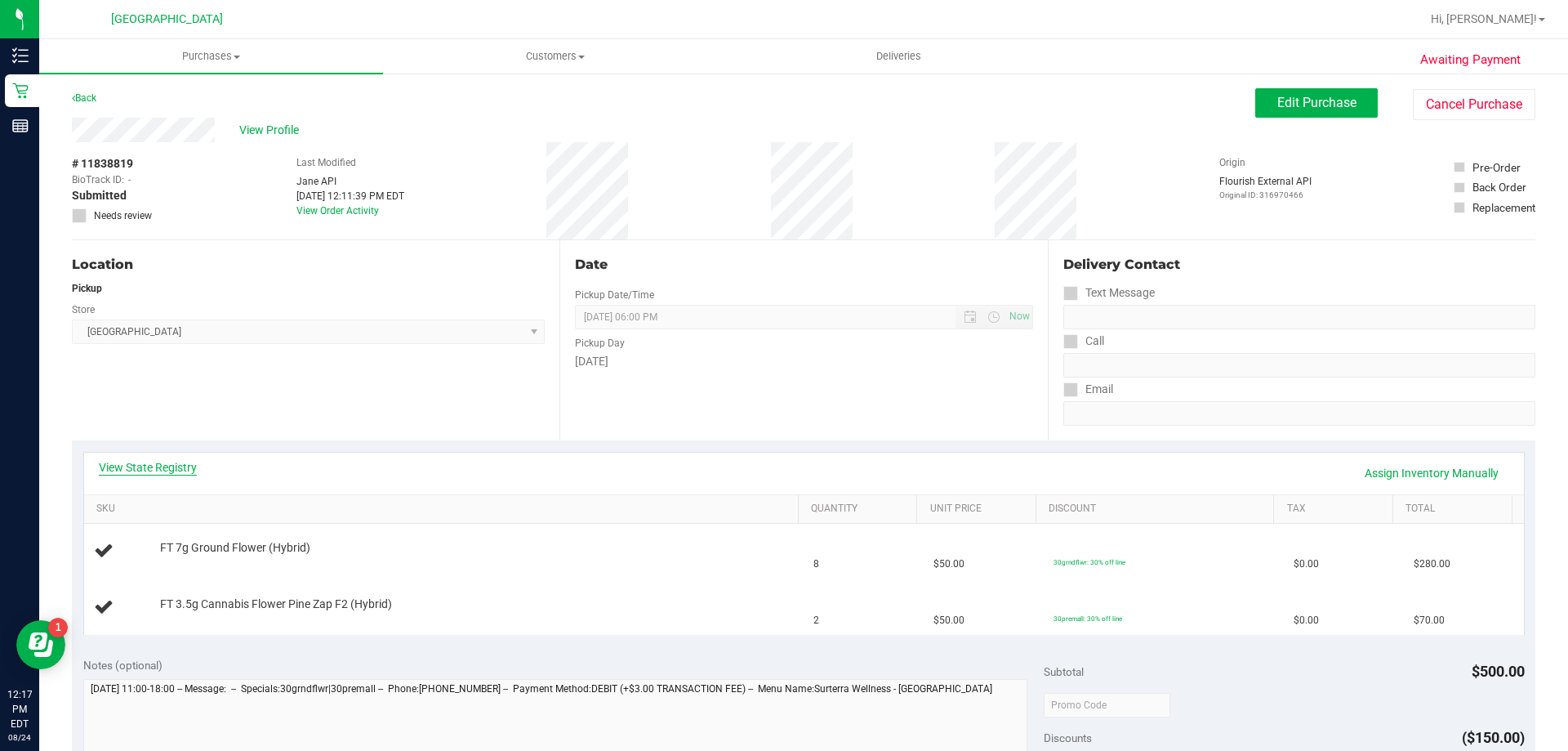
click at [180, 461] on link "View State Registry" at bounding box center [147, 468] width 98 height 16
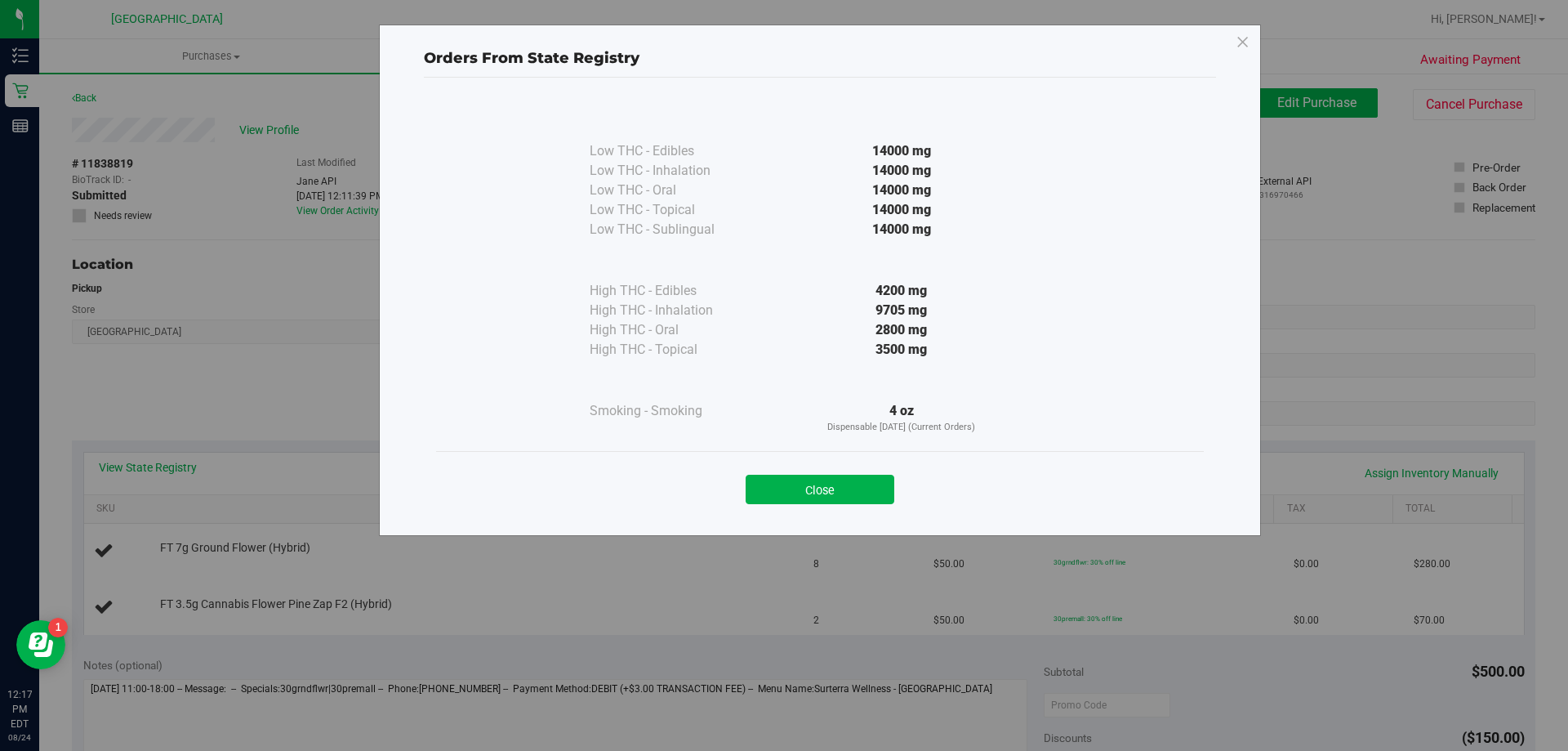
drag, startPoint x: 773, startPoint y: 489, endPoint x: 757, endPoint y: 482, distance: 17.5
click at [771, 489] on button "Close" at bounding box center [820, 490] width 149 height 30
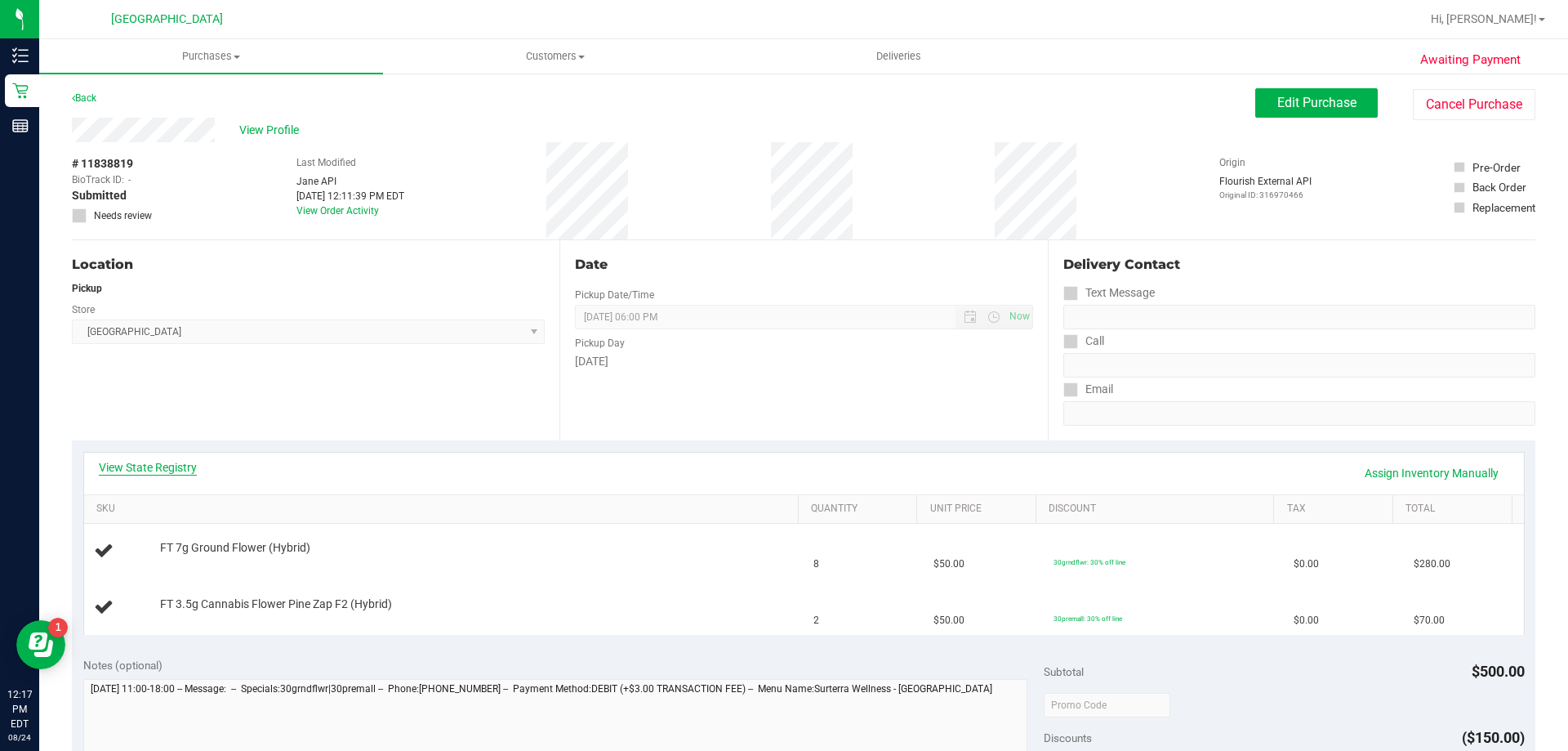
click at [179, 473] on link "View State Registry" at bounding box center [147, 468] width 98 height 16
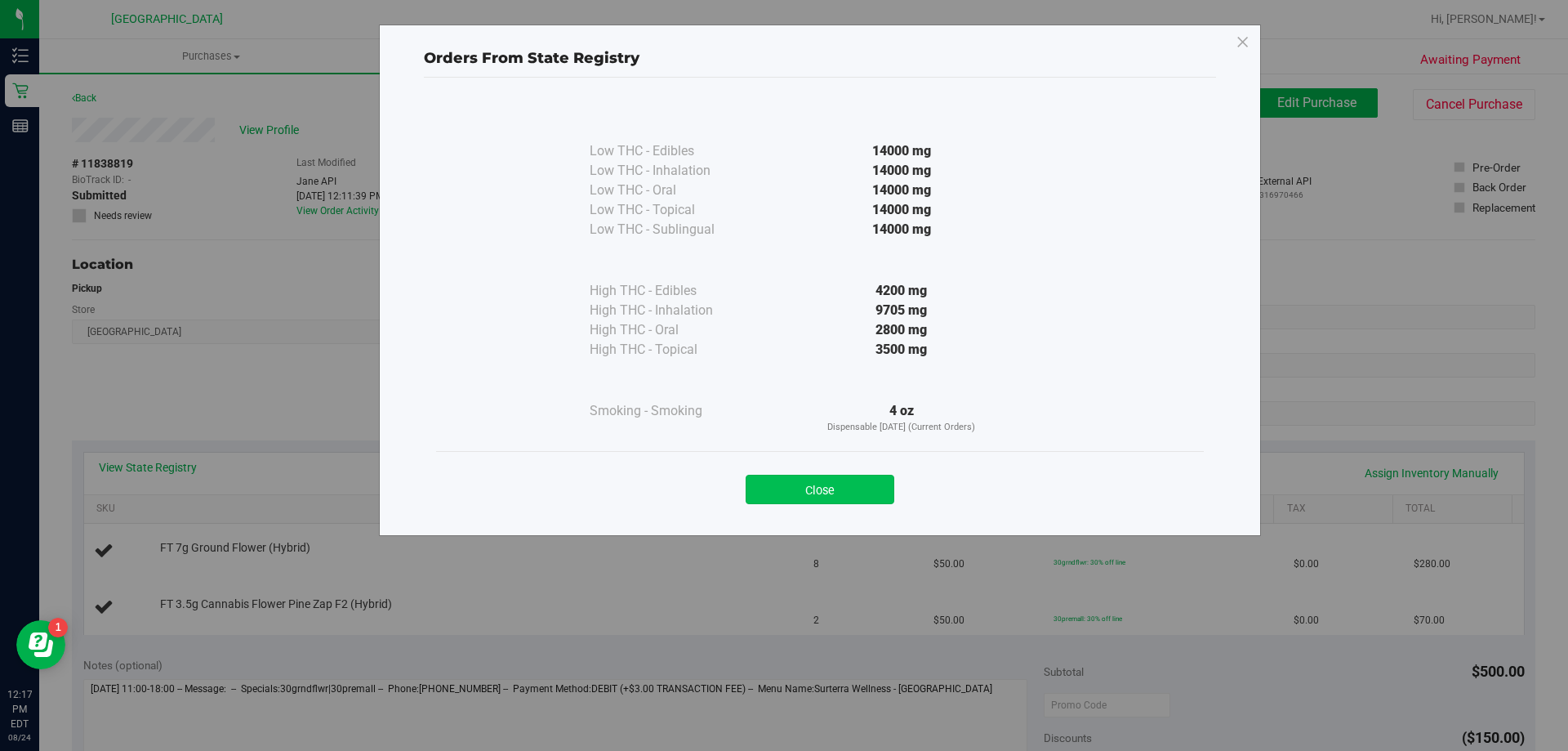
click at [775, 501] on button "Close" at bounding box center [820, 490] width 149 height 30
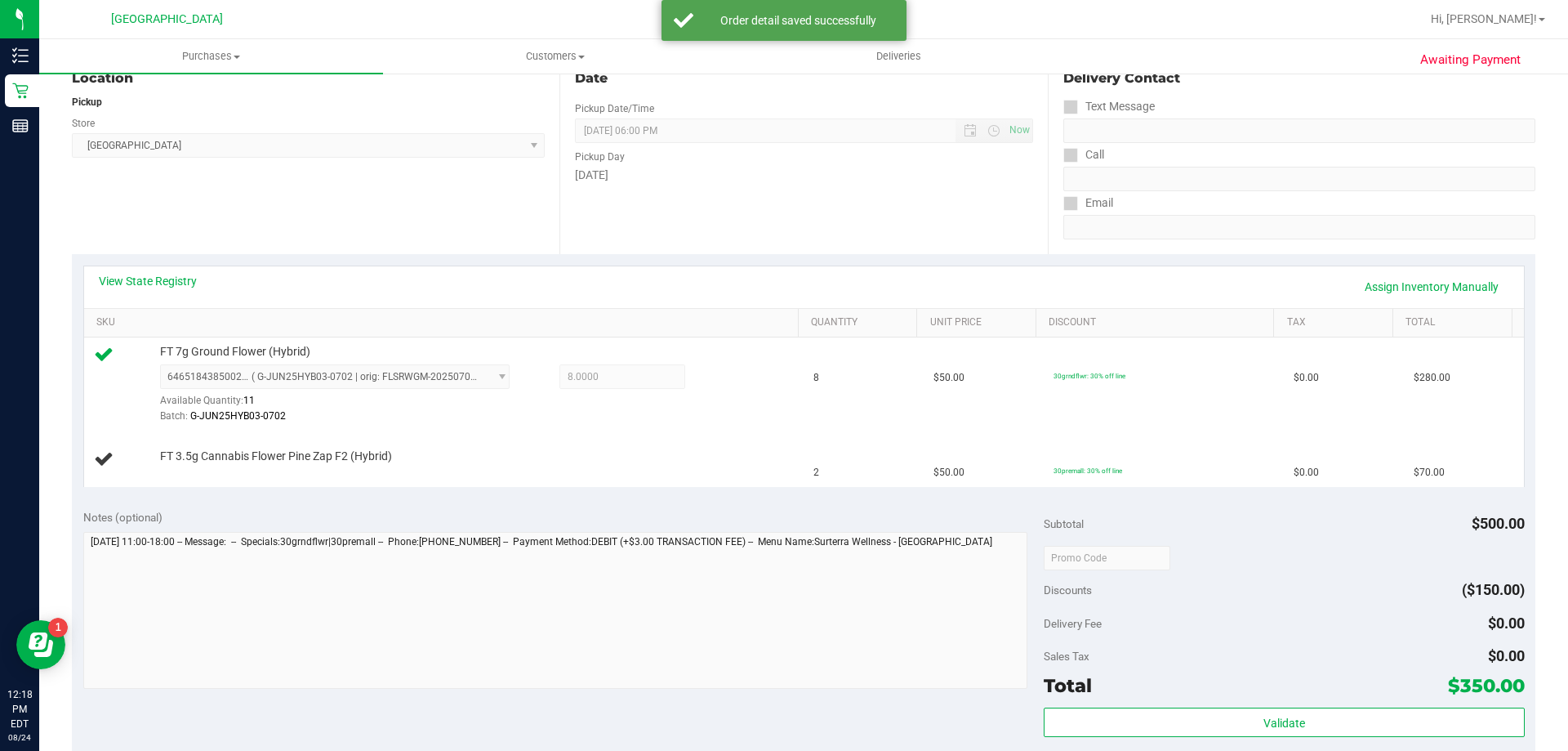
scroll to position [276, 0]
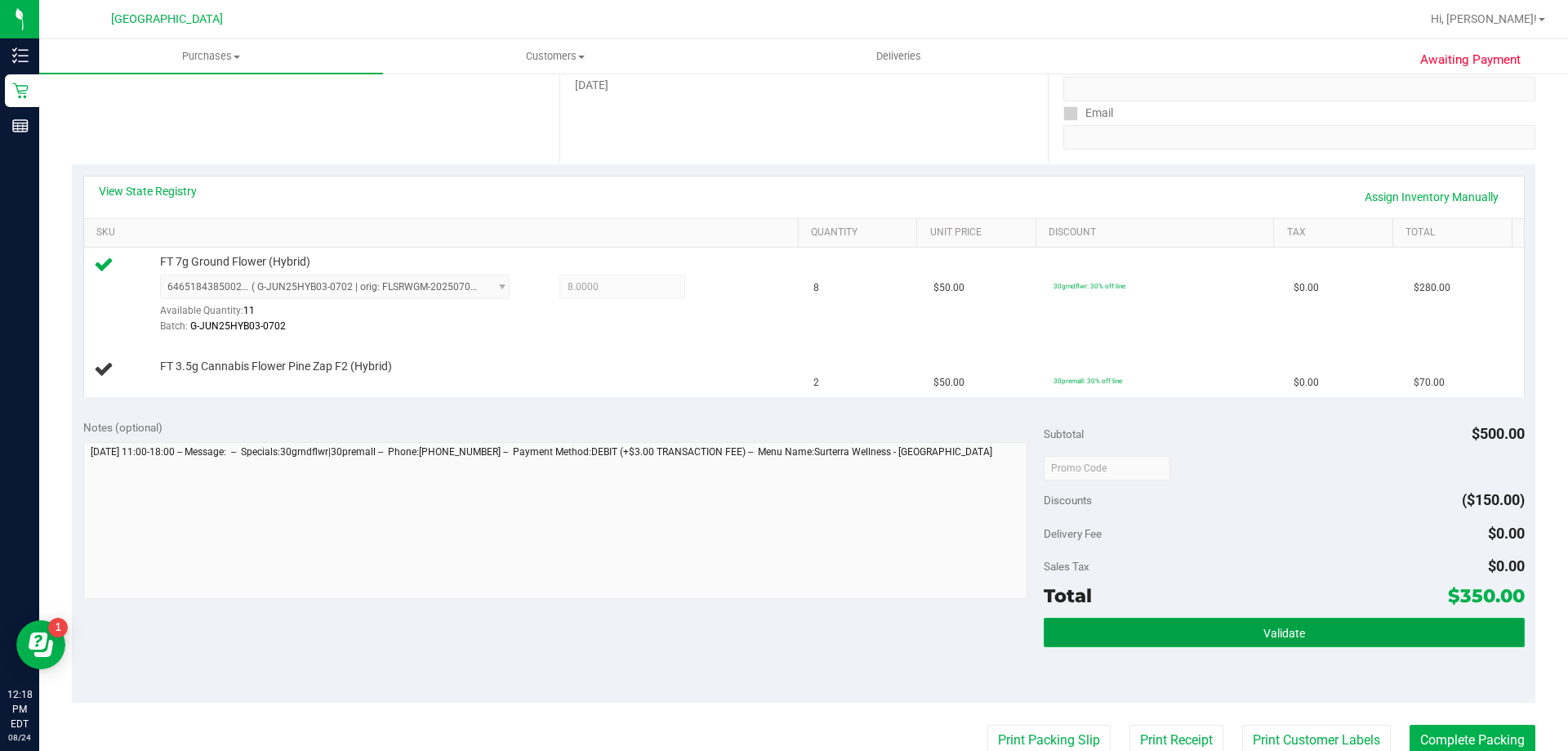
click at [1211, 644] on button "Validate" at bounding box center [1284, 632] width 481 height 30
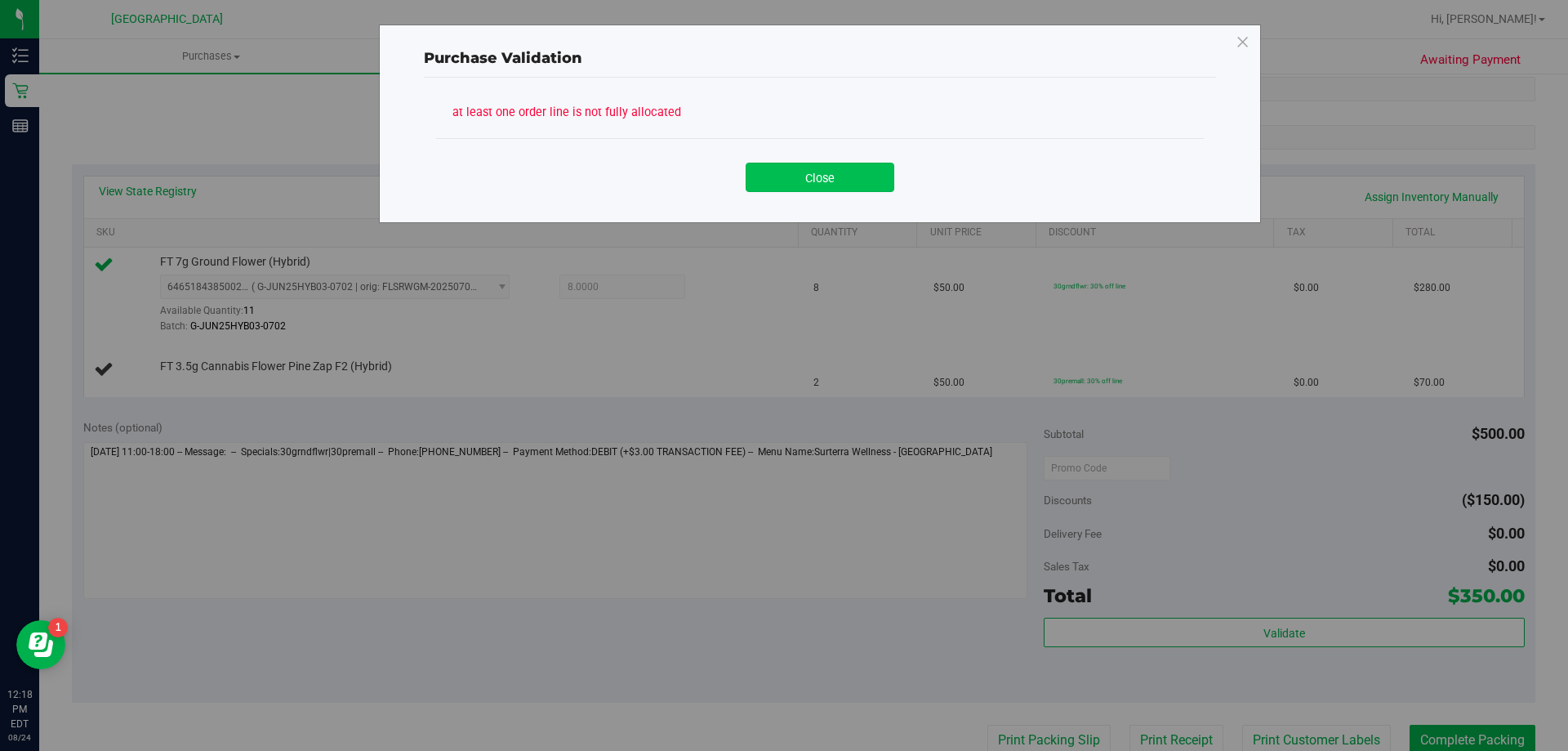
click at [862, 165] on button "Close" at bounding box center [820, 177] width 149 height 30
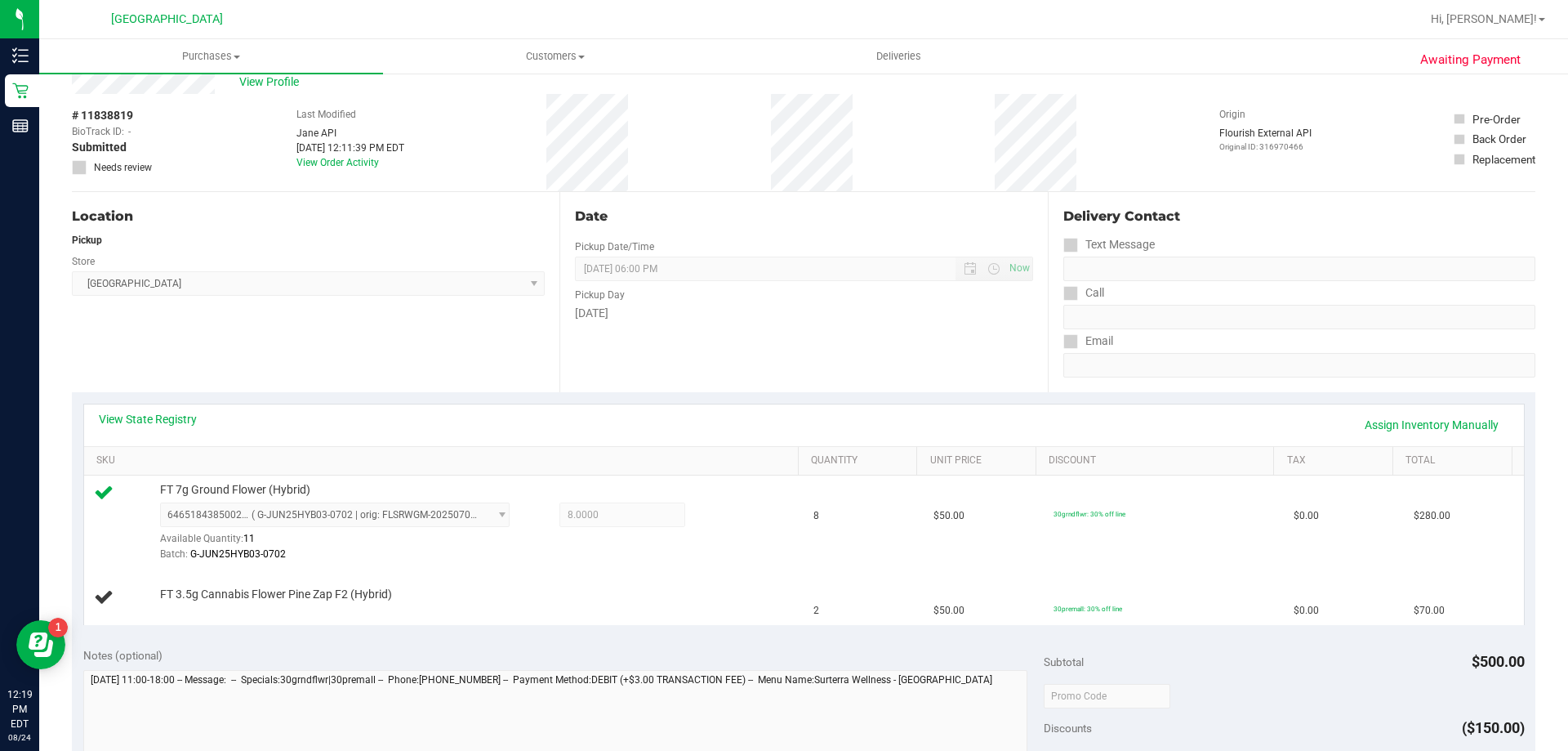
scroll to position [0, 0]
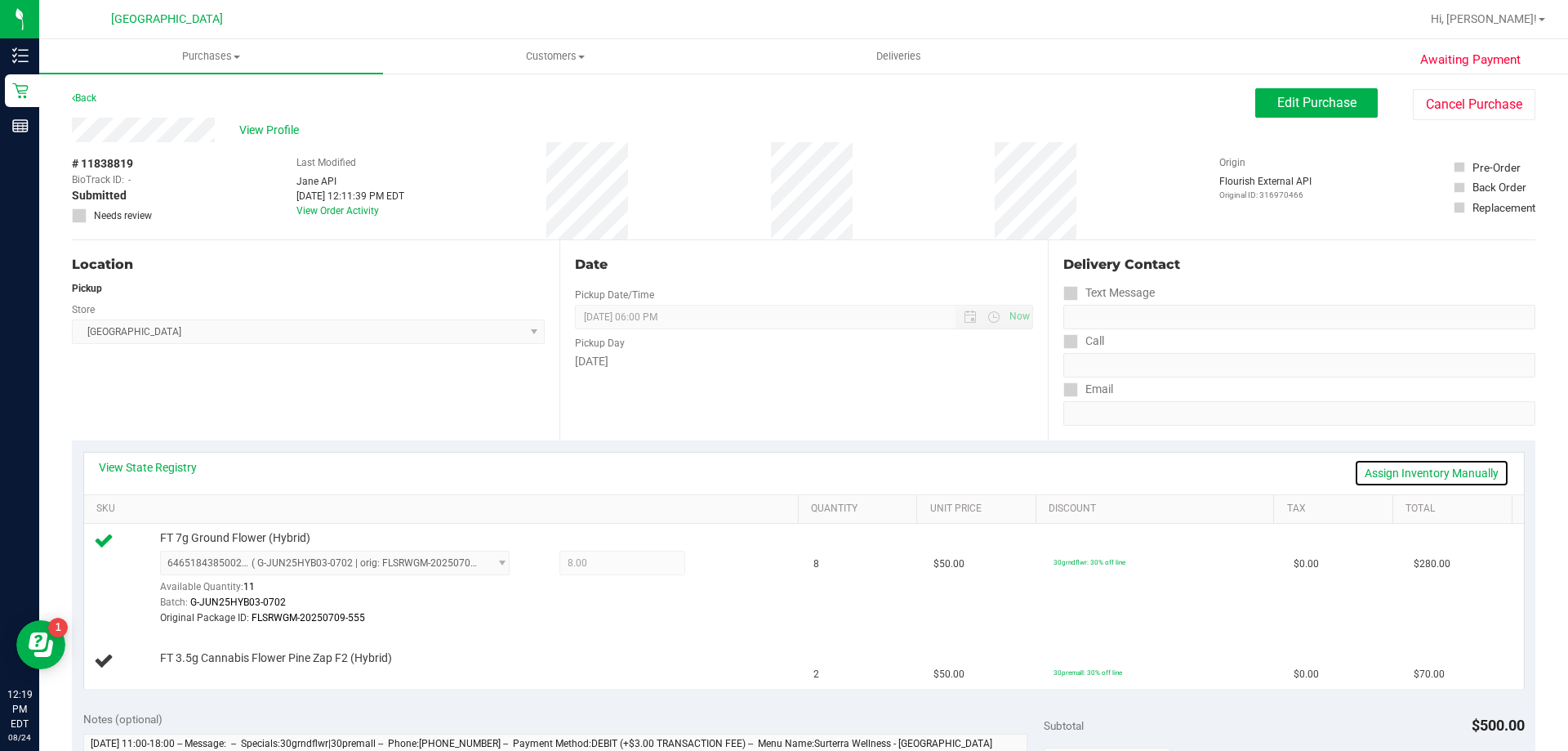
click at [1396, 467] on link "Assign Inventory Manually" at bounding box center [1431, 473] width 156 height 28
click at [200, 667] on link "Add Package" at bounding box center [189, 669] width 58 height 12
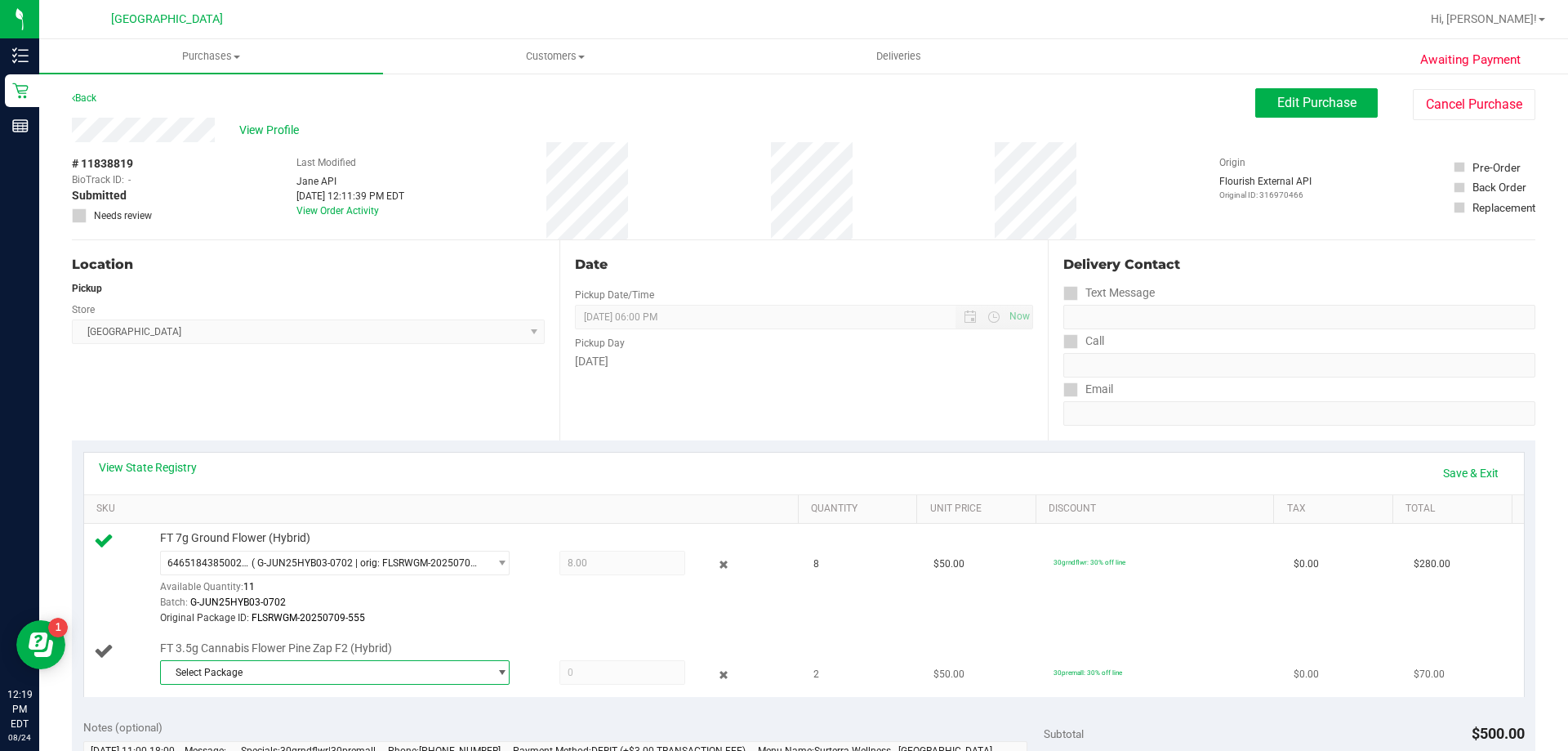
click at [230, 666] on span "Select Package" at bounding box center [324, 673] width 328 height 23
click at [350, 663] on span "Select Package" at bounding box center [324, 673] width 328 height 23
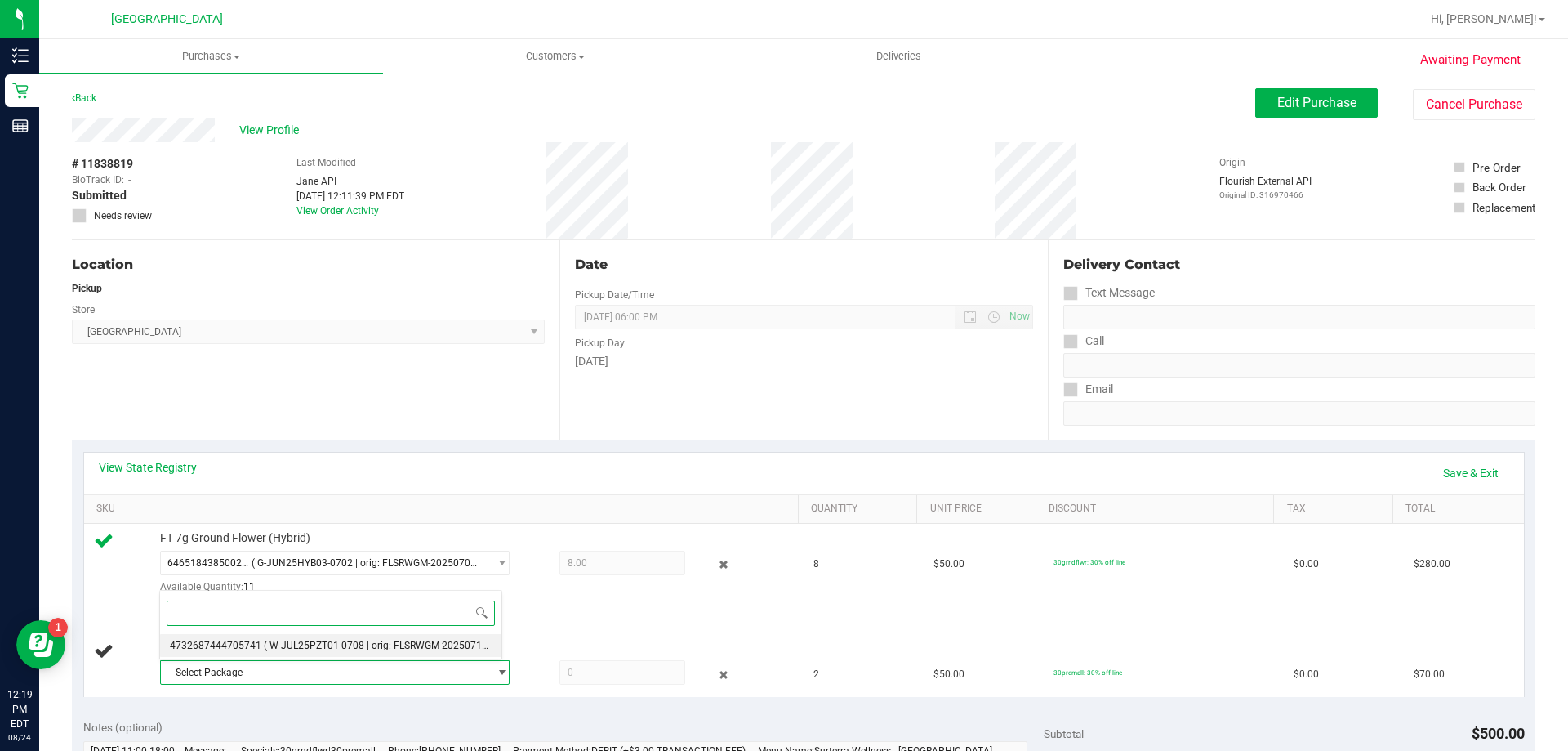
click at [349, 655] on li "4732687444705741 ( W-JUL25PZT01-0708 | orig: FLSRWGM-20250714-240 )" at bounding box center [331, 646] width 342 height 23
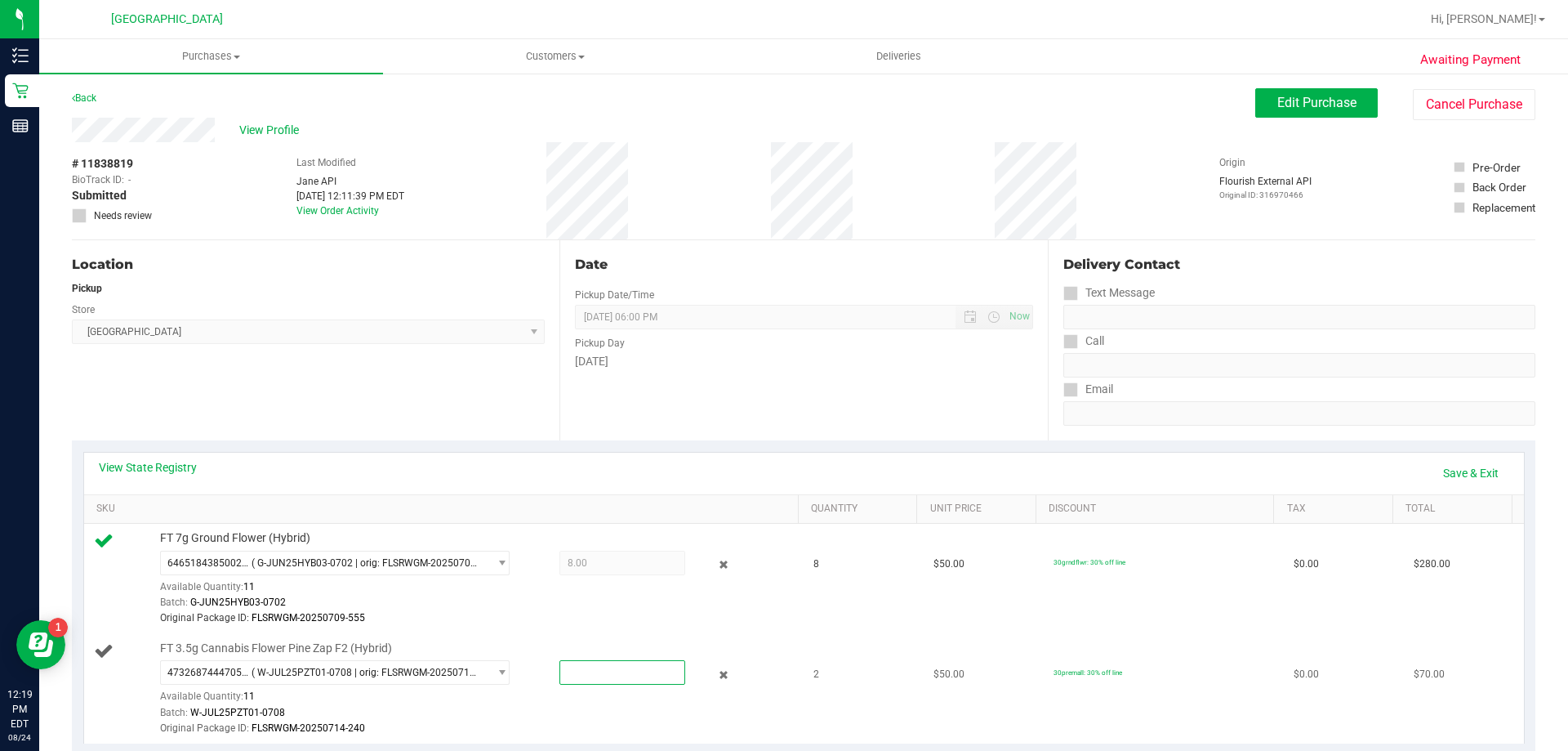
click at [577, 669] on span at bounding box center [622, 673] width 126 height 25
type input "2"
type input "2.0000"
click at [1463, 468] on link "Save & Exit" at bounding box center [1471, 473] width 77 height 28
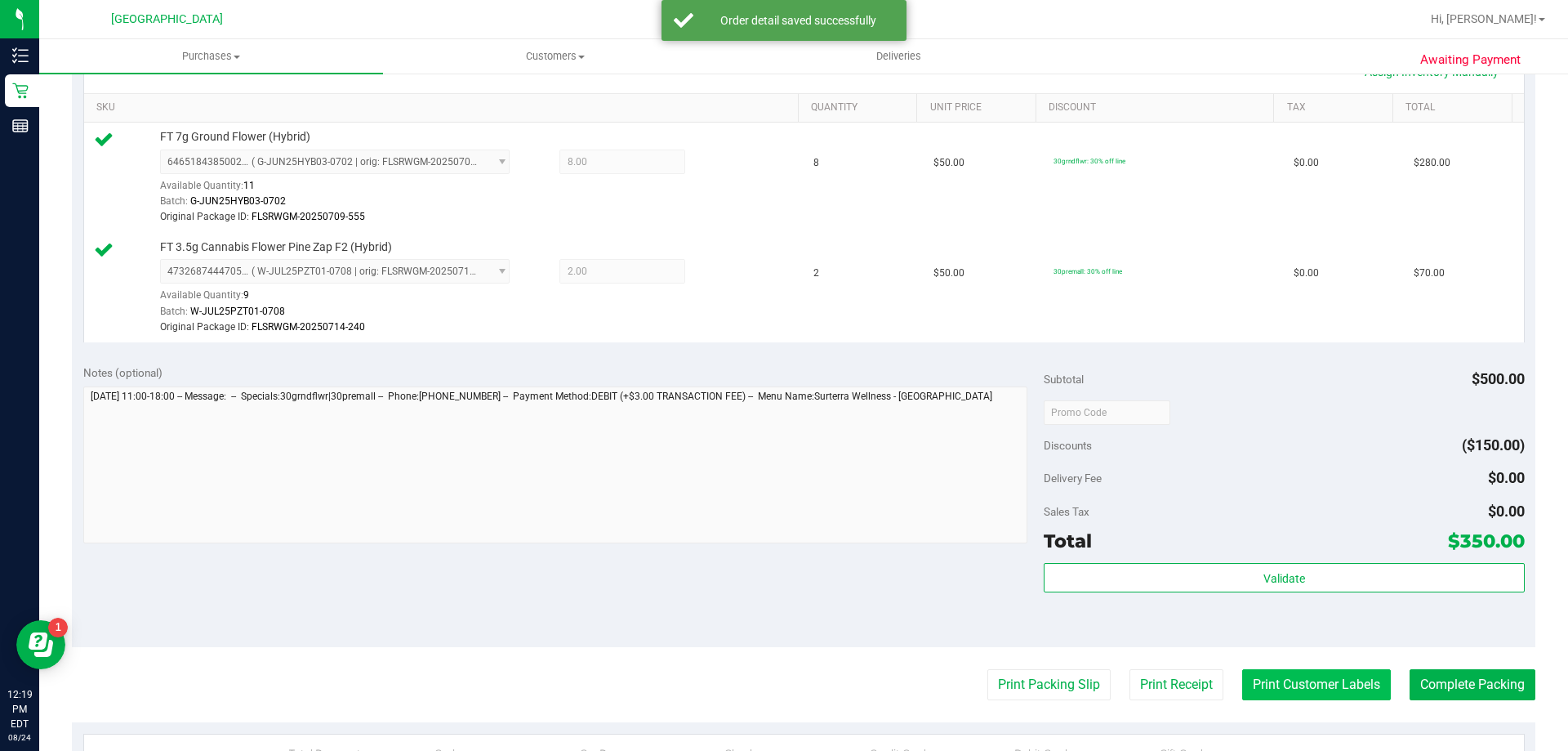
scroll to position [408, 0]
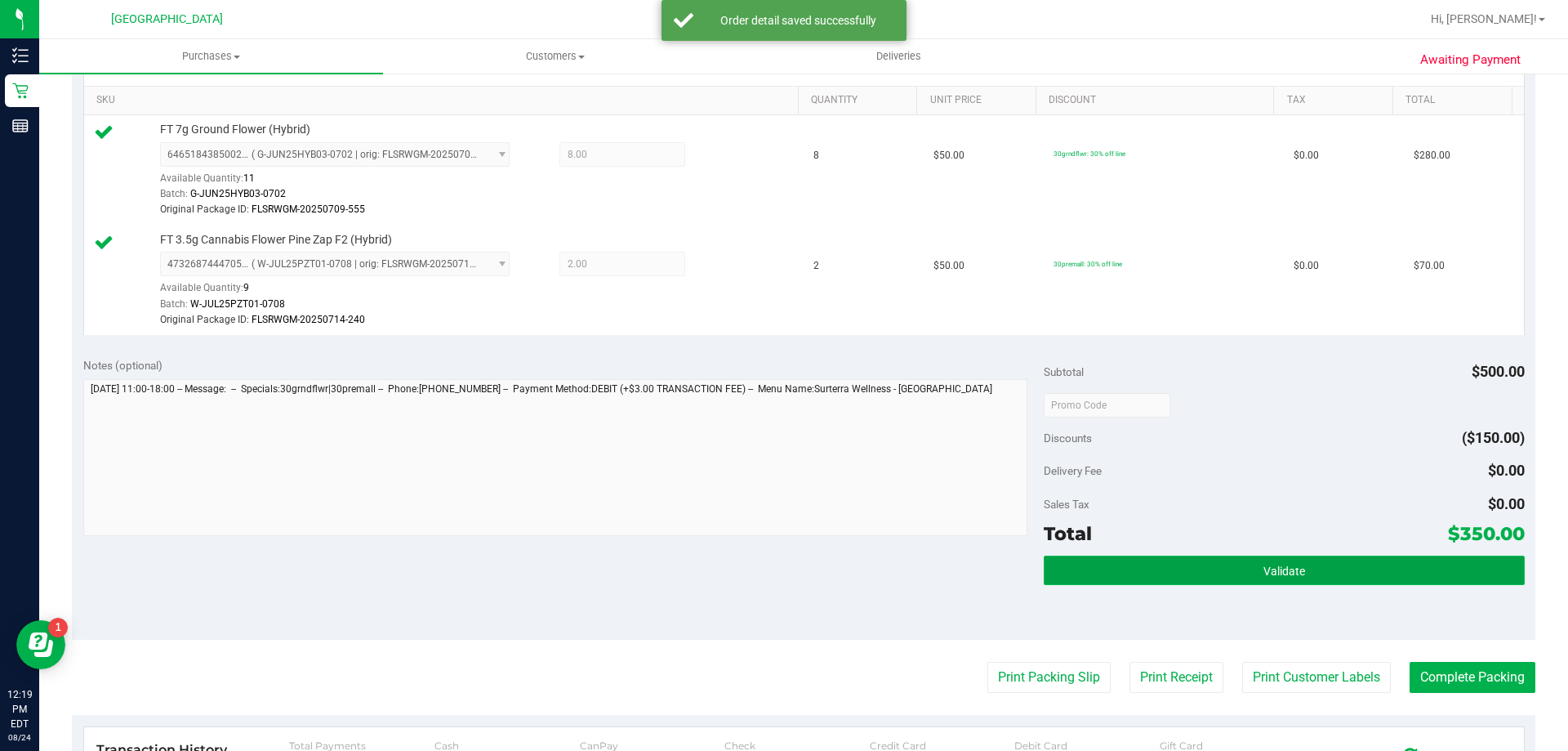
click at [1250, 559] on button "Validate" at bounding box center [1284, 571] width 481 height 30
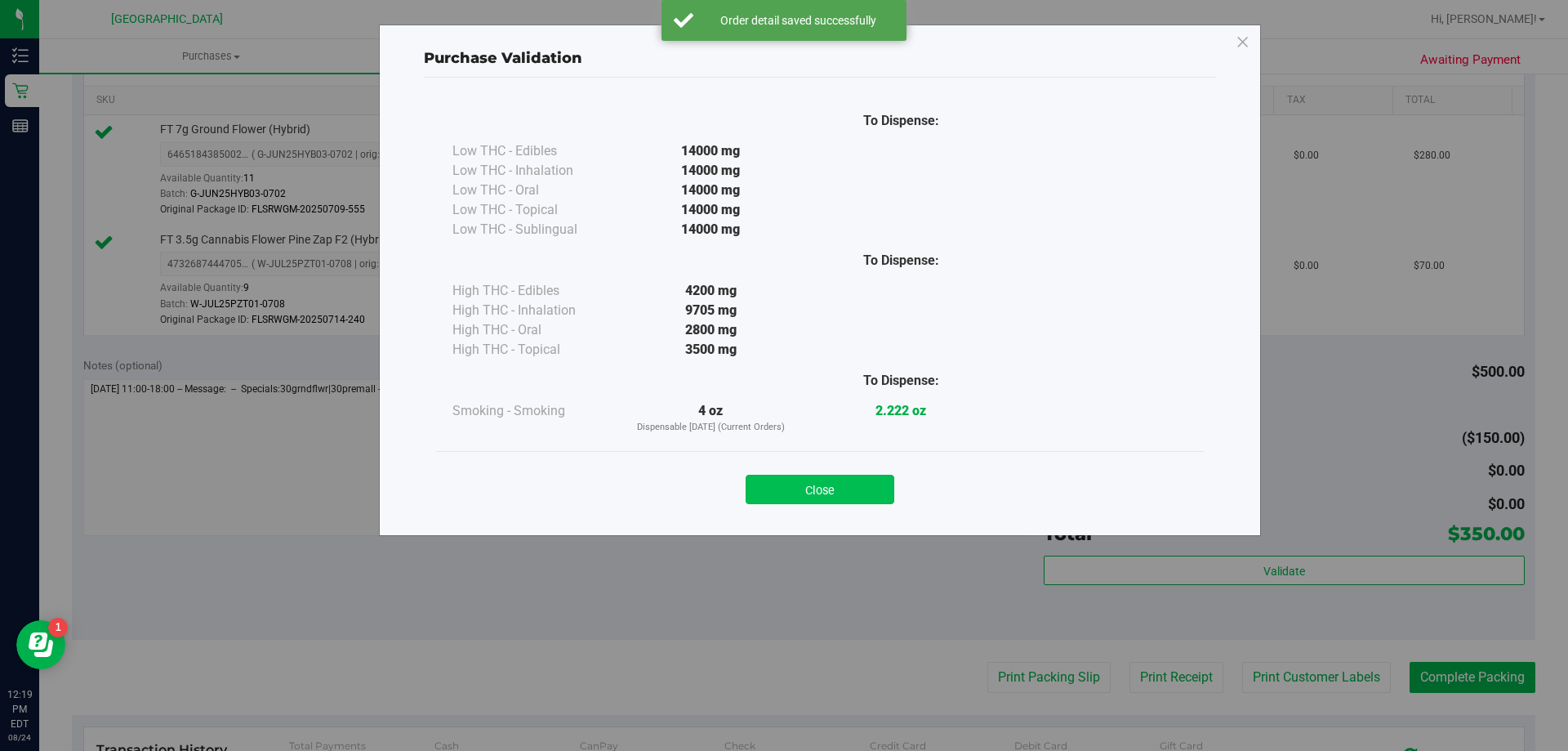
click at [853, 482] on button "Close" at bounding box center [820, 490] width 149 height 30
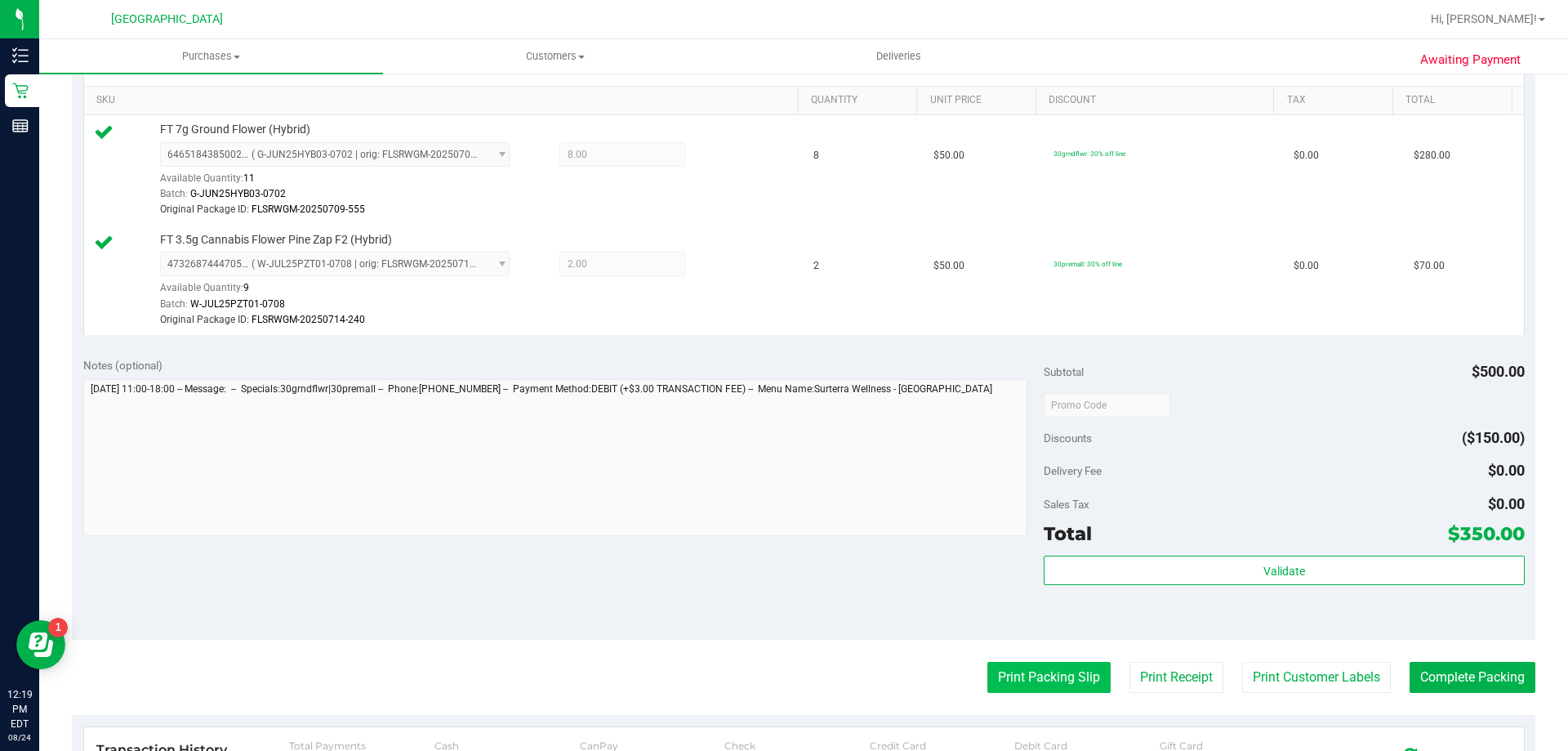
click at [1048, 679] on button "Print Packing Slip" at bounding box center [1049, 678] width 123 height 31
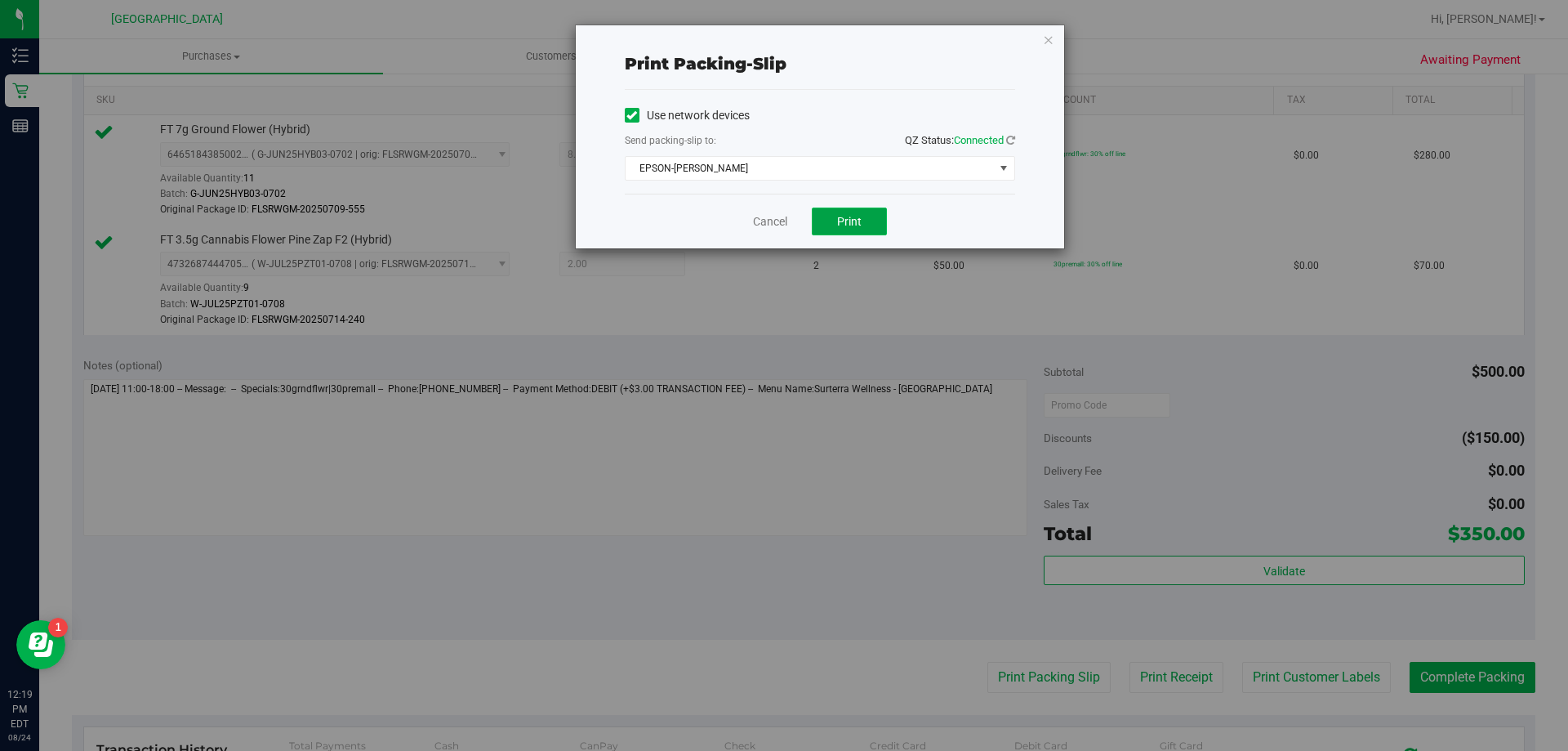
click at [854, 227] on span "Print" at bounding box center [849, 222] width 25 height 13
click at [756, 215] on link "Cancel" at bounding box center [770, 222] width 35 height 17
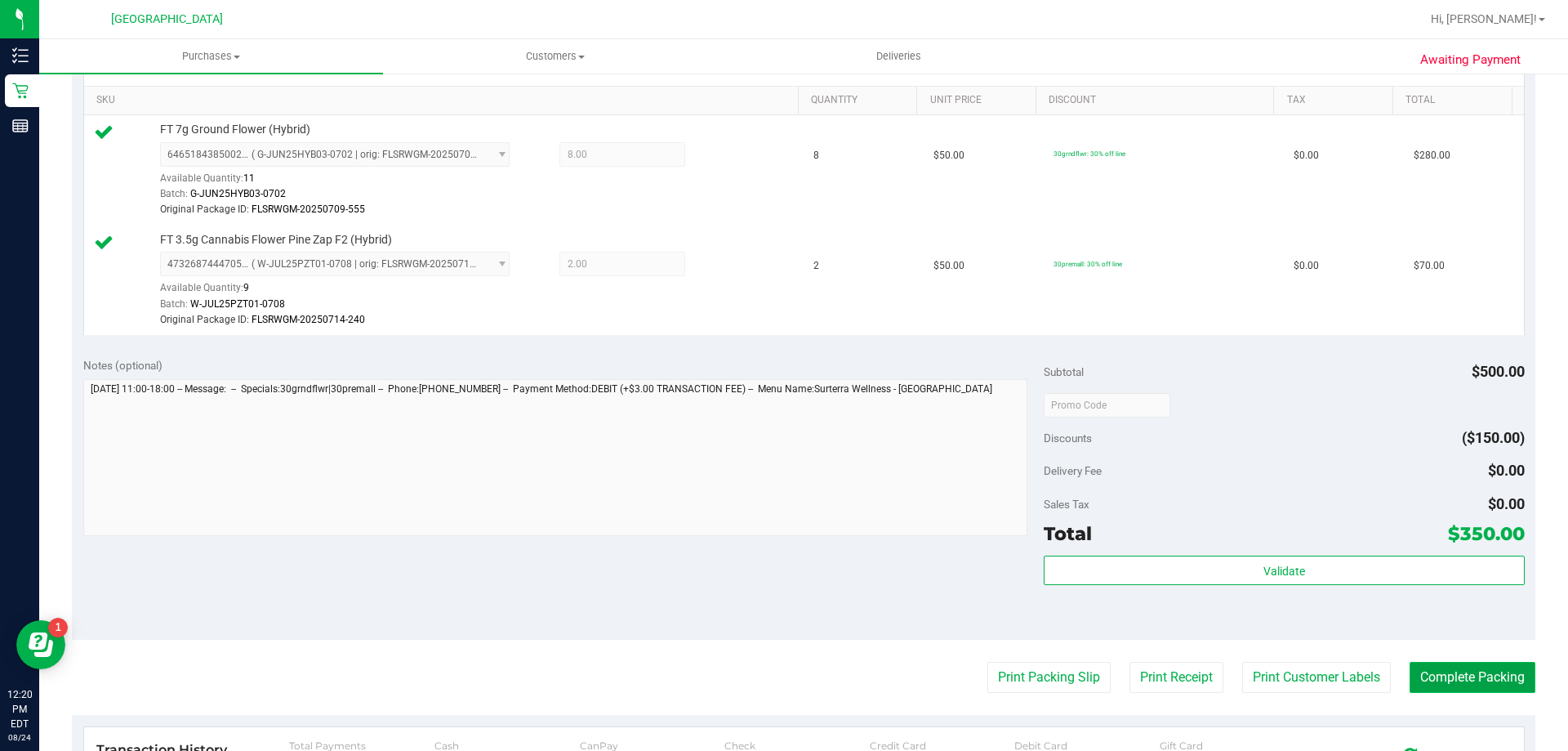
click at [1461, 669] on button "Complete Packing" at bounding box center [1473, 678] width 126 height 31
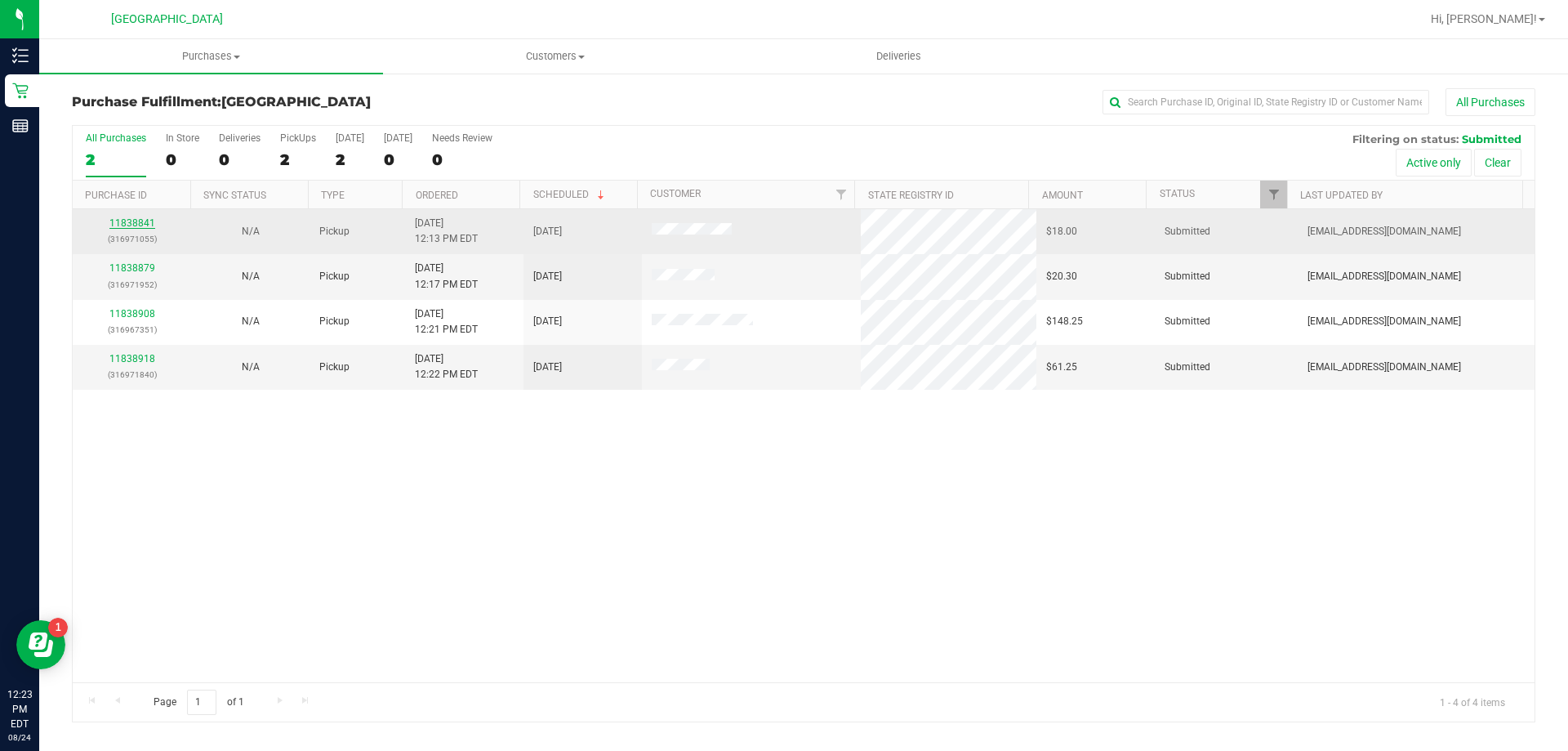
click at [147, 222] on link "11838841" at bounding box center [133, 223] width 46 height 12
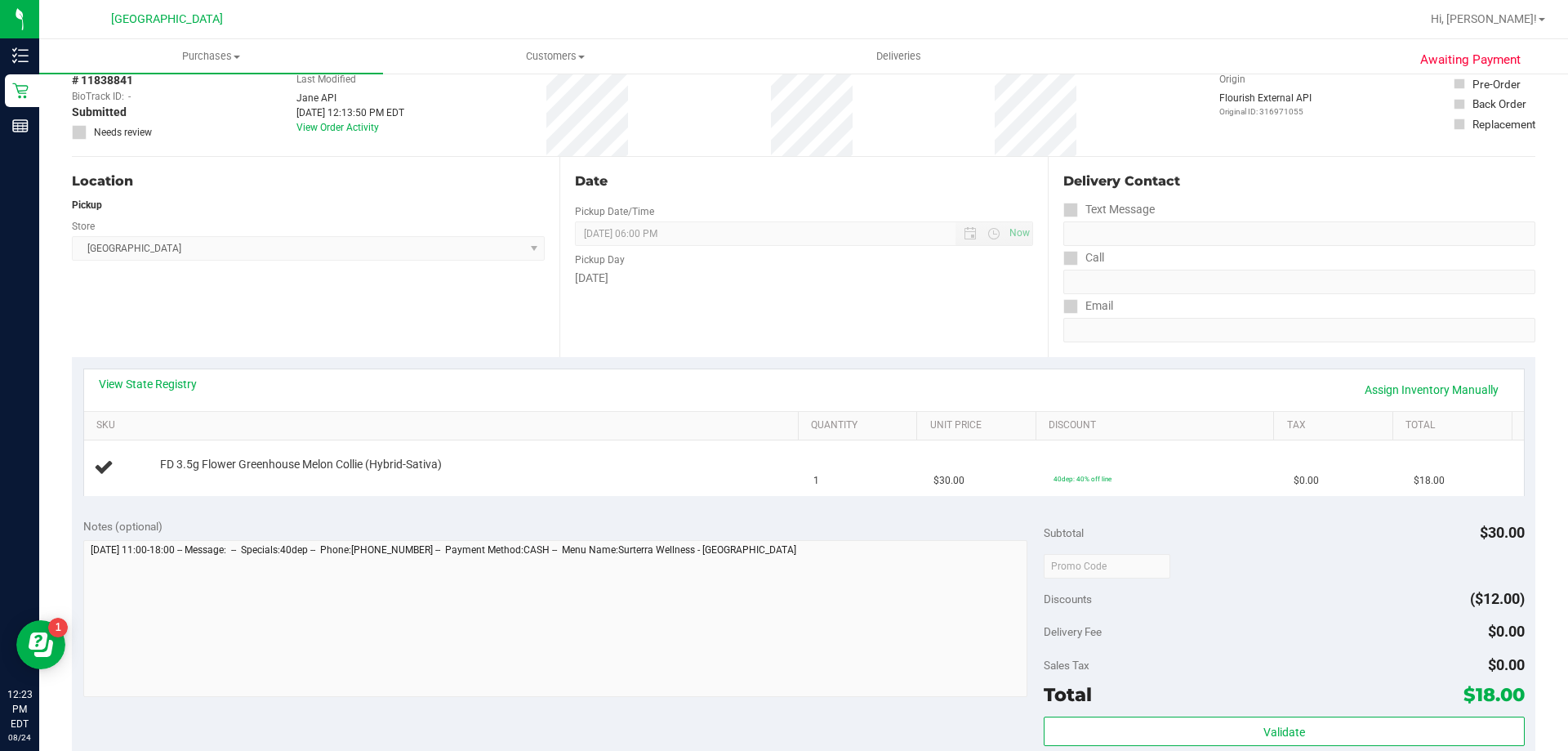
scroll to position [163, 0]
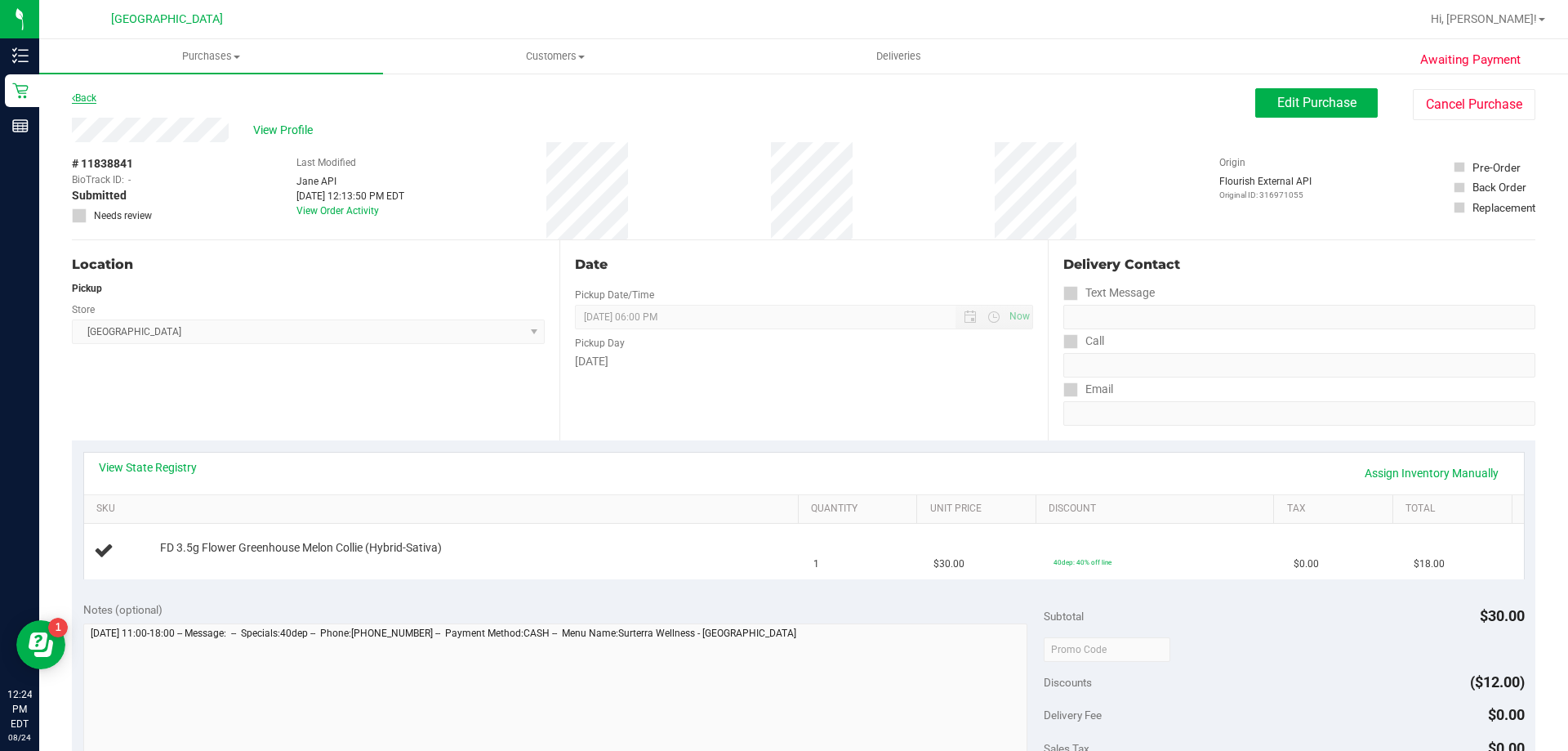
click at [88, 98] on link "Back" at bounding box center [84, 98] width 25 height 12
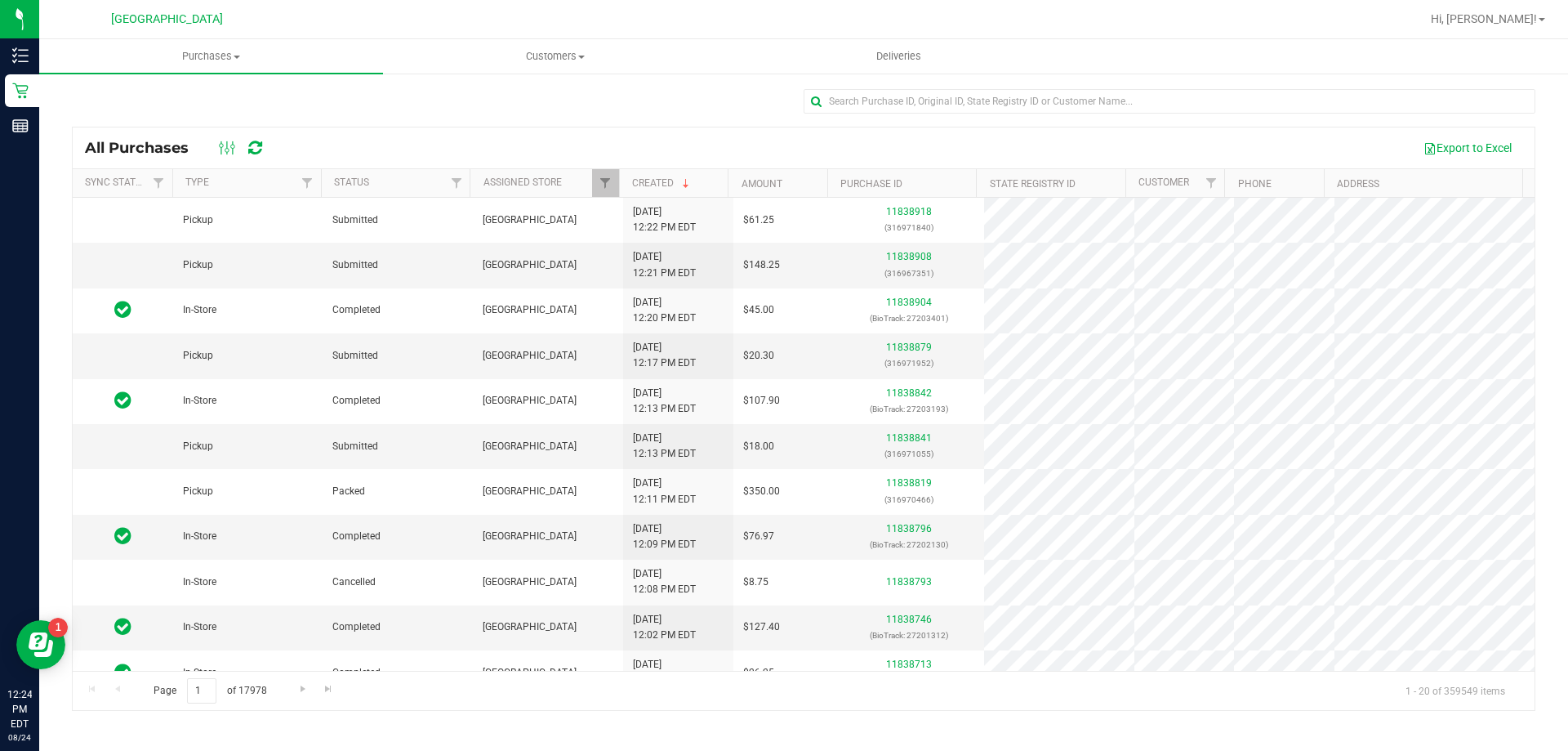
click at [206, 33] on div "[GEOGRAPHIC_DATA]" at bounding box center [170, 19] width 245 height 32
click at [212, 58] on span "Purchases" at bounding box center [212, 57] width 344 height 15
click at [210, 117] on li "Fulfillment" at bounding box center [212, 119] width 344 height 20
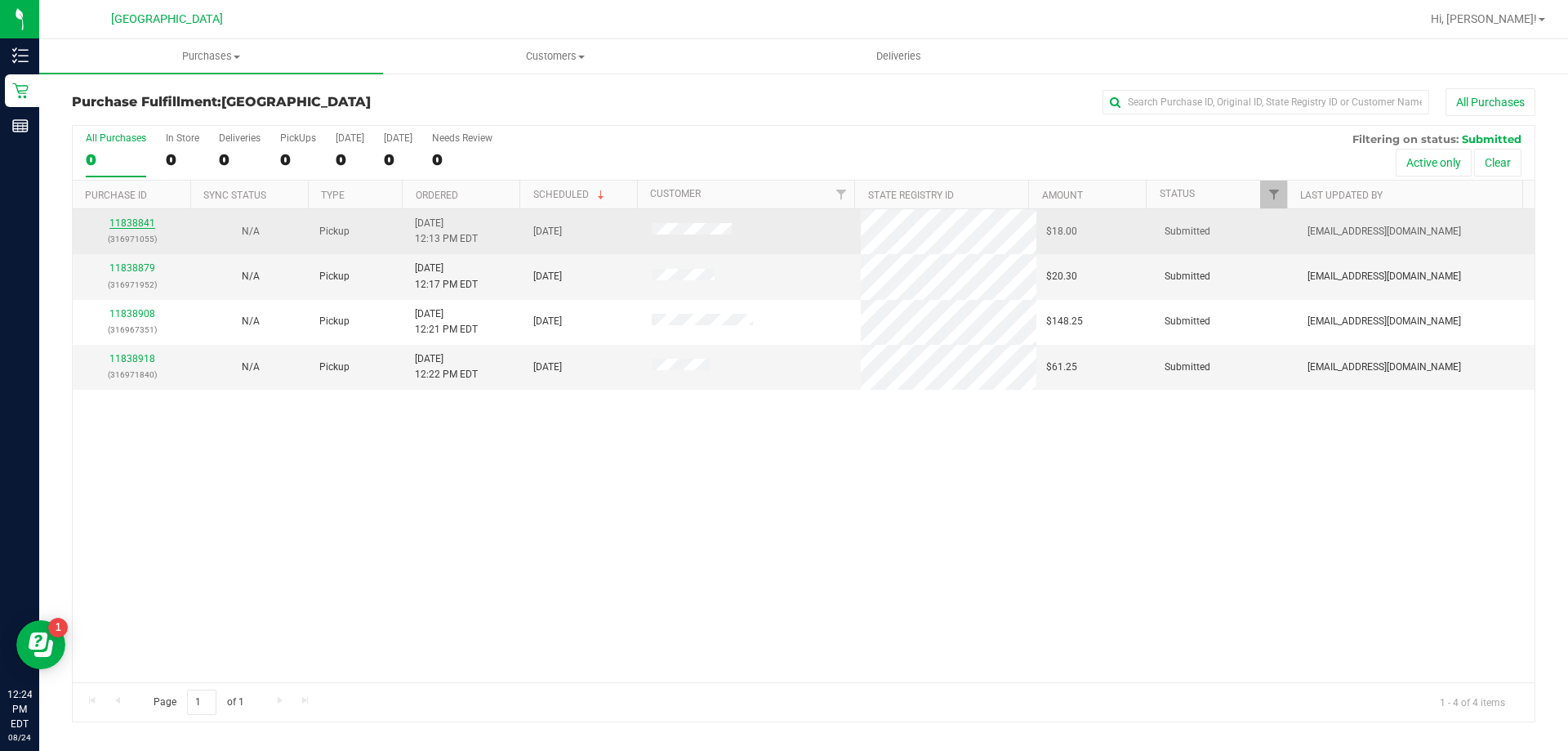
click at [149, 222] on link "11838841" at bounding box center [133, 223] width 46 height 12
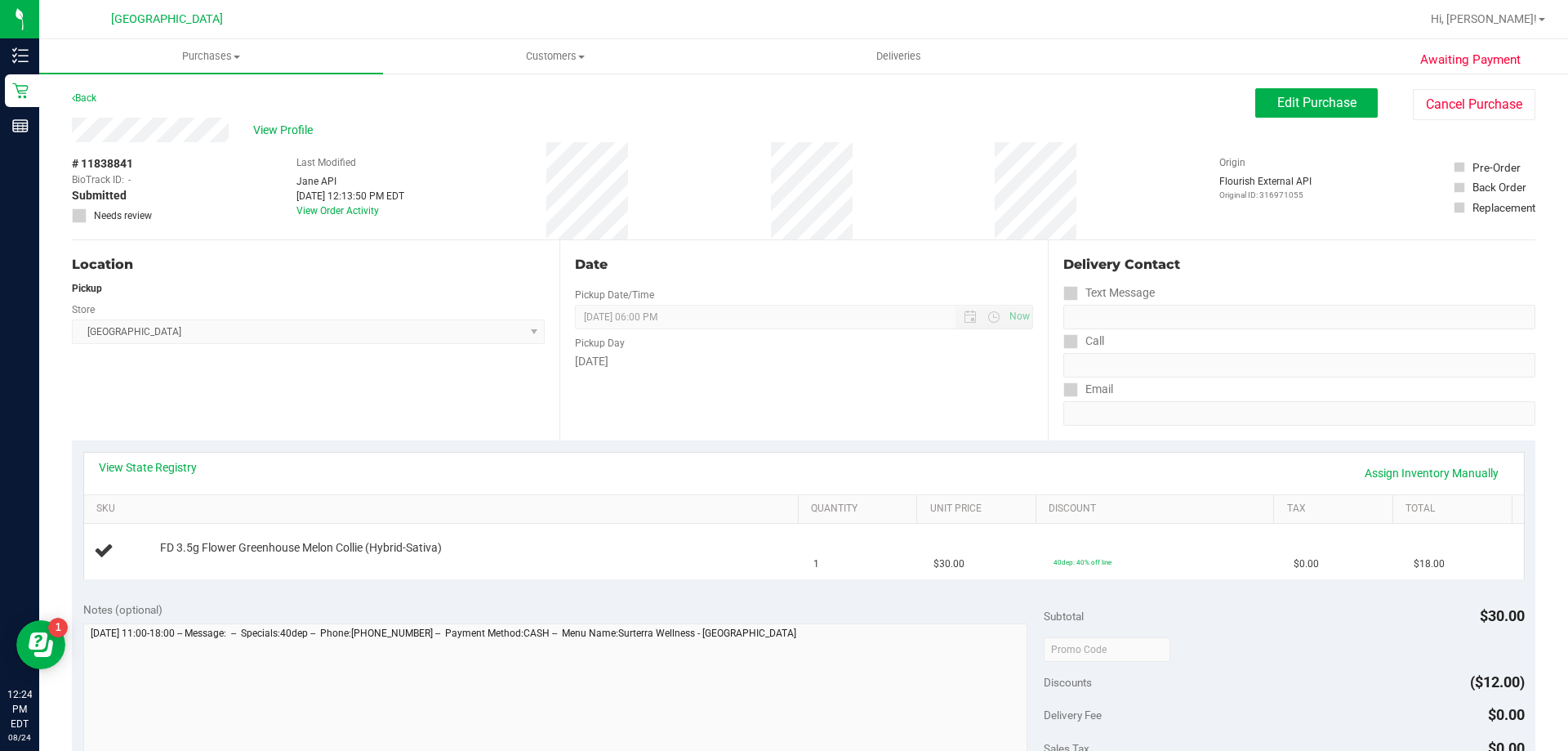
click at [680, 376] on div "Date Pickup Date/Time [DATE] Now [DATE] 06:00 PM Now Pickup Day [DATE]" at bounding box center [803, 340] width 487 height 200
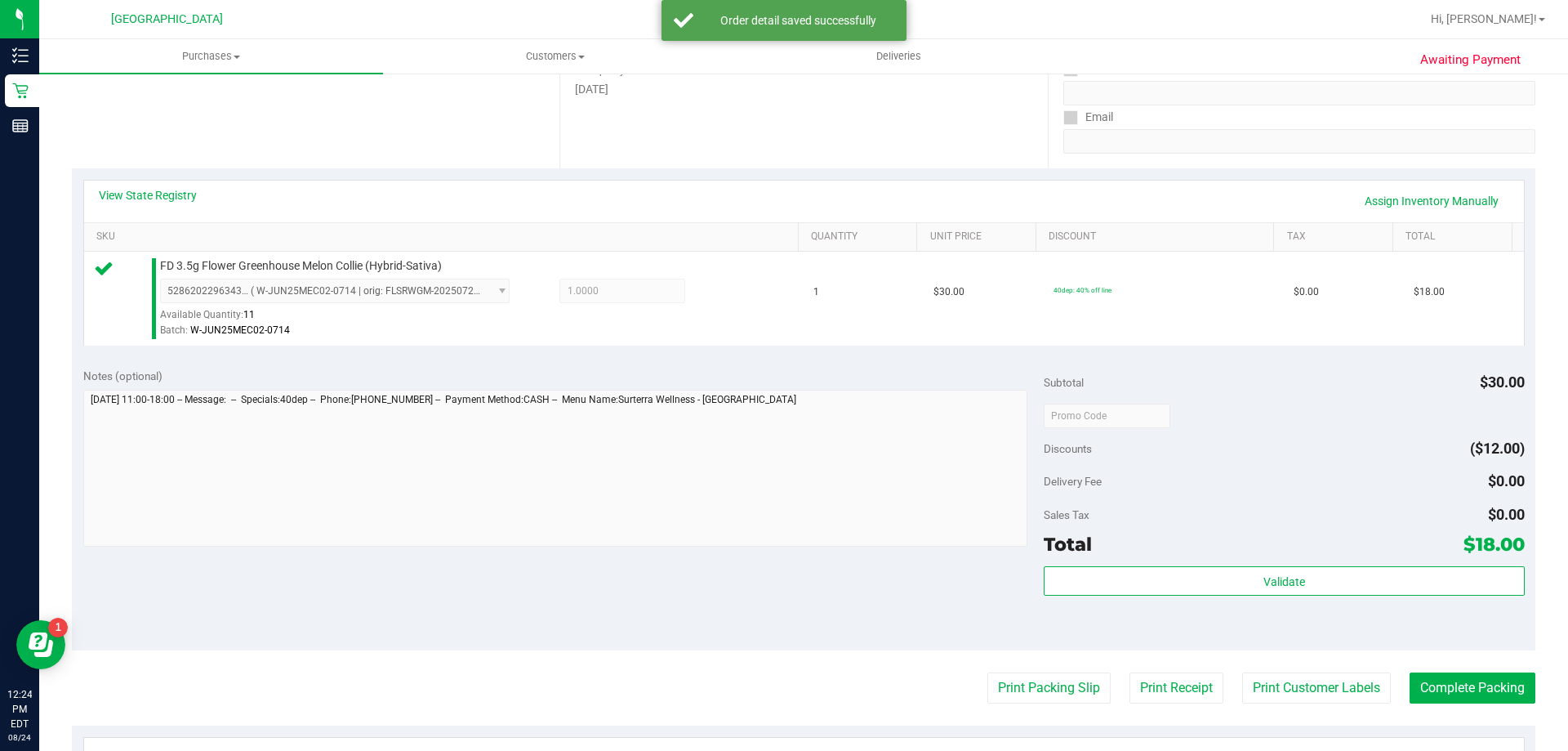
scroll to position [327, 0]
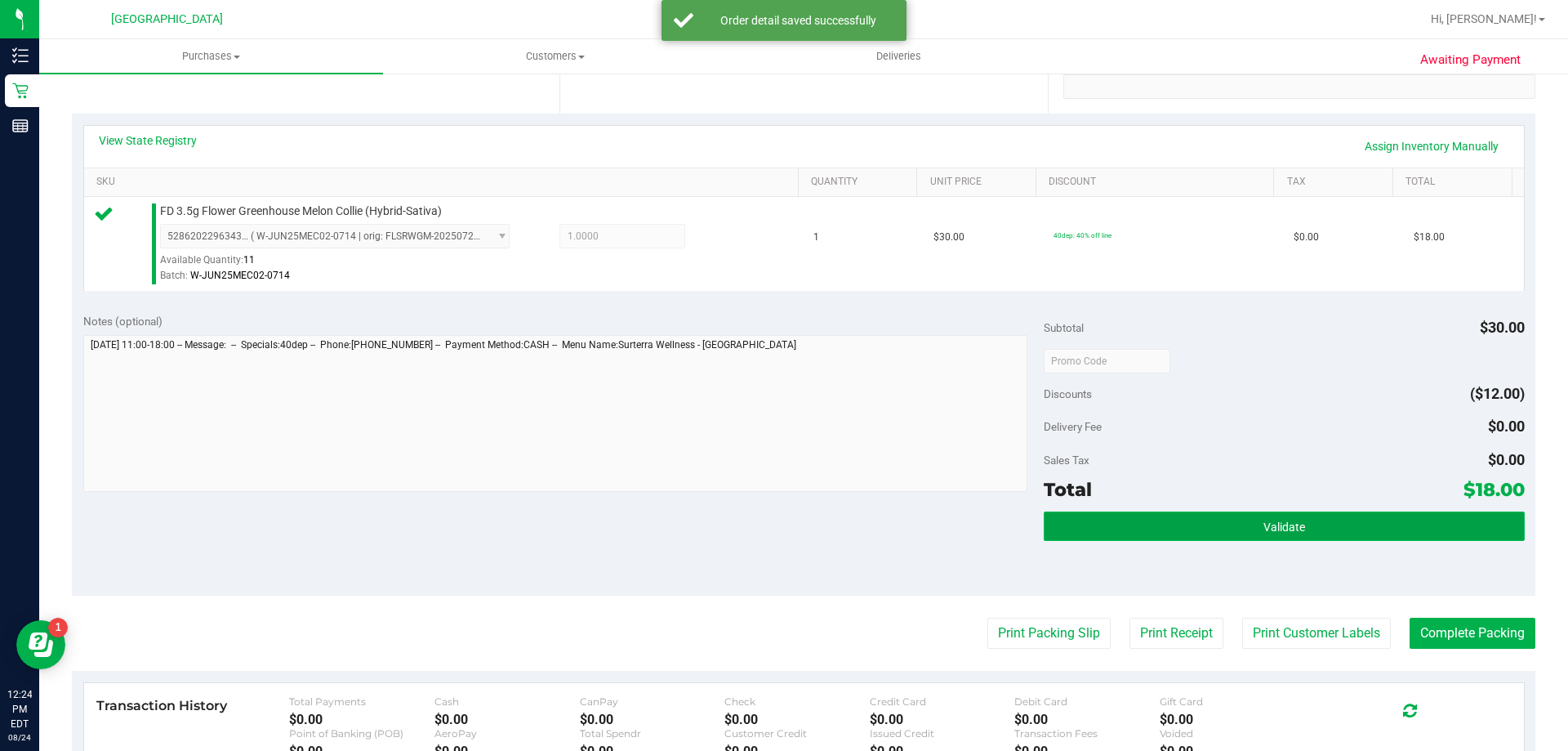
click at [1178, 534] on button "Validate" at bounding box center [1284, 526] width 481 height 30
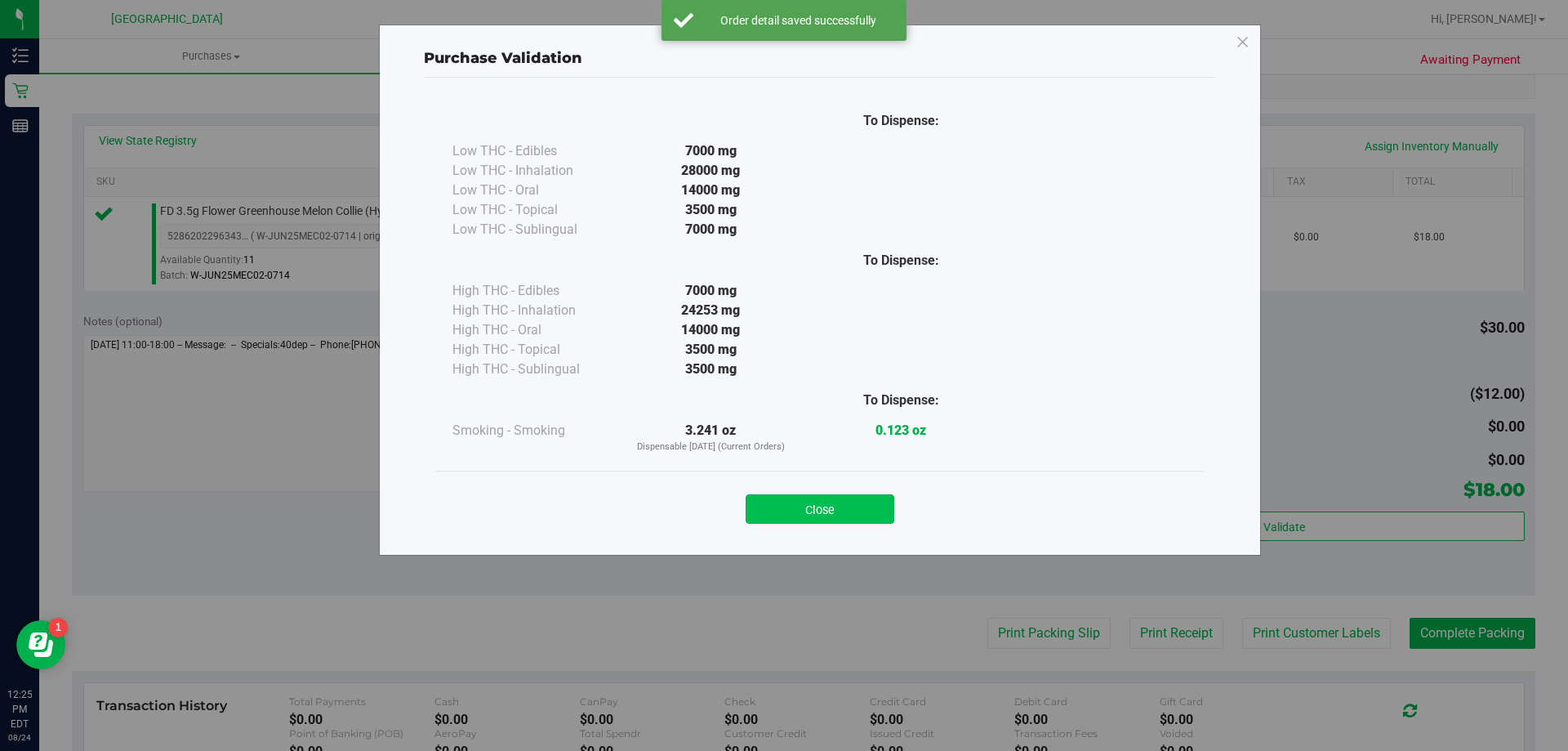
click at [774, 506] on button "Close" at bounding box center [820, 509] width 149 height 30
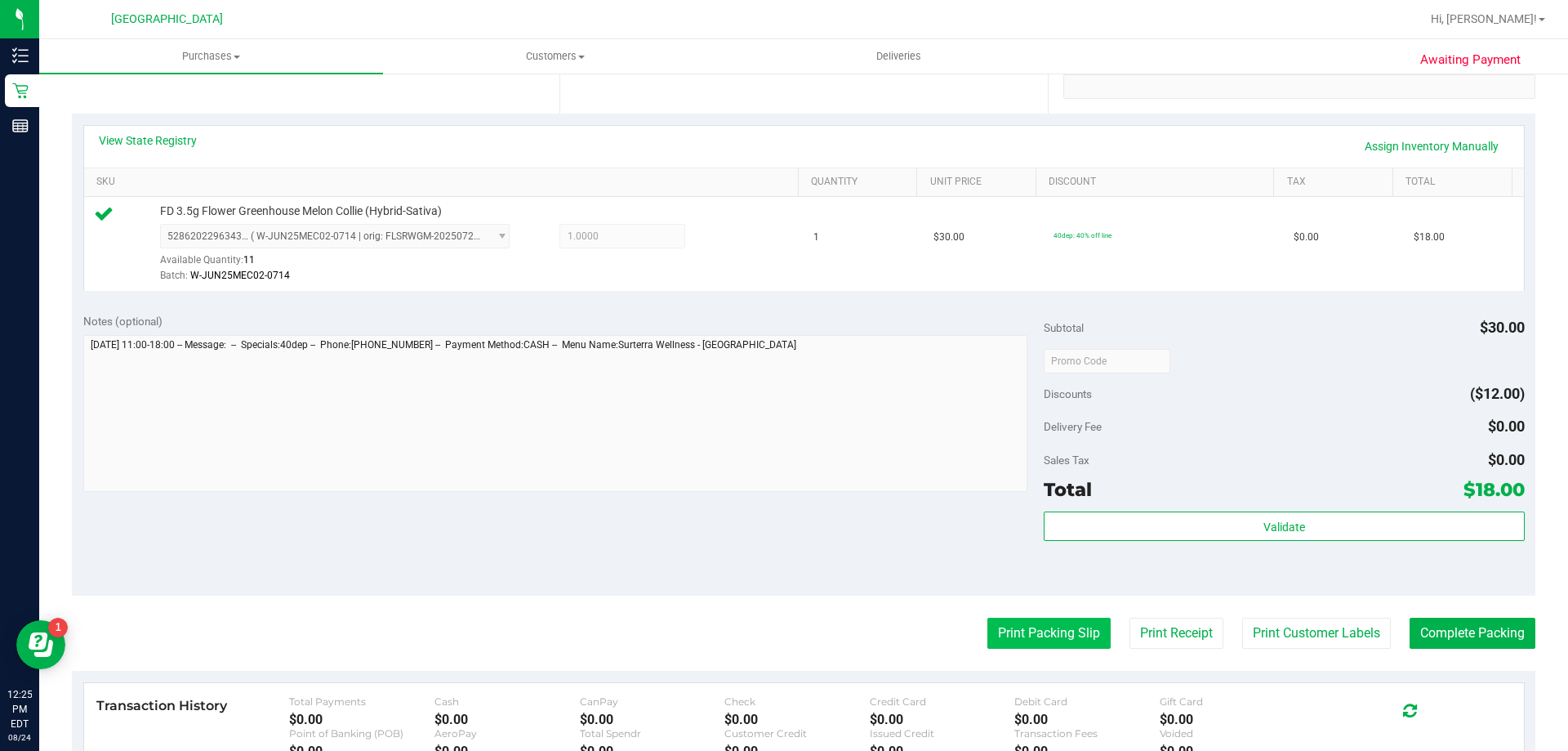
click at [1067, 628] on button "Print Packing Slip" at bounding box center [1049, 633] width 123 height 31
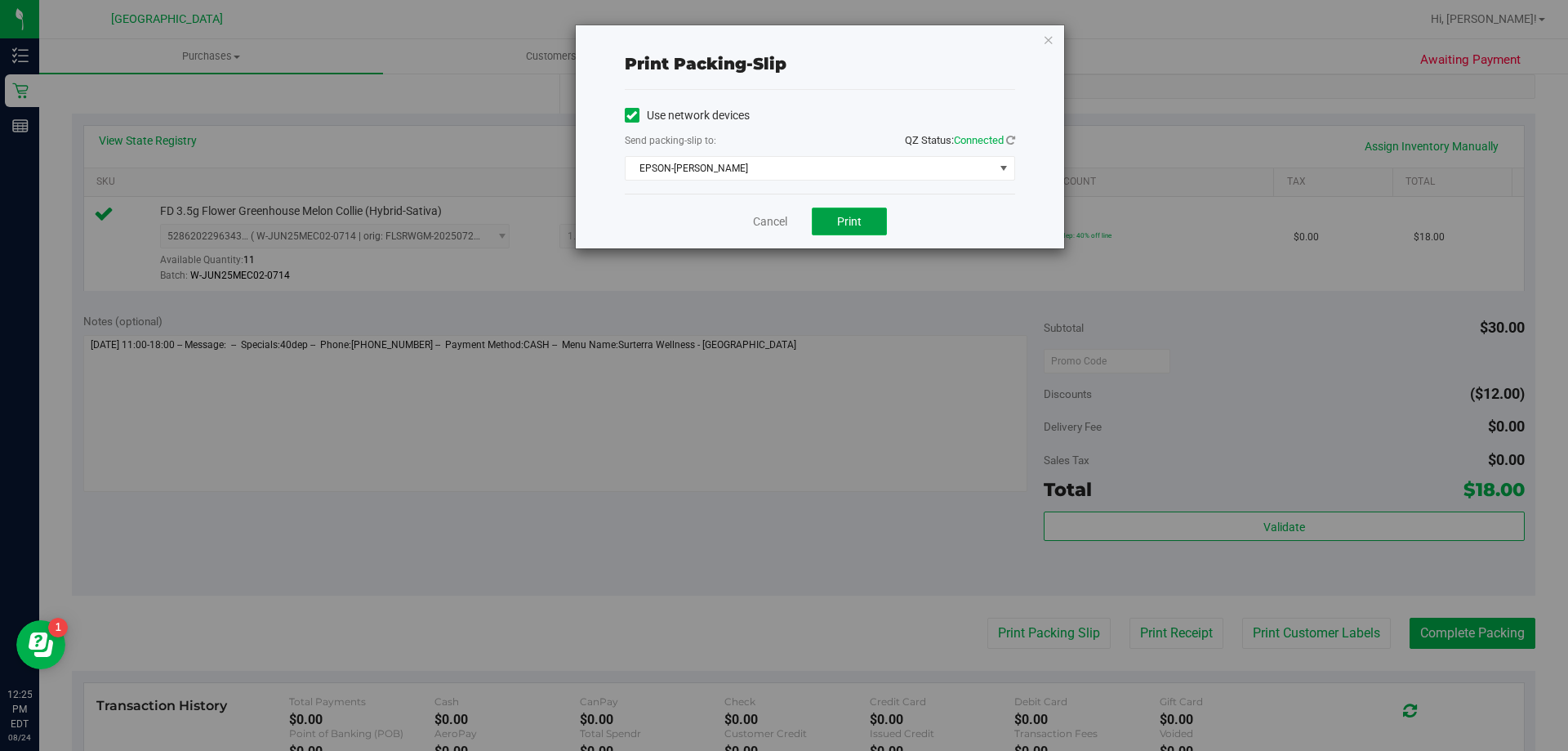
click at [843, 229] on button "Print" at bounding box center [849, 222] width 75 height 28
click at [840, 224] on span "Print" at bounding box center [849, 222] width 25 height 13
click at [776, 213] on link "Cancel" at bounding box center [770, 222] width 35 height 17
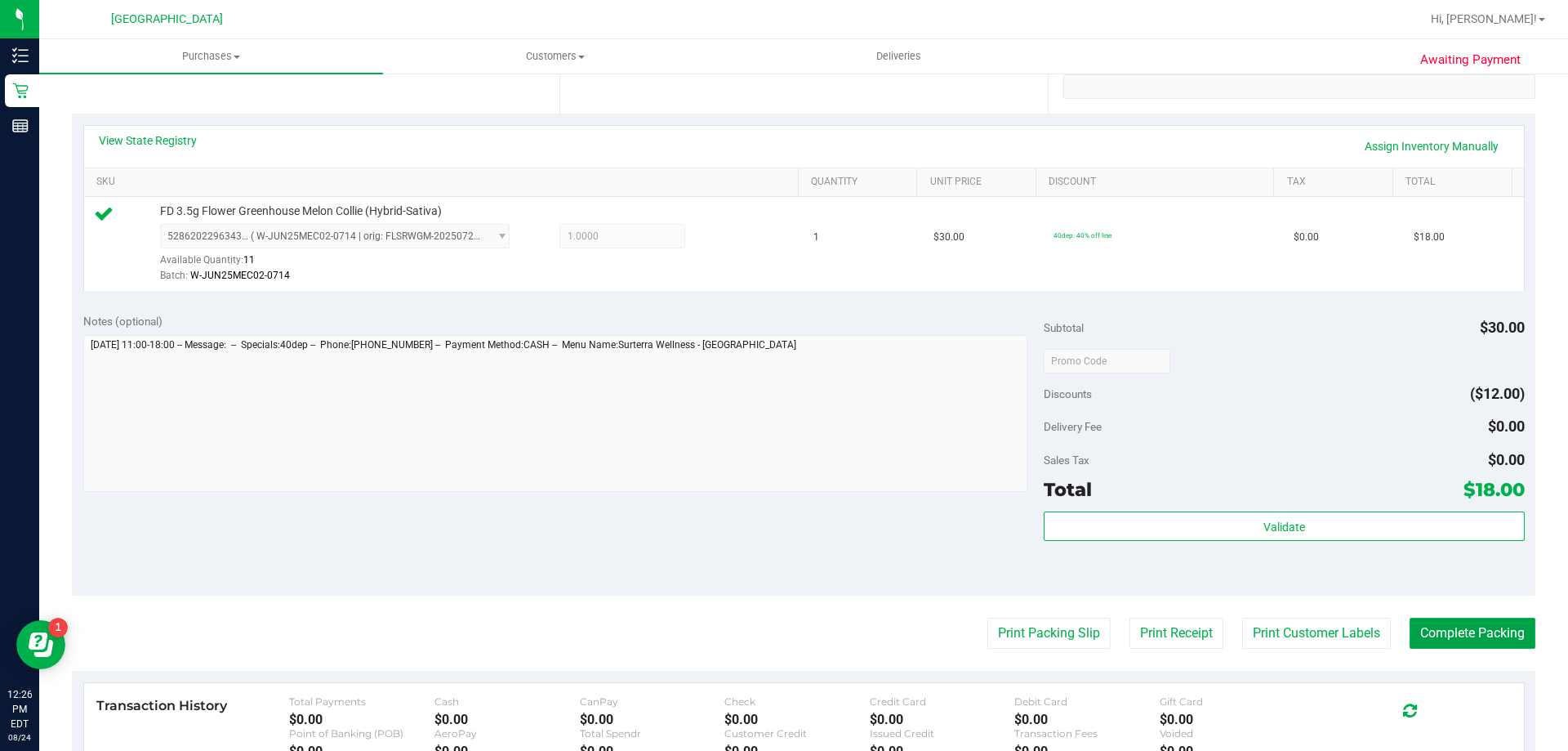
click at [1430, 636] on button "Complete Packing" at bounding box center [1473, 633] width 126 height 31
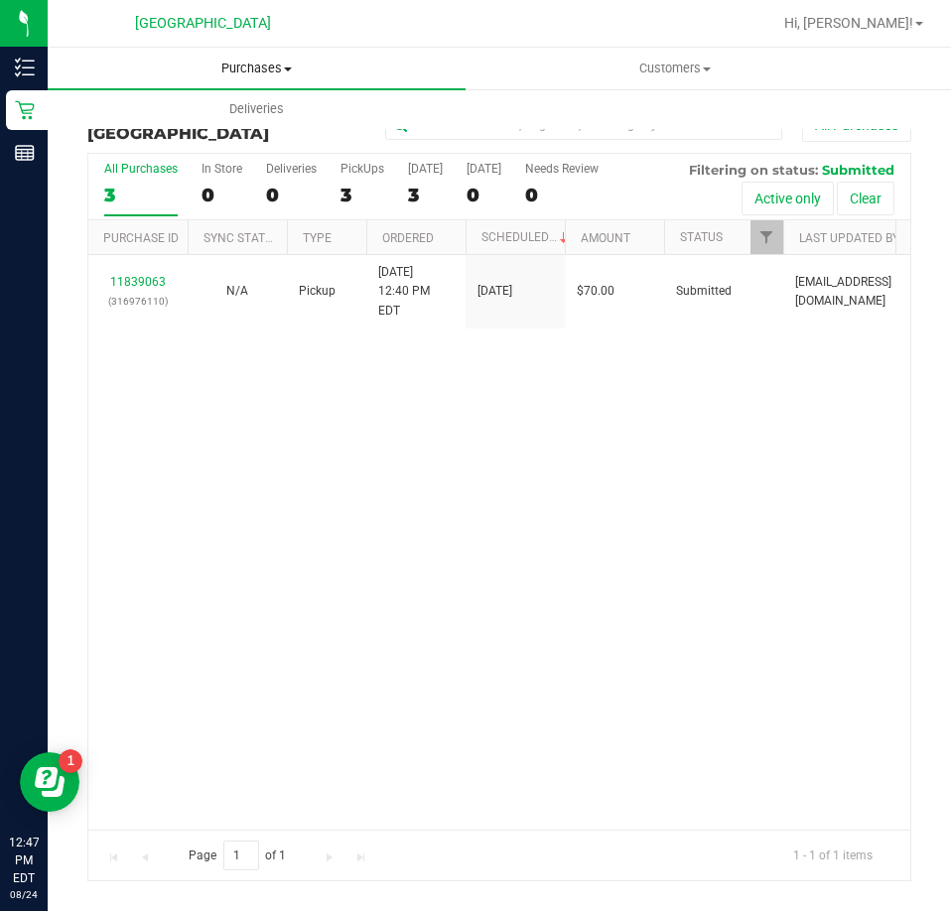
click at [244, 77] on uib-tab-heading "Purchases Summary of purchases Fulfillment All purchases" at bounding box center [257, 69] width 418 height 42
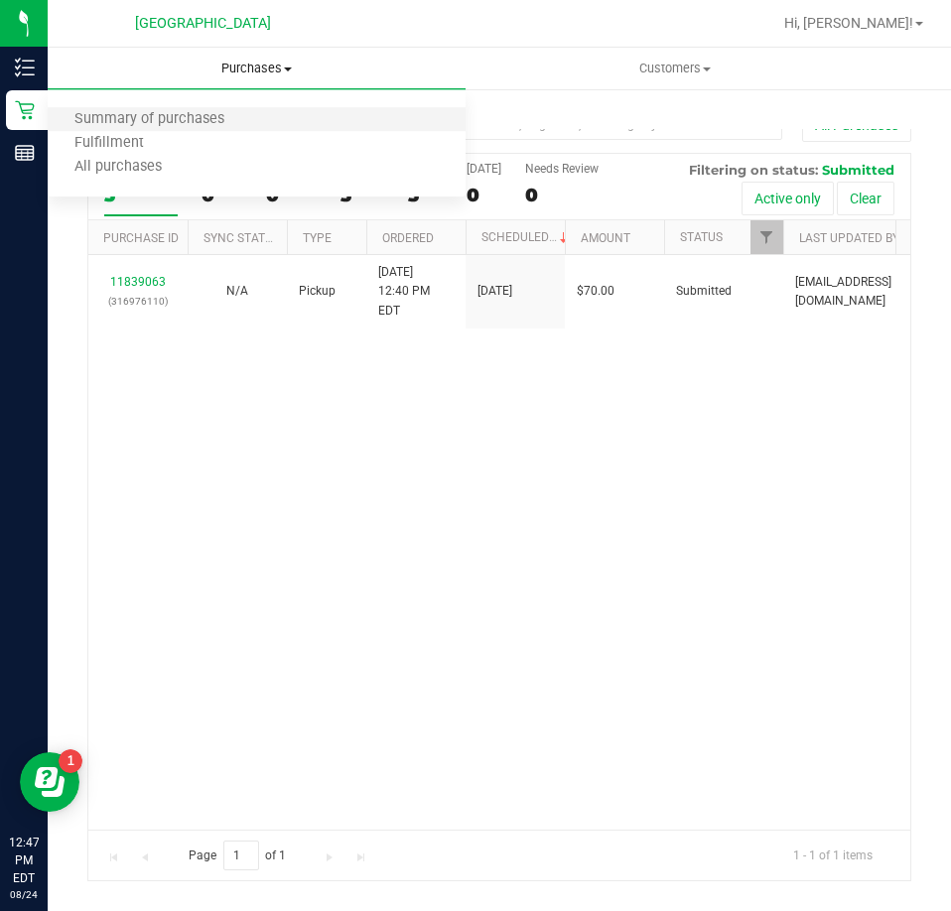
click at [259, 121] on li "Summary of purchases" at bounding box center [257, 120] width 418 height 24
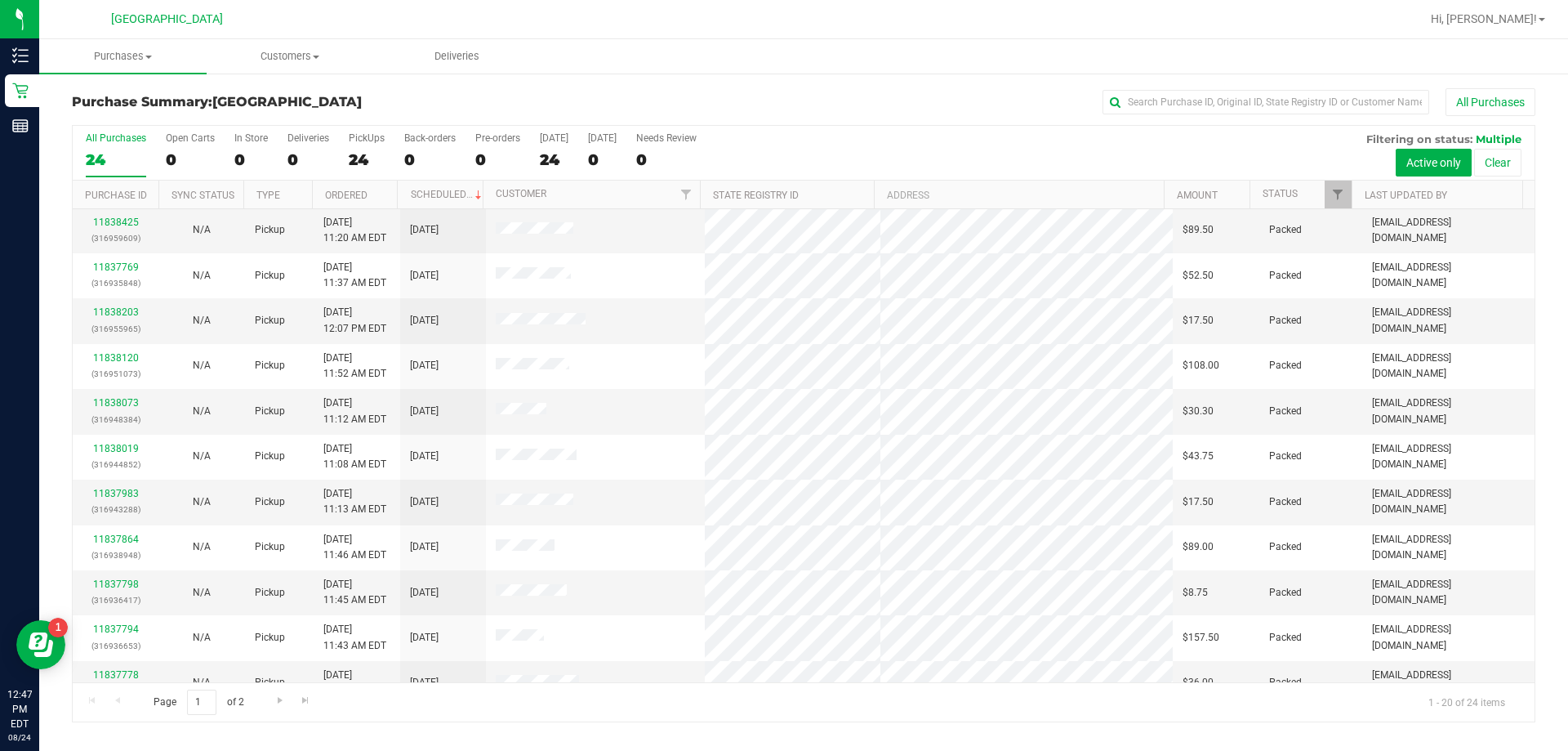
scroll to position [431, 0]
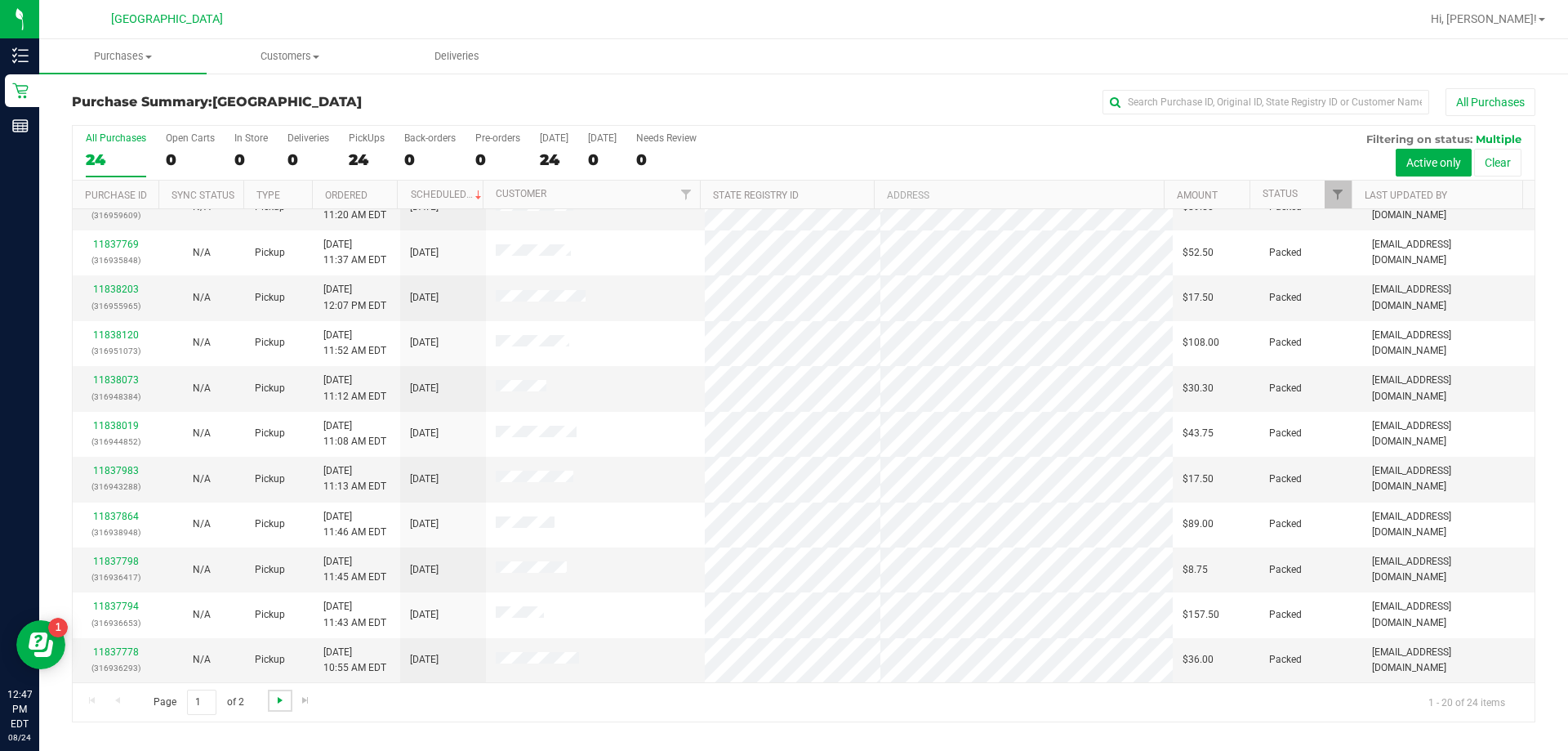
click at [280, 695] on span "Go to the next page" at bounding box center [280, 701] width 13 height 13
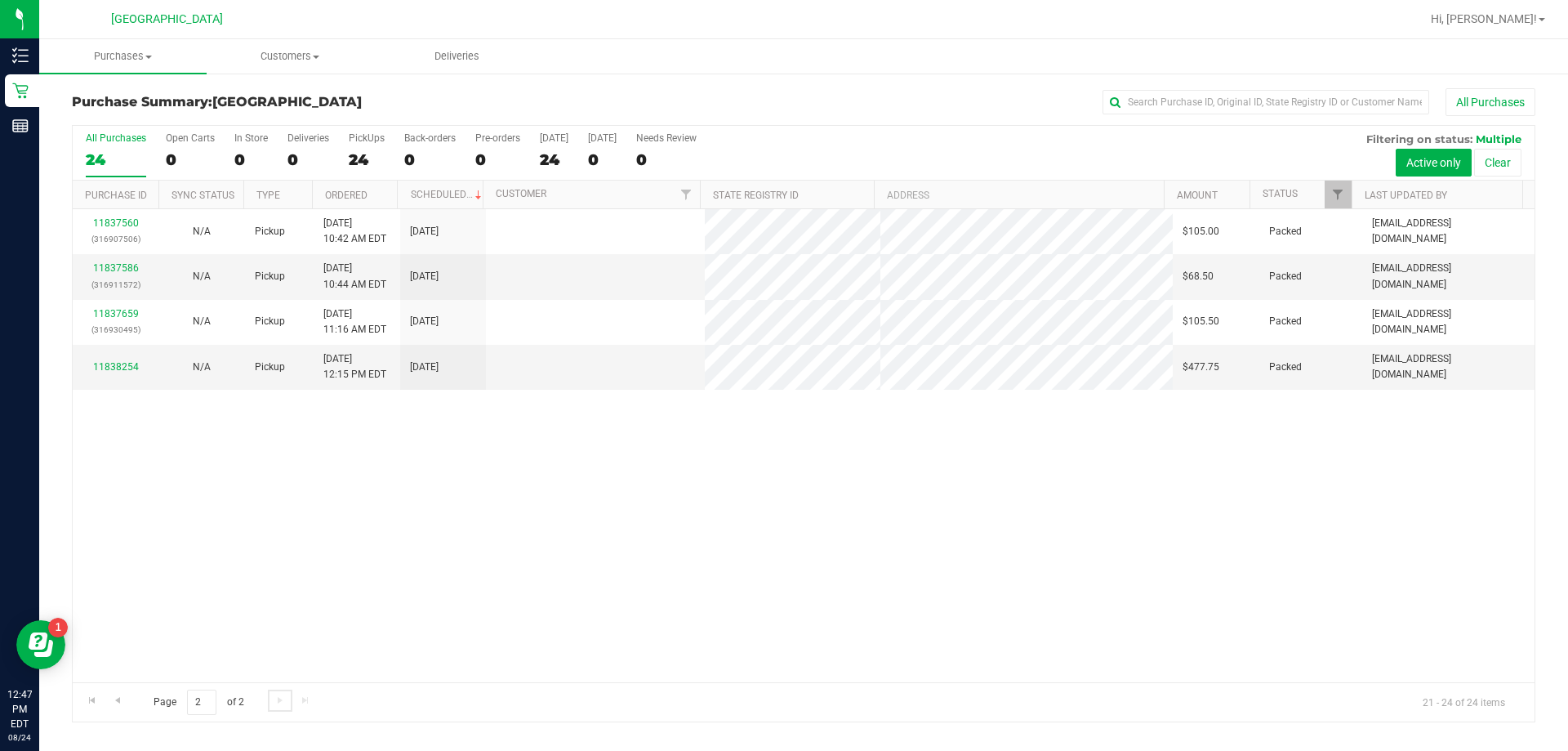
scroll to position [0, 0]
click at [116, 369] on link "11838254" at bounding box center [116, 367] width 46 height 12
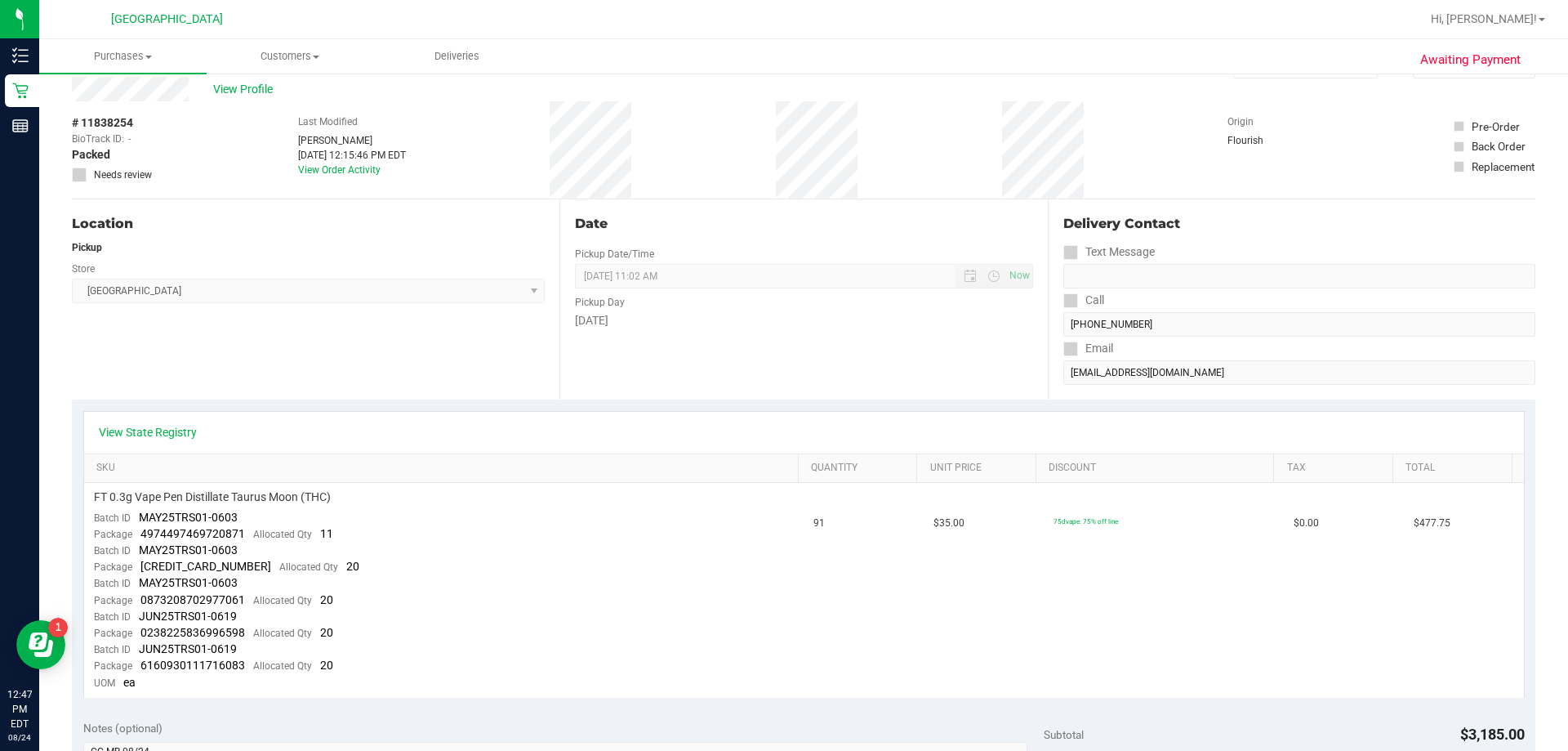
scroll to position [82, 0]
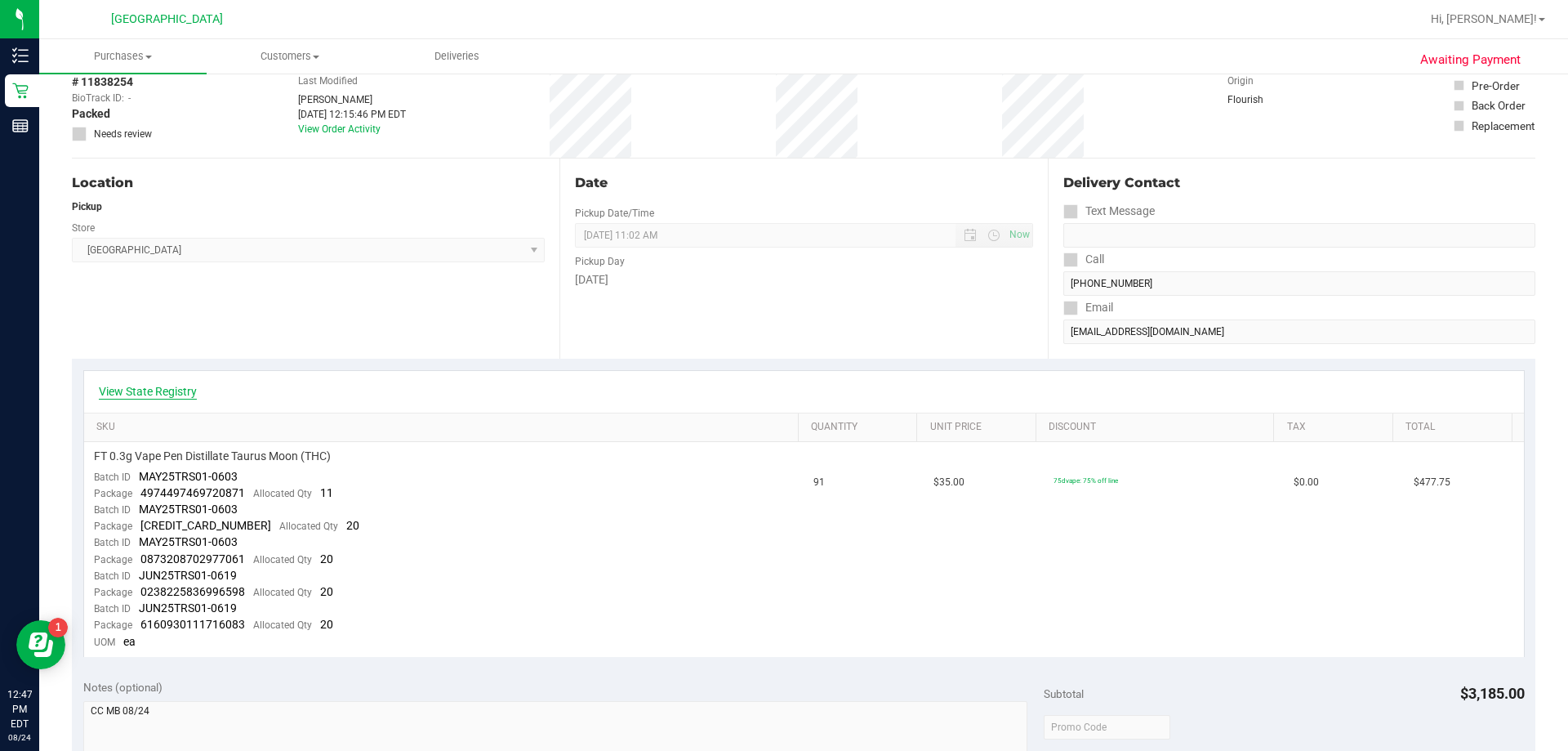
click at [193, 392] on div "View State Registry" at bounding box center [804, 391] width 1411 height 16
click at [190, 392] on link "View State Registry" at bounding box center [147, 391] width 98 height 16
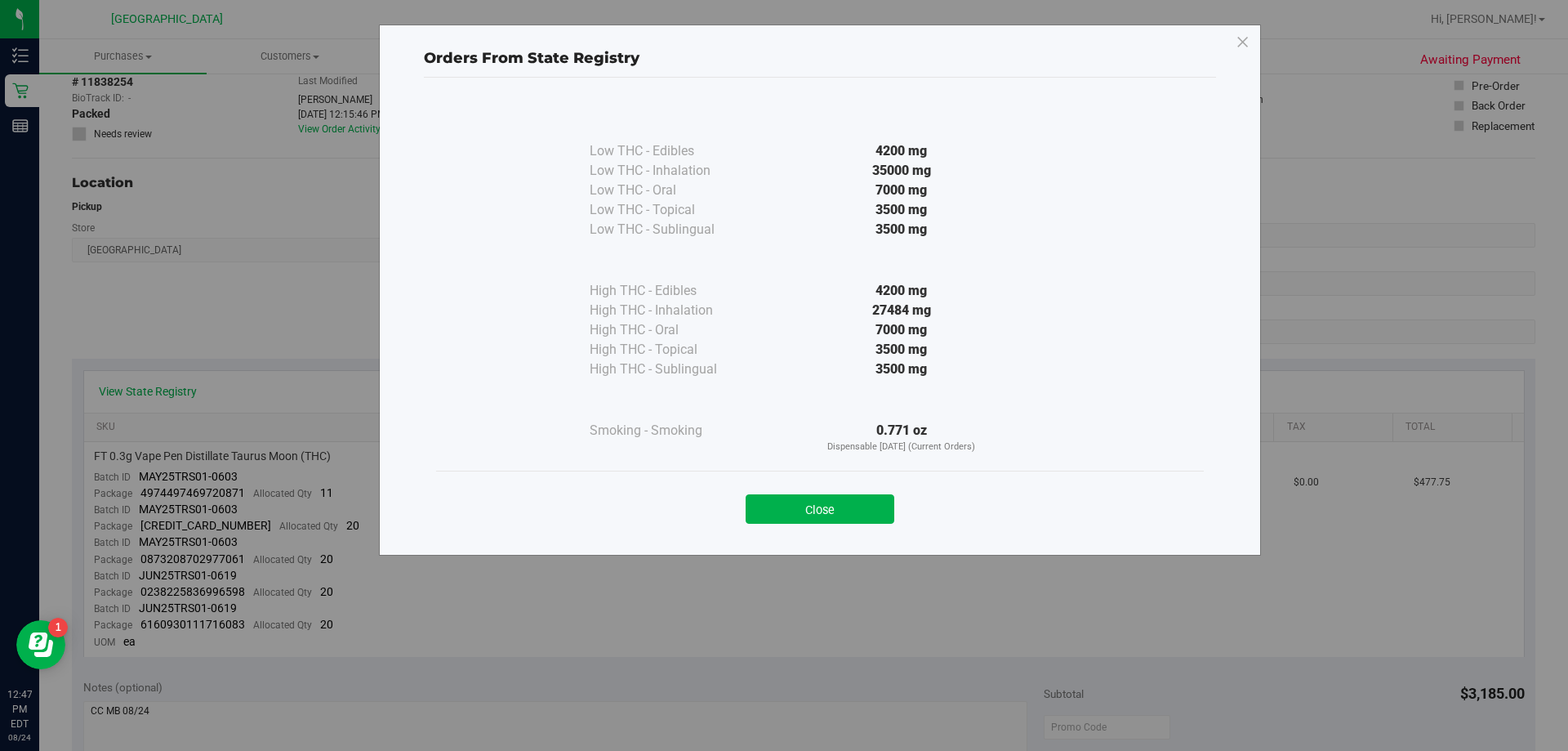
click at [803, 493] on div "Close" at bounding box center [820, 504] width 743 height 41
click at [805, 515] on button "Close" at bounding box center [820, 509] width 149 height 30
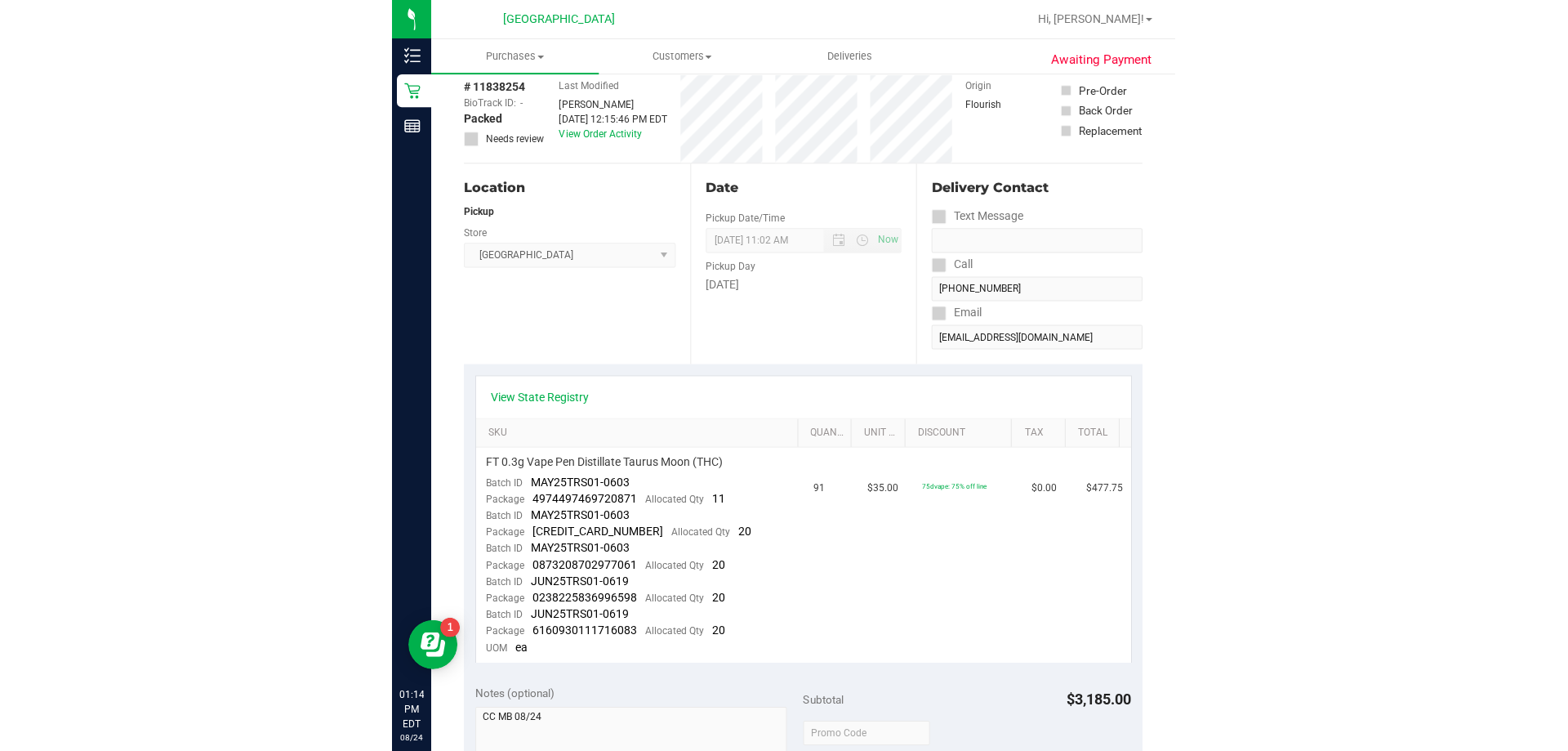
scroll to position [0, 0]
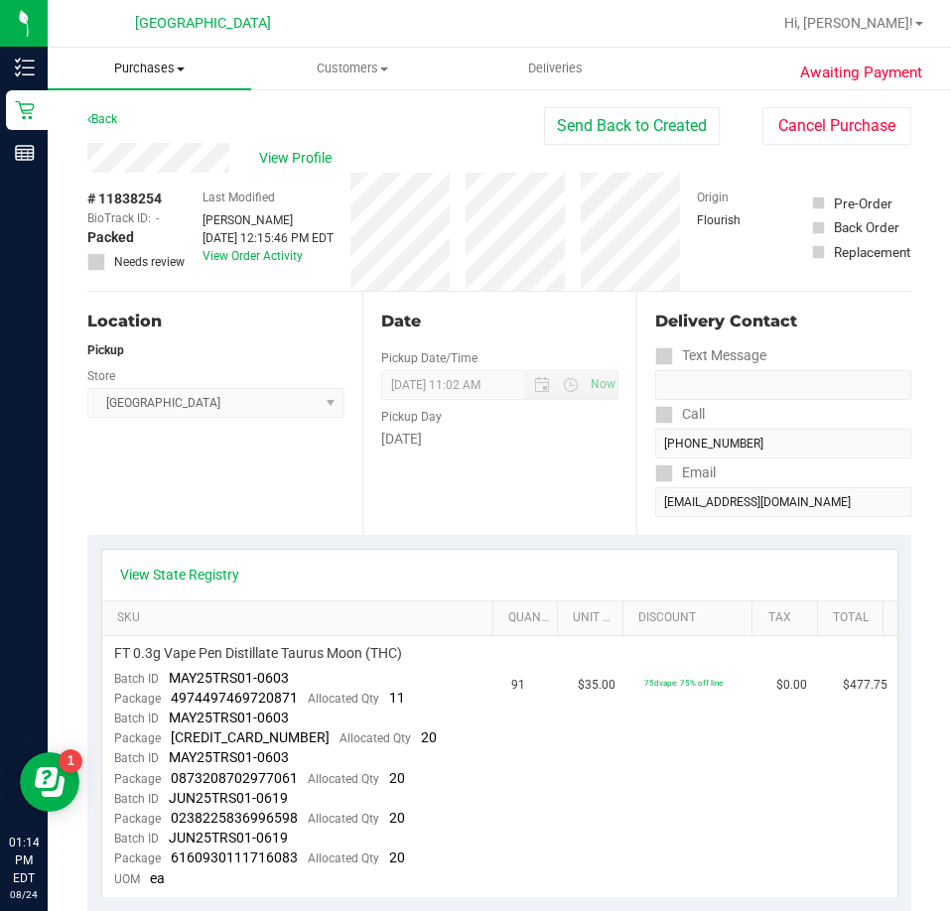
click at [164, 64] on span "Purchases" at bounding box center [149, 69] width 203 height 18
click at [109, 135] on span "Fulfillment" at bounding box center [109, 143] width 123 height 17
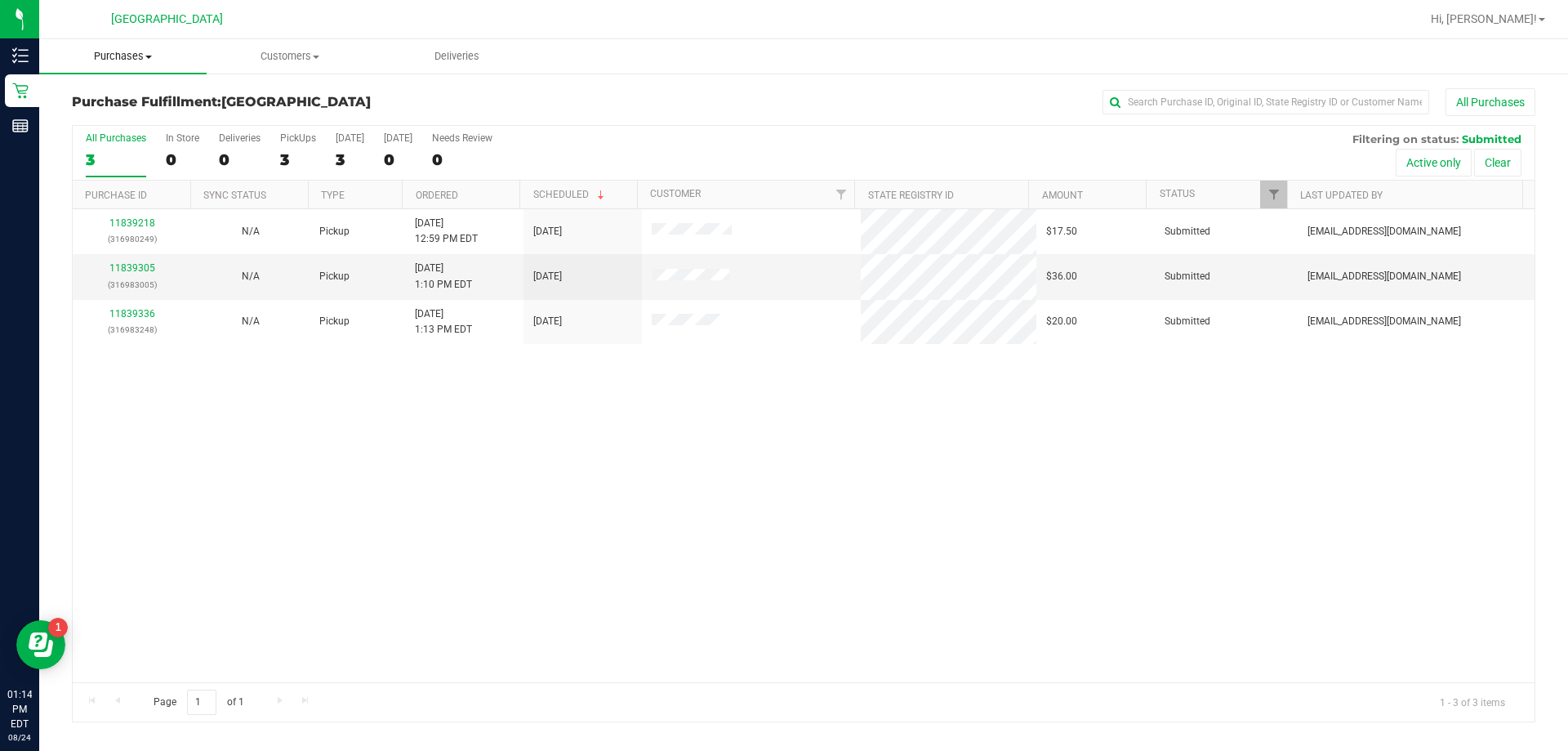
click at [151, 58] on span "Purchases" at bounding box center [123, 57] width 167 height 15
click at [109, 120] on span "Fulfillment" at bounding box center [90, 118] width 101 height 14
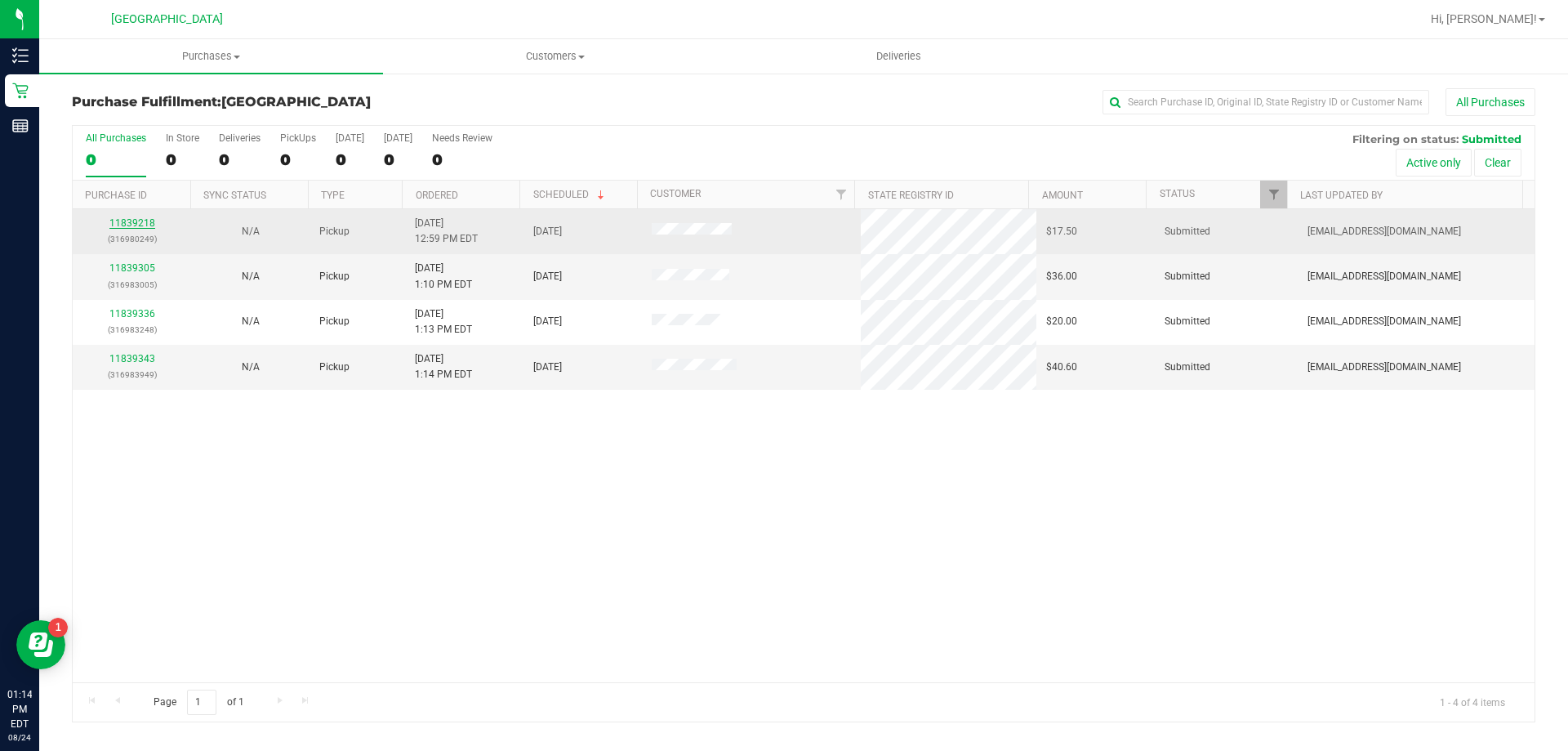
click at [140, 222] on link "11839218" at bounding box center [133, 223] width 46 height 12
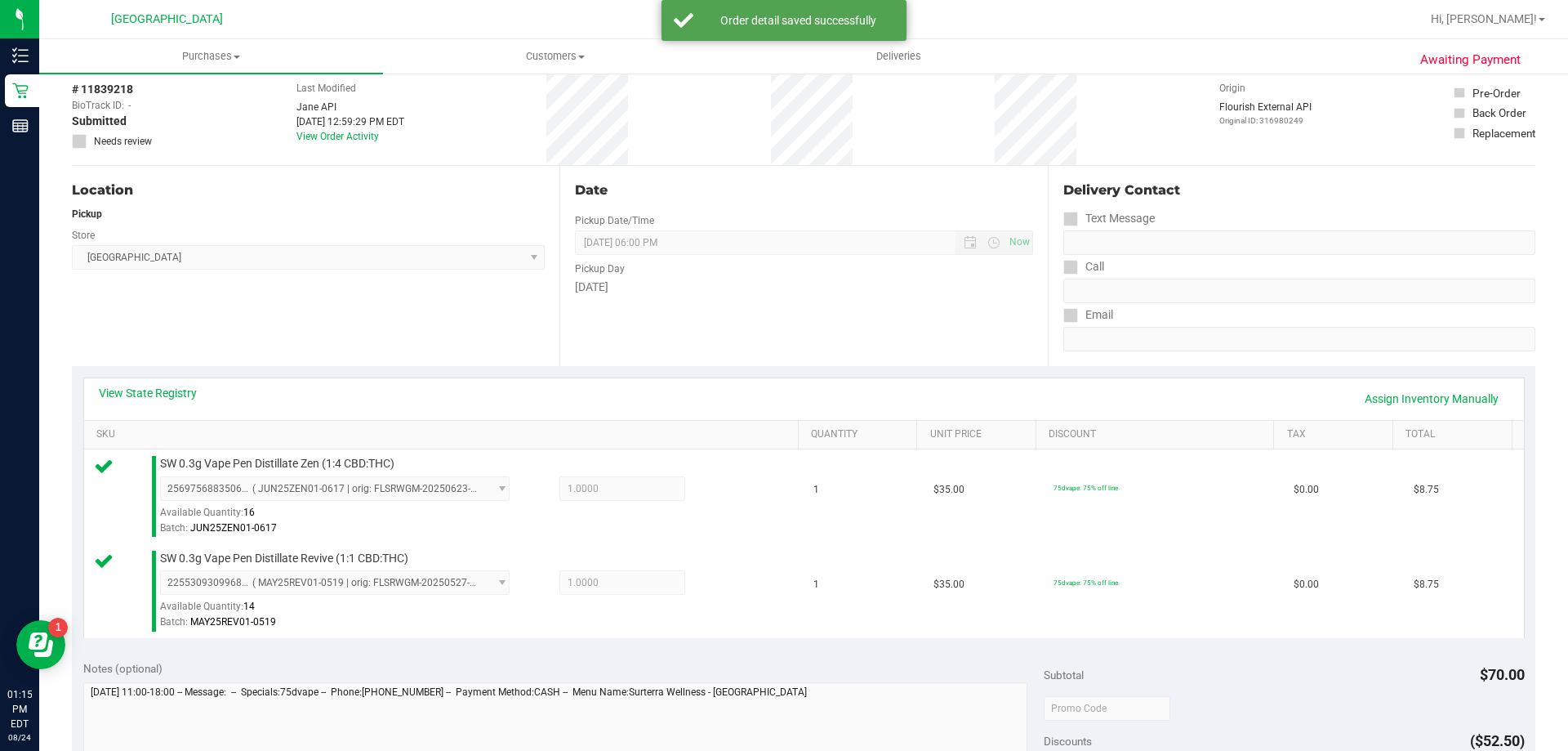
scroll to position [327, 0]
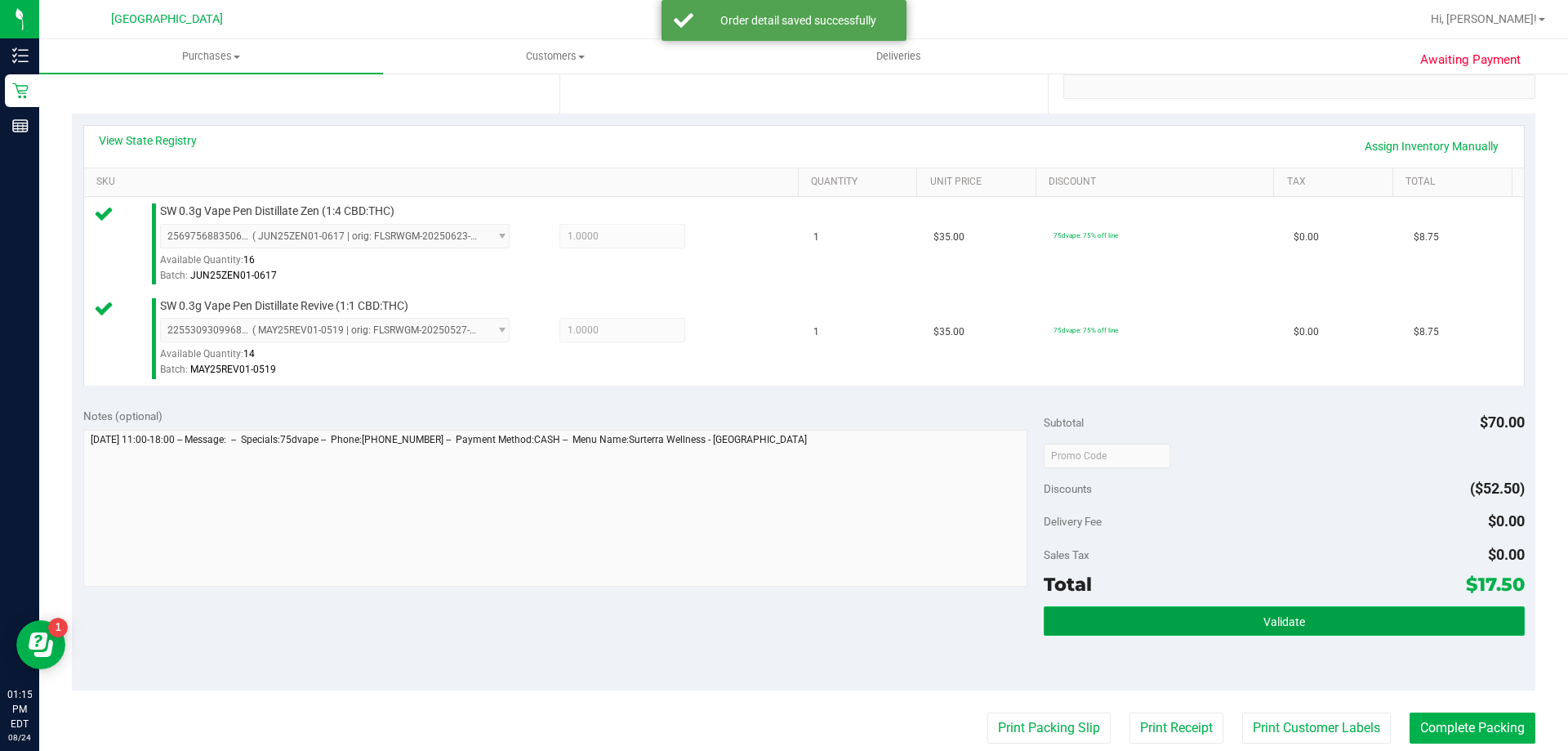
click at [1167, 627] on button "Validate" at bounding box center [1284, 621] width 481 height 30
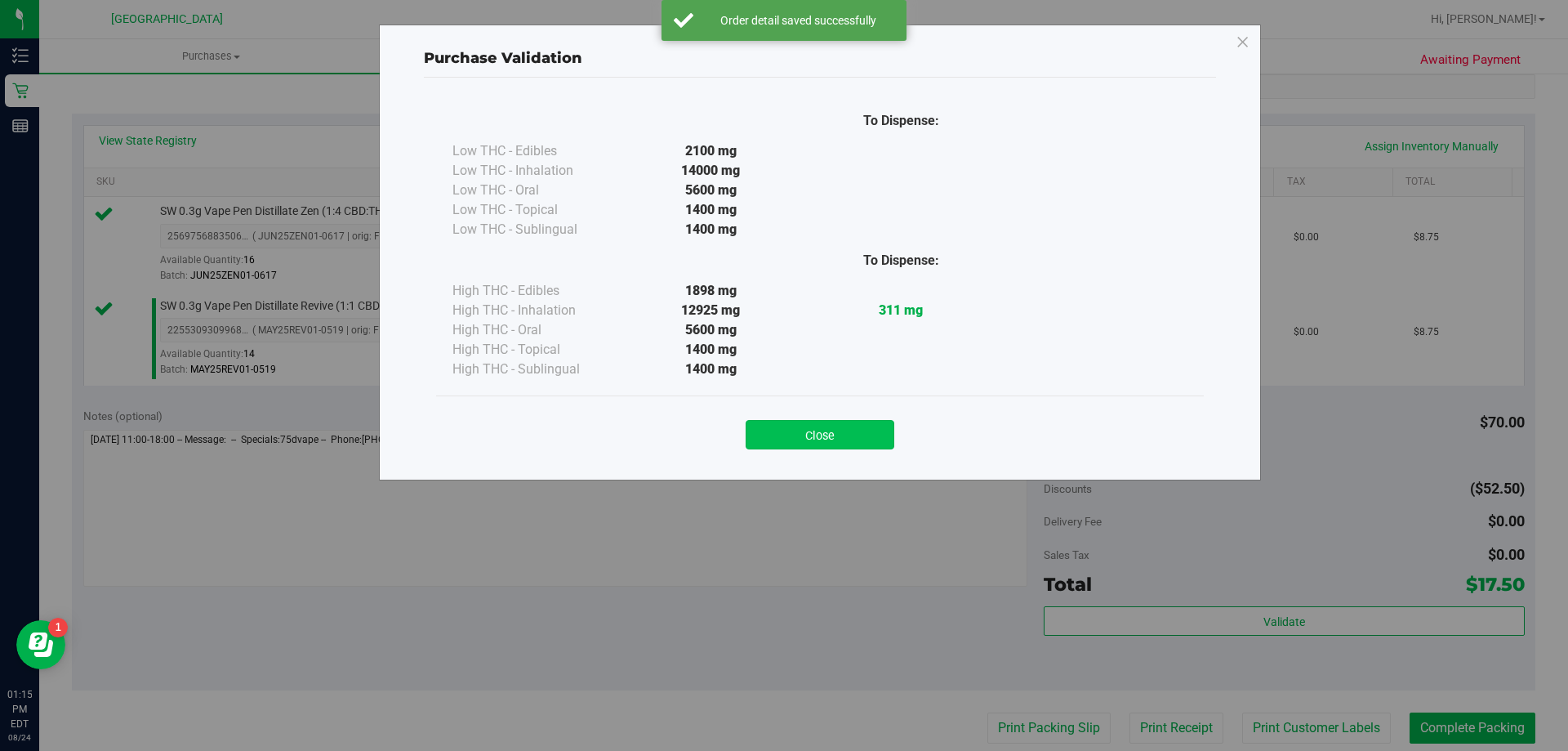
click at [839, 438] on button "Close" at bounding box center [820, 435] width 149 height 30
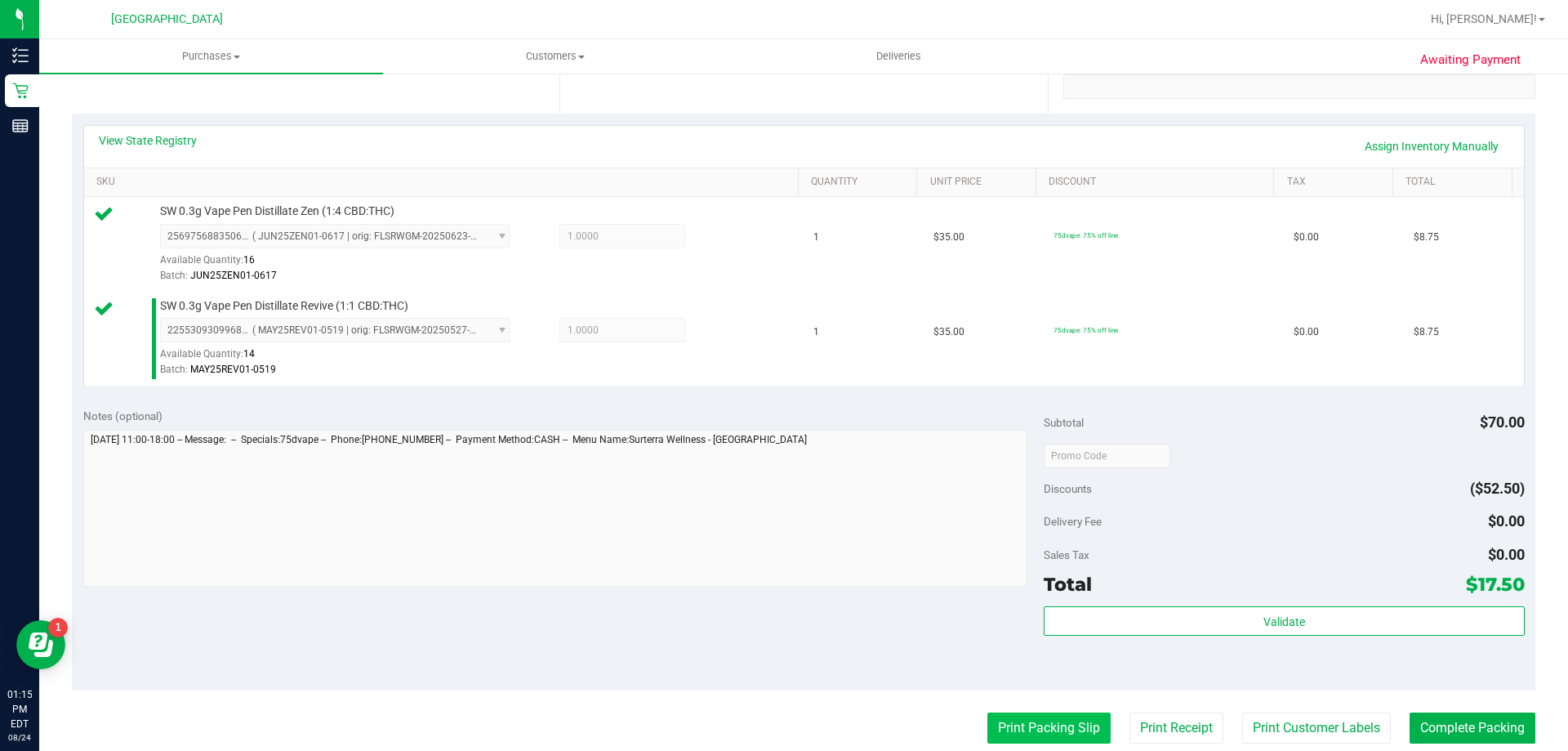
click at [1028, 725] on button "Print Packing Slip" at bounding box center [1049, 728] width 123 height 31
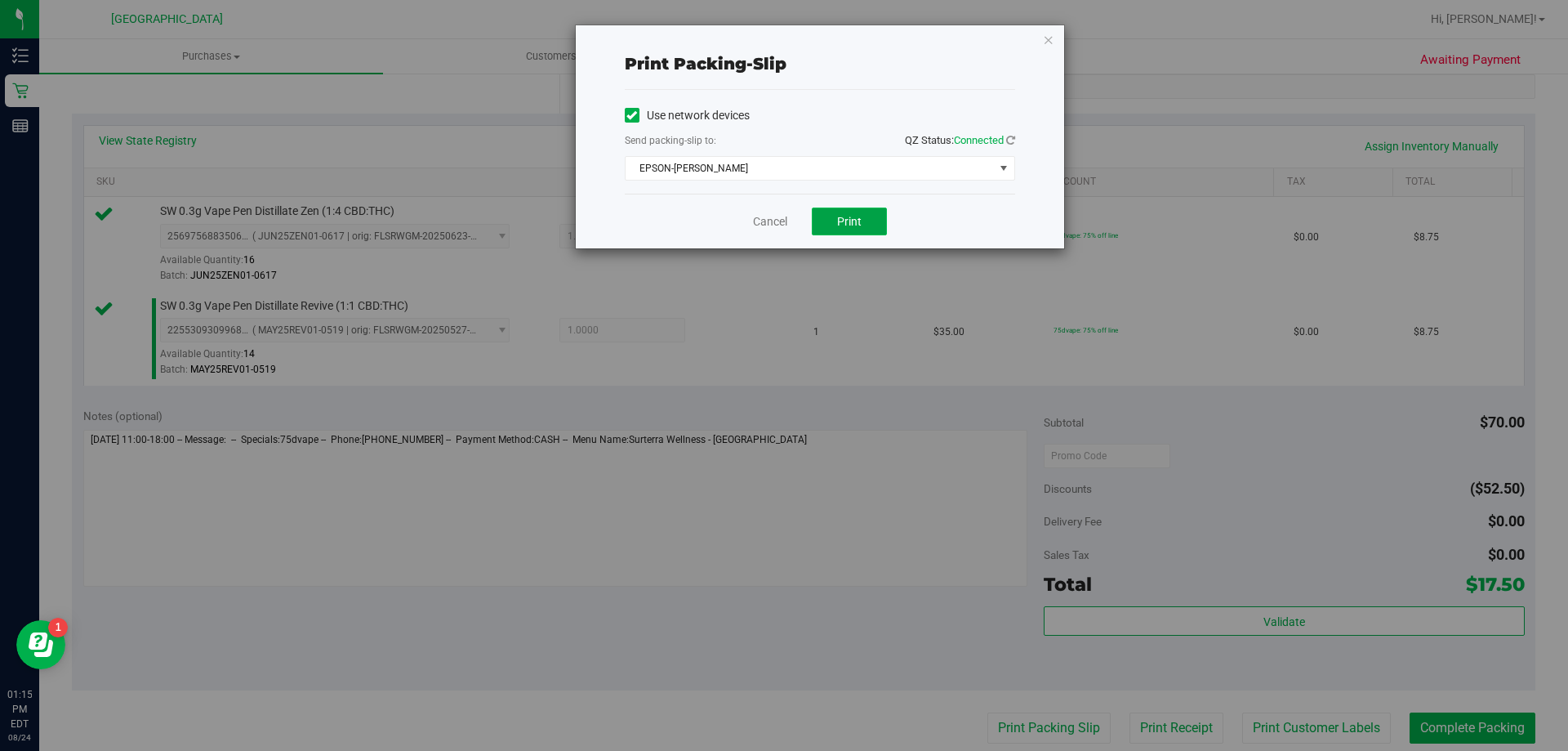
click at [851, 223] on span "Print" at bounding box center [849, 222] width 25 height 13
click at [1044, 44] on icon "button" at bounding box center [1049, 40] width 12 height 20
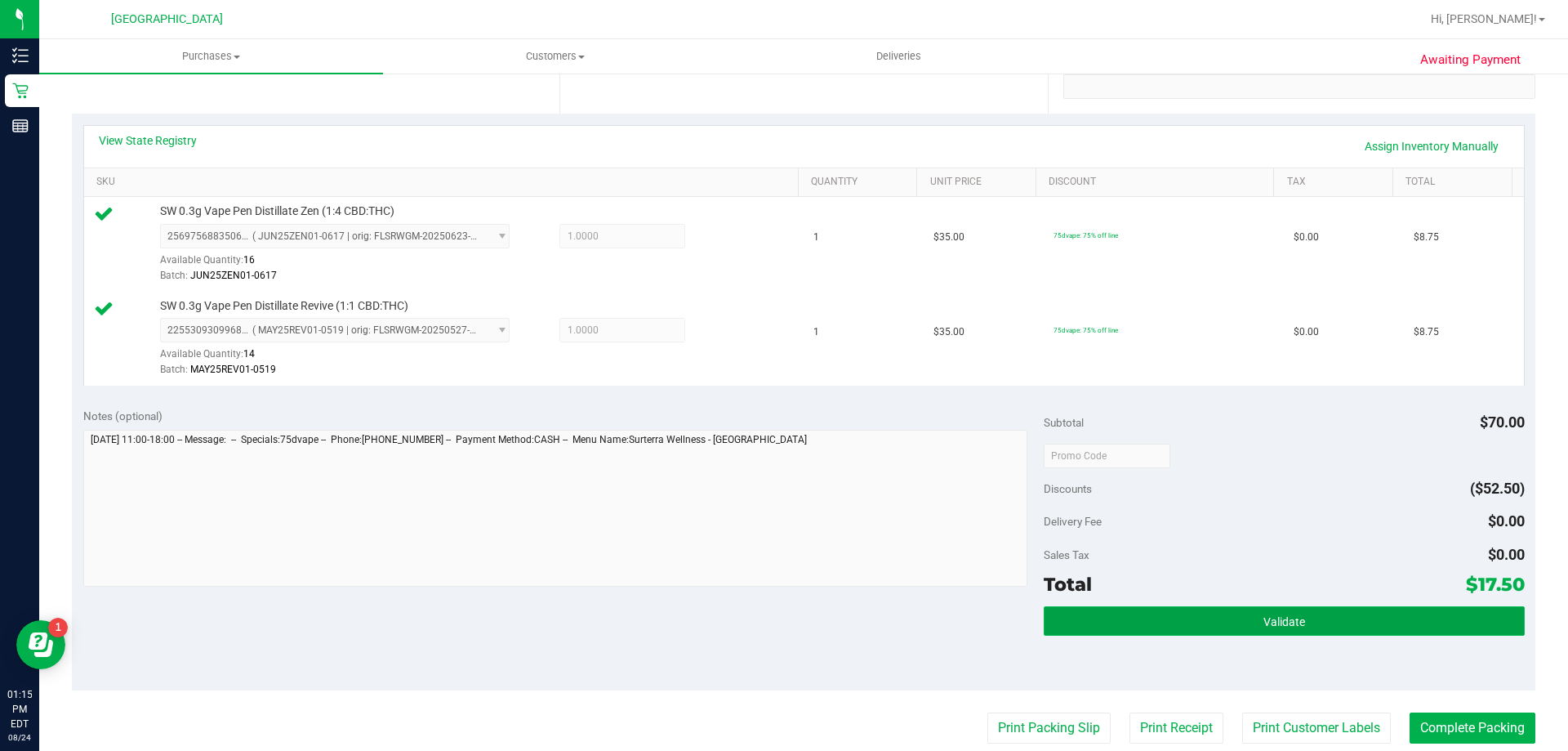
click at [1217, 609] on button "Validate" at bounding box center [1284, 621] width 481 height 30
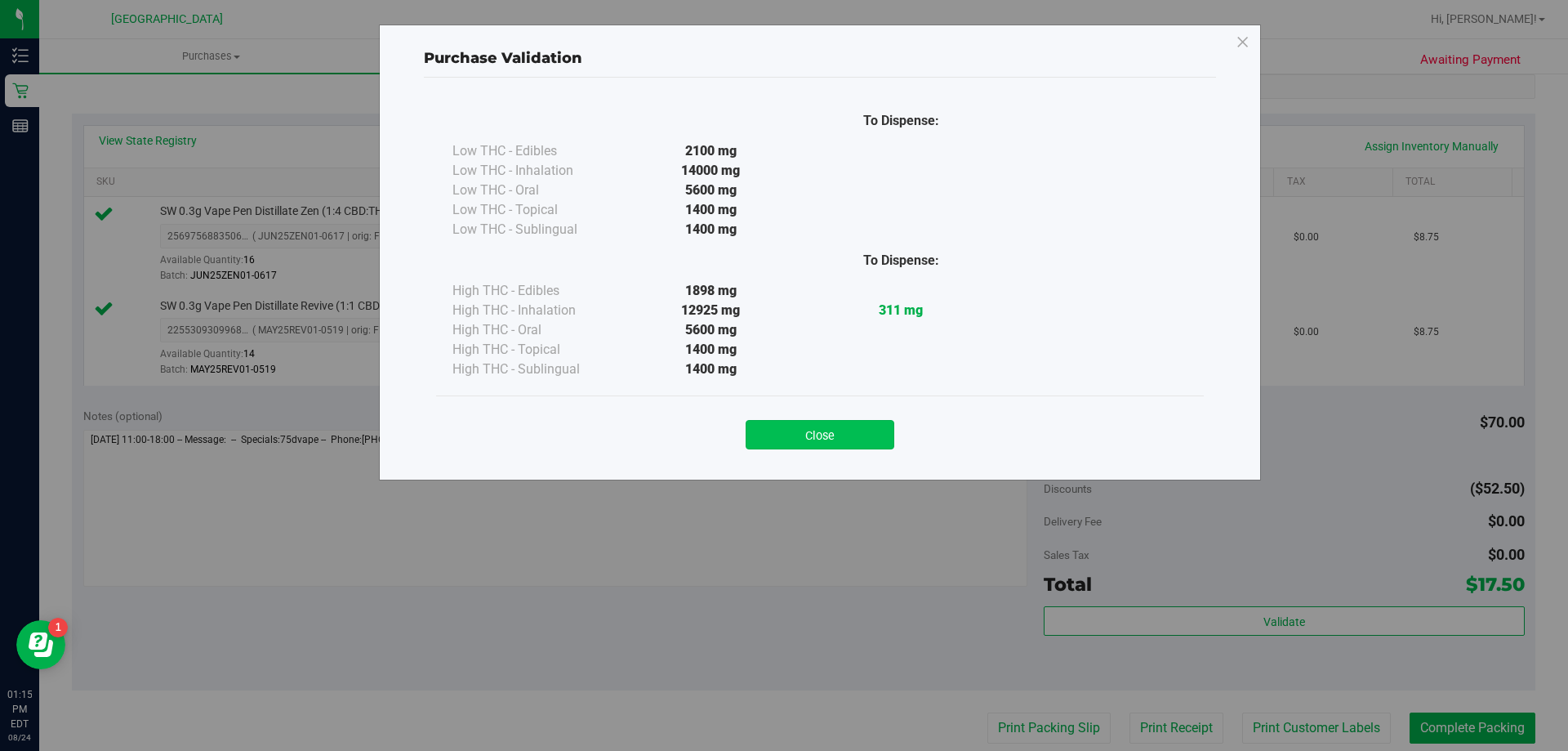
click at [831, 435] on button "Close" at bounding box center [820, 435] width 149 height 30
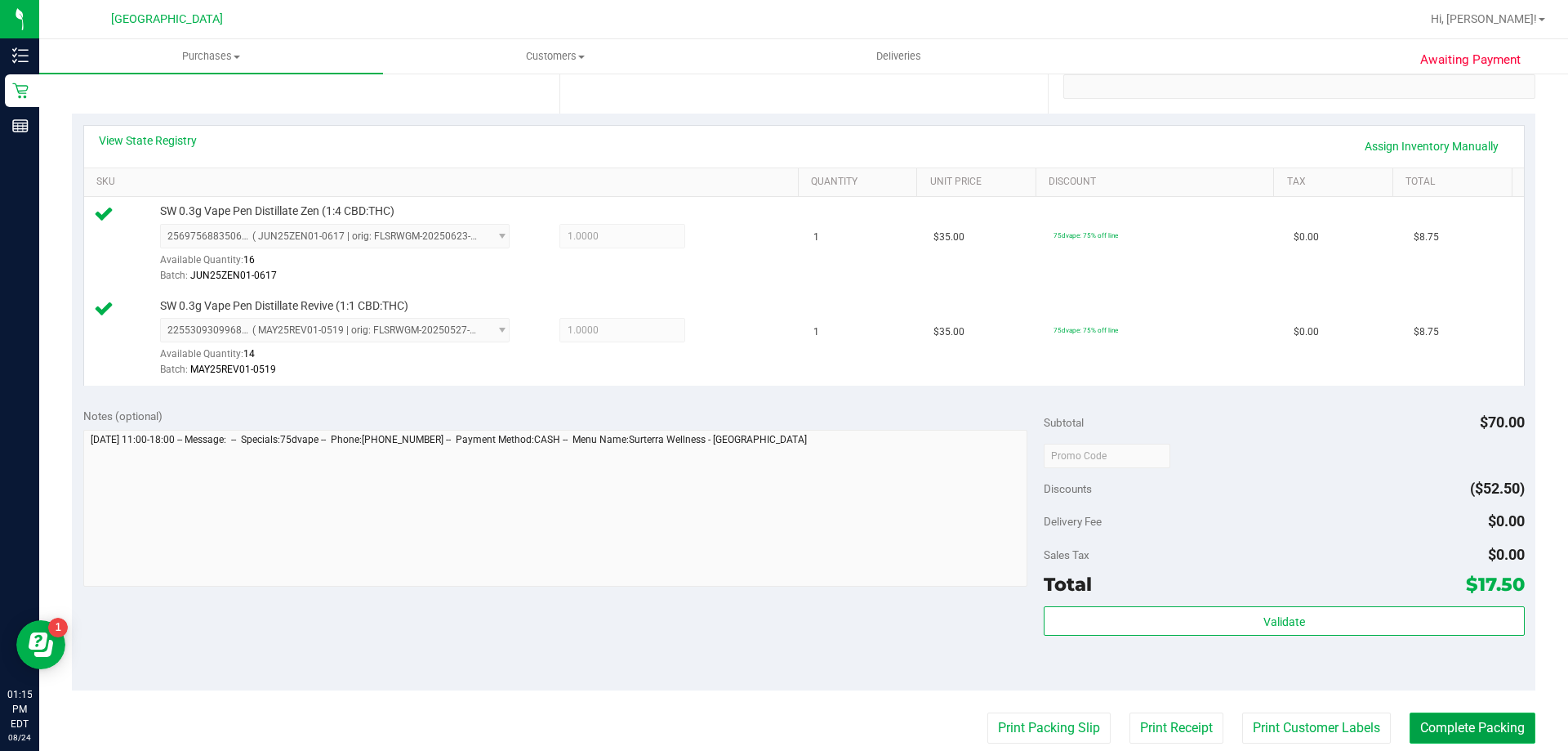
click at [1484, 730] on button "Complete Packing" at bounding box center [1473, 728] width 126 height 31
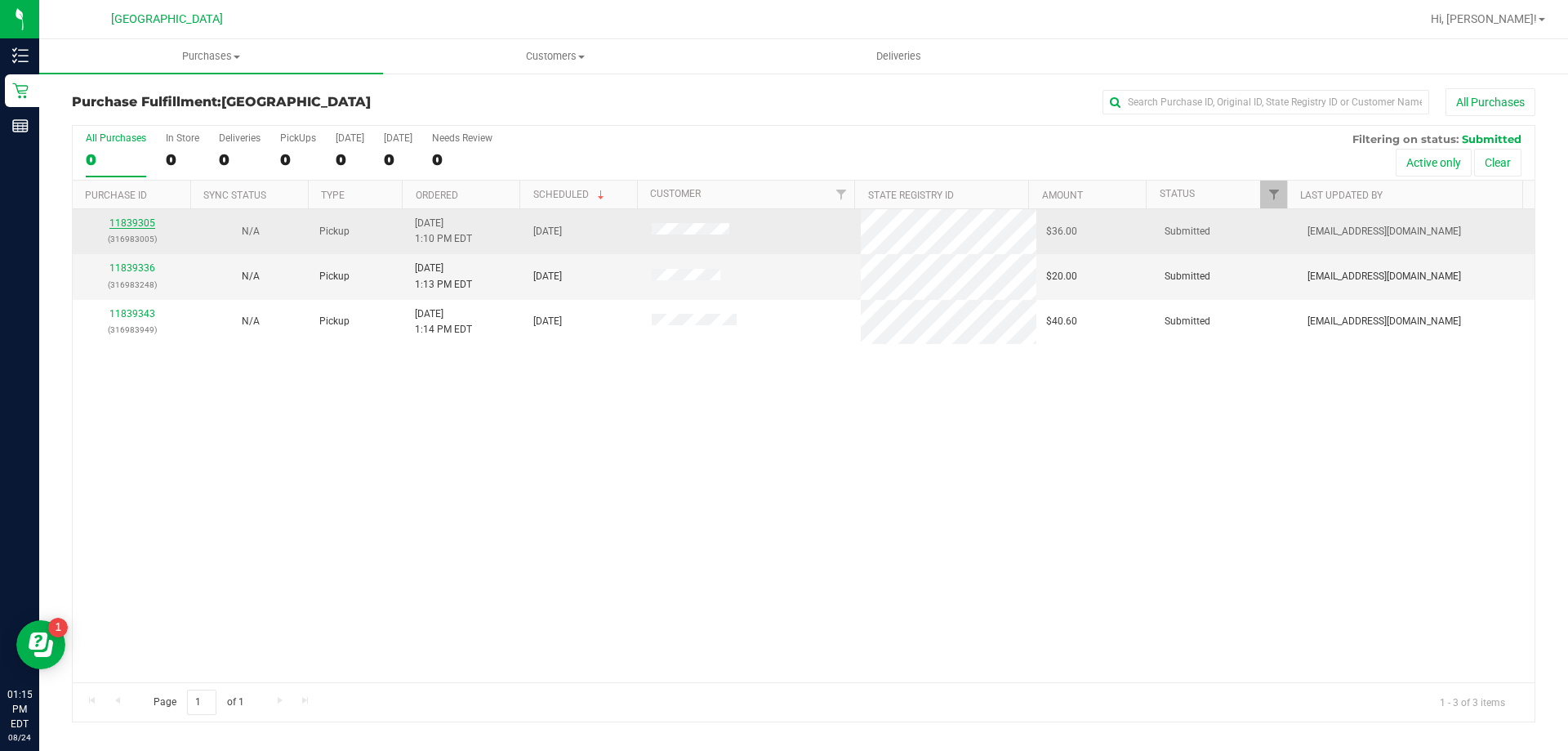
click at [135, 227] on link "11839305" at bounding box center [133, 223] width 46 height 12
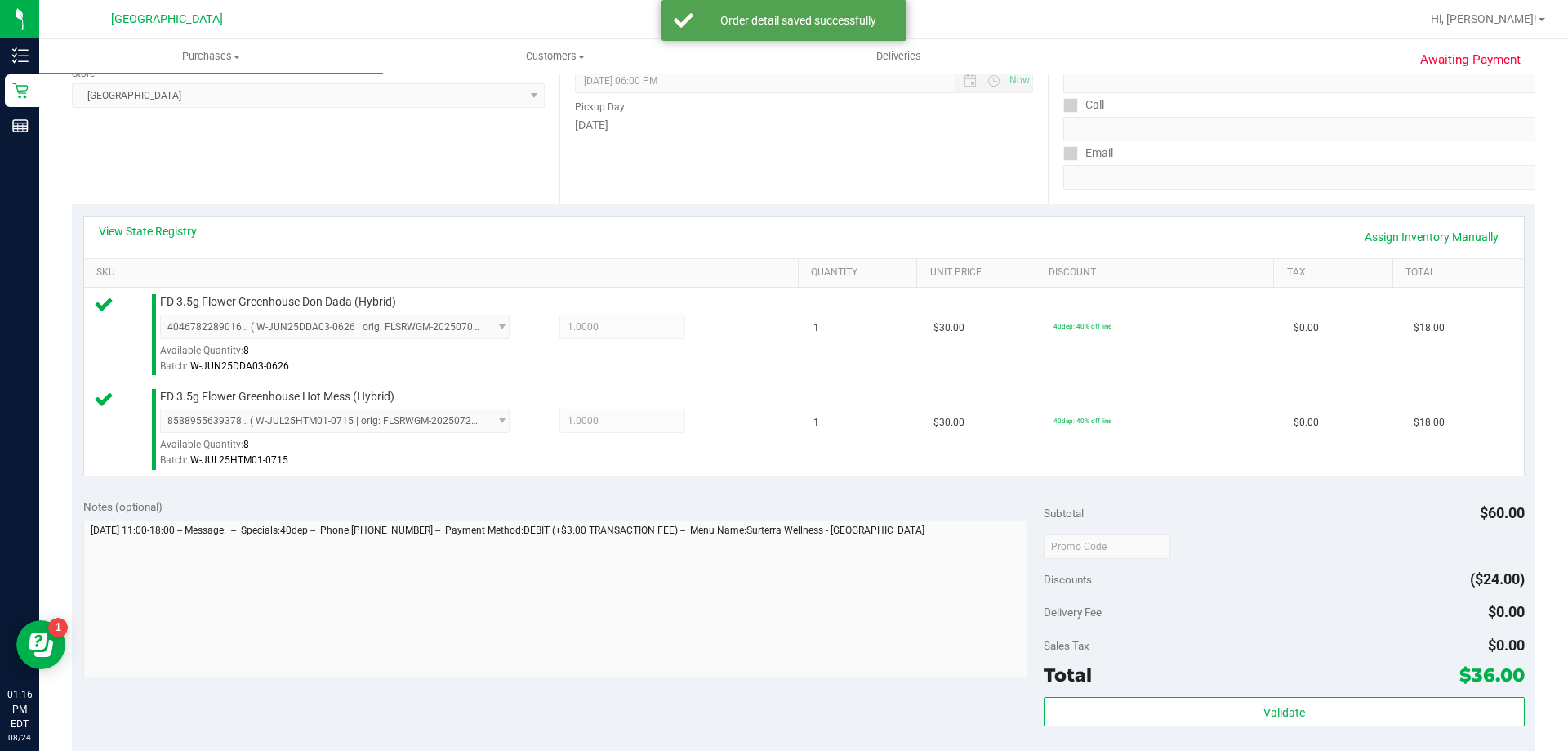
scroll to position [245, 0]
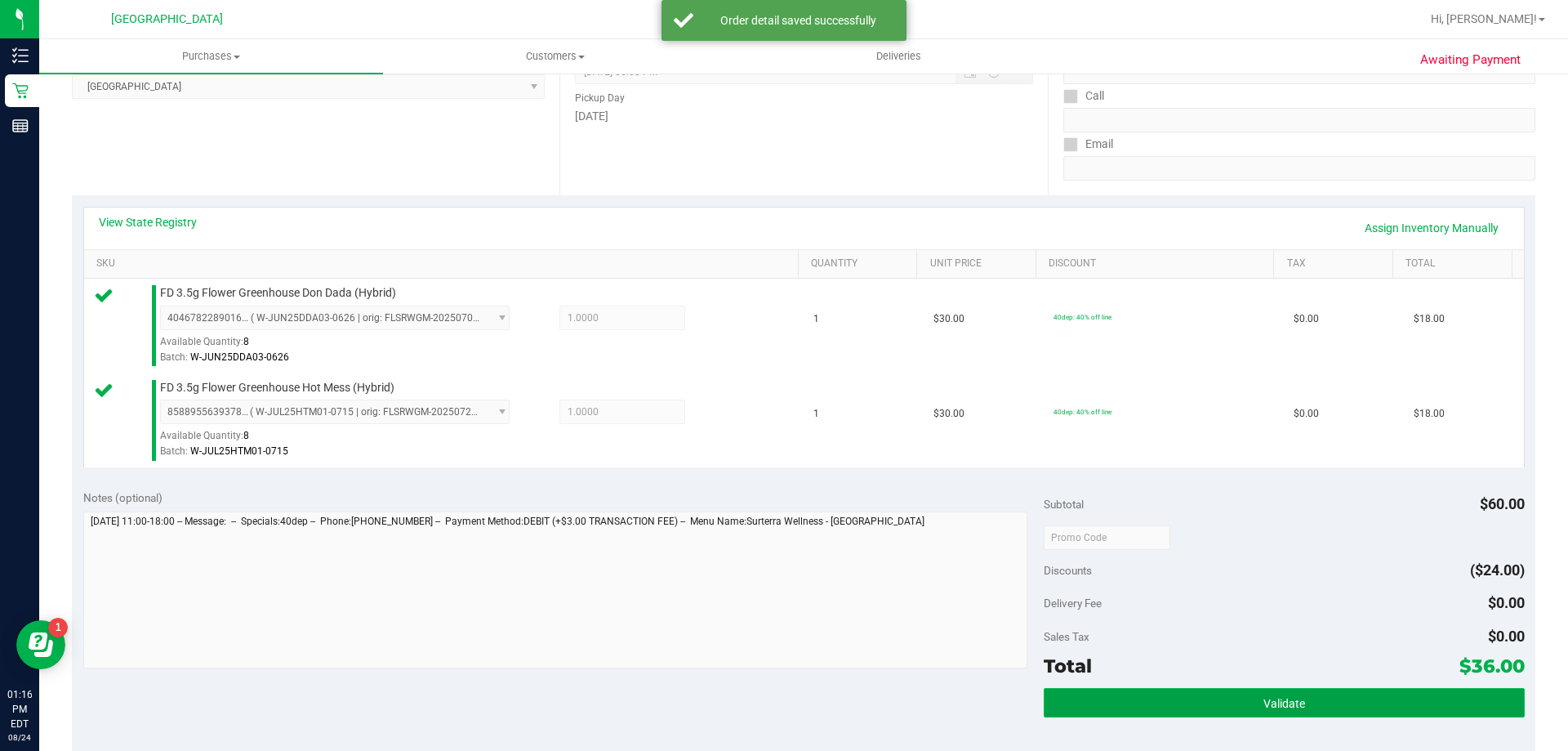
click at [1195, 703] on button "Validate" at bounding box center [1284, 703] width 481 height 30
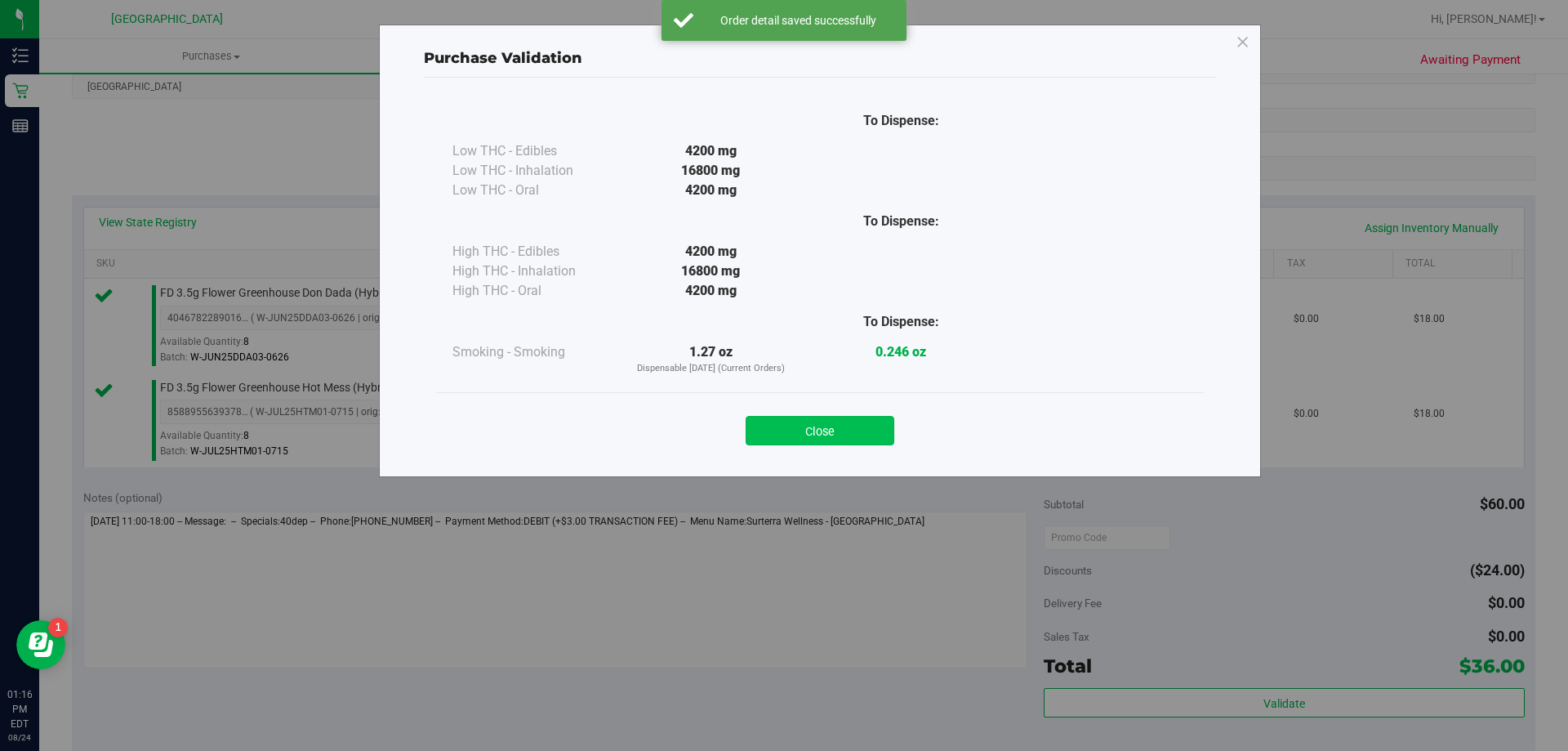
click at [848, 416] on button "Close" at bounding box center [820, 431] width 149 height 30
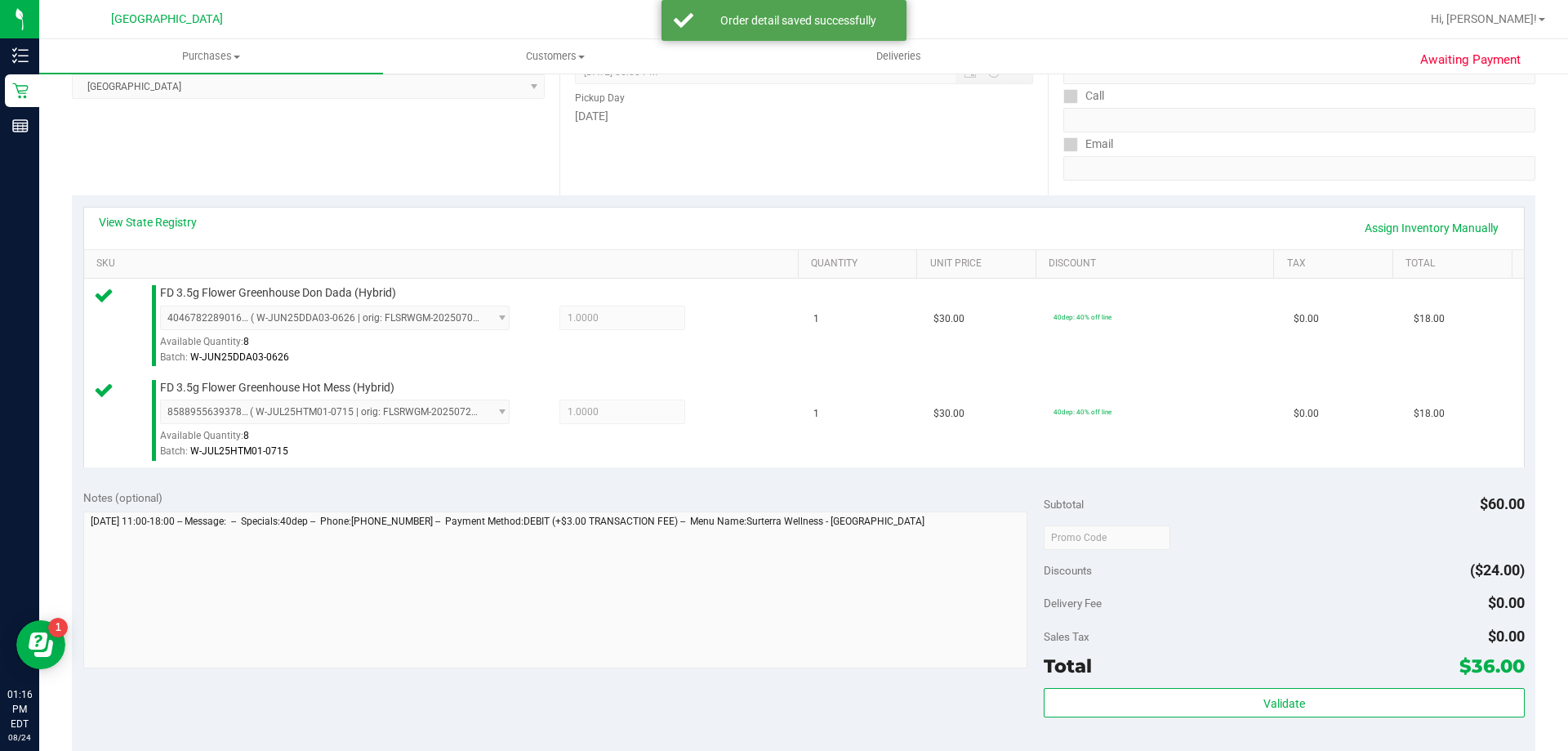
scroll to position [408, 0]
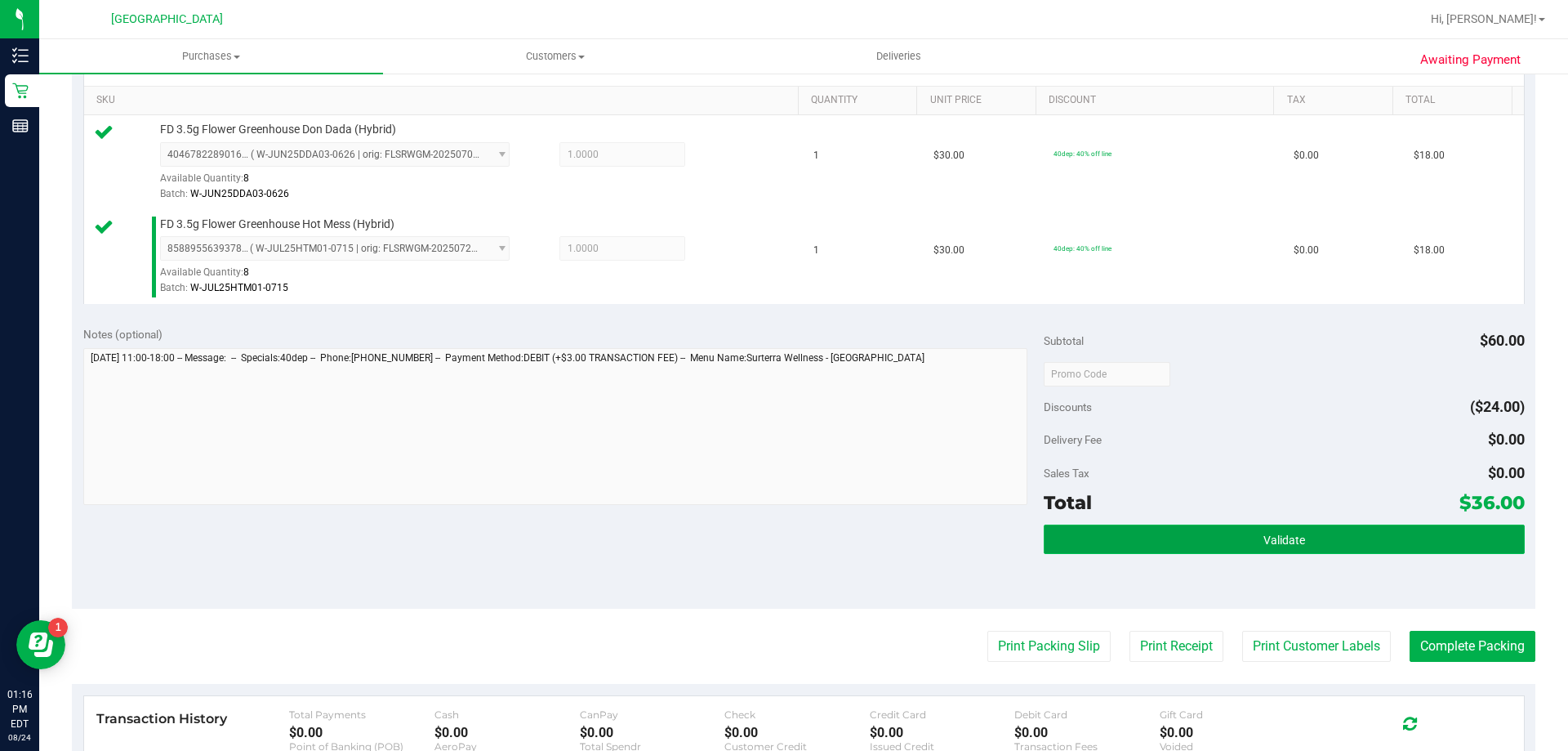
click at [1166, 552] on button "Validate" at bounding box center [1284, 539] width 481 height 30
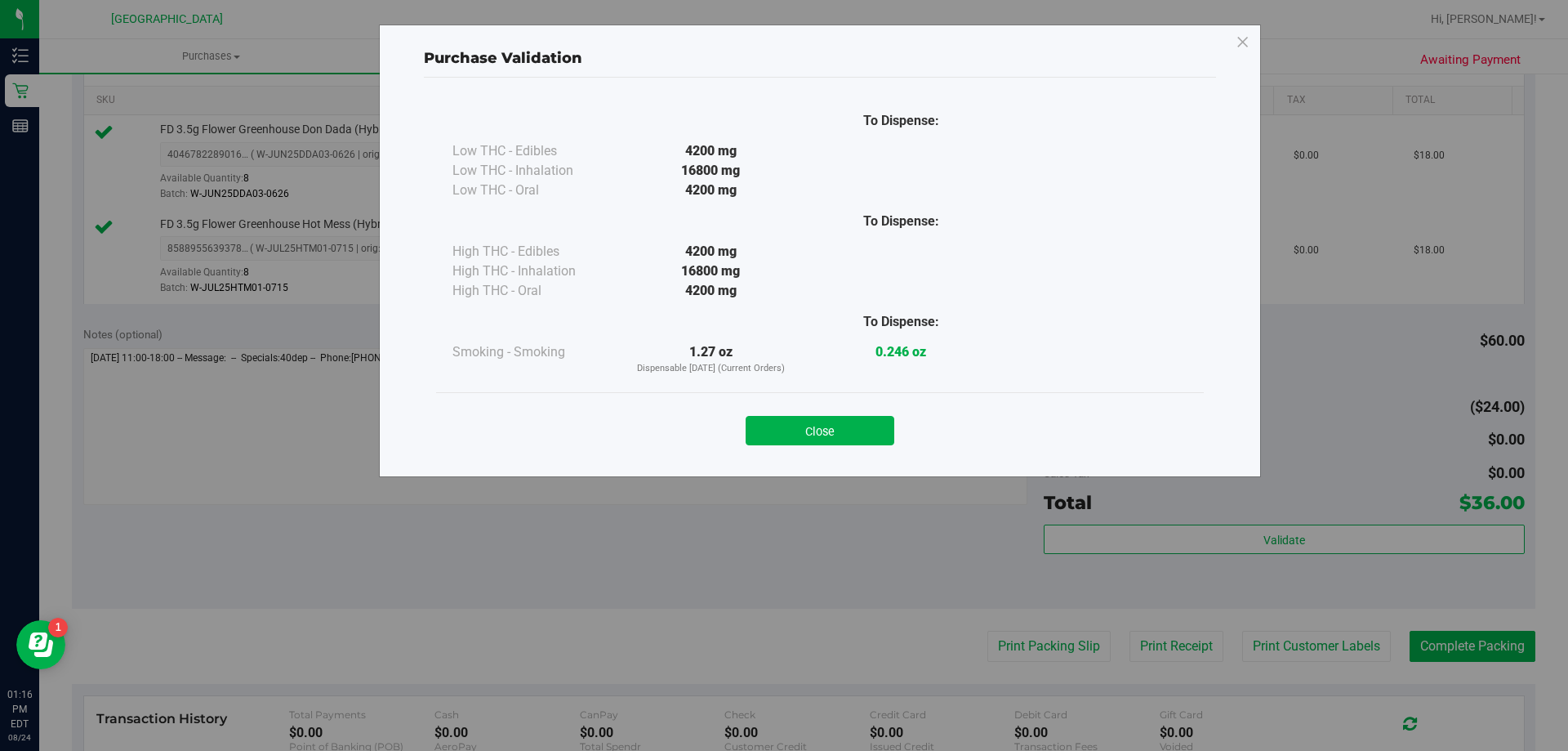
click at [841, 413] on div "Close" at bounding box center [820, 426] width 743 height 41
click at [868, 421] on button "Close" at bounding box center [820, 431] width 149 height 30
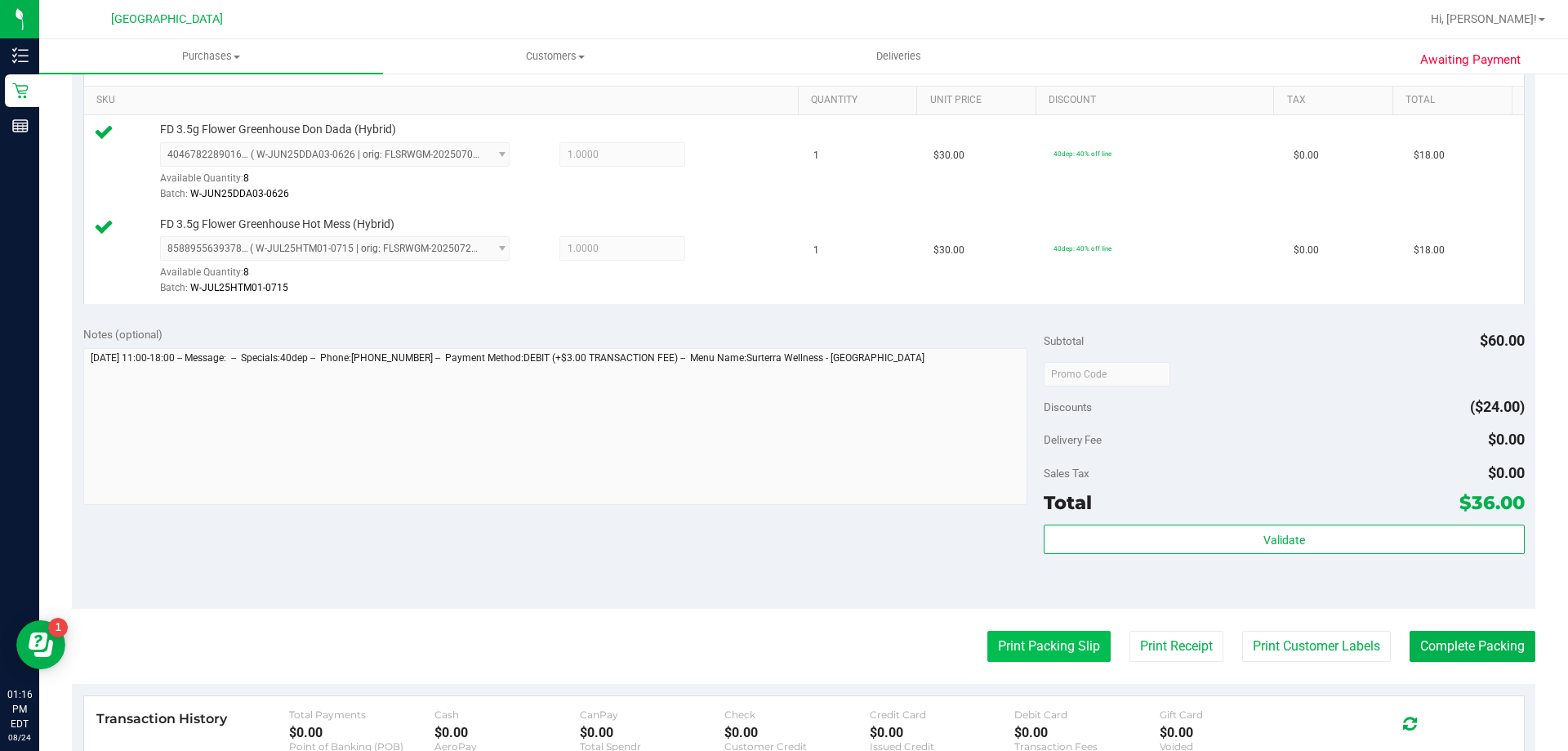
click at [1021, 648] on button "Print Packing Slip" at bounding box center [1049, 646] width 123 height 31
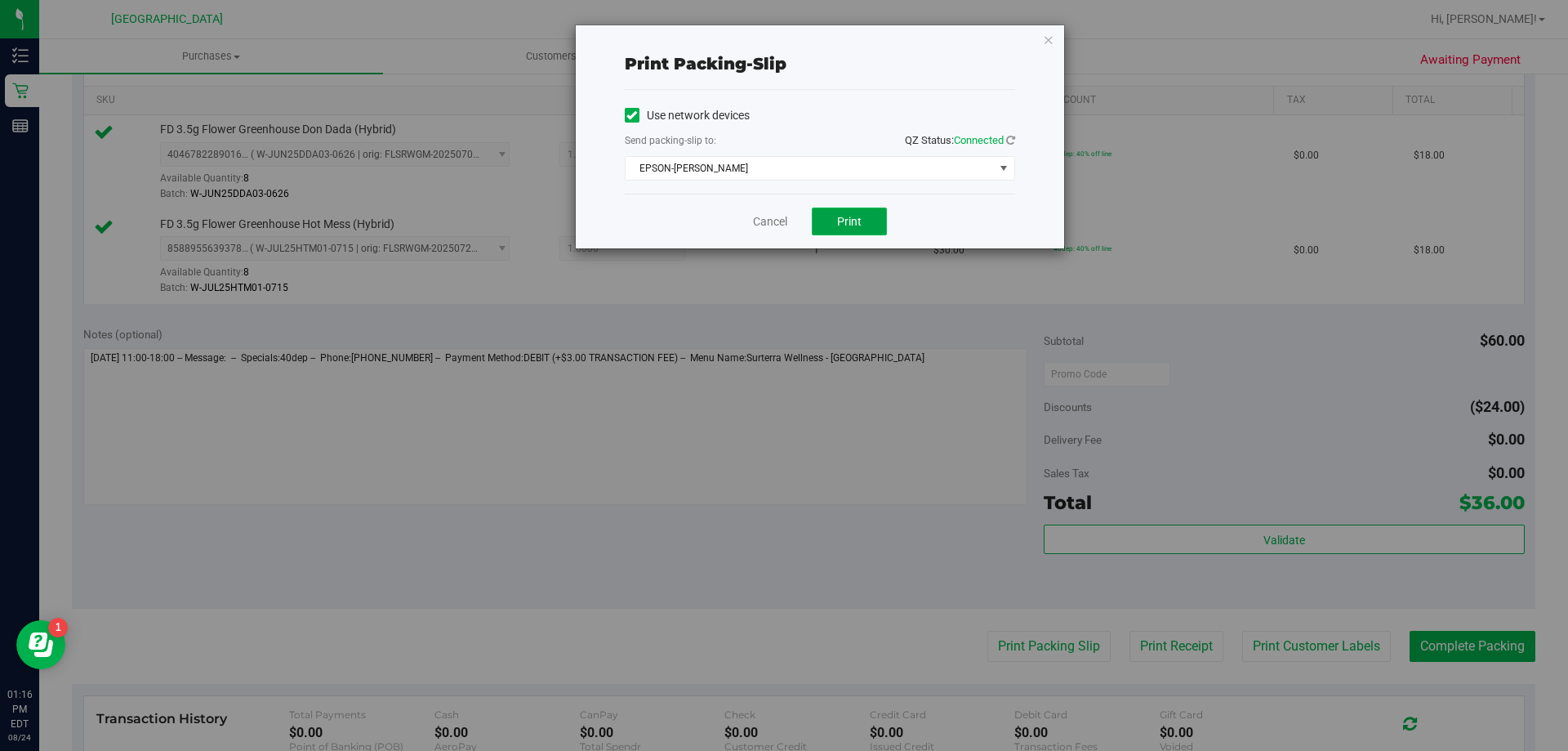
click at [865, 216] on button "Print" at bounding box center [849, 222] width 75 height 28
click at [1054, 30] on icon "button" at bounding box center [1049, 40] width 12 height 20
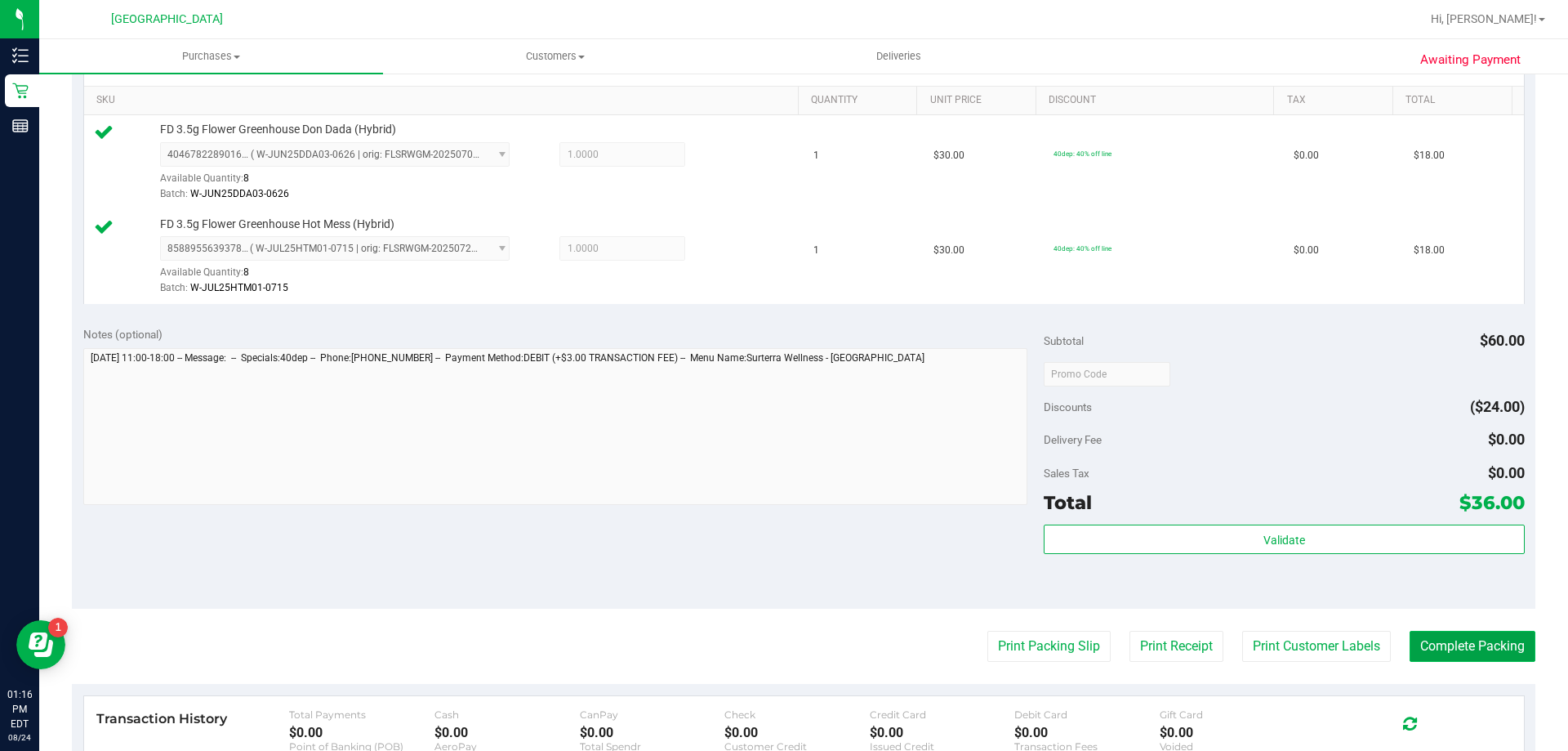
click at [1463, 650] on button "Complete Packing" at bounding box center [1473, 646] width 126 height 31
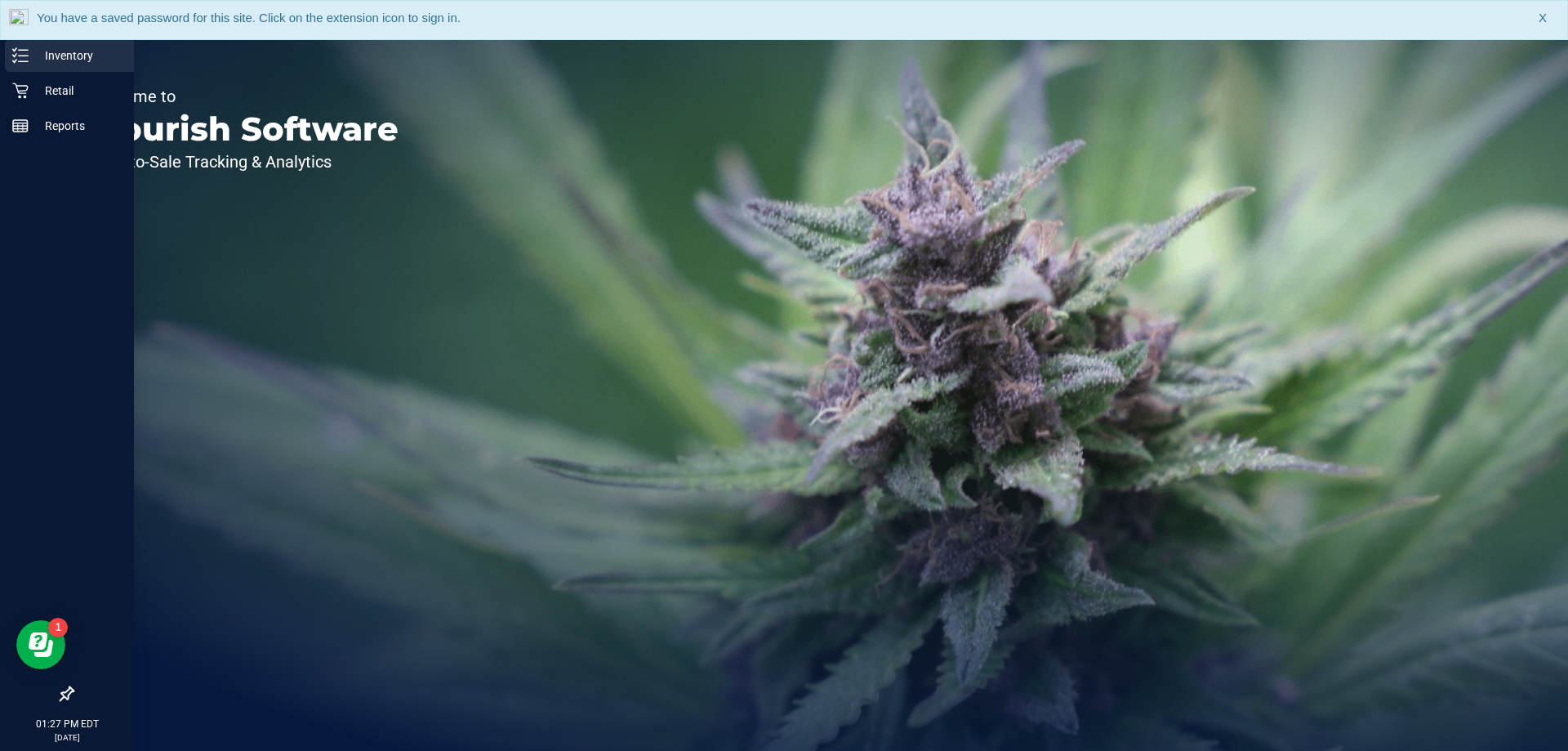
click at [21, 61] on line at bounding box center [23, 61] width 9 height 0
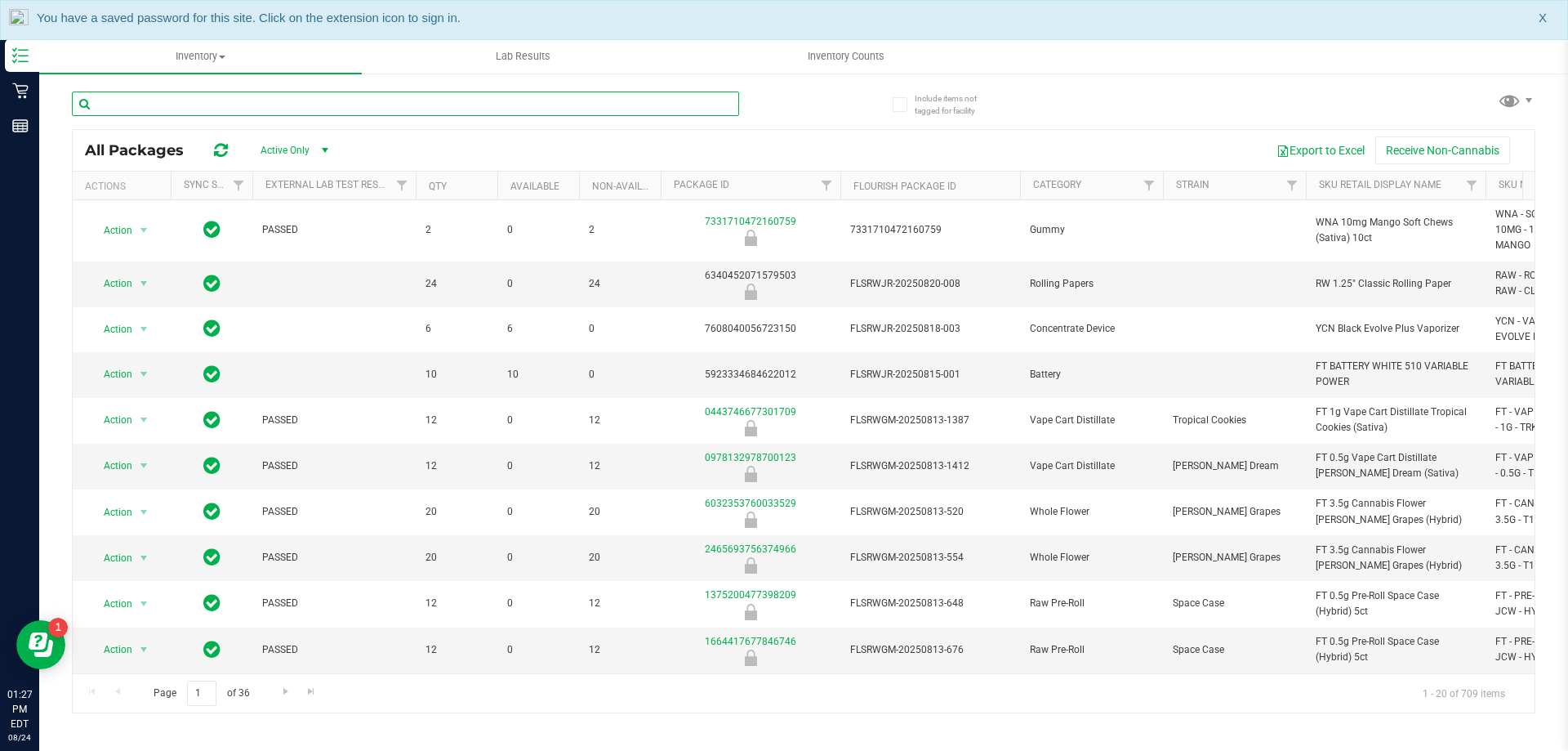
click at [277, 101] on input "text" at bounding box center [405, 104] width 668 height 25
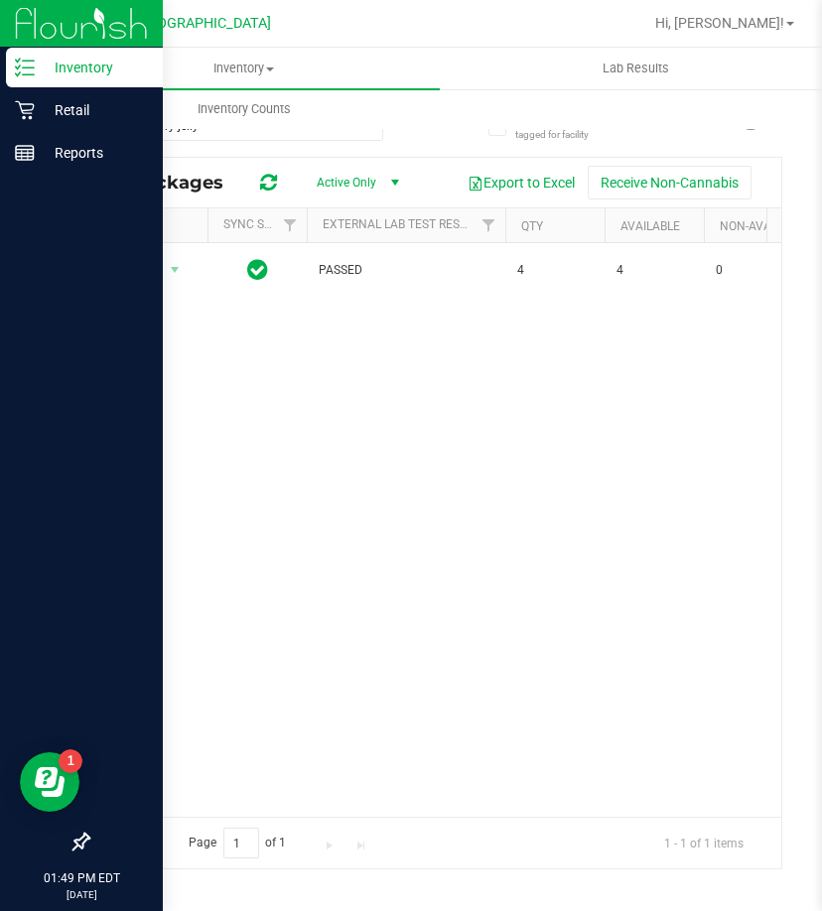
click at [28, 61] on line at bounding box center [28, 61] width 11 height 0
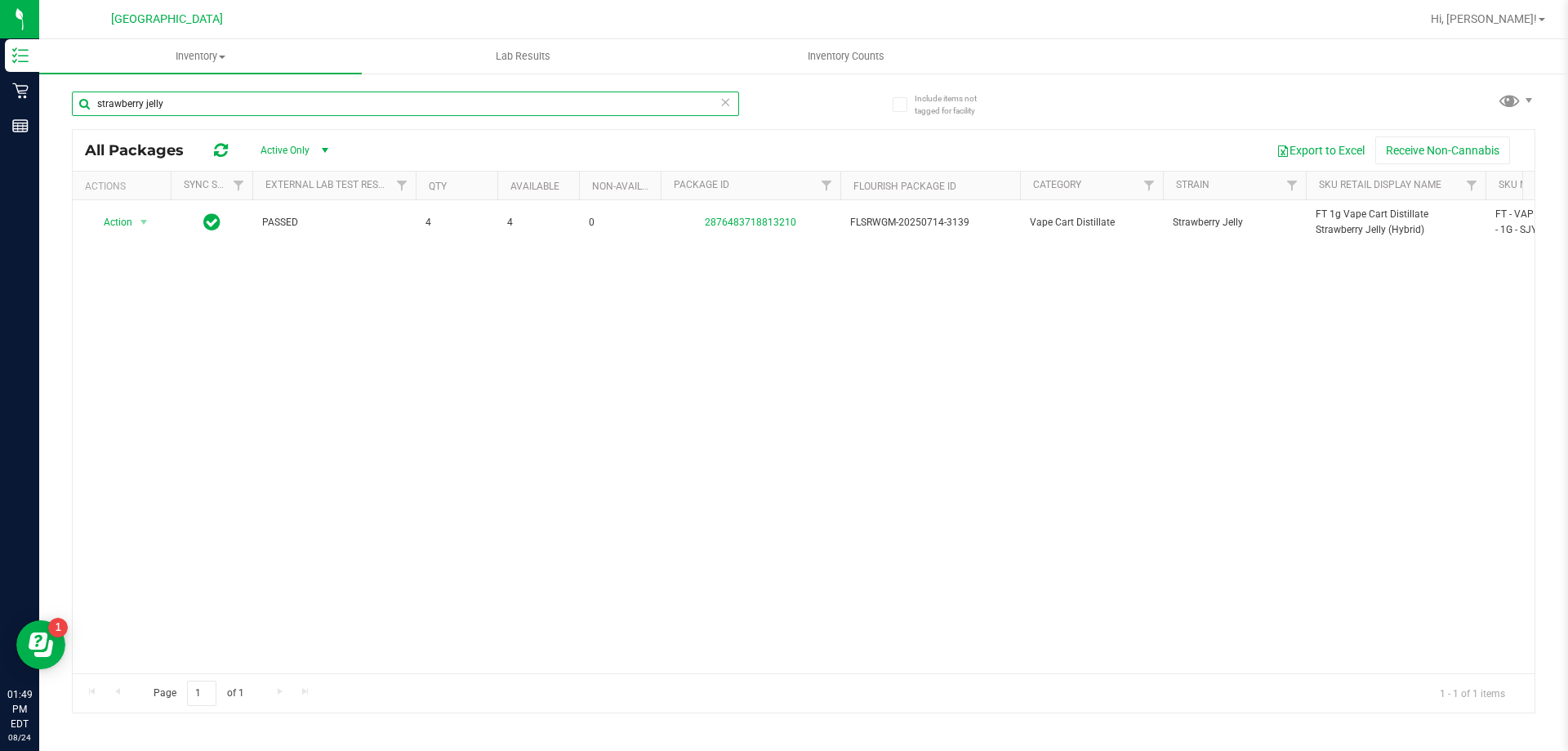
drag, startPoint x: 359, startPoint y: 106, endPoint x: 62, endPoint y: 119, distance: 297.3
click at [66, 119] on div "Include items not tagged for facility strawberry jelly All Packages Active Only…" at bounding box center [804, 320] width 1529 height 498
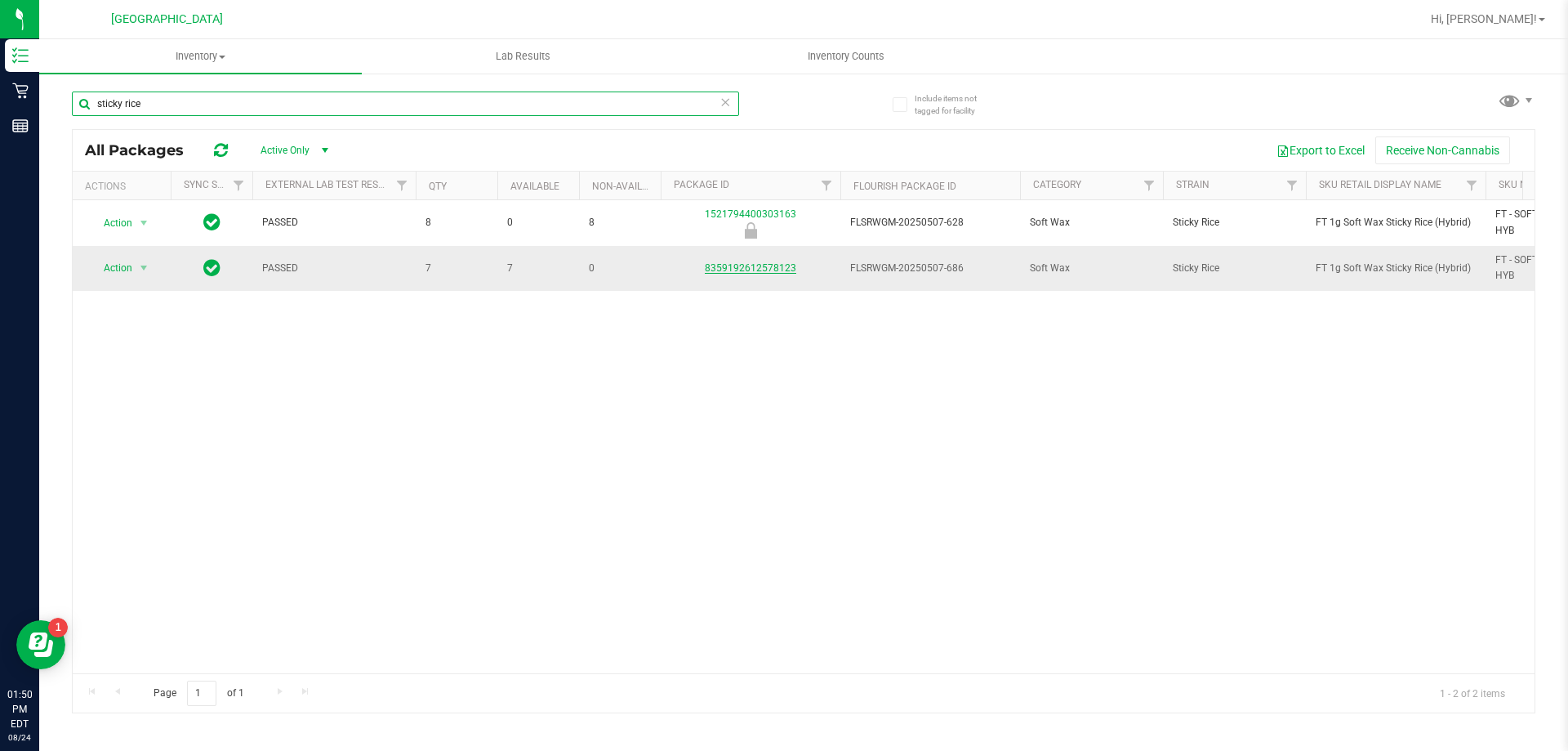
type input "sticky rice"
click at [775, 271] on link "8359192612578123" at bounding box center [750, 268] width 91 height 12
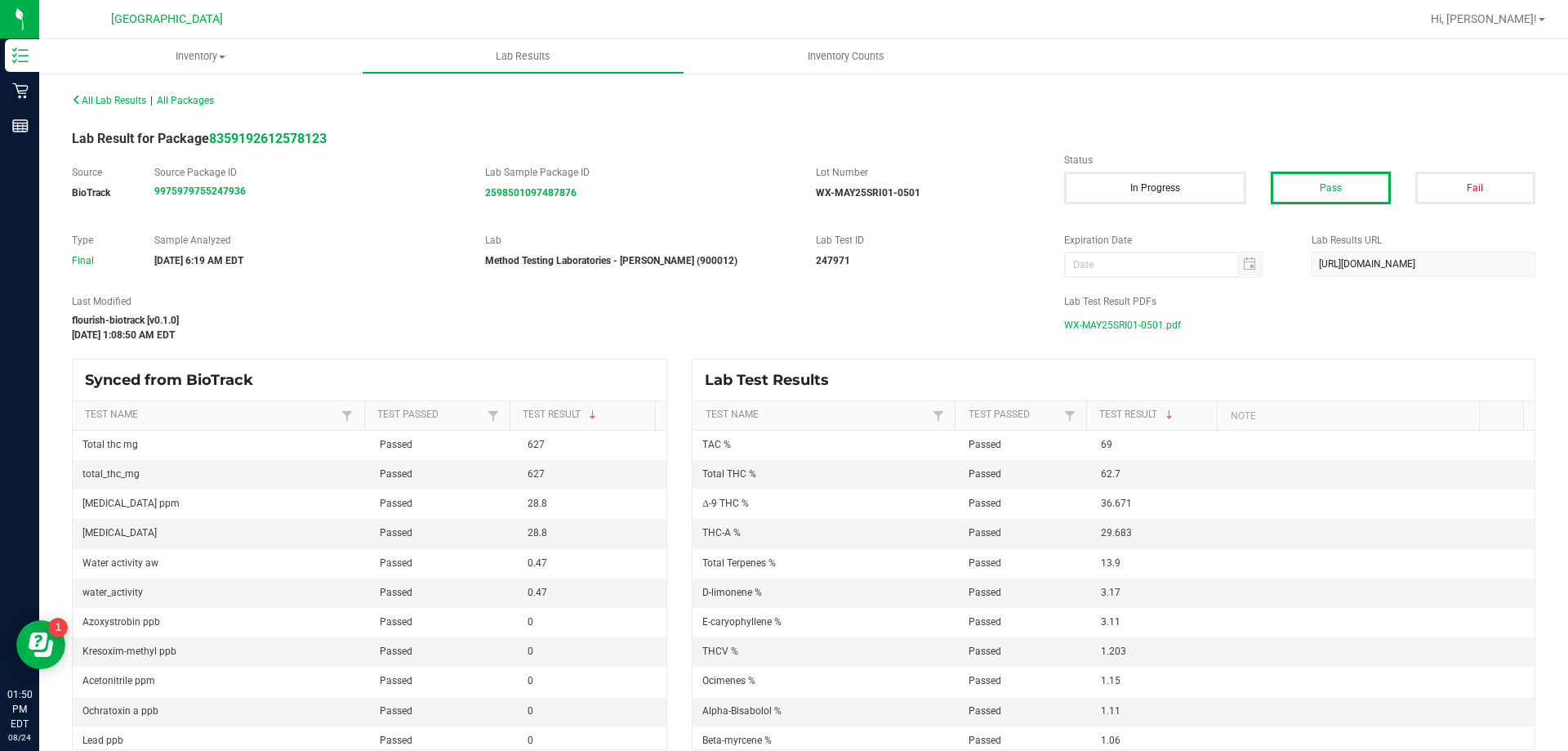
click at [1087, 324] on span "WX-MAY25SRI01-0501.pdf" at bounding box center [1123, 325] width 117 height 25
